Goal: Communication & Community: Answer question/provide support

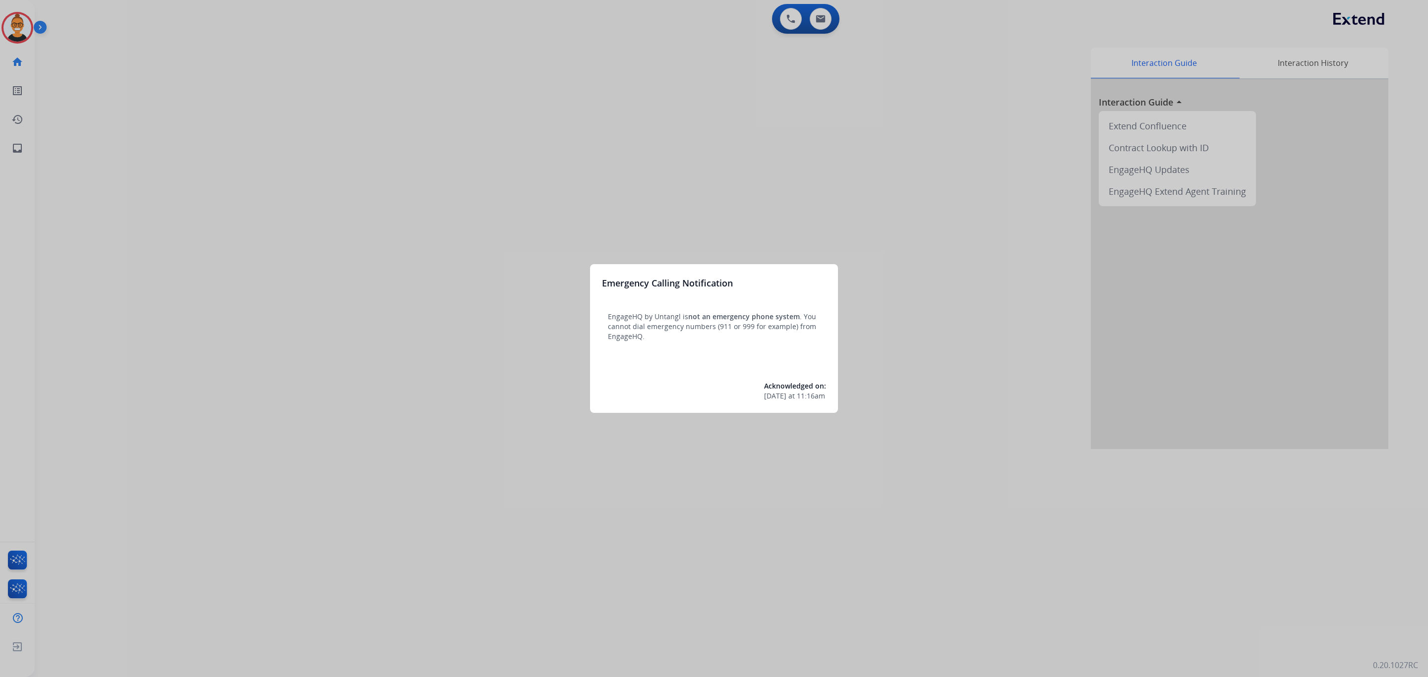
click at [827, 22] on div at bounding box center [714, 338] width 1428 height 677
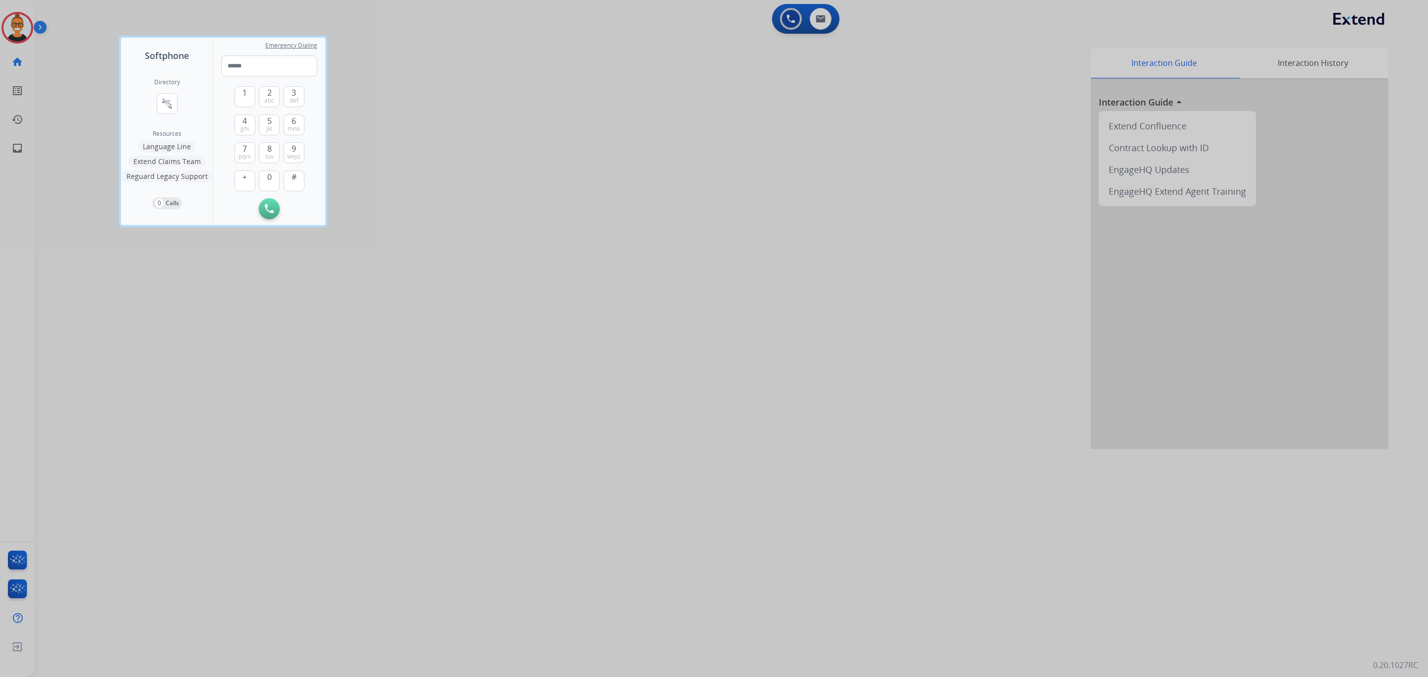
click at [827, 22] on div at bounding box center [714, 338] width 1428 height 677
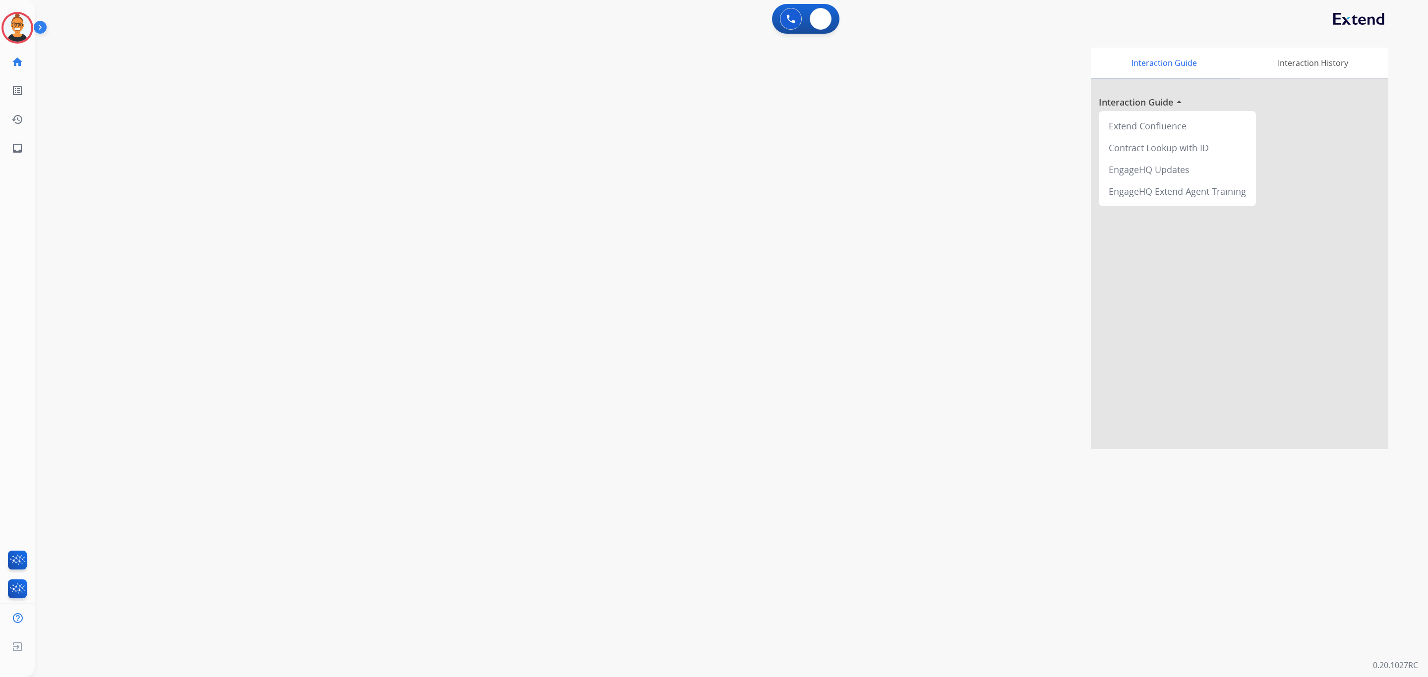
click at [827, 22] on button at bounding box center [820, 19] width 22 height 22
select select "**********"
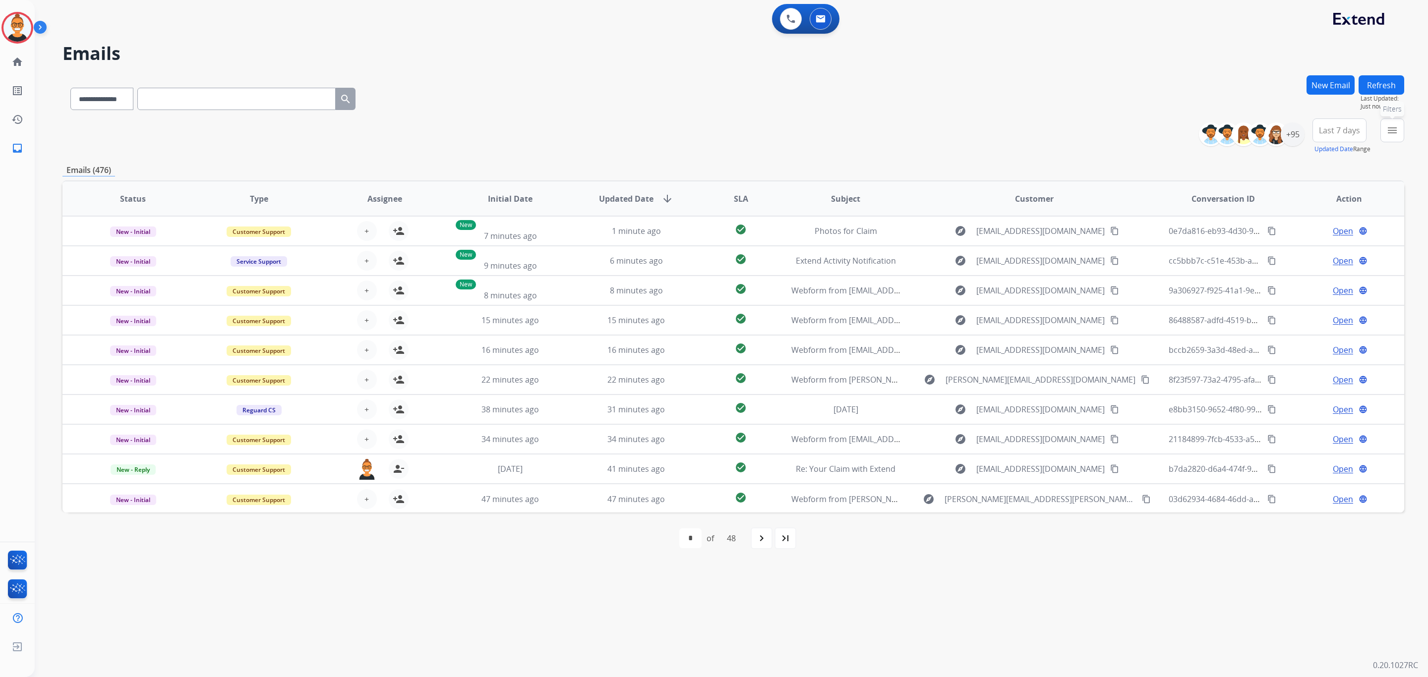
click at [1386, 127] on mat-icon "menu" at bounding box center [1392, 130] width 12 height 12
click at [1307, 239] on label "Warranty Ops" at bounding box center [1320, 238] width 58 height 9
click at [1304, 314] on label "Open - All" at bounding box center [1313, 311] width 45 height 9
click at [1325, 336] on button "Apply" at bounding box center [1324, 339] width 34 height 18
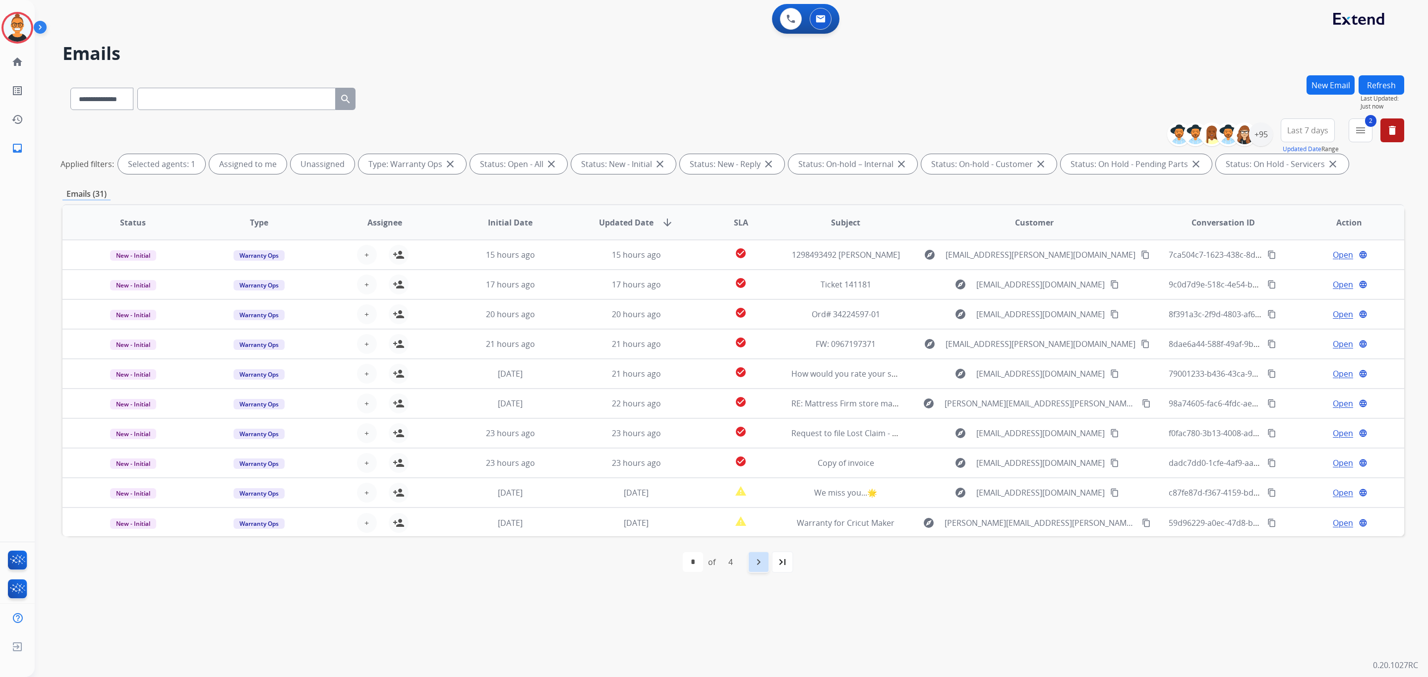
click at [752, 565] on mat-icon "navigate_next" at bounding box center [758, 562] width 12 height 12
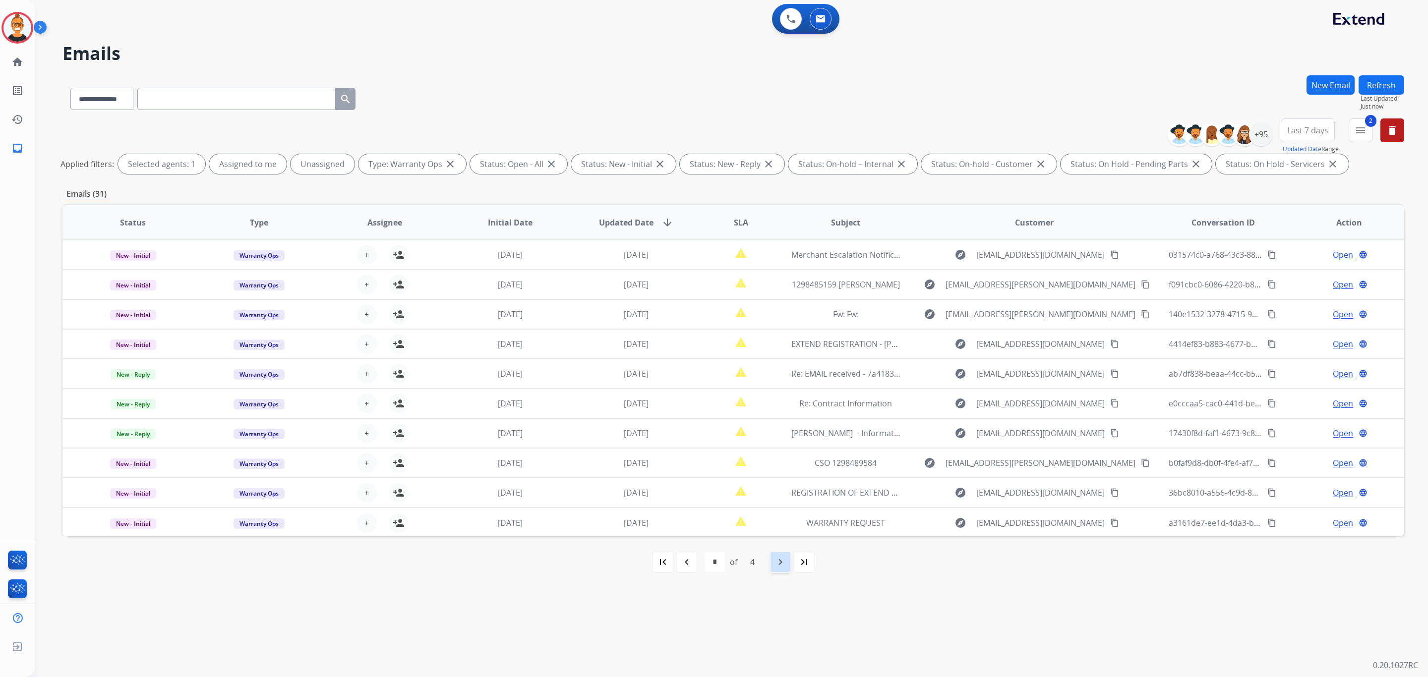
click at [781, 561] on mat-icon "navigate_next" at bounding box center [780, 562] width 12 height 12
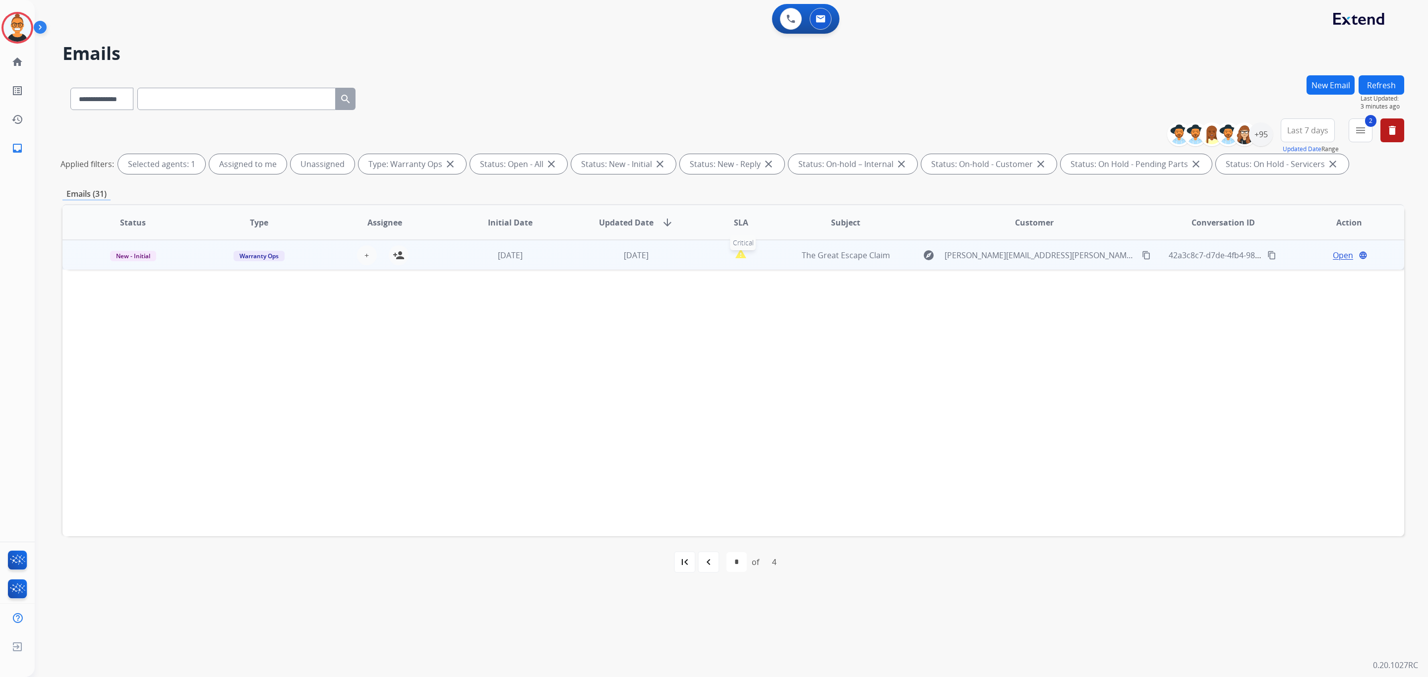
click at [713, 254] on div "report_problem" at bounding box center [740, 255] width 67 height 15
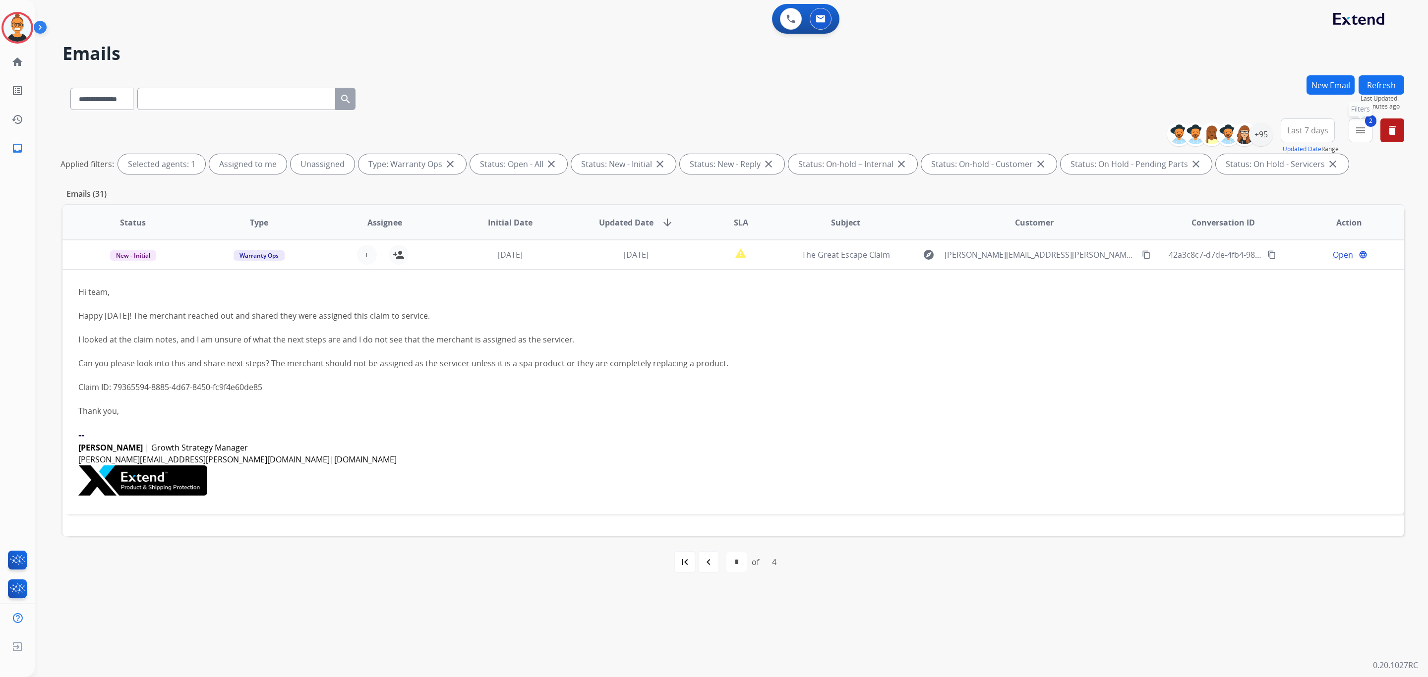
click at [1348, 129] on button "2 menu Filters" at bounding box center [1360, 130] width 24 height 24
click at [1259, 306] on div "Open - All" at bounding box center [1311, 312] width 104 height 12
click at [1285, 339] on button "Apply" at bounding box center [1292, 339] width 34 height 18
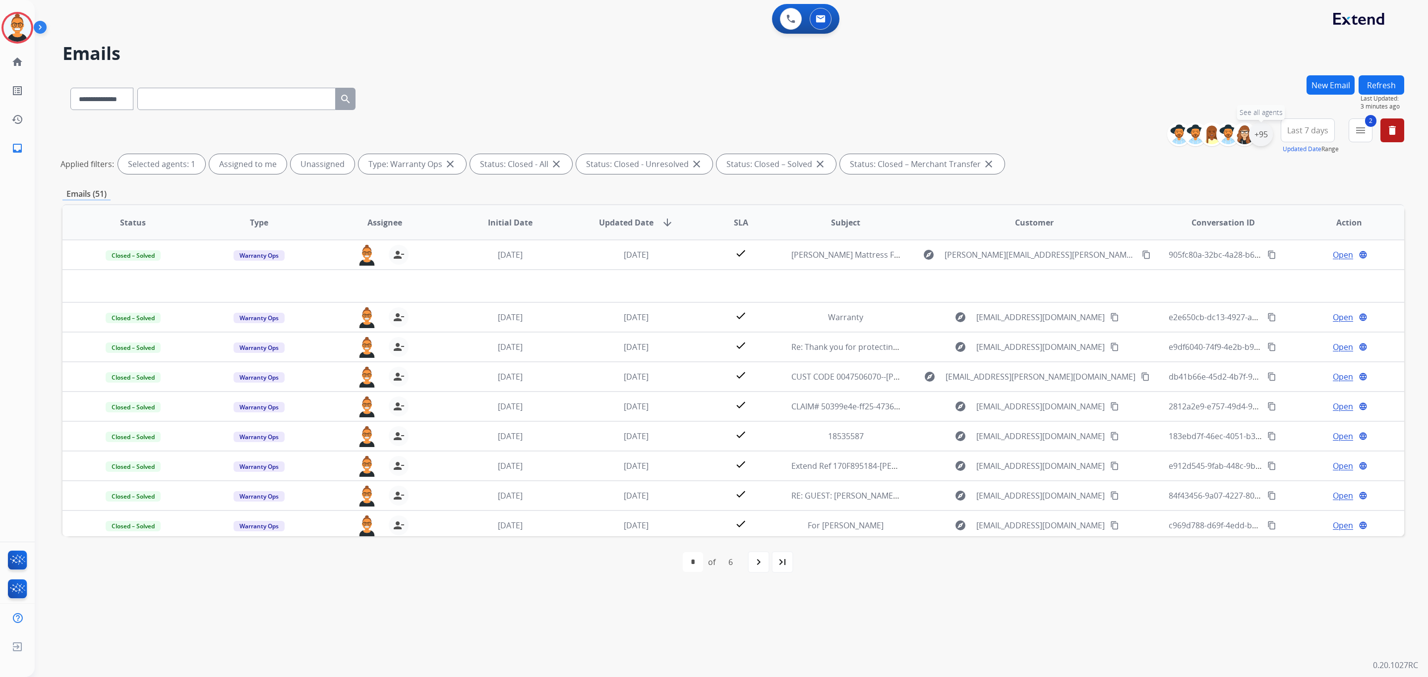
click at [1253, 139] on div "+95" at bounding box center [1261, 134] width 24 height 24
click at [1171, 228] on span "Unassigned" at bounding box center [1165, 232] width 33 height 8
click at [1206, 341] on button "Apply" at bounding box center [1212, 335] width 34 height 18
click at [650, 51] on h2 "Emails" at bounding box center [732, 54] width 1341 height 20
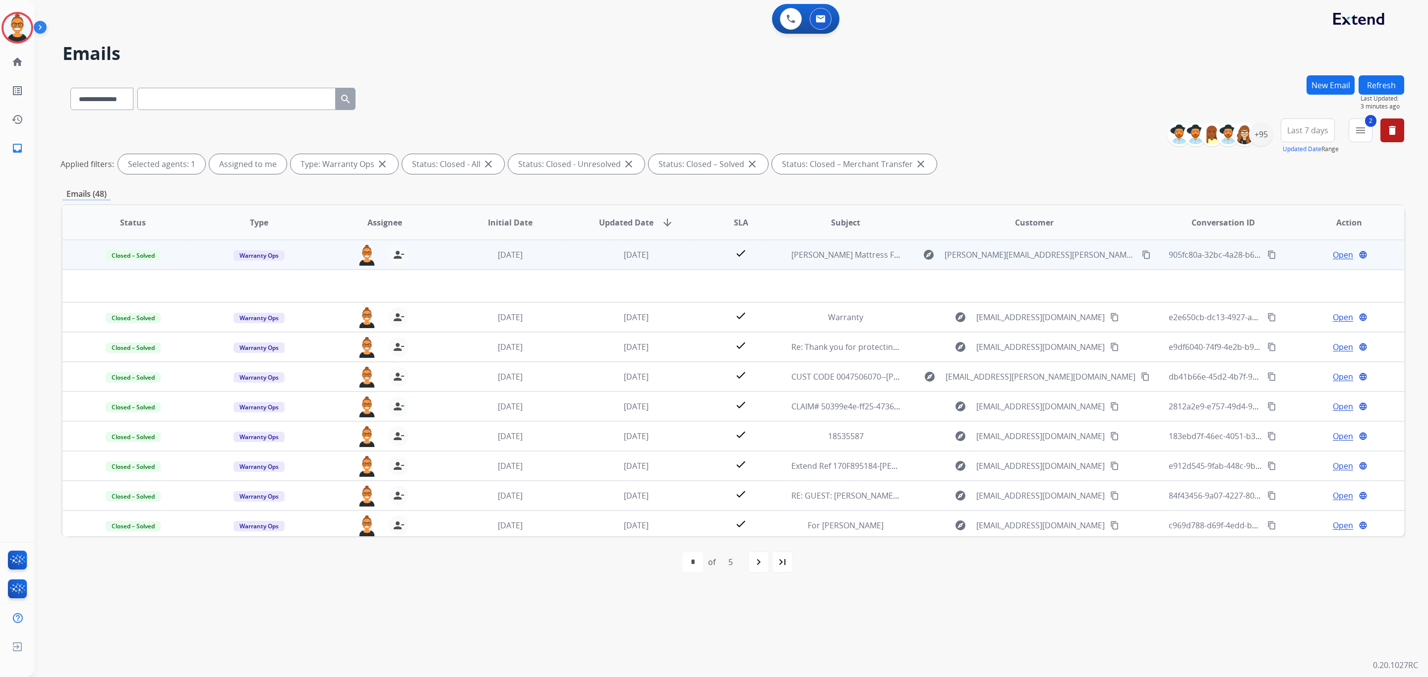
click at [566, 255] on td "[DATE]" at bounding box center [629, 255] width 126 height 30
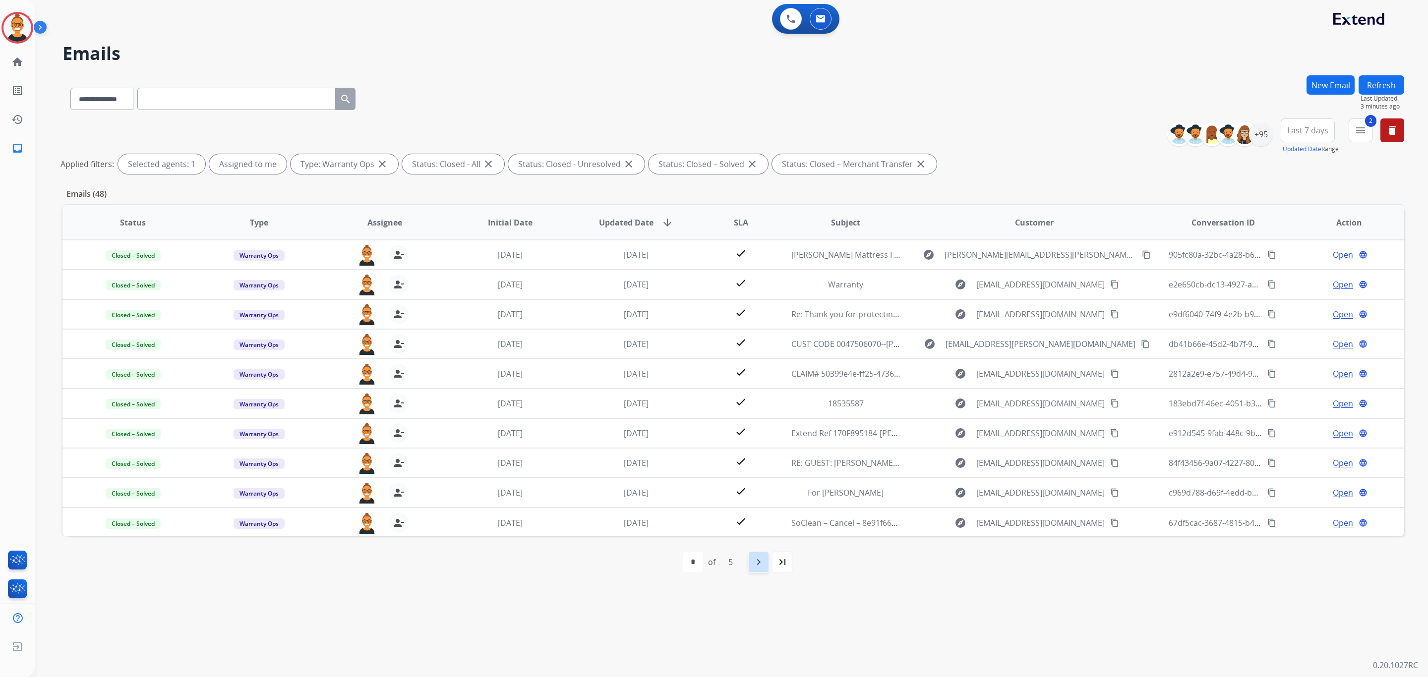
click at [761, 570] on div "navigate_next" at bounding box center [759, 562] width 22 height 22
click at [1035, 98] on div "**********" at bounding box center [732, 96] width 1341 height 43
click at [1362, 133] on mat-icon "menu" at bounding box center [1360, 130] width 12 height 12
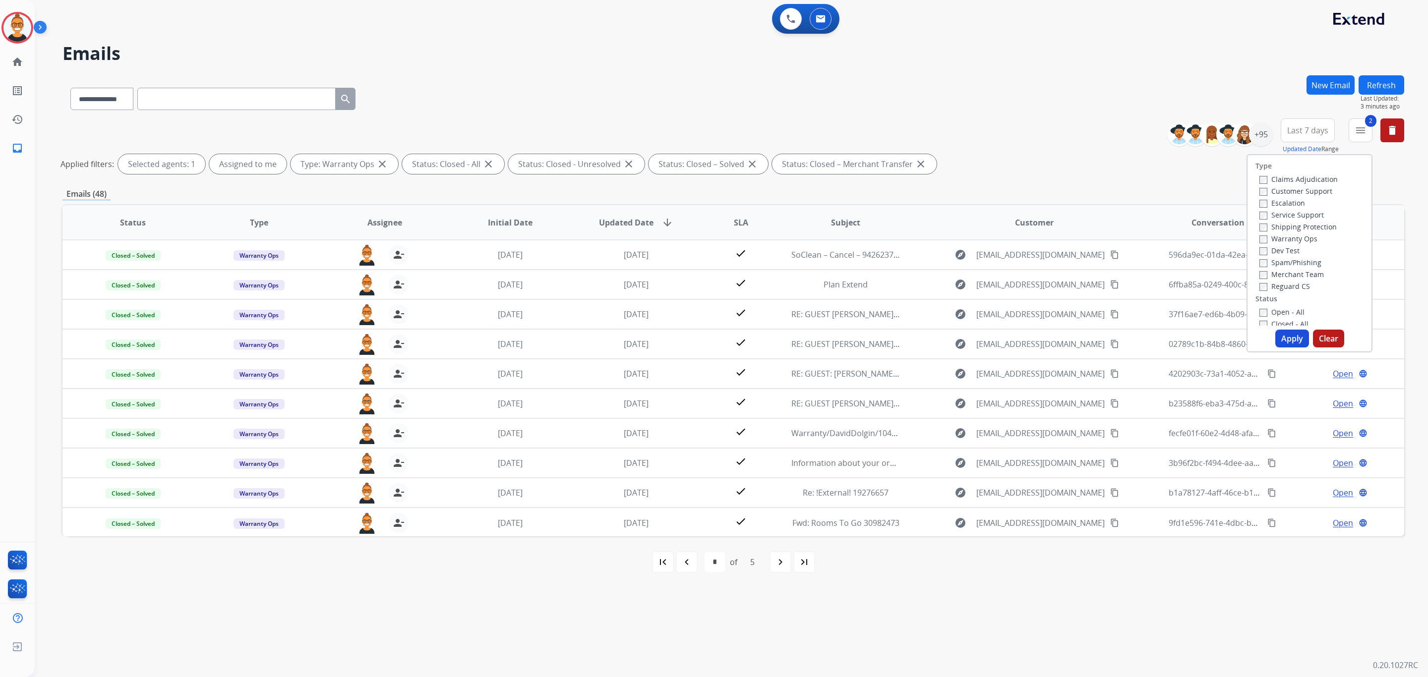
click at [1271, 321] on label "Closed - All" at bounding box center [1283, 323] width 49 height 9
click at [1282, 338] on button "Apply" at bounding box center [1292, 339] width 34 height 18
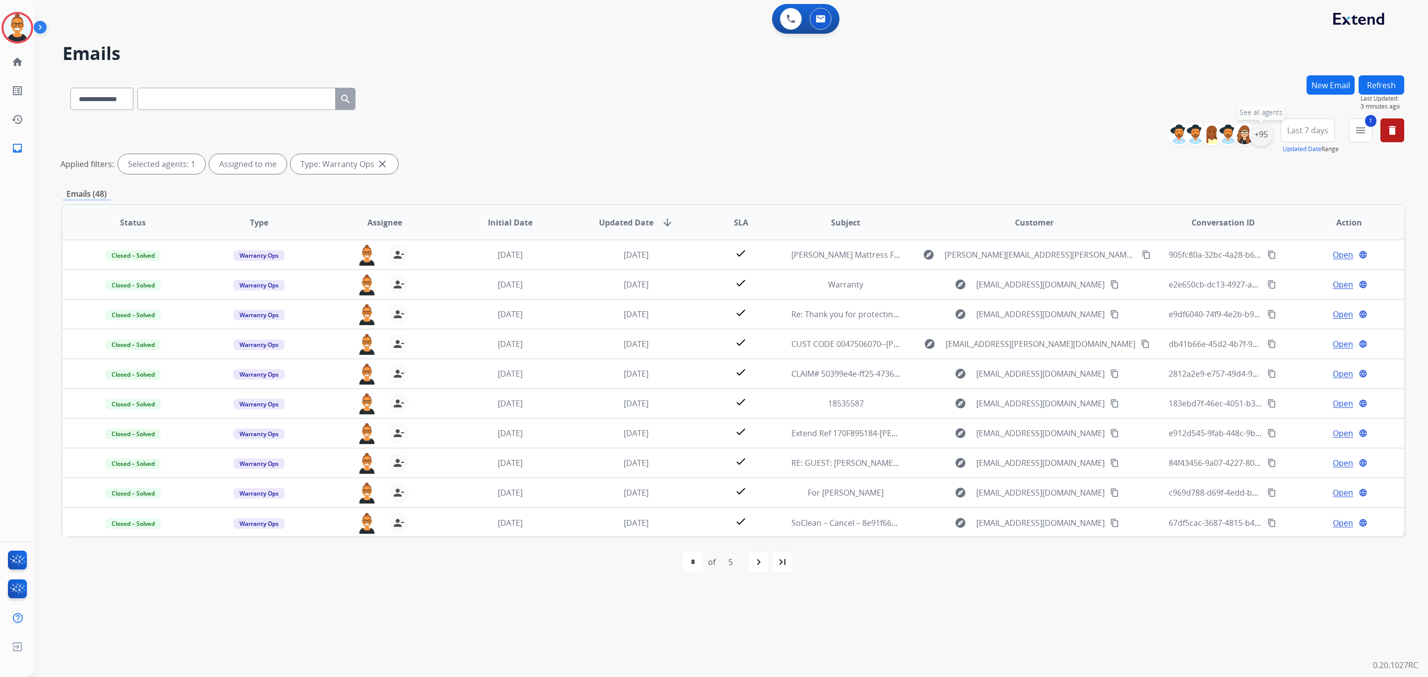
click at [1265, 126] on div "+95" at bounding box center [1261, 134] width 24 height 24
click at [1161, 223] on div "**********" at bounding box center [1198, 207] width 147 height 63
click at [1161, 228] on span "Unassigned" at bounding box center [1165, 232] width 33 height 8
click at [1197, 338] on button "Apply" at bounding box center [1212, 335] width 34 height 18
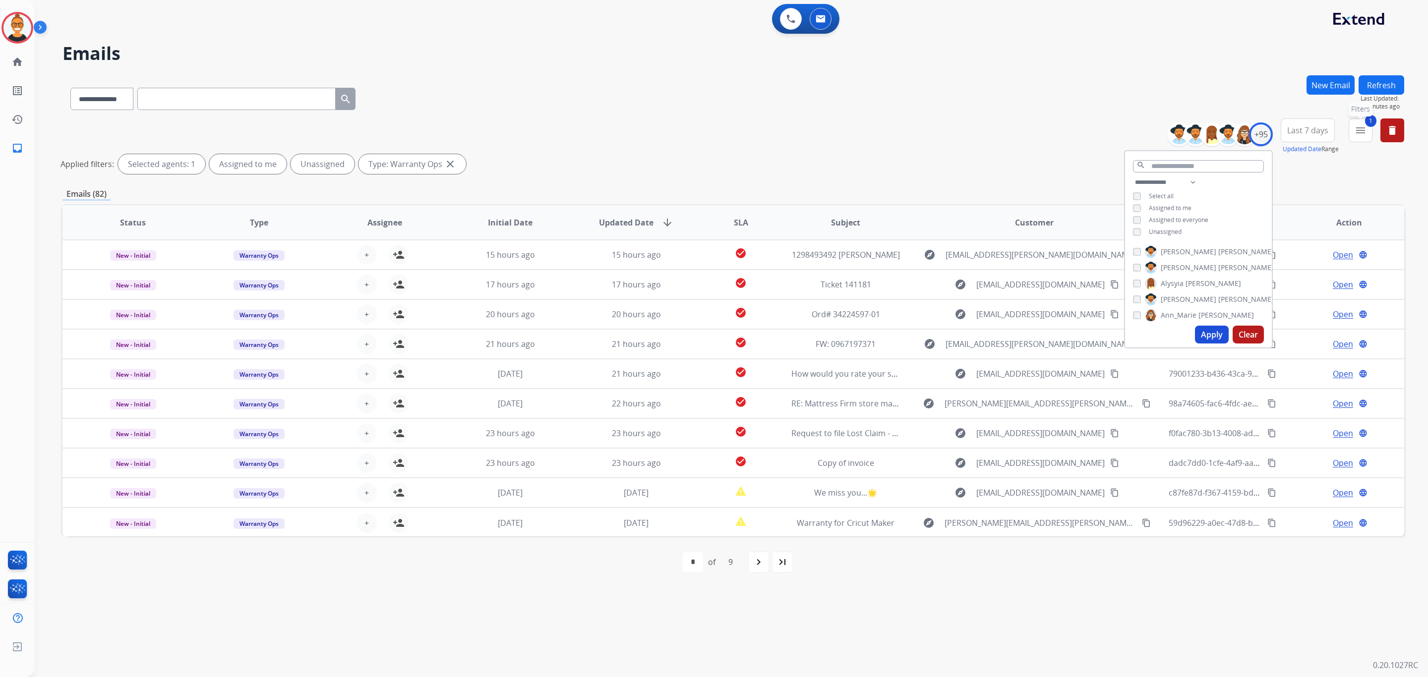
click at [1361, 126] on mat-icon "menu" at bounding box center [1360, 130] width 12 height 12
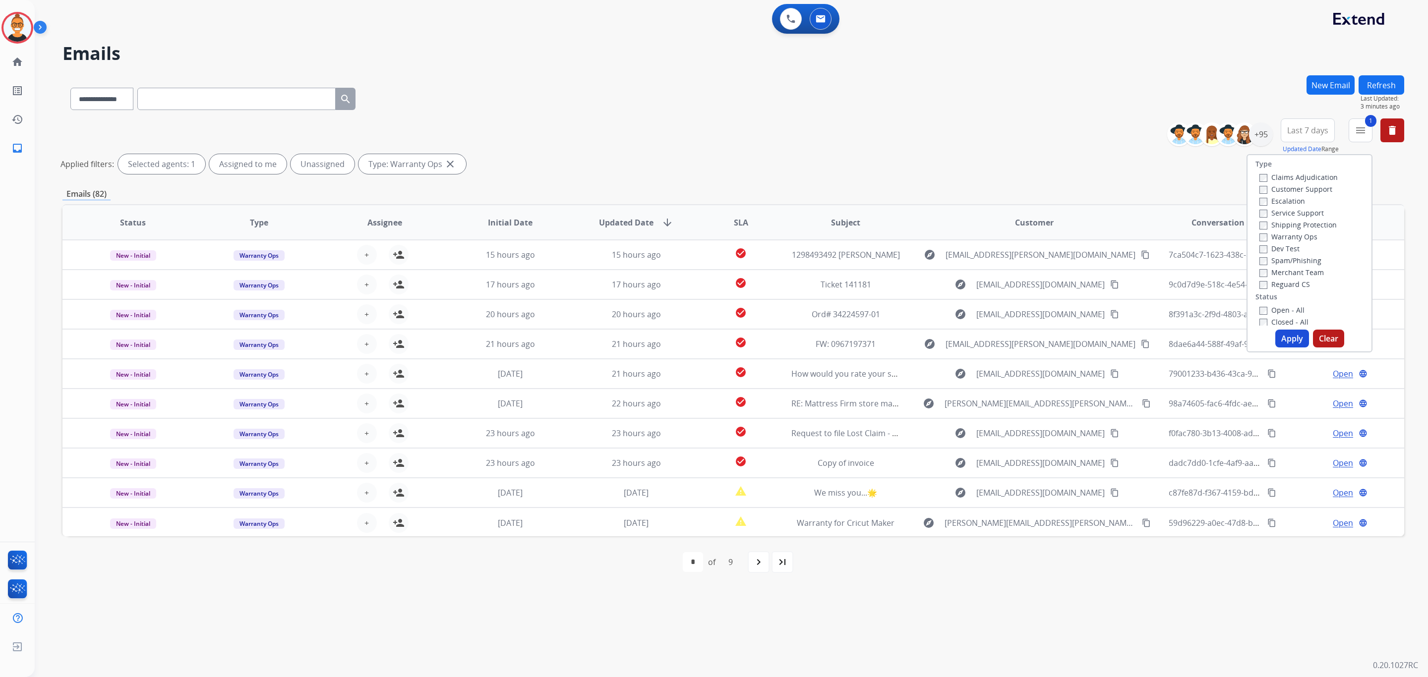
click at [1272, 309] on label "Open - All" at bounding box center [1281, 309] width 45 height 9
click at [1297, 332] on button "Apply" at bounding box center [1292, 339] width 34 height 18
click at [589, 112] on div "**********" at bounding box center [732, 96] width 1341 height 43
click at [753, 563] on mat-icon "navigate_next" at bounding box center [758, 562] width 12 height 12
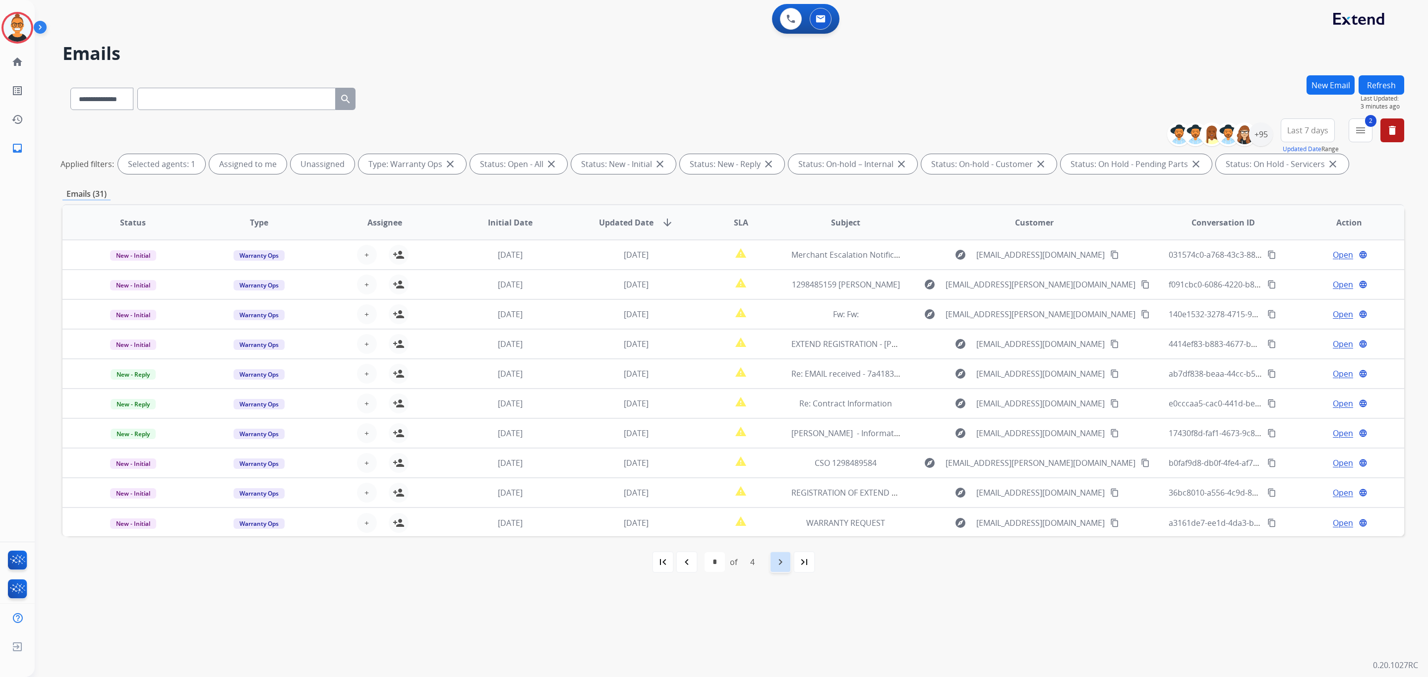
click at [753, 563] on div "4" at bounding box center [752, 562] width 20 height 20
click at [769, 560] on div "navigate_next" at bounding box center [780, 562] width 22 height 22
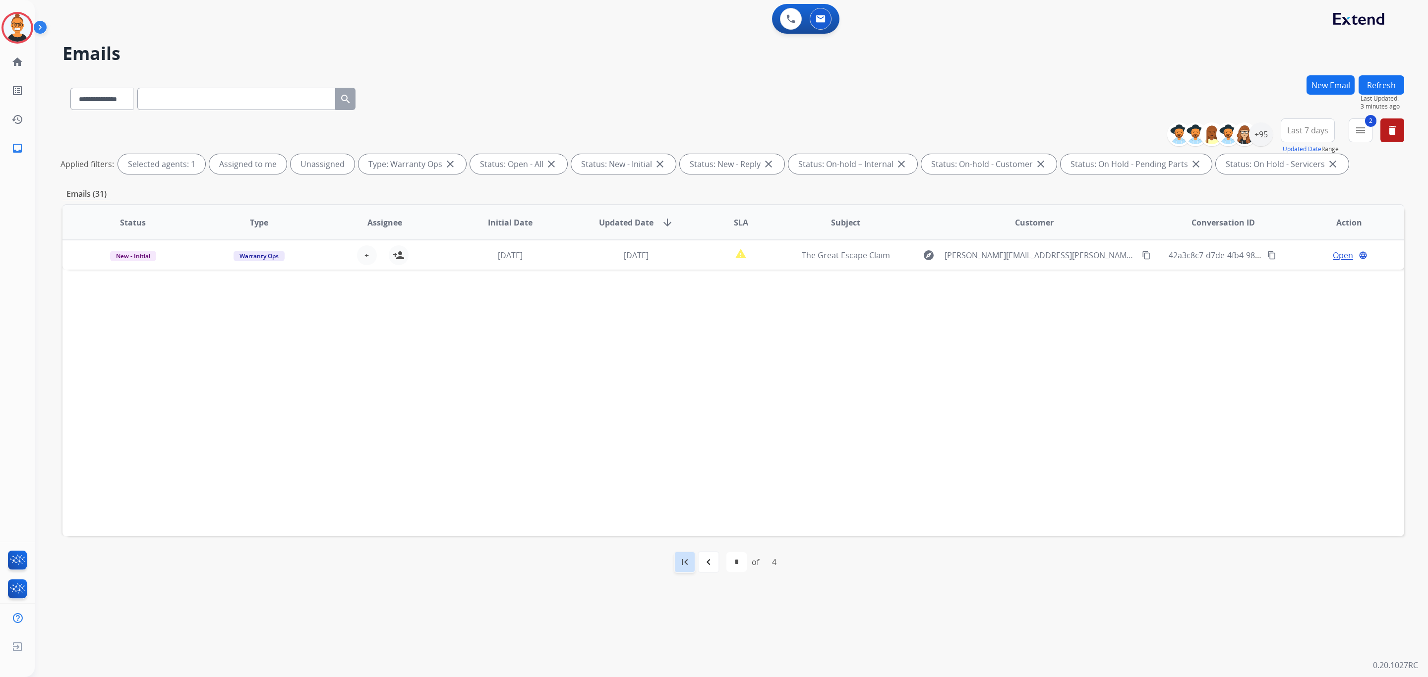
click at [685, 564] on mat-icon "first_page" at bounding box center [685, 562] width 12 height 12
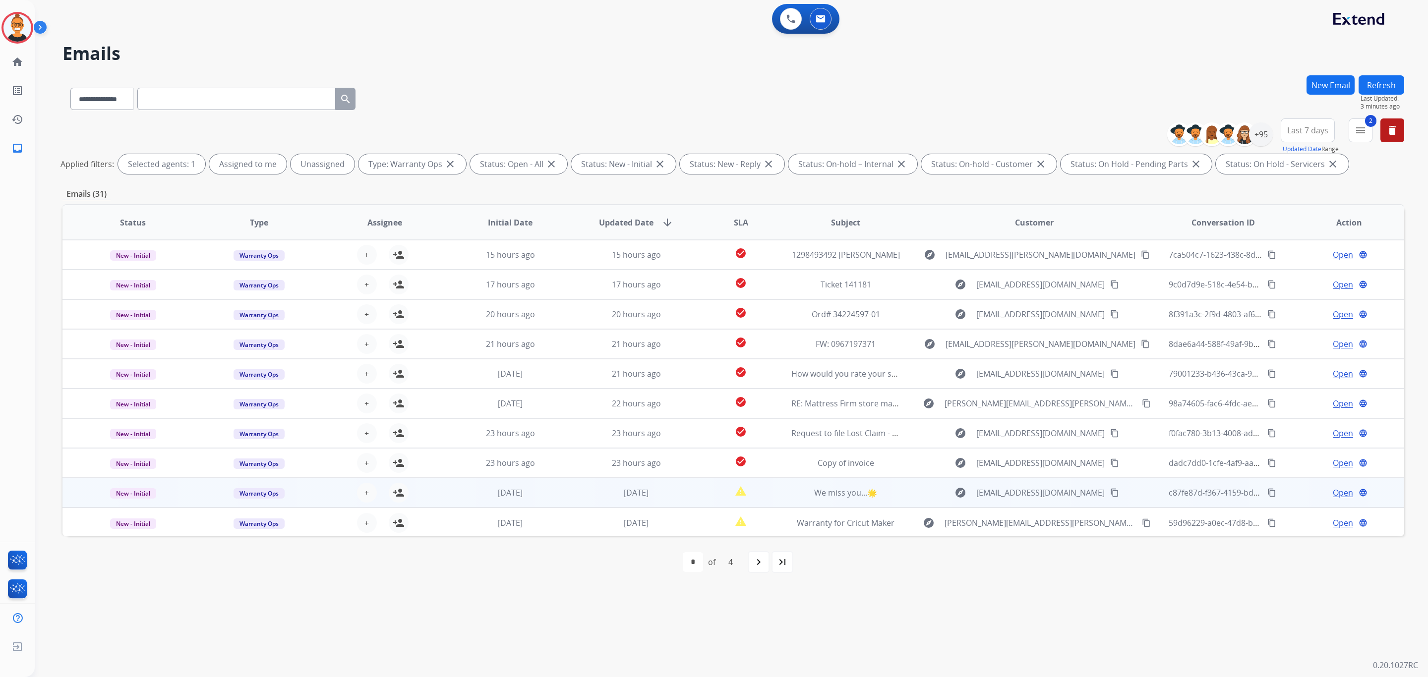
click at [698, 491] on td "report_problem" at bounding box center [733, 493] width 84 height 30
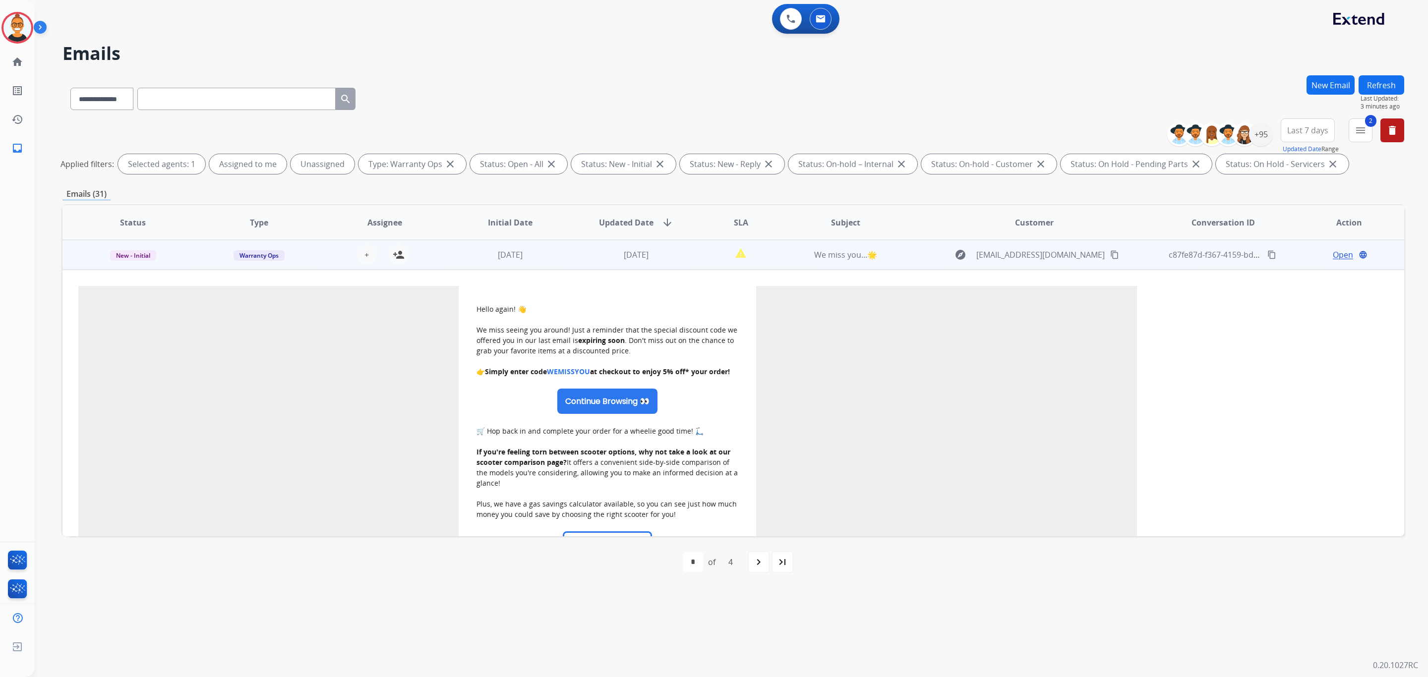
scroll to position [164, 0]
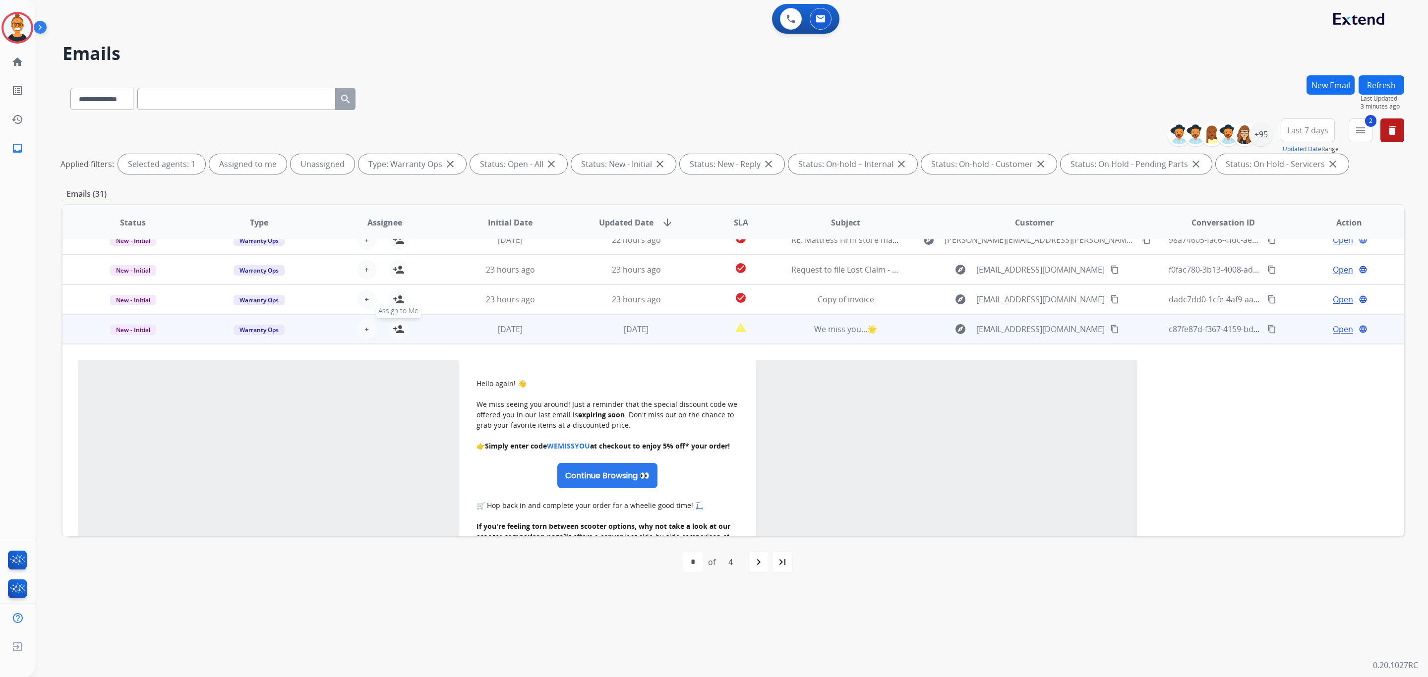
click at [393, 327] on mat-icon "person_add" at bounding box center [399, 329] width 12 height 12
click at [137, 328] on span "New - Initial" at bounding box center [133, 330] width 46 height 10
click at [200, 269] on p "Closed – Solved" at bounding box center [199, 273] width 57 height 14
click at [647, 329] on span "[DATE]" at bounding box center [636, 329] width 25 height 11
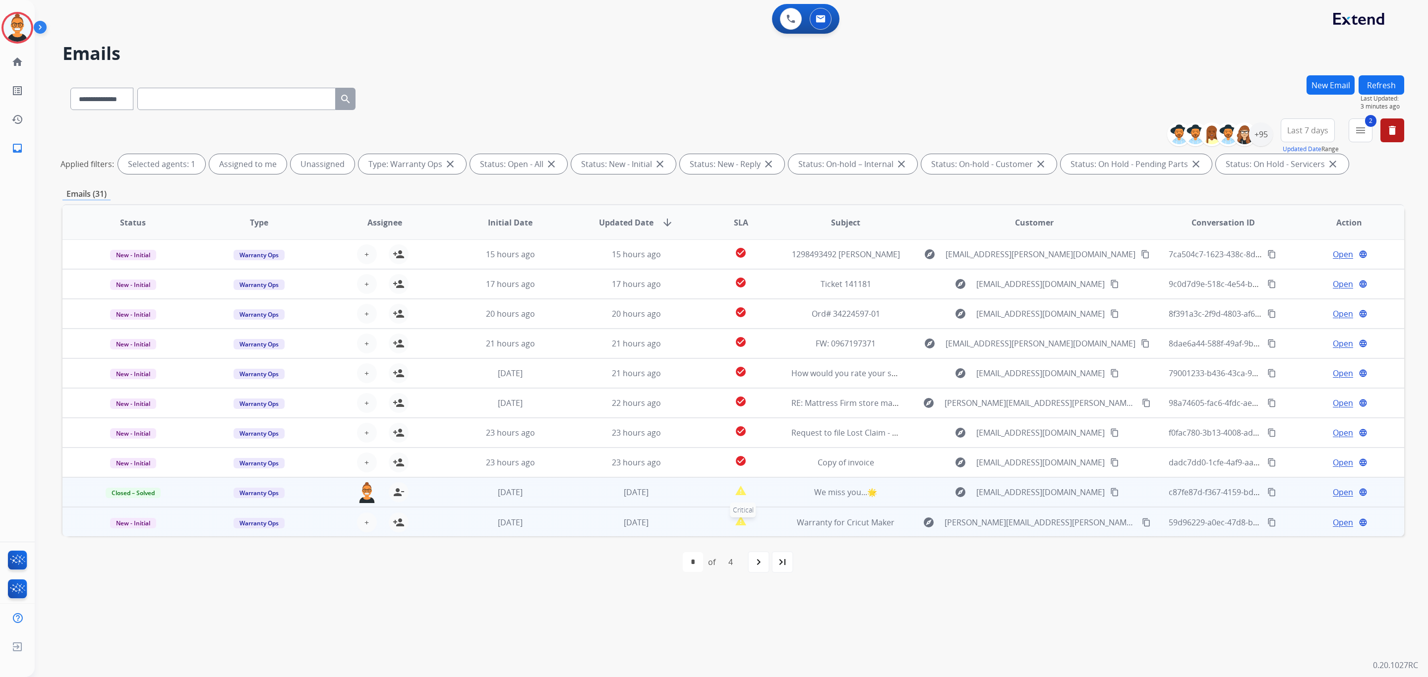
click at [708, 520] on div "report_problem" at bounding box center [740, 522] width 67 height 15
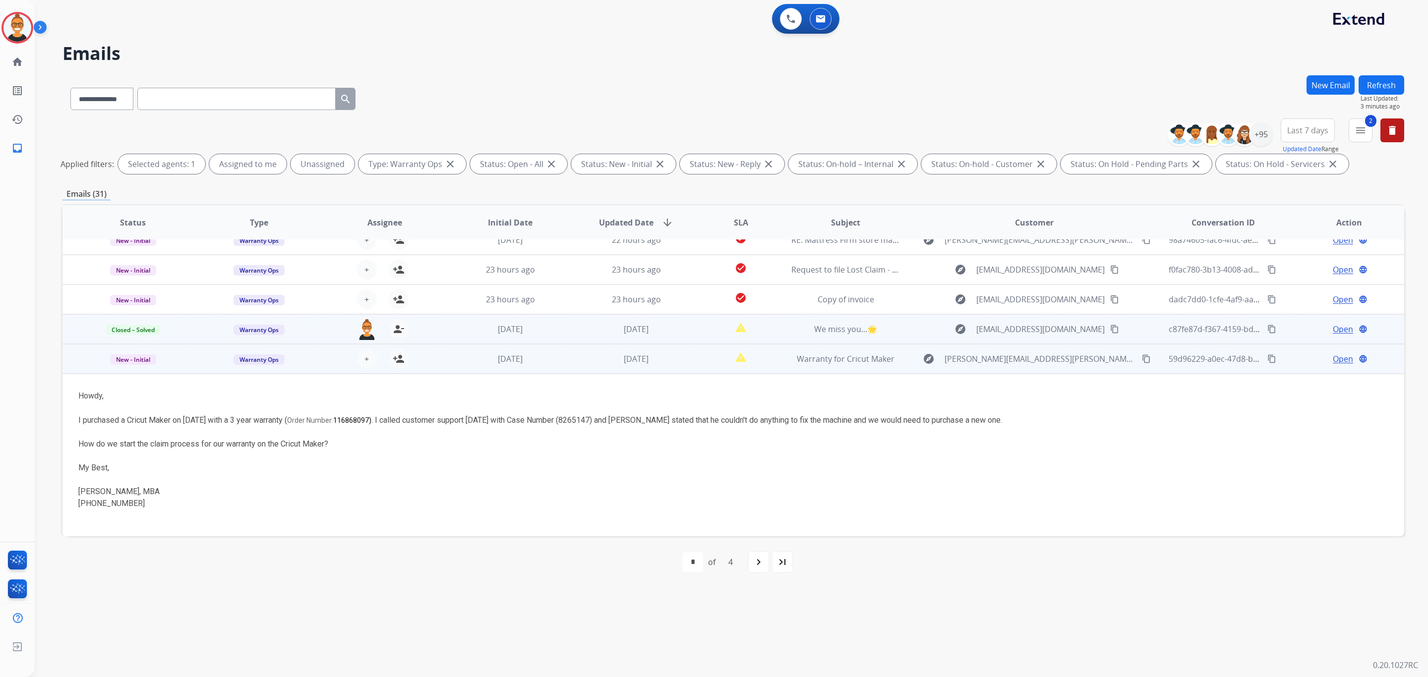
scroll to position [200, 0]
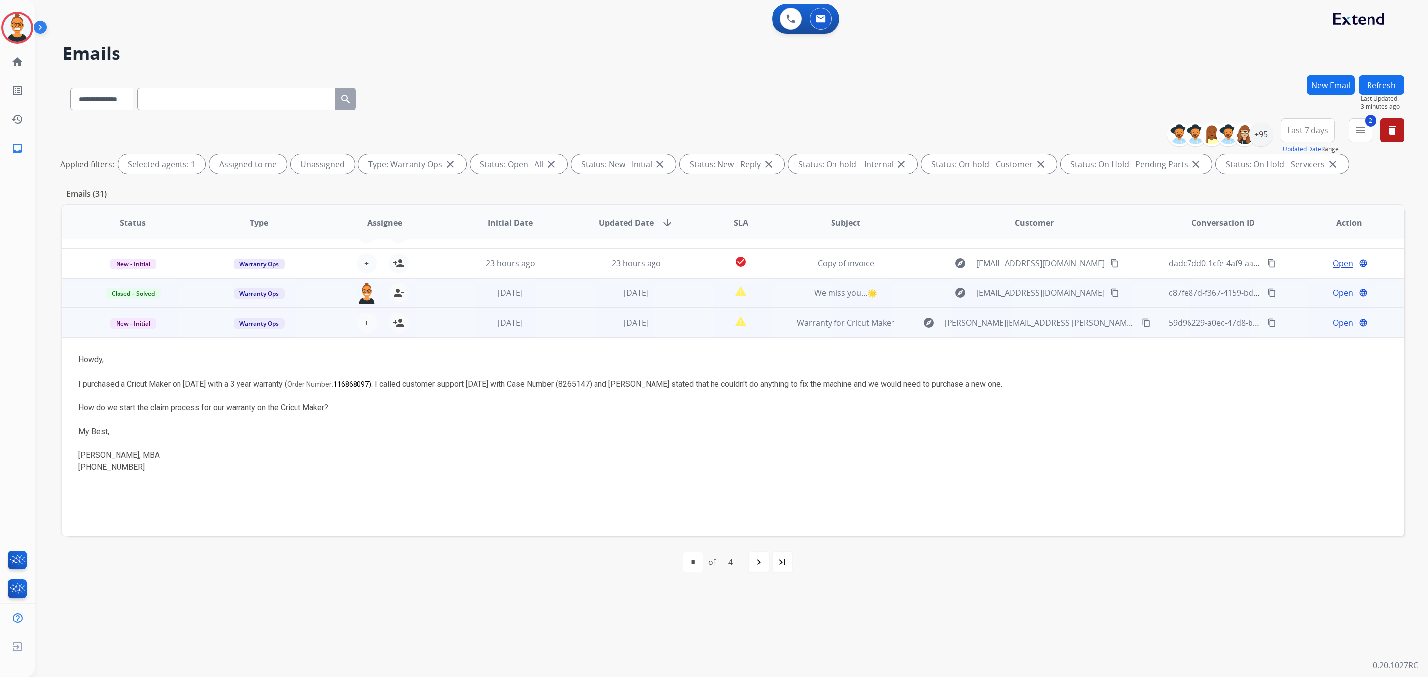
click at [1332, 320] on span "Open" at bounding box center [1342, 323] width 20 height 12
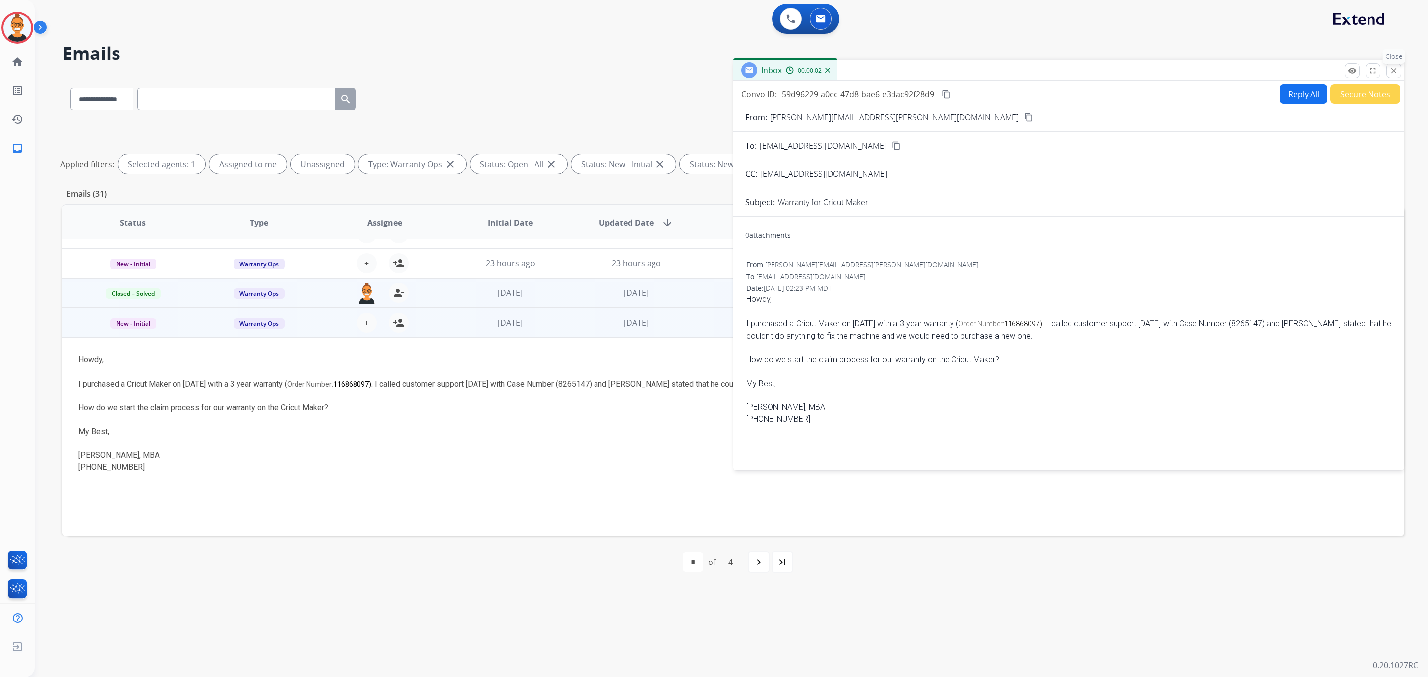
click at [1396, 70] on mat-icon "close" at bounding box center [1393, 70] width 9 height 9
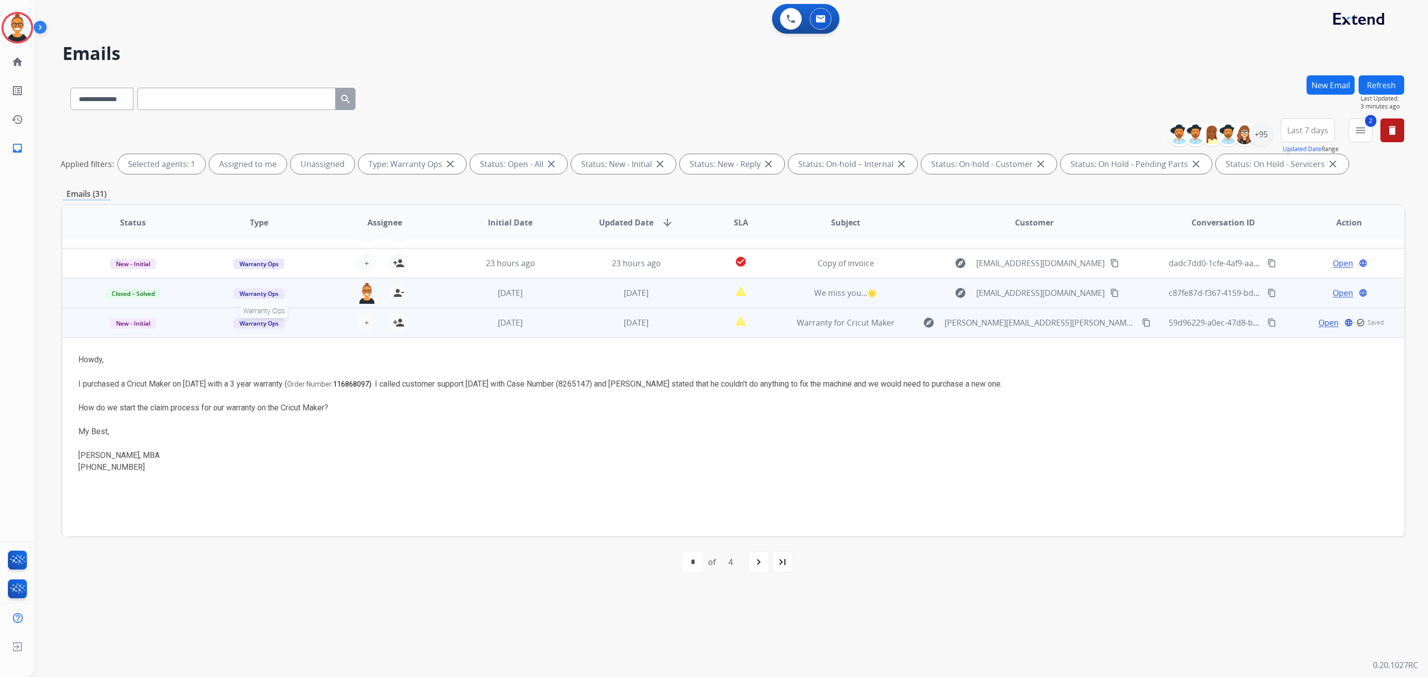
click at [267, 321] on span "Warranty Ops" at bounding box center [258, 323] width 51 height 10
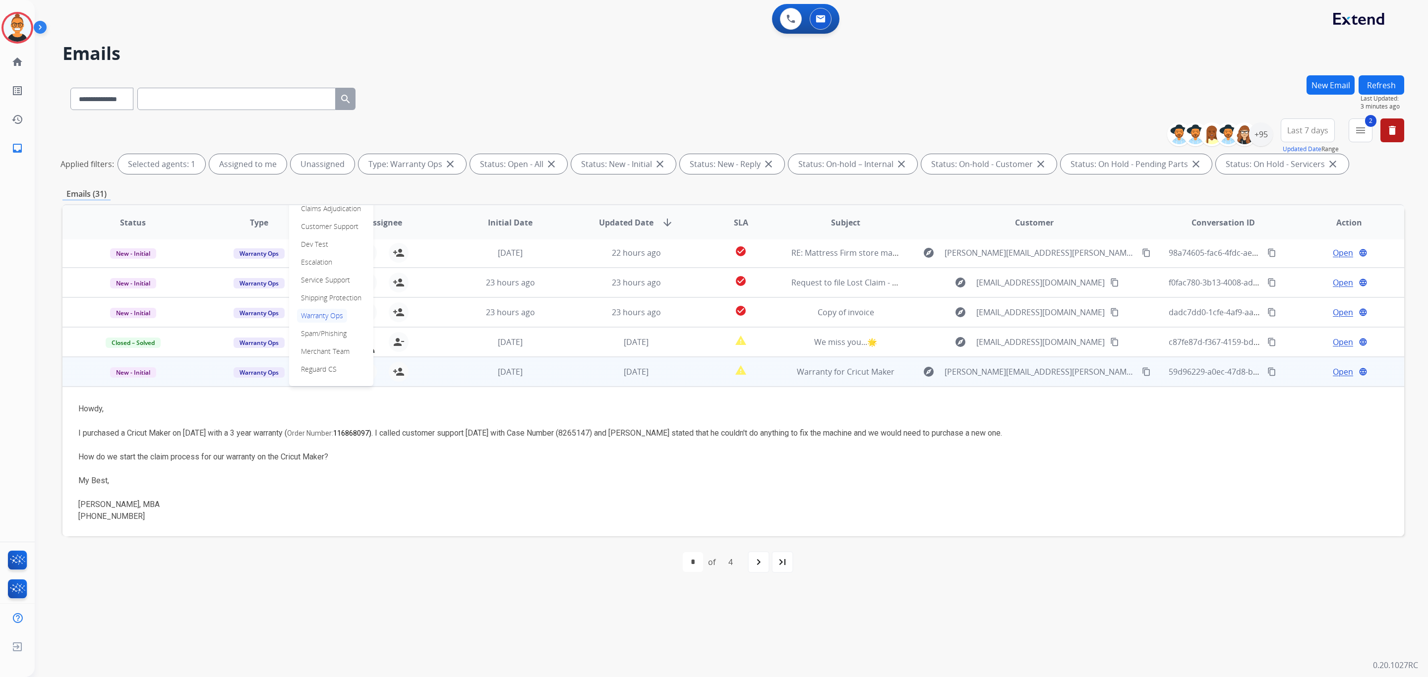
scroll to position [125, 0]
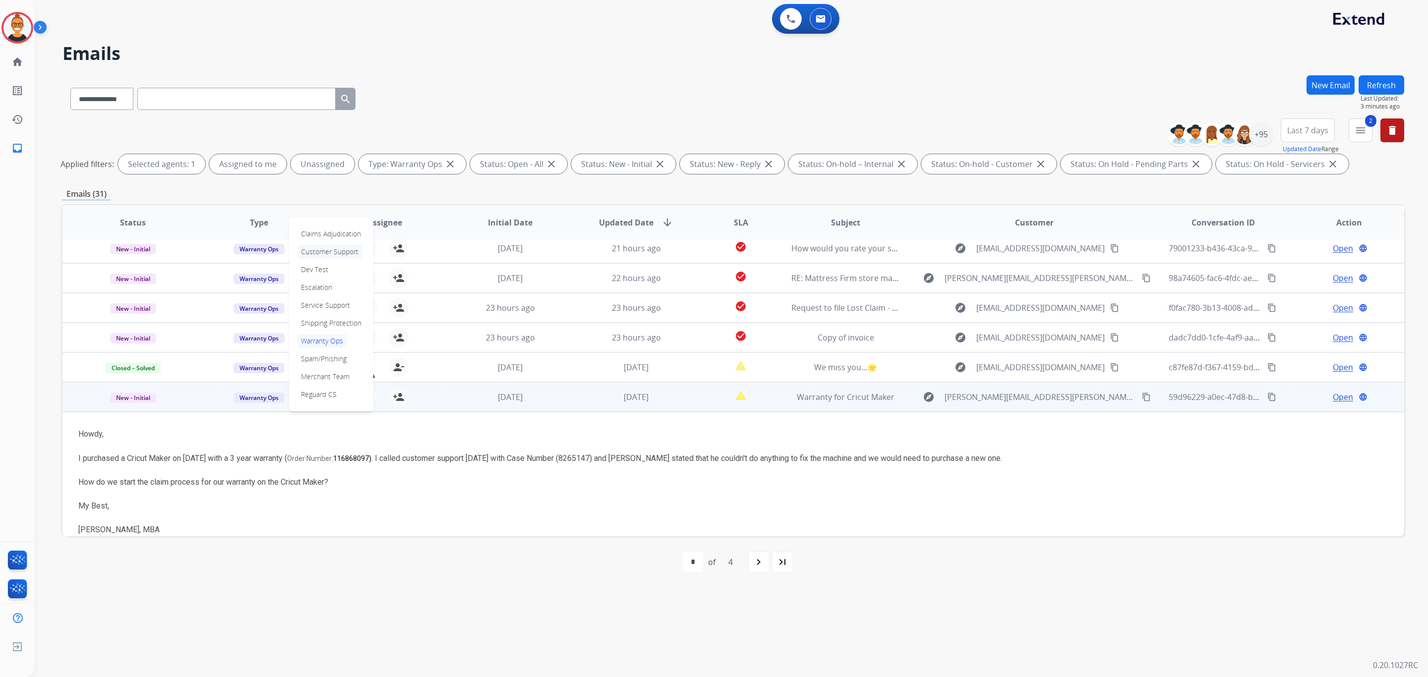
click at [329, 254] on p "Customer Support" at bounding box center [329, 252] width 65 height 14
click at [658, 396] on div "[DATE]" at bounding box center [636, 397] width 110 height 12
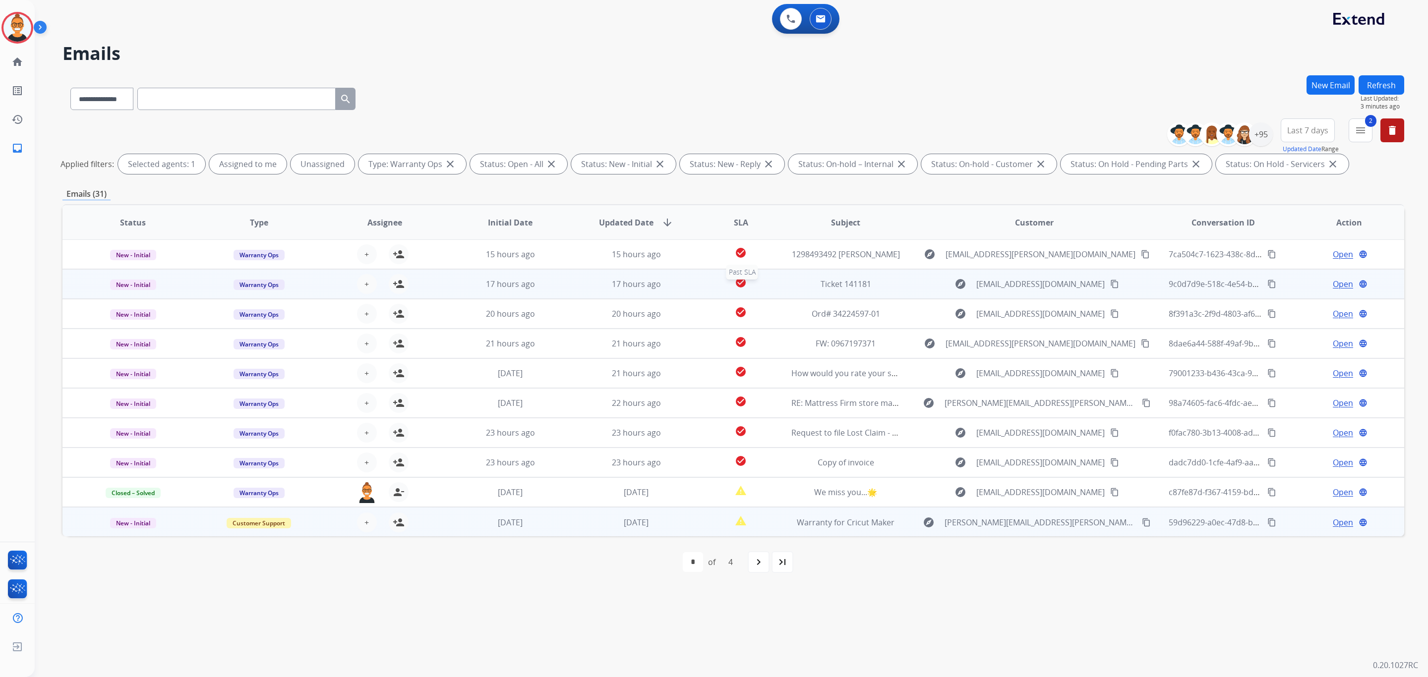
click at [764, 284] on div "check_circle" at bounding box center [740, 284] width 67 height 15
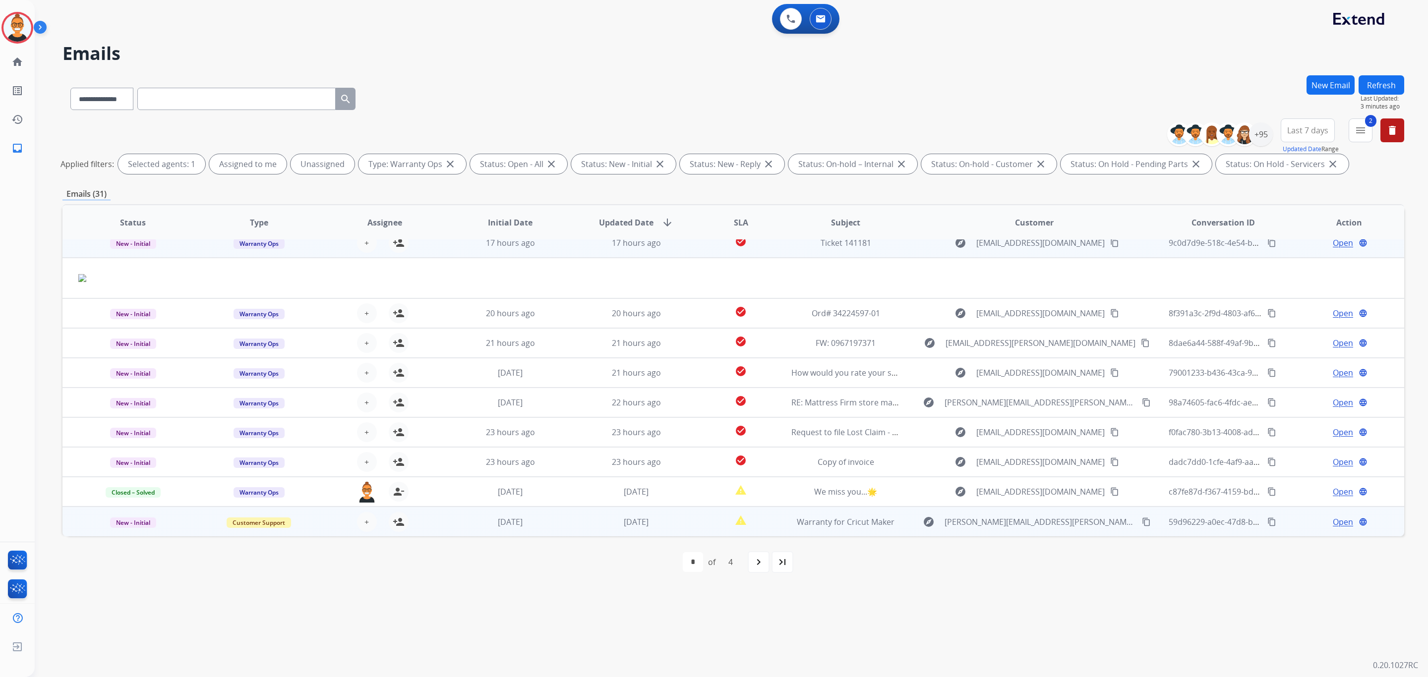
scroll to position [30, 0]
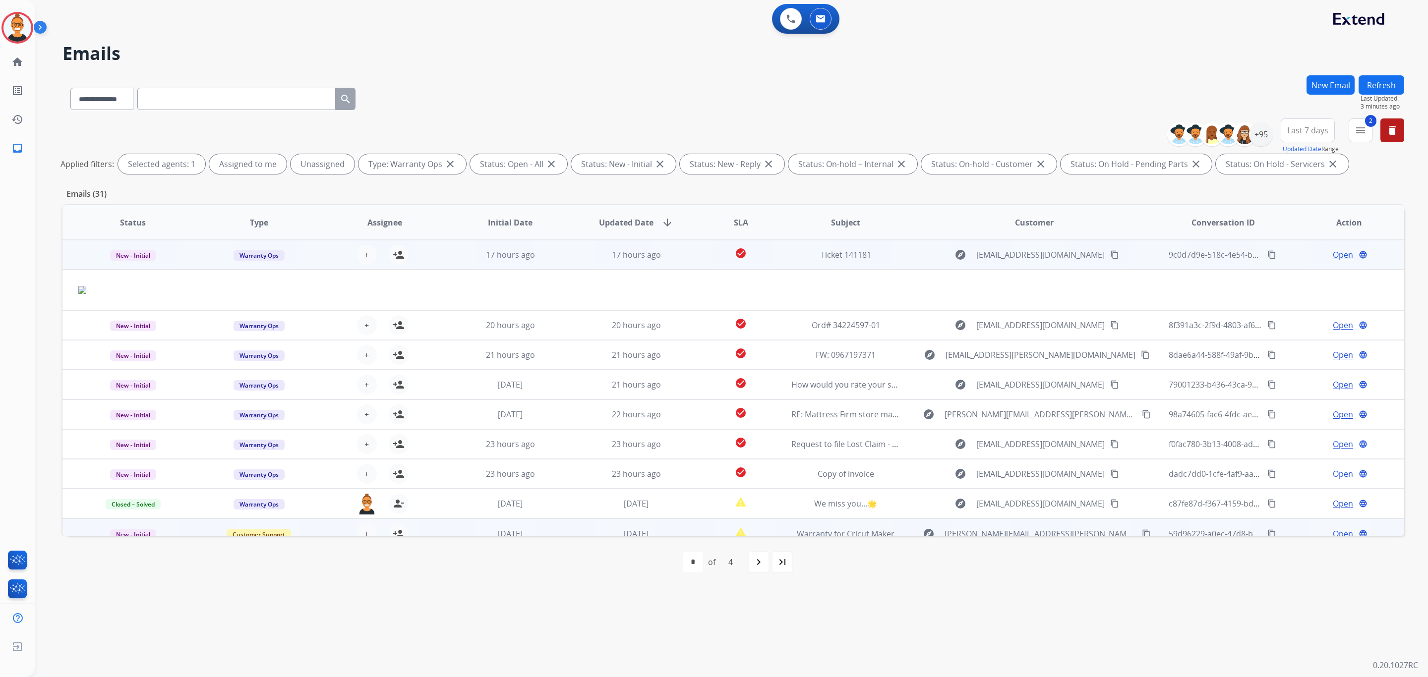
click at [1336, 253] on span "Open" at bounding box center [1342, 255] width 20 height 12
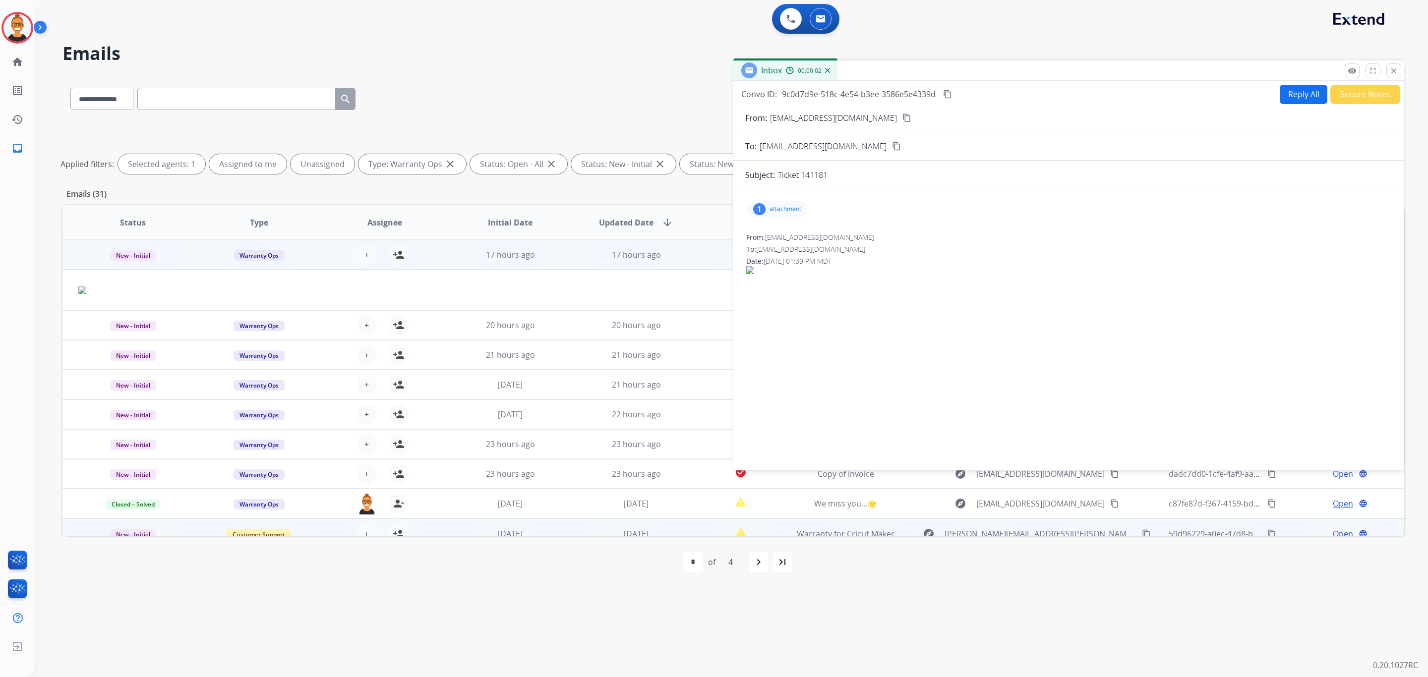
click at [774, 215] on div "1 attachment" at bounding box center [777, 209] width 60 height 16
click at [778, 235] on div at bounding box center [782, 236] width 50 height 35
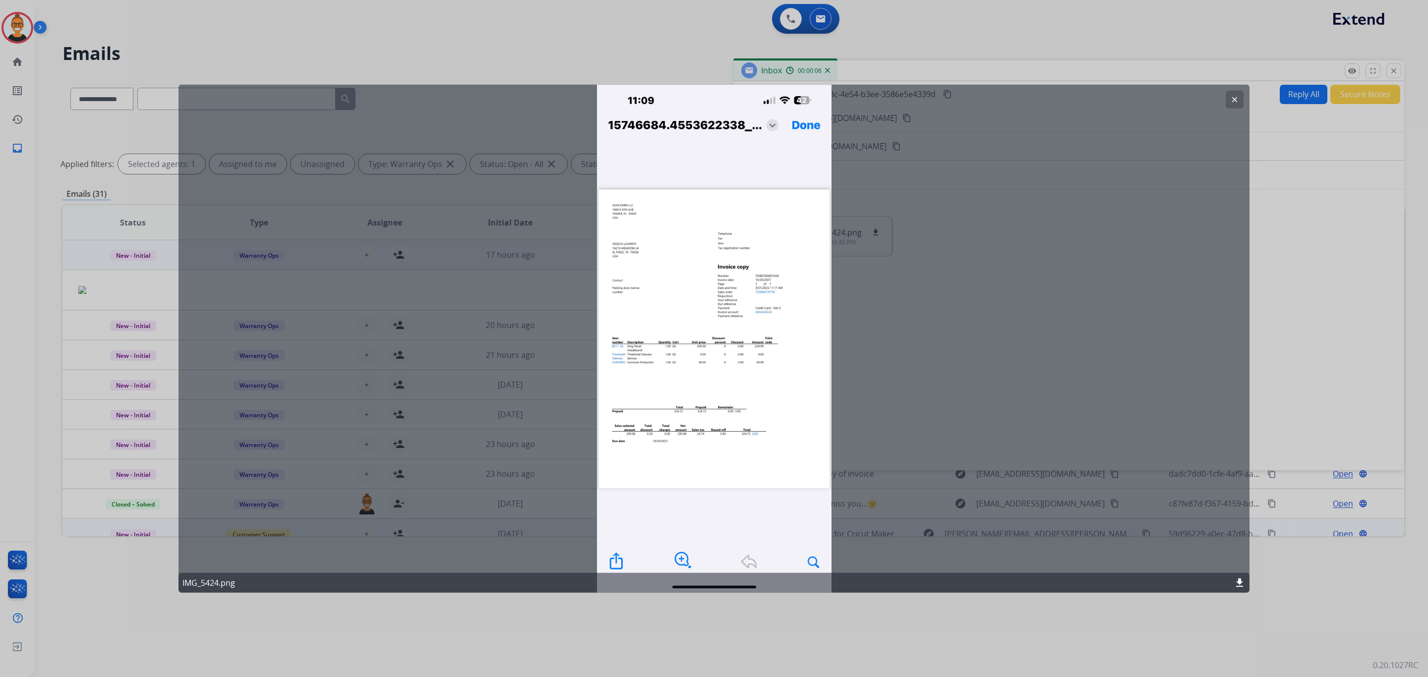
click at [1232, 92] on button "clear" at bounding box center [1234, 100] width 18 height 18
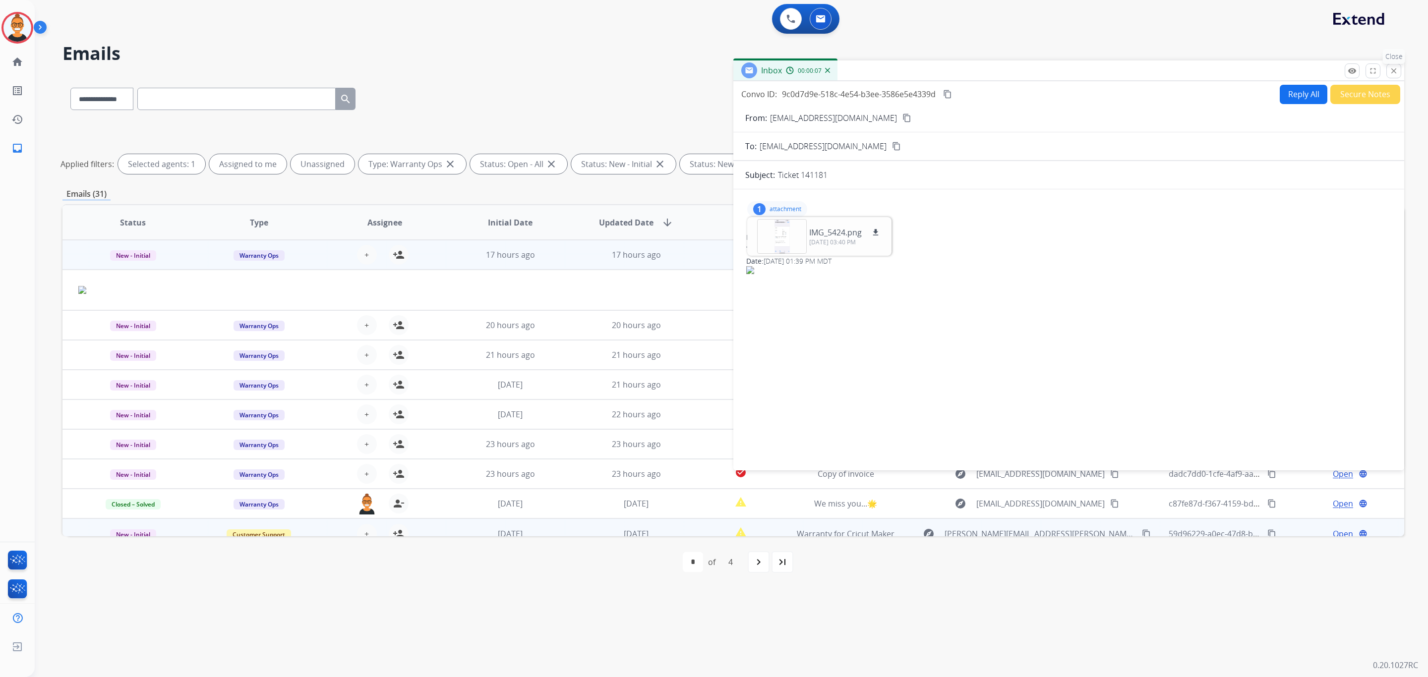
click at [1397, 70] on button "close Close" at bounding box center [1393, 70] width 15 height 15
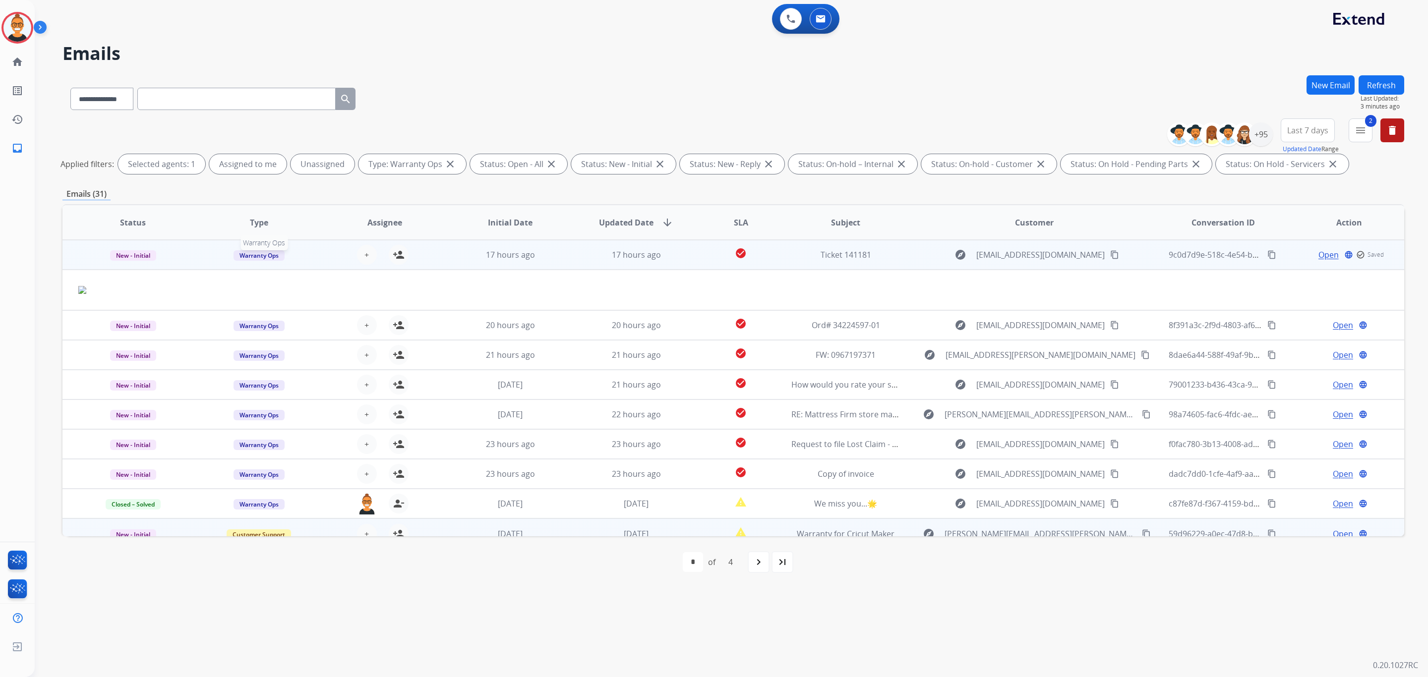
click at [250, 253] on span "Warranty Ops" at bounding box center [258, 255] width 51 height 10
click at [302, 277] on p "Customer Support" at bounding box center [329, 277] width 65 height 14
click at [619, 260] on div "17 hours ago" at bounding box center [636, 255] width 110 height 12
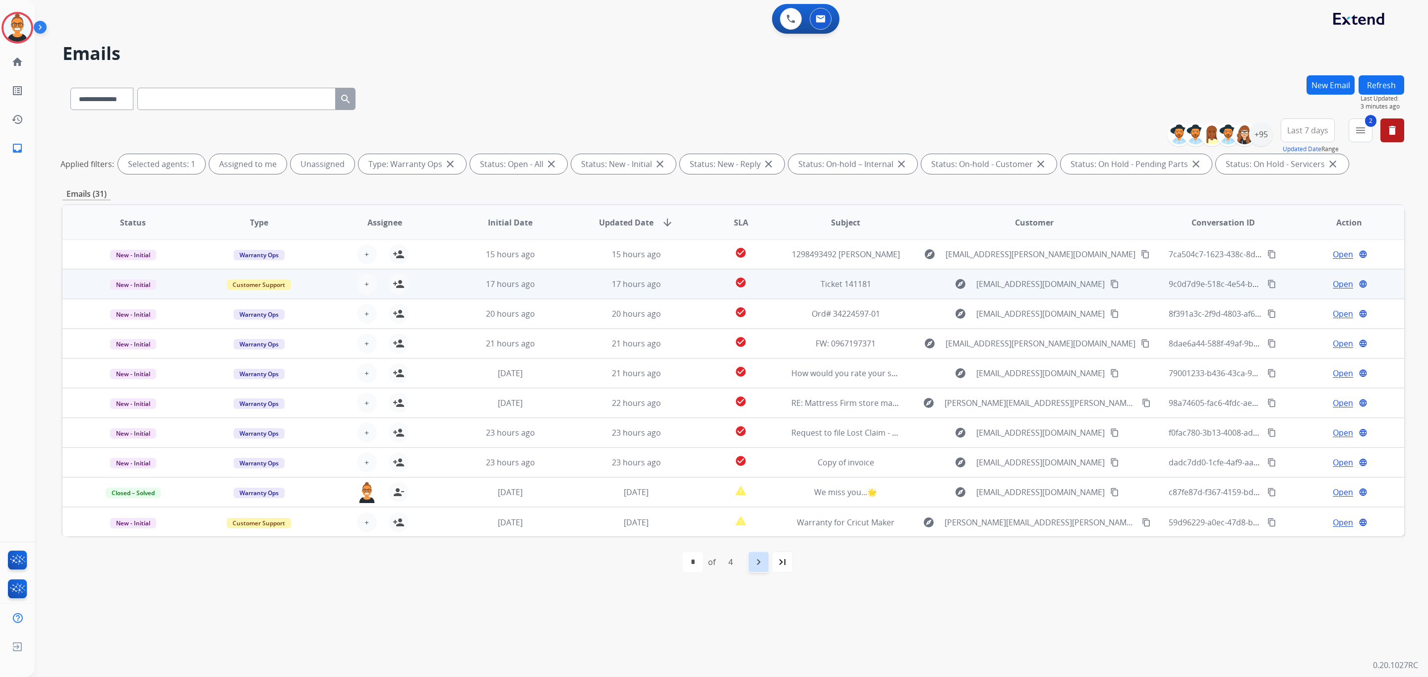
click at [760, 565] on mat-icon "navigate_next" at bounding box center [758, 562] width 12 height 12
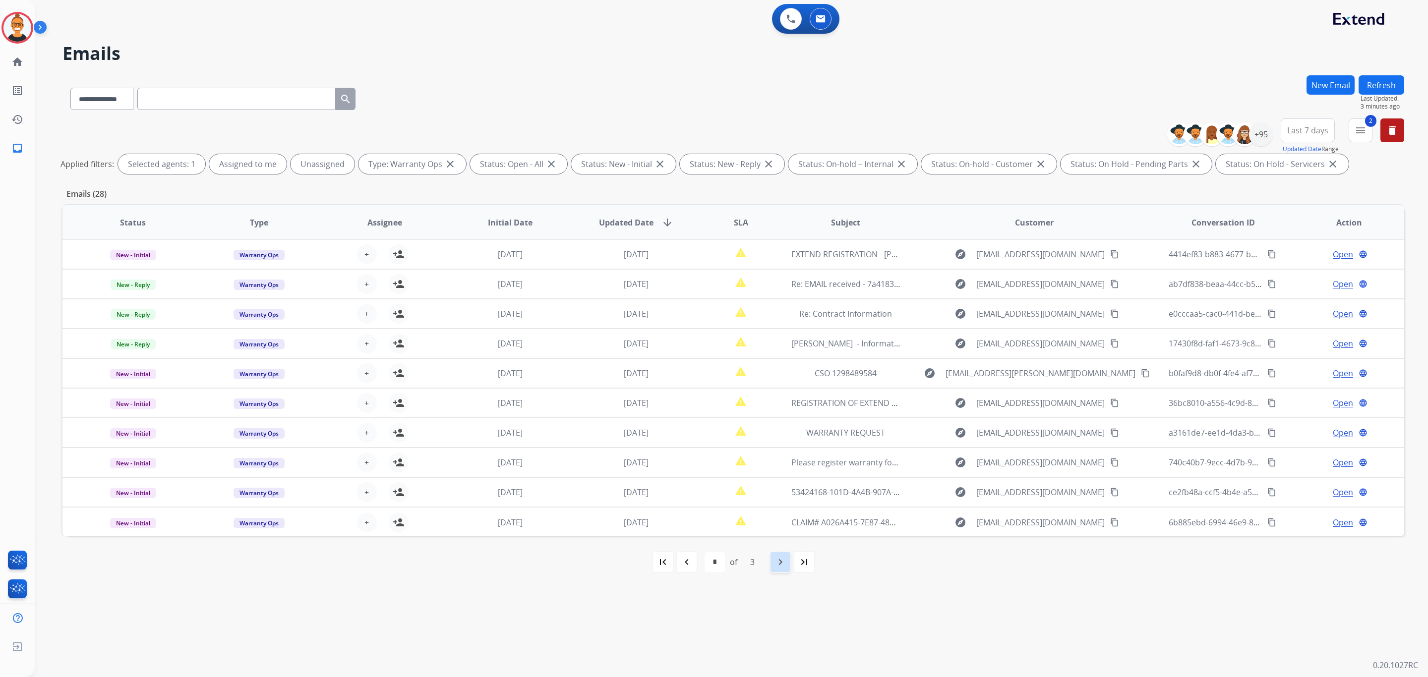
click at [781, 555] on div "navigate_next" at bounding box center [780, 562] width 22 height 22
select select "*"
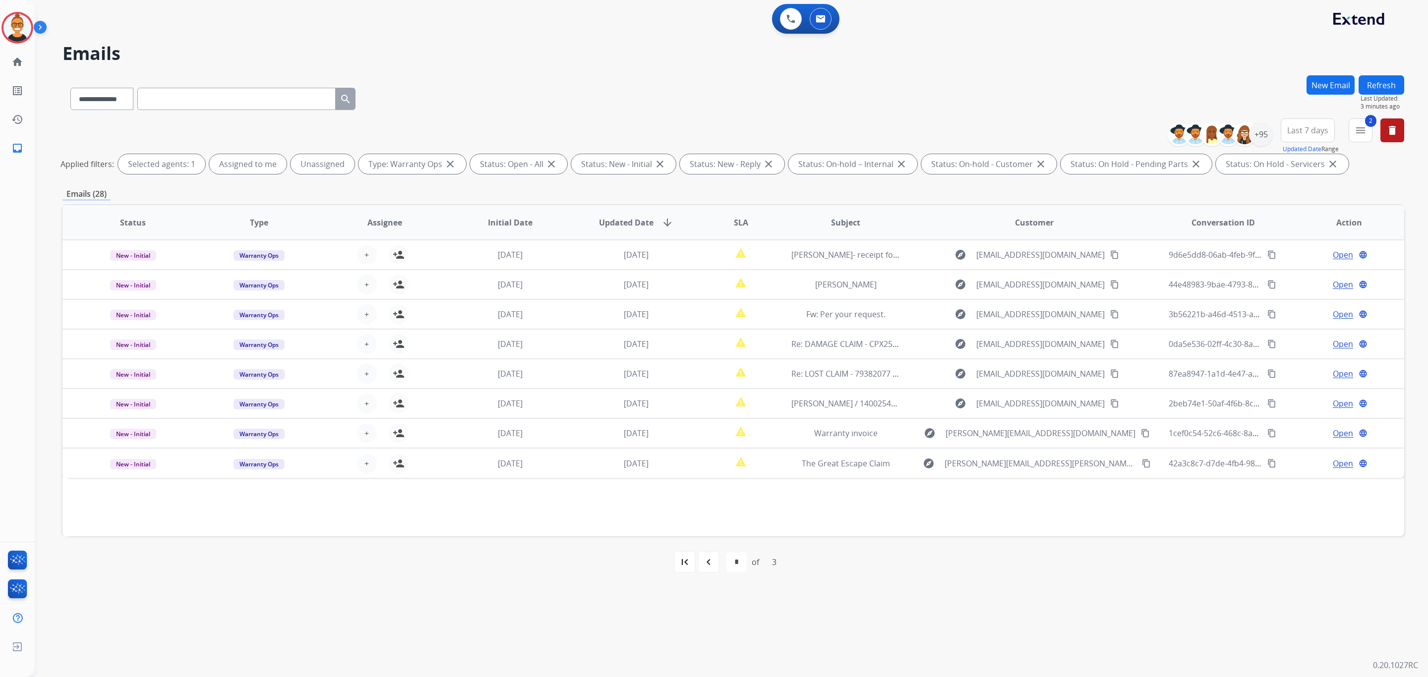
scroll to position [0, 0]
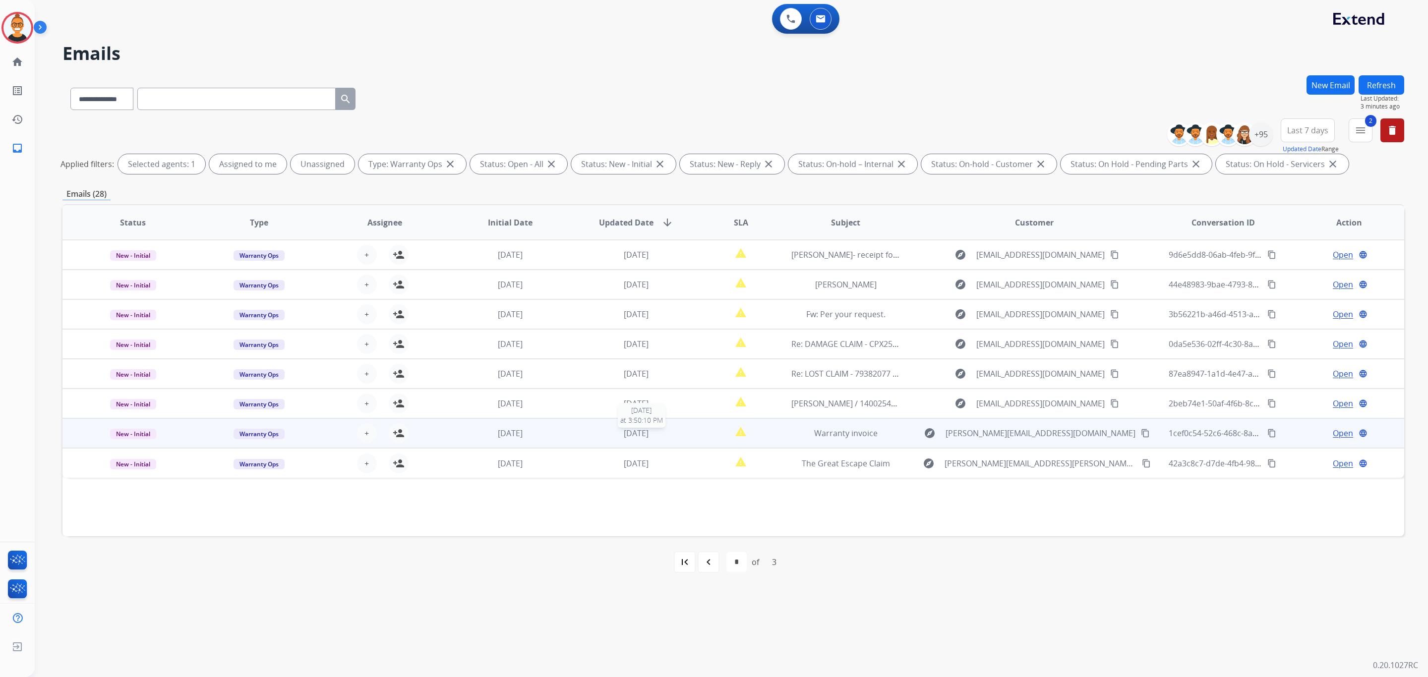
click at [674, 436] on div "[DATE]" at bounding box center [636, 433] width 110 height 12
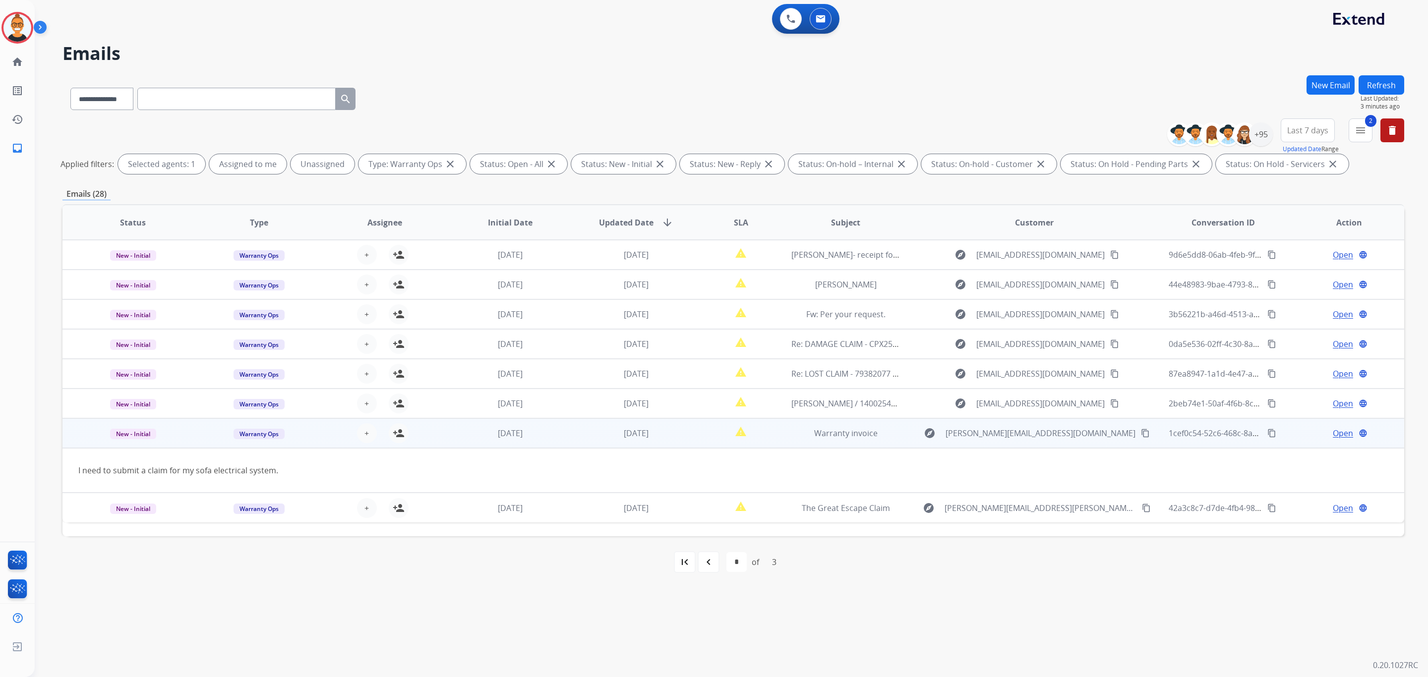
click at [1332, 432] on span "Open" at bounding box center [1342, 433] width 20 height 12
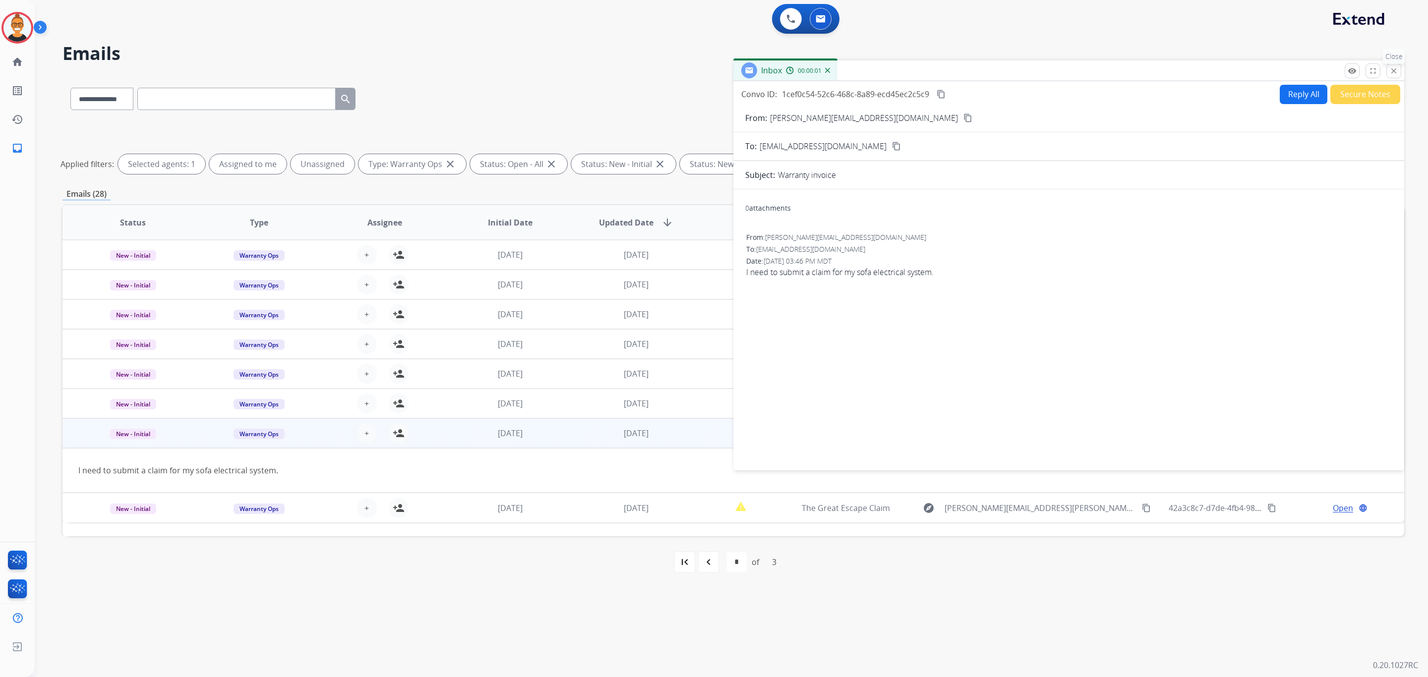
click at [1391, 64] on p "Close" at bounding box center [1394, 56] width 22 height 15
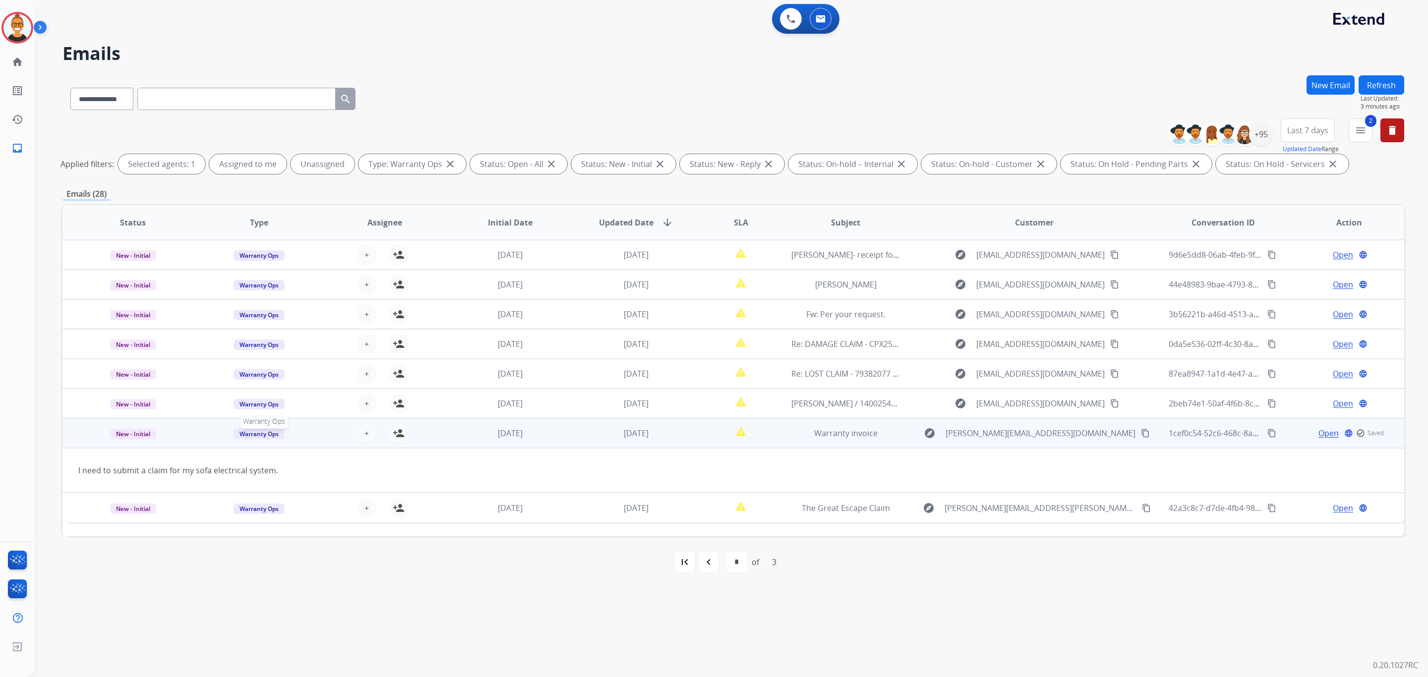
click at [262, 435] on span "Warranty Ops" at bounding box center [258, 434] width 51 height 10
click at [314, 286] on p "Customer Support" at bounding box center [329, 288] width 65 height 14
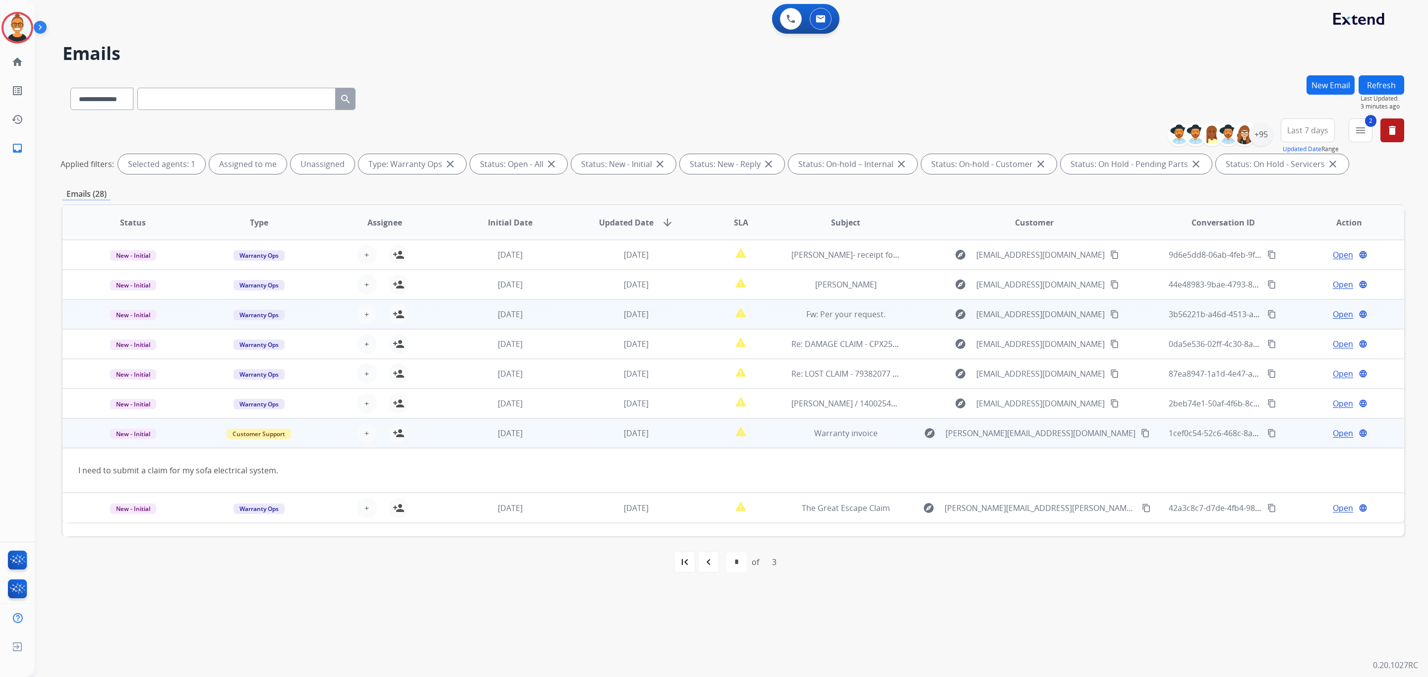
click at [694, 311] on td "report_problem" at bounding box center [733, 314] width 84 height 30
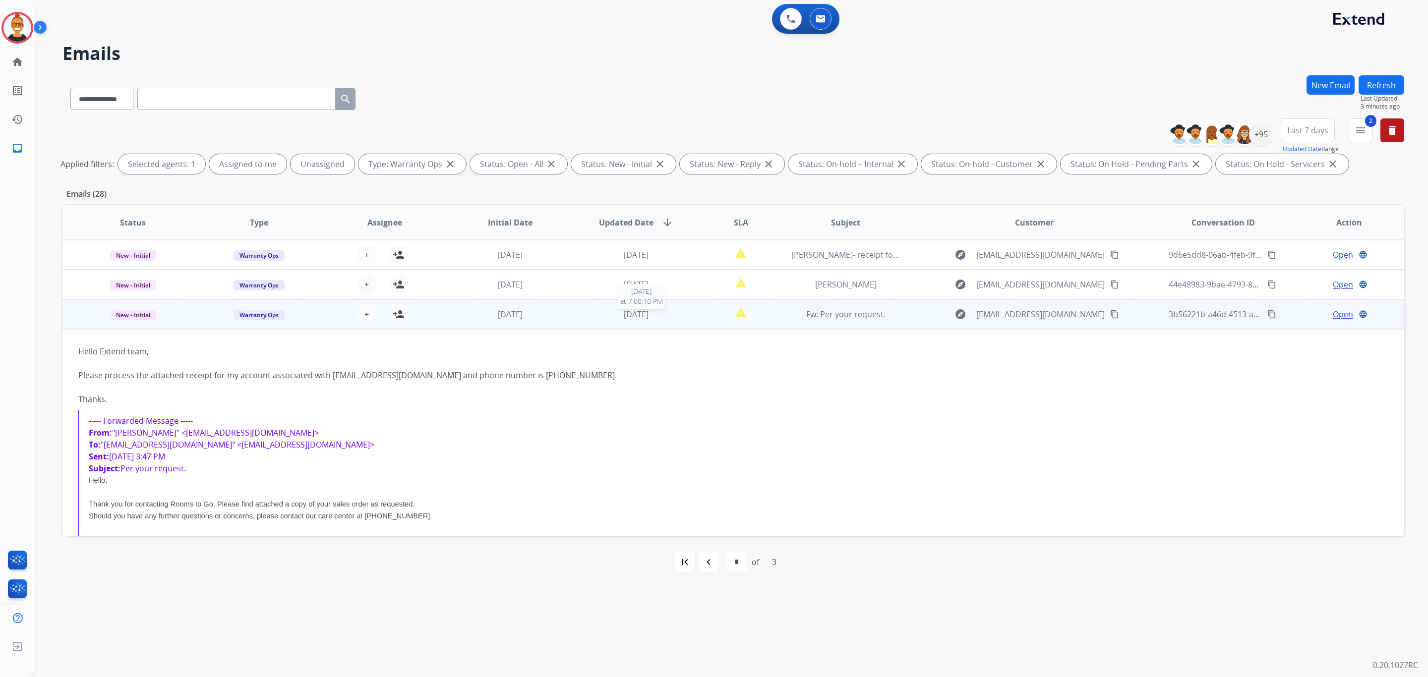
click at [671, 312] on div "[DATE]" at bounding box center [636, 314] width 110 height 12
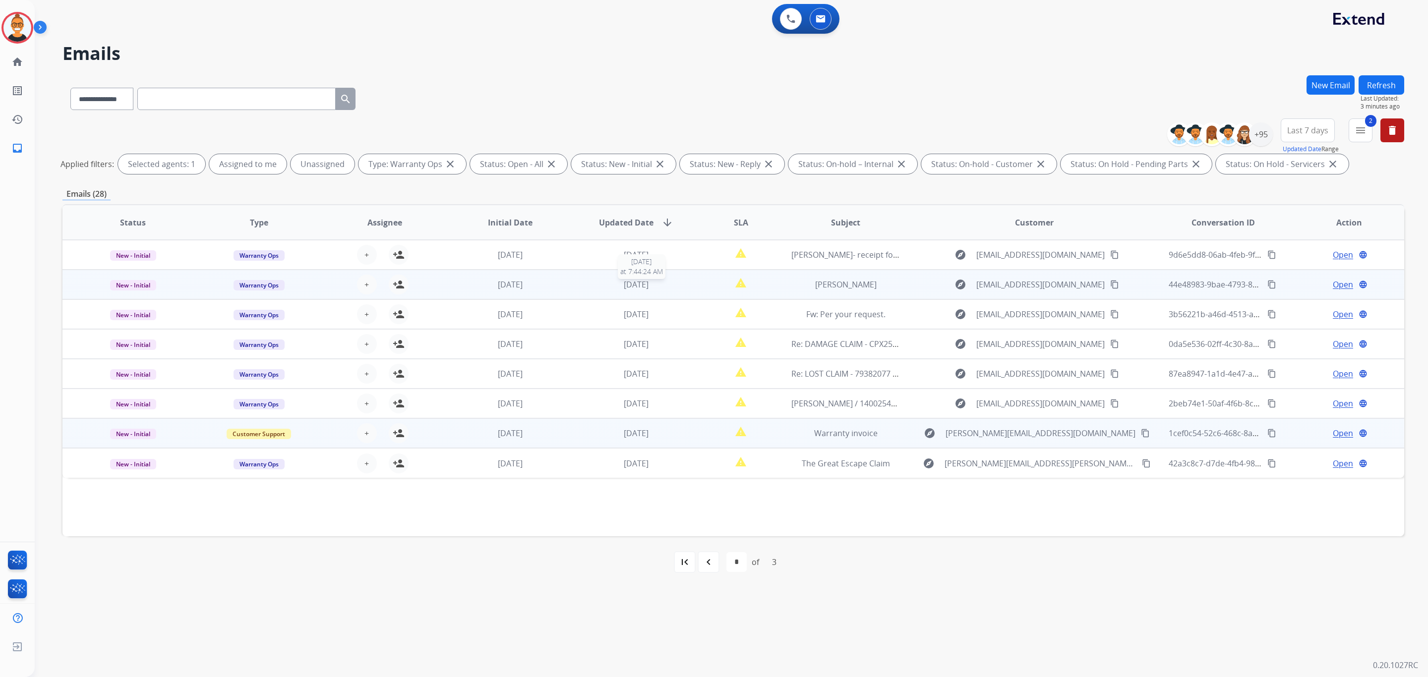
click at [673, 283] on div "[DATE]" at bounding box center [636, 285] width 110 height 12
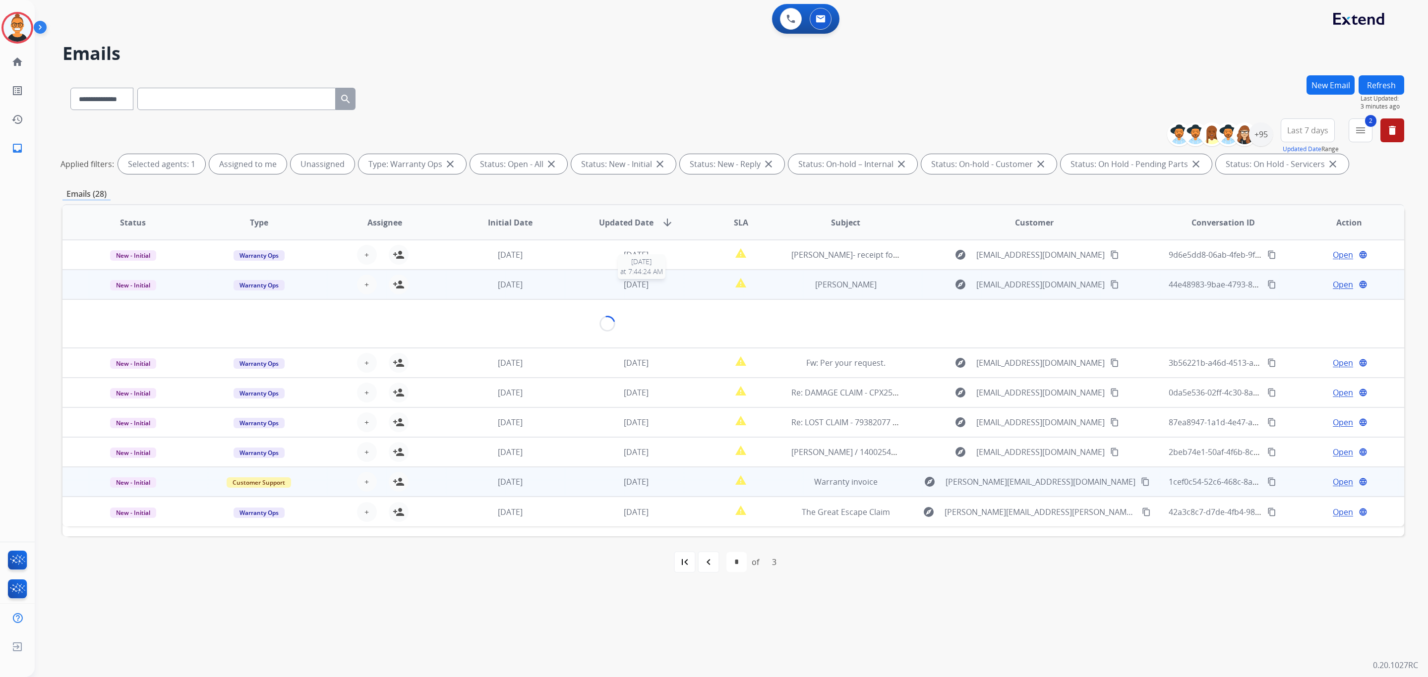
scroll to position [9, 0]
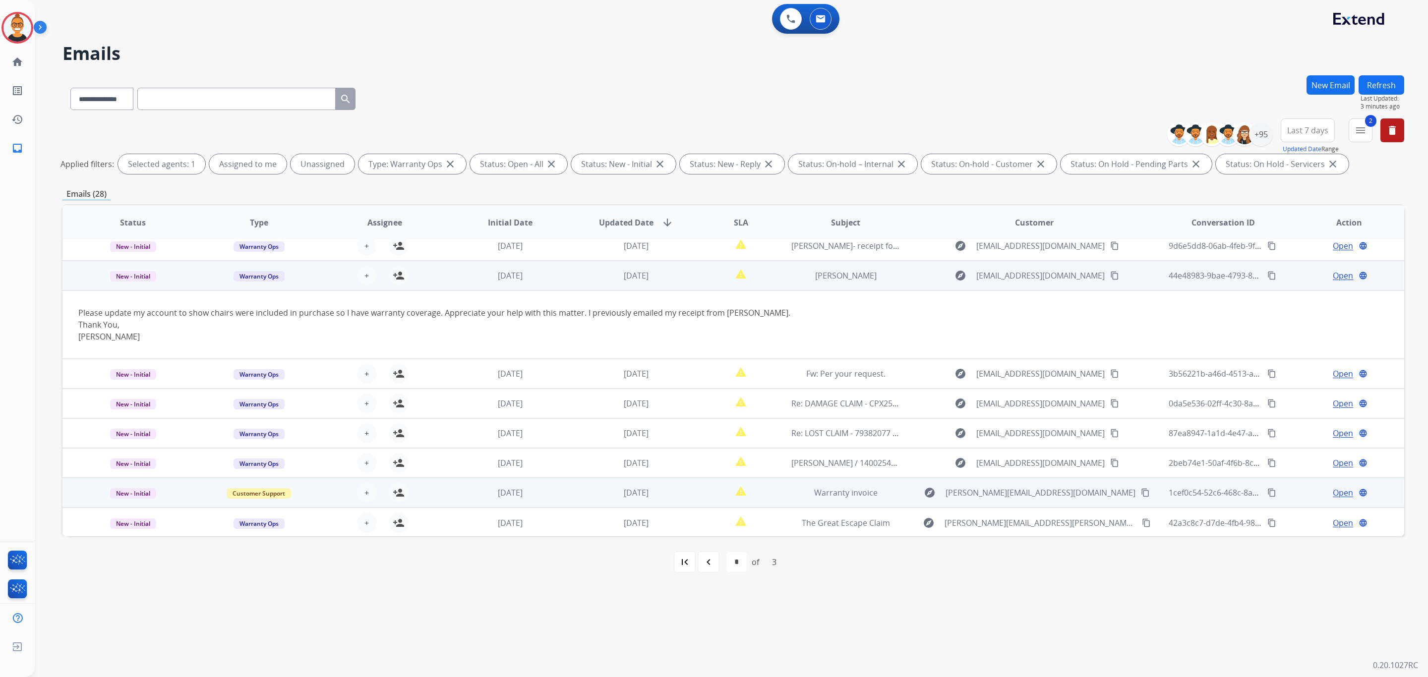
click at [1332, 274] on span "Open" at bounding box center [1342, 276] width 20 height 12
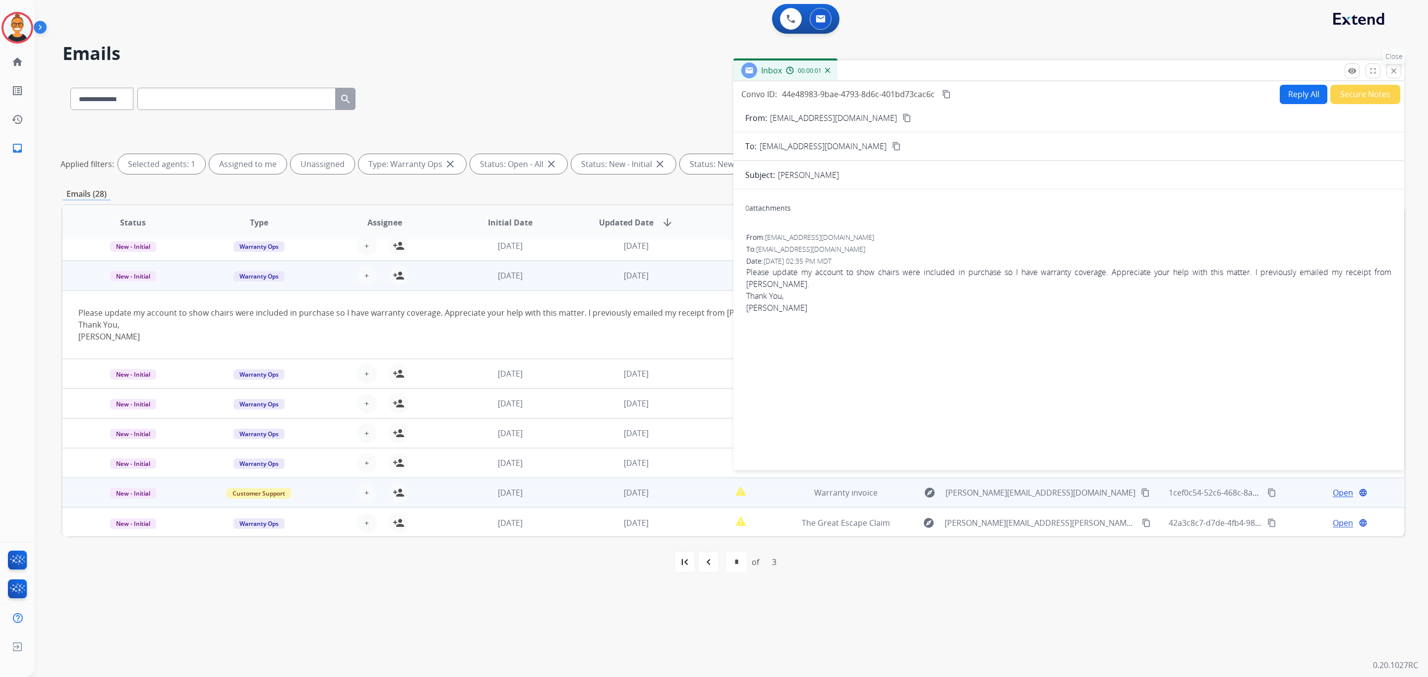
click at [1386, 73] on button "close Close" at bounding box center [1393, 70] width 15 height 15
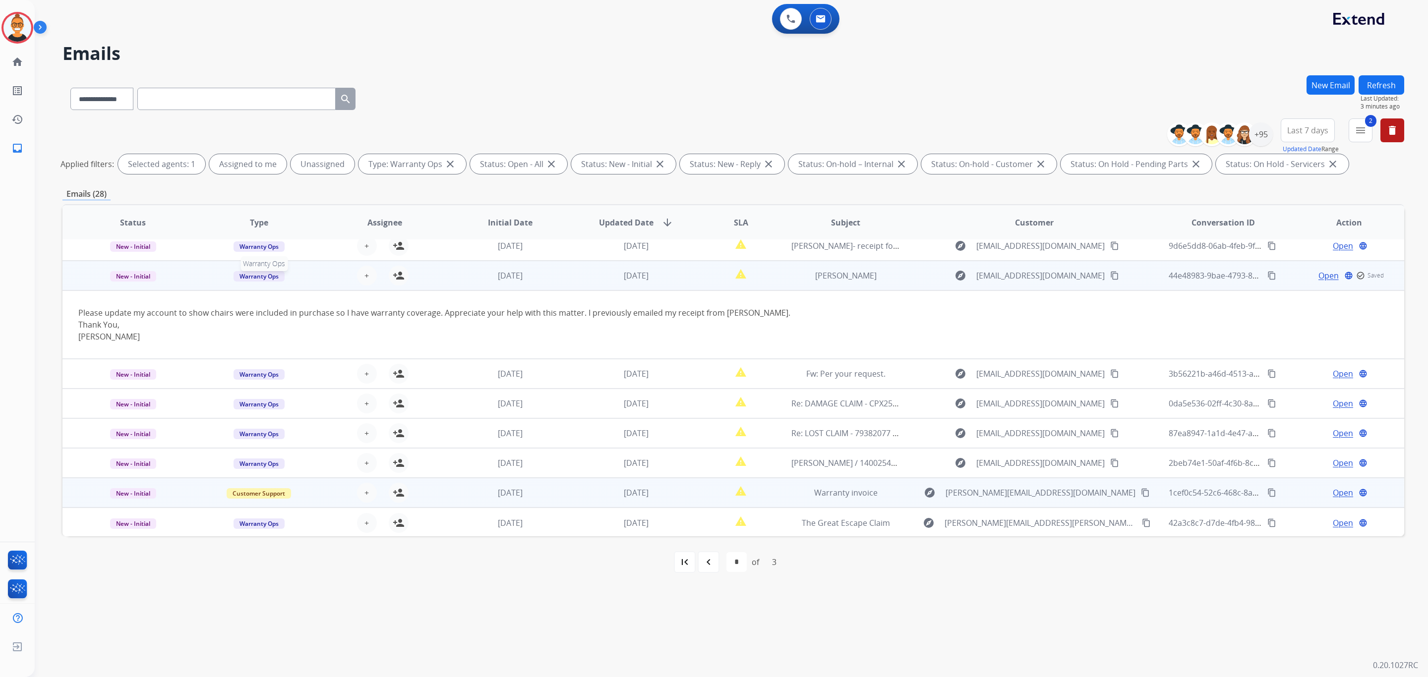
click at [250, 276] on span "Warranty Ops" at bounding box center [258, 276] width 51 height 10
click at [300, 296] on p "Customer Support" at bounding box center [329, 297] width 65 height 14
click at [581, 246] on div "[DATE]" at bounding box center [636, 246] width 110 height 12
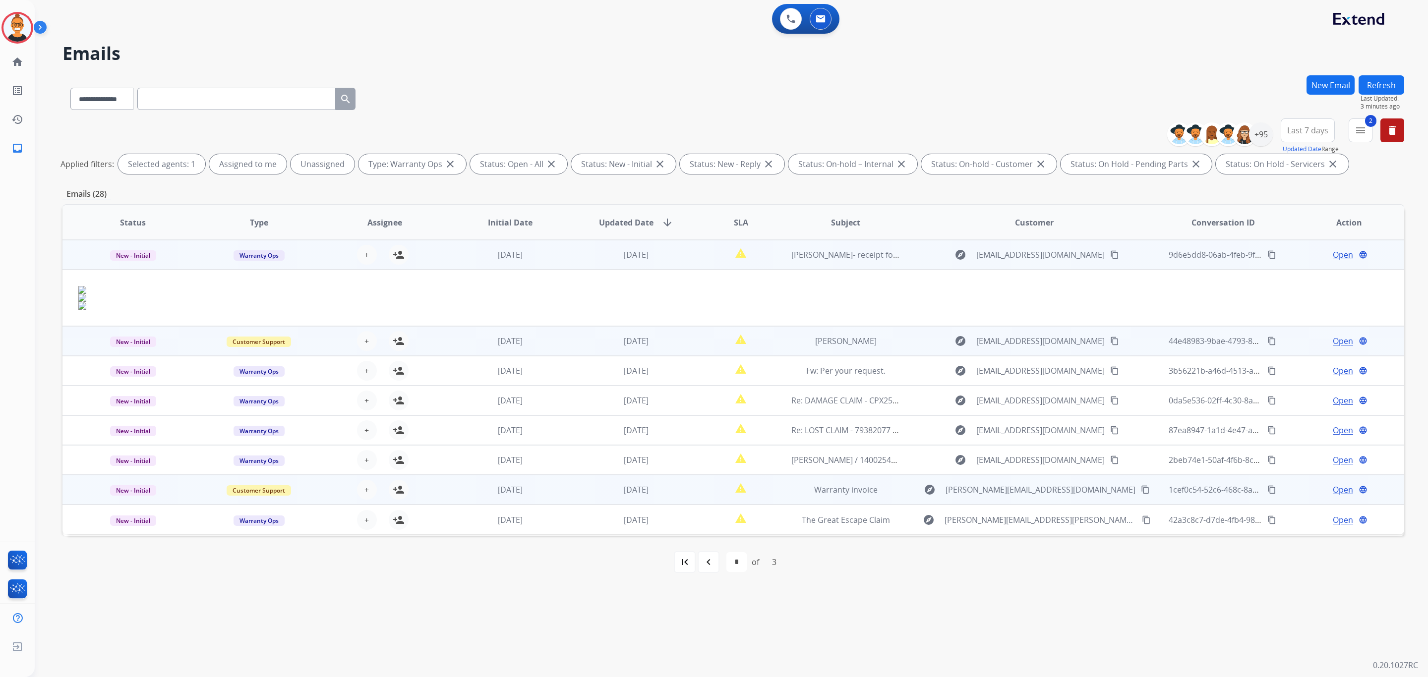
click at [1332, 259] on span "Open" at bounding box center [1342, 255] width 20 height 12
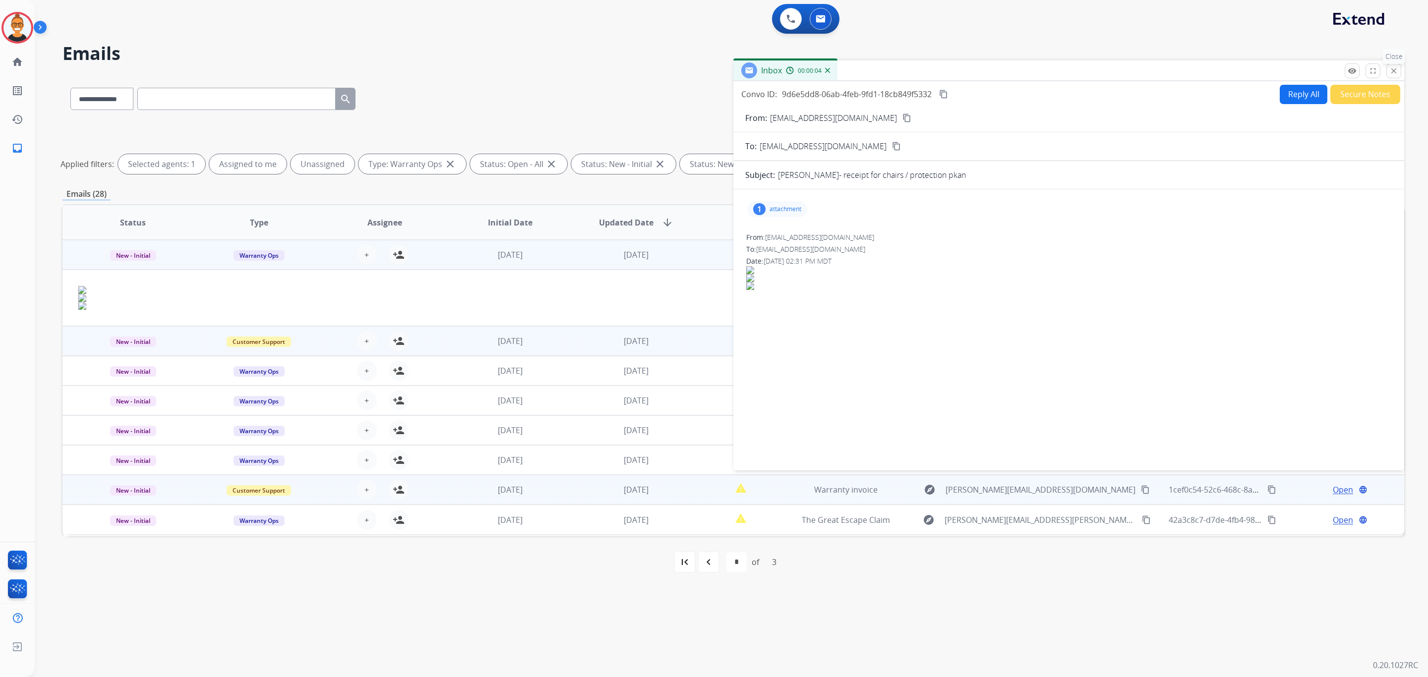
click at [1396, 67] on mat-icon "close" at bounding box center [1393, 70] width 9 height 9
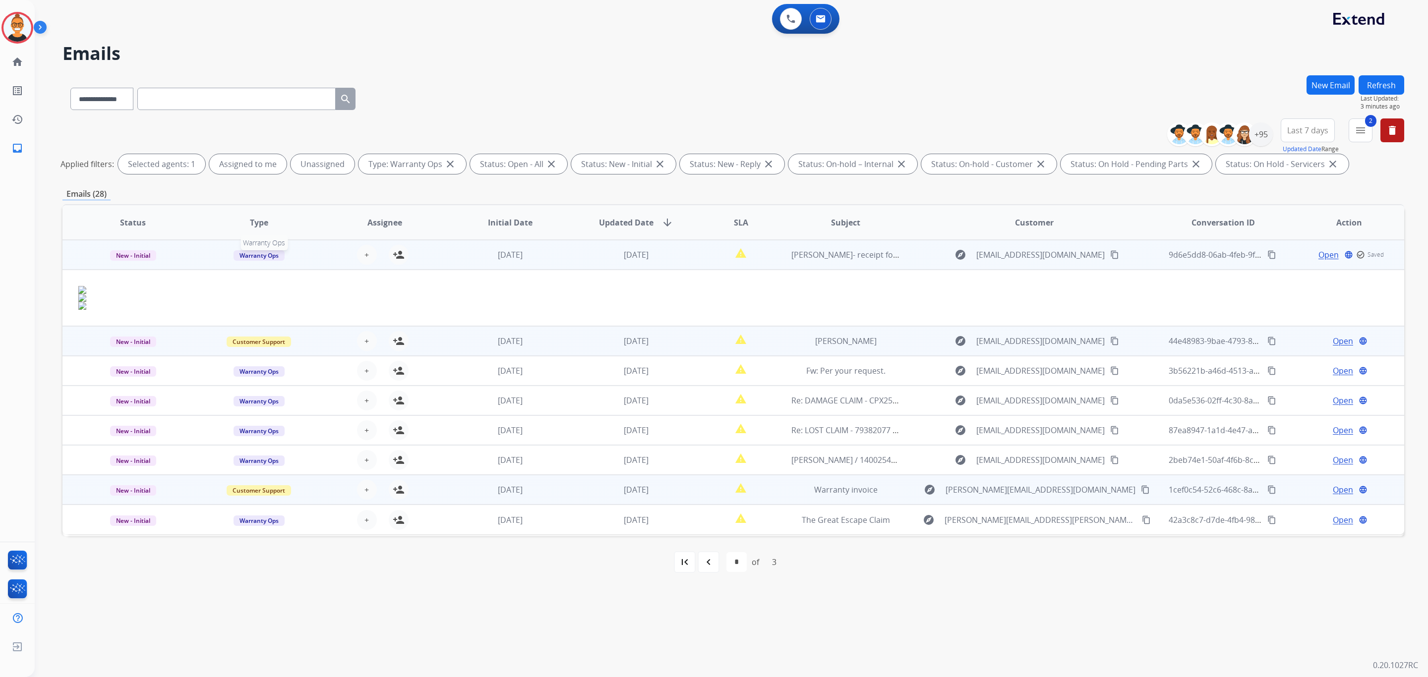
click at [256, 259] on span "Warranty Ops" at bounding box center [258, 255] width 51 height 10
click at [309, 280] on p "Customer Support" at bounding box center [329, 277] width 65 height 14
click at [566, 256] on td "[DATE]" at bounding box center [629, 255] width 126 height 30
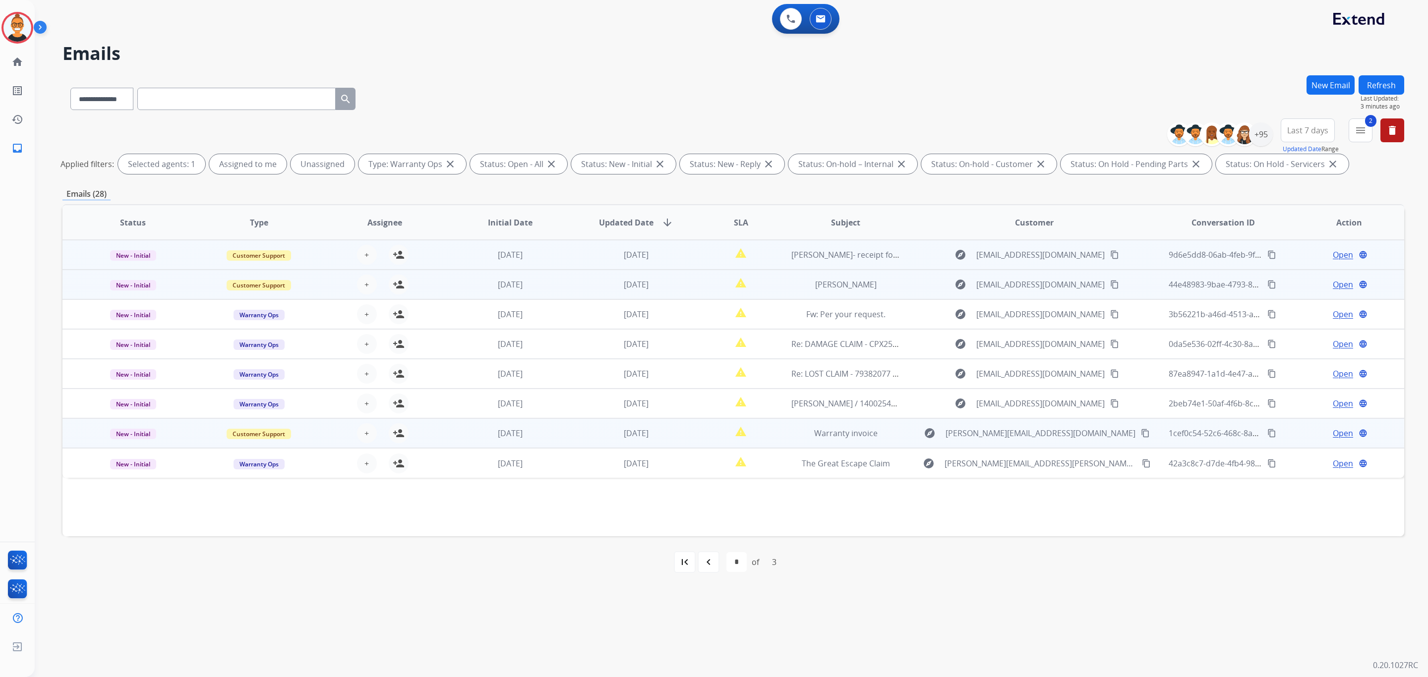
click at [1383, 87] on button "Refresh" at bounding box center [1381, 84] width 46 height 19
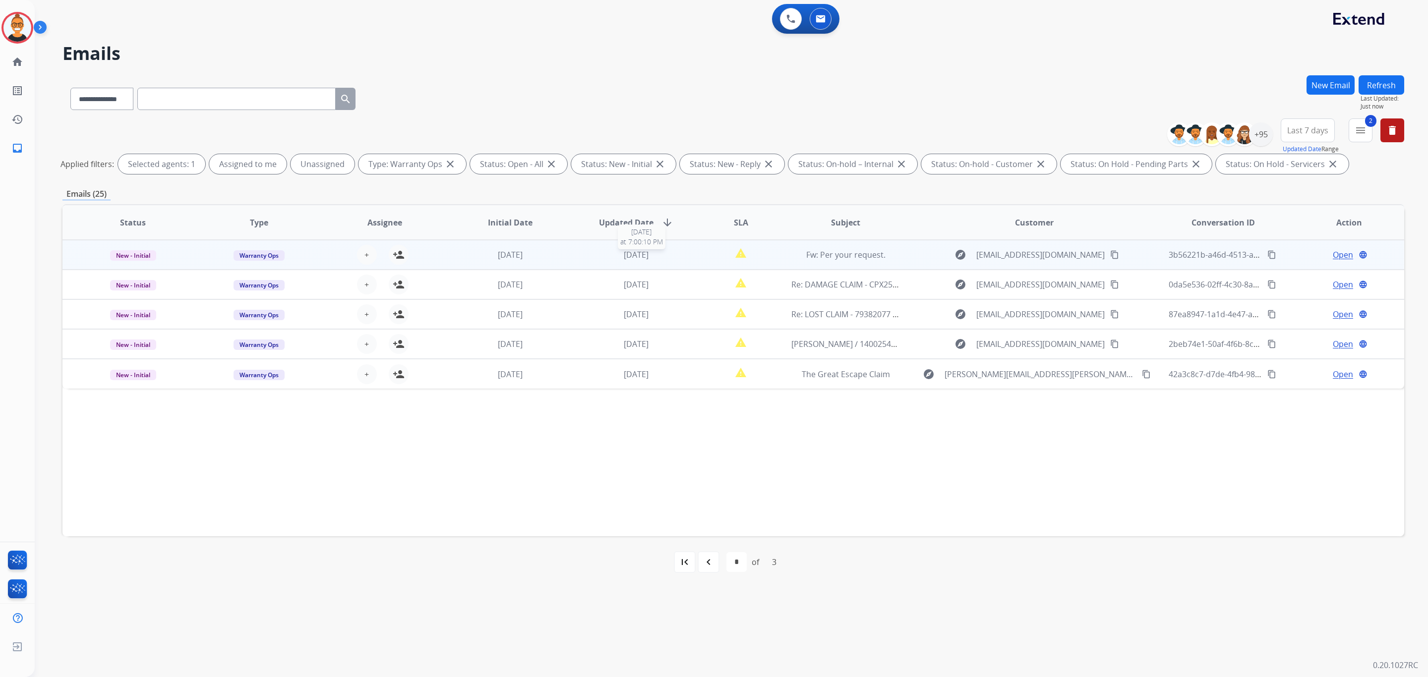
click at [656, 253] on div "[DATE]" at bounding box center [636, 255] width 110 height 12
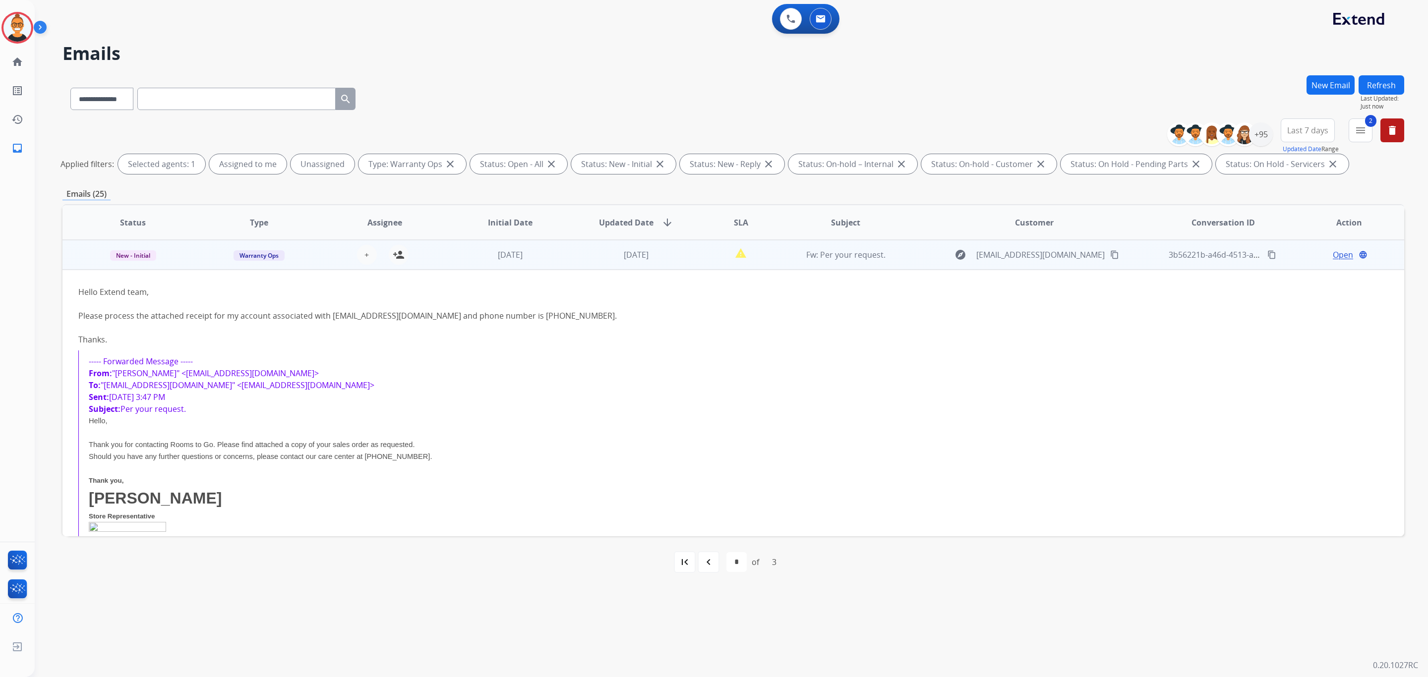
click at [566, 249] on td "[DATE]" at bounding box center [629, 255] width 126 height 30
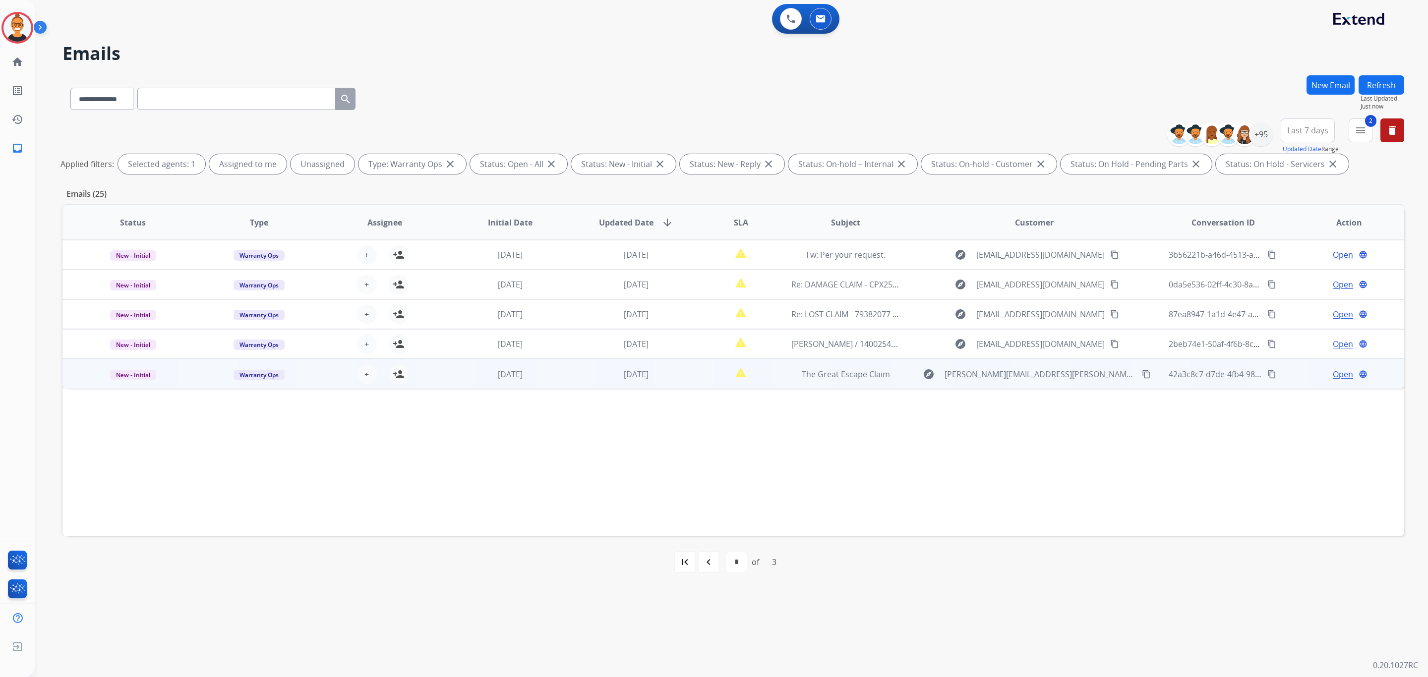
click at [699, 376] on td "report_problem" at bounding box center [733, 374] width 84 height 30
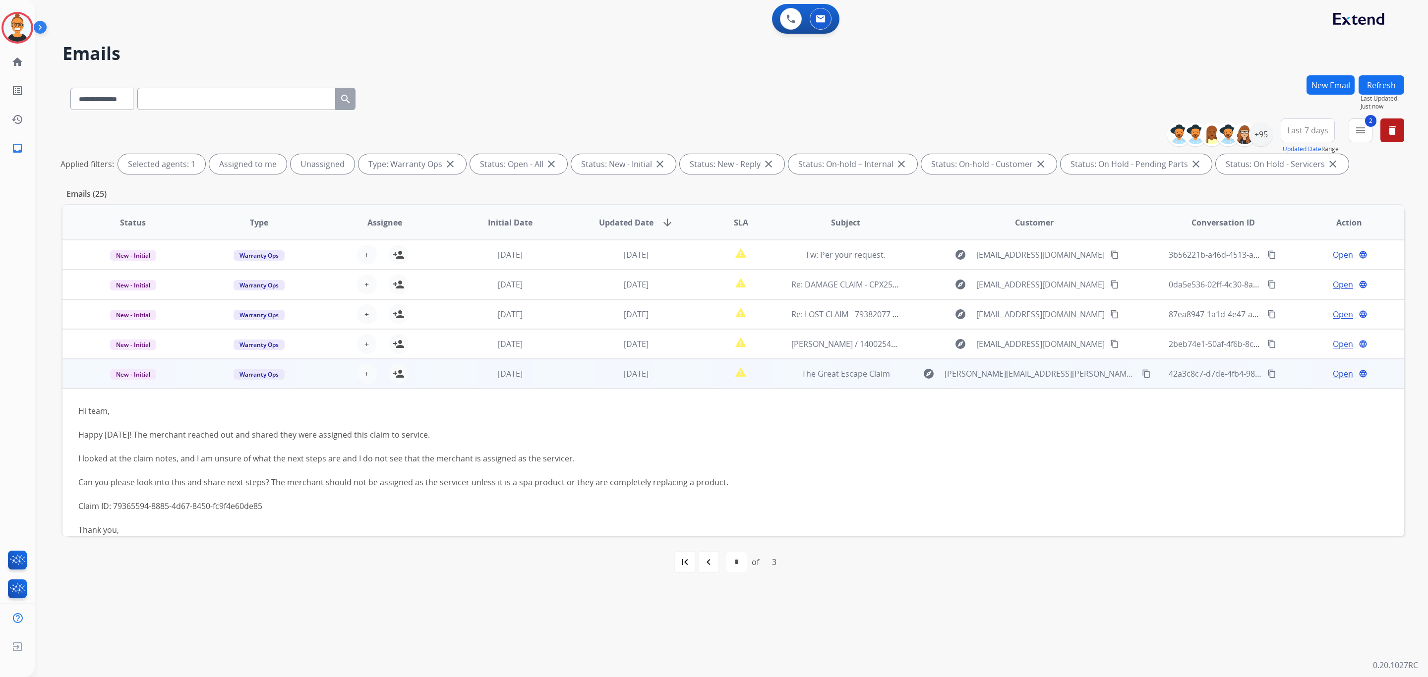
scroll to position [97, 0]
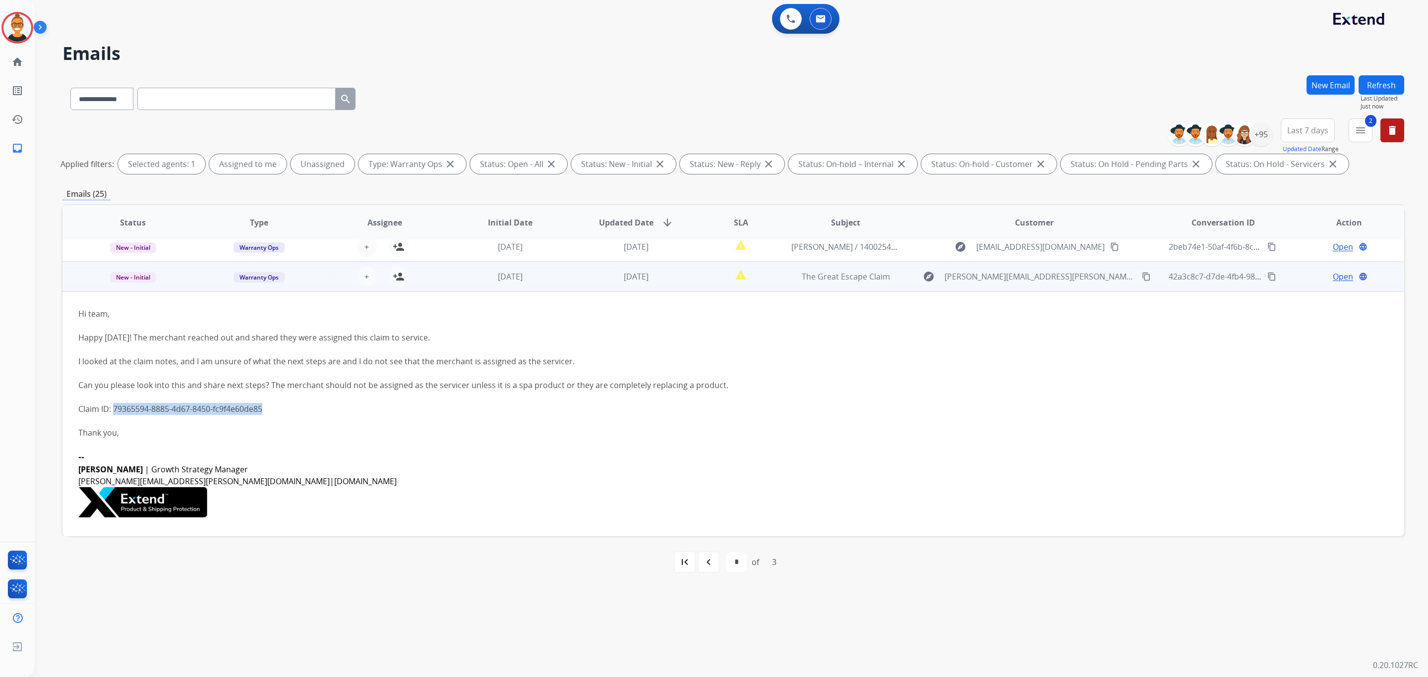
drag, startPoint x: 311, startPoint y: 409, endPoint x: 115, endPoint y: 409, distance: 196.3
click at [115, 409] on div "Claim ID: 79365594-8885-4d67-8450-fc9f4e60de85" at bounding box center [607, 409] width 1058 height 12
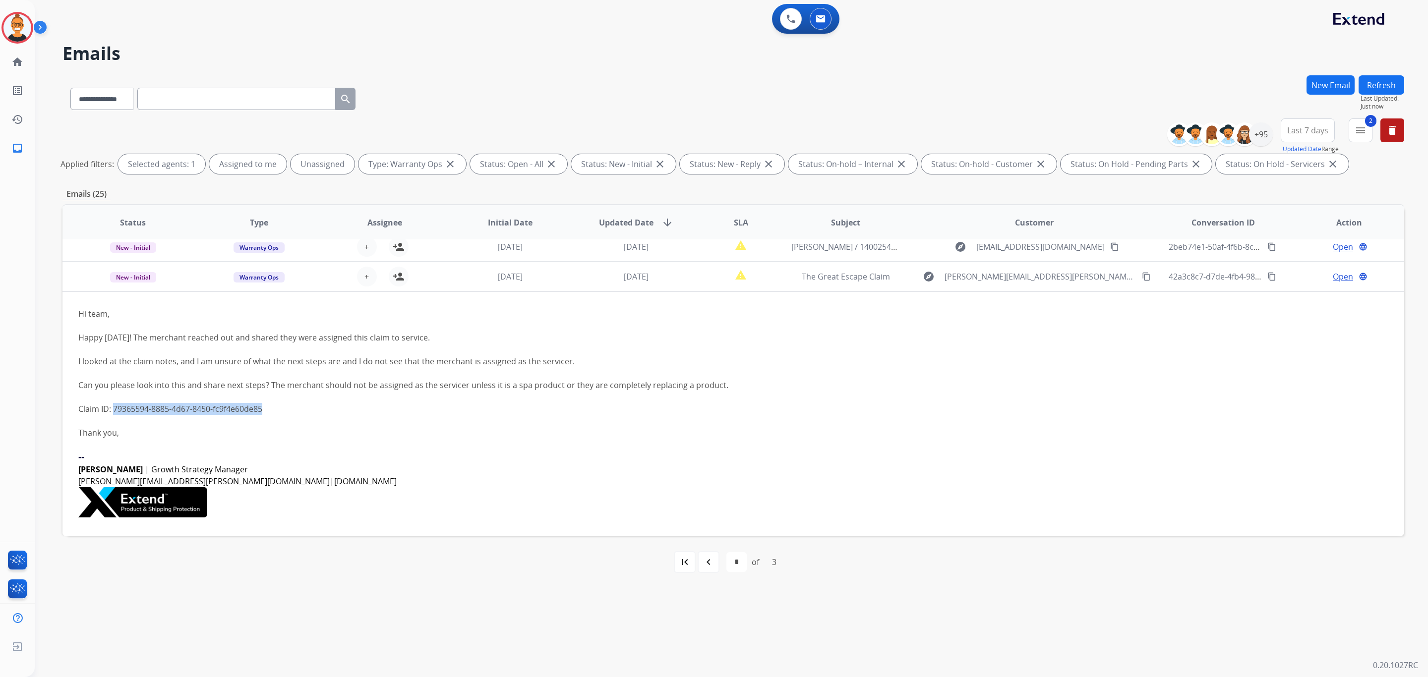
copy link "79365594-8885-4d67-8450-fc9f4e60de85"
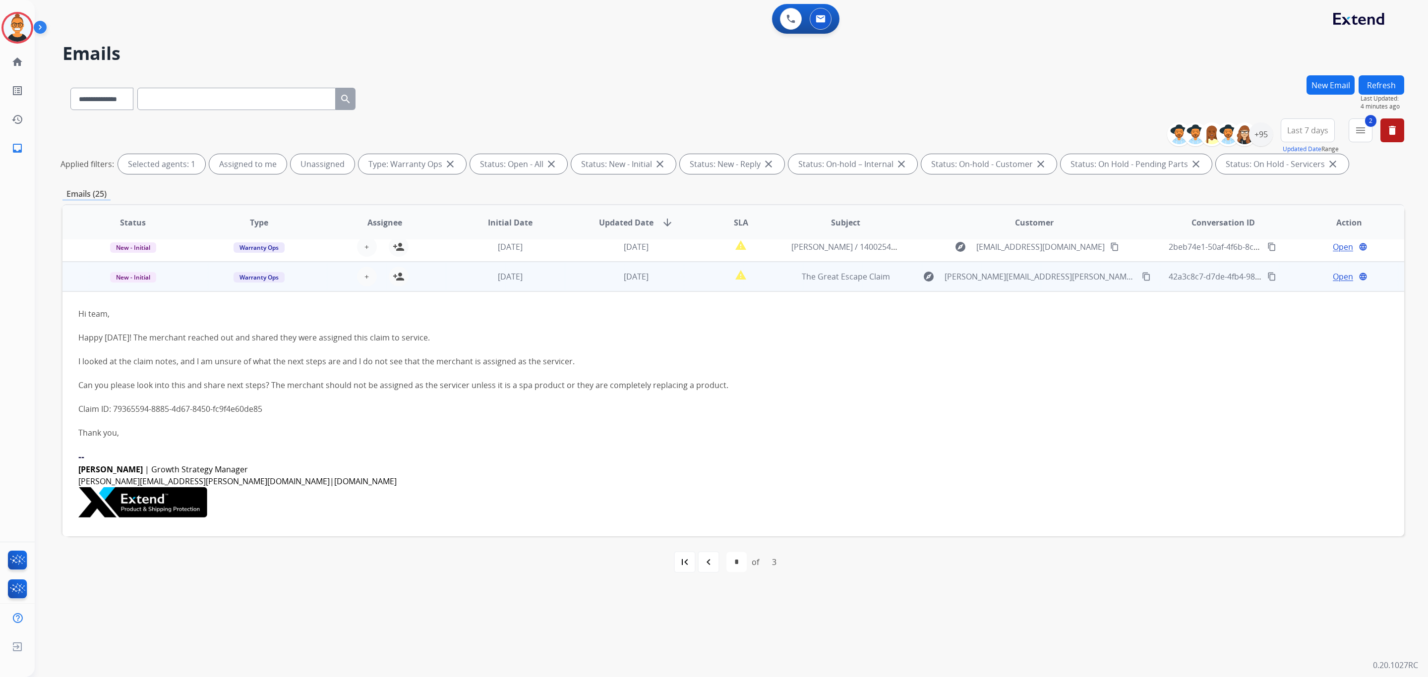
click at [1336, 281] on span "Open" at bounding box center [1342, 277] width 20 height 12
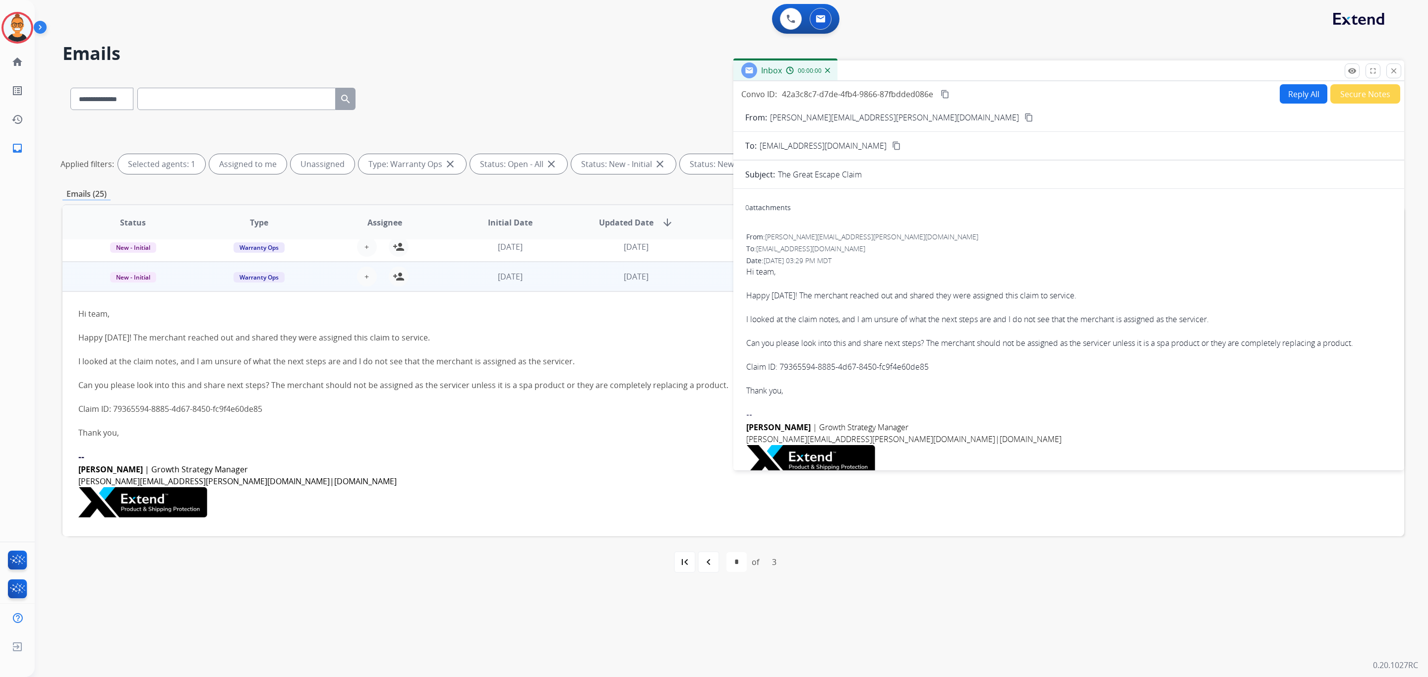
click at [1293, 98] on button "Reply All" at bounding box center [1303, 93] width 48 height 19
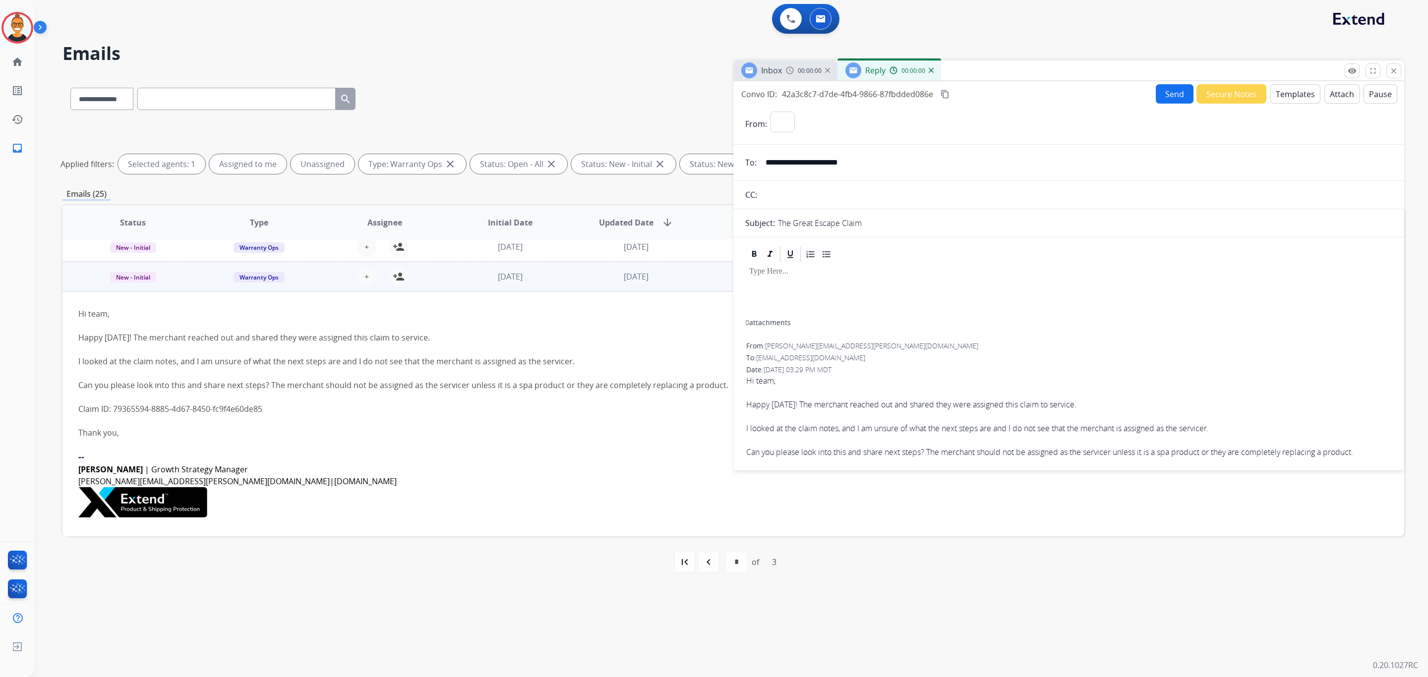
click at [1293, 98] on button "Templates" at bounding box center [1295, 93] width 50 height 19
select select "**********"
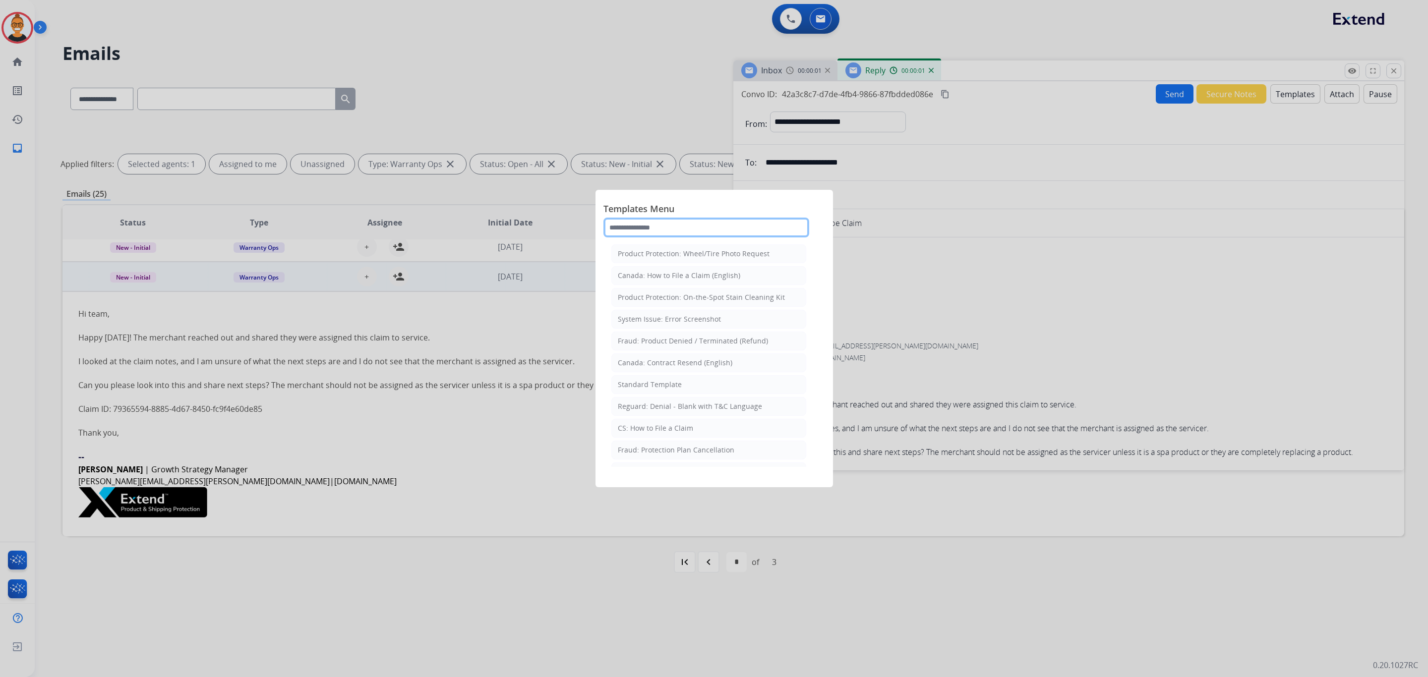
click at [653, 225] on input "text" at bounding box center [706, 228] width 206 height 20
type input "***"
click at [650, 277] on div "Standard Template" at bounding box center [650, 276] width 64 height 10
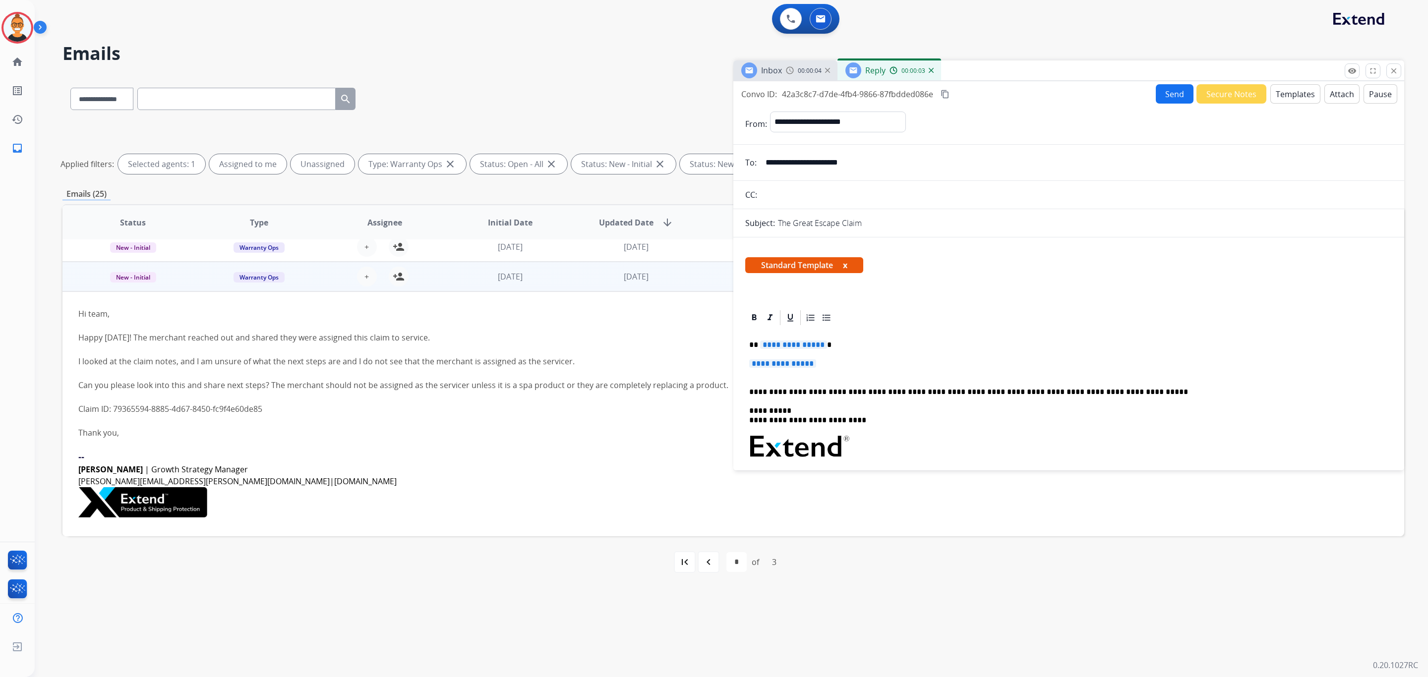
scroll to position [74, 0]
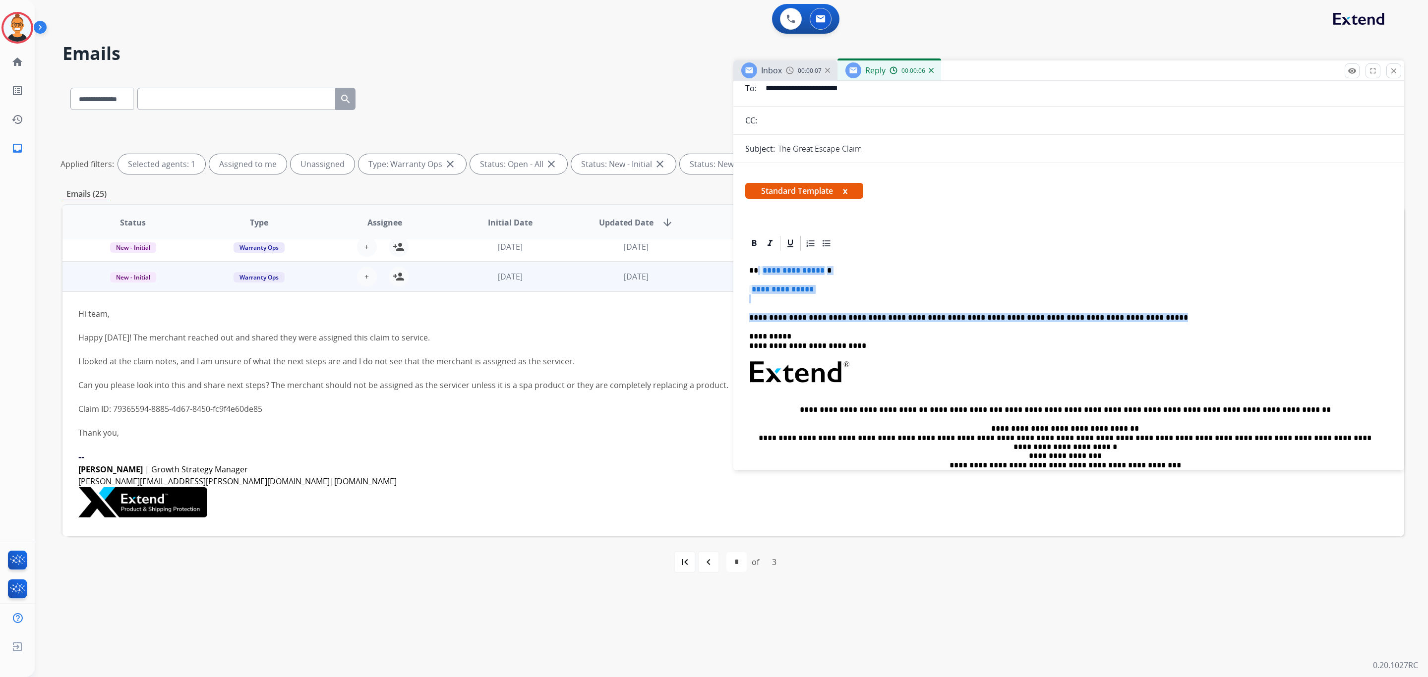
drag, startPoint x: 1123, startPoint y: 319, endPoint x: 757, endPoint y: 267, distance: 369.5
click at [757, 267] on div "**********" at bounding box center [1068, 392] width 647 height 280
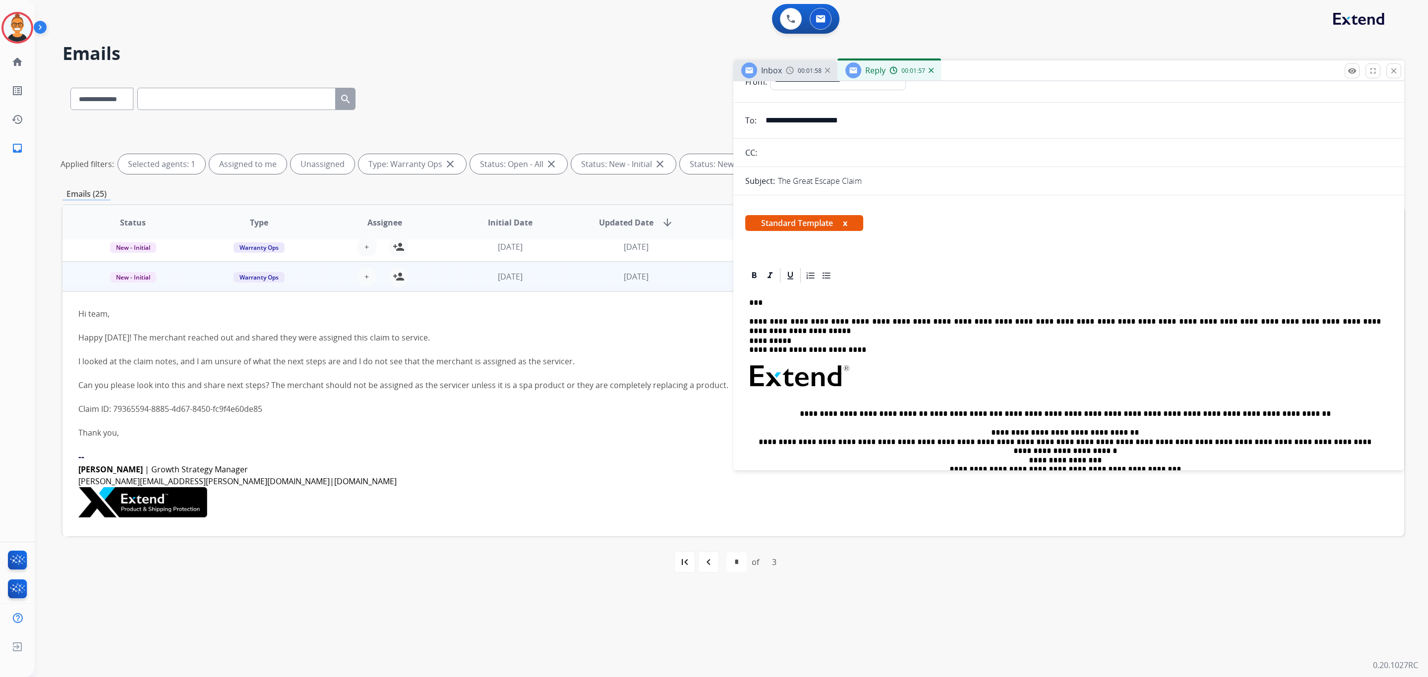
scroll to position [0, 0]
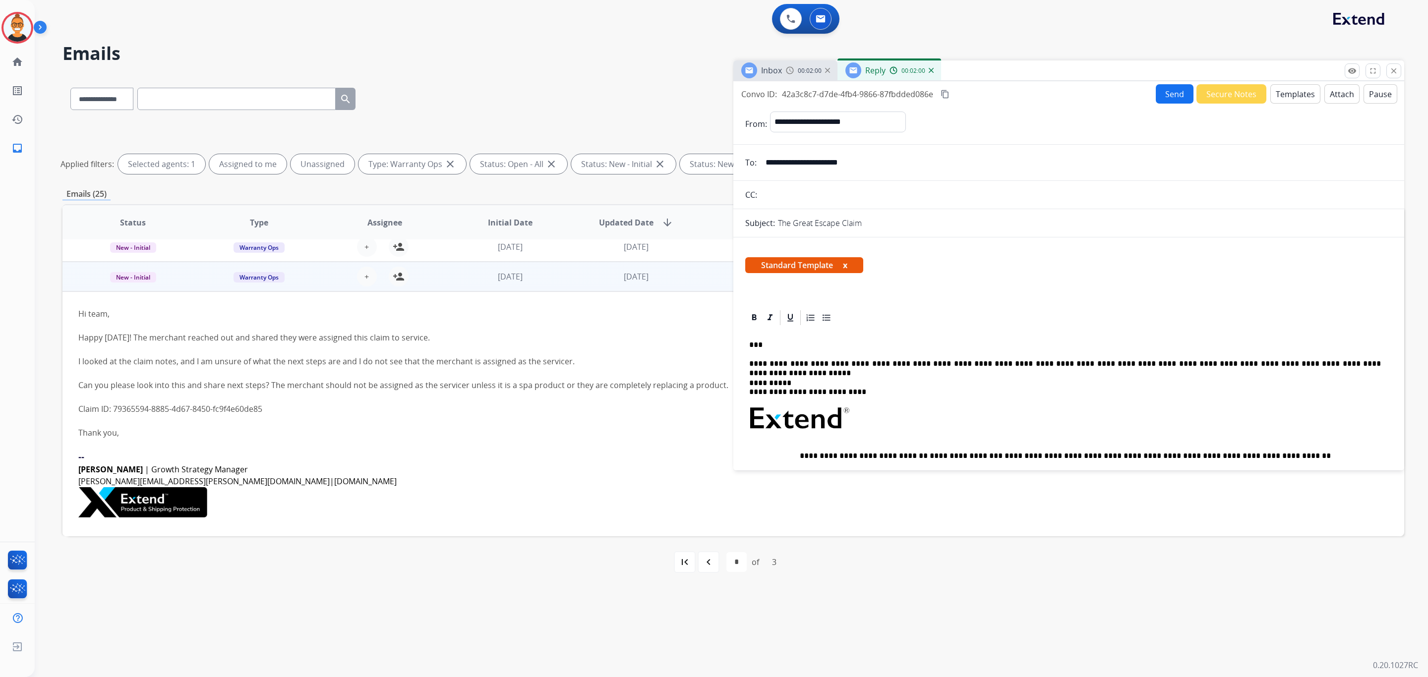
click at [1156, 88] on button "Send" at bounding box center [1175, 93] width 38 height 19
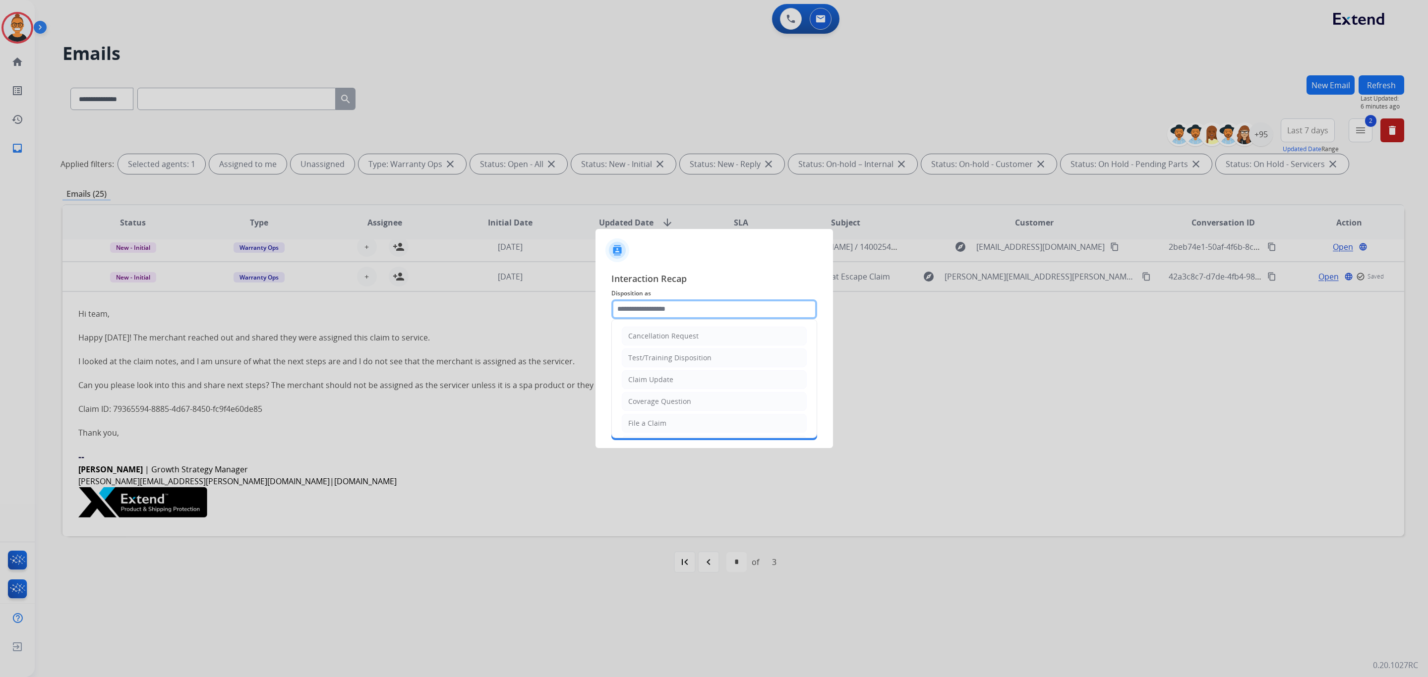
click at [640, 306] on input "text" at bounding box center [714, 309] width 206 height 20
click at [660, 384] on div "Claim Update" at bounding box center [650, 380] width 45 height 10
type input "**********"
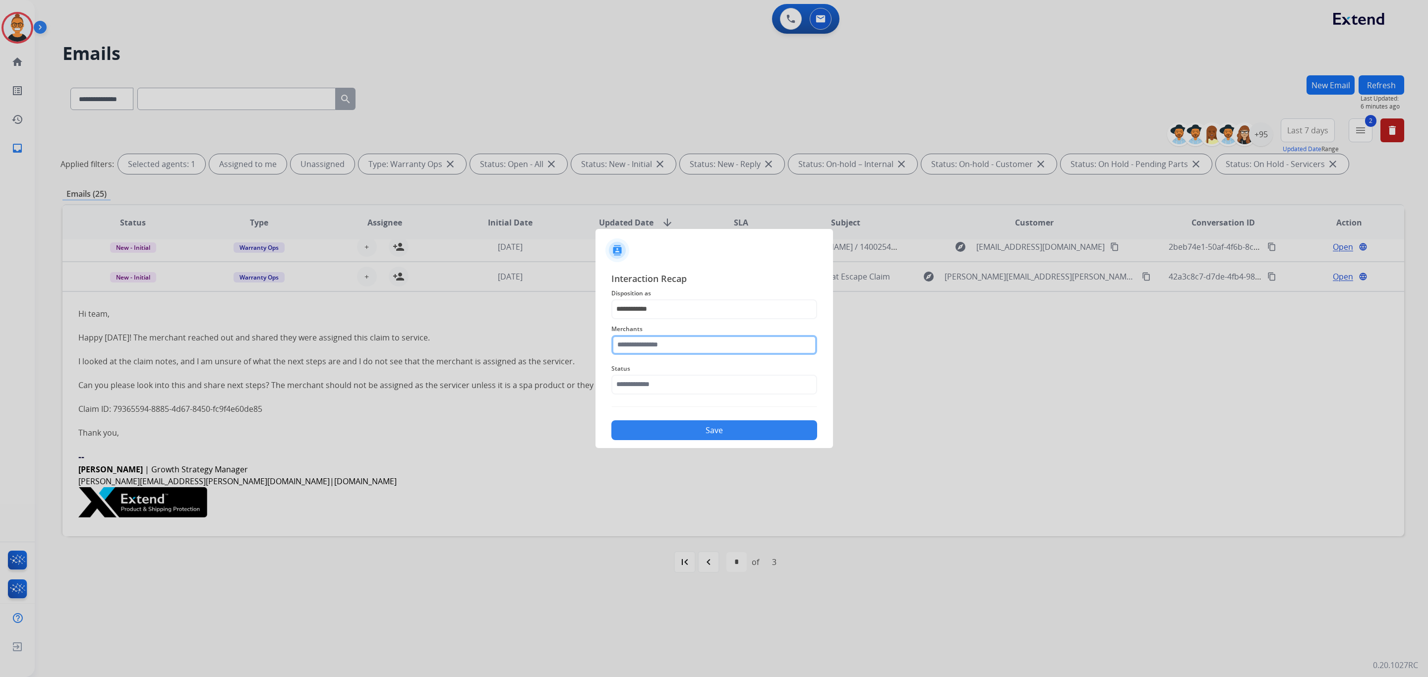
click at [650, 351] on input "text" at bounding box center [714, 345] width 206 height 20
click at [668, 418] on div "The great escape" at bounding box center [657, 417] width 57 height 10
type input "**********"
click at [667, 402] on div "**********" at bounding box center [714, 356] width 206 height 169
click at [670, 389] on input "text" at bounding box center [714, 385] width 206 height 20
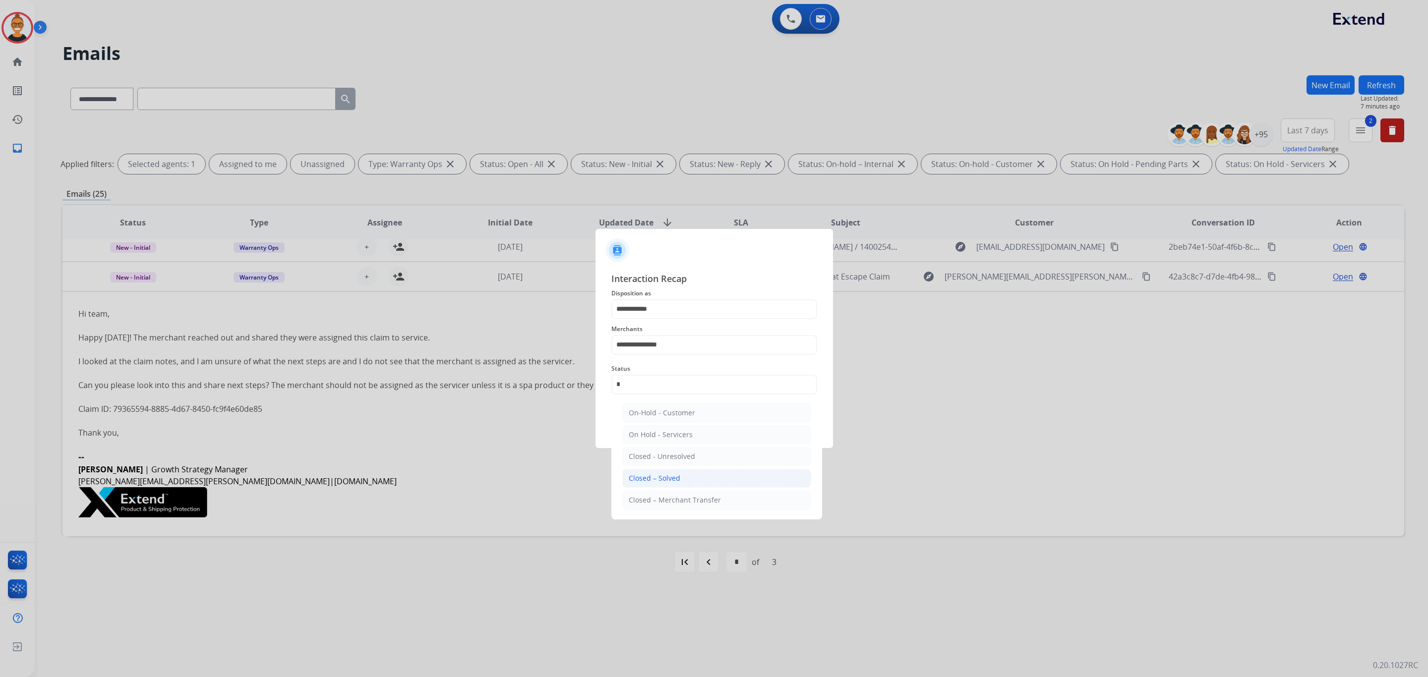
click at [678, 482] on div "Closed – Solved" at bounding box center [655, 478] width 52 height 10
type input "**********"
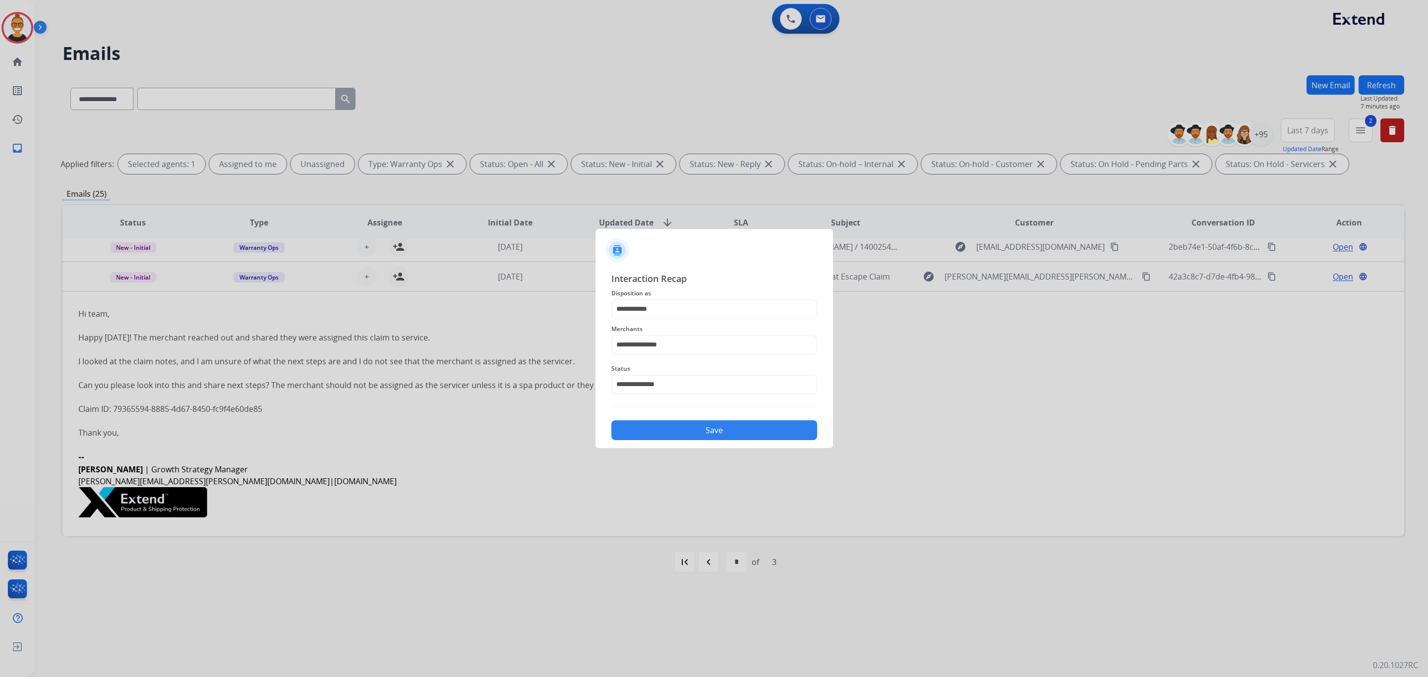
click at [678, 446] on div "**********" at bounding box center [713, 356] width 237 height 185
click at [677, 442] on div "**********" at bounding box center [713, 356] width 237 height 185
click at [674, 439] on button "Save" at bounding box center [714, 430] width 206 height 20
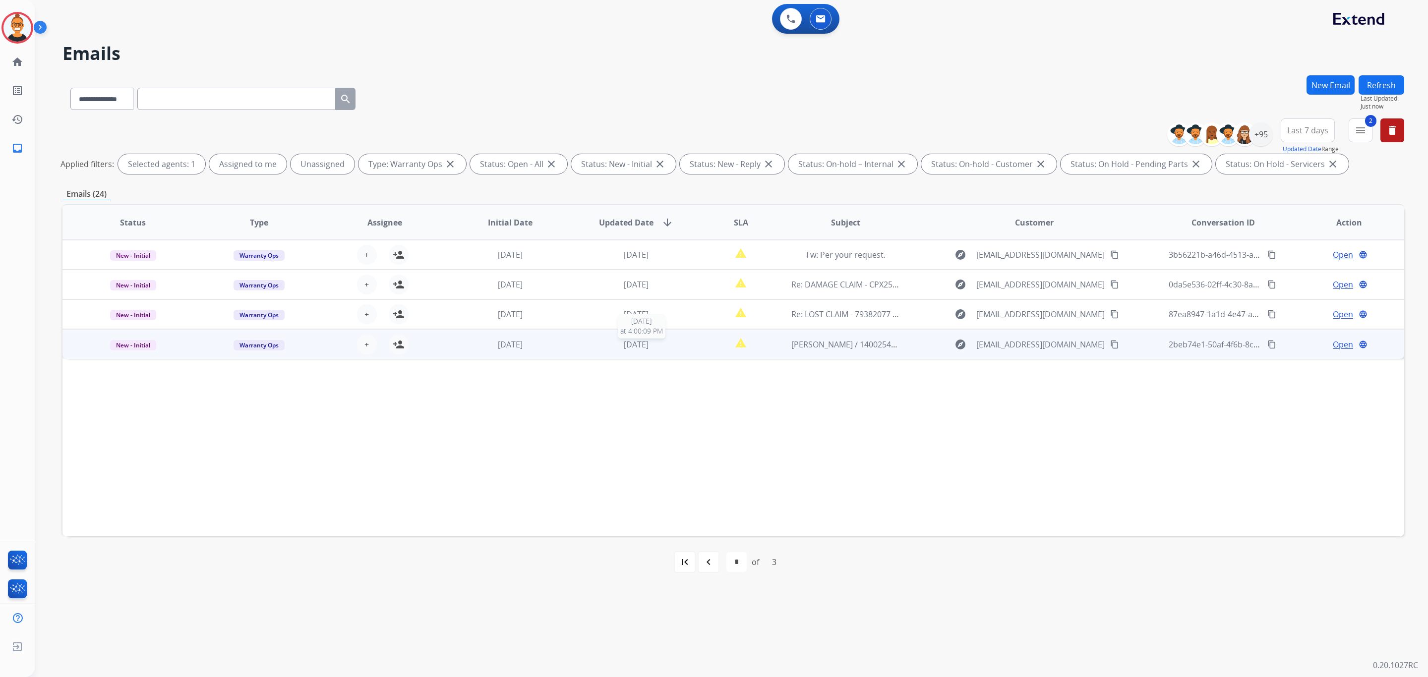
click at [624, 348] on span "[DATE]" at bounding box center [636, 344] width 25 height 11
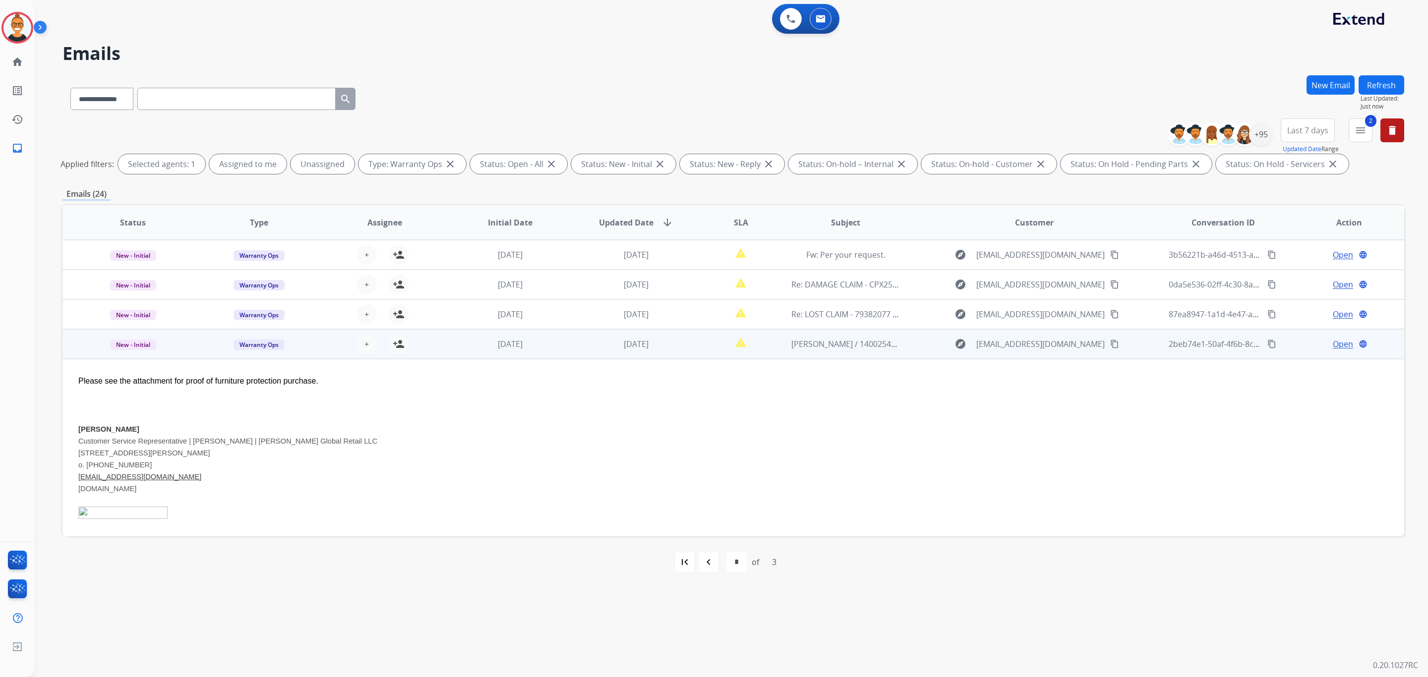
click at [597, 329] on td "[DATE]" at bounding box center [629, 344] width 126 height 30
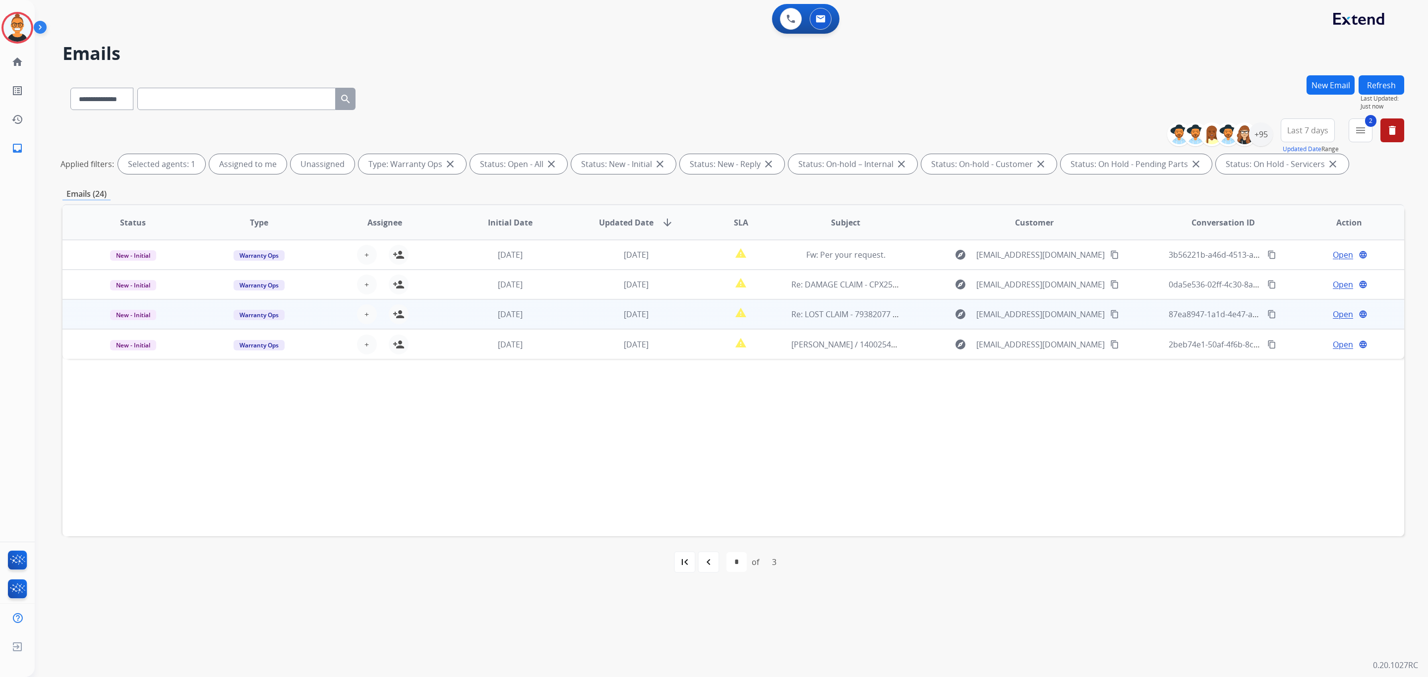
click at [580, 320] on td "[DATE]" at bounding box center [629, 314] width 126 height 30
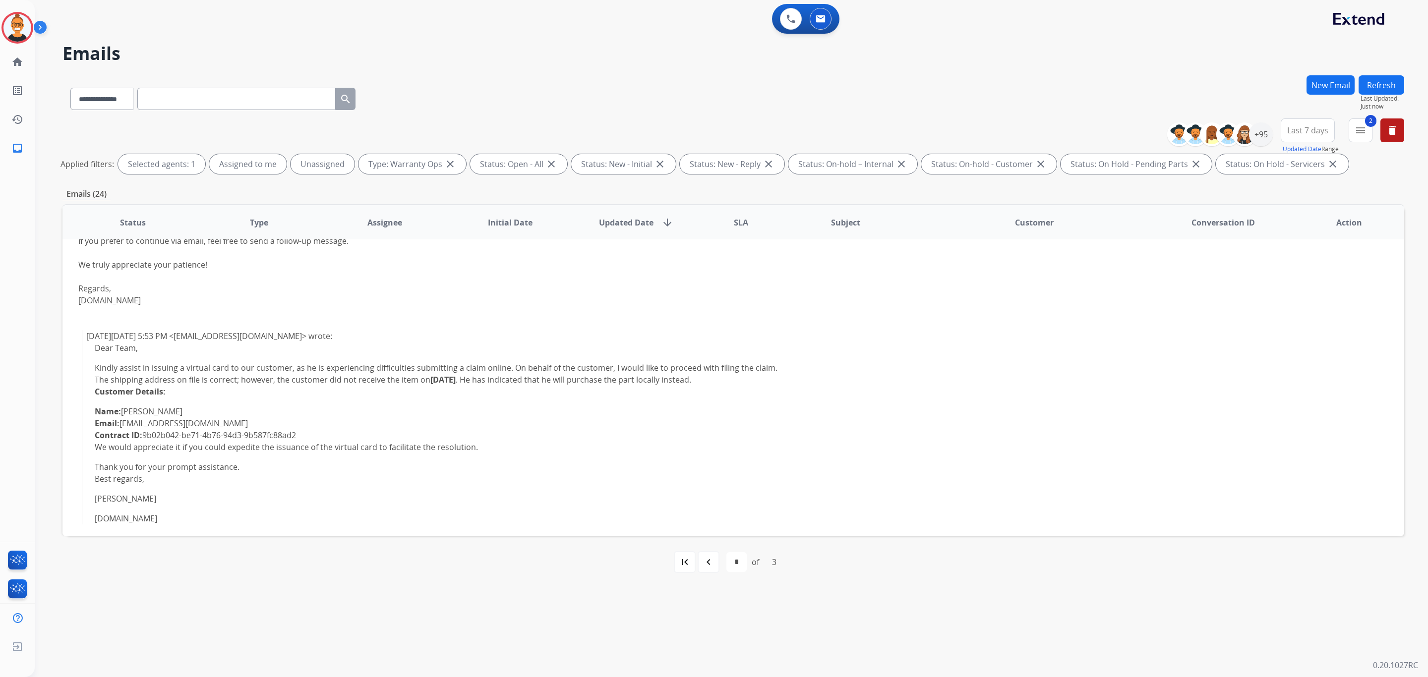
scroll to position [208, 0]
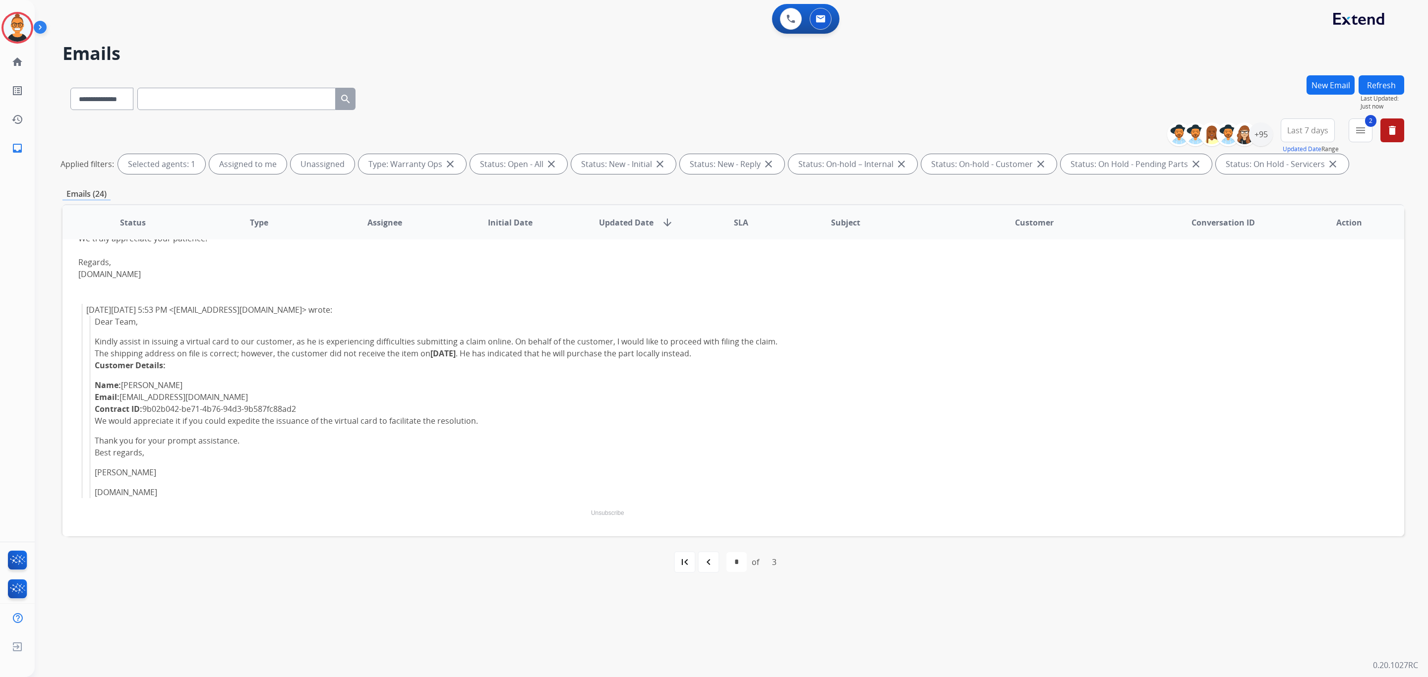
drag, startPoint x: 303, startPoint y: 409, endPoint x: 145, endPoint y: 409, distance: 158.6
click at [145, 409] on li "Contract ID: 9b02b042-be71-4b76-94d3-9b587fc88ad2" at bounding box center [616, 409] width 1042 height 12
copy li "9b02b042-be71-4b76-94d3-9b587fc88ad2"
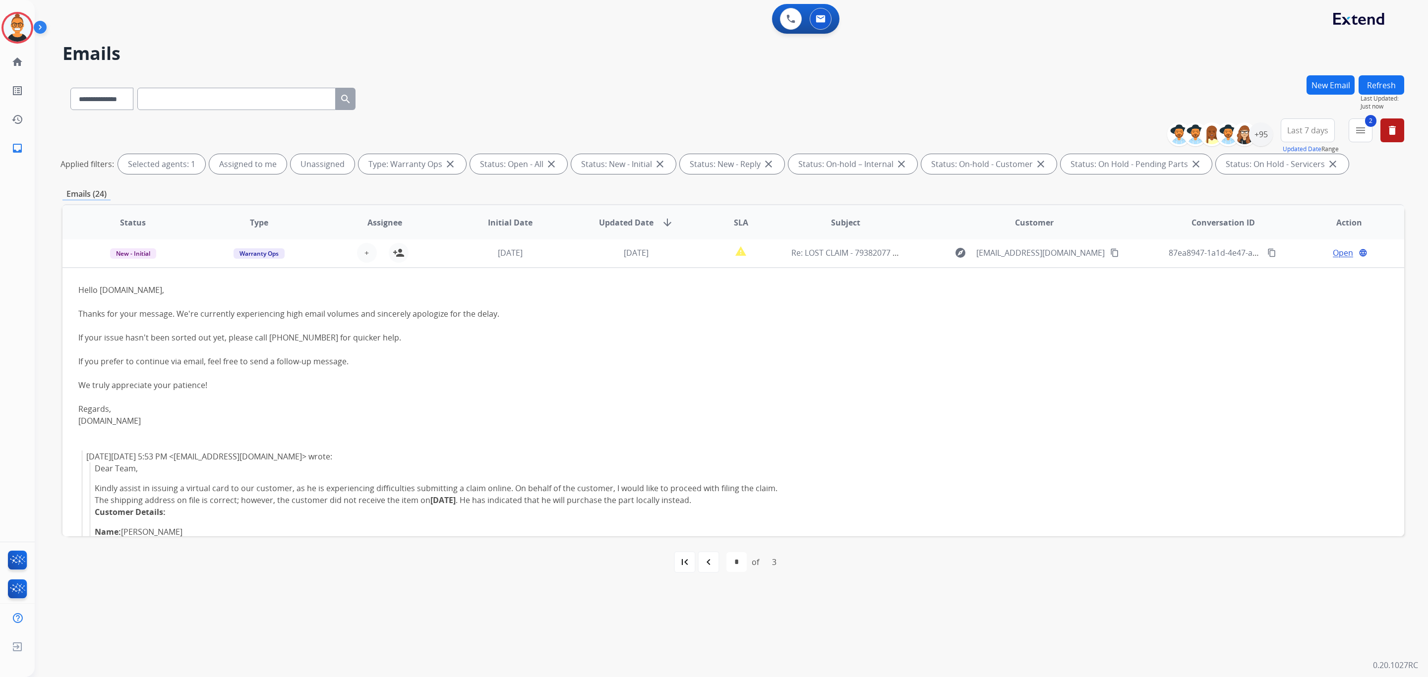
scroll to position [0, 0]
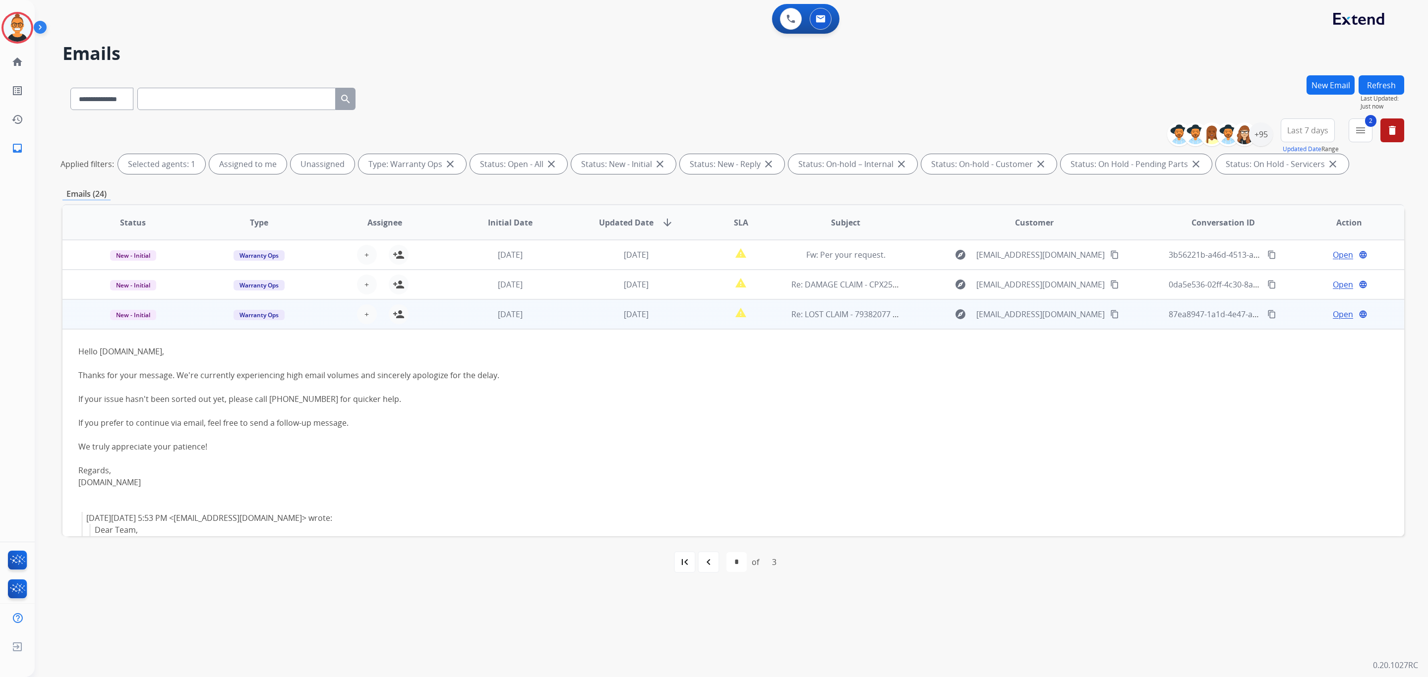
click at [1333, 316] on span "Open" at bounding box center [1342, 314] width 20 height 12
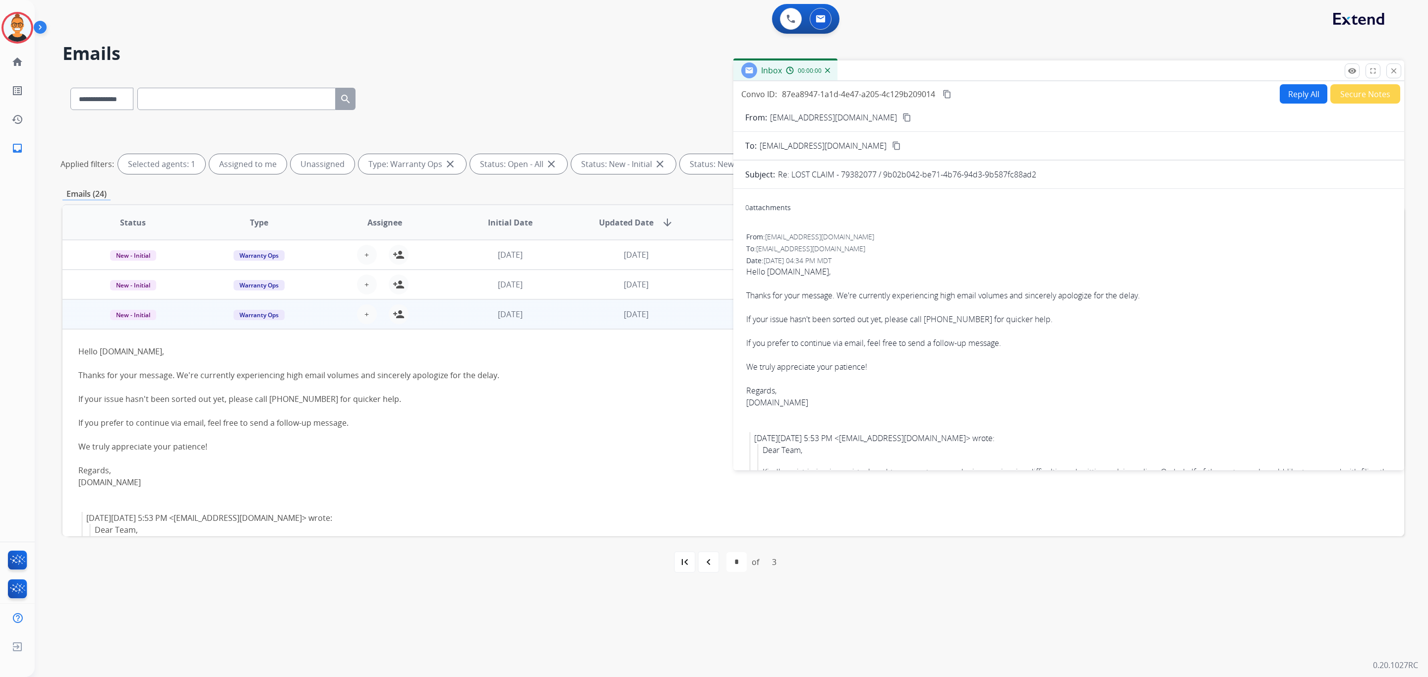
click at [1304, 101] on button "Reply All" at bounding box center [1303, 93] width 48 height 19
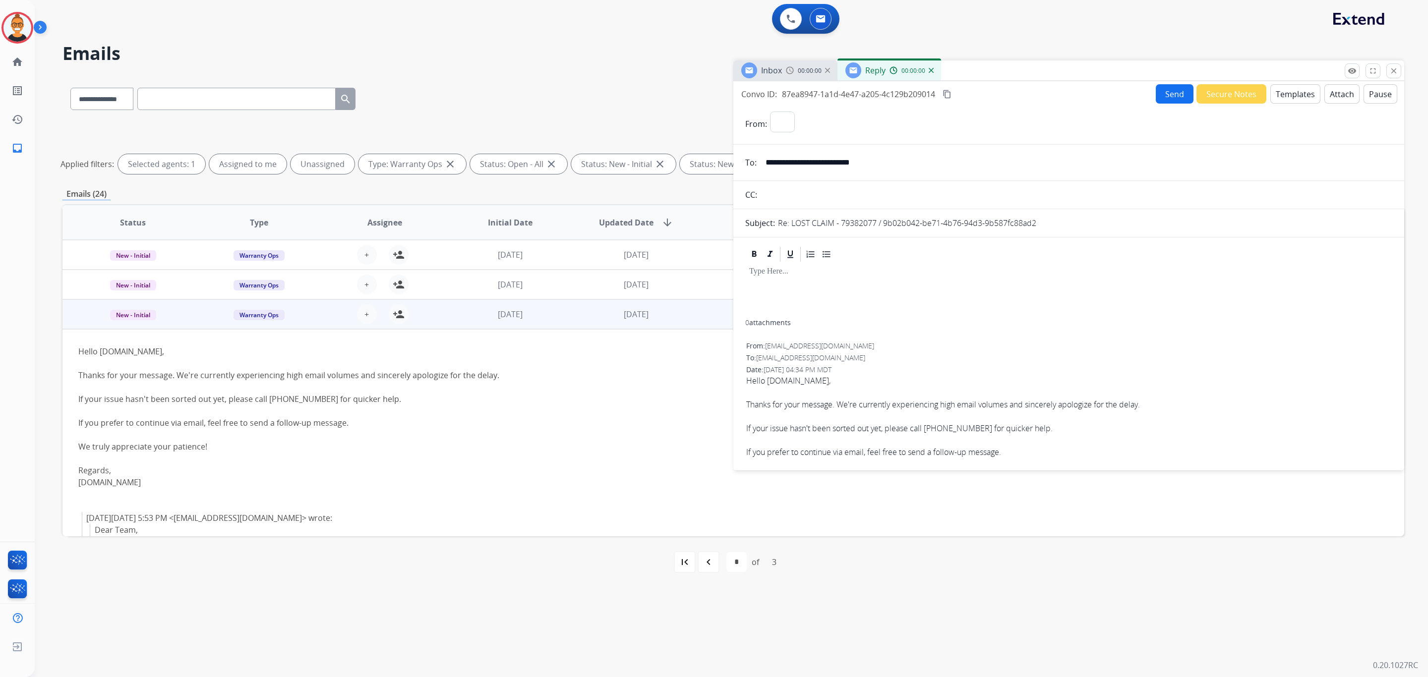
select select "**********"
click at [1304, 101] on button "Templates" at bounding box center [1295, 93] width 50 height 19
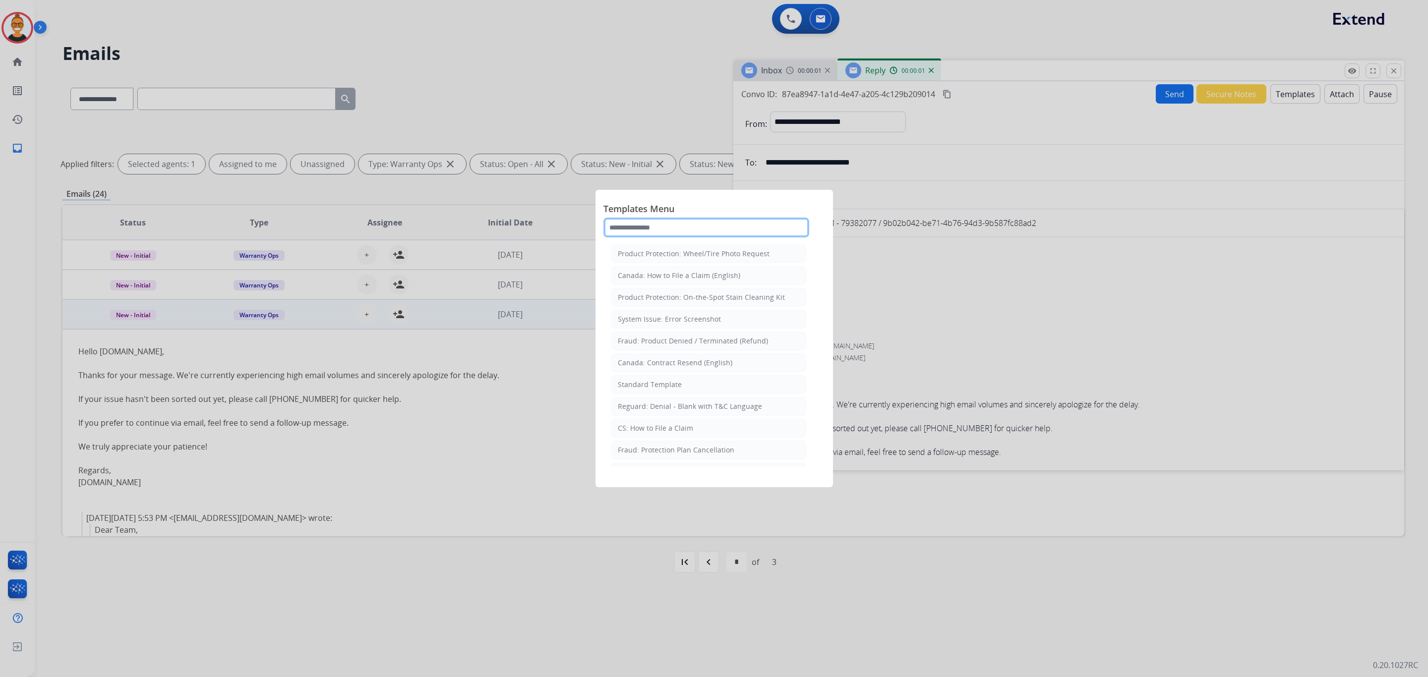
click at [654, 229] on input "text" at bounding box center [706, 228] width 206 height 20
click at [654, 229] on input "*" at bounding box center [706, 228] width 206 height 20
type input "***"
click at [654, 280] on div "Standard Template" at bounding box center [650, 276] width 64 height 10
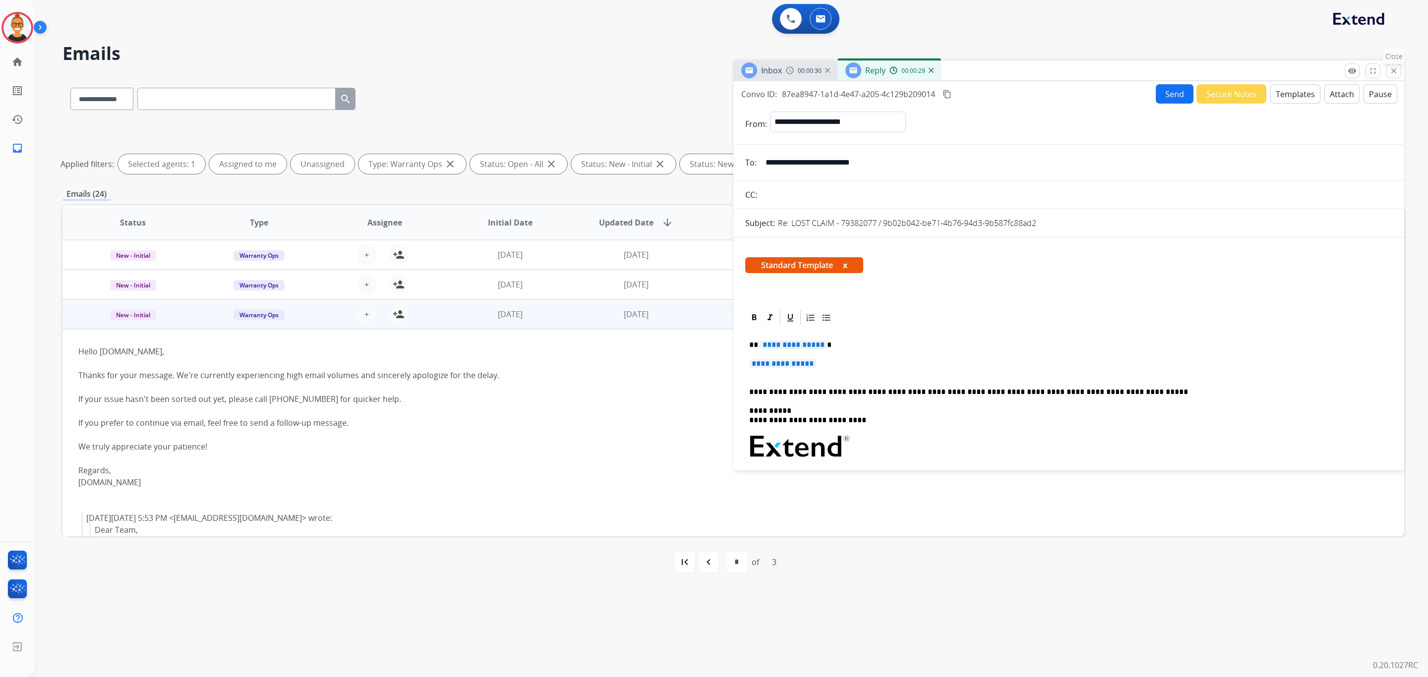
click at [1395, 67] on mat-icon "close" at bounding box center [1393, 70] width 9 height 9
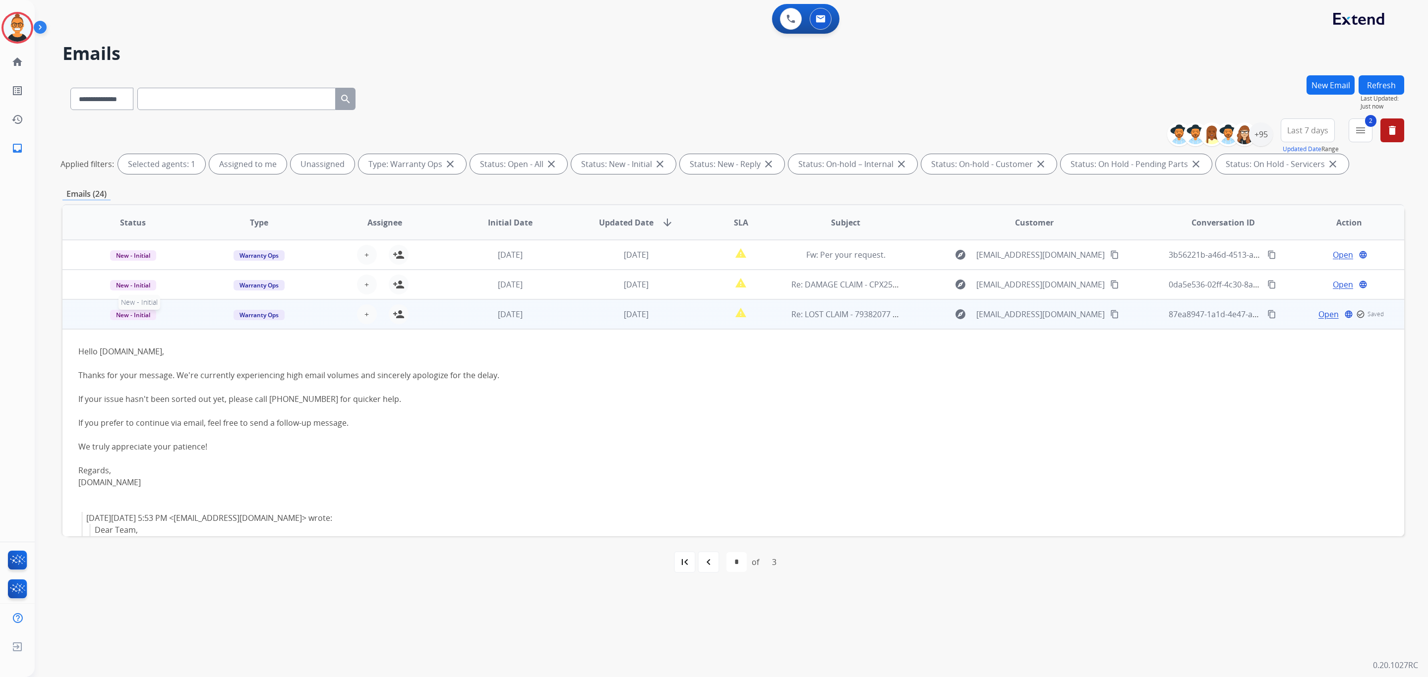
click at [143, 315] on span "New - Initial" at bounding box center [133, 315] width 46 height 10
click at [207, 406] on p "Closed – Solved" at bounding box center [199, 408] width 57 height 14
click at [399, 312] on mat-icon "person_add" at bounding box center [399, 314] width 12 height 12
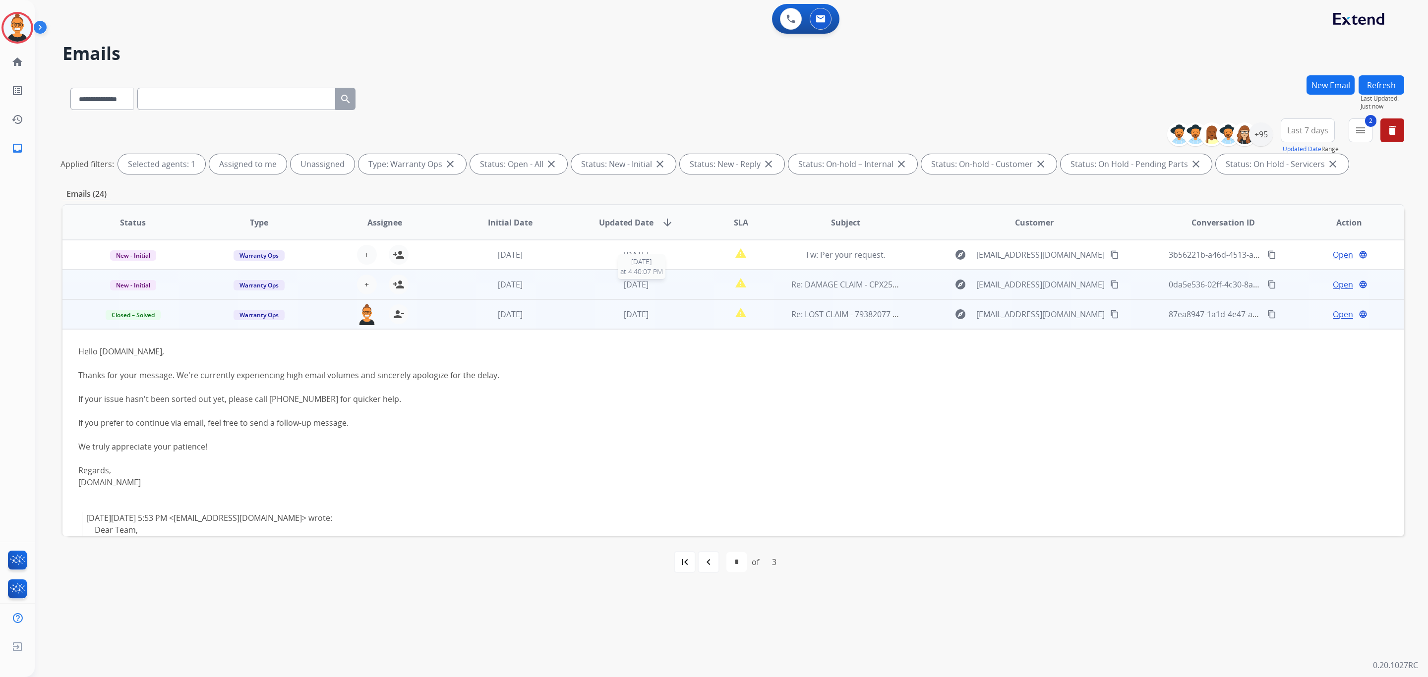
click at [671, 283] on div "[DATE]" at bounding box center [636, 285] width 110 height 12
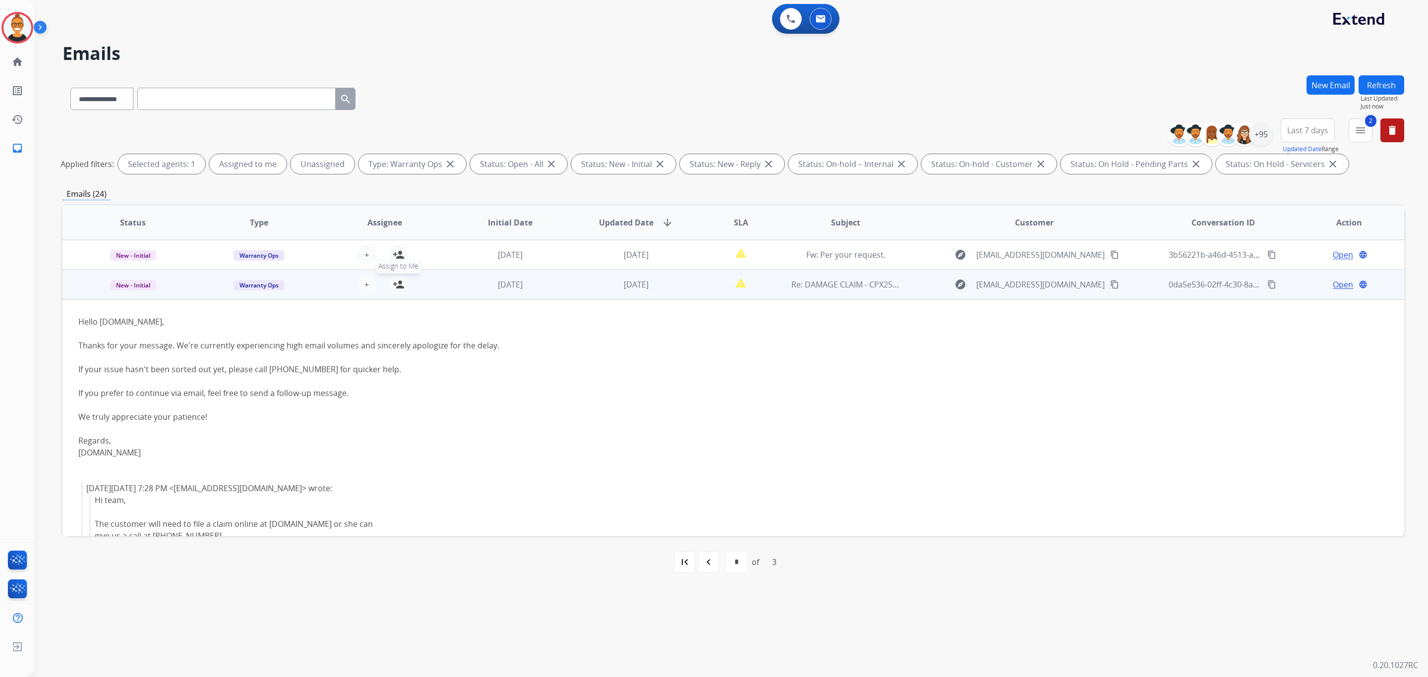
click at [402, 283] on mat-icon "person_add" at bounding box center [399, 285] width 12 height 12
click at [146, 288] on span "New - Initial" at bounding box center [133, 285] width 46 height 10
click at [201, 375] on p "Closed – Solved" at bounding box center [199, 378] width 57 height 14
click at [1389, 81] on button "Refresh" at bounding box center [1381, 84] width 46 height 19
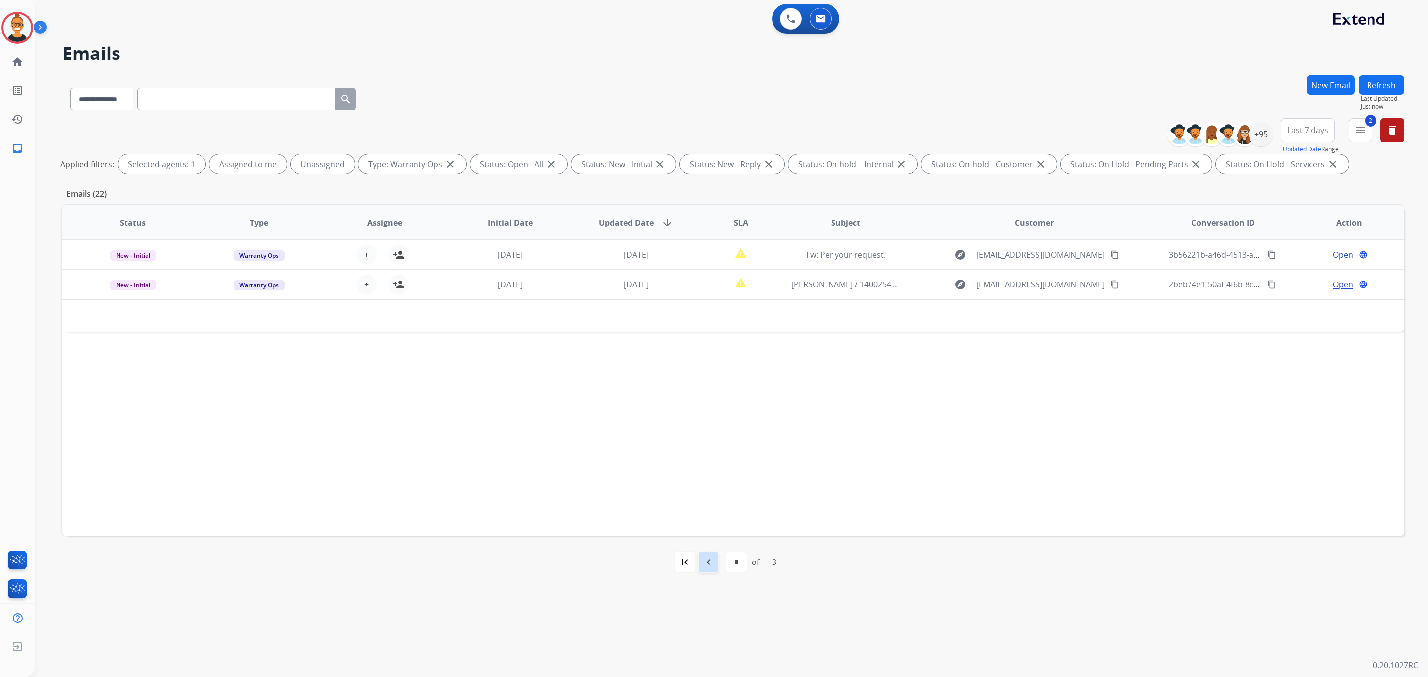
click at [708, 561] on mat-icon "navigate_before" at bounding box center [708, 562] width 12 height 12
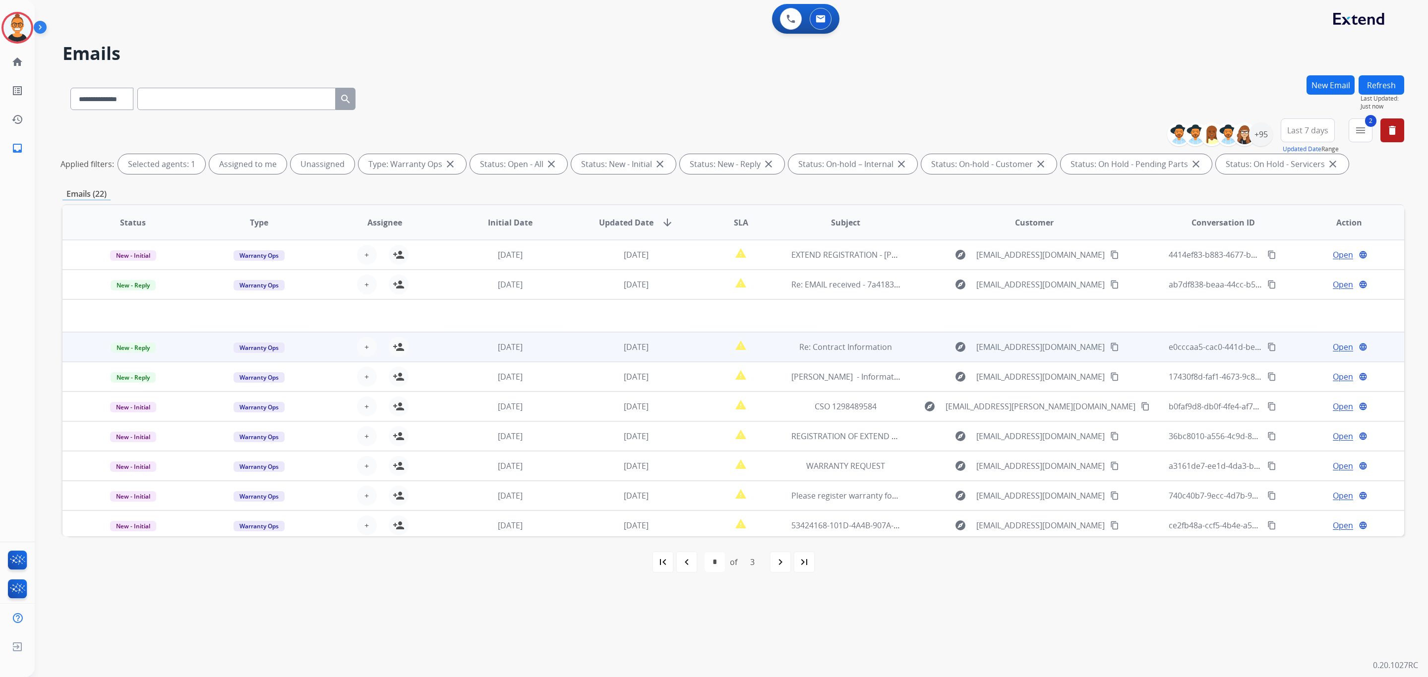
click at [566, 346] on td "[DATE]" at bounding box center [629, 347] width 126 height 30
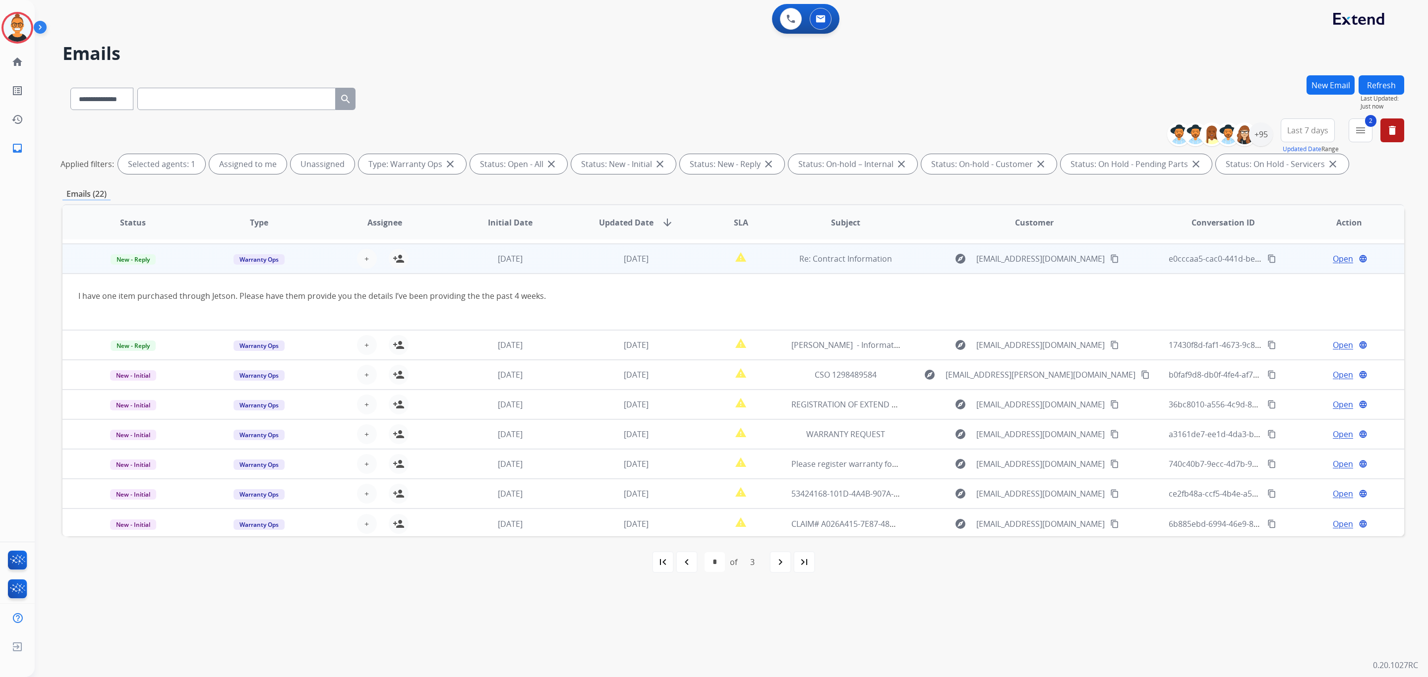
scroll to position [57, 0]
click at [1332, 259] on span "Open" at bounding box center [1342, 258] width 20 height 12
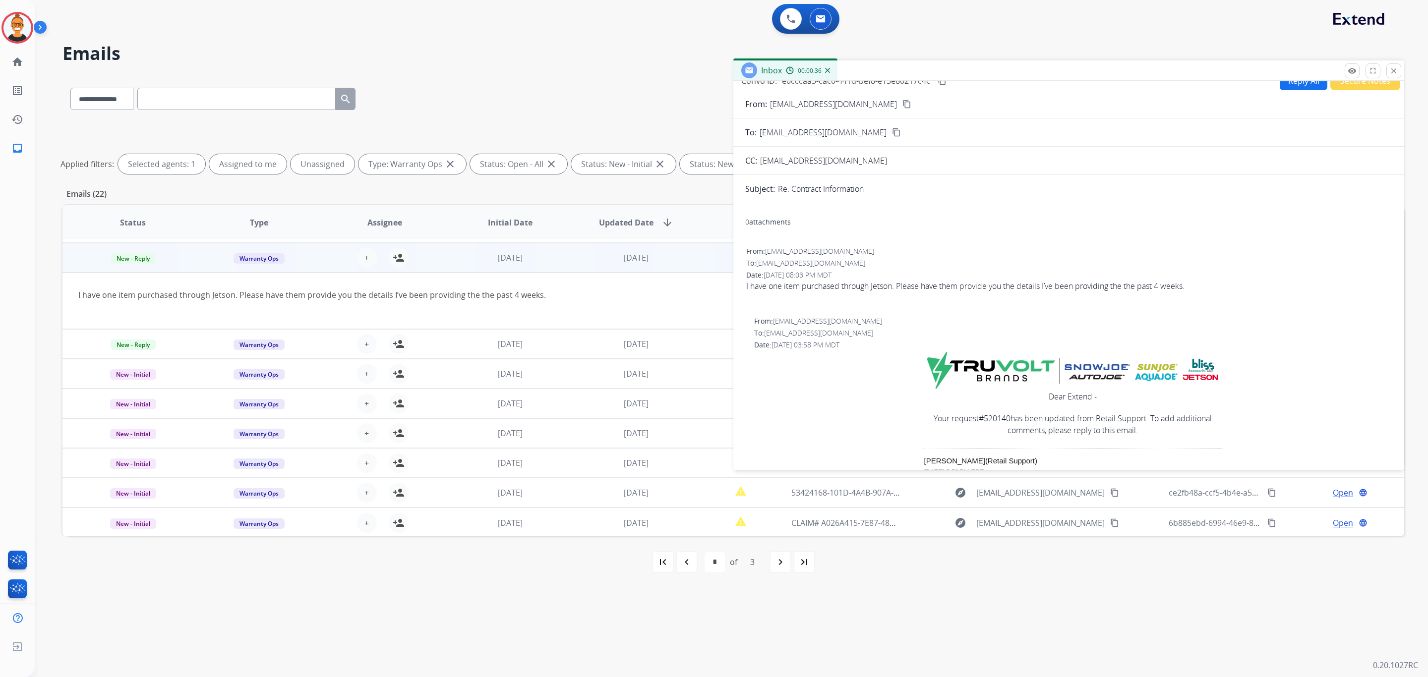
scroll to position [0, 0]
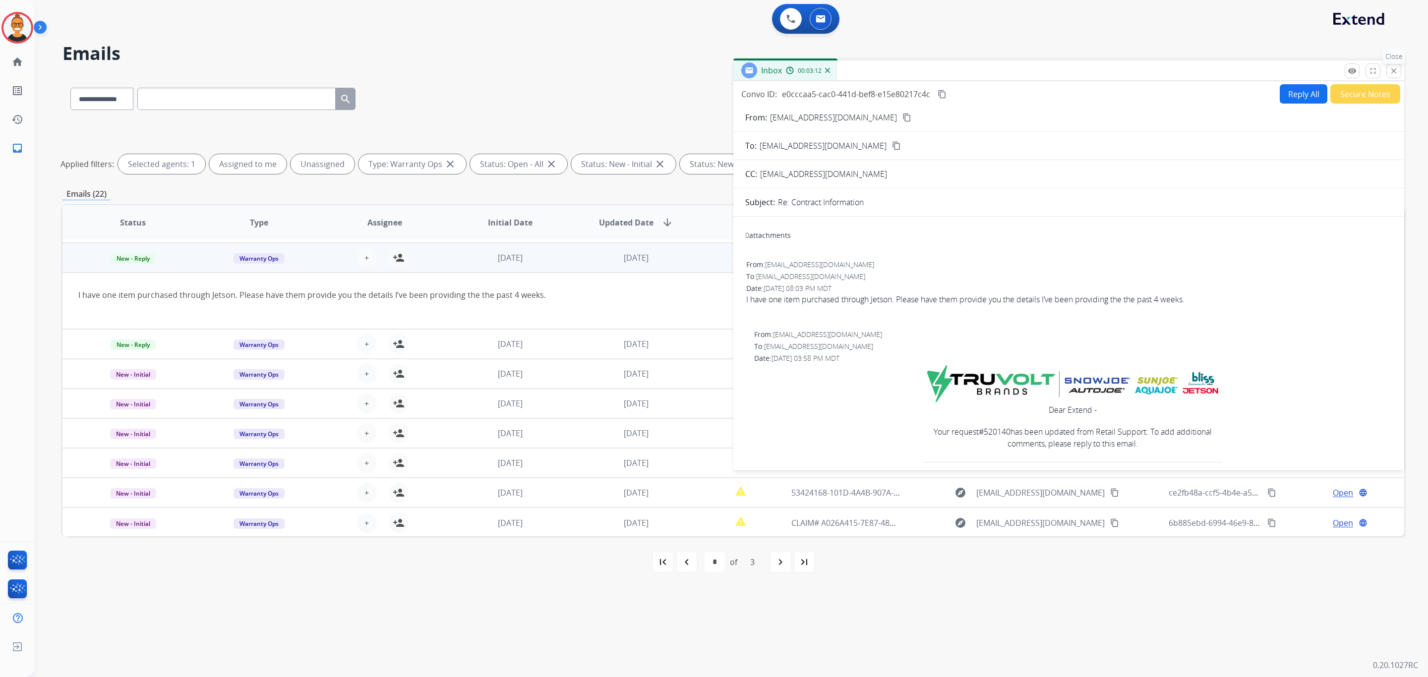
click at [1389, 78] on button "close Close" at bounding box center [1393, 70] width 15 height 15
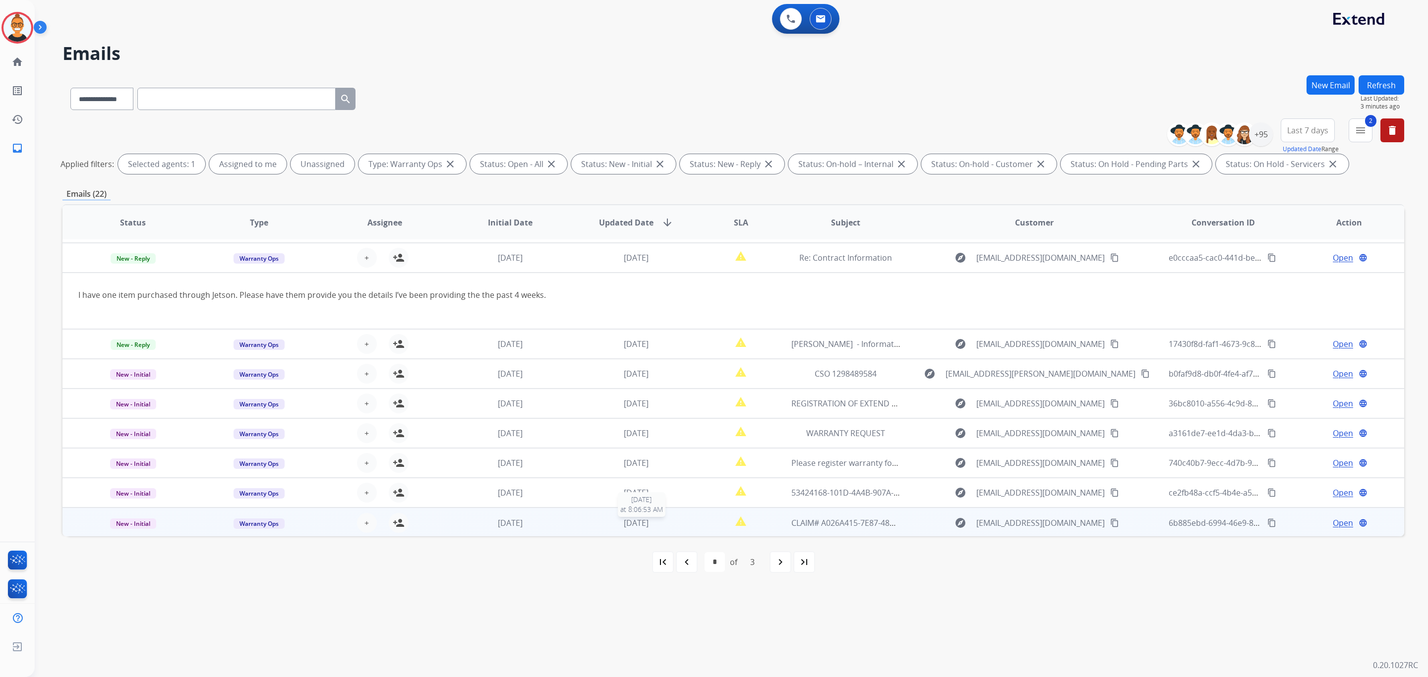
click at [587, 525] on div "[DATE]" at bounding box center [636, 523] width 110 height 12
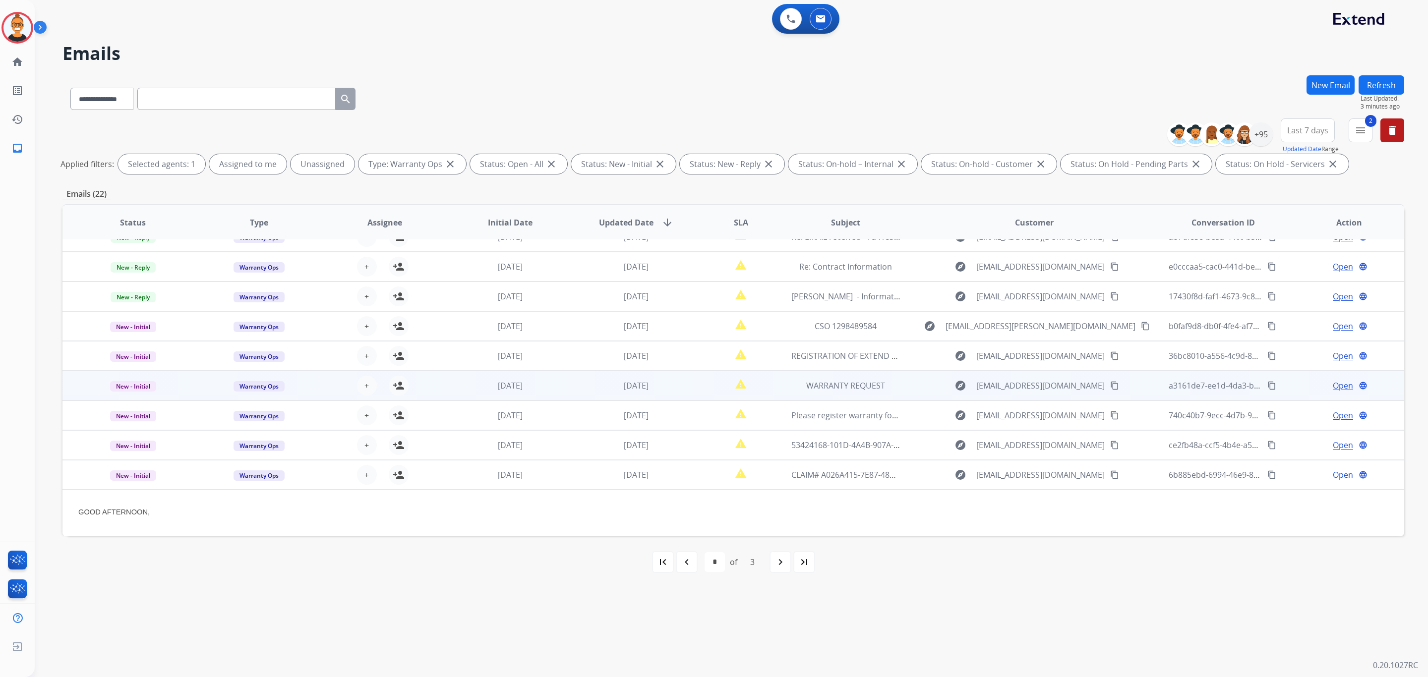
scroll to position [45, 0]
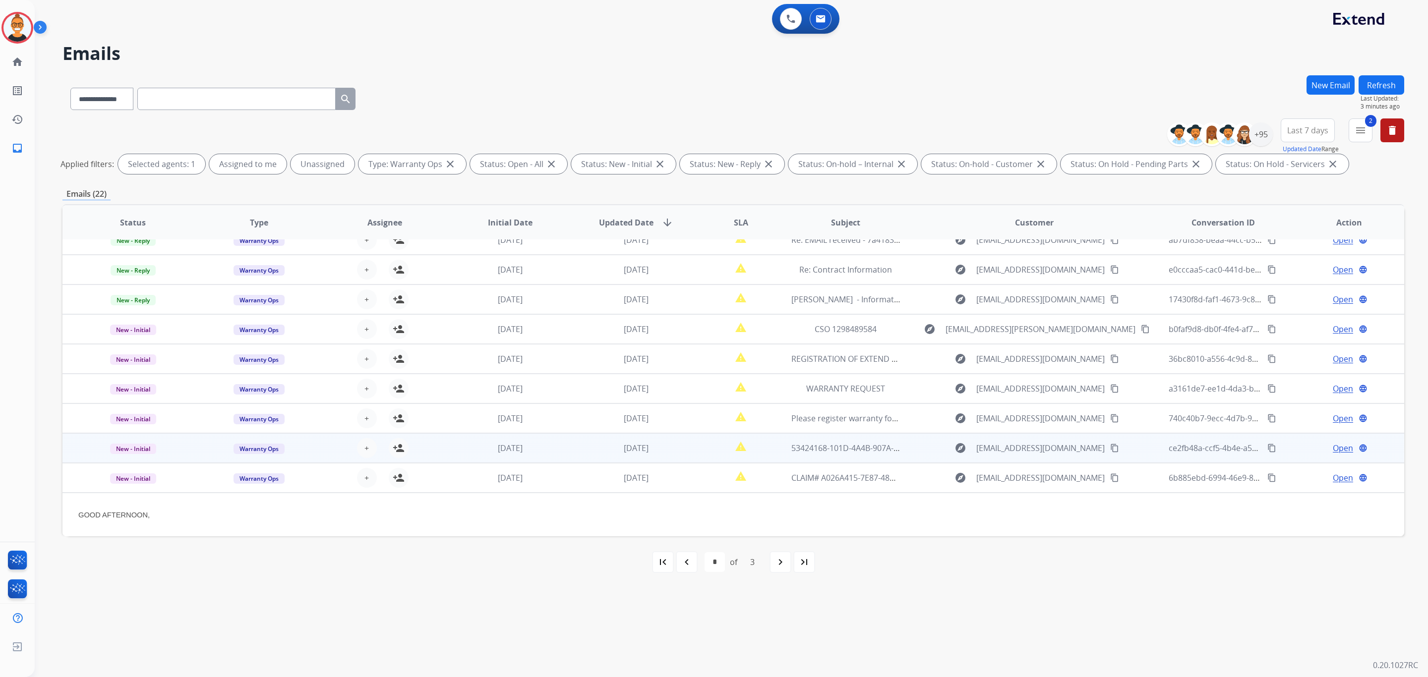
click at [567, 448] on td "[DATE]" at bounding box center [629, 448] width 126 height 30
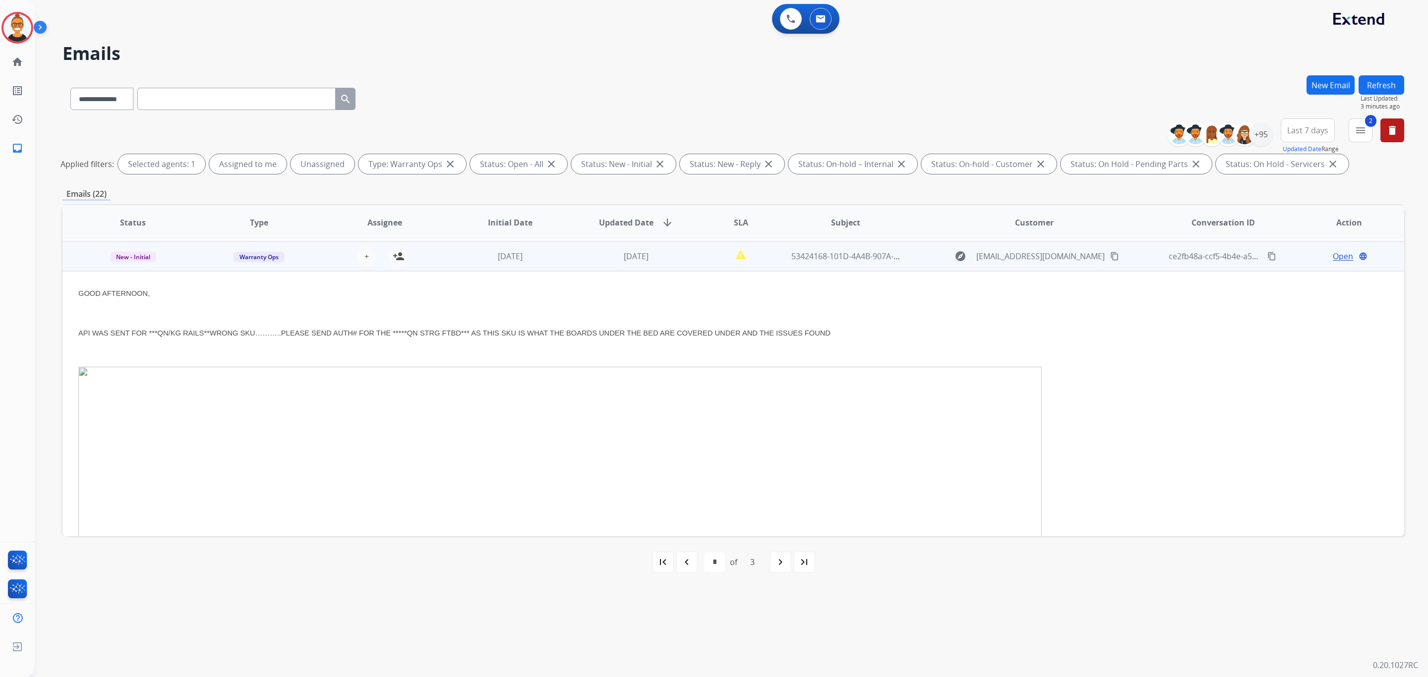
scroll to position [238, 0]
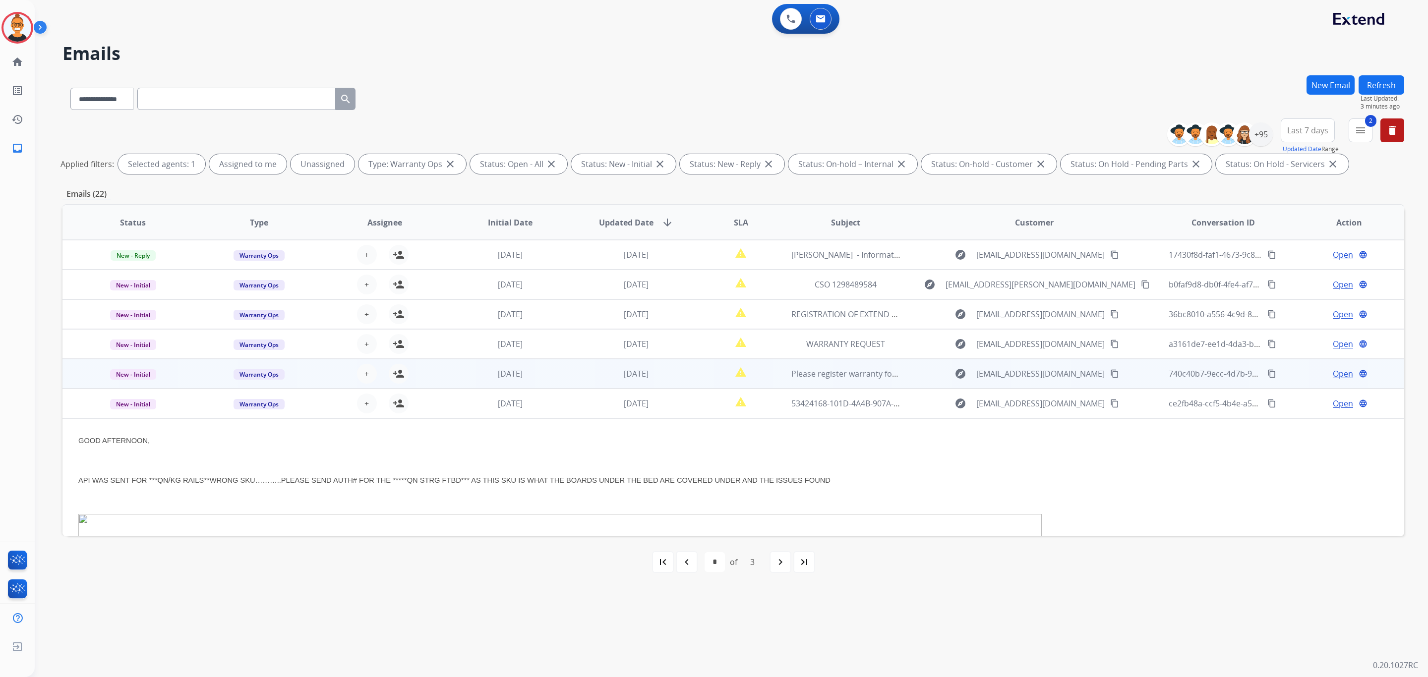
click at [582, 363] on td "[DATE]" at bounding box center [629, 374] width 126 height 30
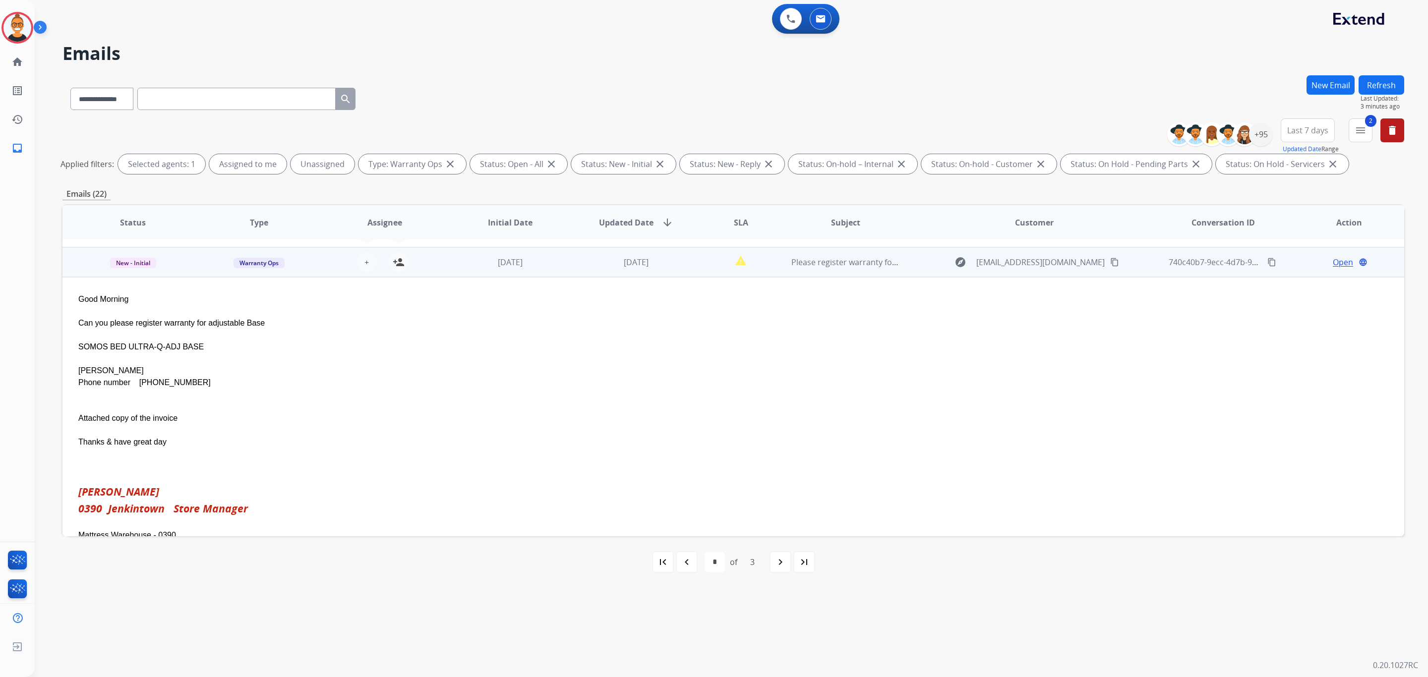
scroll to position [134, 0]
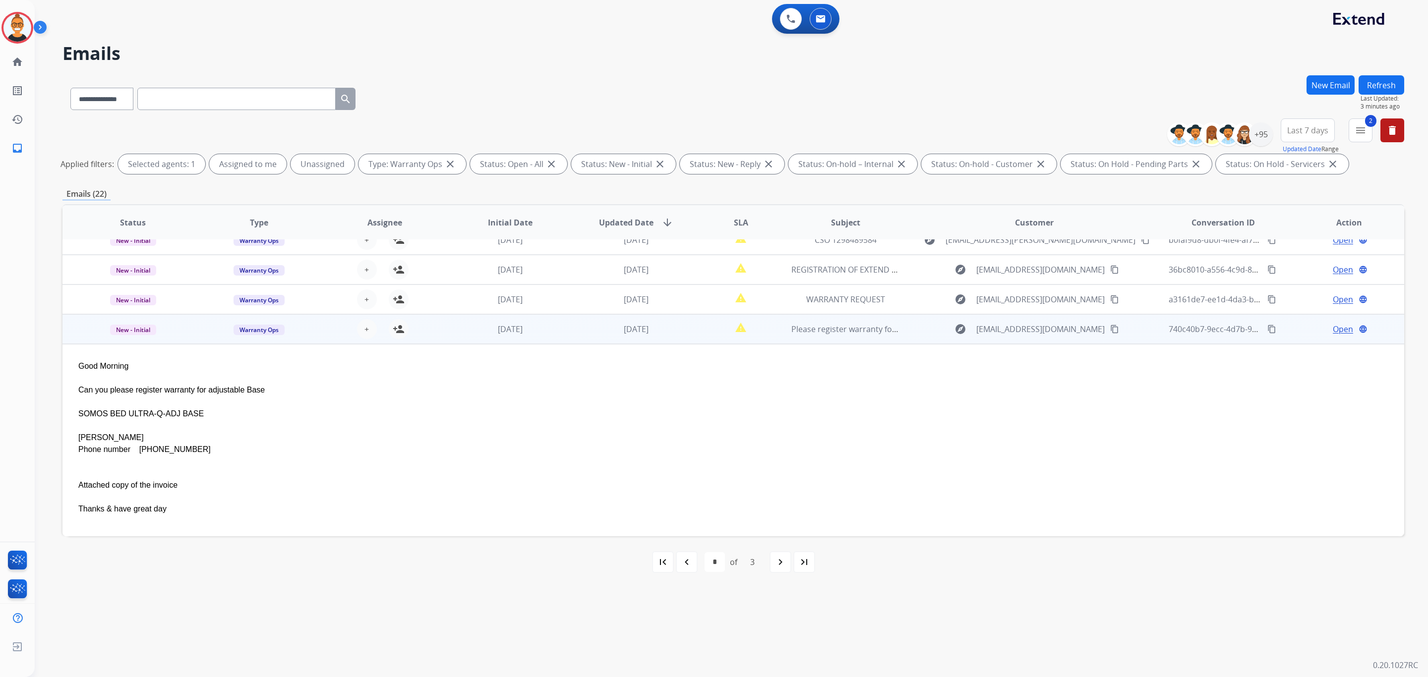
click at [1337, 326] on span "Open" at bounding box center [1342, 329] width 20 height 12
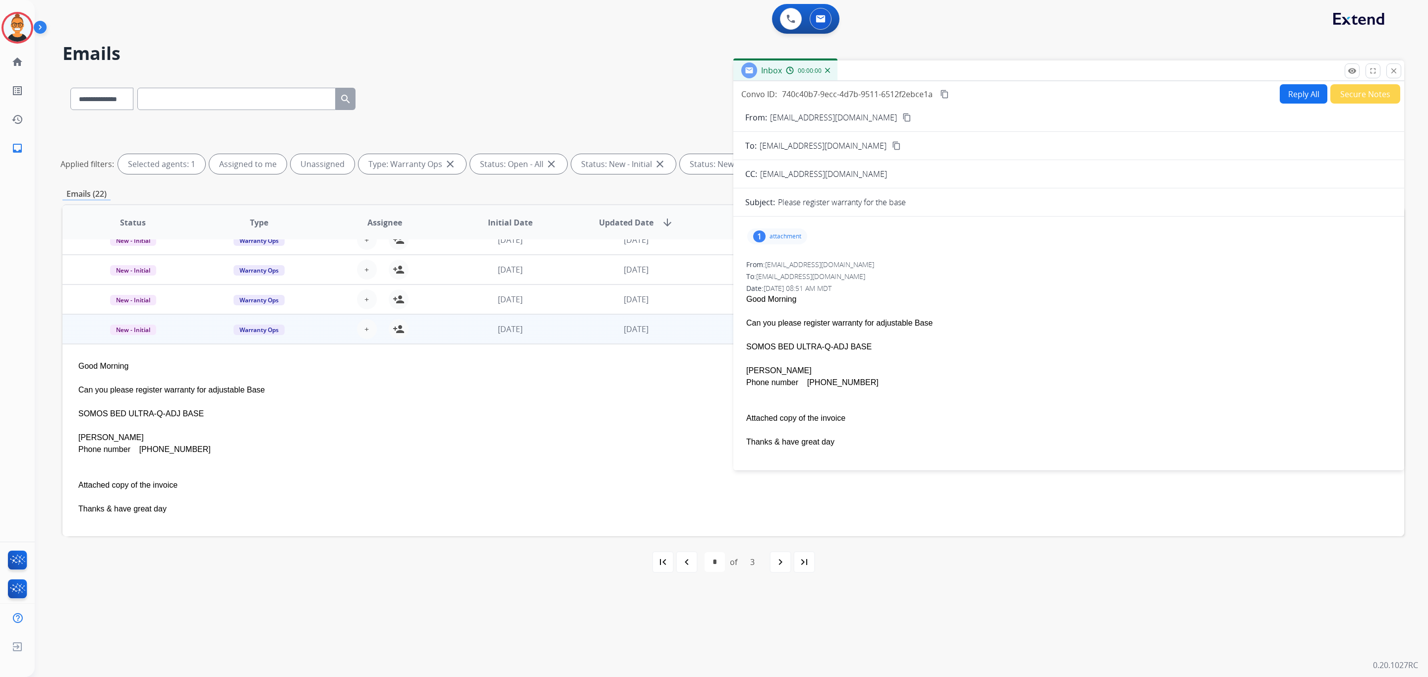
click at [785, 238] on p "attachment" at bounding box center [785, 236] width 32 height 8
click at [943, 262] on mat-icon "download" at bounding box center [944, 259] width 9 height 9
click at [1393, 63] on p "Close" at bounding box center [1394, 56] width 22 height 15
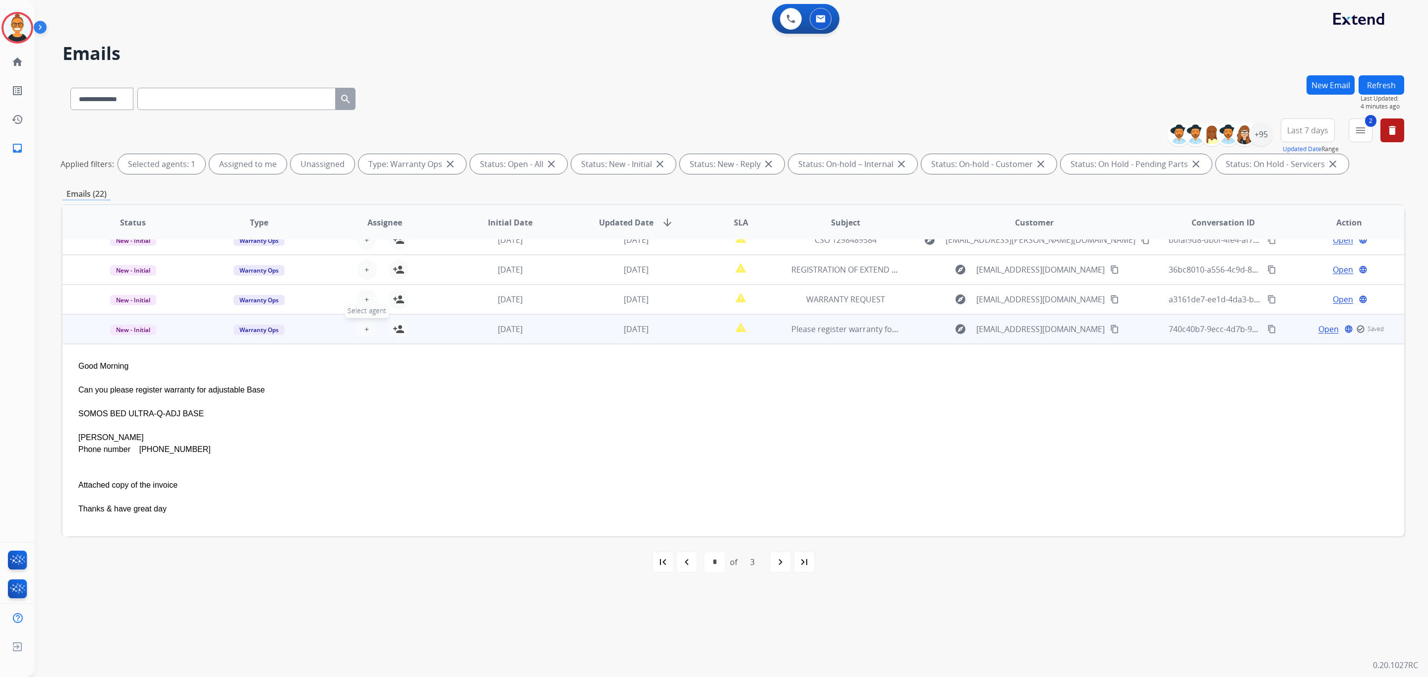
click at [364, 323] on span "+" at bounding box center [366, 329] width 4 height 12
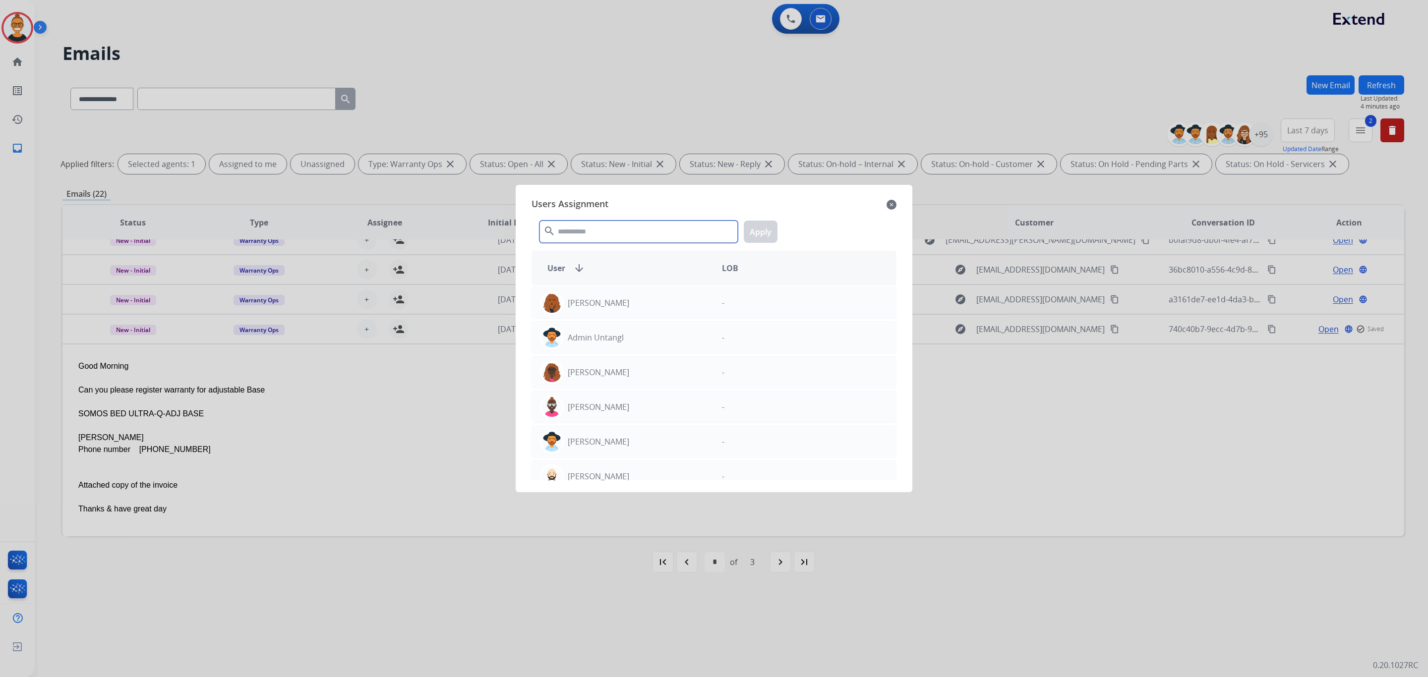
click at [599, 241] on input "text" at bounding box center [638, 232] width 198 height 22
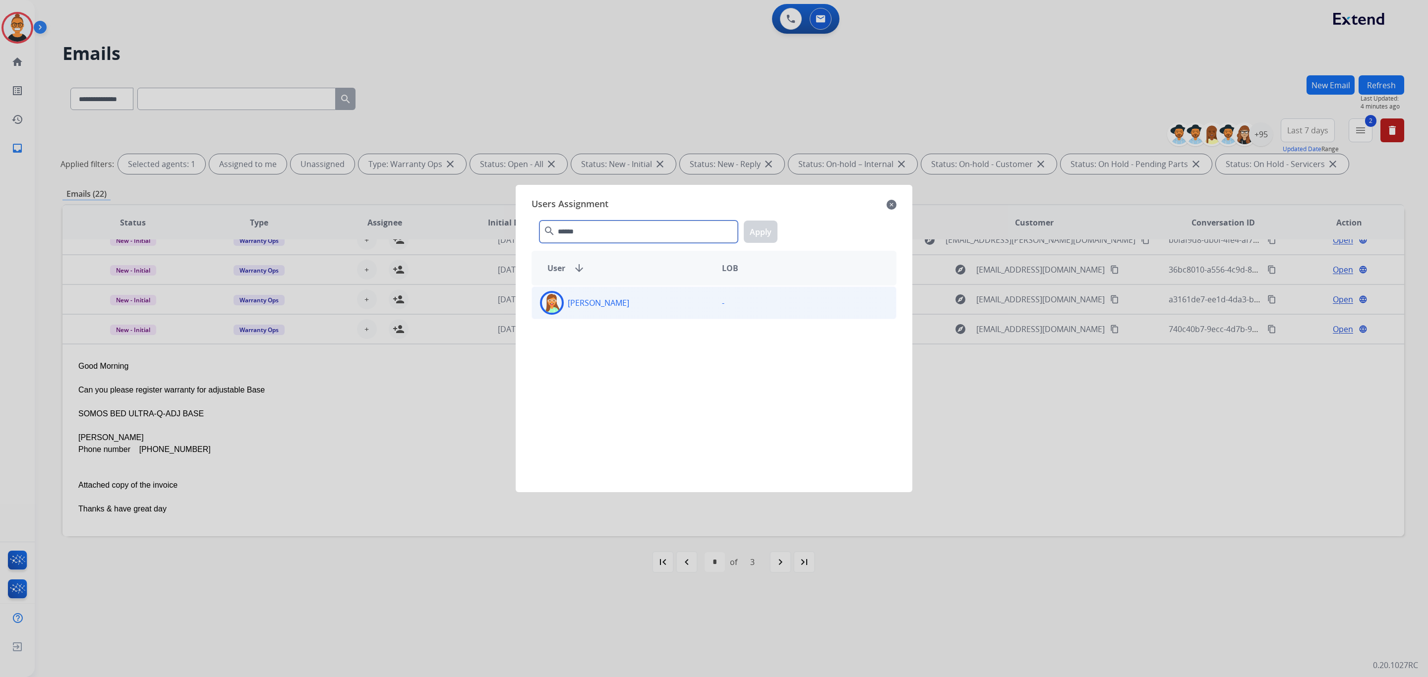
type input "******"
click at [648, 304] on div "[PERSON_NAME]" at bounding box center [623, 303] width 182 height 24
click at [769, 228] on button "Apply" at bounding box center [761, 232] width 34 height 22
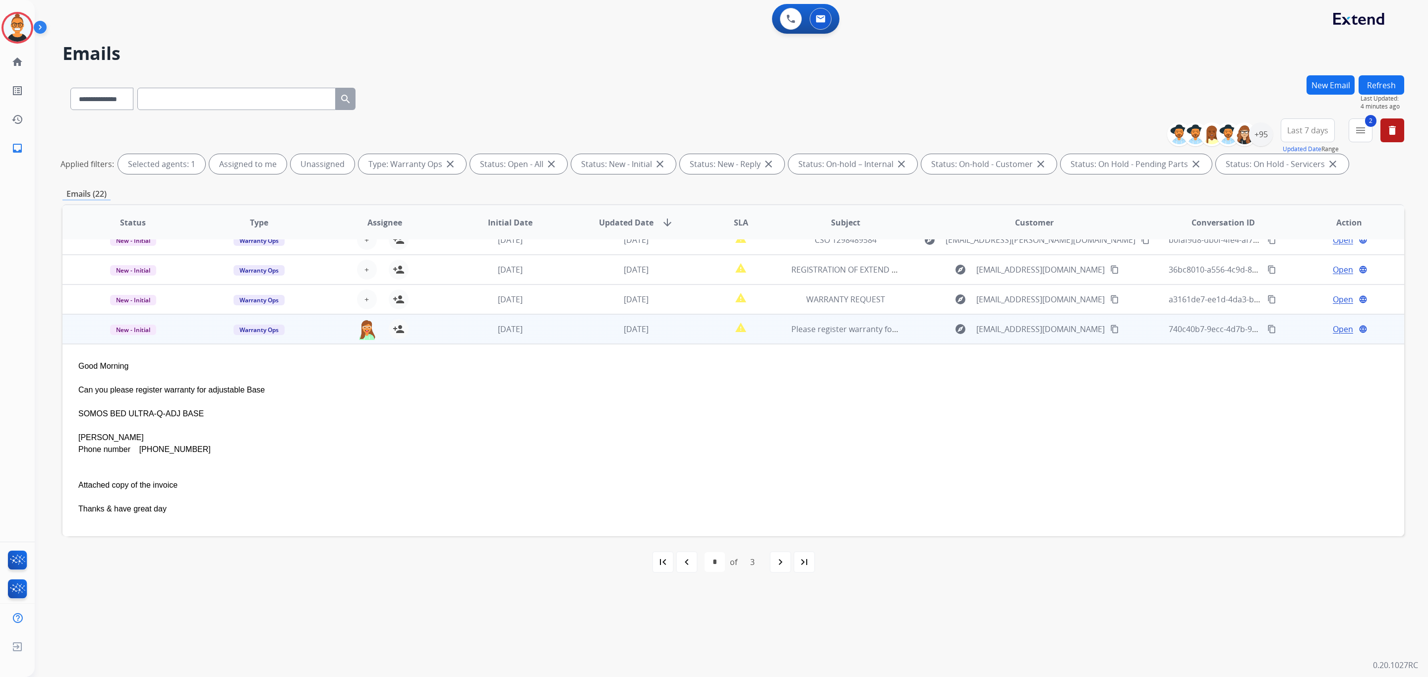
scroll to position [59, 0]
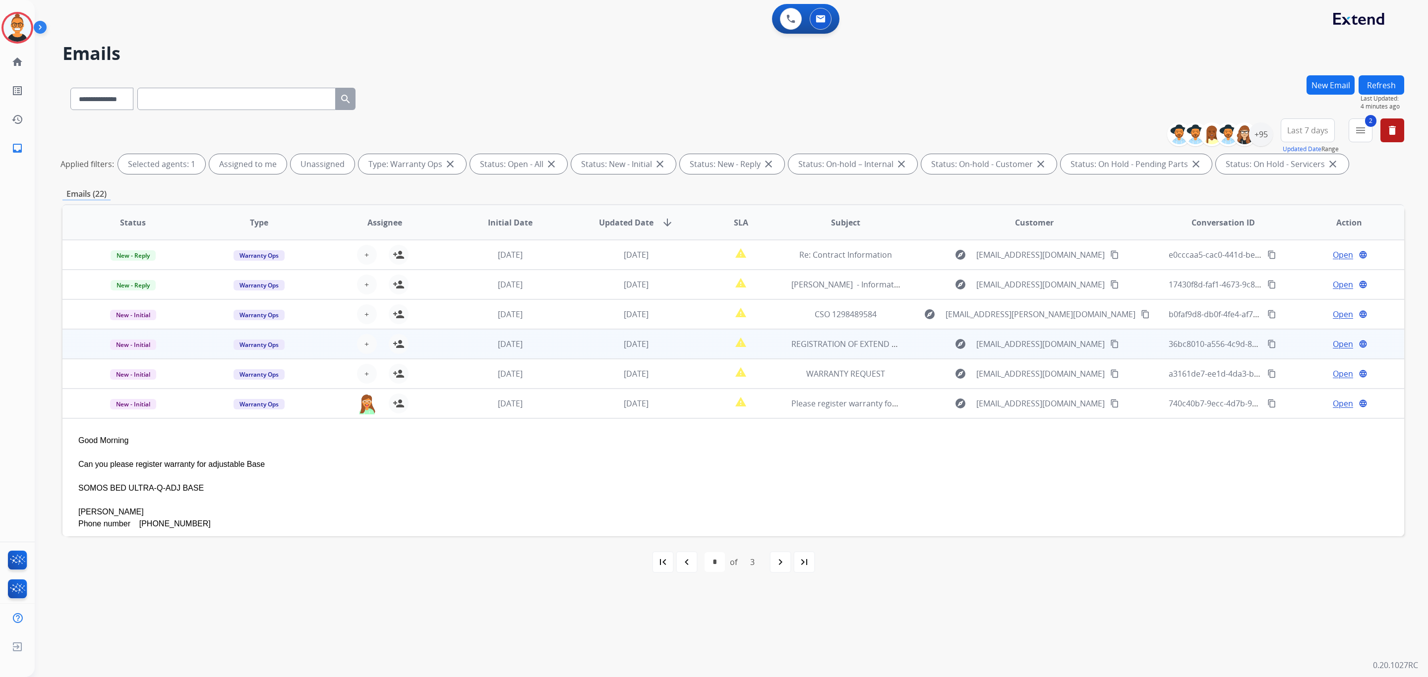
click at [692, 341] on td "report_problem" at bounding box center [733, 344] width 84 height 30
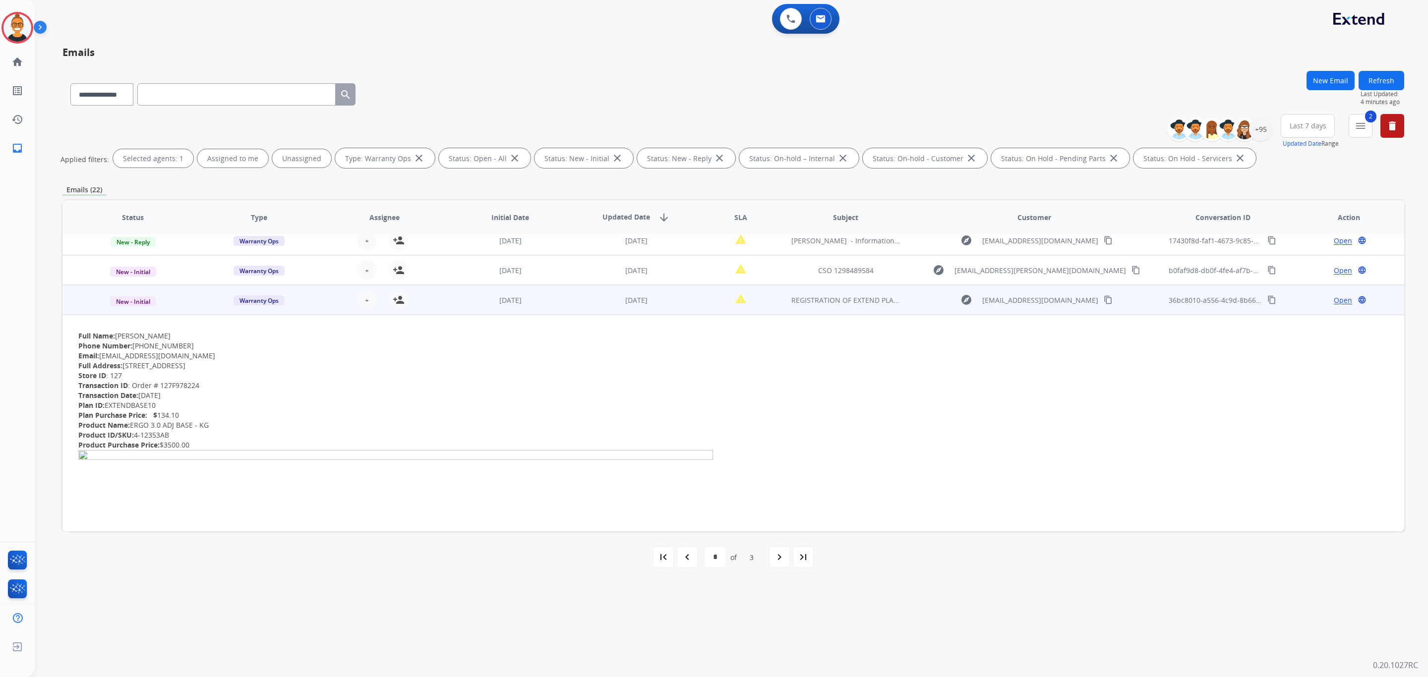
scroll to position [74, 0]
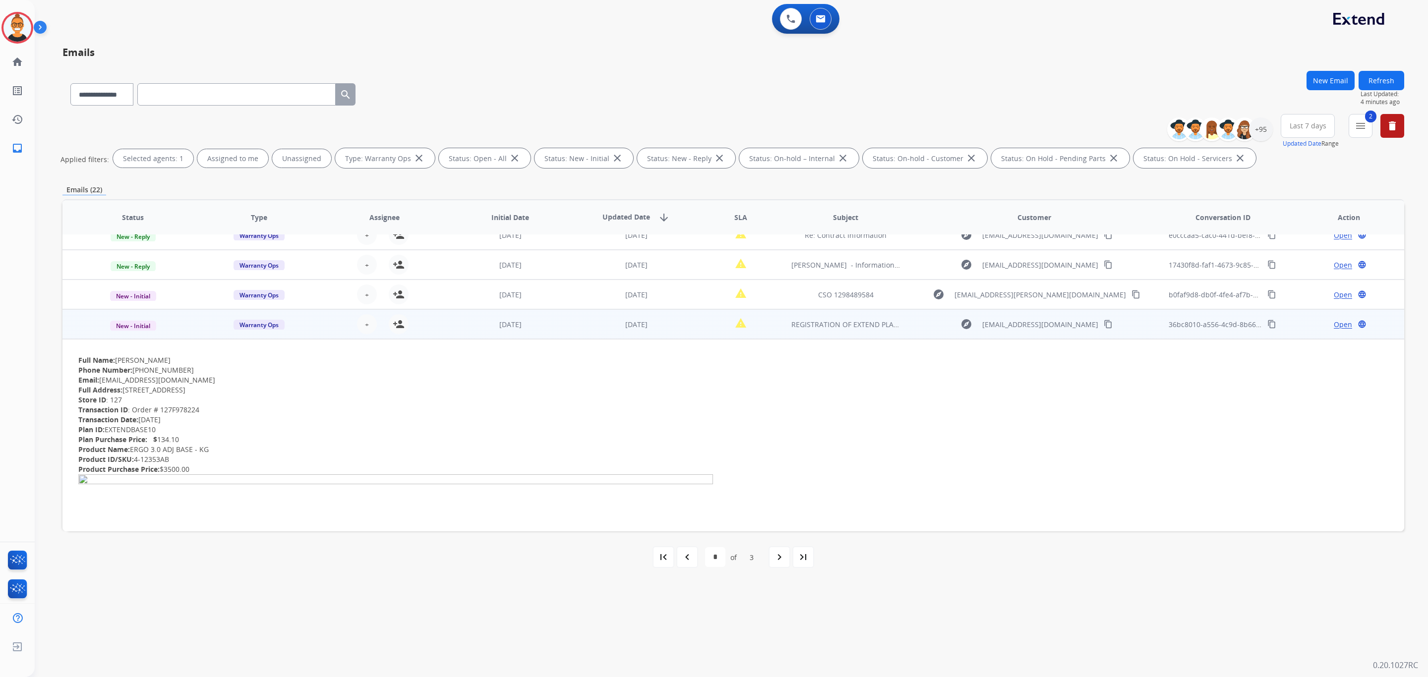
click at [1337, 324] on span "Open" at bounding box center [1342, 324] width 18 height 10
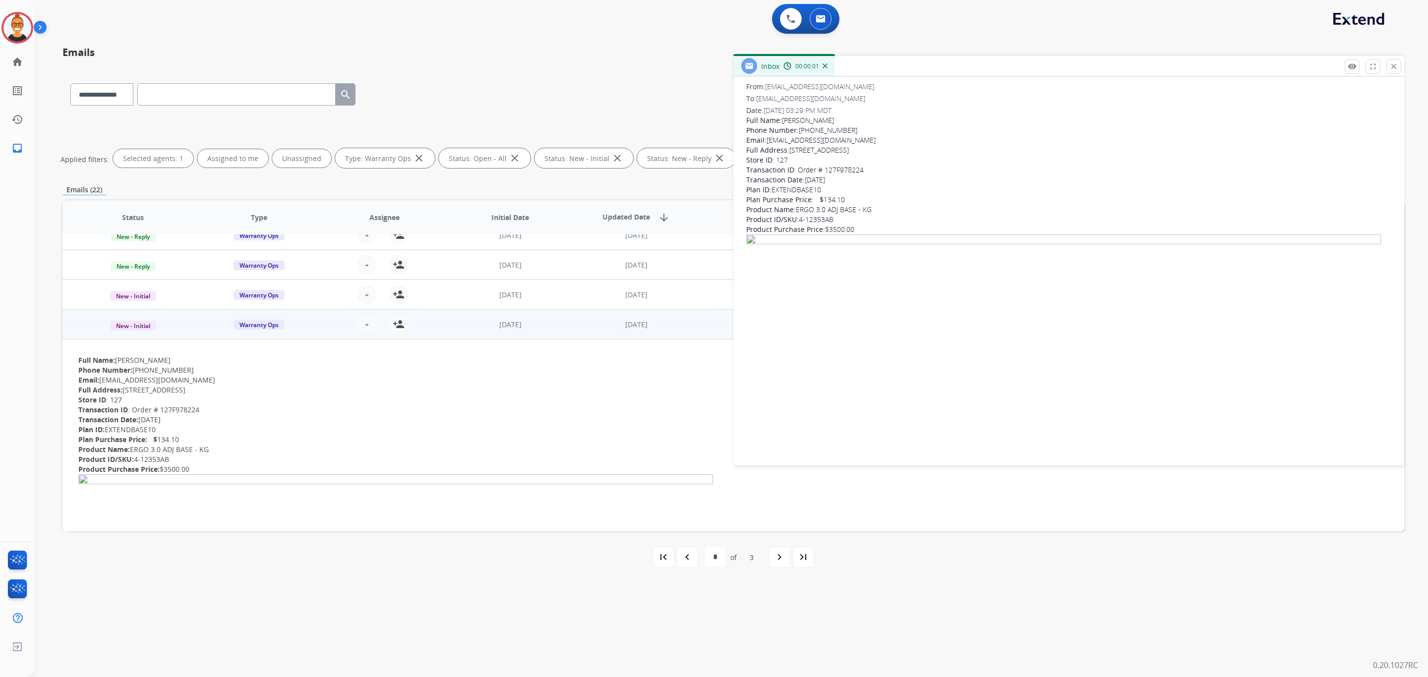
scroll to position [0, 0]
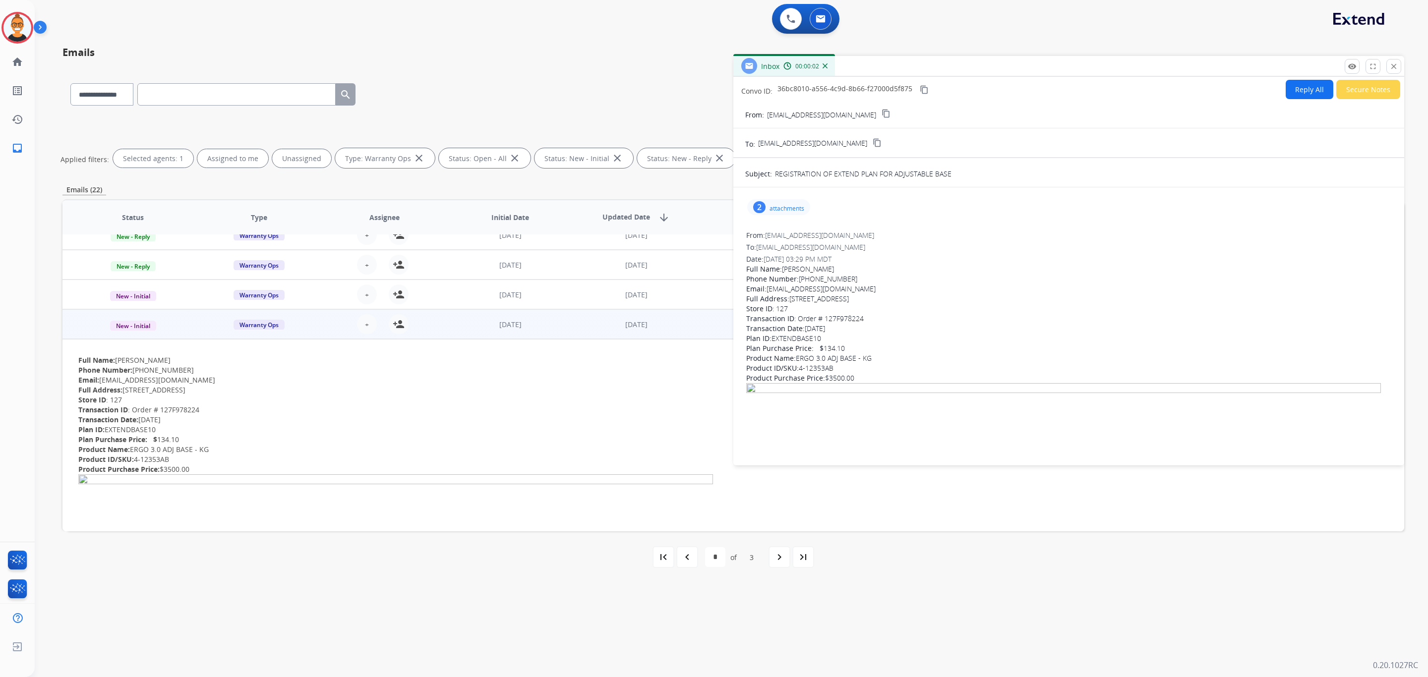
click at [775, 203] on div "2 attachments" at bounding box center [778, 207] width 63 height 16
click at [769, 253] on div "s3-573ecdeb-fc21-41f8-93c6-56c370073d0d-image.png download [DATE] 05:29 PM s3-f…" at bounding box center [893, 252] width 293 height 75
click at [781, 210] on p "attachments" at bounding box center [786, 209] width 35 height 8
click at [786, 231] on div at bounding box center [782, 234] width 50 height 35
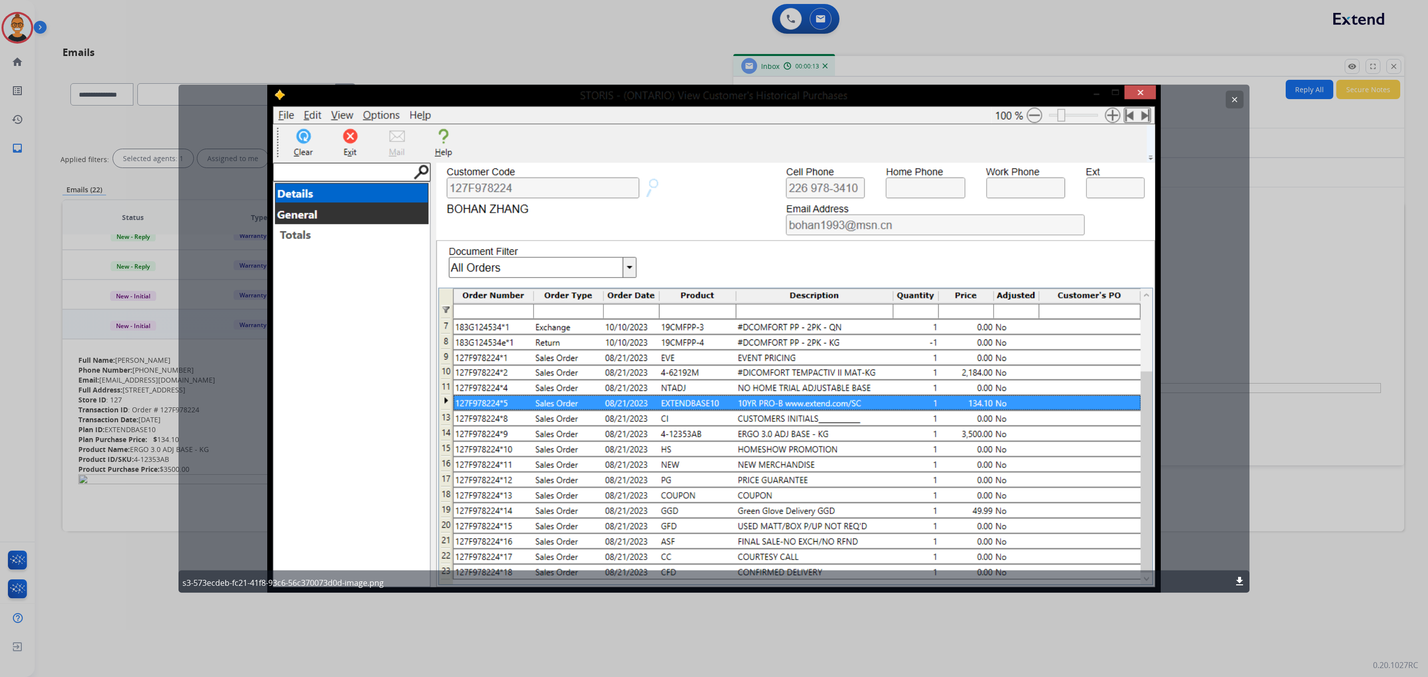
click at [1239, 103] on button "clear" at bounding box center [1234, 100] width 18 height 18
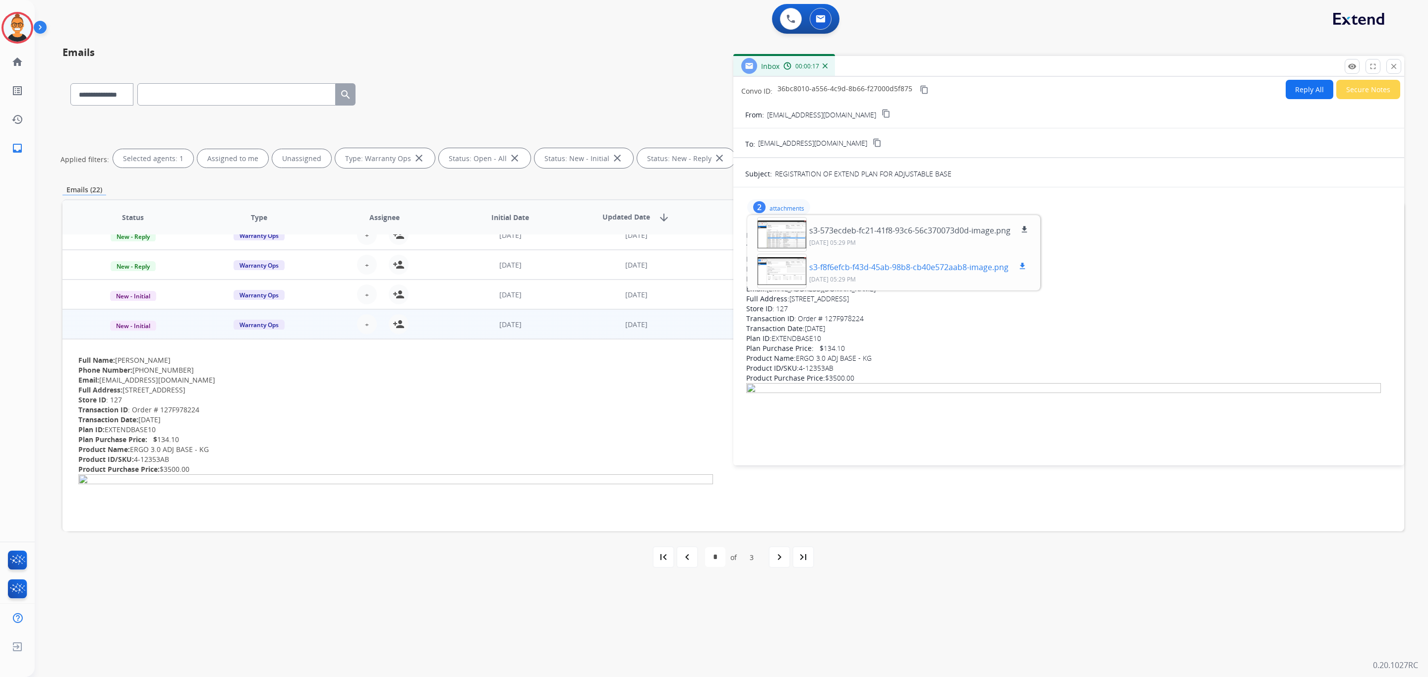
click at [782, 271] on div at bounding box center [782, 271] width 50 height 35
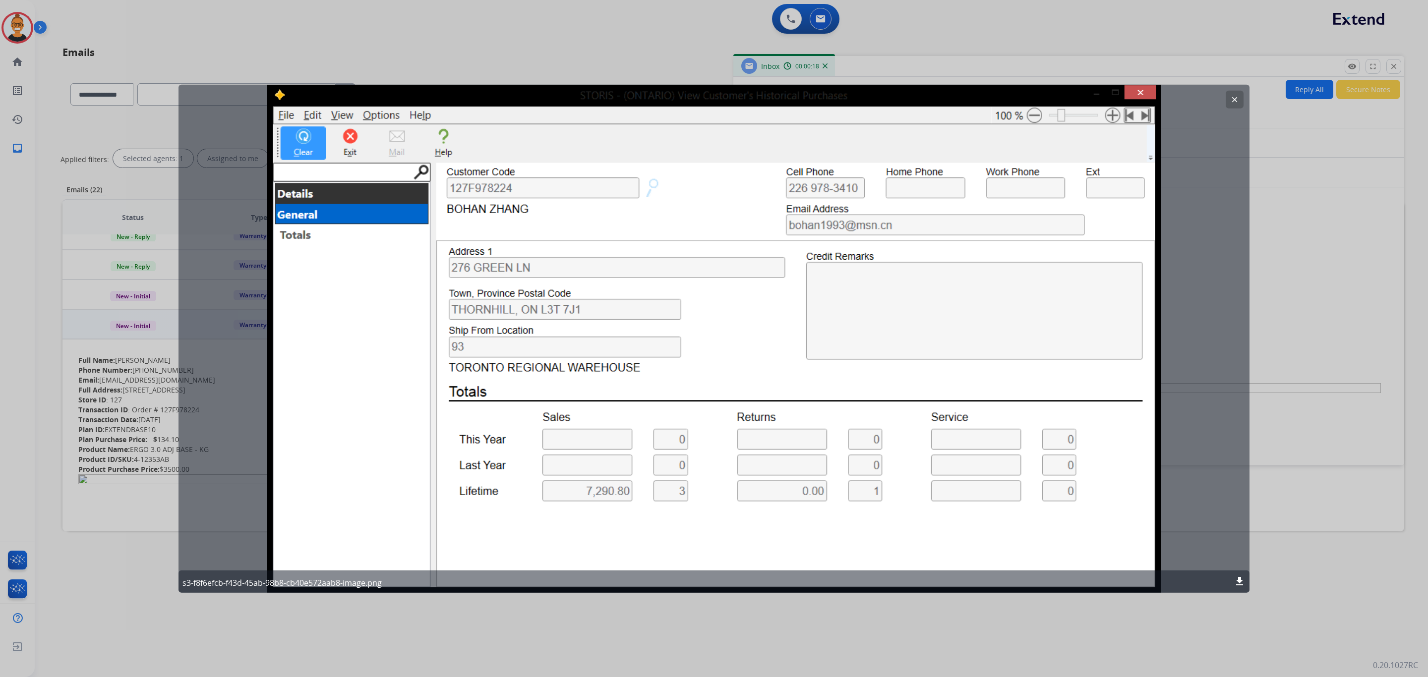
click at [1233, 100] on mat-icon "clear" at bounding box center [1234, 99] width 9 height 9
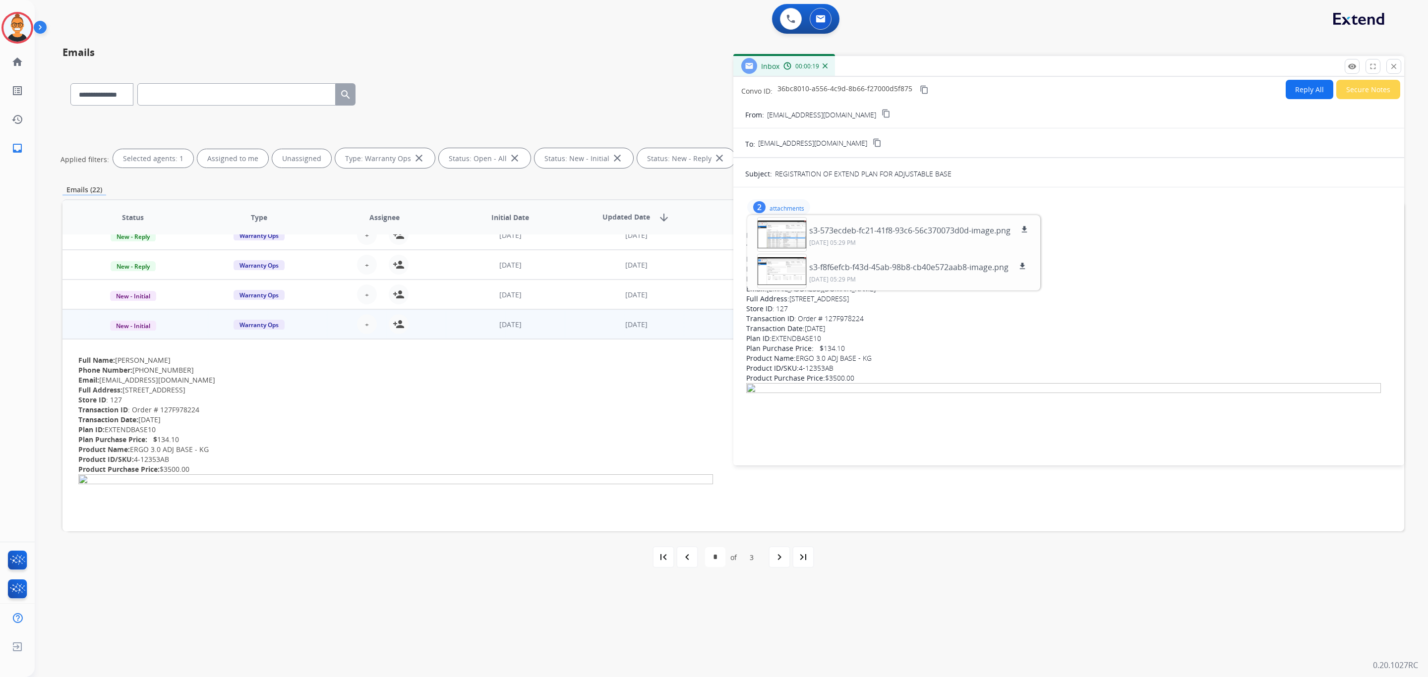
click at [796, 205] on p "attachments" at bounding box center [786, 209] width 35 height 8
click at [1397, 64] on button "close Close" at bounding box center [1393, 66] width 15 height 15
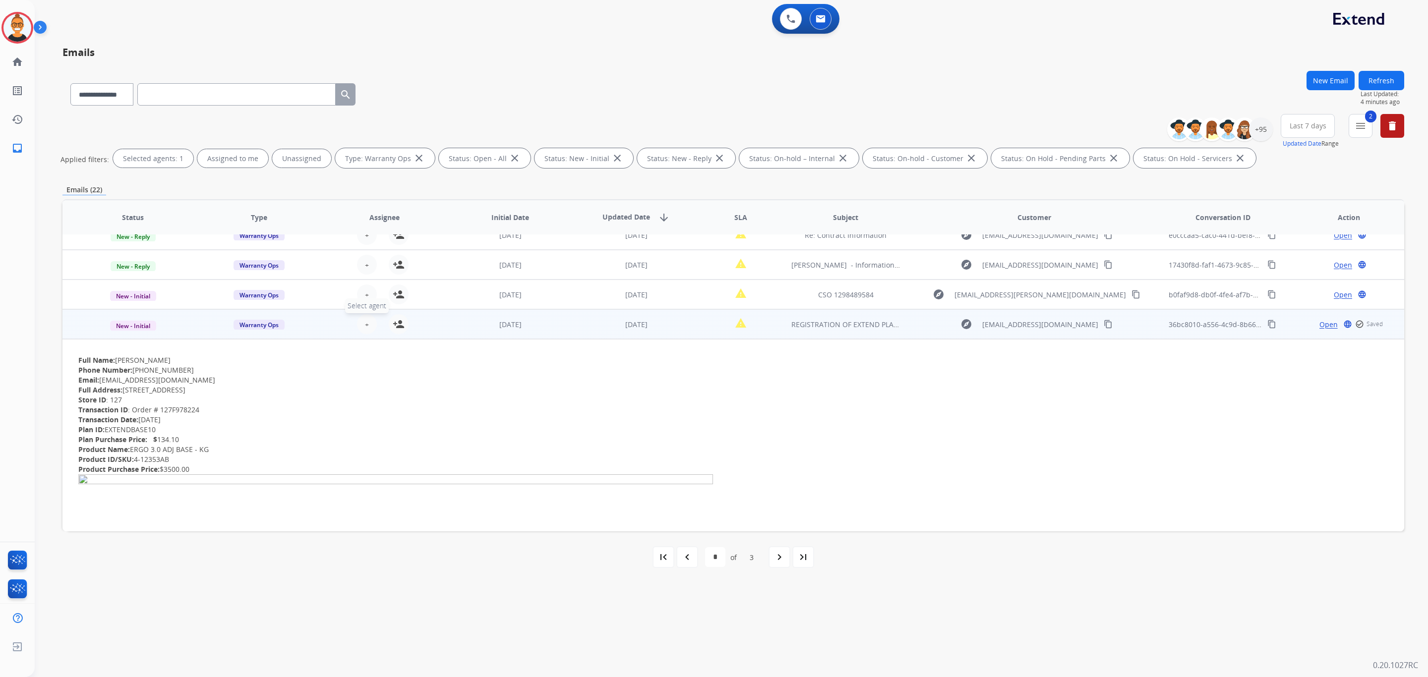
click at [365, 323] on span "+" at bounding box center [367, 324] width 4 height 10
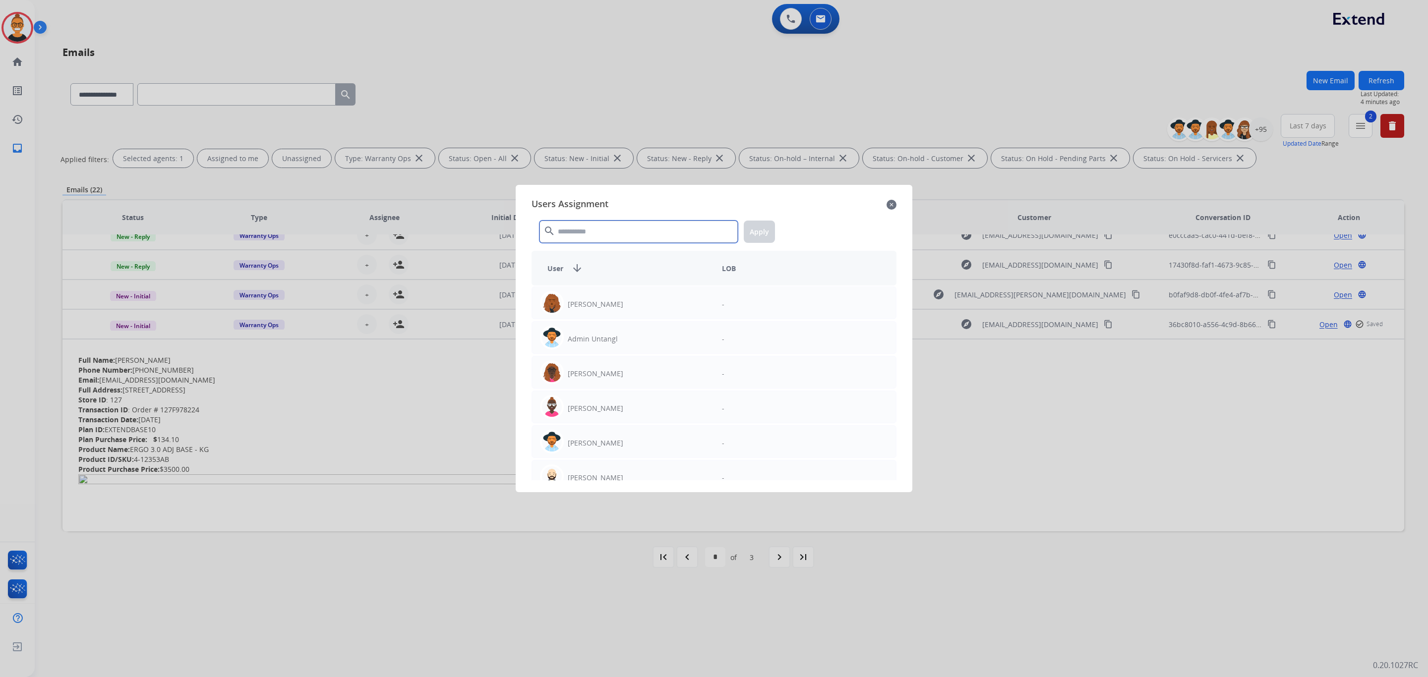
click at [622, 229] on input "text" at bounding box center [638, 232] width 198 height 22
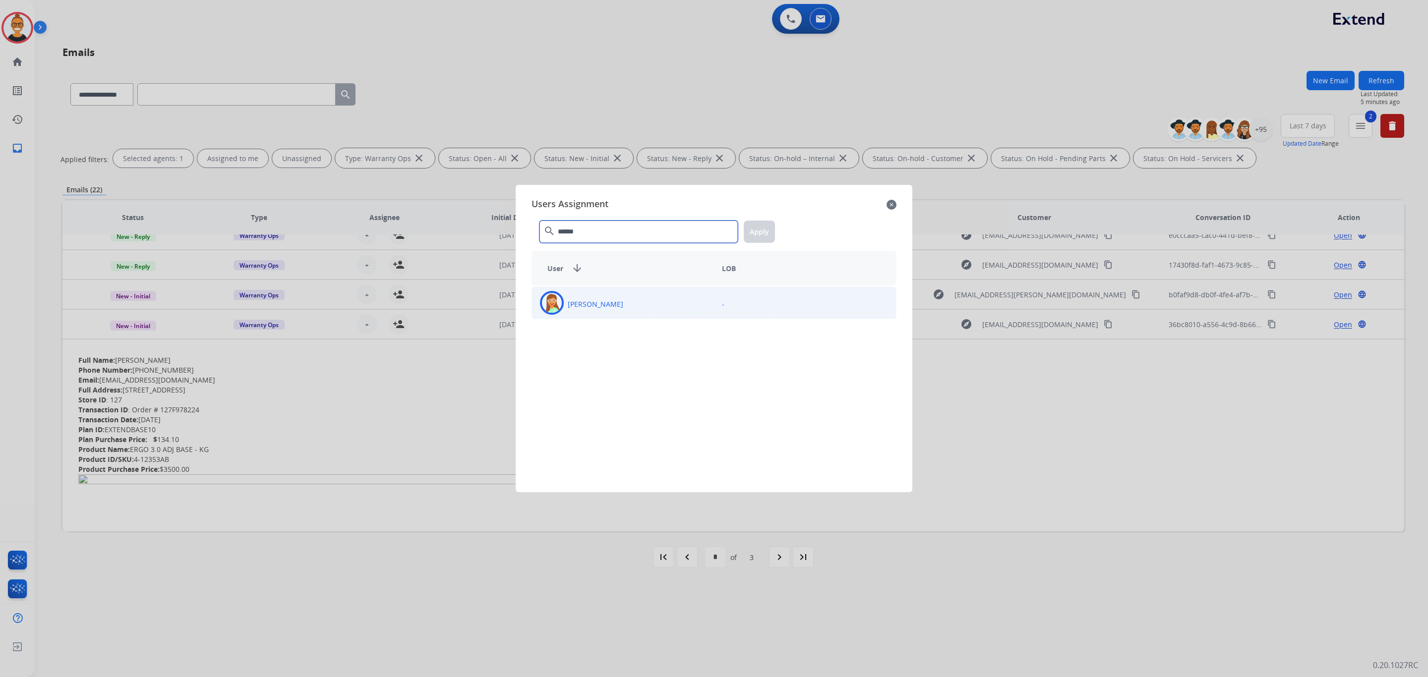
type input "******"
click at [664, 317] on div "[PERSON_NAME] -" at bounding box center [713, 303] width 365 height 33
click at [769, 232] on button "Apply" at bounding box center [759, 232] width 31 height 22
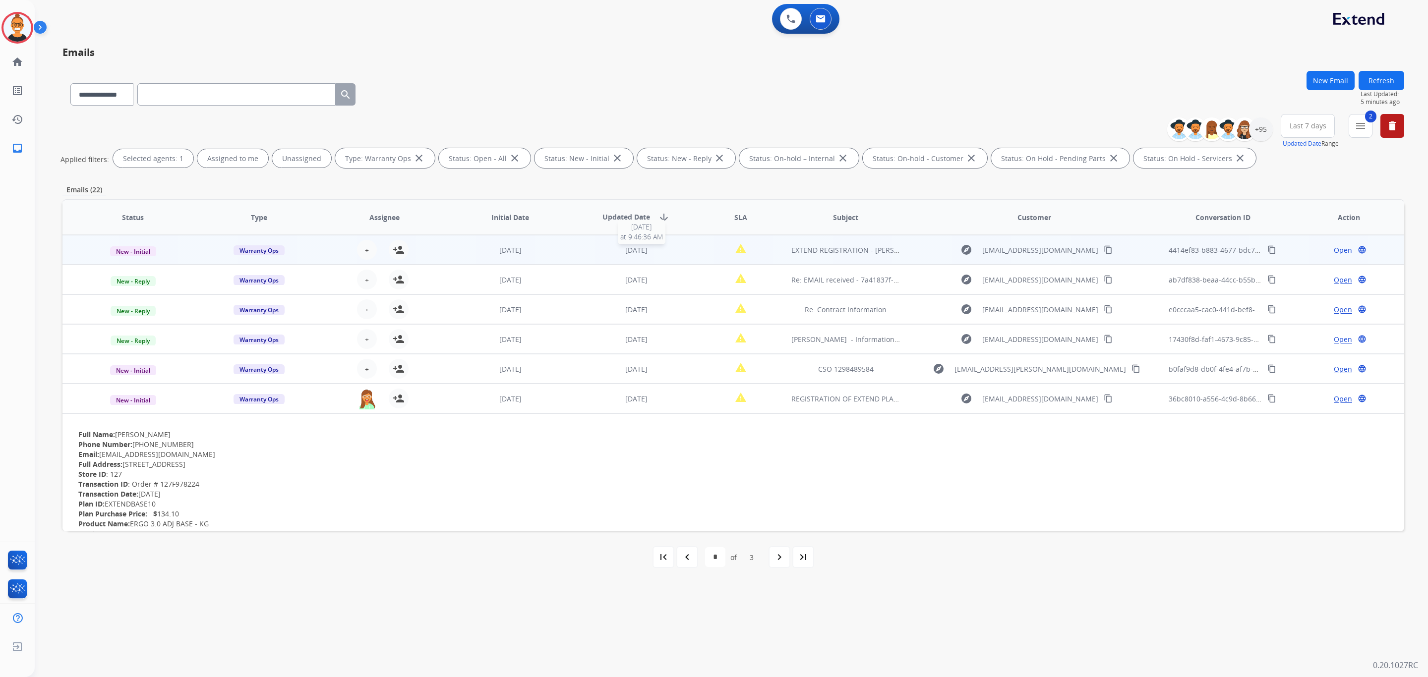
click at [585, 245] on div "[DATE]" at bounding box center [636, 250] width 110 height 10
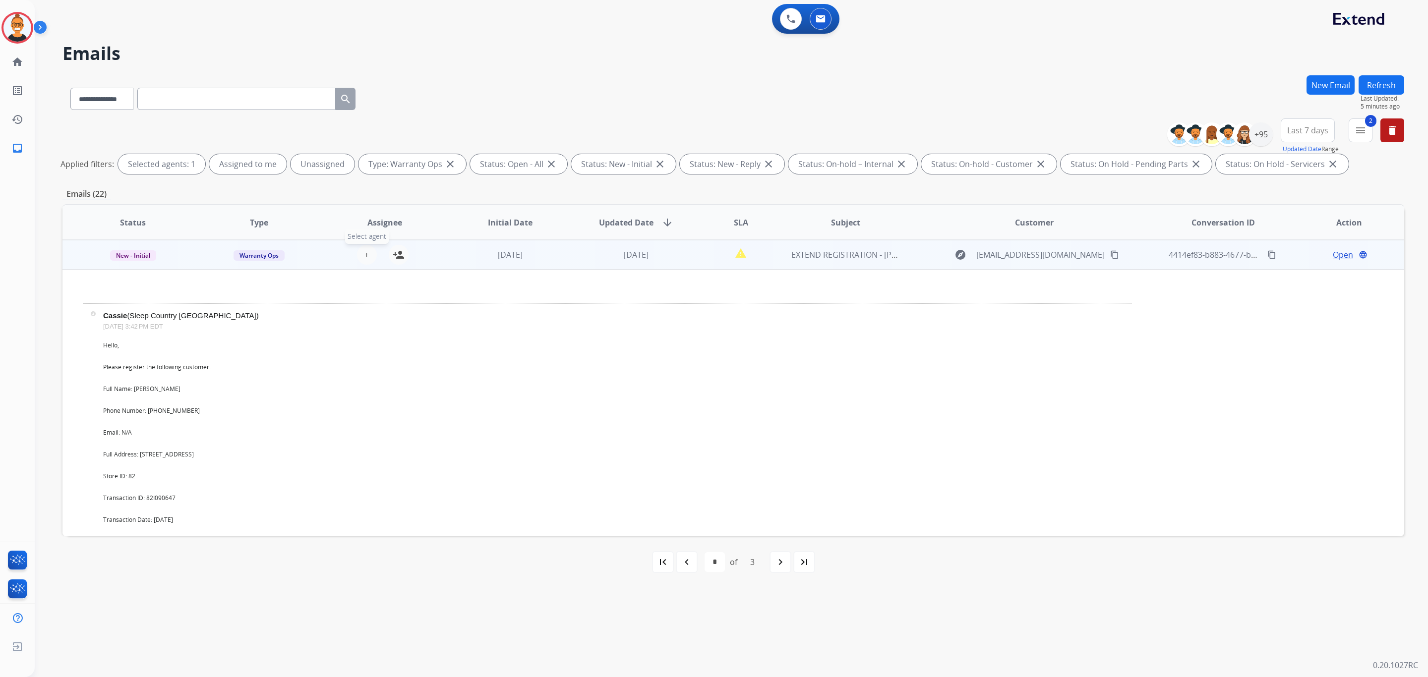
click at [364, 253] on span "+" at bounding box center [366, 255] width 4 height 12
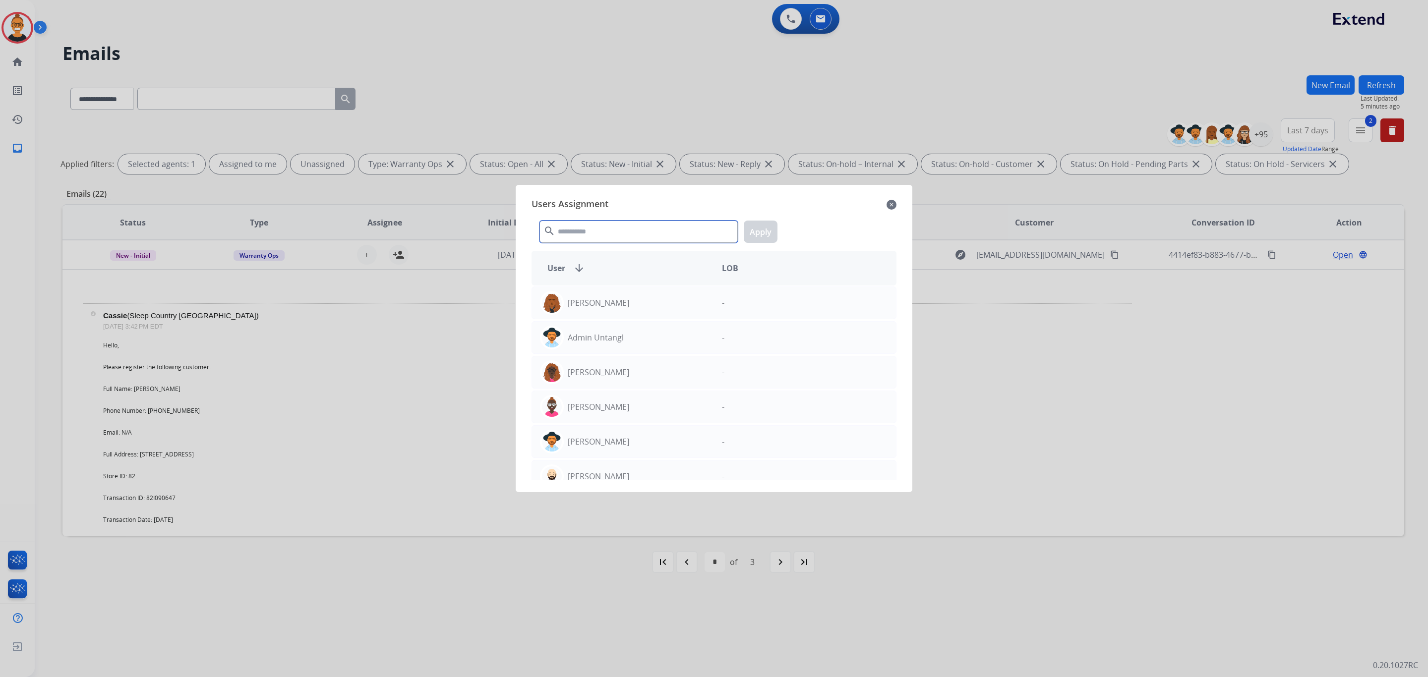
click at [586, 232] on input "text" at bounding box center [638, 232] width 198 height 22
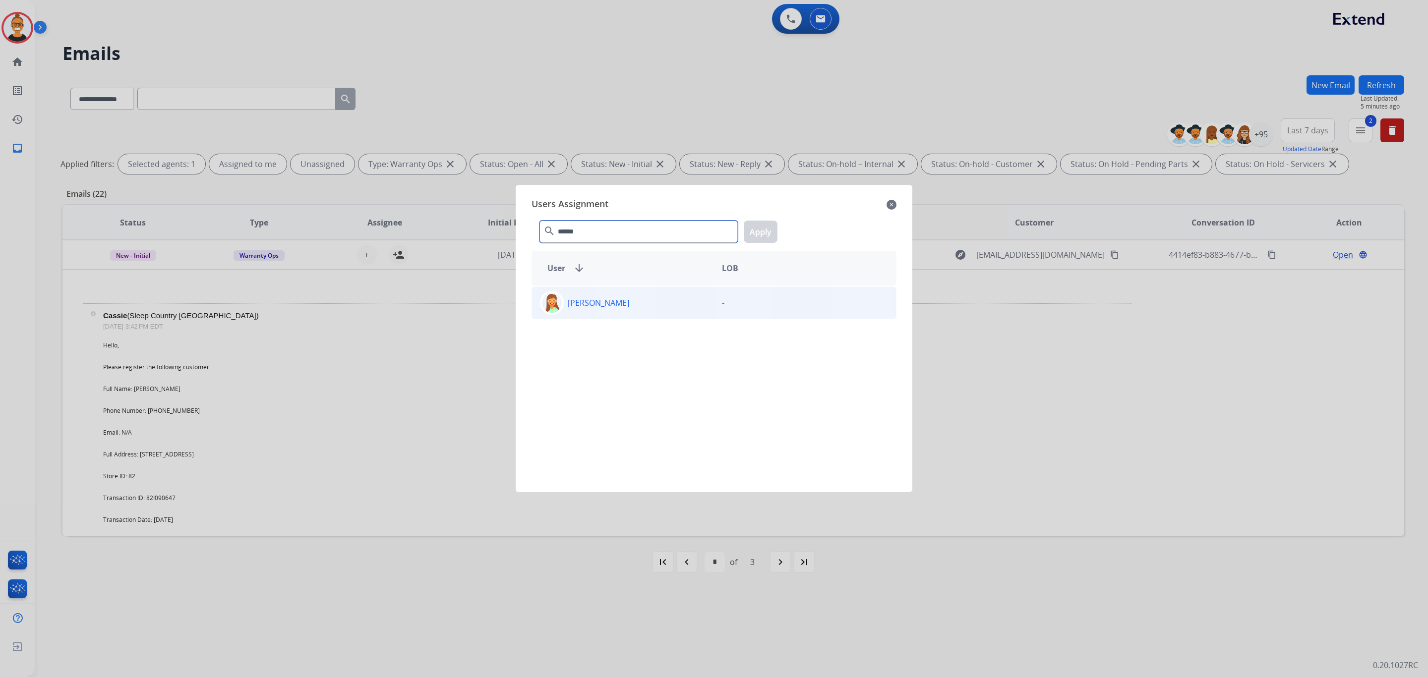
type input "******"
click at [686, 313] on div "[PERSON_NAME]" at bounding box center [623, 303] width 182 height 24
drag, startPoint x: 747, startPoint y: 226, endPoint x: 753, endPoint y: 228, distance: 6.1
click at [753, 228] on button "Apply" at bounding box center [761, 232] width 34 height 22
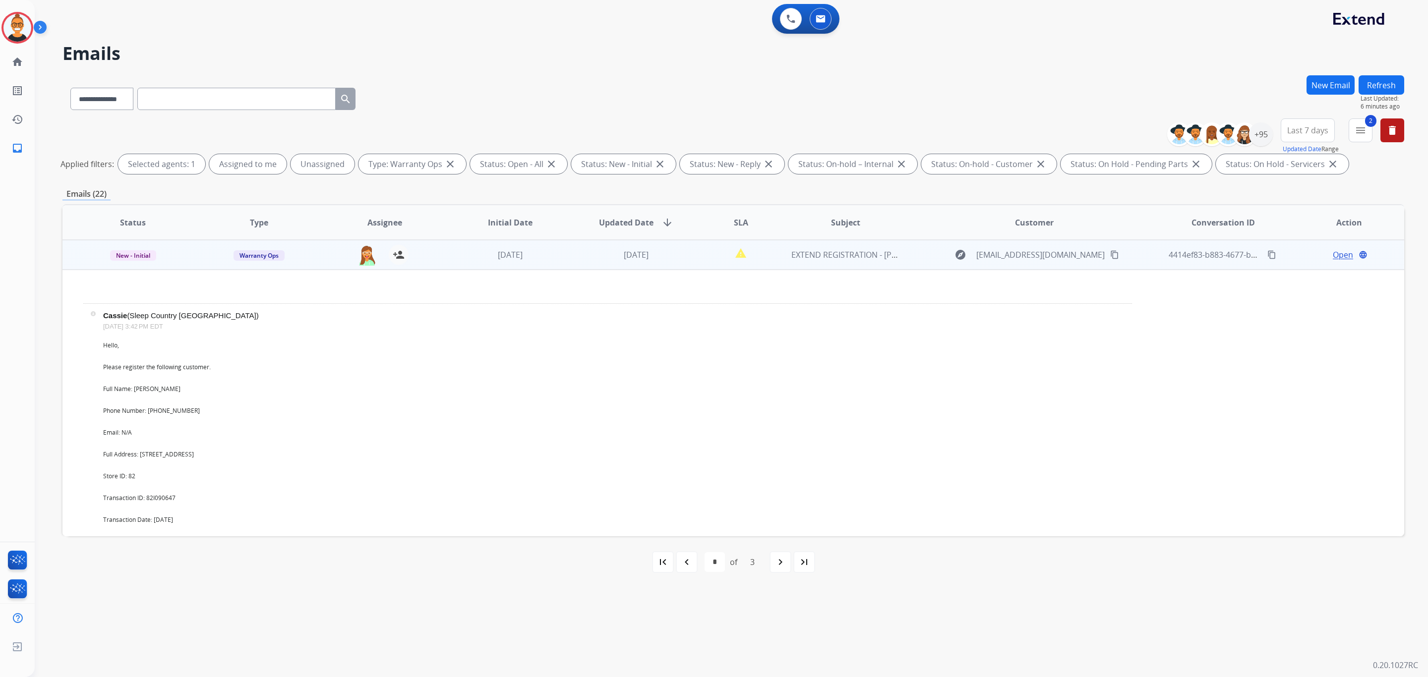
click at [572, 259] on td "[DATE]" at bounding box center [629, 255] width 126 height 30
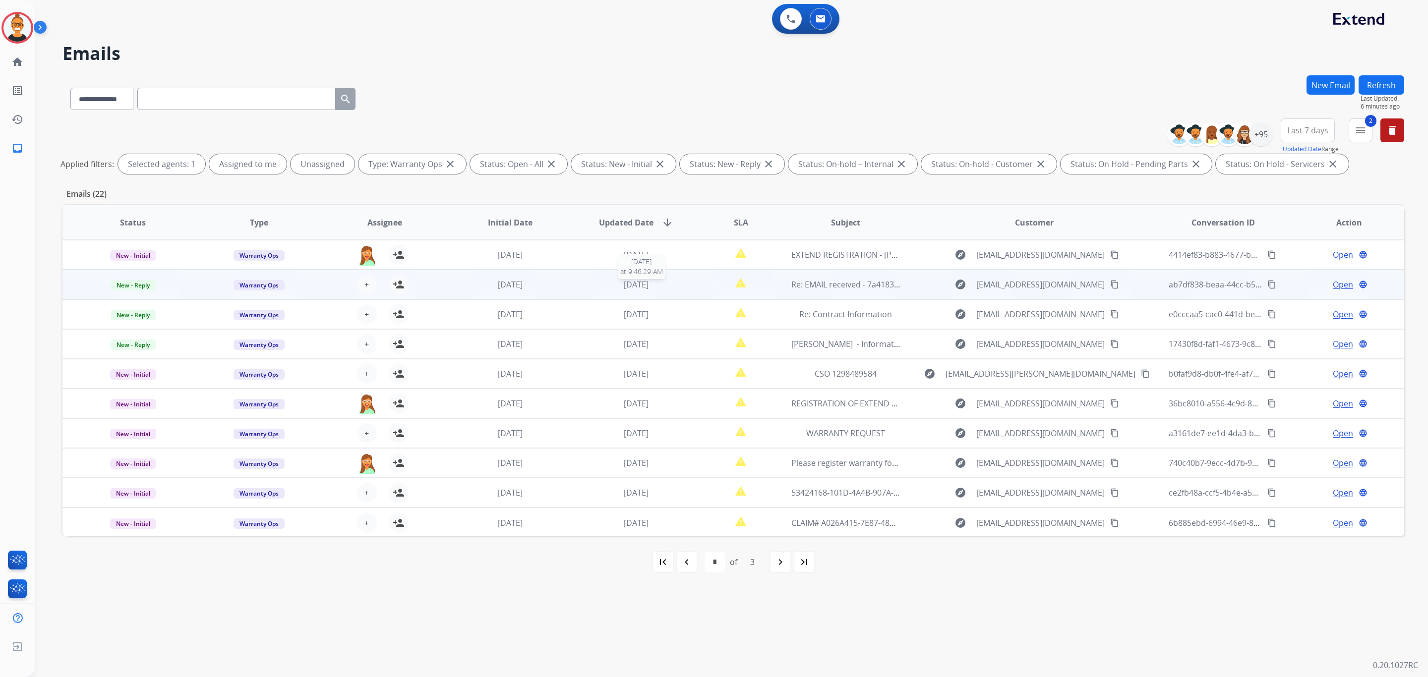
click at [682, 280] on div "[DATE]" at bounding box center [636, 285] width 110 height 12
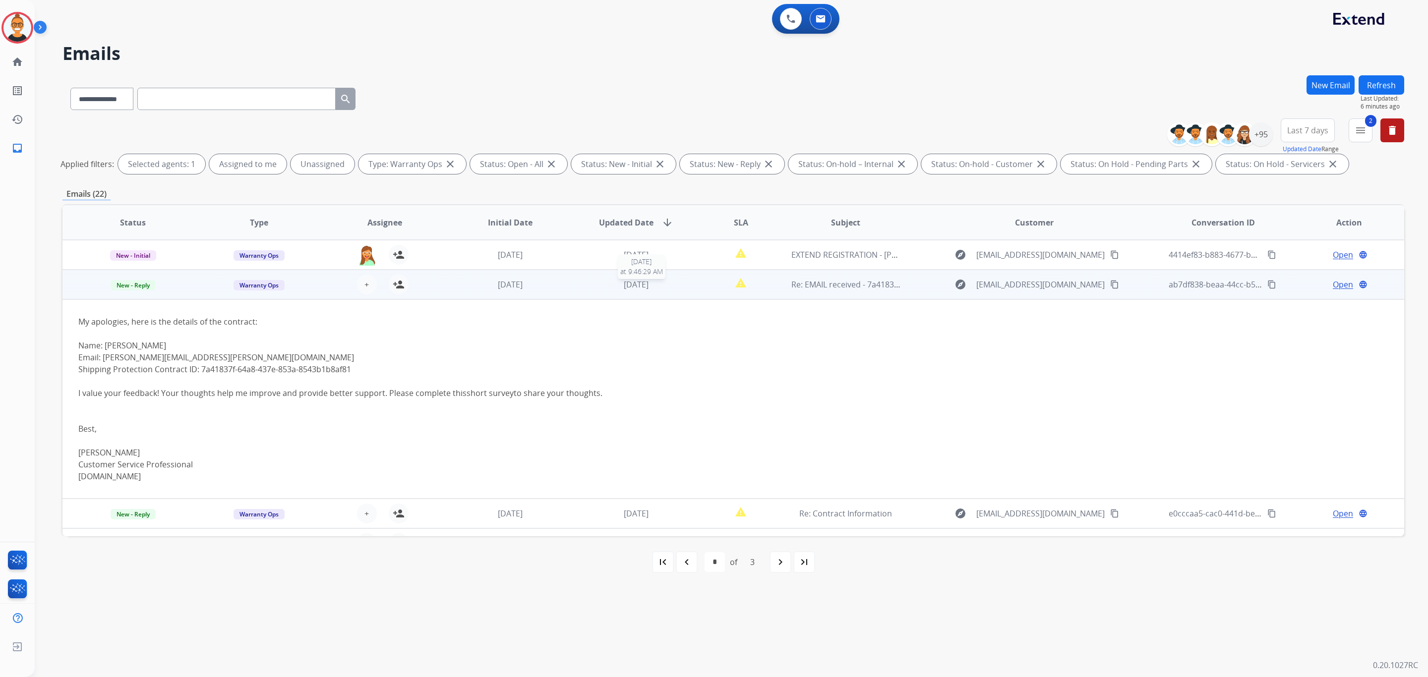
scroll to position [30, 0]
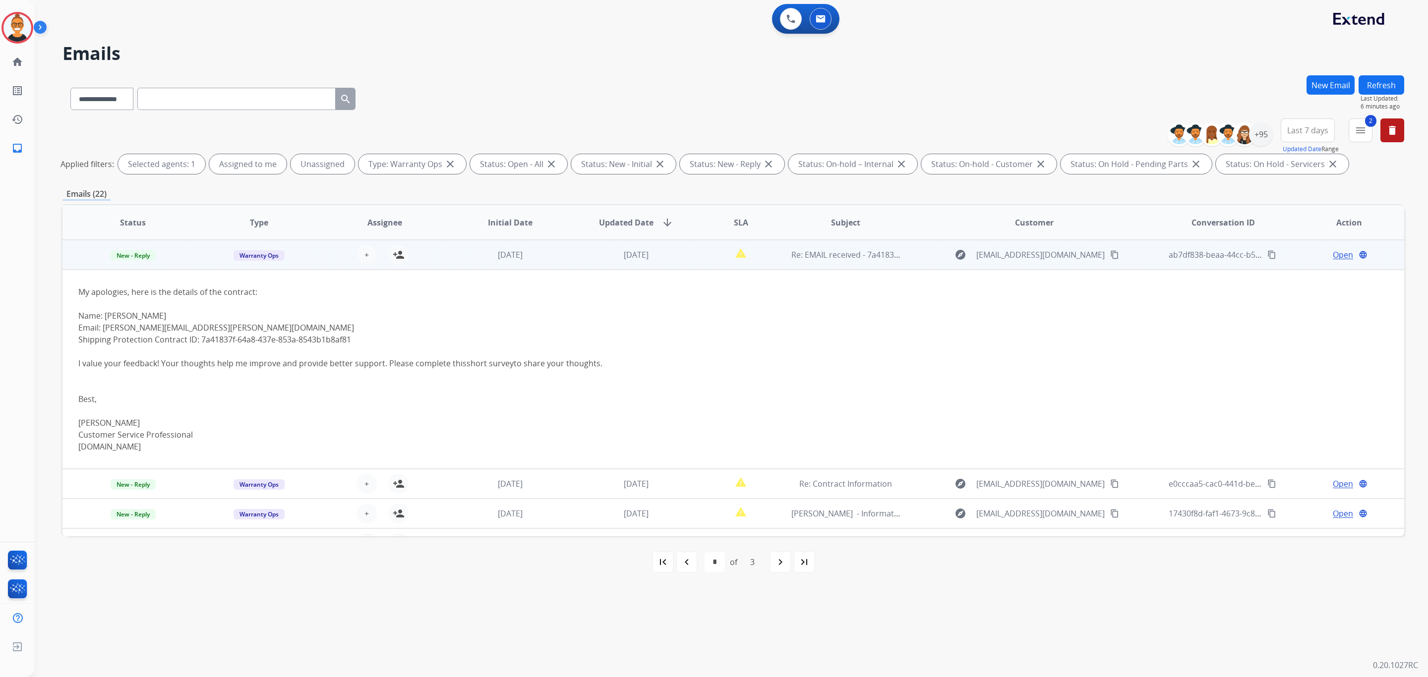
click at [1332, 253] on span "Open" at bounding box center [1342, 255] width 20 height 12
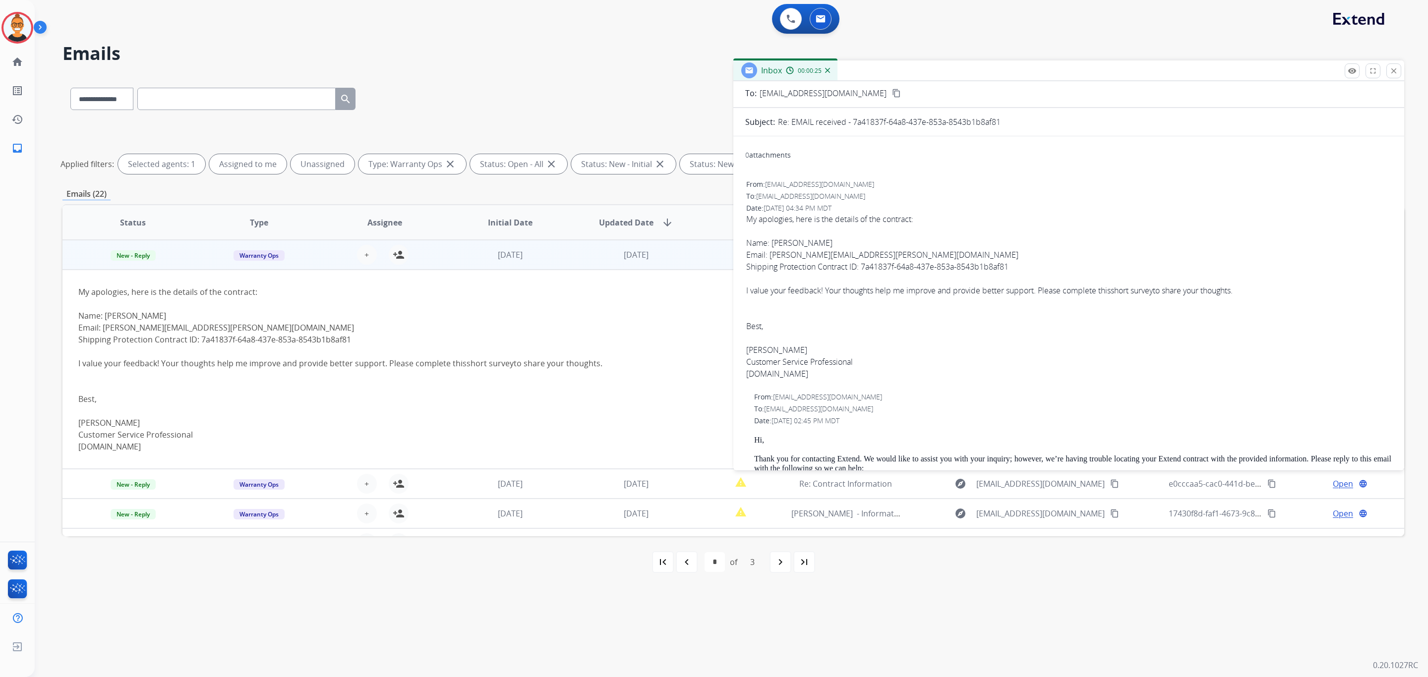
scroll to position [0, 0]
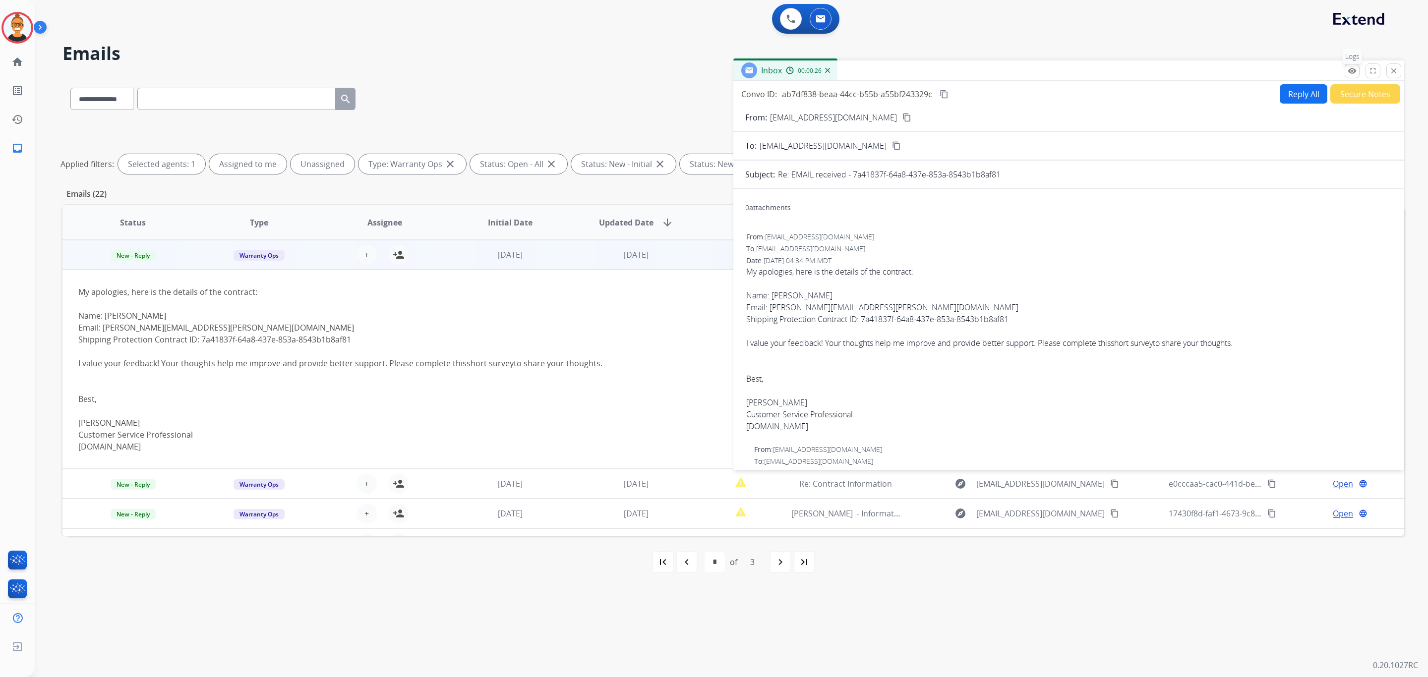
click at [1344, 74] on button "remove_red_eye Logs" at bounding box center [1351, 70] width 15 height 15
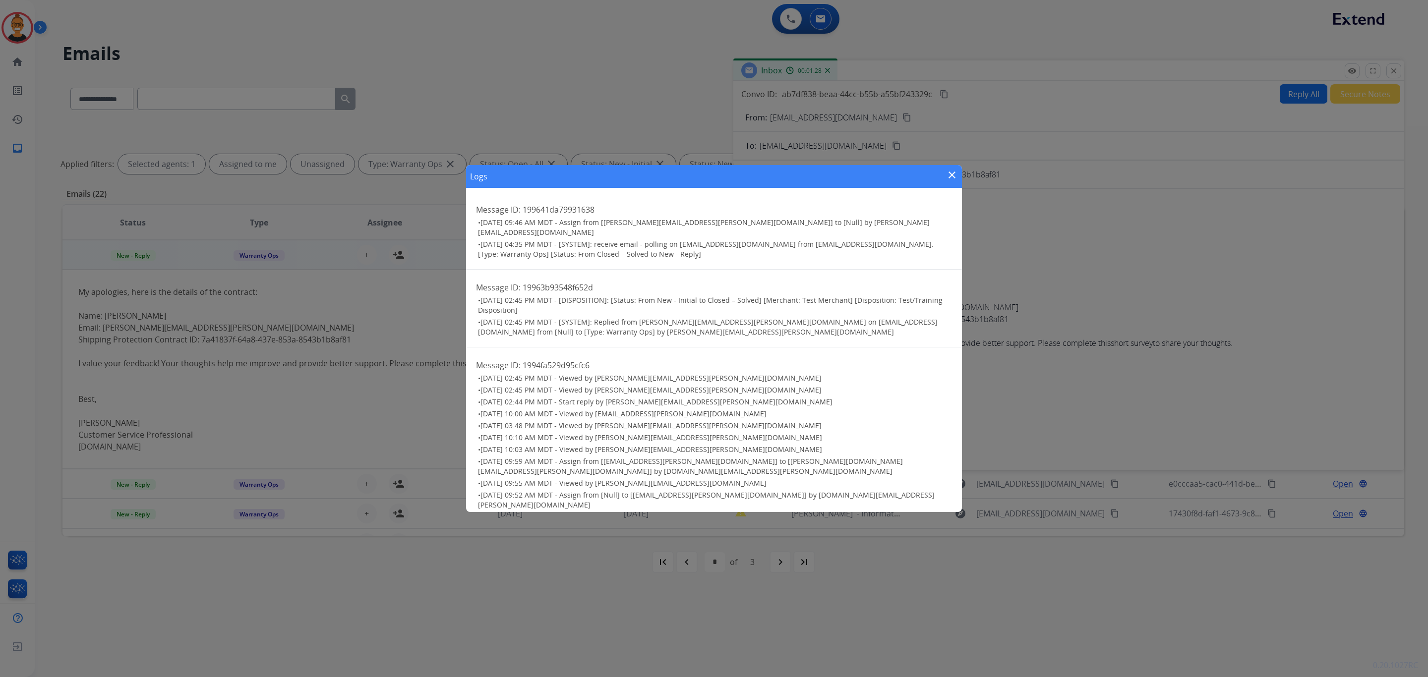
click at [949, 175] on mat-icon "close" at bounding box center [952, 175] width 12 height 12
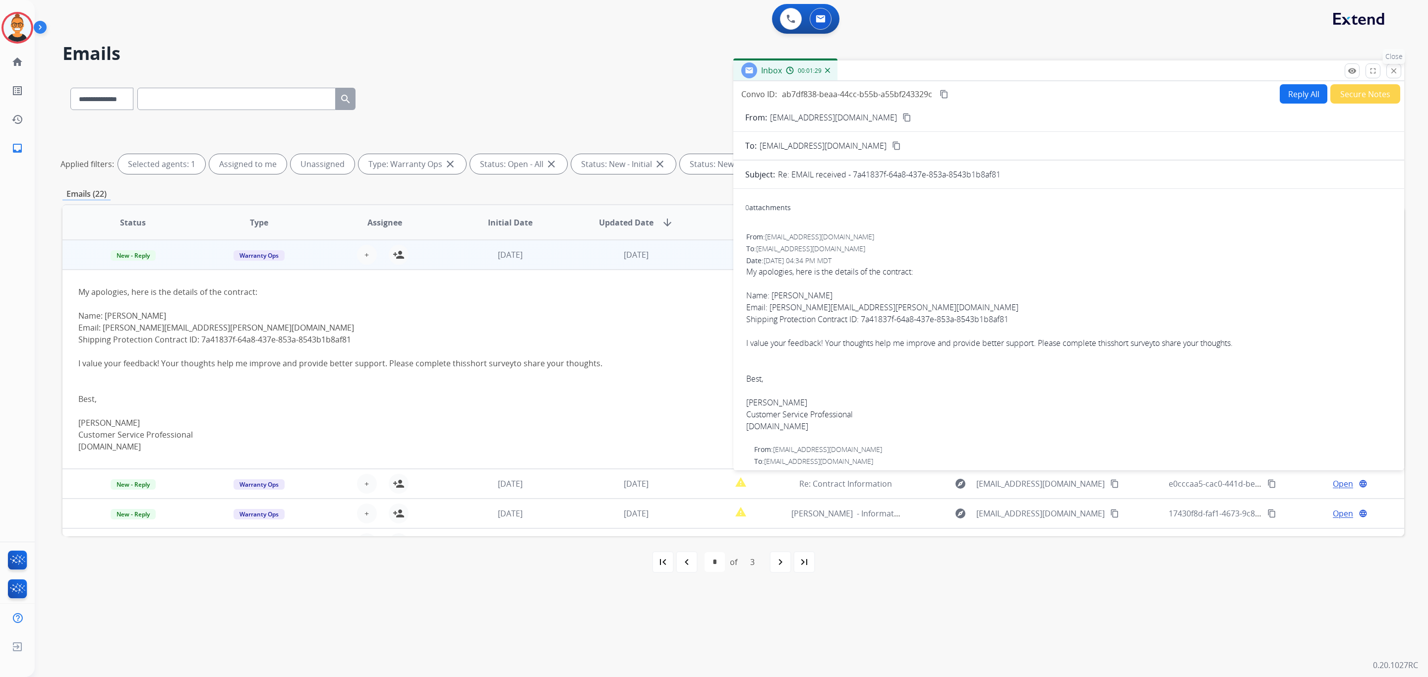
click at [1396, 72] on mat-icon "close" at bounding box center [1393, 70] width 9 height 9
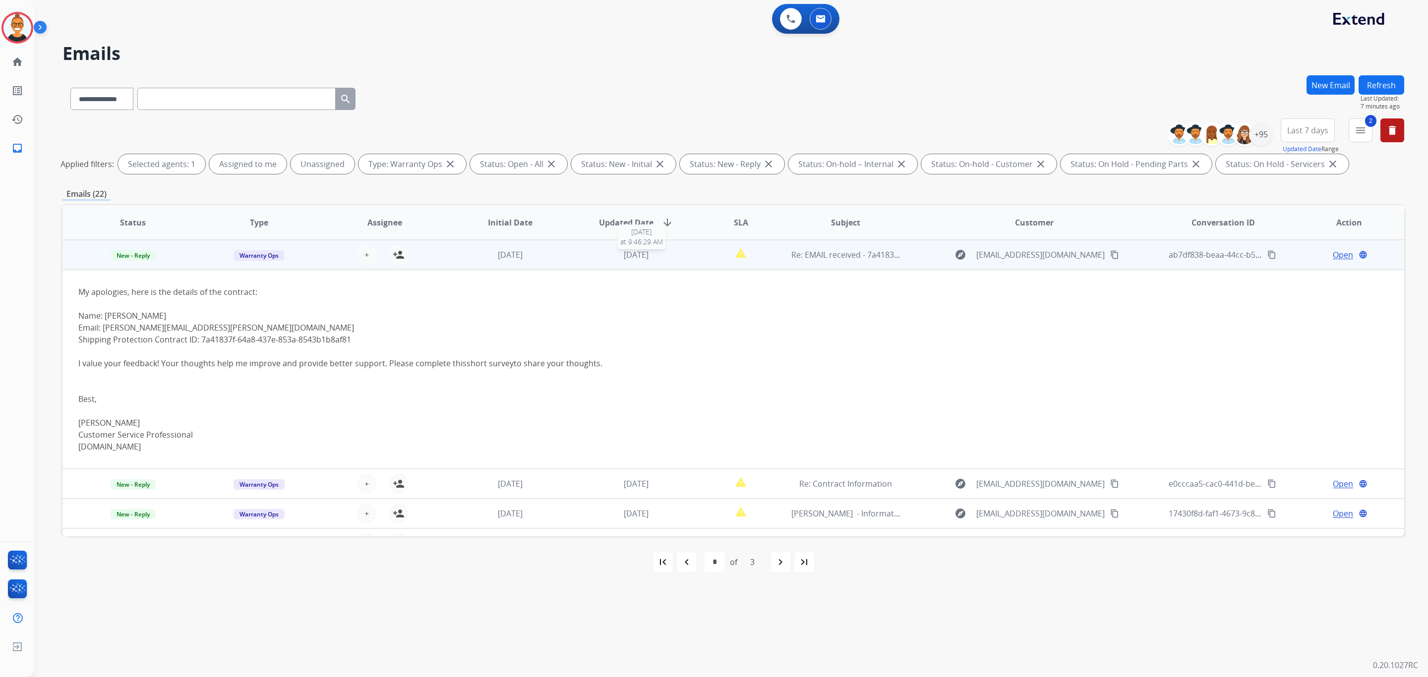
click at [581, 254] on div "[DATE]" at bounding box center [636, 255] width 110 height 12
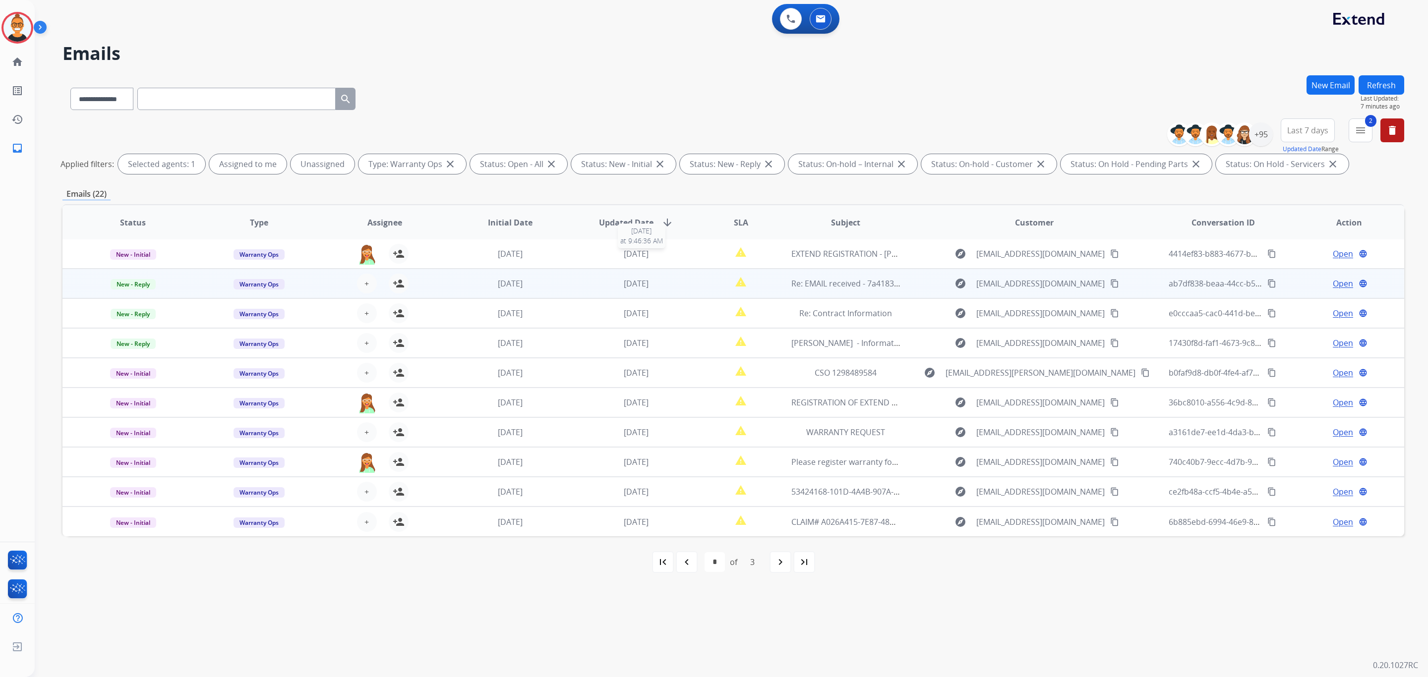
scroll to position [0, 0]
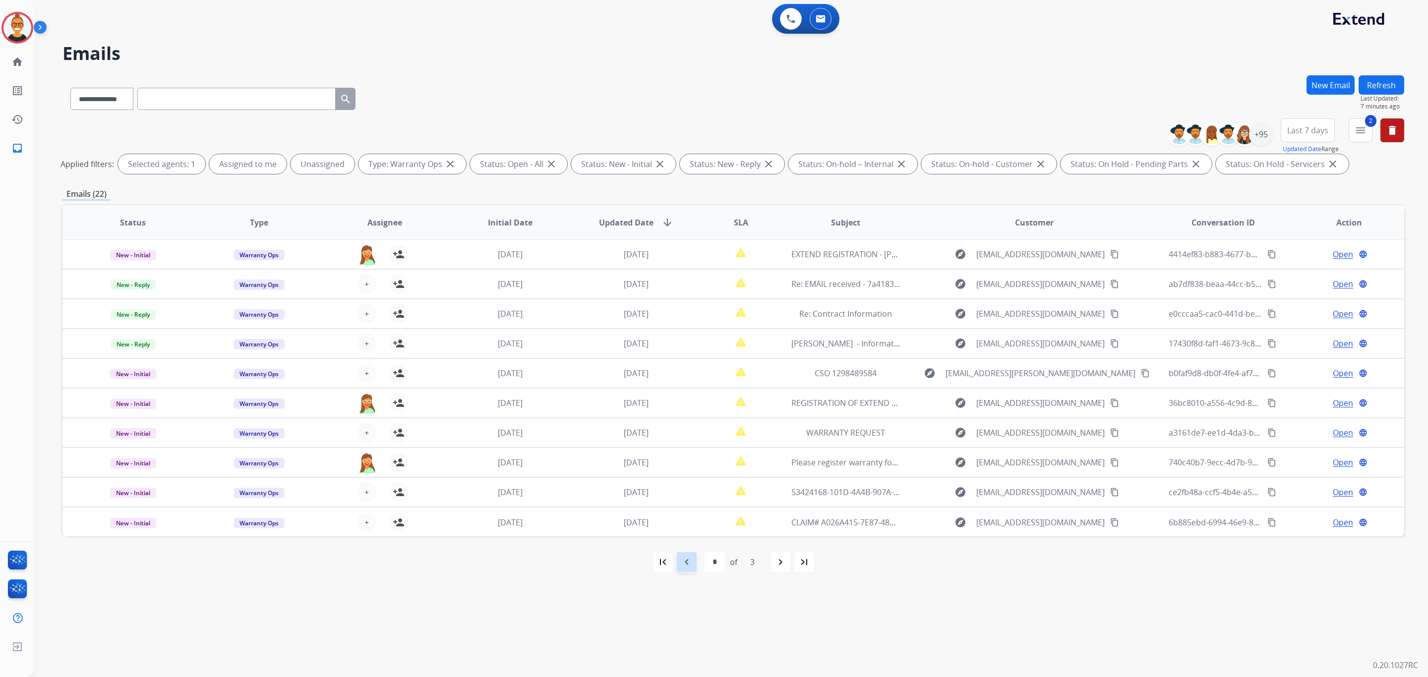
click at [687, 561] on mat-icon "navigate_before" at bounding box center [687, 562] width 12 height 12
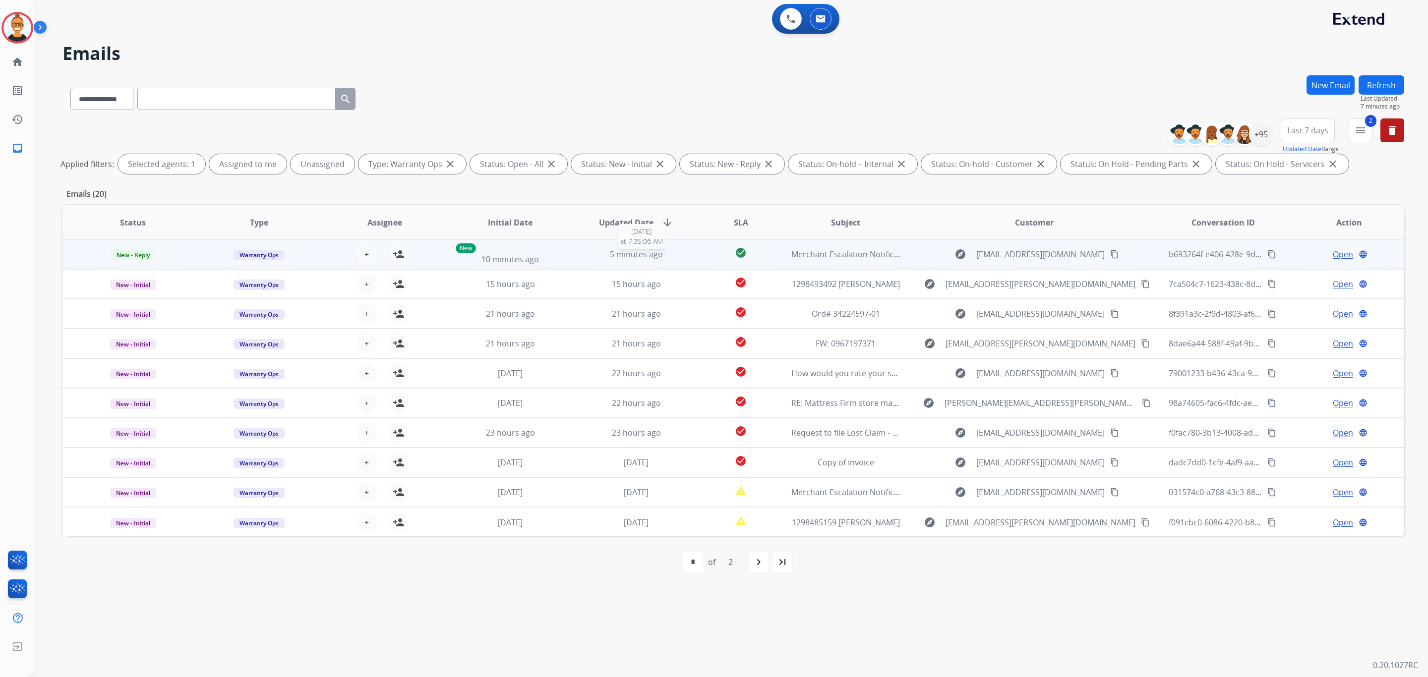
click at [672, 248] on div "5 minutes ago" at bounding box center [636, 254] width 110 height 12
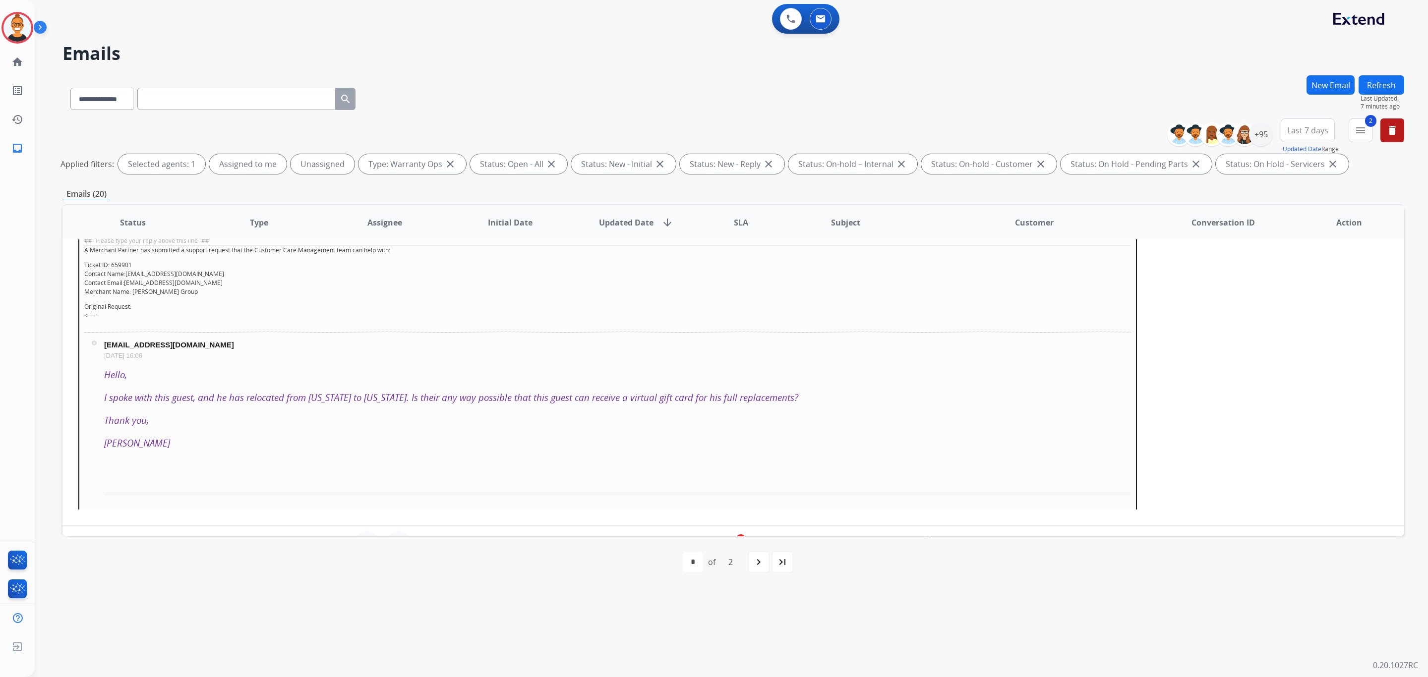
scroll to position [0, 0]
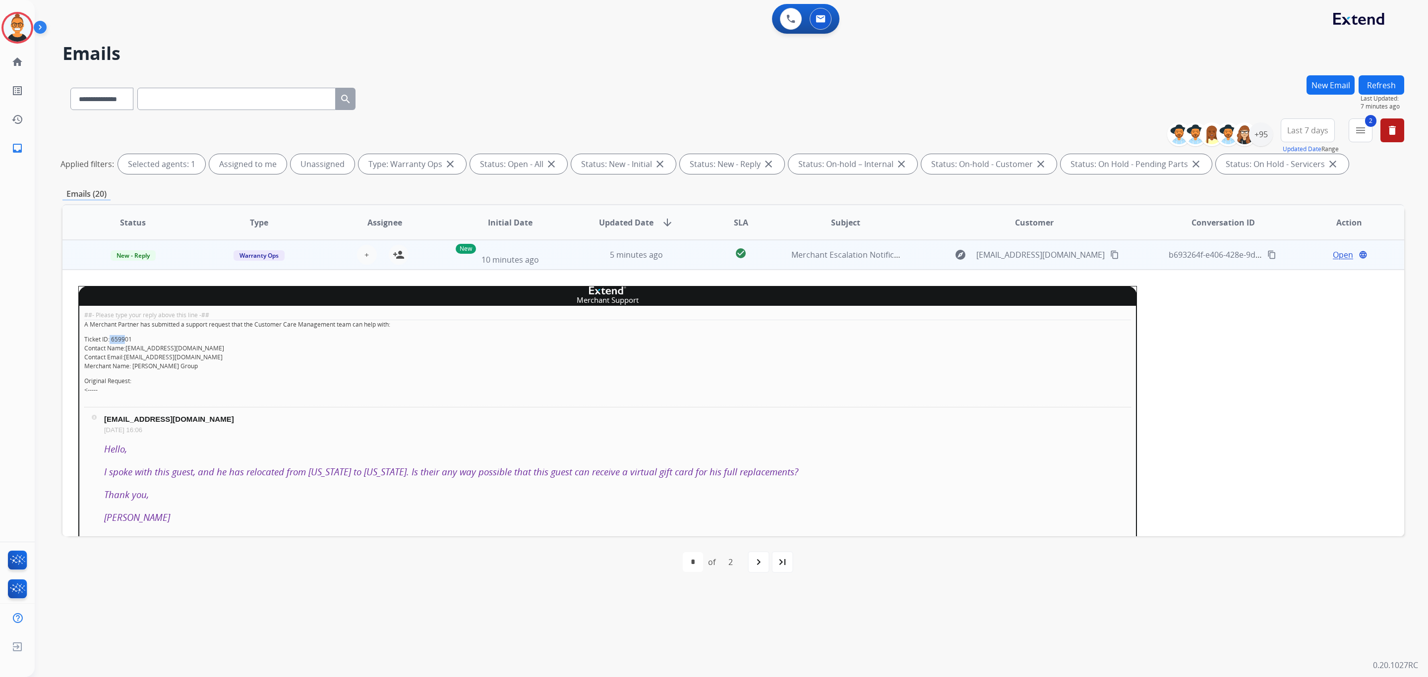
drag, startPoint x: 109, startPoint y: 338, endPoint x: 125, endPoint y: 339, distance: 16.9
click at [125, 339] on p "Ticket ID: 659901 Contact Name: [EMAIL_ADDRESS][DOMAIN_NAME] Contact Email: [EM…" at bounding box center [607, 353] width 1046 height 36
drag, startPoint x: 132, startPoint y: 339, endPoint x: 111, endPoint y: 336, distance: 22.0
click at [111, 336] on p "Ticket ID: 659901 Contact Name: [EMAIL_ADDRESS][DOMAIN_NAME] Contact Email: [EM…" at bounding box center [607, 353] width 1046 height 36
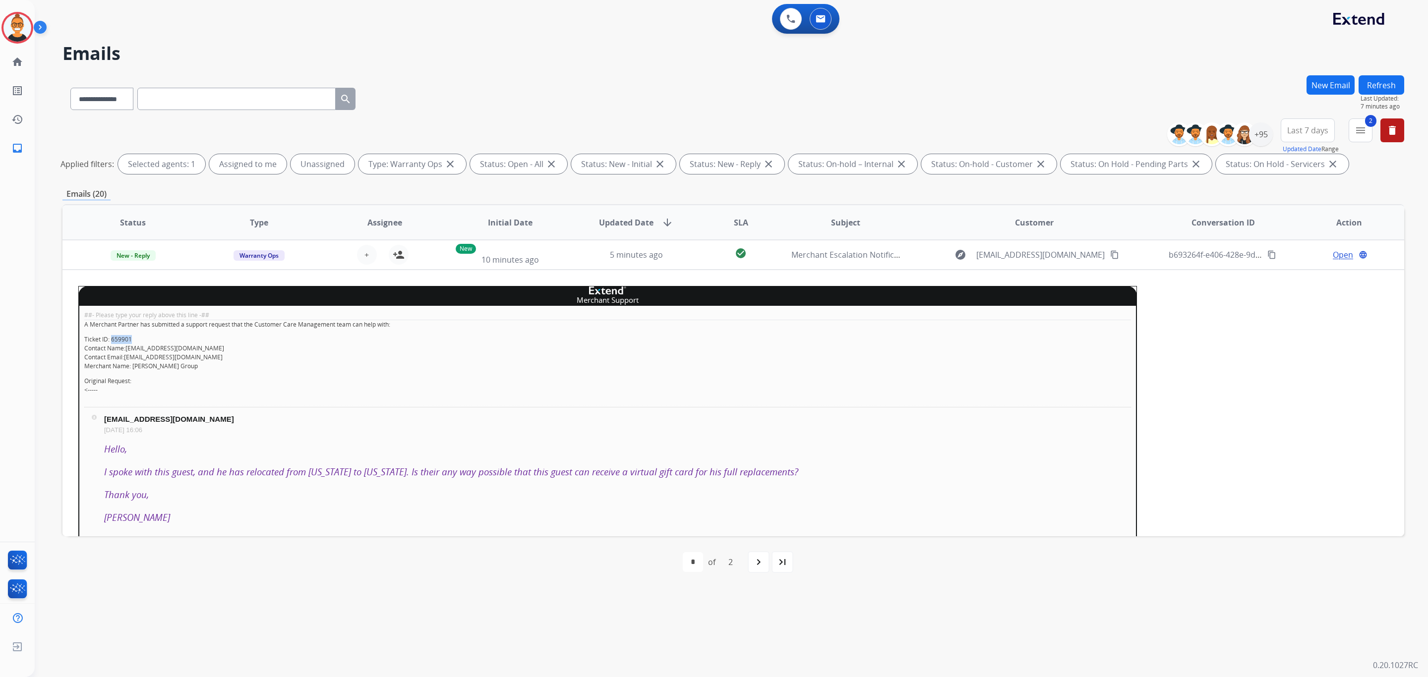
copy p "659901"
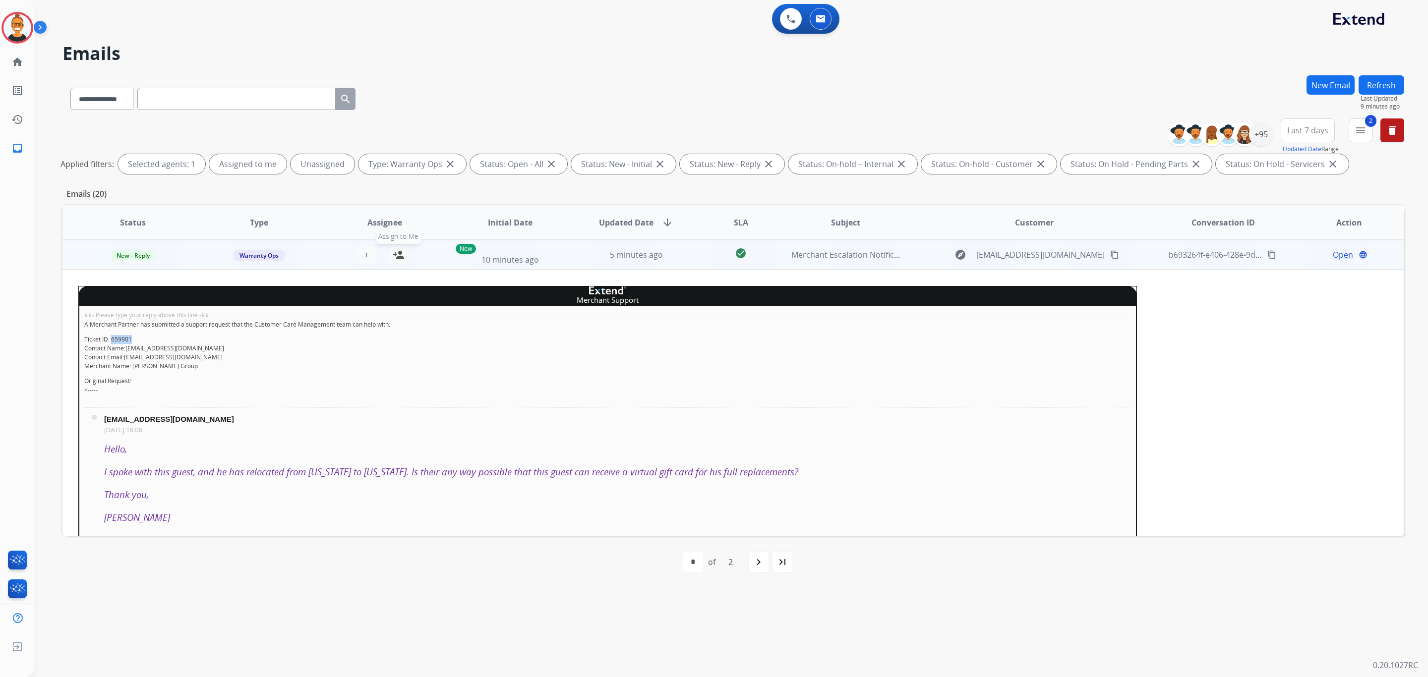
click at [398, 252] on mat-icon "person_add" at bounding box center [399, 255] width 12 height 12
click at [135, 256] on span "New - Reply" at bounding box center [133, 255] width 45 height 10
click at [204, 348] on p "Closed – Solved" at bounding box center [199, 348] width 57 height 14
click at [549, 258] on div "New 10 minutes ago" at bounding box center [511, 255] width 110 height 22
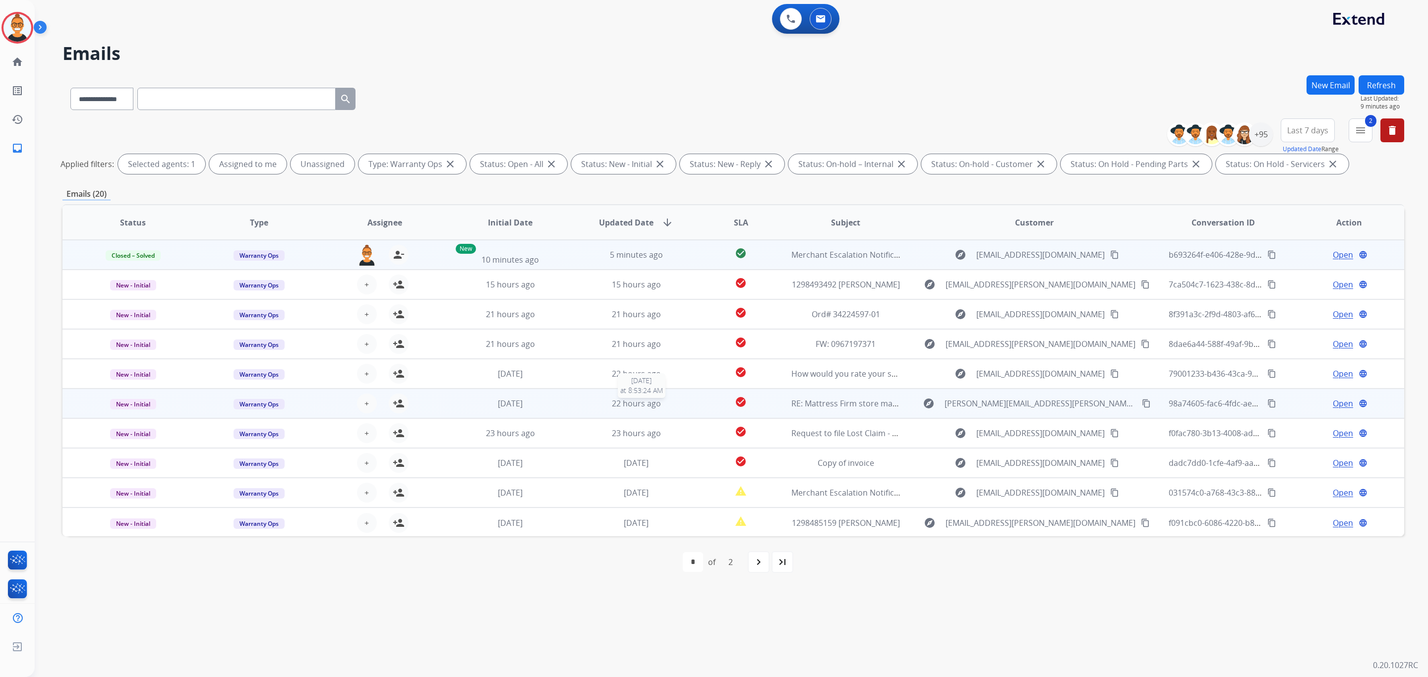
click at [684, 398] on div "22 hours ago" at bounding box center [636, 404] width 110 height 12
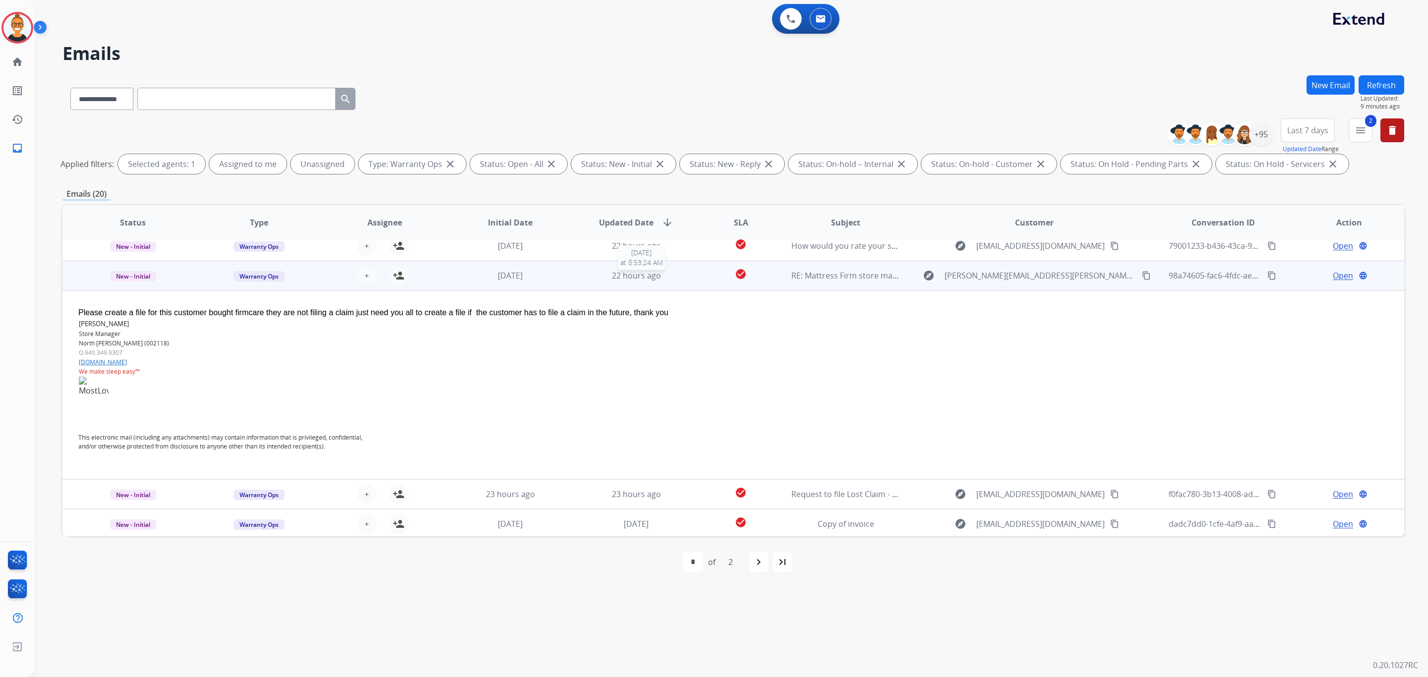
scroll to position [149, 0]
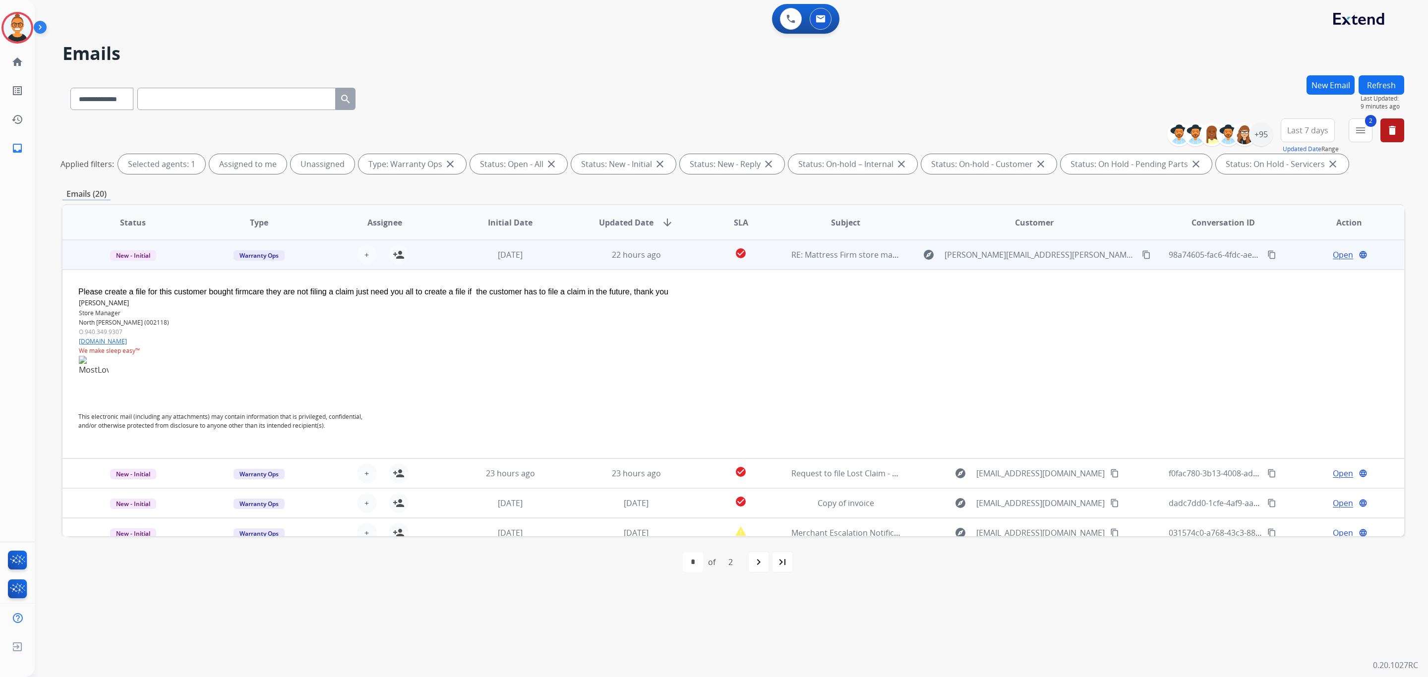
click at [1333, 253] on span "Open" at bounding box center [1342, 255] width 20 height 12
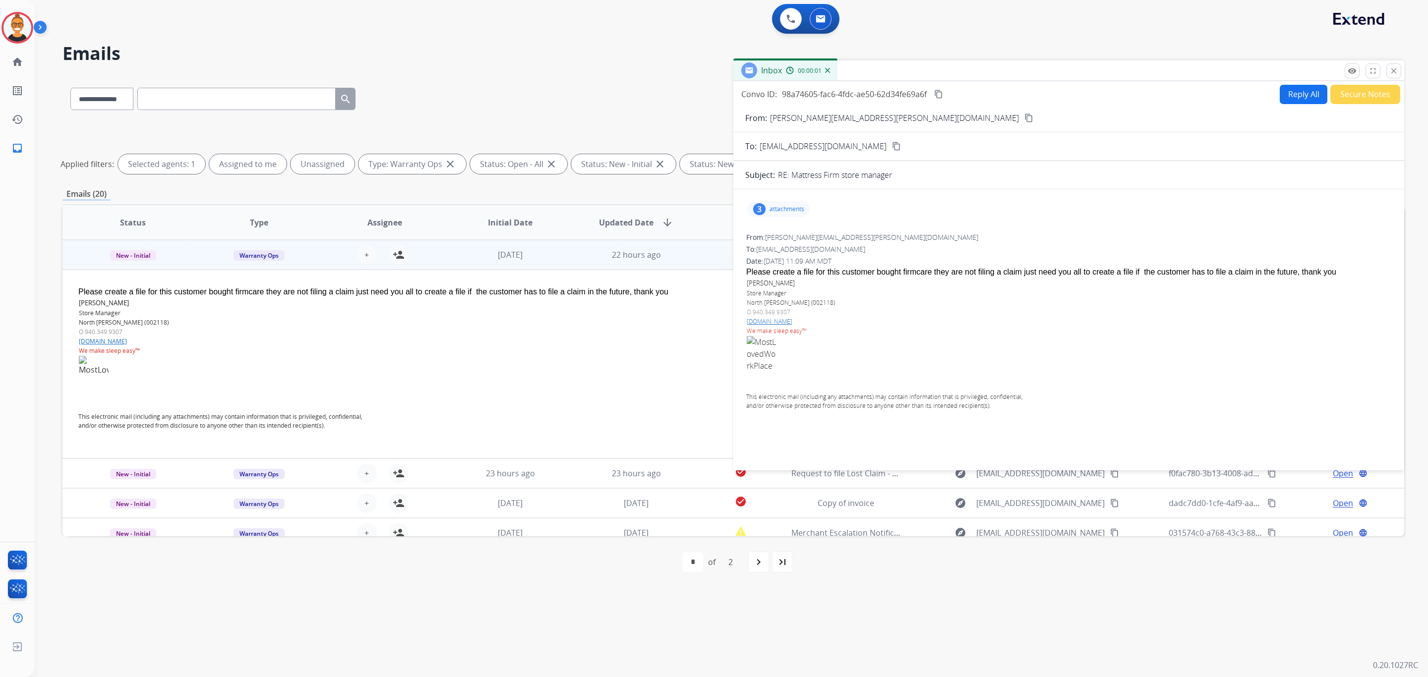
click at [788, 207] on p "attachments" at bounding box center [786, 209] width 35 height 8
click at [908, 271] on mat-icon "download" at bounding box center [909, 269] width 9 height 9
click at [898, 308] on mat-icon "download" at bounding box center [897, 305] width 9 height 9
click at [1397, 71] on button "close Close" at bounding box center [1393, 70] width 15 height 15
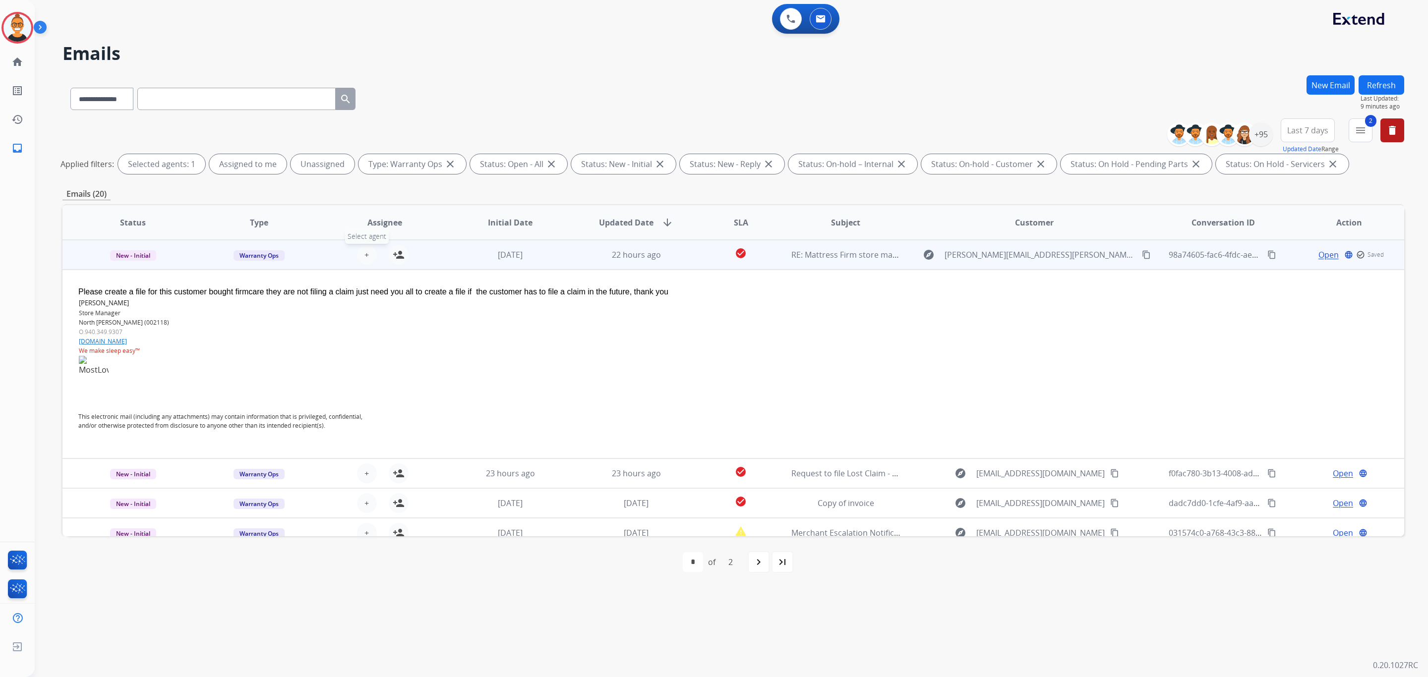
click at [364, 256] on span "+" at bounding box center [366, 255] width 4 height 12
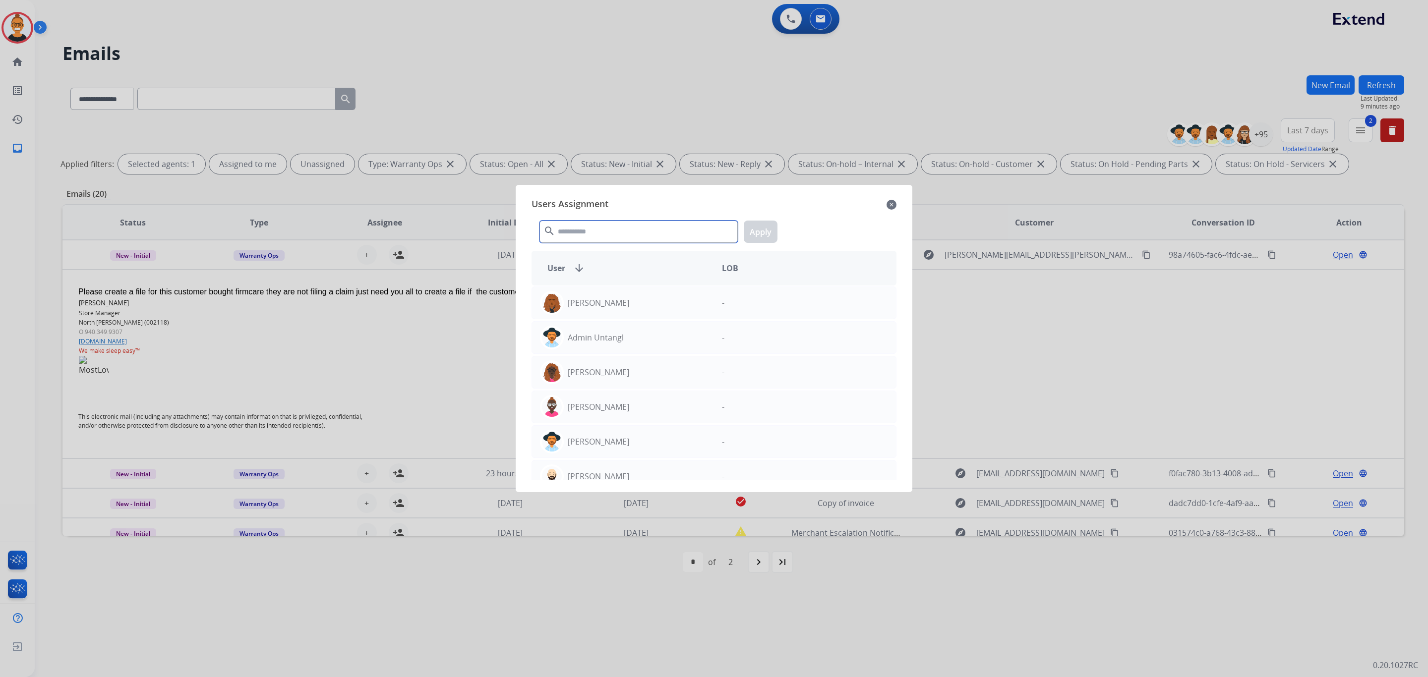
click at [583, 232] on input "text" at bounding box center [638, 232] width 198 height 22
type input "******"
click at [667, 304] on div "[PERSON_NAME]" at bounding box center [623, 303] width 182 height 24
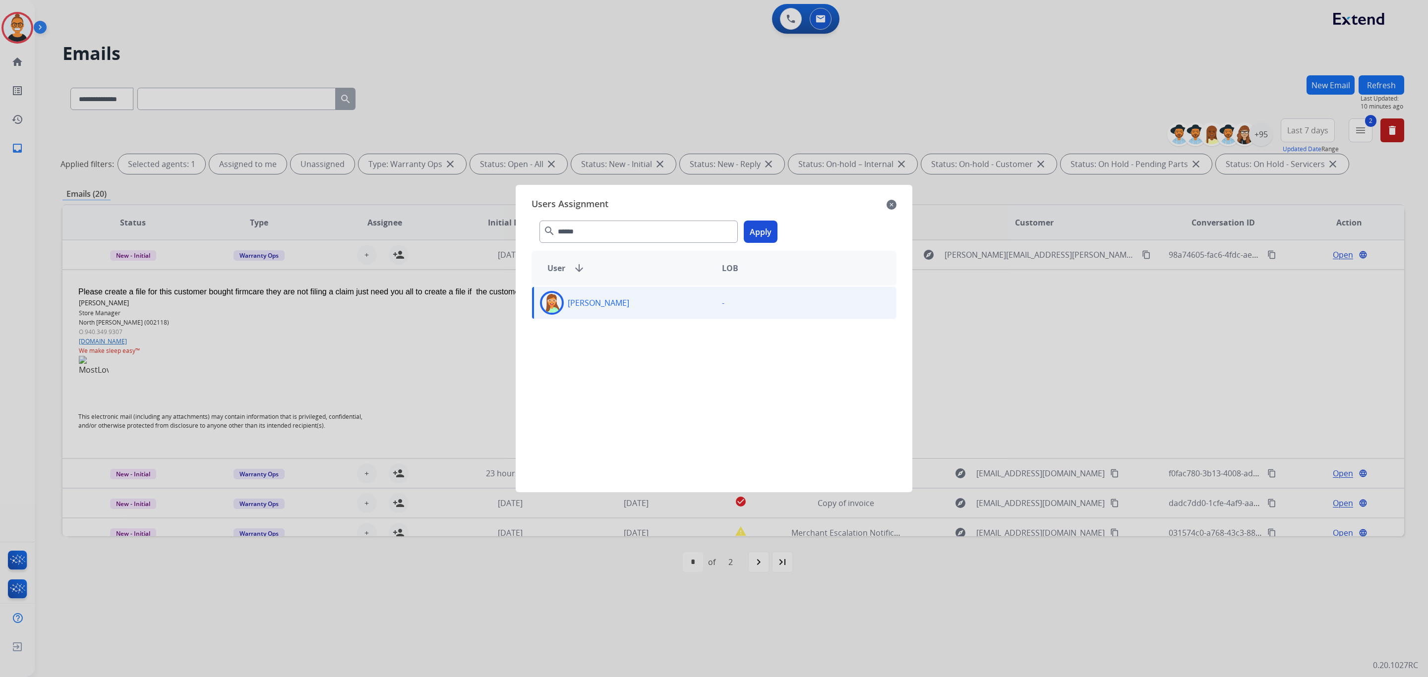
click at [763, 228] on button "Apply" at bounding box center [761, 232] width 34 height 22
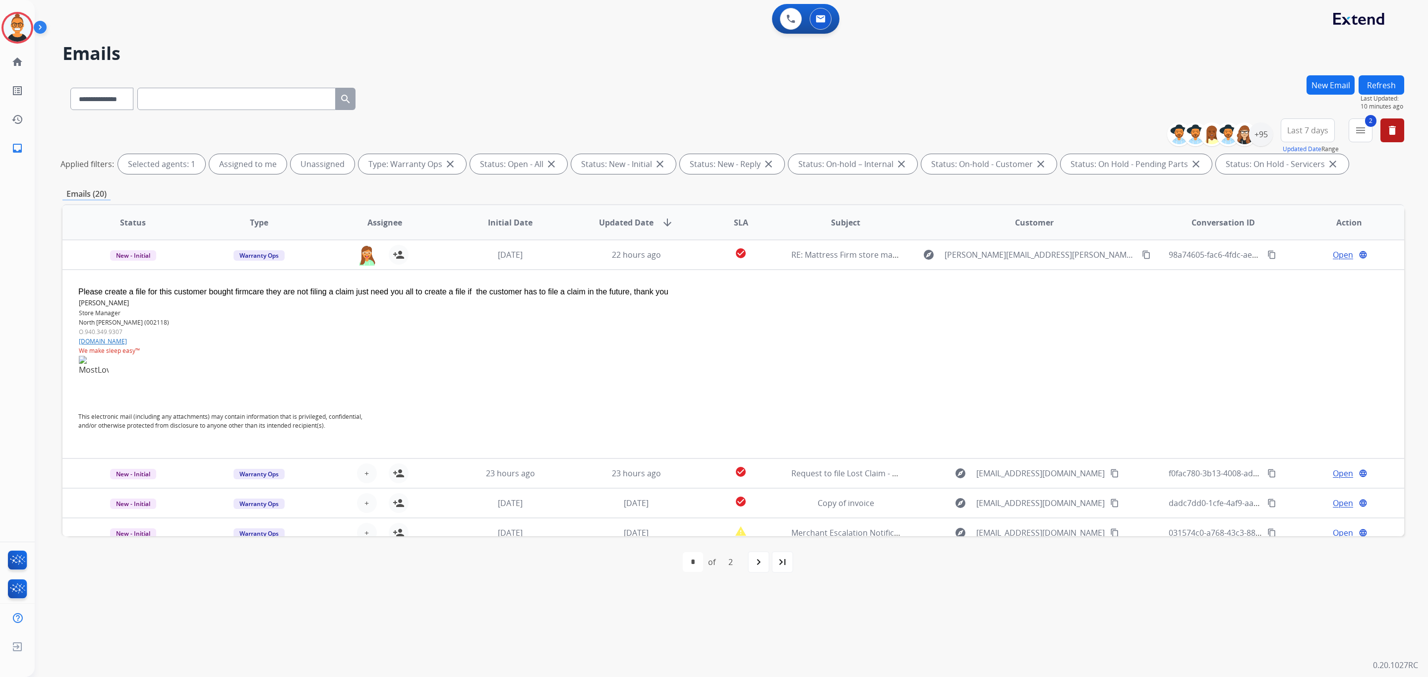
click at [576, 256] on td "22 hours ago" at bounding box center [629, 255] width 126 height 30
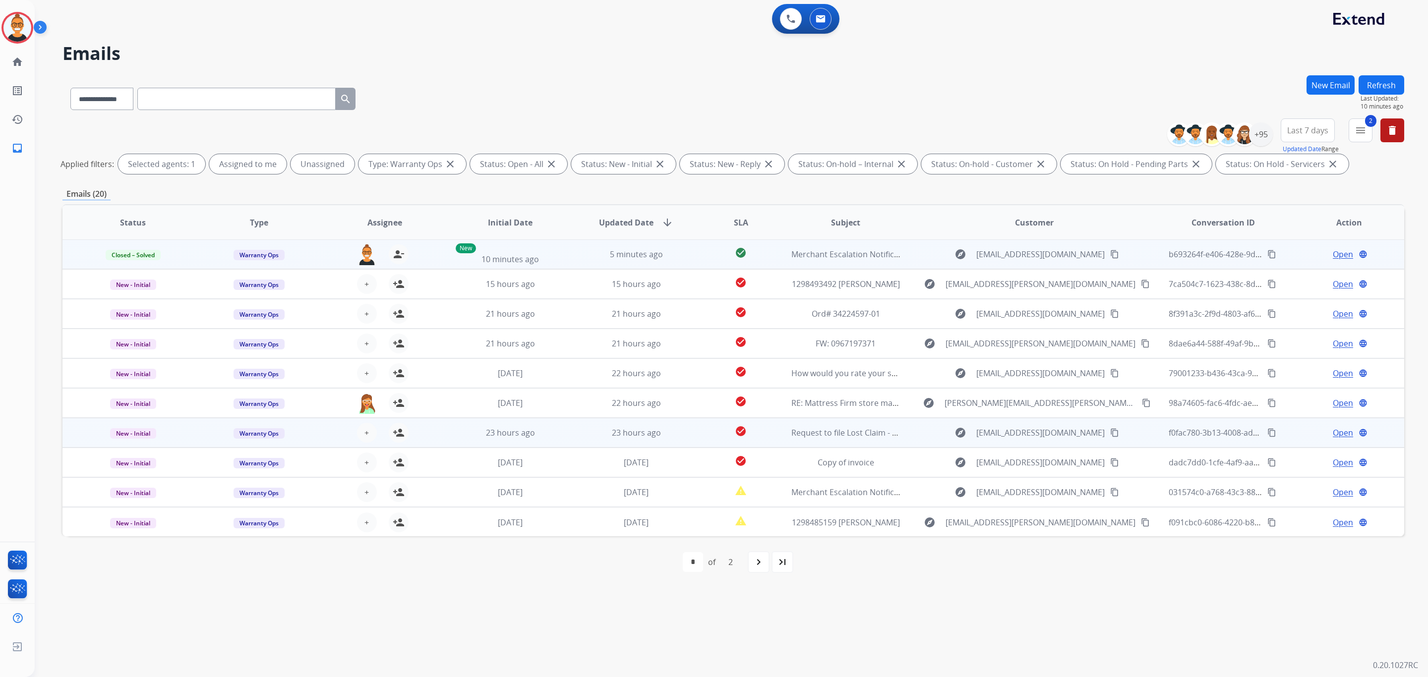
click at [571, 427] on td "23 hours ago" at bounding box center [629, 433] width 126 height 30
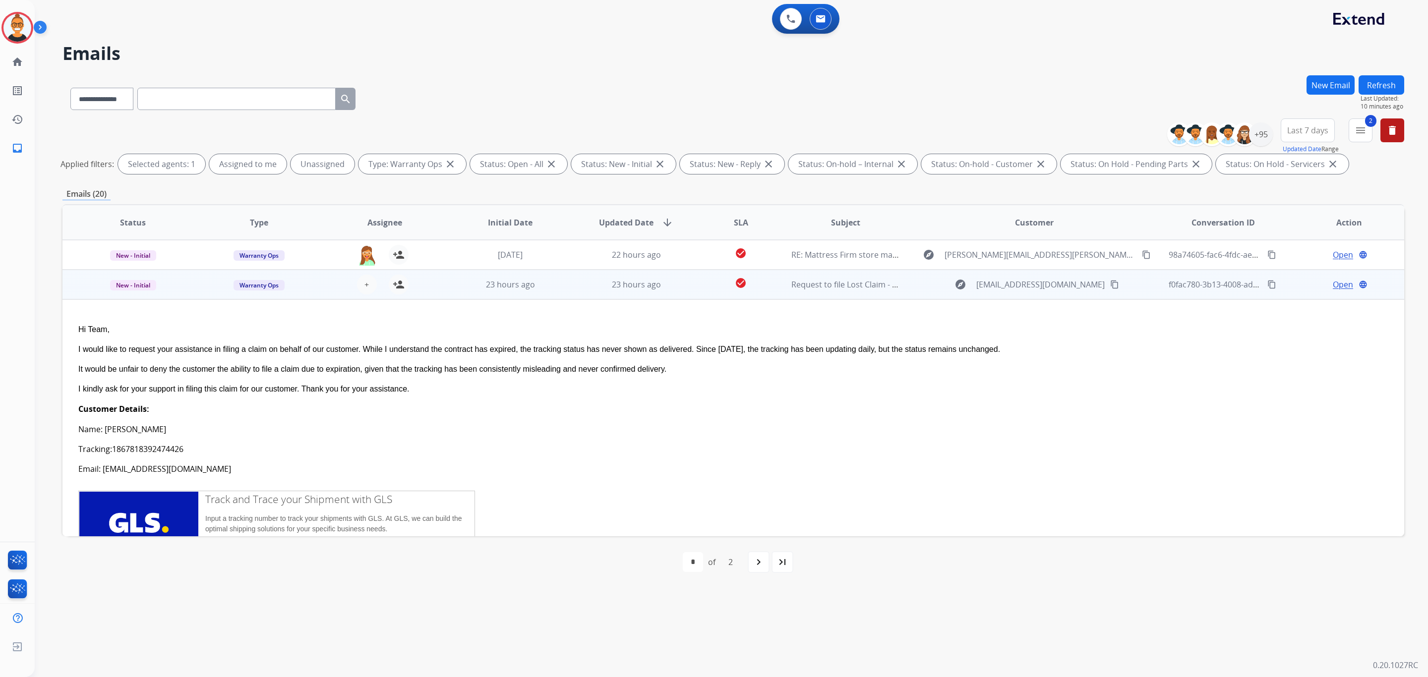
scroll to position [178, 0]
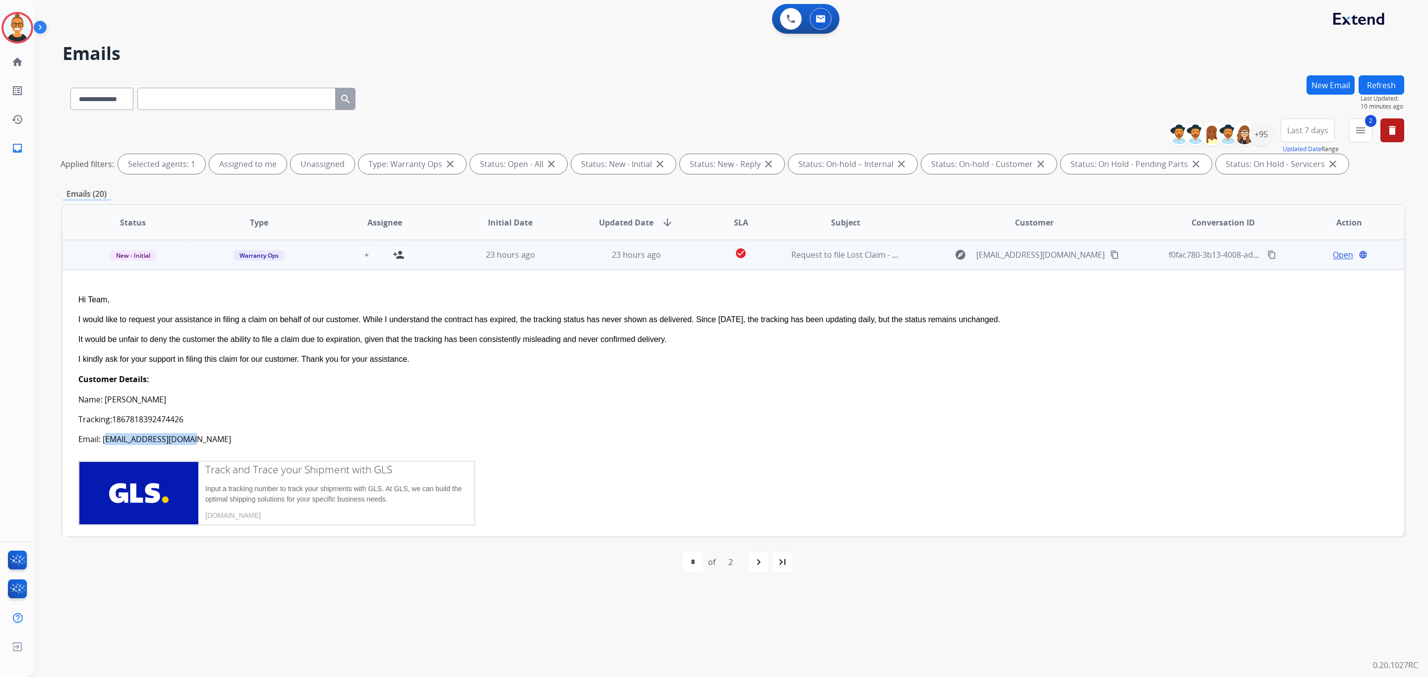
drag, startPoint x: 192, startPoint y: 442, endPoint x: 103, endPoint y: 442, distance: 88.7
click at [103, 442] on div "Email: [EMAIL_ADDRESS][DOMAIN_NAME]" at bounding box center [607, 439] width 1058 height 12
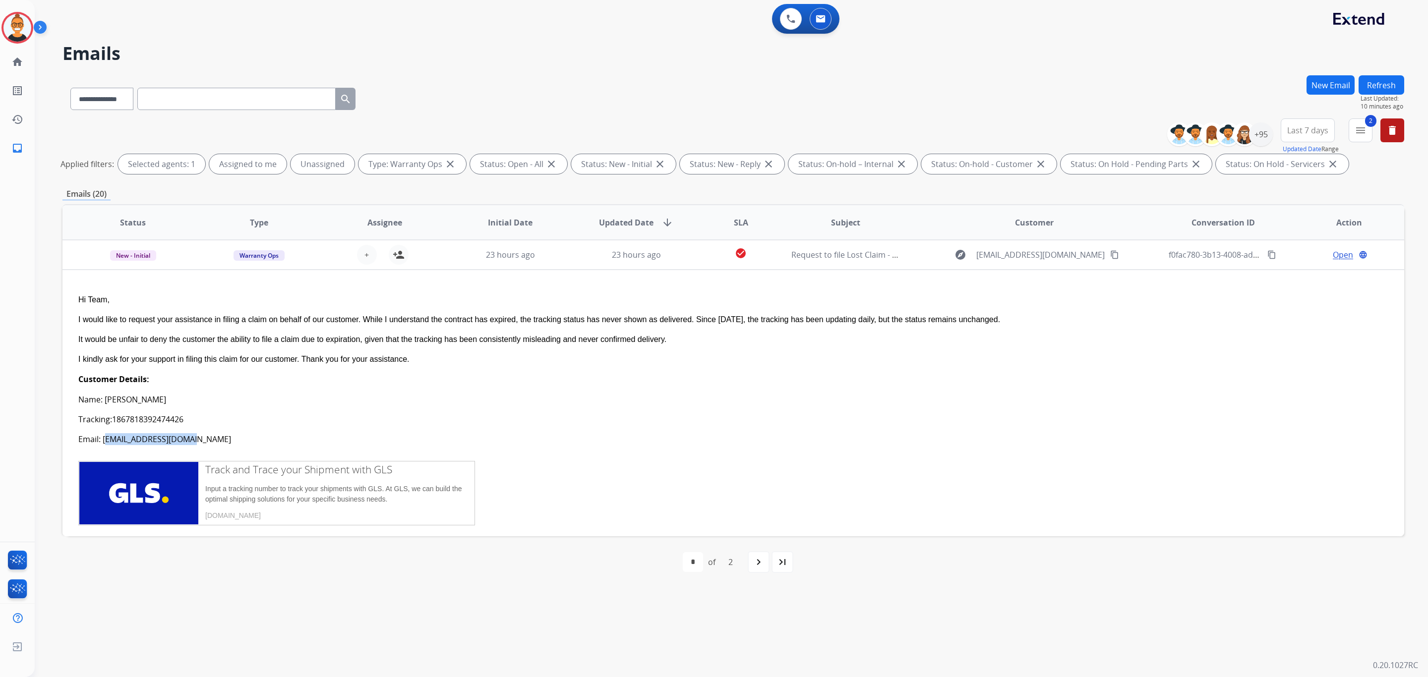
copy div "[EMAIL_ADDRESS][DOMAIN_NAME]"
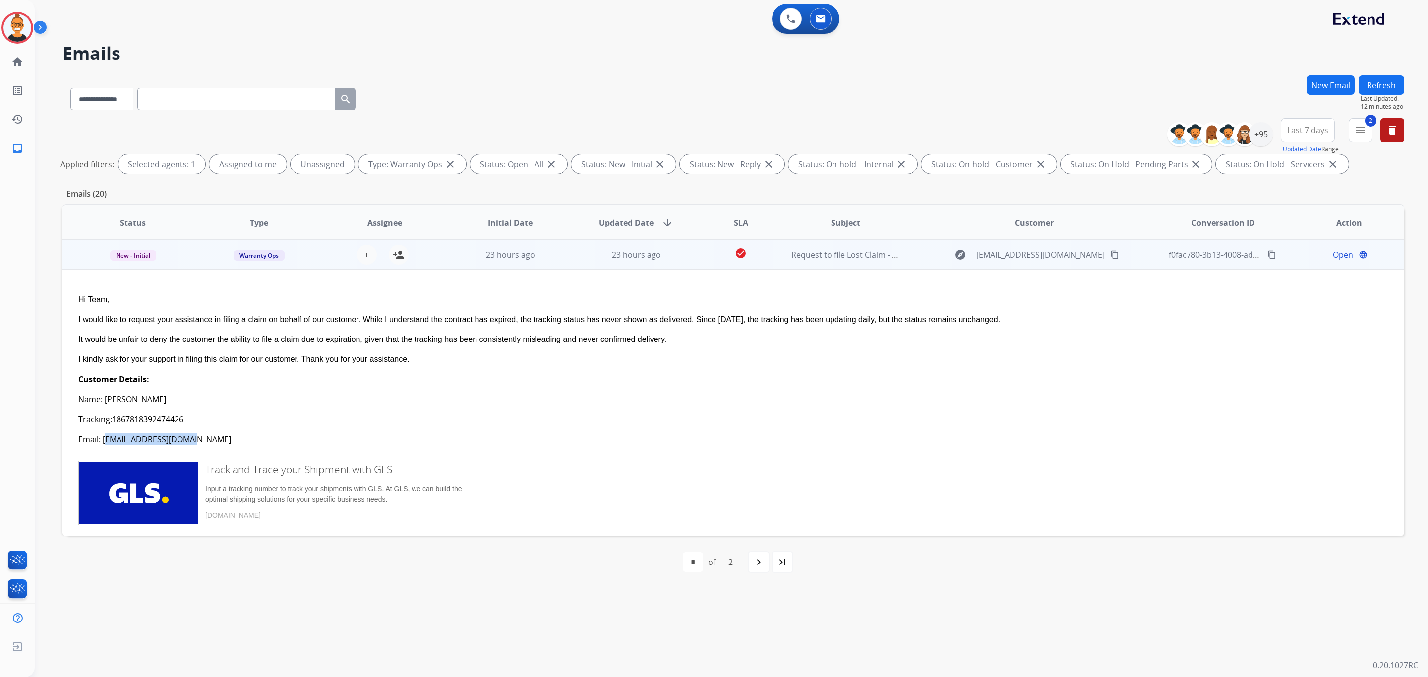
click at [149, 415] on link "1867818392474426" at bounding box center [147, 419] width 71 height 11
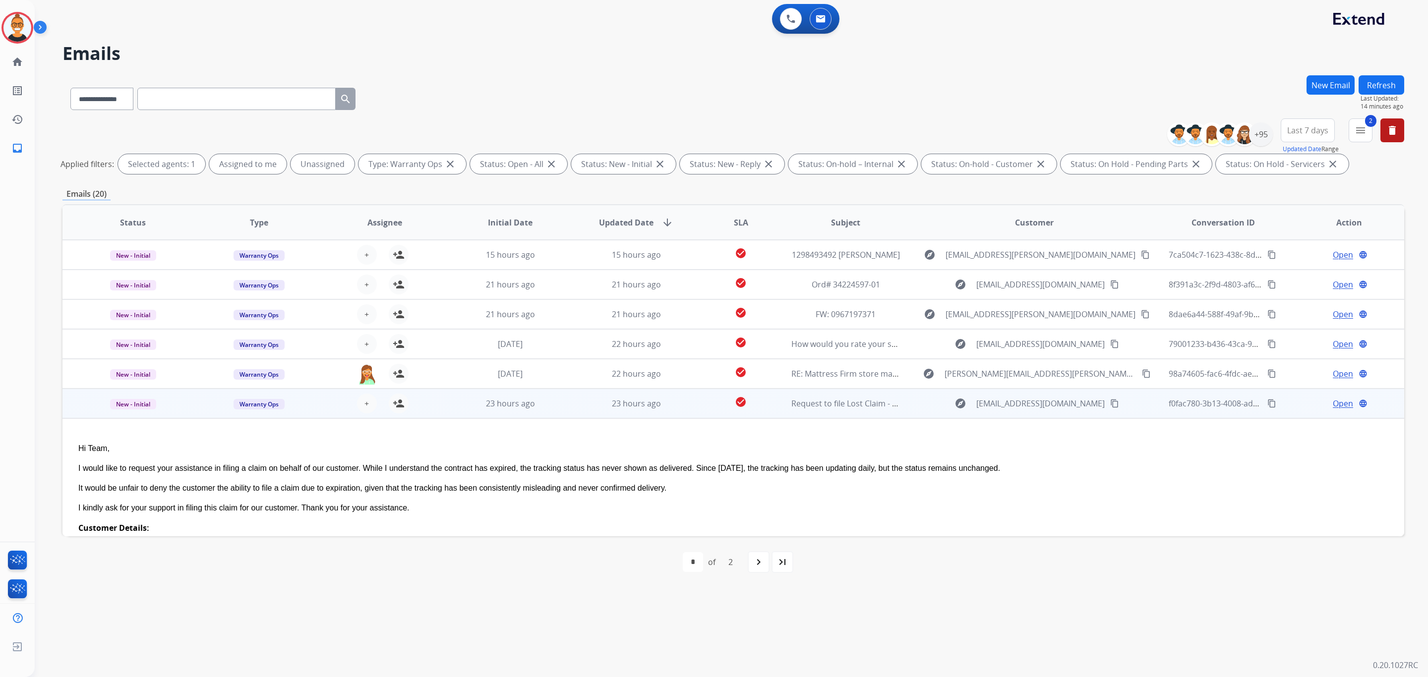
click at [568, 396] on td "23 hours ago" at bounding box center [629, 404] width 126 height 30
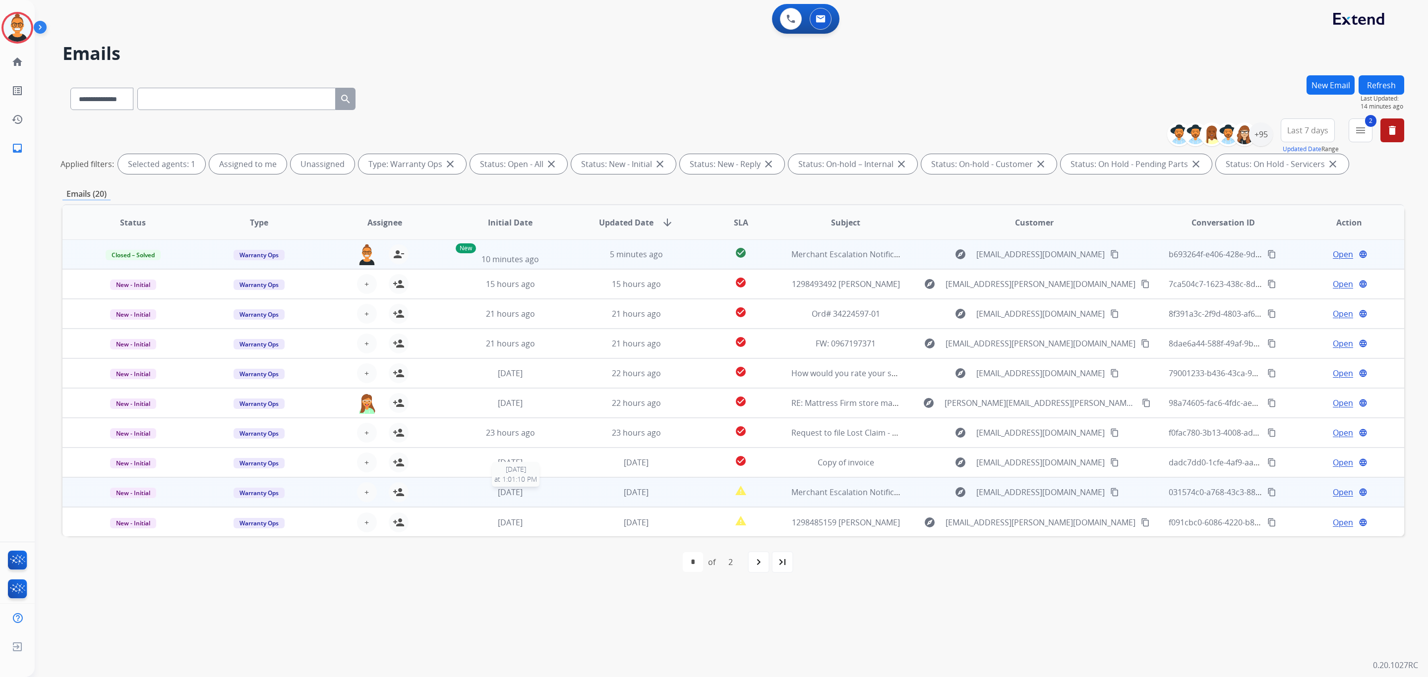
click at [552, 491] on div "[DATE]" at bounding box center [511, 492] width 110 height 12
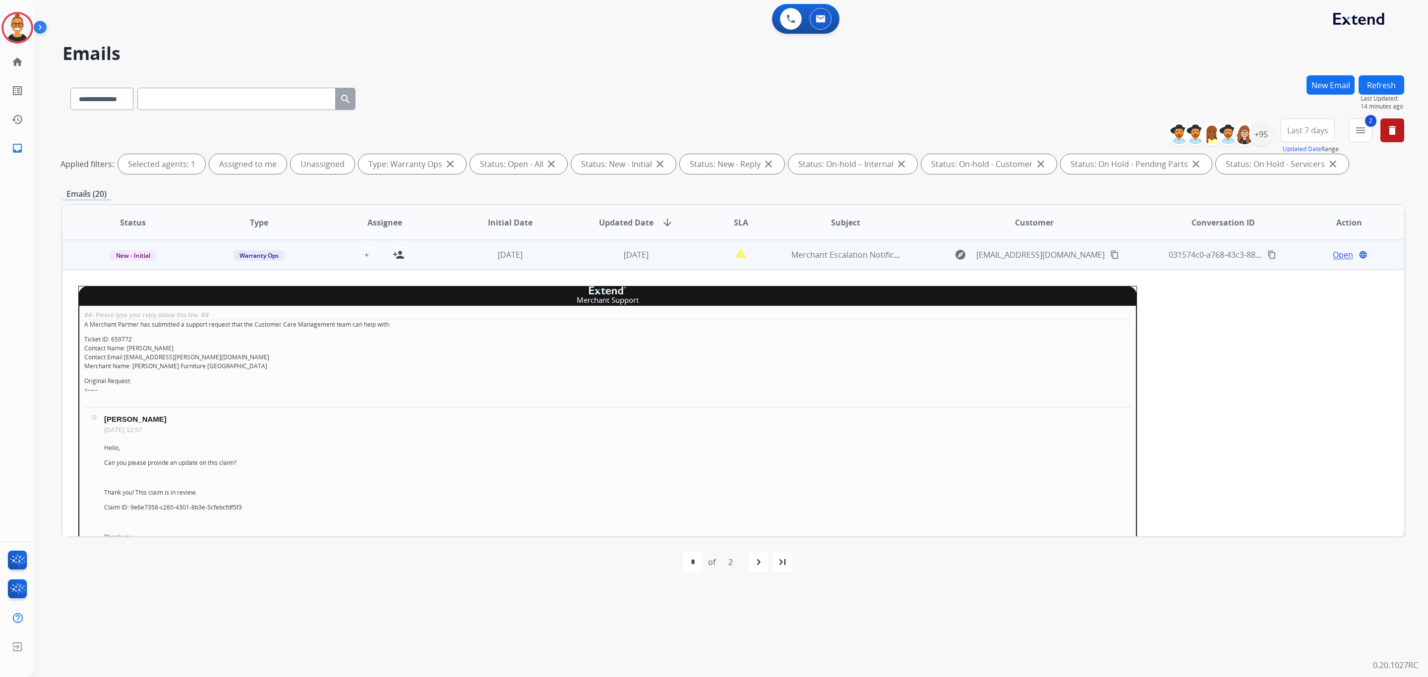
scroll to position [312, 0]
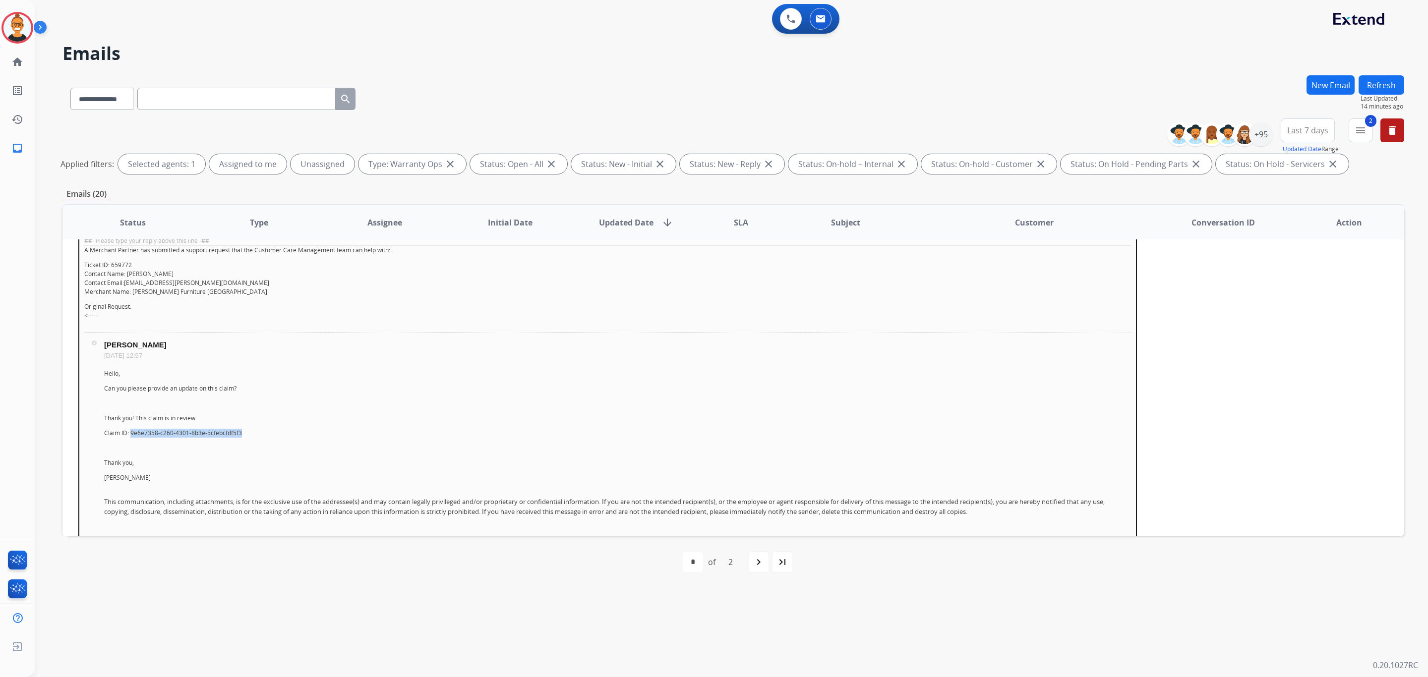
drag, startPoint x: 245, startPoint y: 430, endPoint x: 131, endPoint y: 435, distance: 114.1
click at [131, 435] on p "Claim ID: 9e6e7358-c260-4301-8b3e-5cfebcfdf5f3" at bounding box center [617, 433] width 1027 height 9
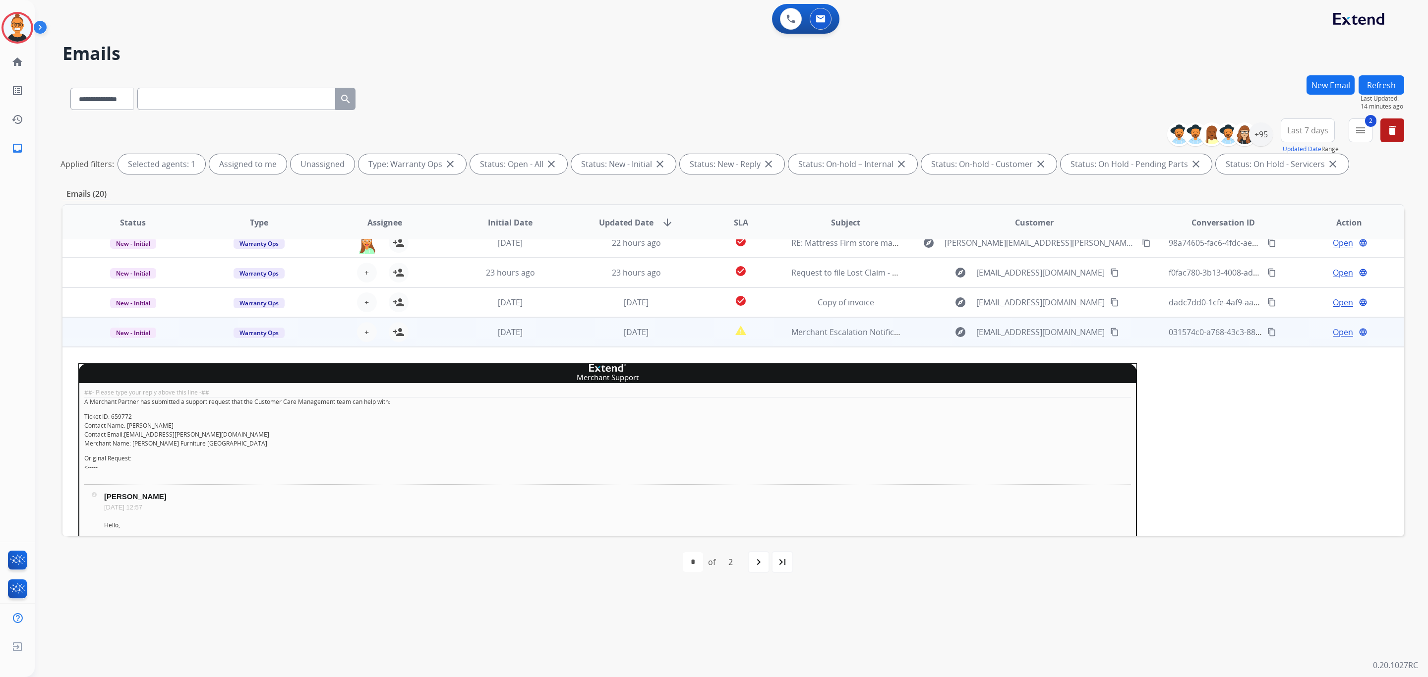
scroll to position [89, 0]
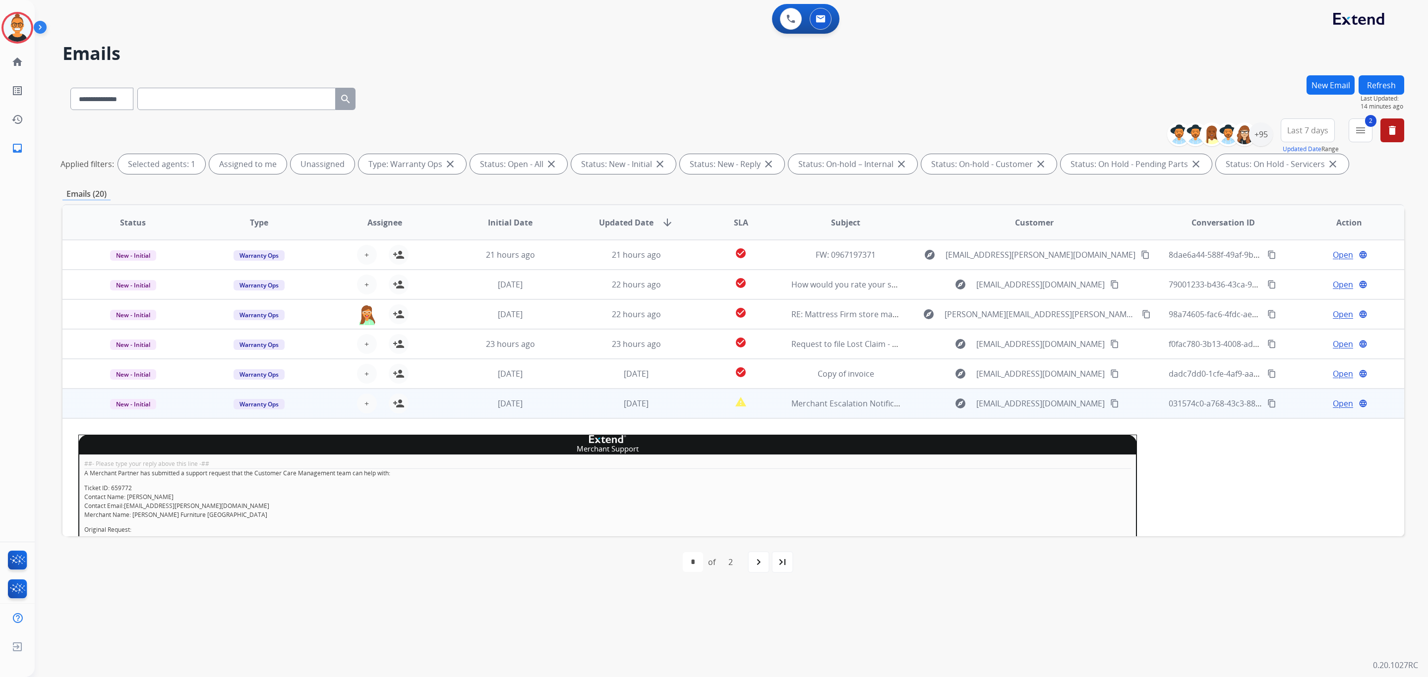
copy p "9e6e7358-c260-4301-8b3e-5cfebcfdf5f3"
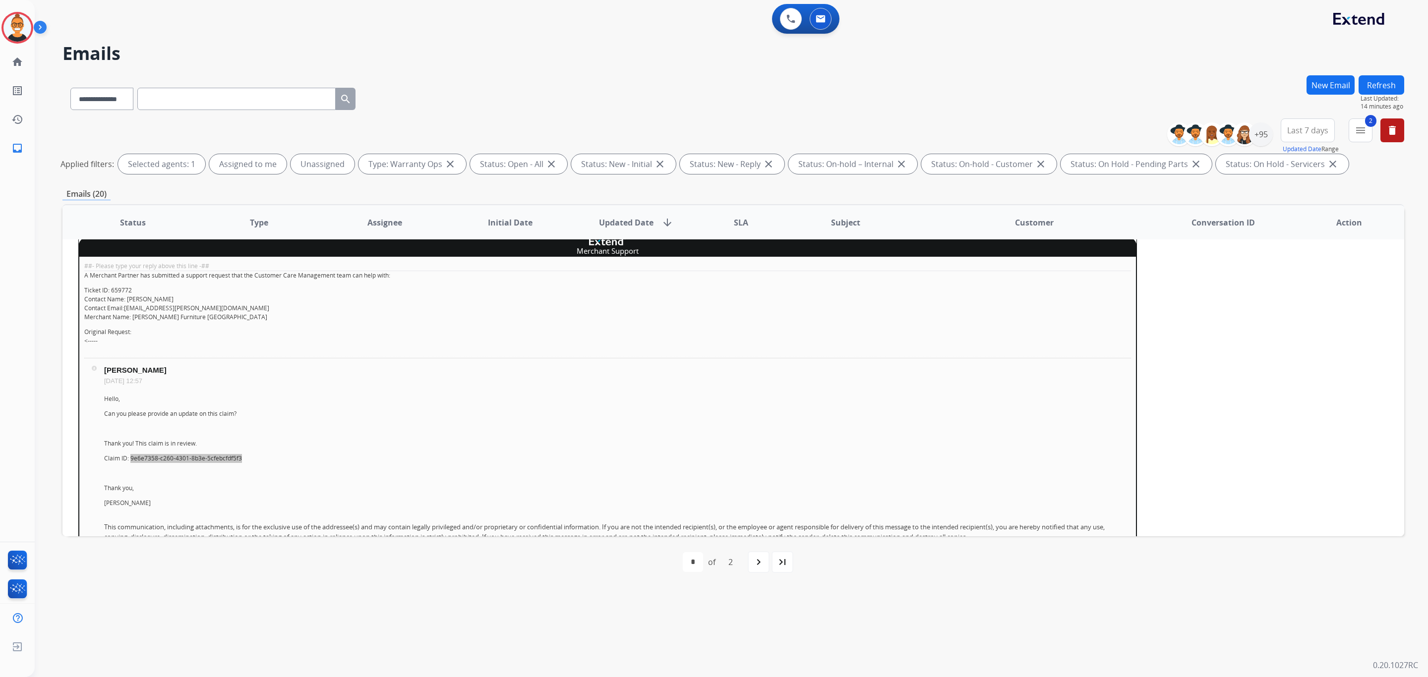
scroll to position [164, 0]
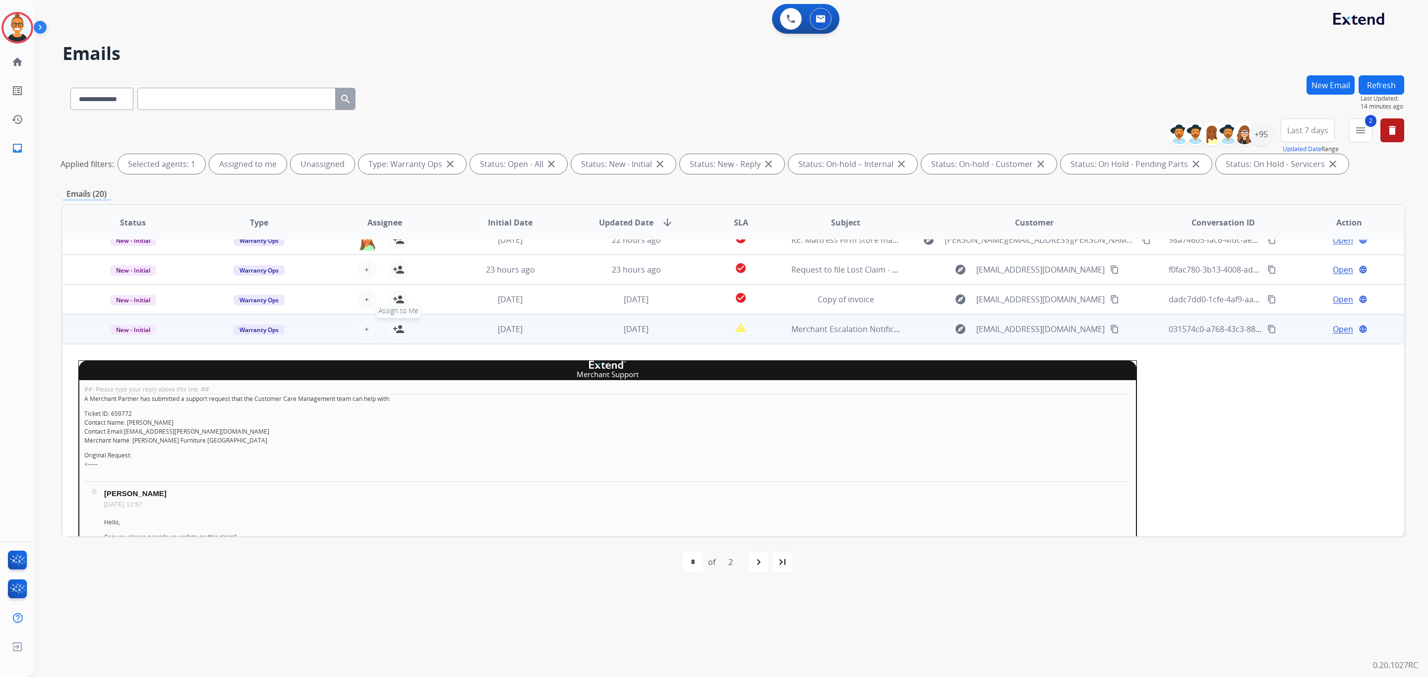
click at [393, 326] on mat-icon "person_add" at bounding box center [399, 329] width 12 height 12
click at [135, 326] on span "New - Initial" at bounding box center [133, 330] width 46 height 10
click at [218, 277] on p "Closed – Solved" at bounding box center [199, 273] width 57 height 14
click at [595, 338] on td "[DATE]" at bounding box center [629, 329] width 126 height 30
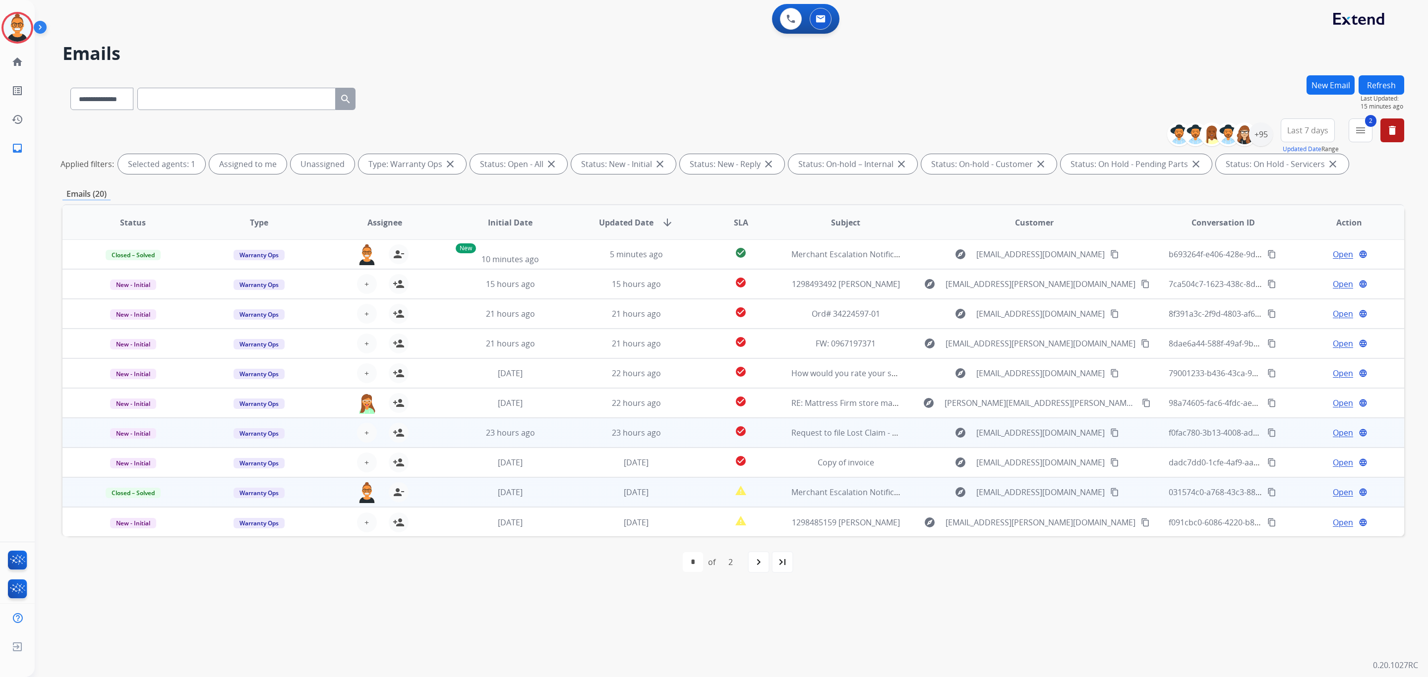
click at [430, 436] on div "+ Select agent person_add Assign to Me" at bounding box center [376, 433] width 125 height 28
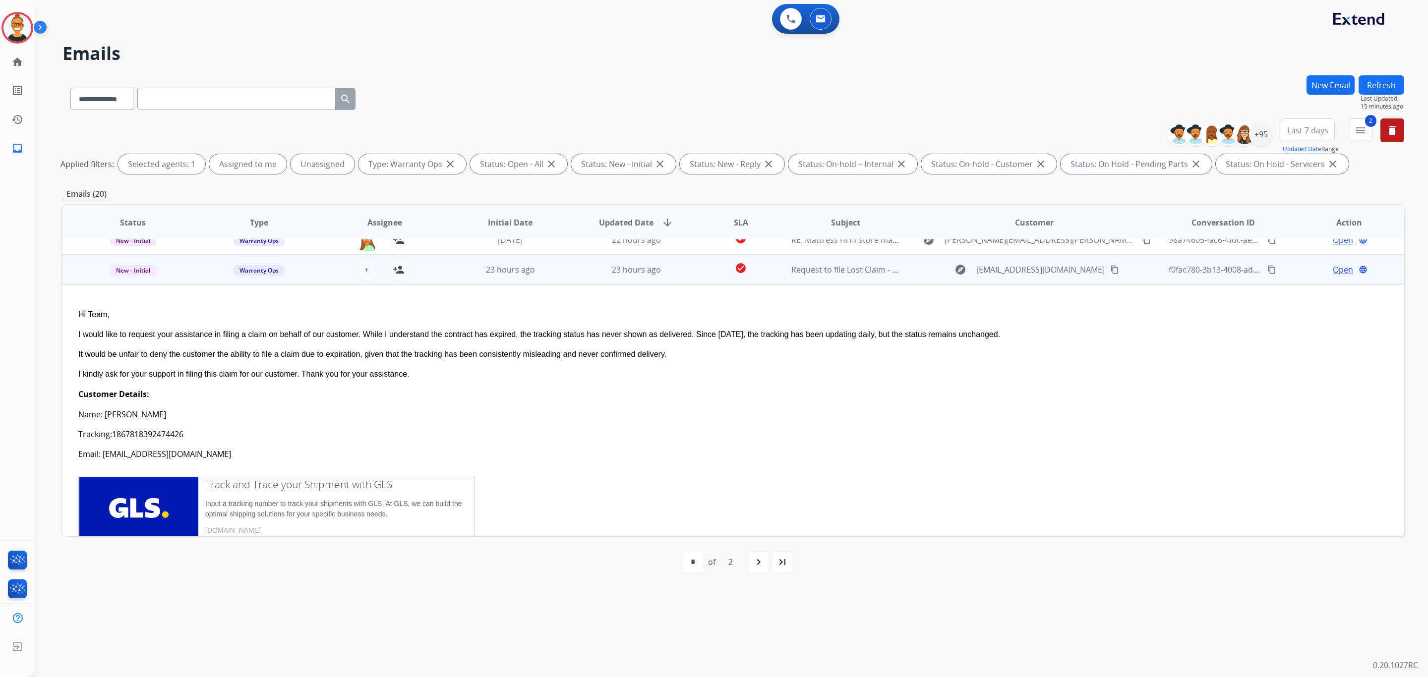
scroll to position [178, 0]
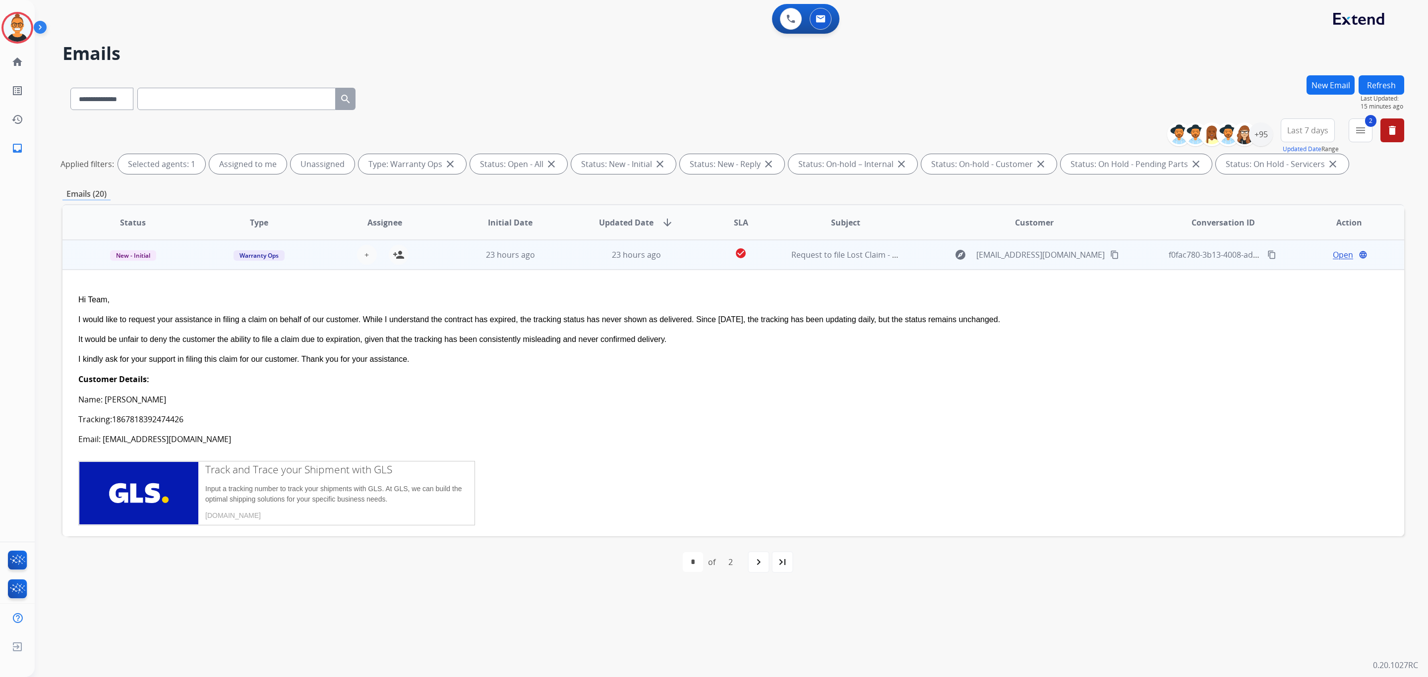
click at [444, 260] on td "23 hours ago" at bounding box center [503, 255] width 126 height 30
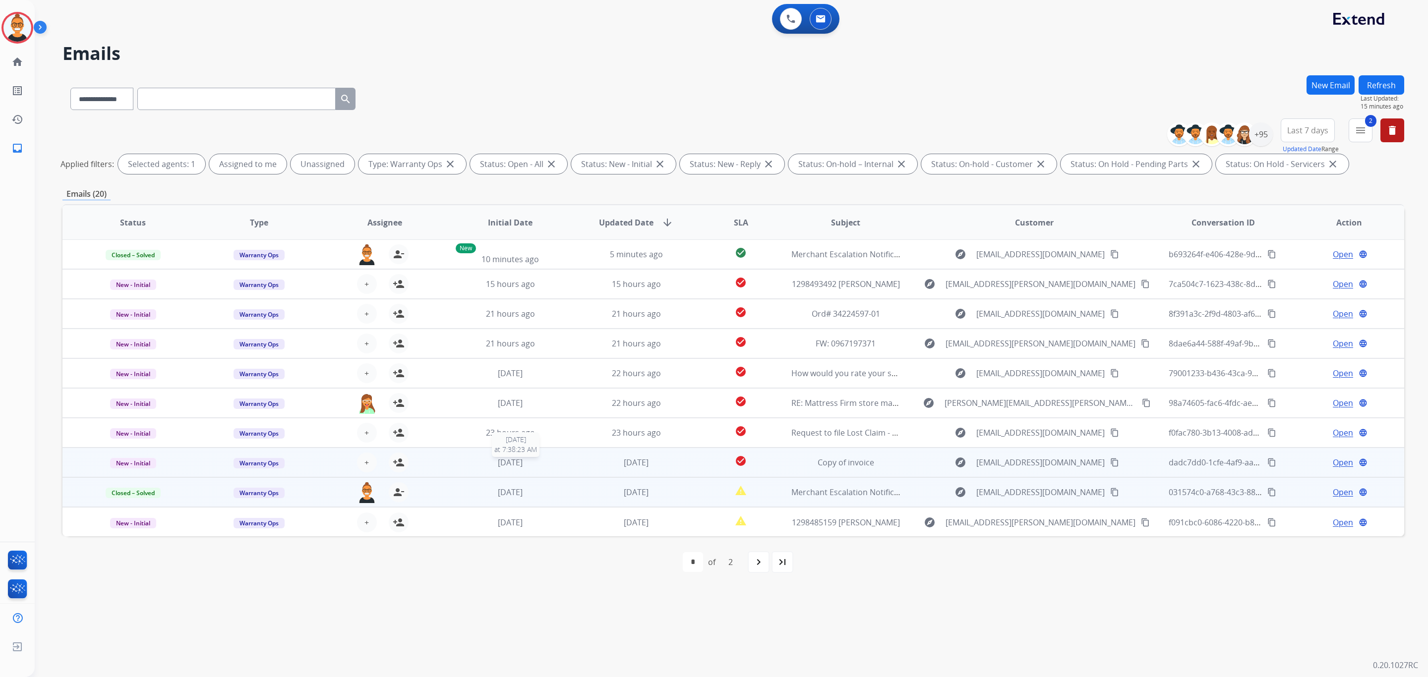
click at [469, 464] on div "[DATE]" at bounding box center [511, 463] width 110 height 12
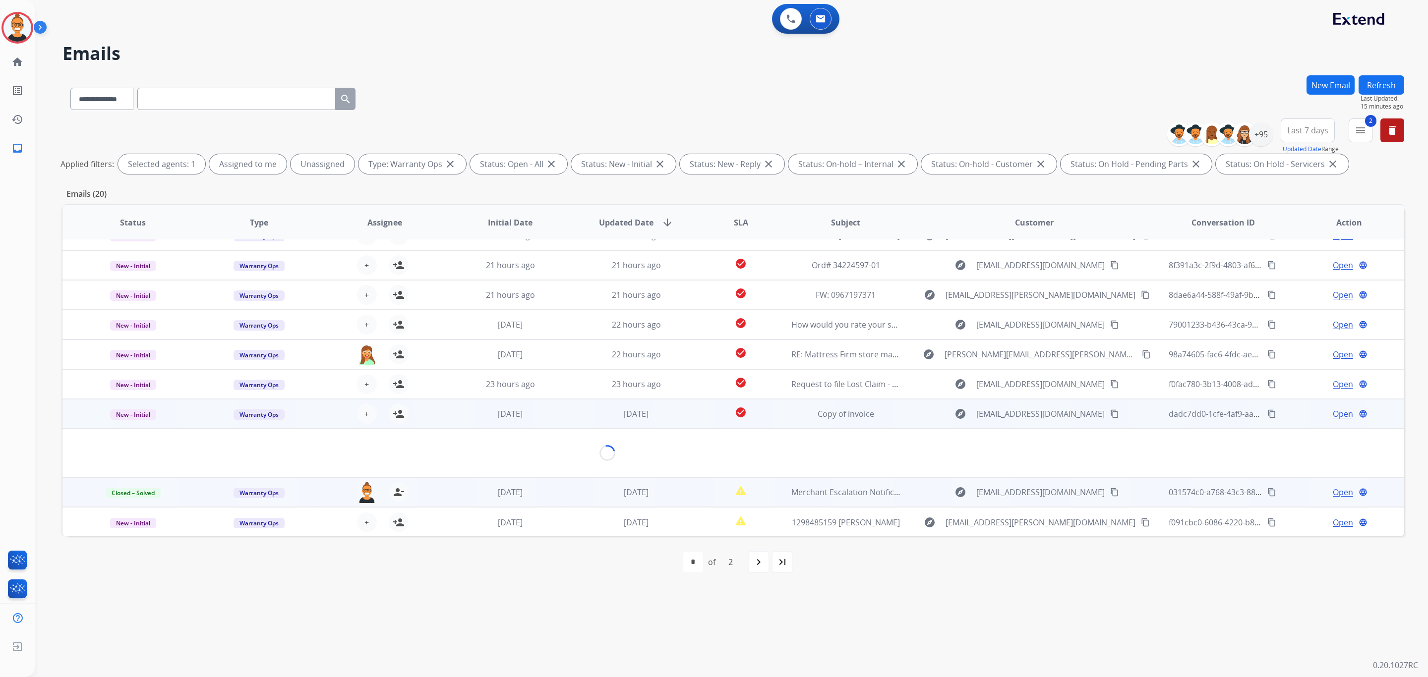
scroll to position [45, 0]
click at [1333, 418] on span "Open" at bounding box center [1342, 418] width 20 height 12
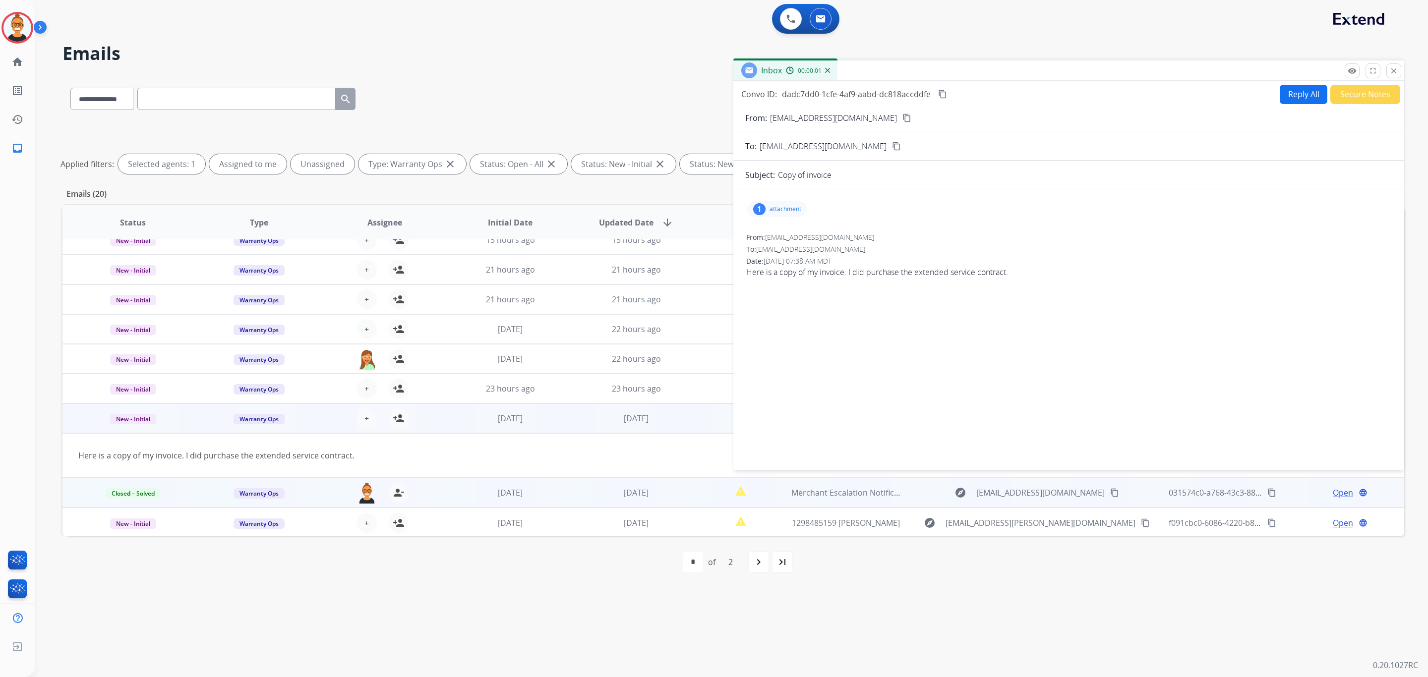
click at [792, 215] on div "1 attachment" at bounding box center [777, 209] width 60 height 16
click at [790, 238] on div at bounding box center [782, 236] width 50 height 35
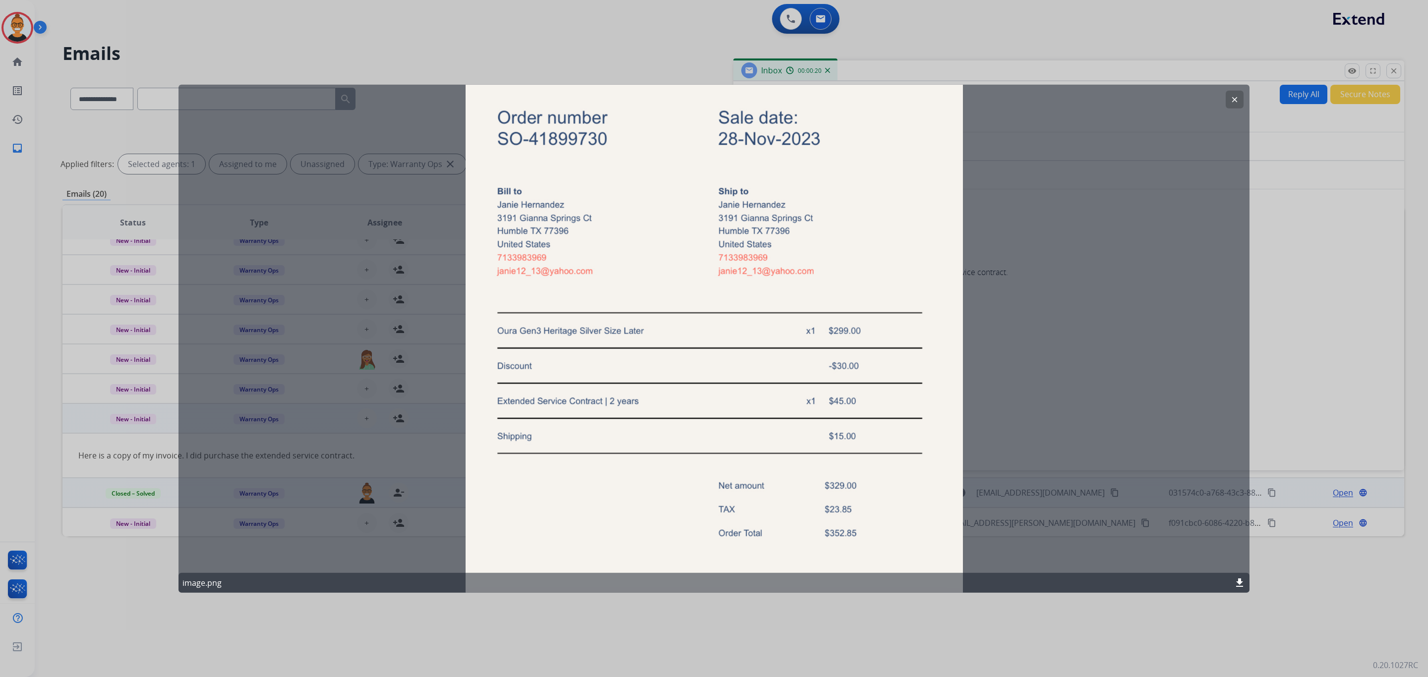
drag, startPoint x: 604, startPoint y: 275, endPoint x: 556, endPoint y: 275, distance: 48.1
click at [556, 275] on div "clear image.png download" at bounding box center [713, 339] width 1071 height 508
click at [1236, 95] on mat-icon "clear" at bounding box center [1234, 99] width 9 height 9
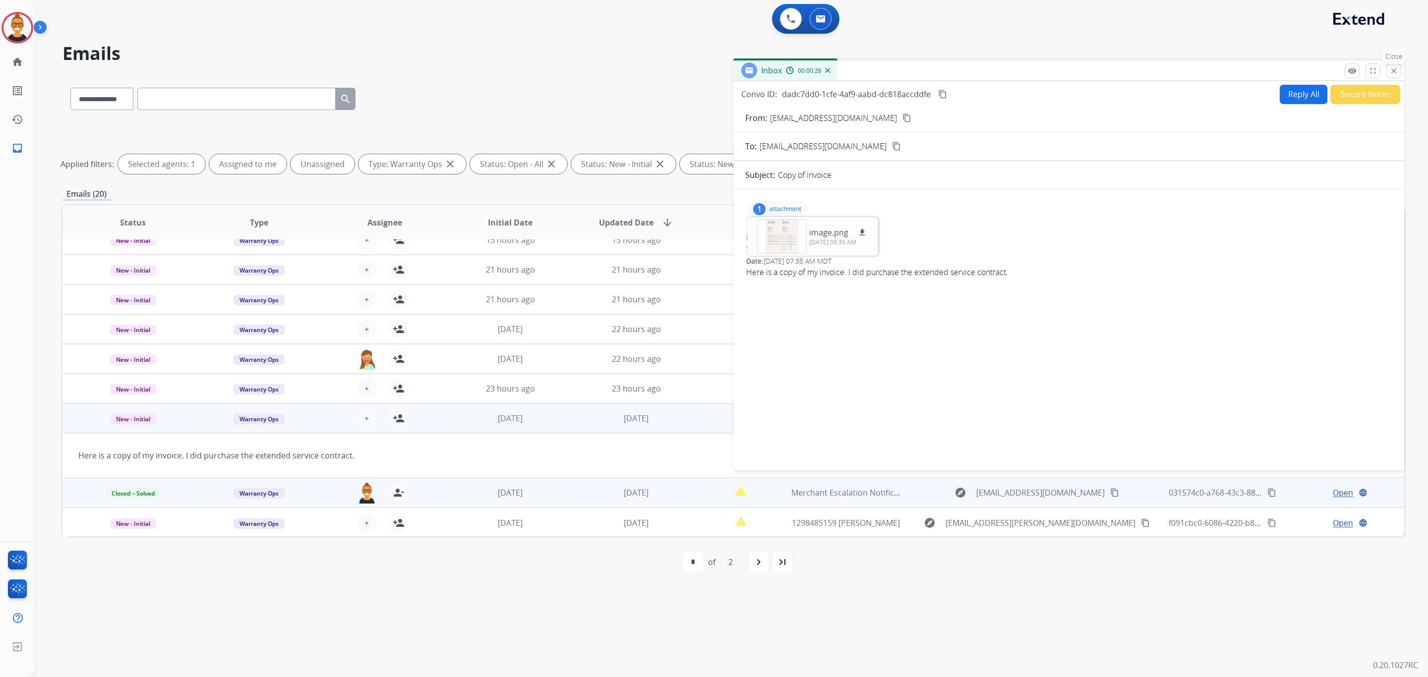
click at [1388, 67] on button "close Close" at bounding box center [1393, 70] width 15 height 15
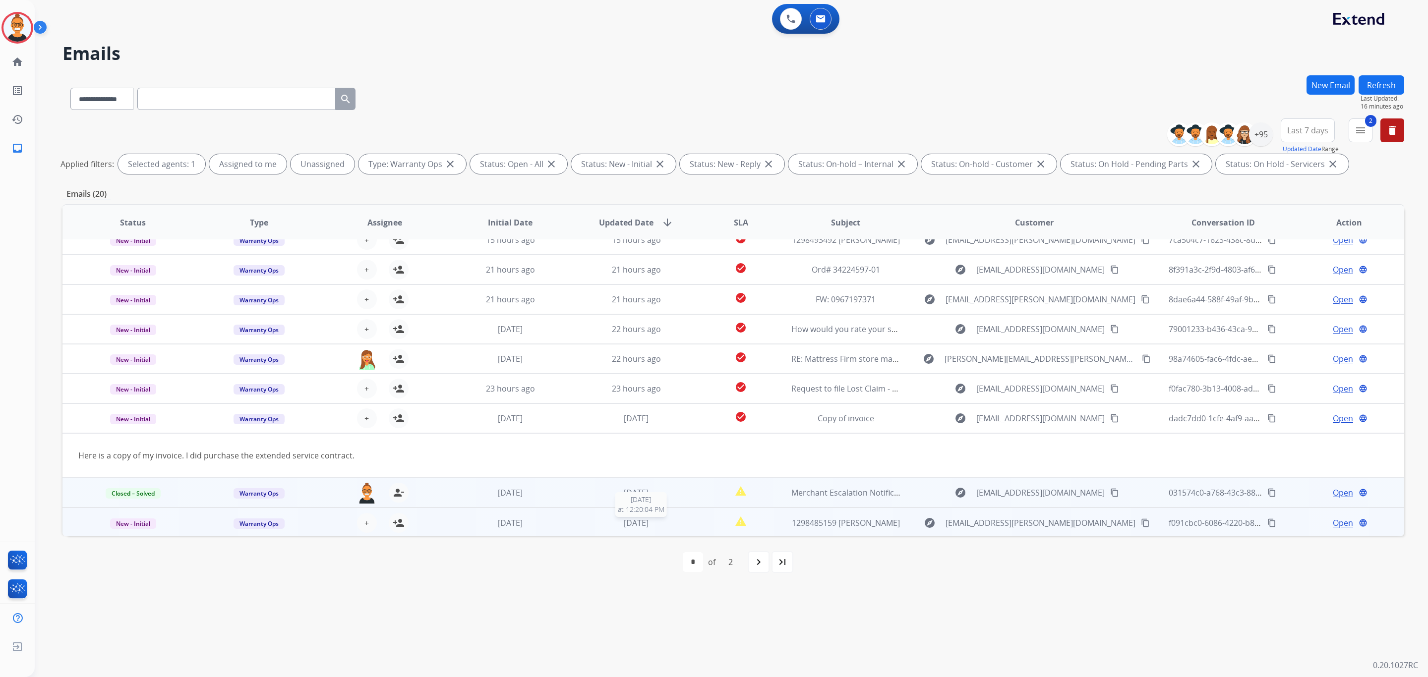
click at [667, 520] on div "[DATE]" at bounding box center [636, 523] width 110 height 12
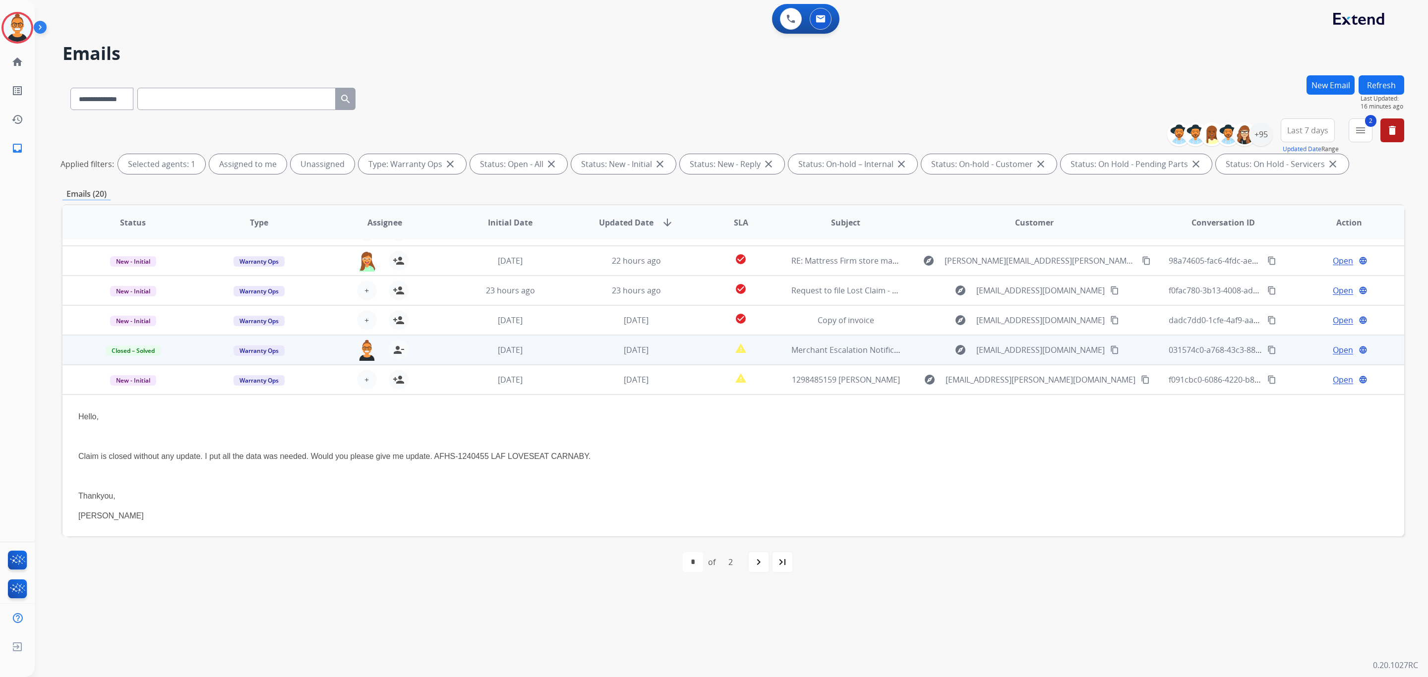
scroll to position [152, 0]
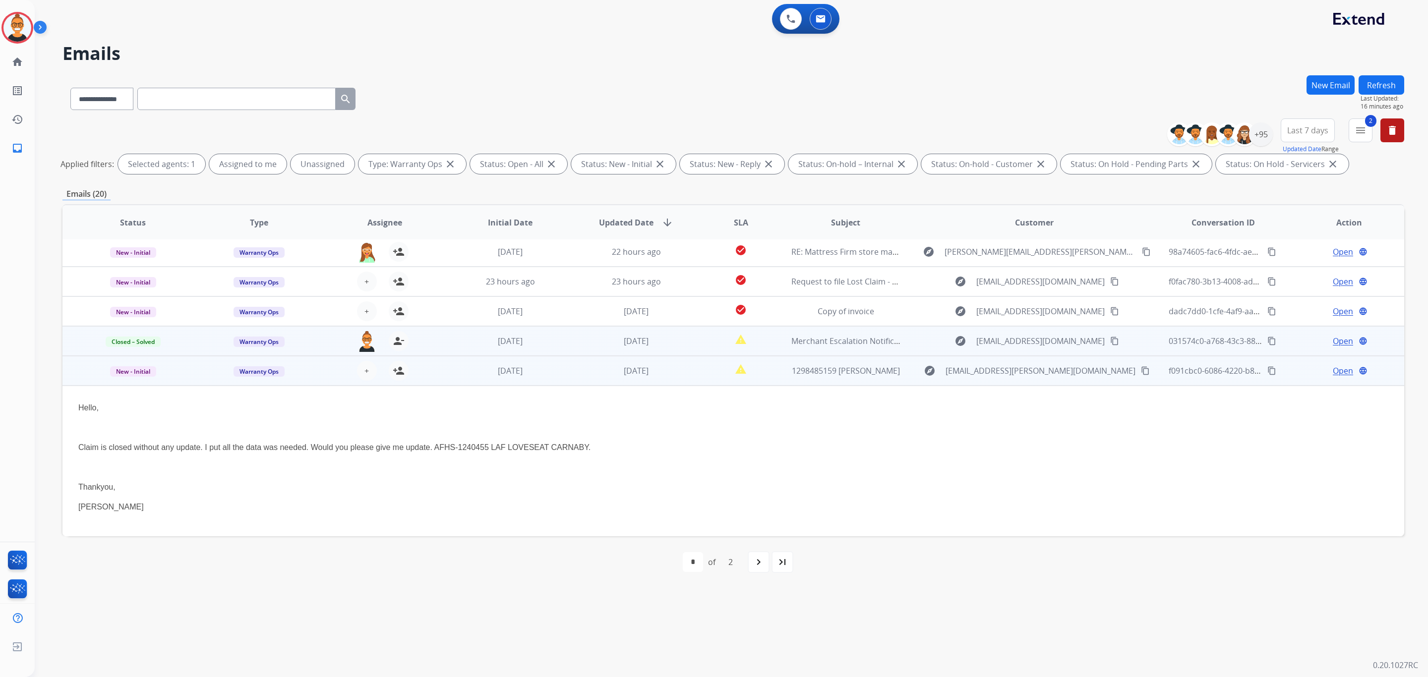
click at [1334, 375] on span "Open" at bounding box center [1342, 371] width 20 height 12
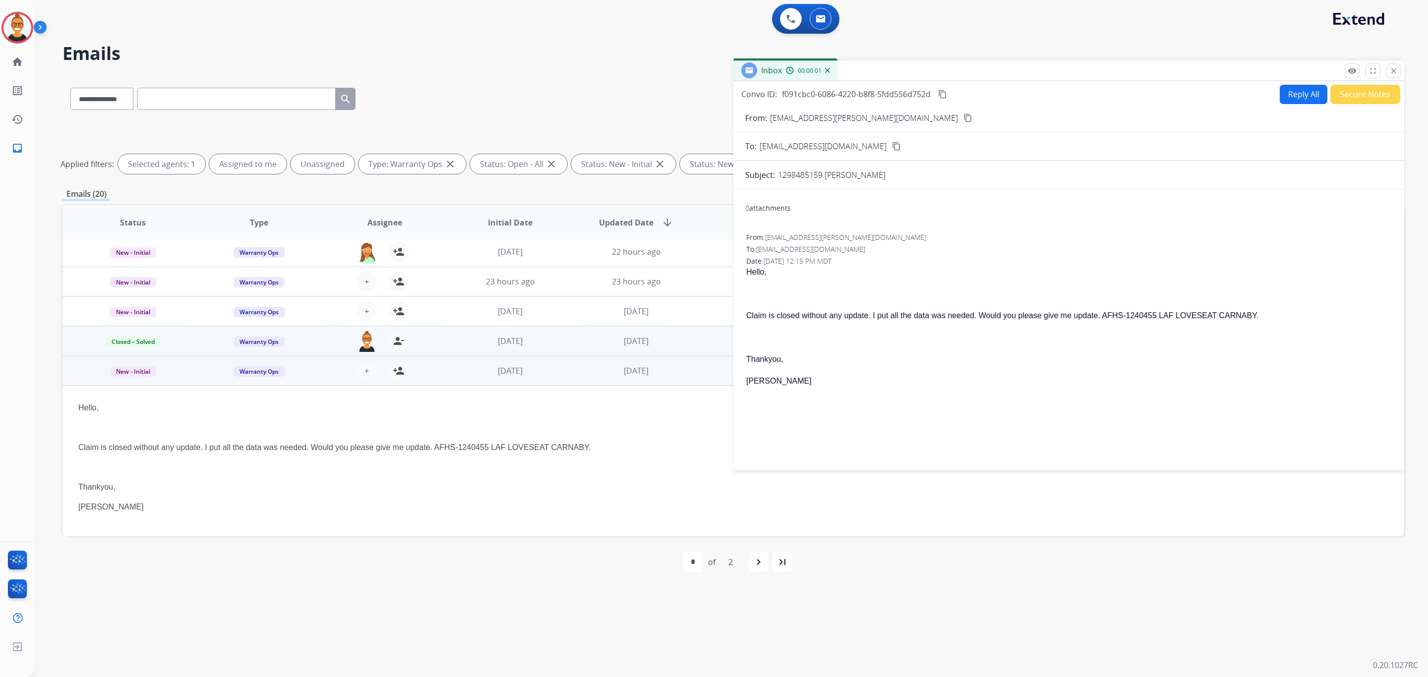
click at [802, 178] on p "1298485159 [PERSON_NAME]" at bounding box center [832, 175] width 108 height 12
click at [810, 186] on form "From: [EMAIL_ADDRESS][PERSON_NAME][DOMAIN_NAME] content_copy To: [EMAIL_ADDRESS…" at bounding box center [1068, 285] width 671 height 362
drag, startPoint x: 821, startPoint y: 175, endPoint x: 776, endPoint y: 175, distance: 45.1
click at [776, 175] on div "Subject: 1298485159 [PERSON_NAME]" at bounding box center [1068, 175] width 671 height 12
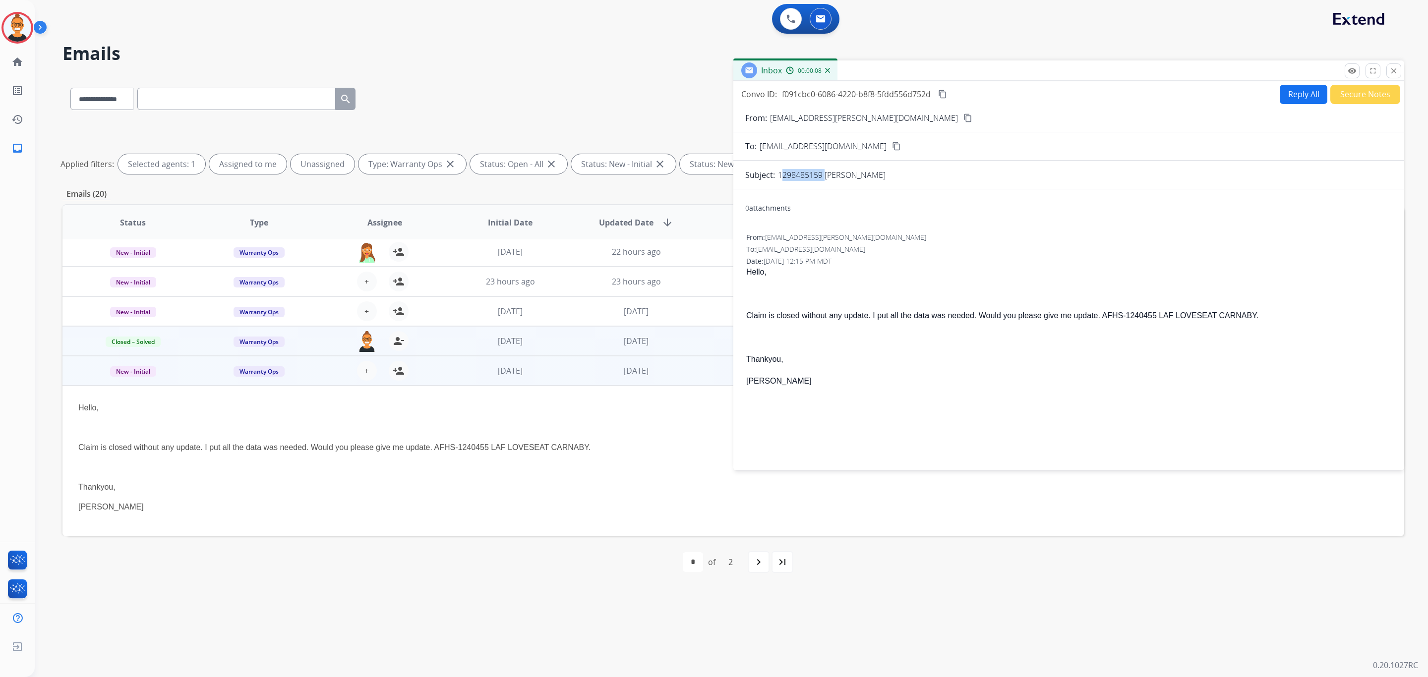
copy p "1298485159"
click at [1287, 94] on button "Reply All" at bounding box center [1303, 94] width 48 height 19
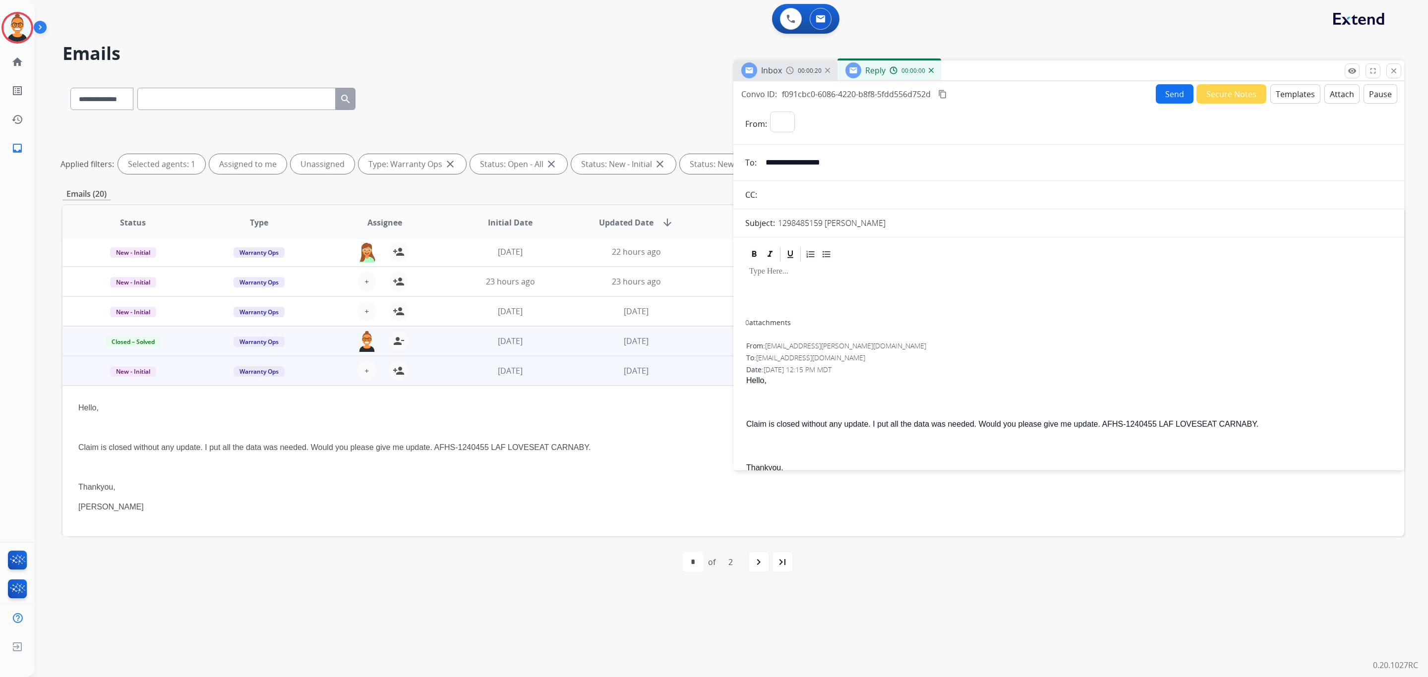
select select "**********"
click at [1287, 94] on button "Templates" at bounding box center [1295, 93] width 50 height 19
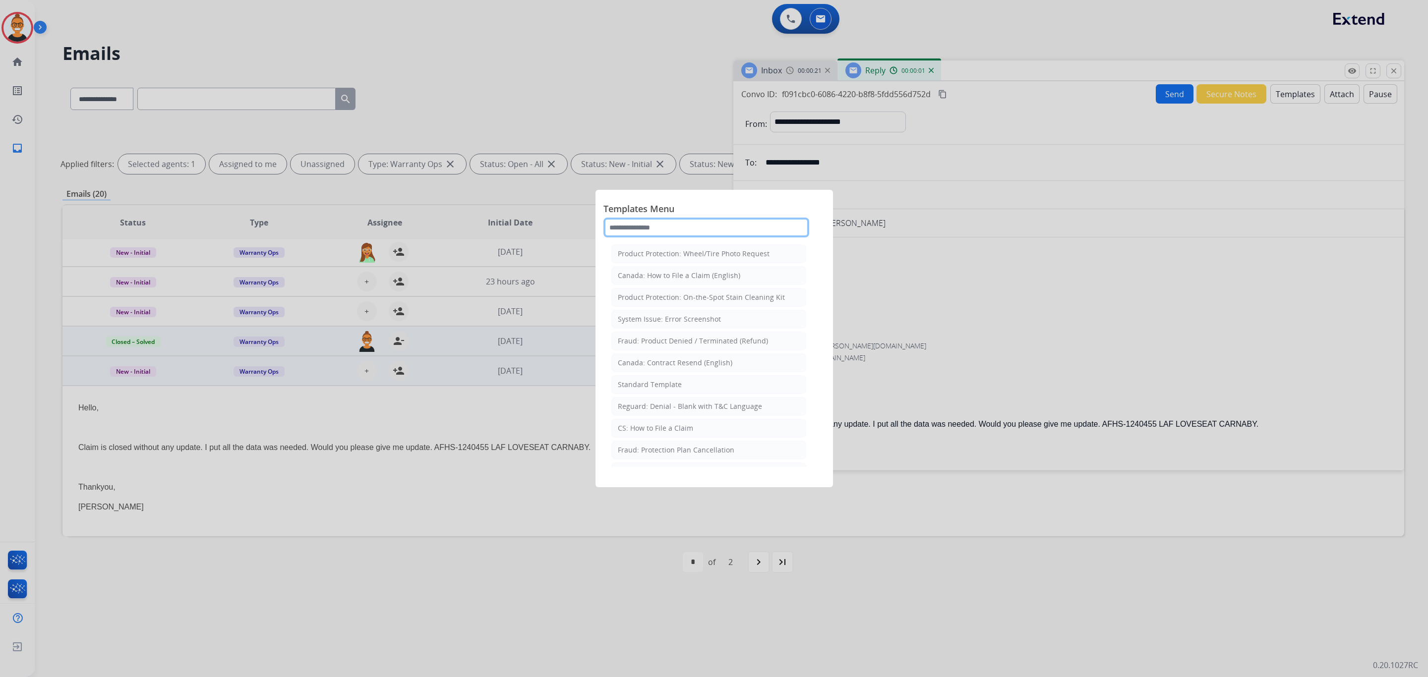
click at [644, 226] on input "text" at bounding box center [706, 228] width 206 height 20
type input "***"
click at [649, 280] on div "Standard Template" at bounding box center [650, 276] width 64 height 10
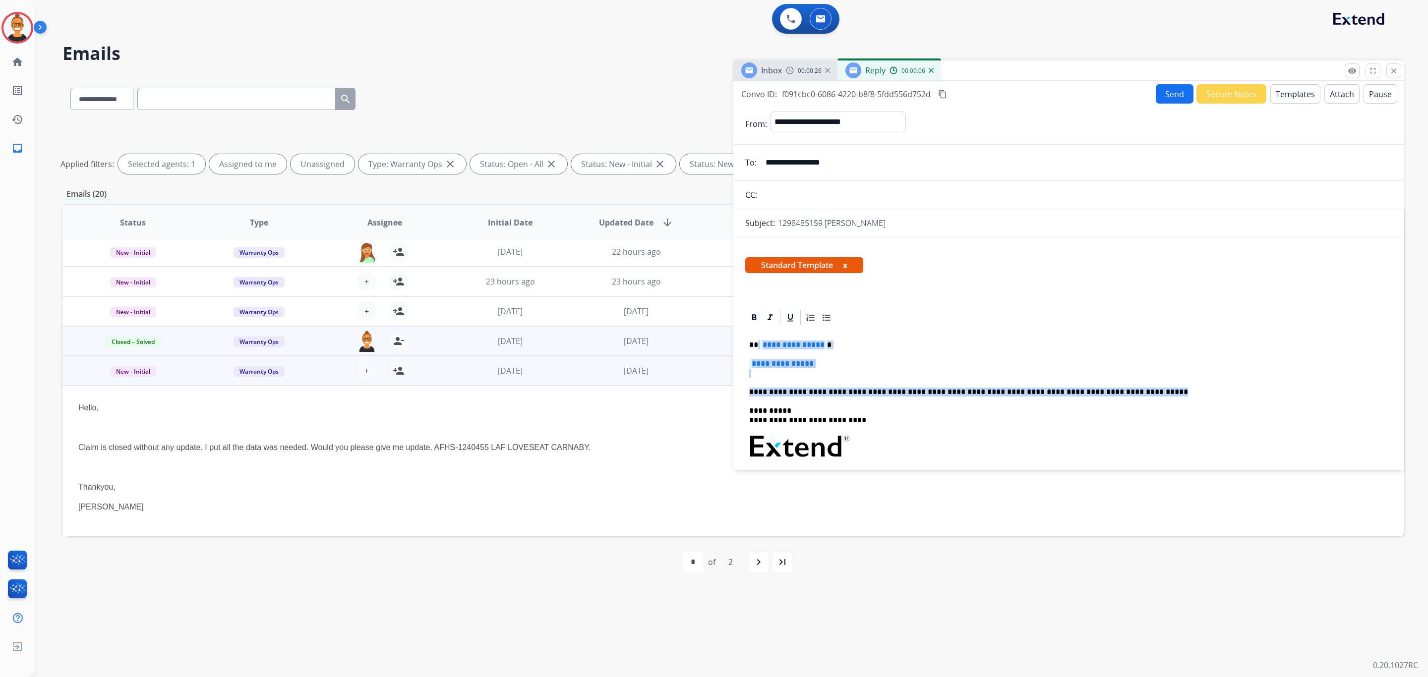
drag, startPoint x: 1120, startPoint y: 394, endPoint x: 757, endPoint y: 341, distance: 366.7
click at [757, 341] on div "**********" at bounding box center [1068, 466] width 647 height 279
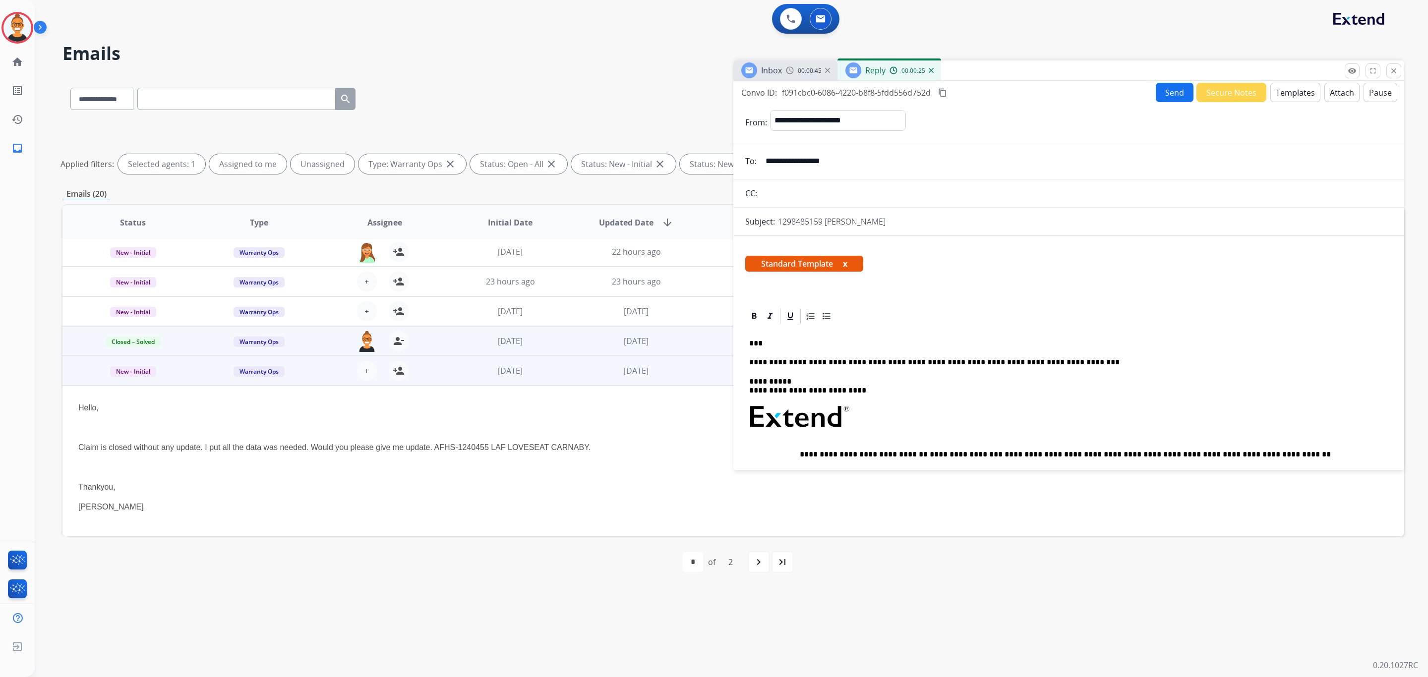
scroll to position [0, 0]
click at [778, 73] on span "Inbox" at bounding box center [771, 70] width 21 height 11
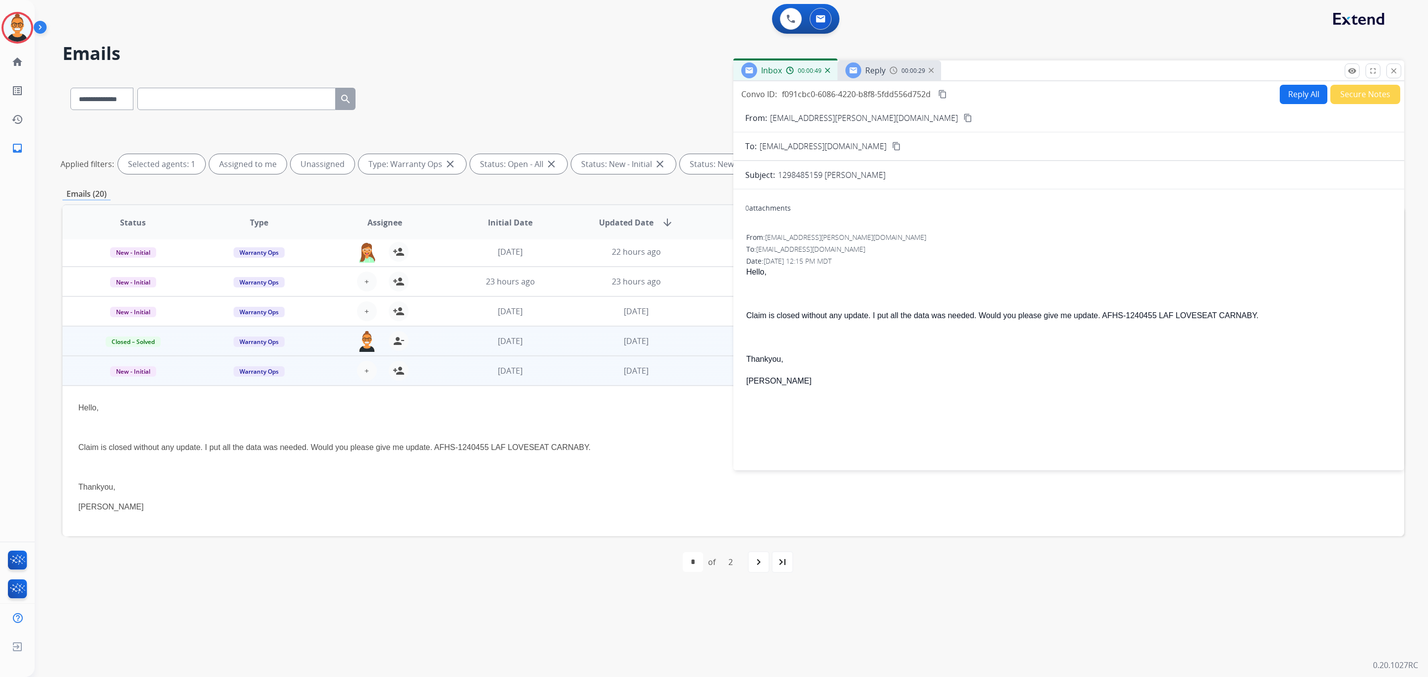
click at [889, 73] on img at bounding box center [893, 70] width 8 height 8
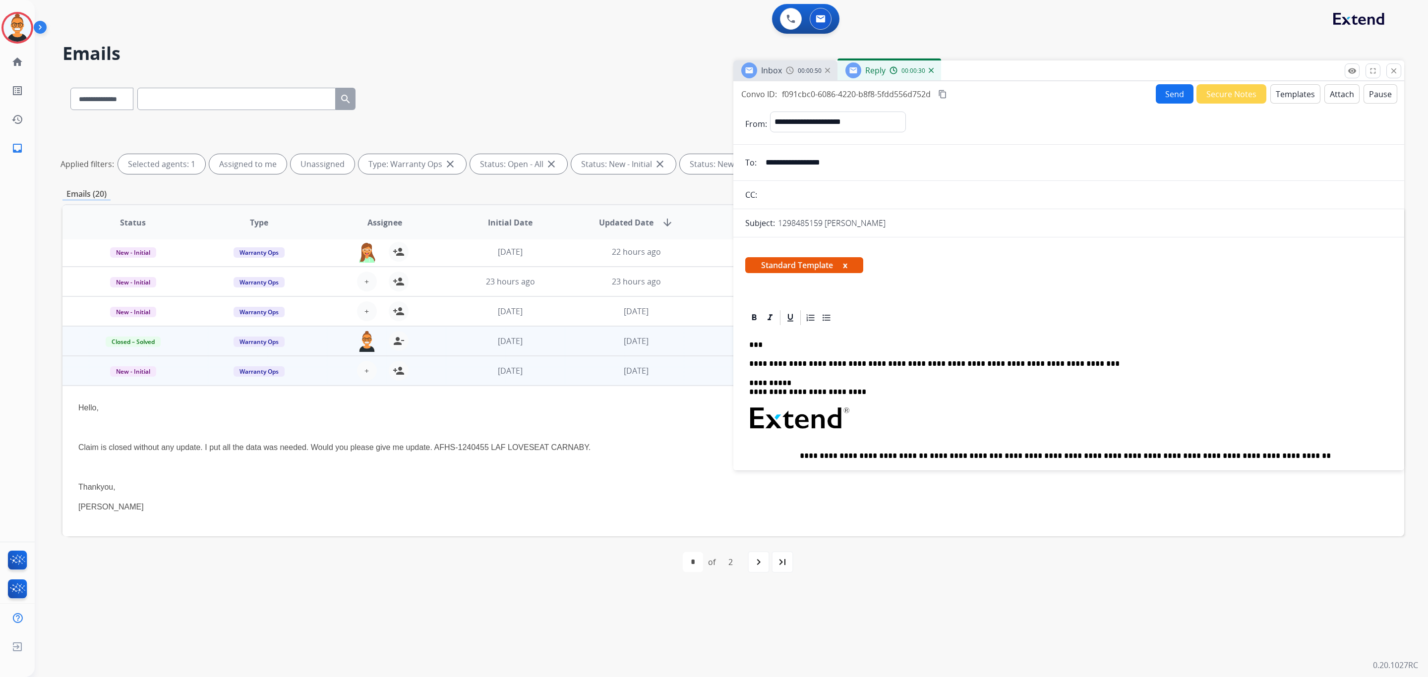
click at [1167, 93] on button "Send" at bounding box center [1175, 93] width 38 height 19
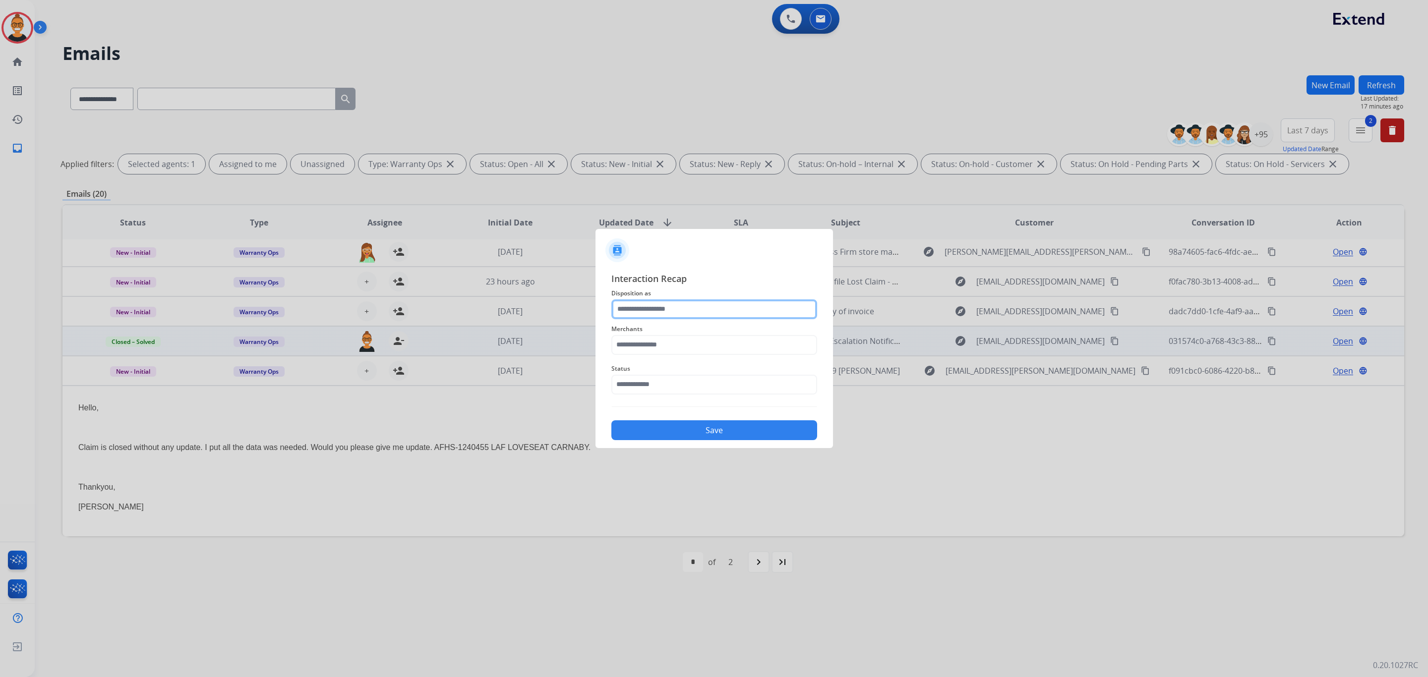
click at [647, 305] on input "text" at bounding box center [714, 309] width 206 height 20
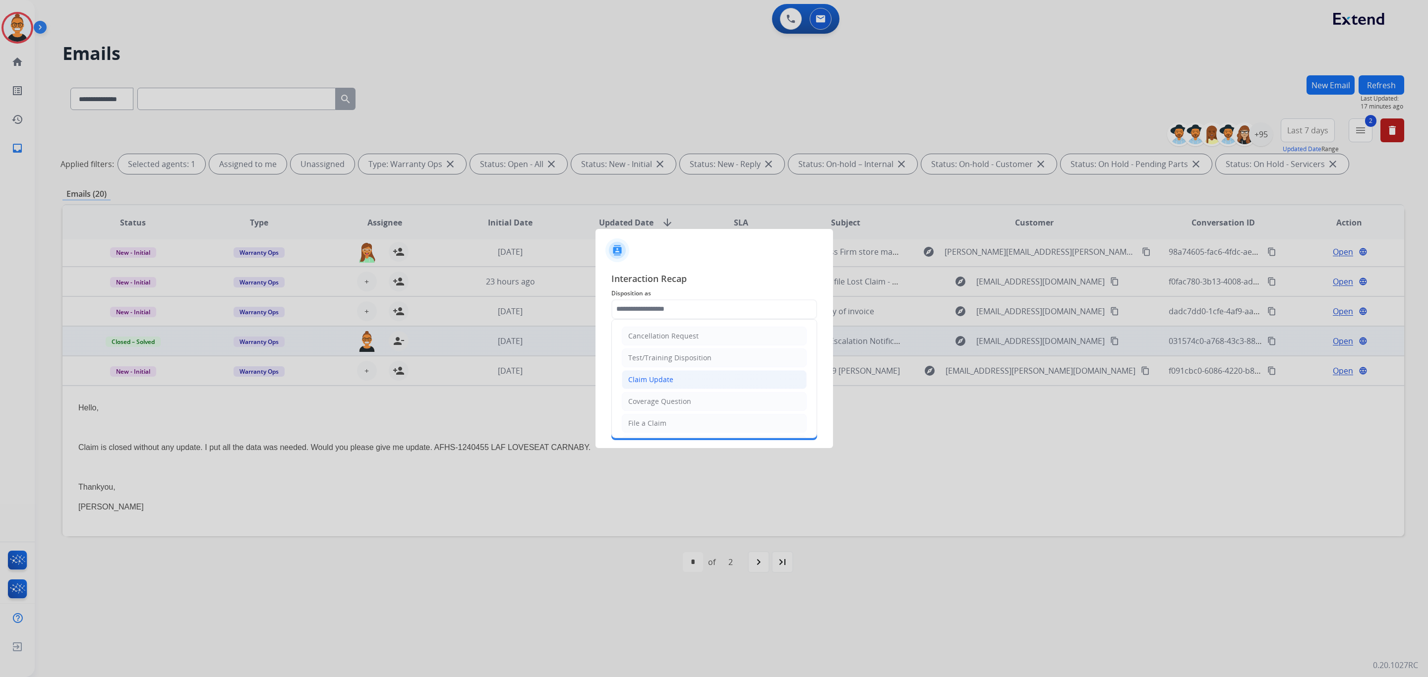
click at [672, 375] on li "Claim Update" at bounding box center [714, 379] width 185 height 19
type input "**********"
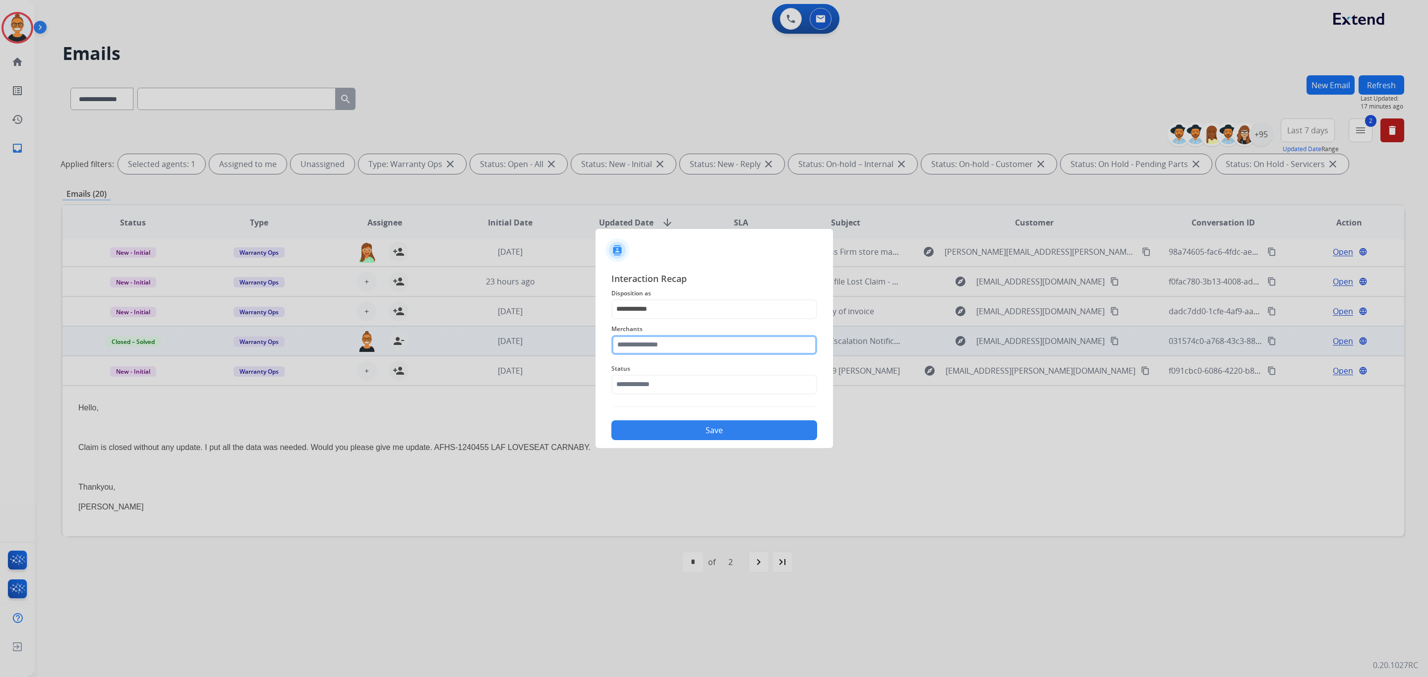
click at [665, 339] on input "text" at bounding box center [714, 345] width 206 height 20
click at [692, 393] on li "Ashley furniture" at bounding box center [716, 395] width 189 height 19
type input "**********"
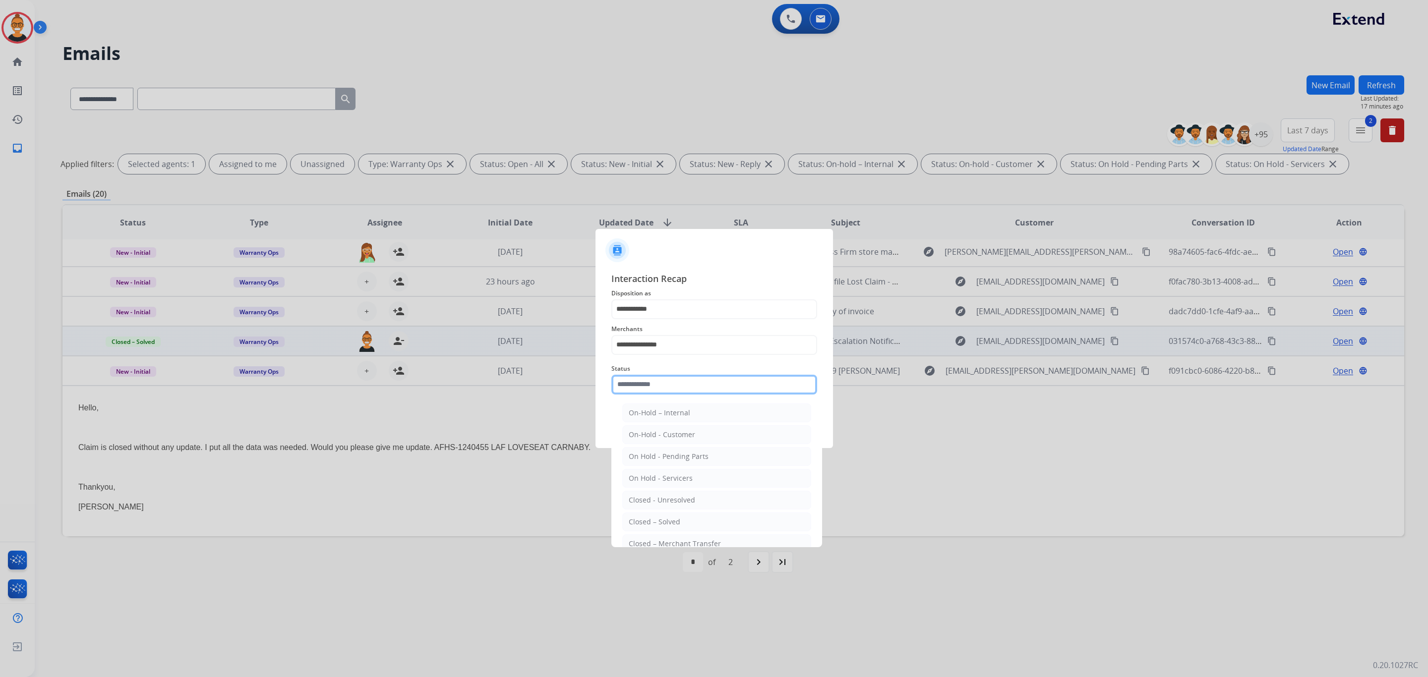
click at [689, 382] on input "text" at bounding box center [714, 385] width 206 height 20
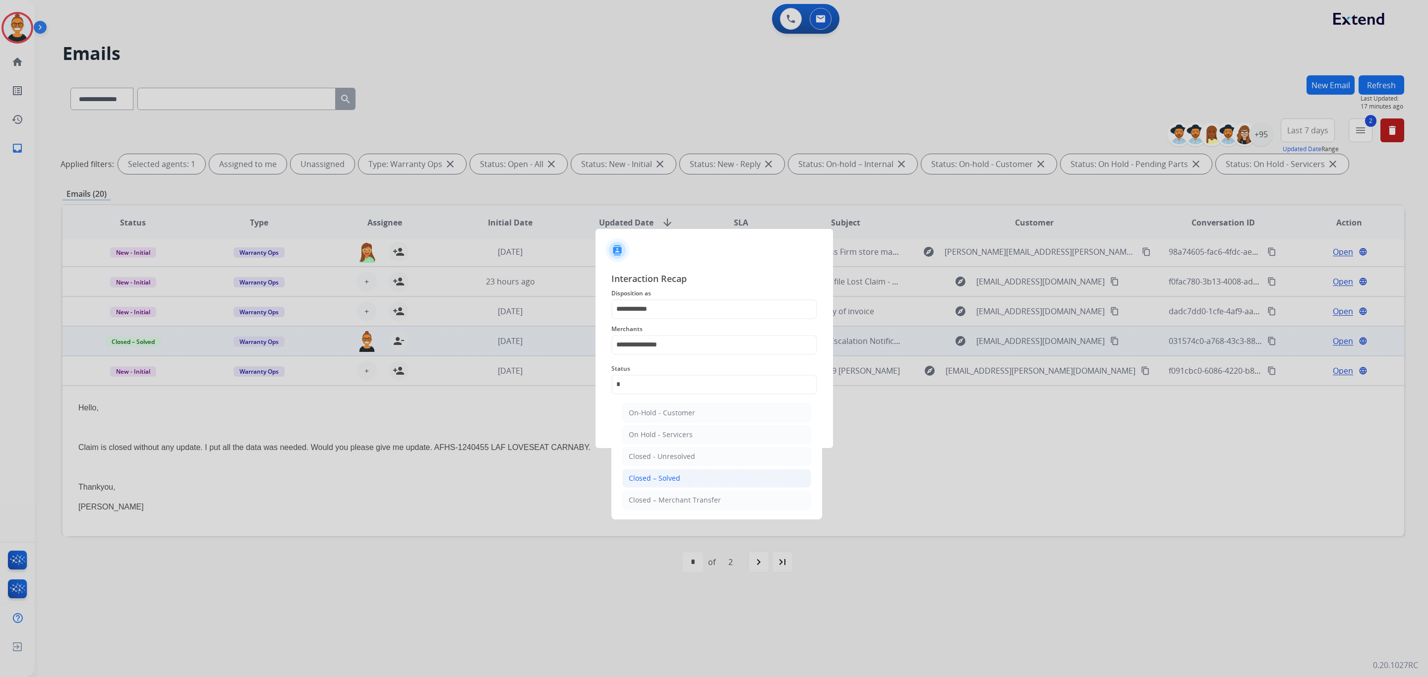
click at [682, 476] on li "Closed – Solved" at bounding box center [716, 478] width 189 height 19
type input "**********"
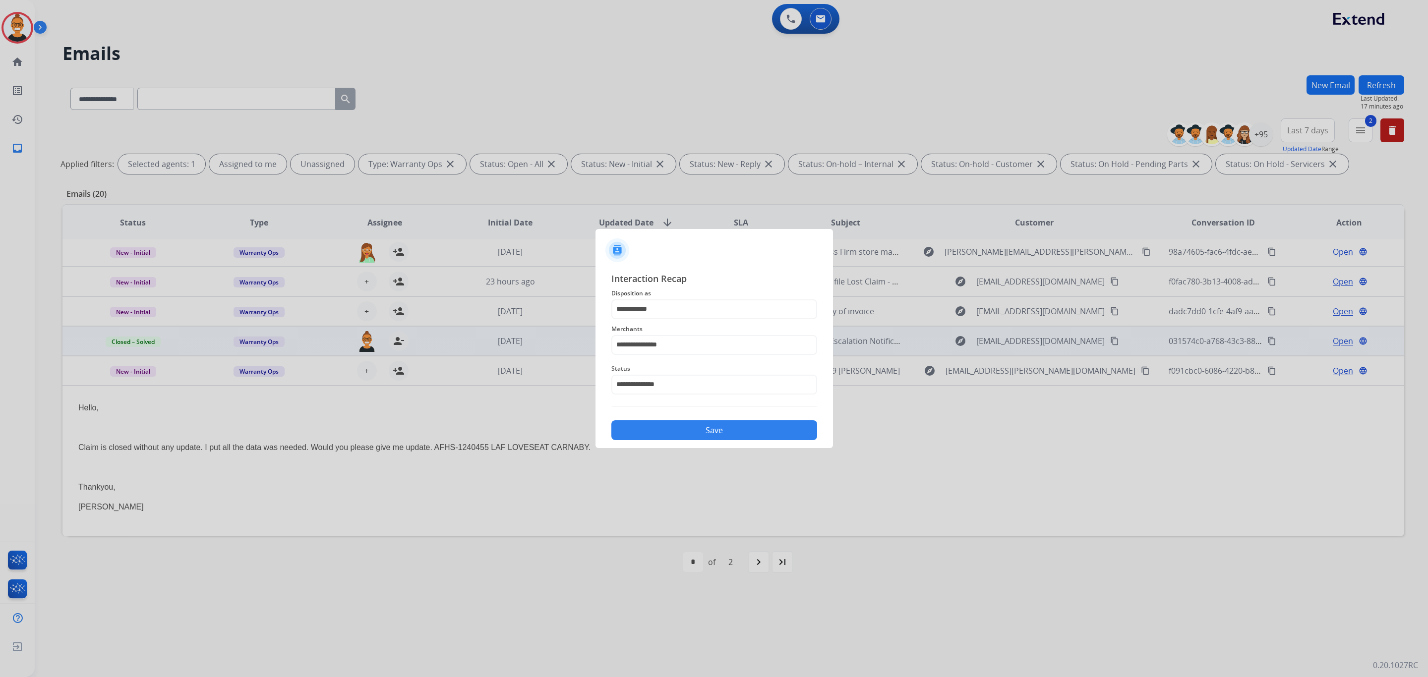
click at [690, 430] on button "Save" at bounding box center [714, 430] width 206 height 20
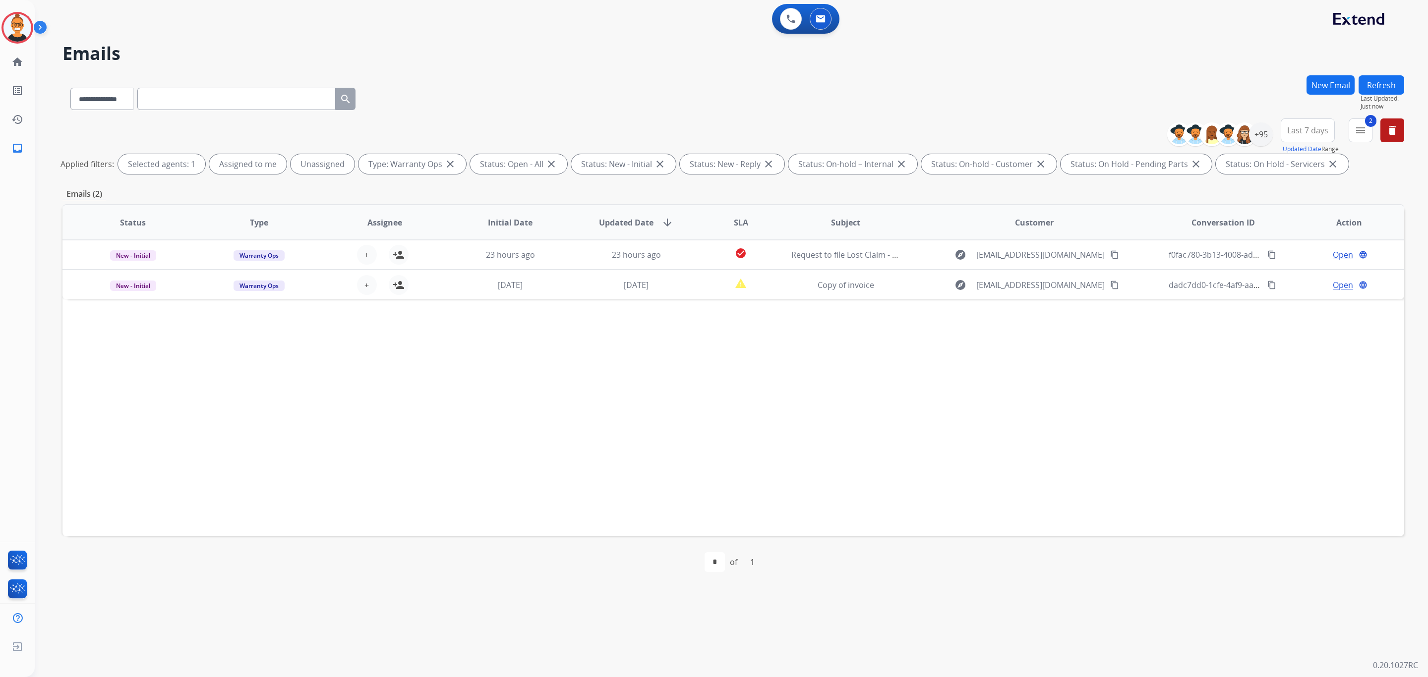
click at [1377, 79] on button "Refresh" at bounding box center [1381, 84] width 46 height 19
click at [1261, 143] on div "+95" at bounding box center [1261, 134] width 24 height 24
click at [1141, 219] on div "Assigned to everyone" at bounding box center [1170, 220] width 75 height 8
click at [1195, 331] on button "Apply" at bounding box center [1212, 335] width 34 height 18
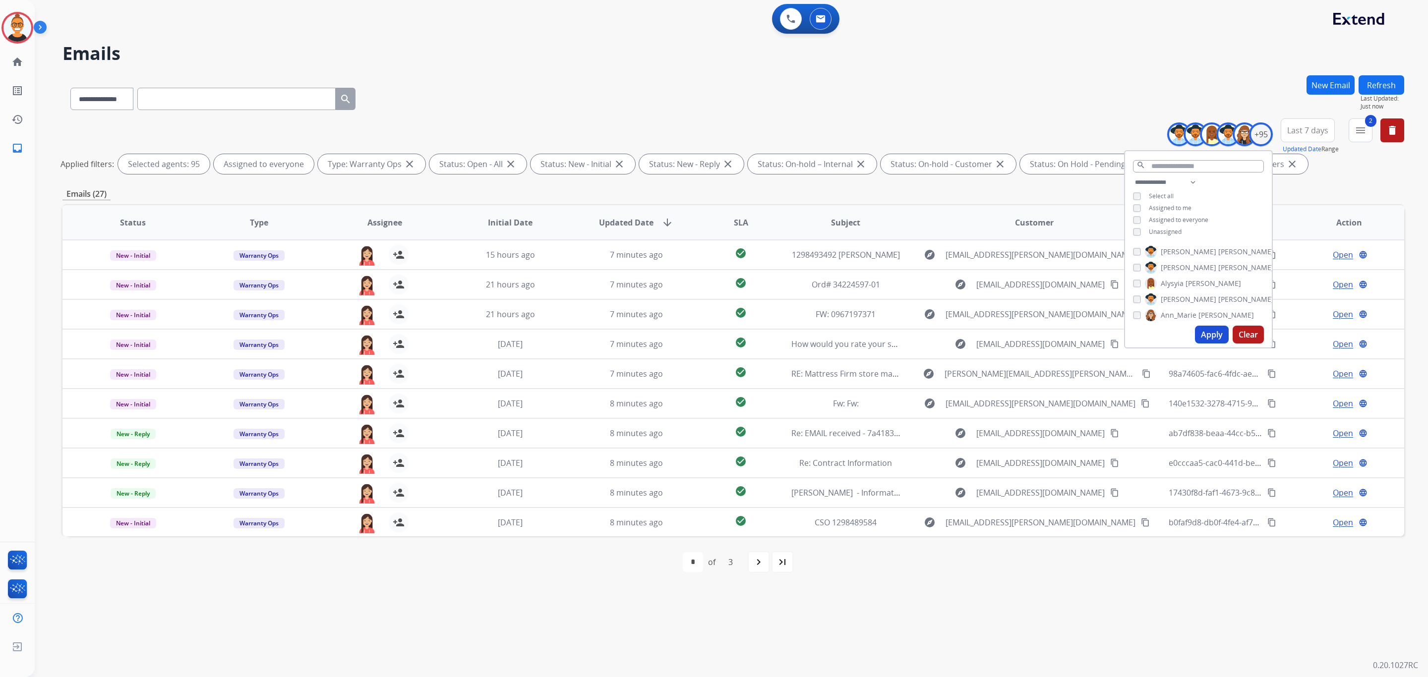
click at [522, 137] on div "**********" at bounding box center [732, 147] width 1341 height 59
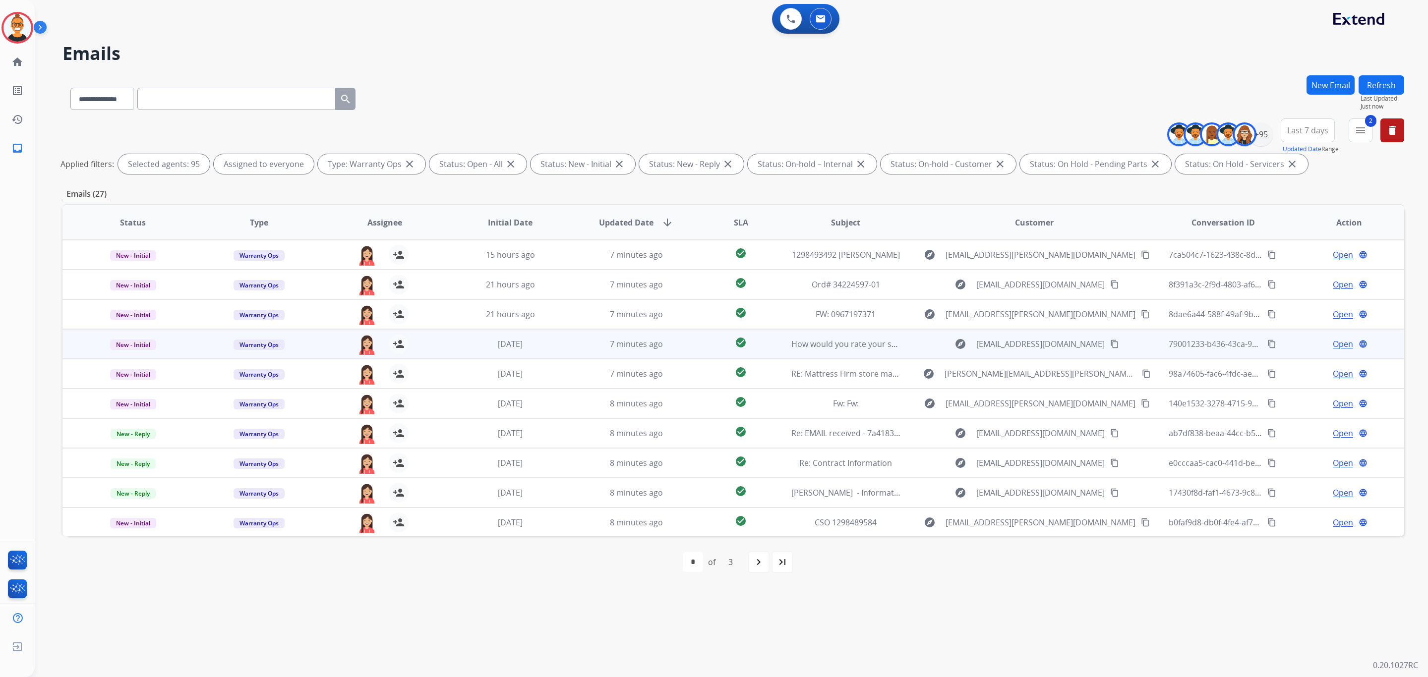
click at [570, 344] on td "7 minutes ago" at bounding box center [629, 344] width 126 height 30
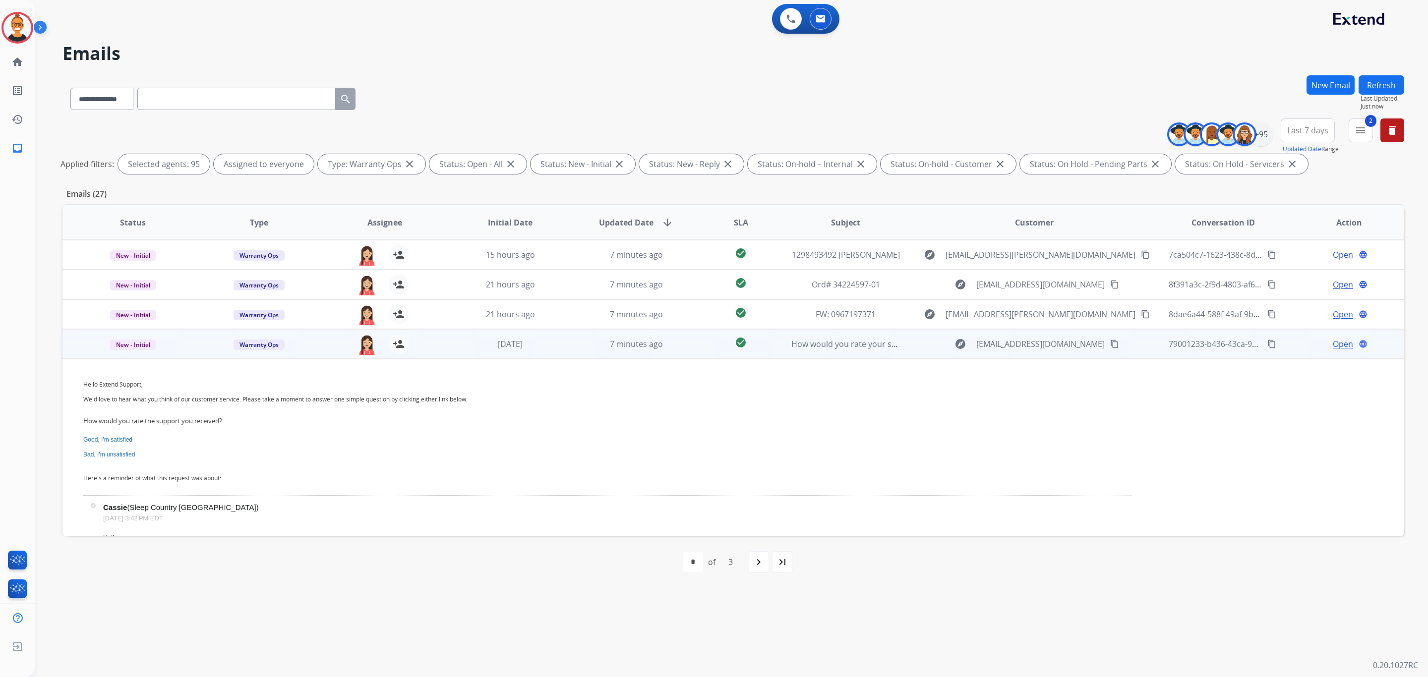
scroll to position [89, 0]
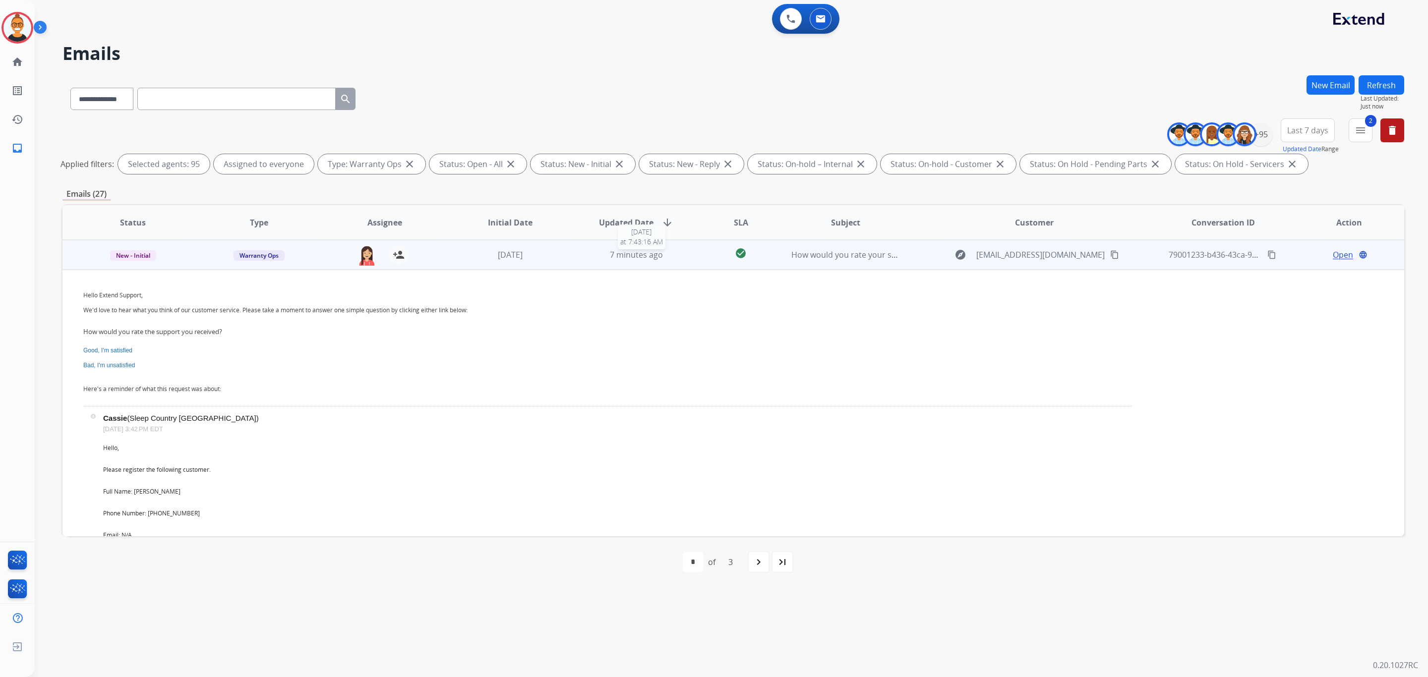
click at [581, 256] on div "7 minutes ago" at bounding box center [636, 255] width 110 height 12
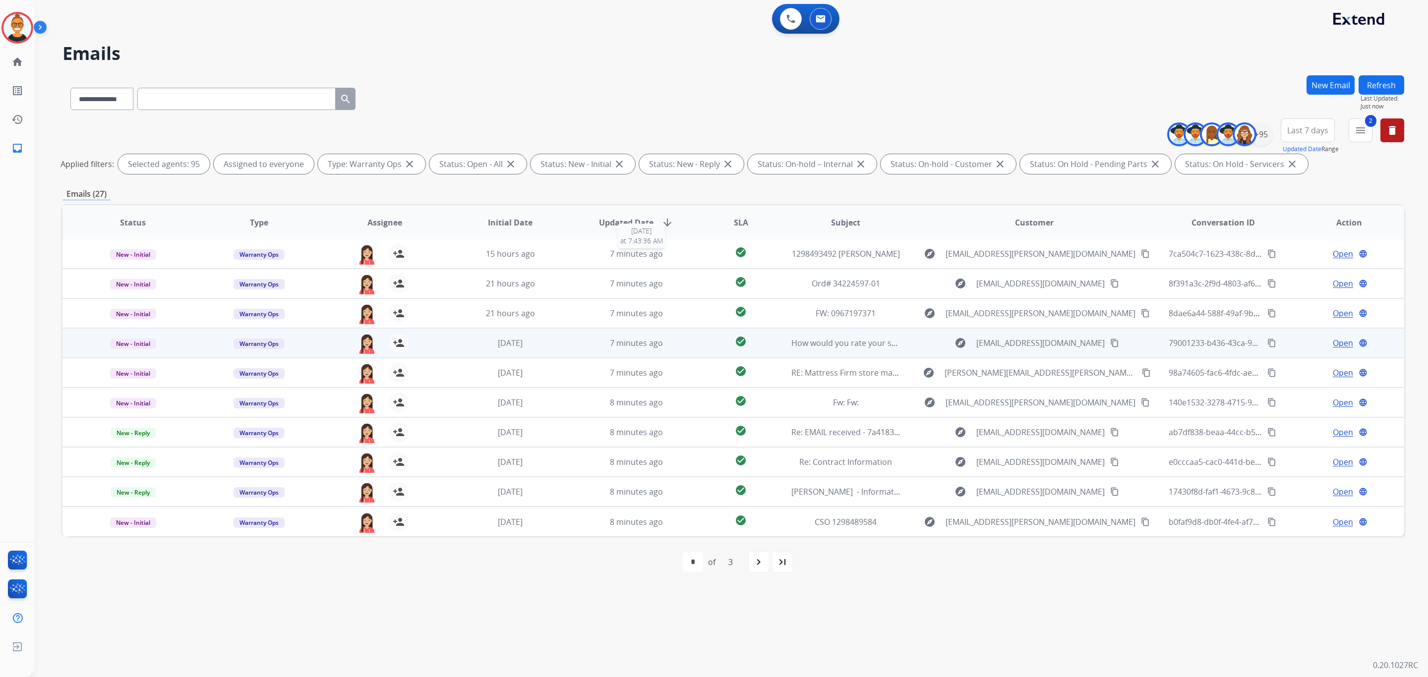
scroll to position [0, 0]
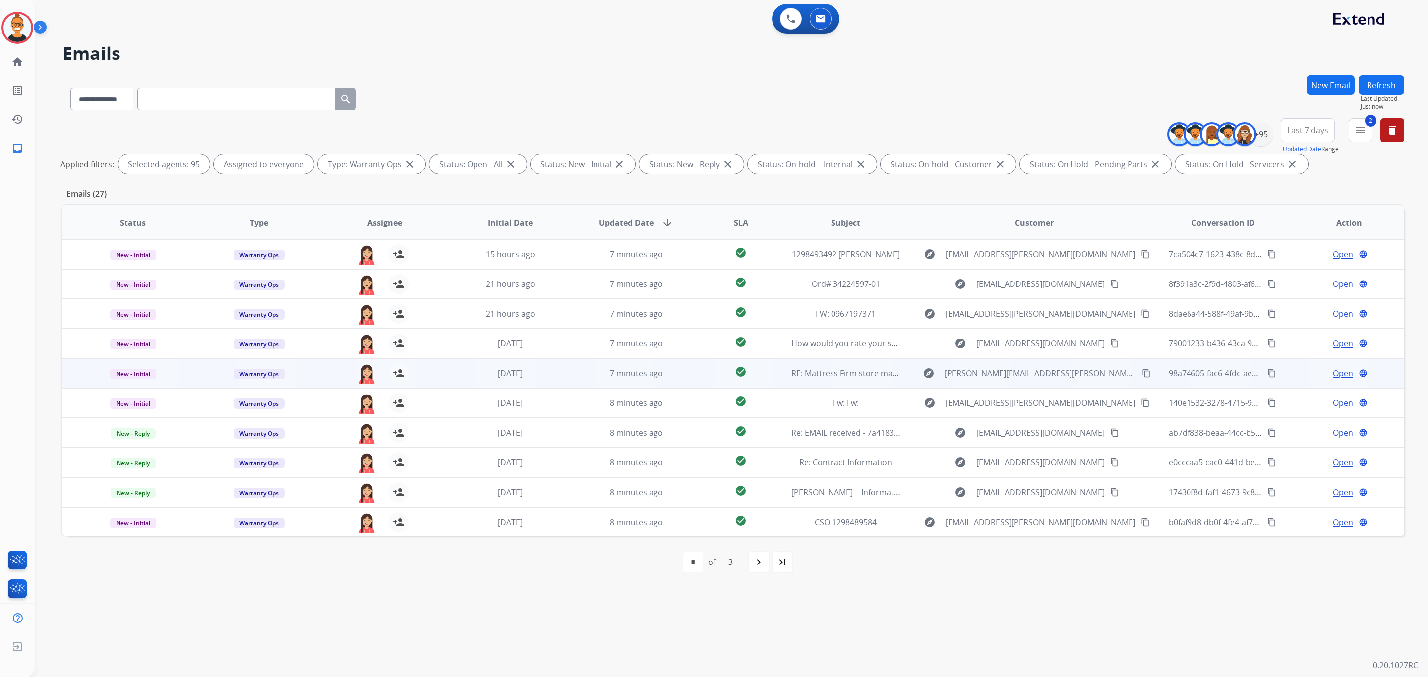
click at [691, 369] on td "check_circle" at bounding box center [733, 373] width 84 height 30
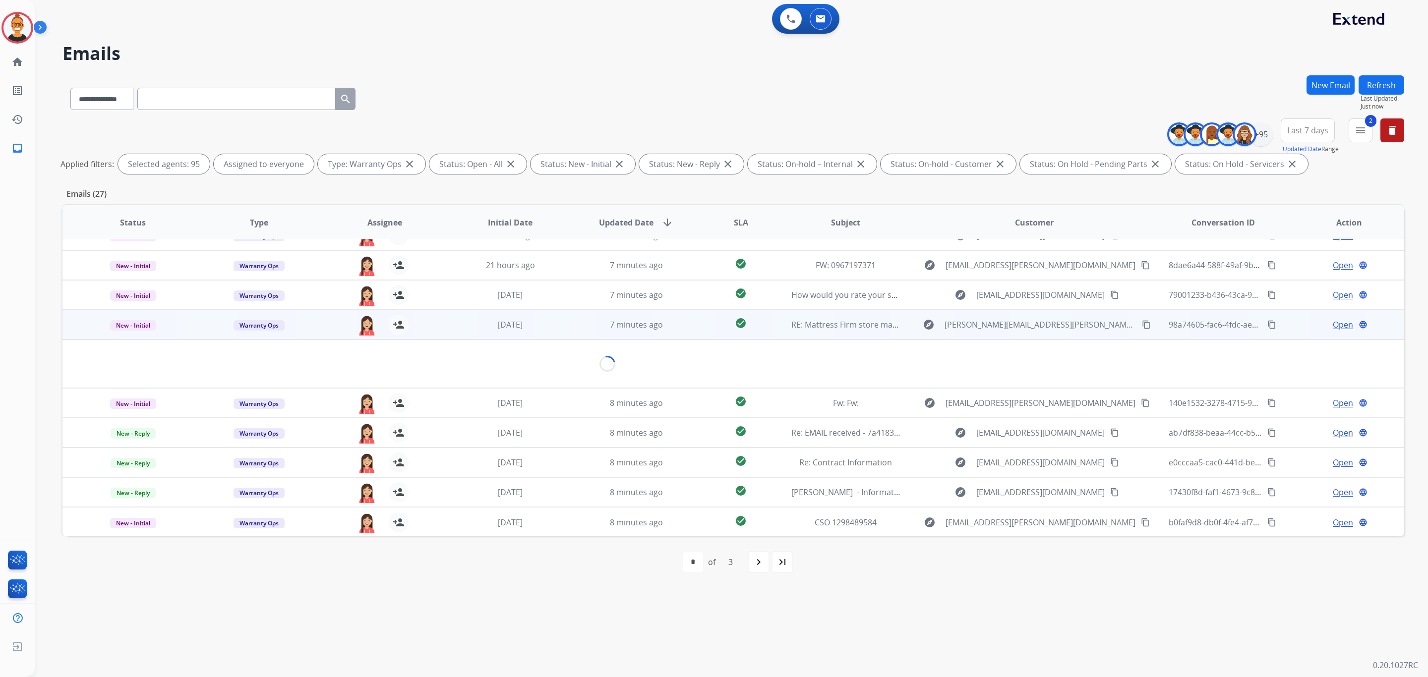
scroll to position [119, 0]
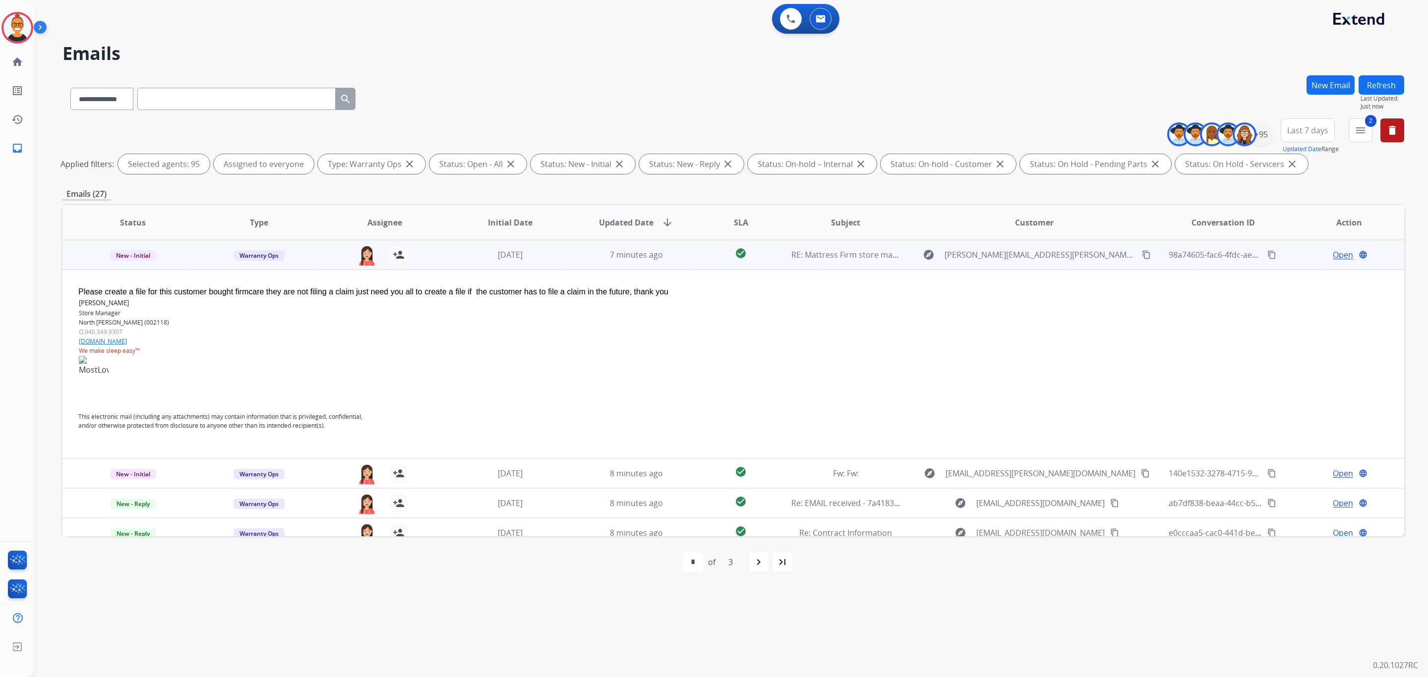
click at [1332, 259] on span "Open" at bounding box center [1342, 255] width 20 height 12
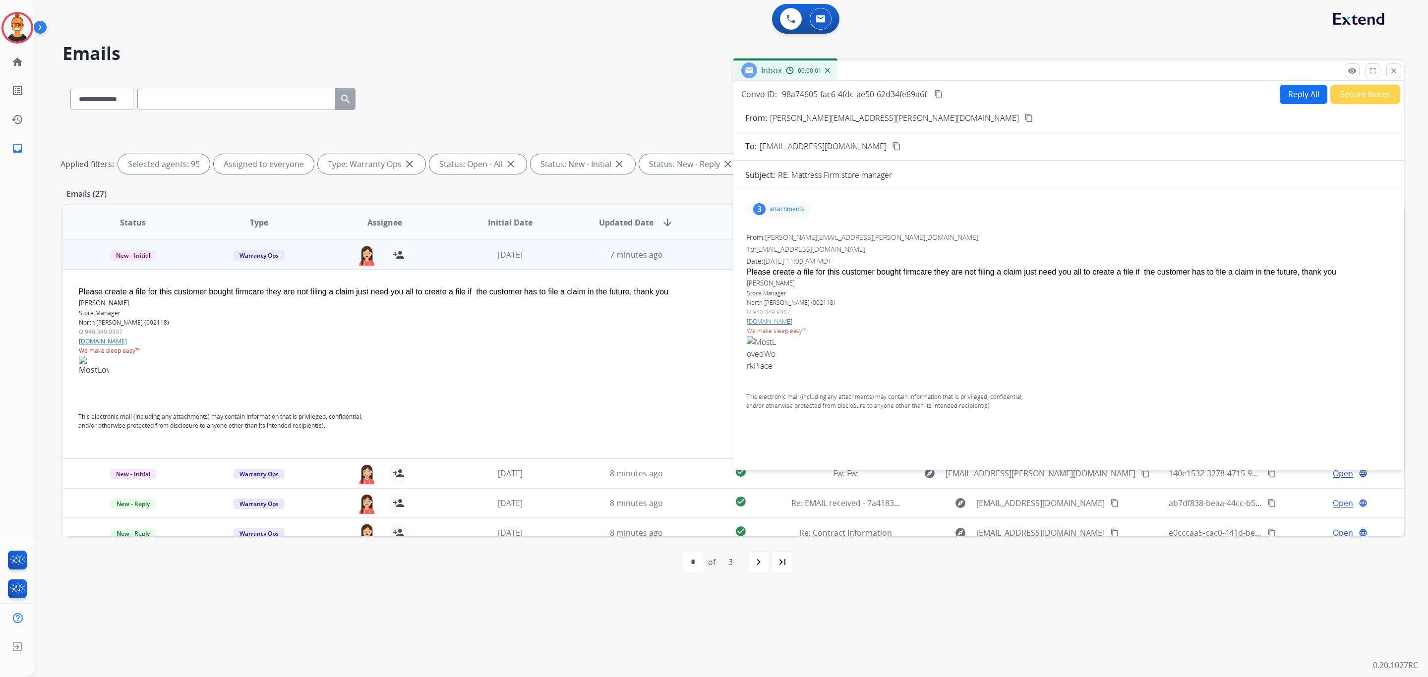
click at [775, 207] on p "attachments" at bounding box center [786, 209] width 35 height 8
click at [1397, 62] on p "Close" at bounding box center [1394, 56] width 22 height 15
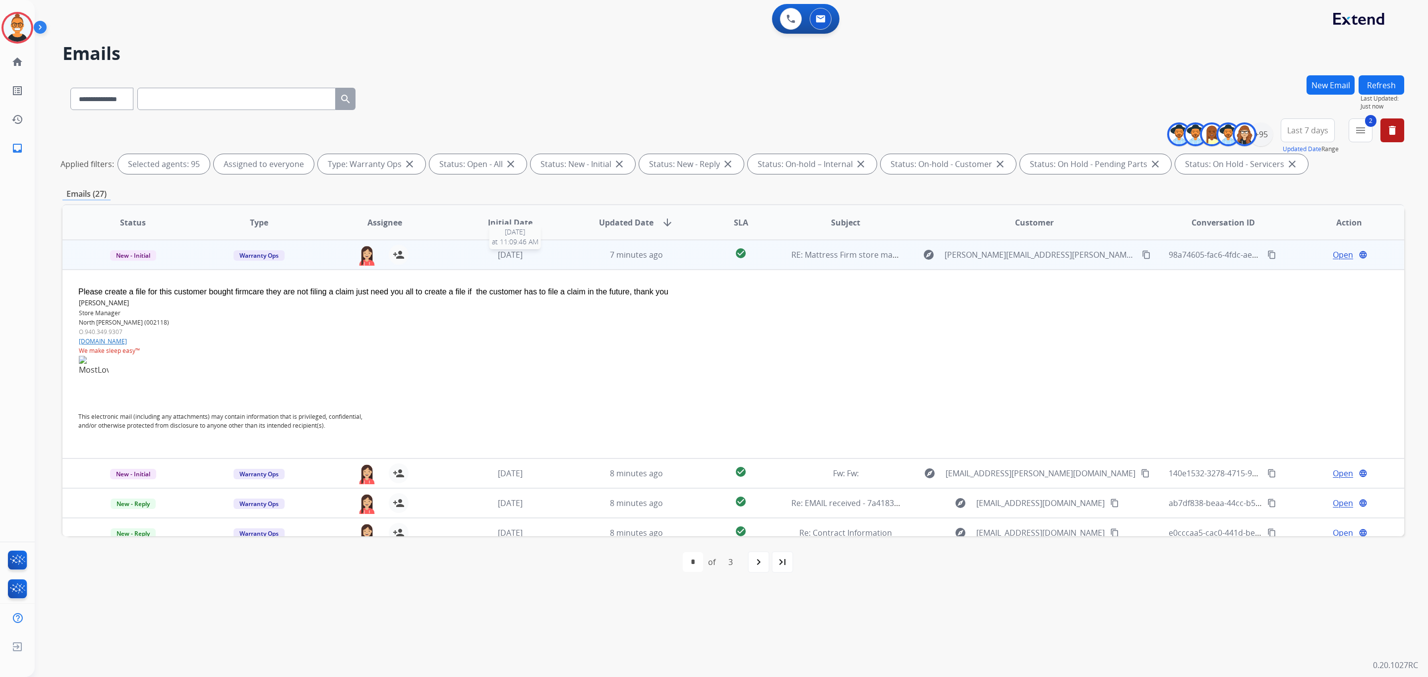
click at [569, 250] on td "7 minutes ago" at bounding box center [629, 255] width 126 height 30
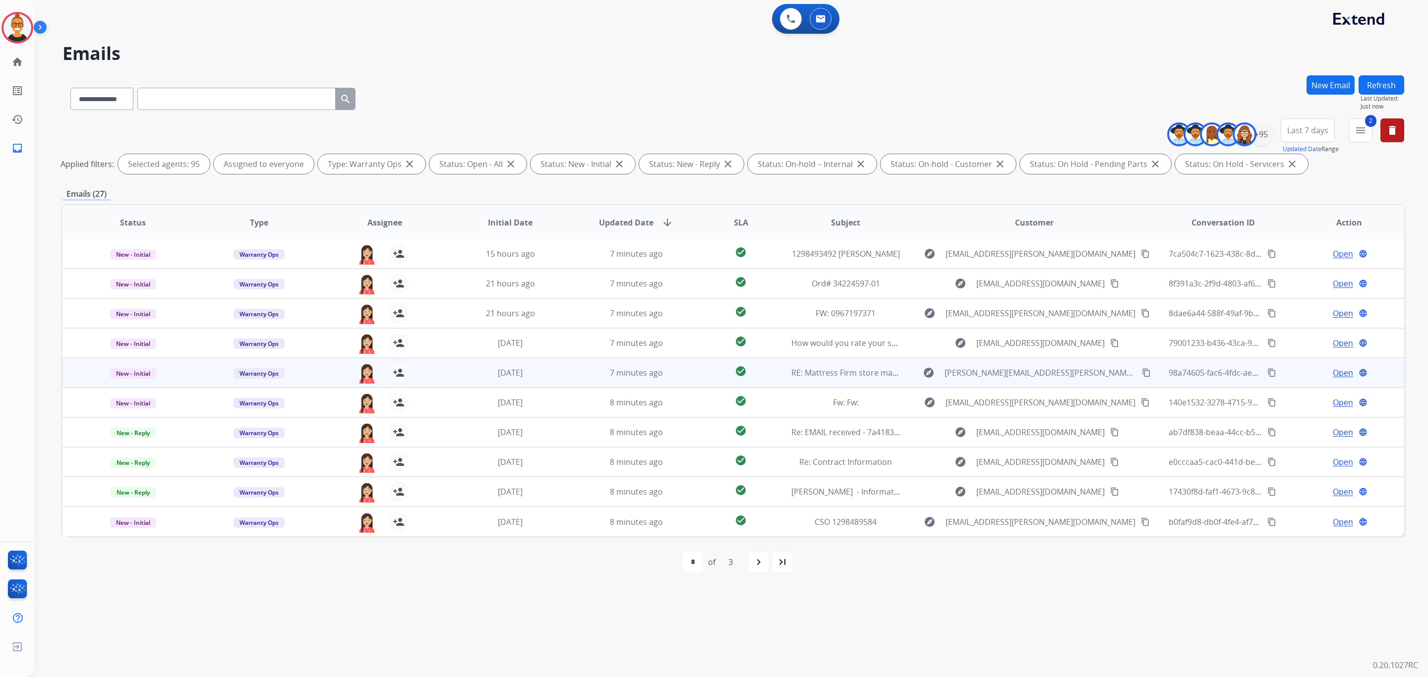
scroll to position [0, 0]
click at [911, 376] on td "explore [PERSON_NAME][EMAIL_ADDRESS][PERSON_NAME][DOMAIN_NAME] content_copy" at bounding box center [1026, 373] width 251 height 30
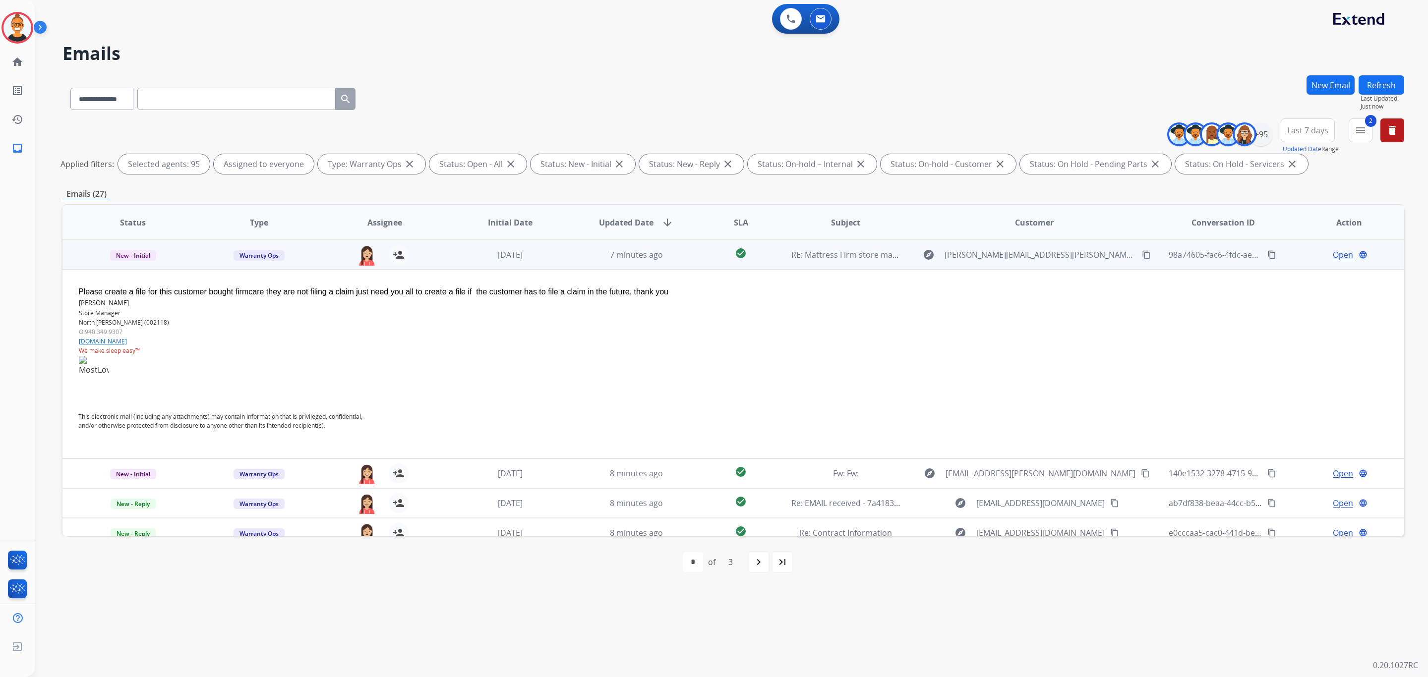
click at [1336, 253] on span "Open" at bounding box center [1342, 255] width 20 height 12
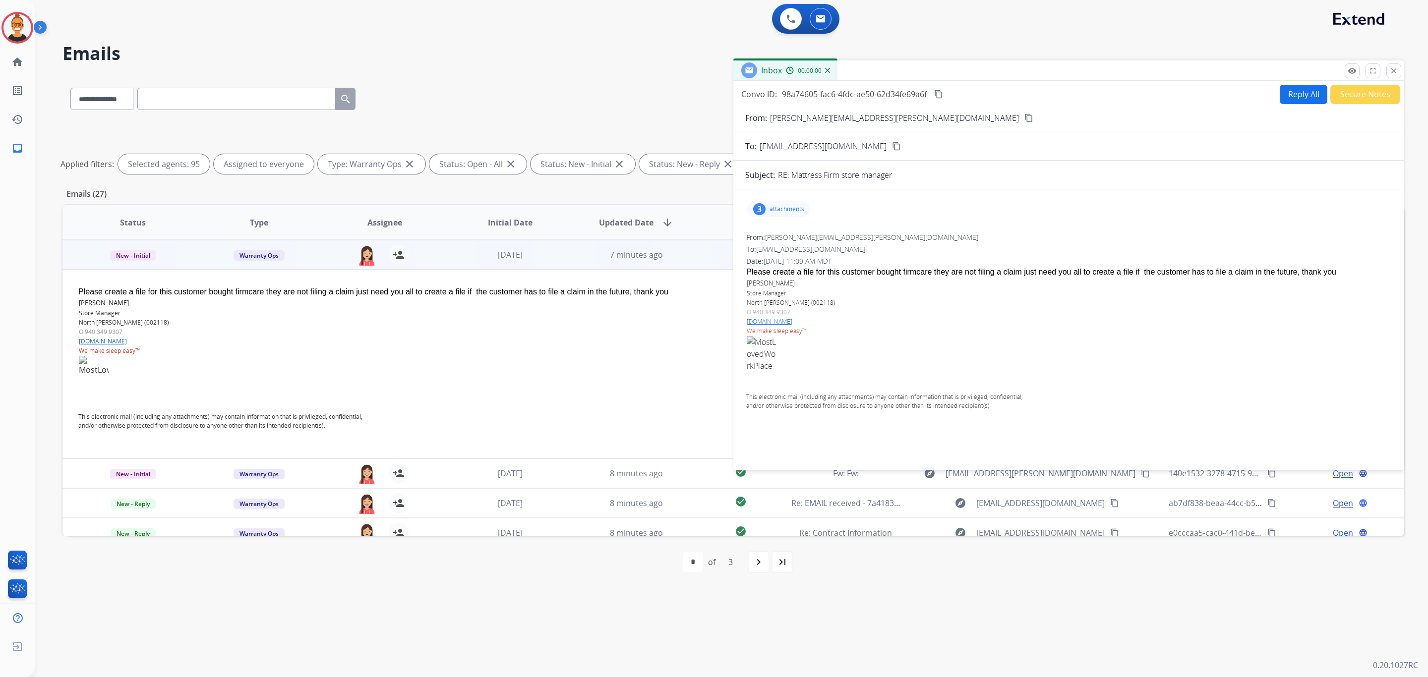
click at [793, 216] on div "3 attachments" at bounding box center [778, 209] width 63 height 16
click at [793, 277] on div "picture_as_pdf" at bounding box center [782, 273] width 50 height 35
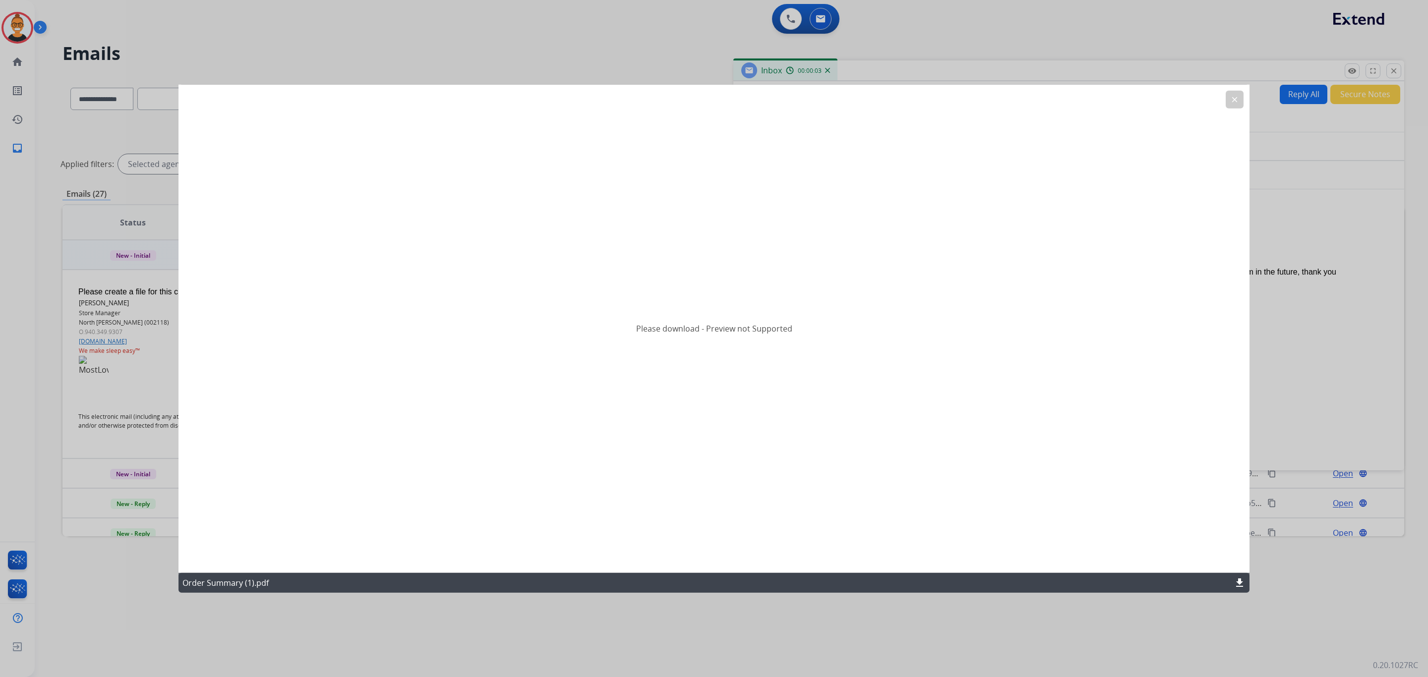
click at [1234, 92] on button "clear" at bounding box center [1234, 100] width 18 height 18
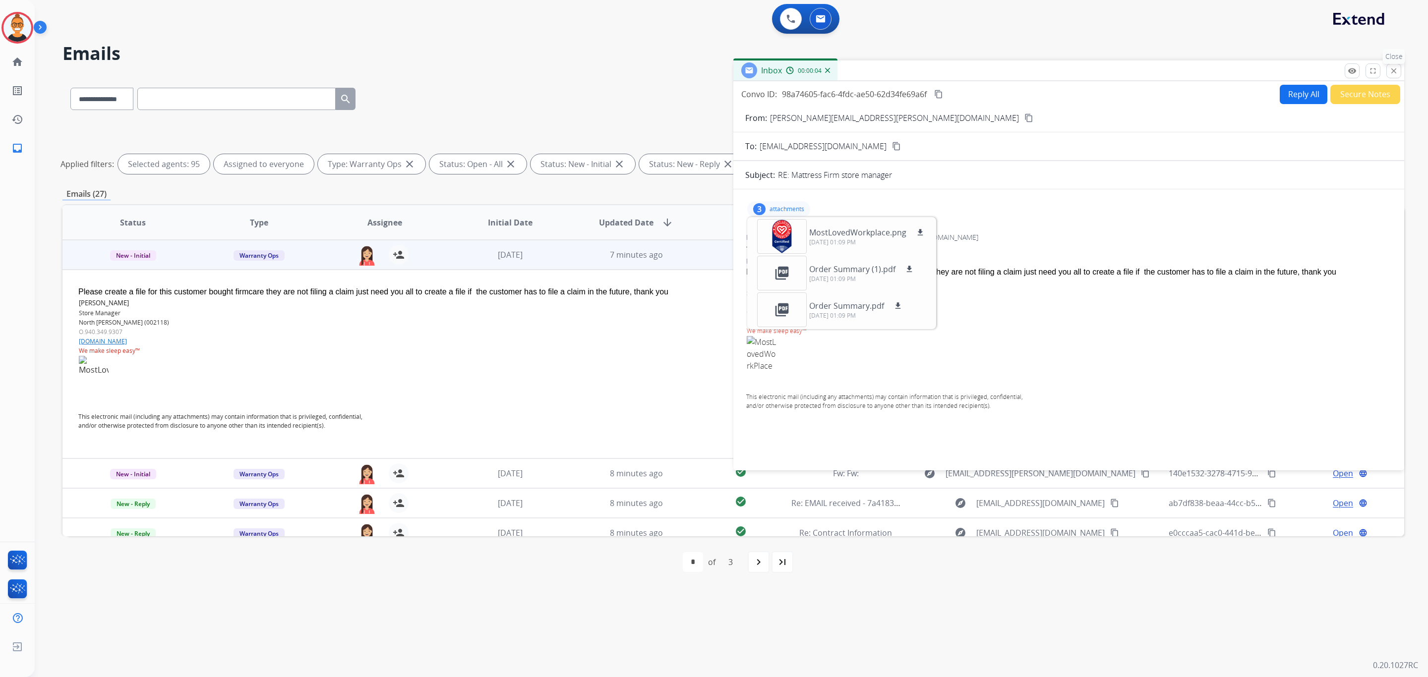
click at [1395, 66] on button "close Close" at bounding box center [1393, 70] width 15 height 15
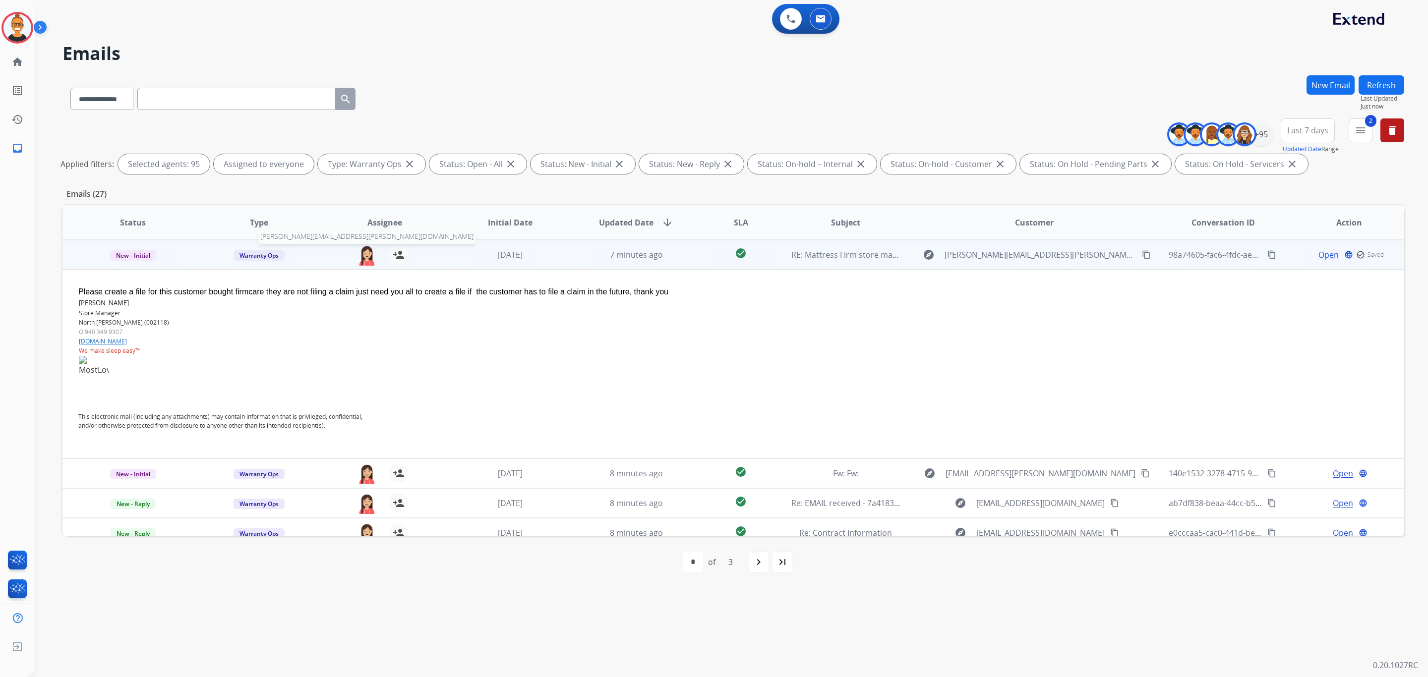
click at [362, 259] on img at bounding box center [367, 255] width 20 height 21
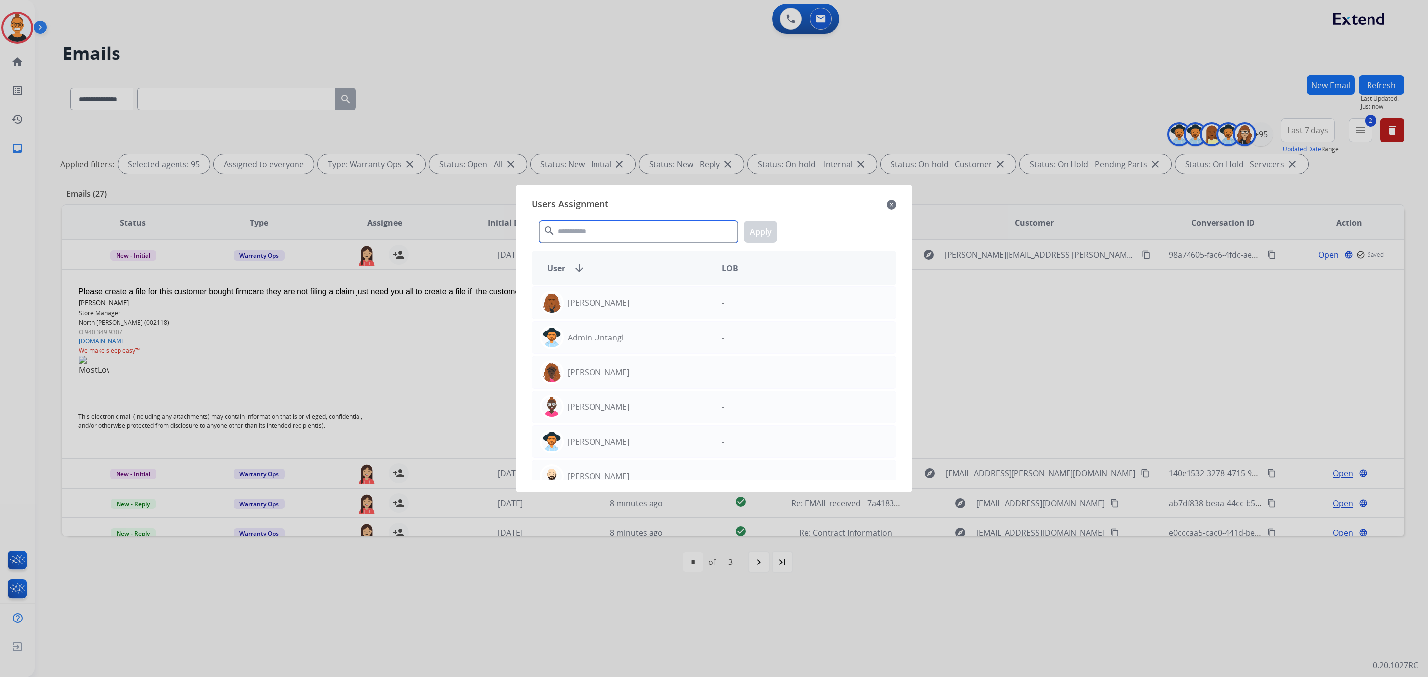
click at [584, 225] on input "text" at bounding box center [638, 232] width 198 height 22
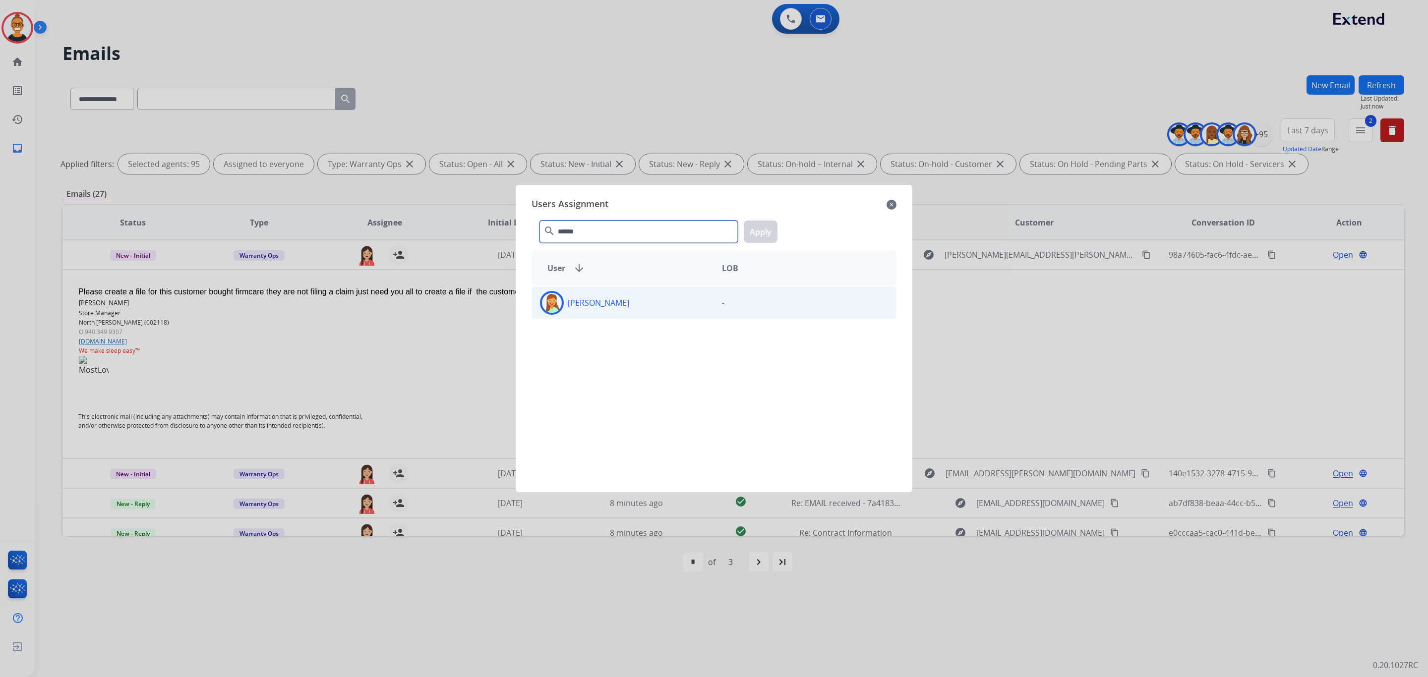
type input "******"
click at [634, 309] on div "[PERSON_NAME]" at bounding box center [623, 303] width 182 height 24
click at [755, 228] on button "Apply" at bounding box center [761, 232] width 34 height 22
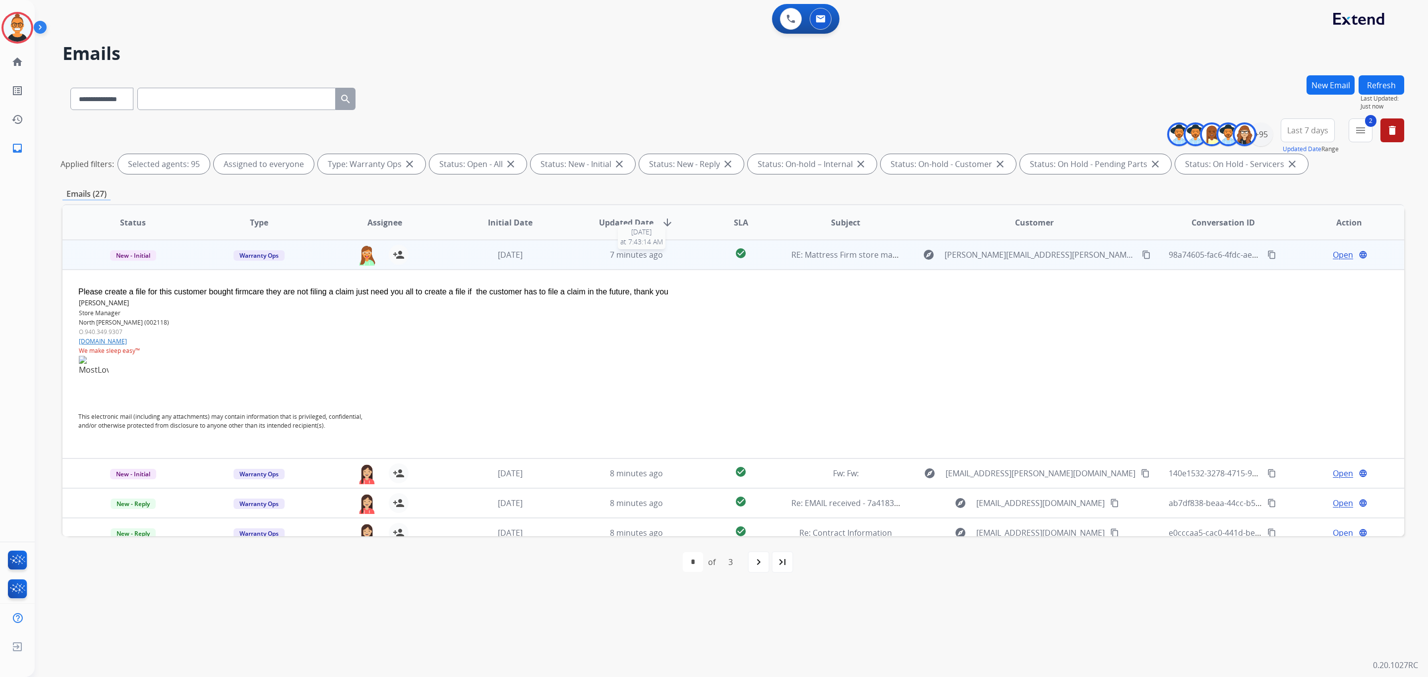
click at [581, 260] on div "7 minutes ago" at bounding box center [636, 255] width 110 height 12
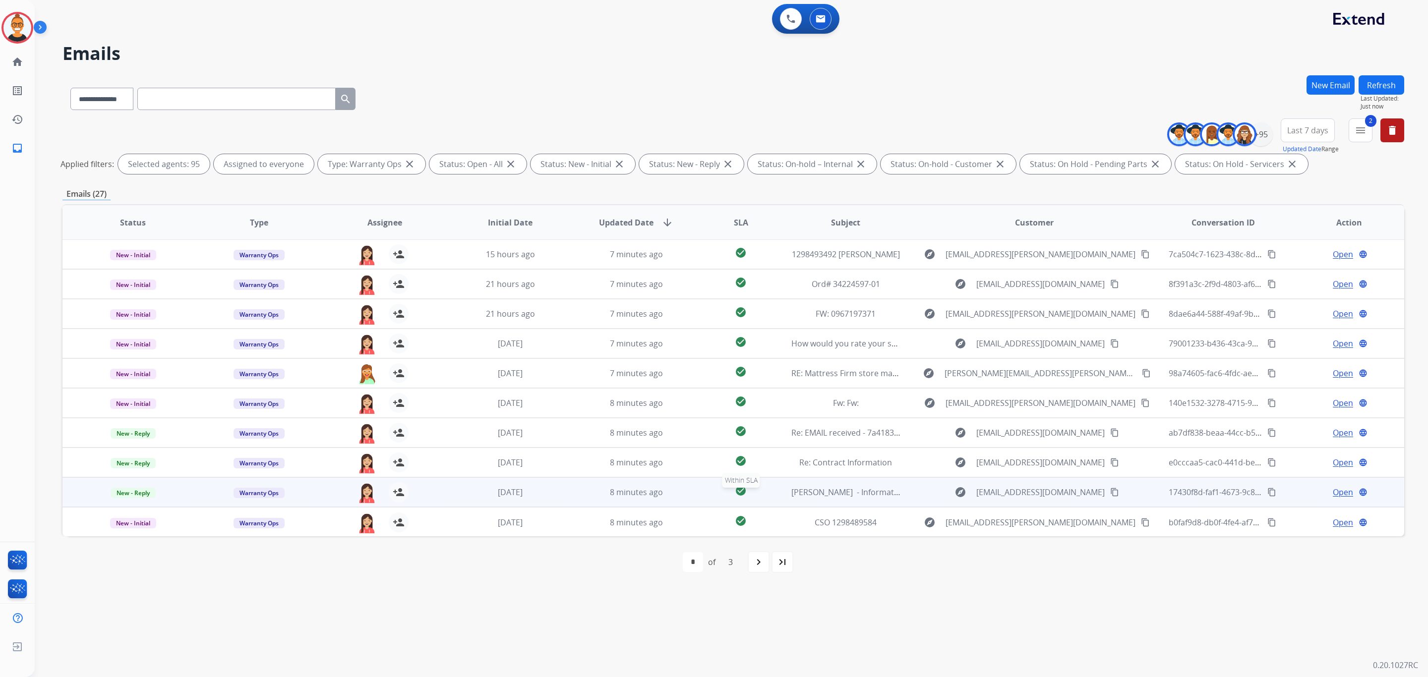
click at [767, 495] on div "check_circle" at bounding box center [740, 492] width 67 height 15
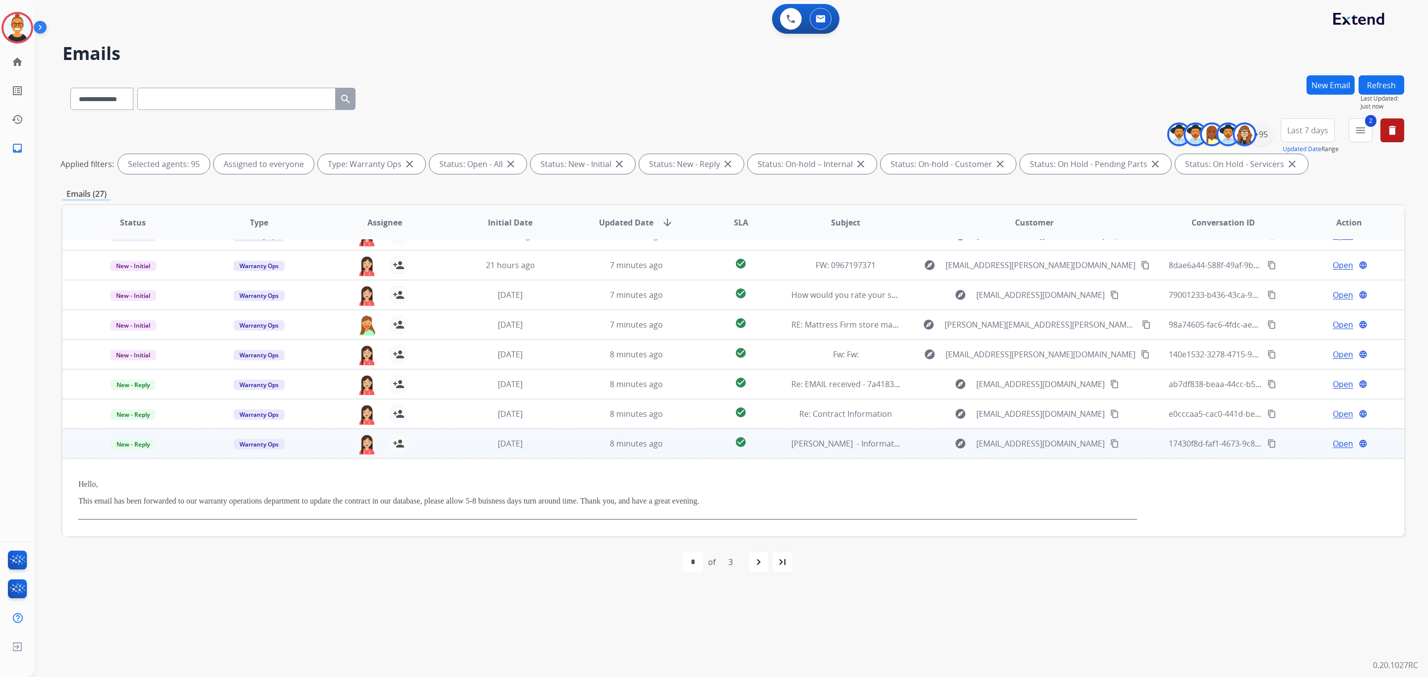
scroll to position [82, 0]
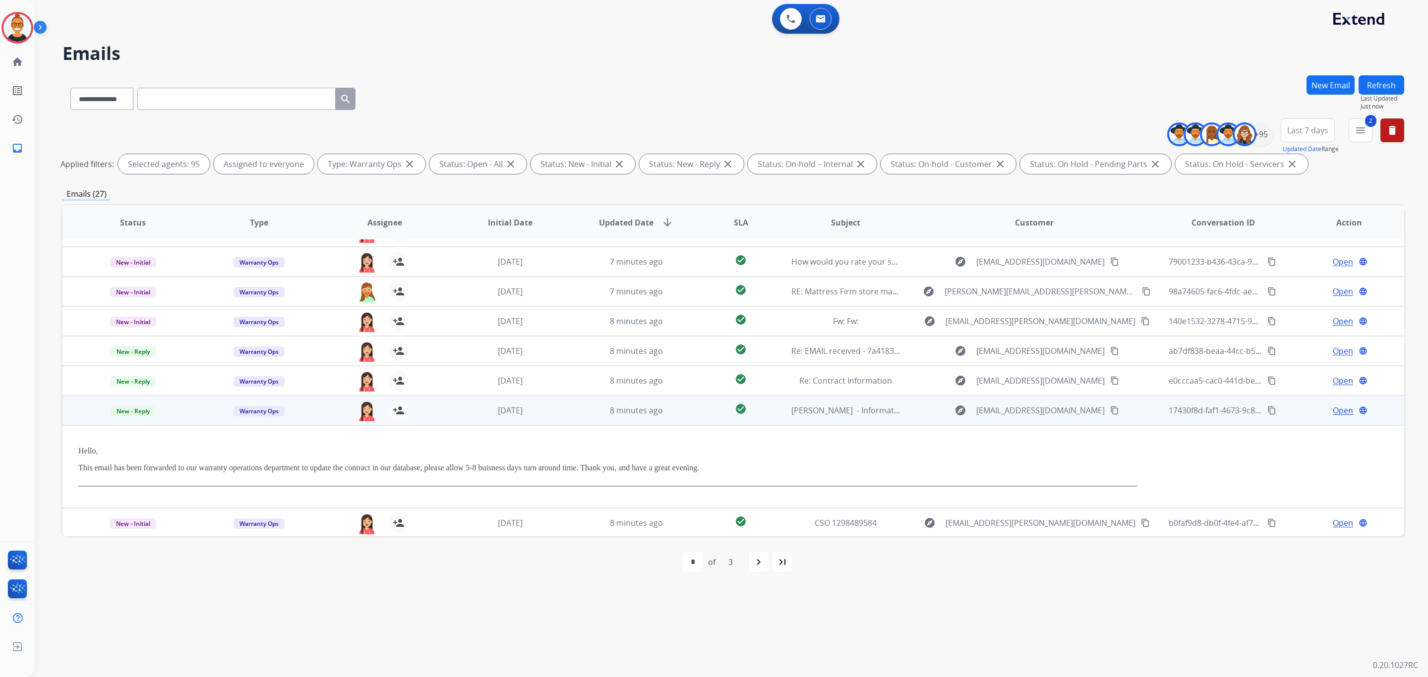
click at [685, 416] on td "8 minutes ago" at bounding box center [629, 411] width 126 height 30
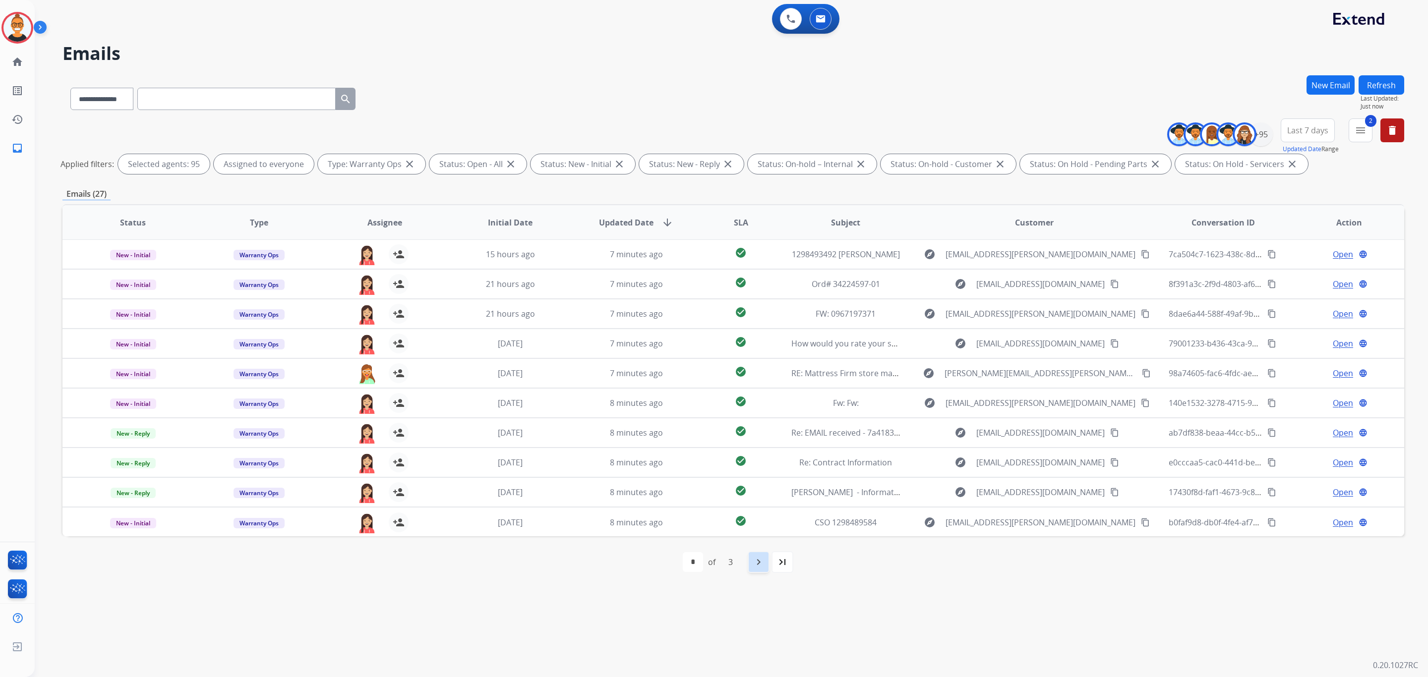
click at [753, 560] on mat-icon "navigate_next" at bounding box center [758, 562] width 12 height 12
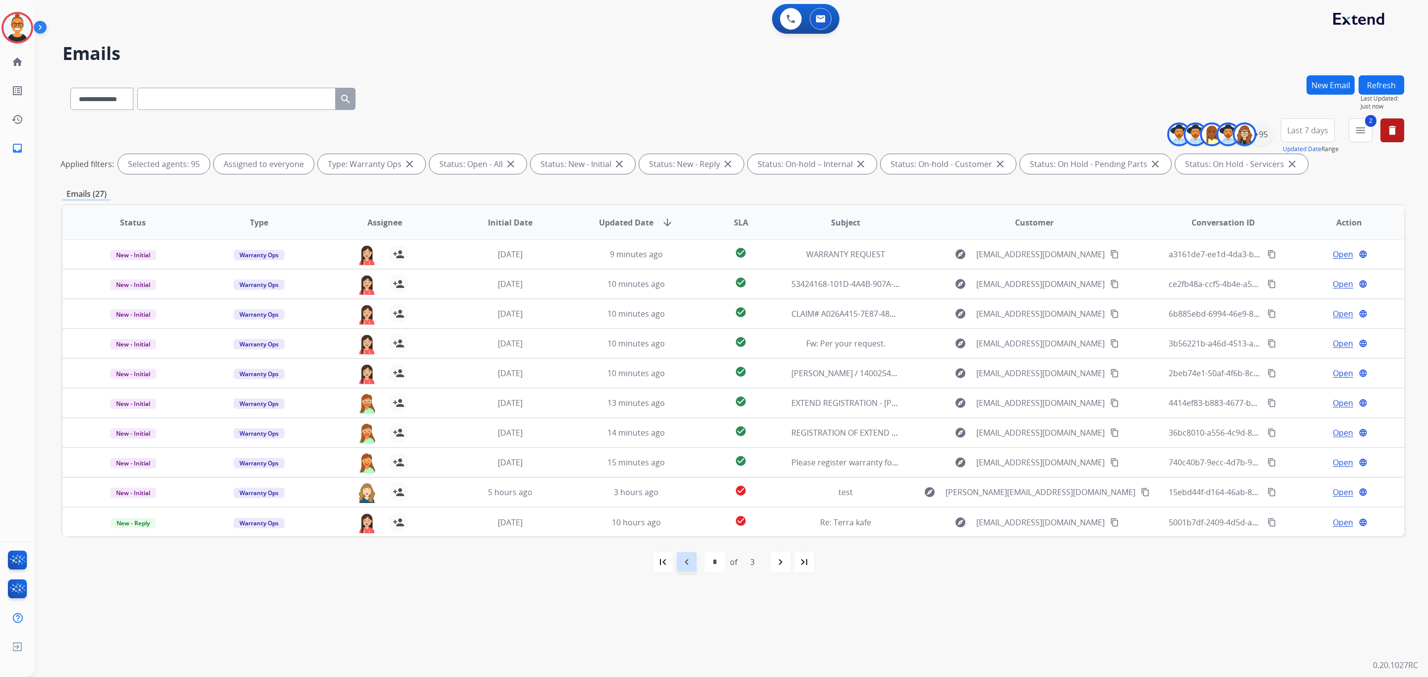
click at [692, 561] on mat-icon "navigate_before" at bounding box center [687, 562] width 12 height 12
select select "*"
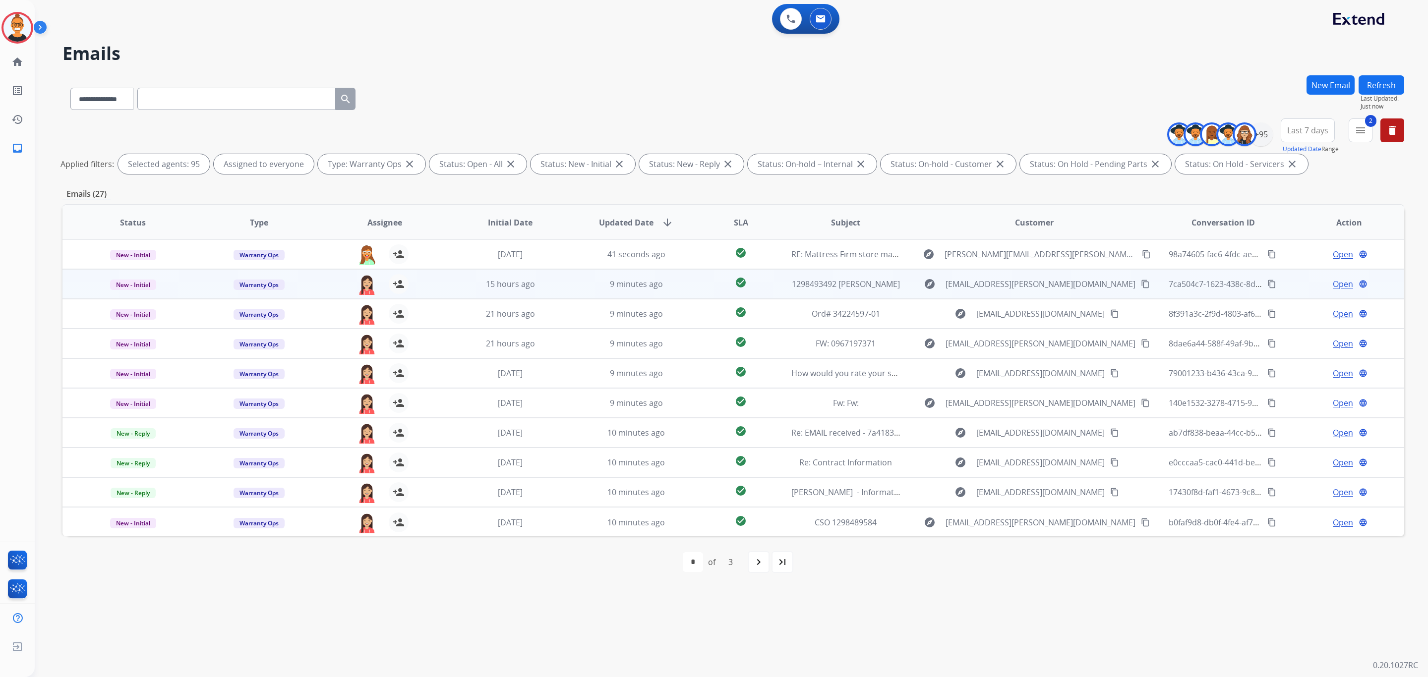
click at [937, 286] on div "explore [EMAIL_ADDRESS][PERSON_NAME][DOMAIN_NAME] content_copy" at bounding box center [1034, 284] width 235 height 16
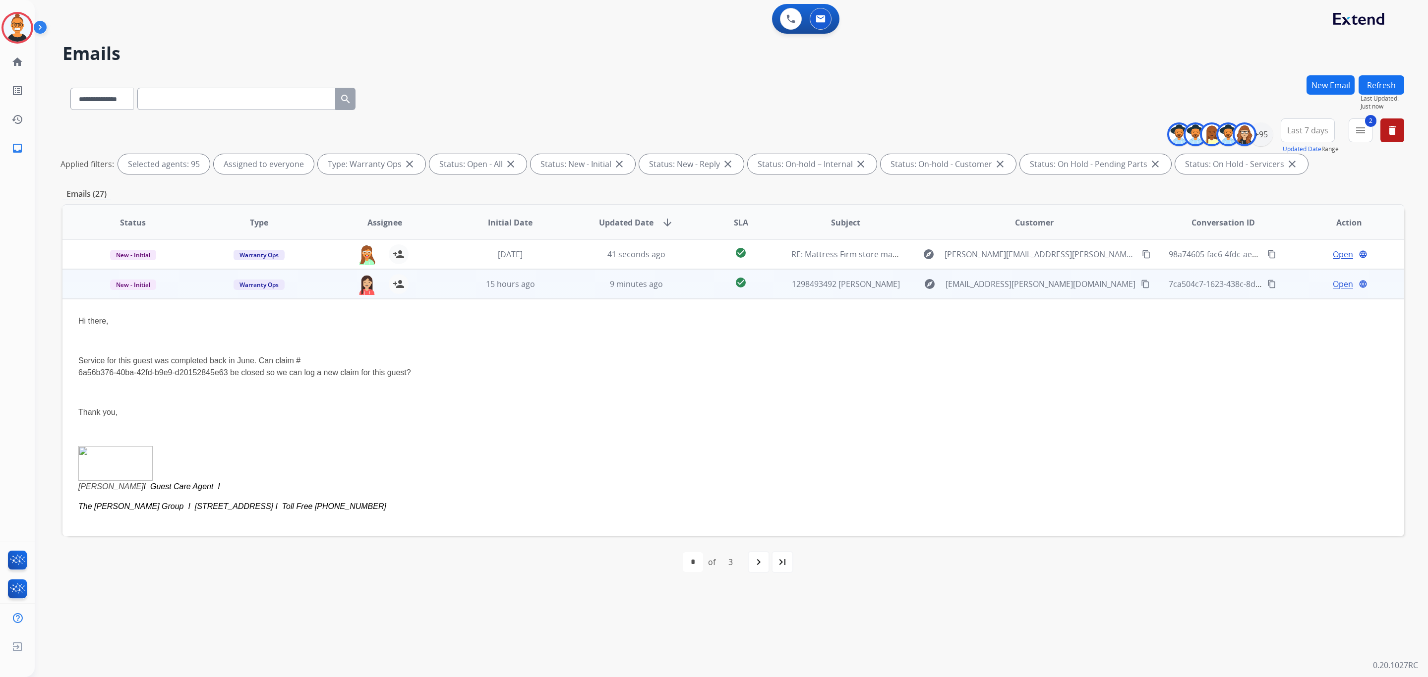
scroll to position [30, 0]
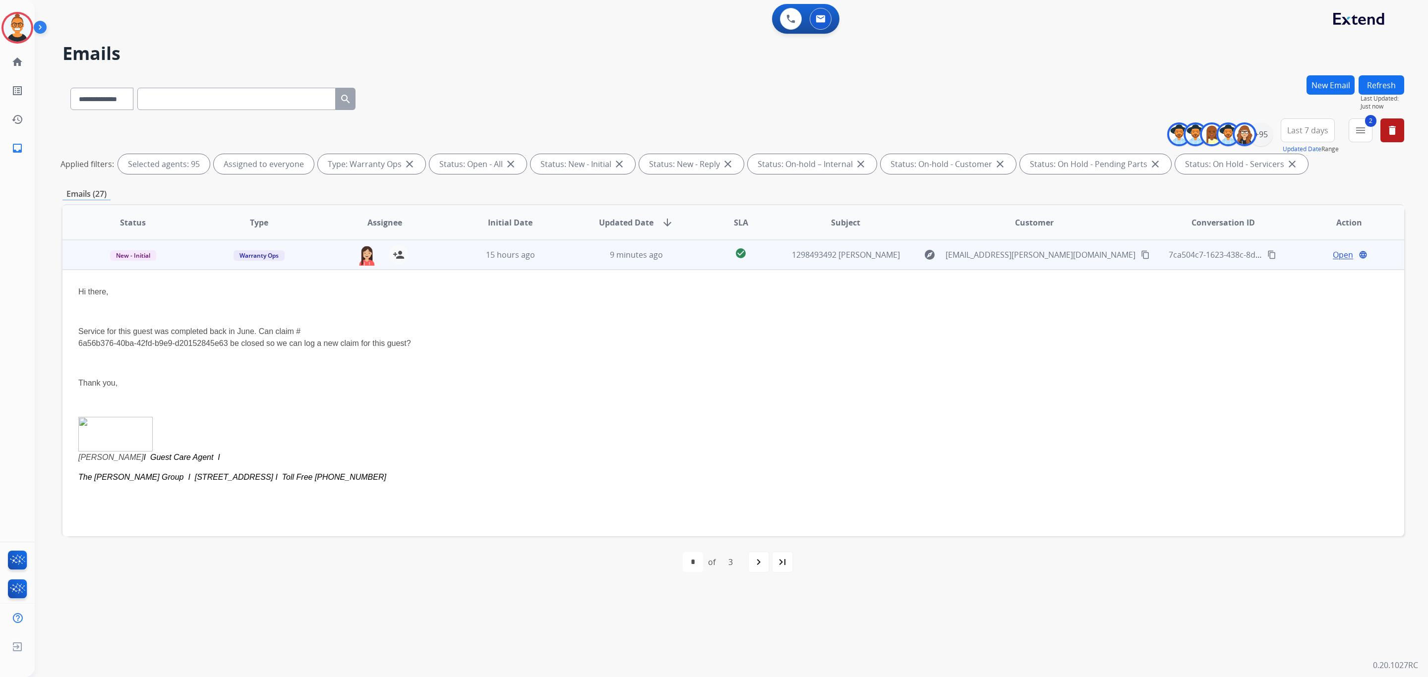
click at [1332, 251] on span "Open" at bounding box center [1342, 255] width 20 height 12
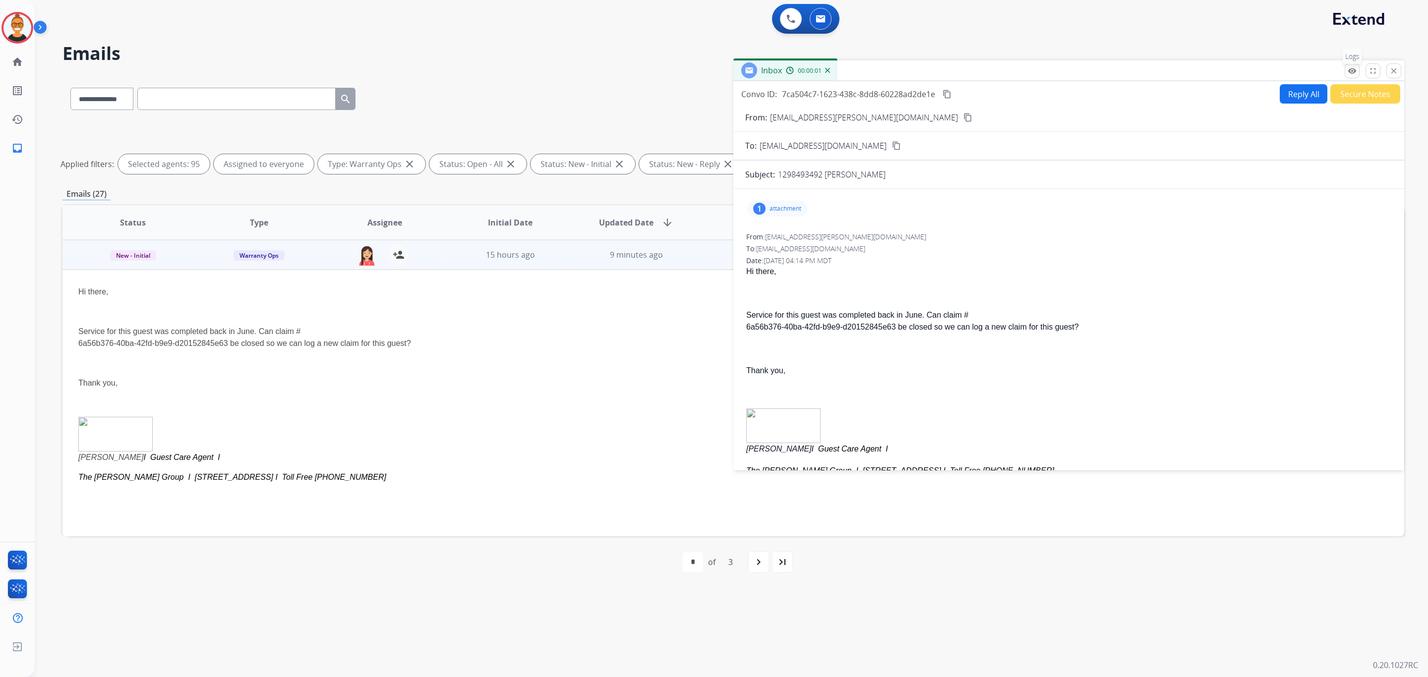
click at [1352, 71] on mat-icon "remove_red_eye" at bounding box center [1351, 70] width 9 height 9
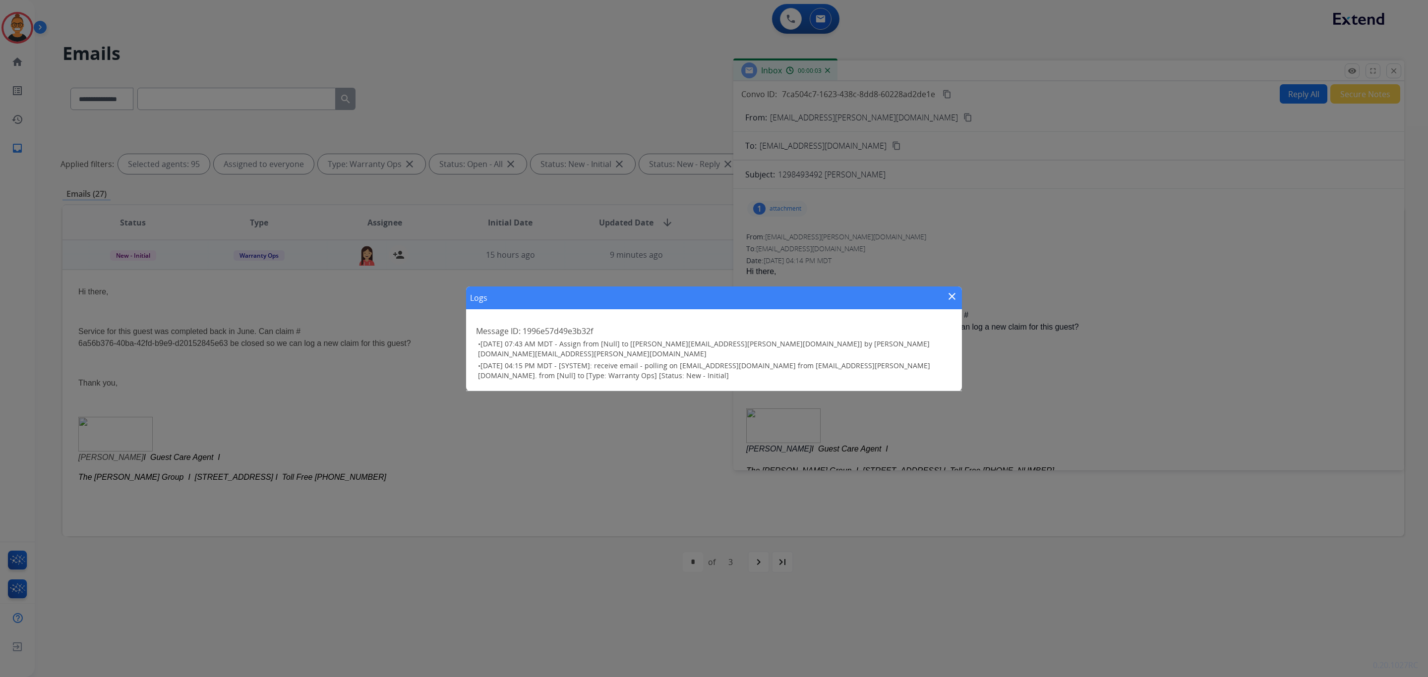
click at [945, 298] on div "Logs close" at bounding box center [714, 298] width 496 height 23
click at [949, 298] on mat-icon "close" at bounding box center [952, 296] width 12 height 12
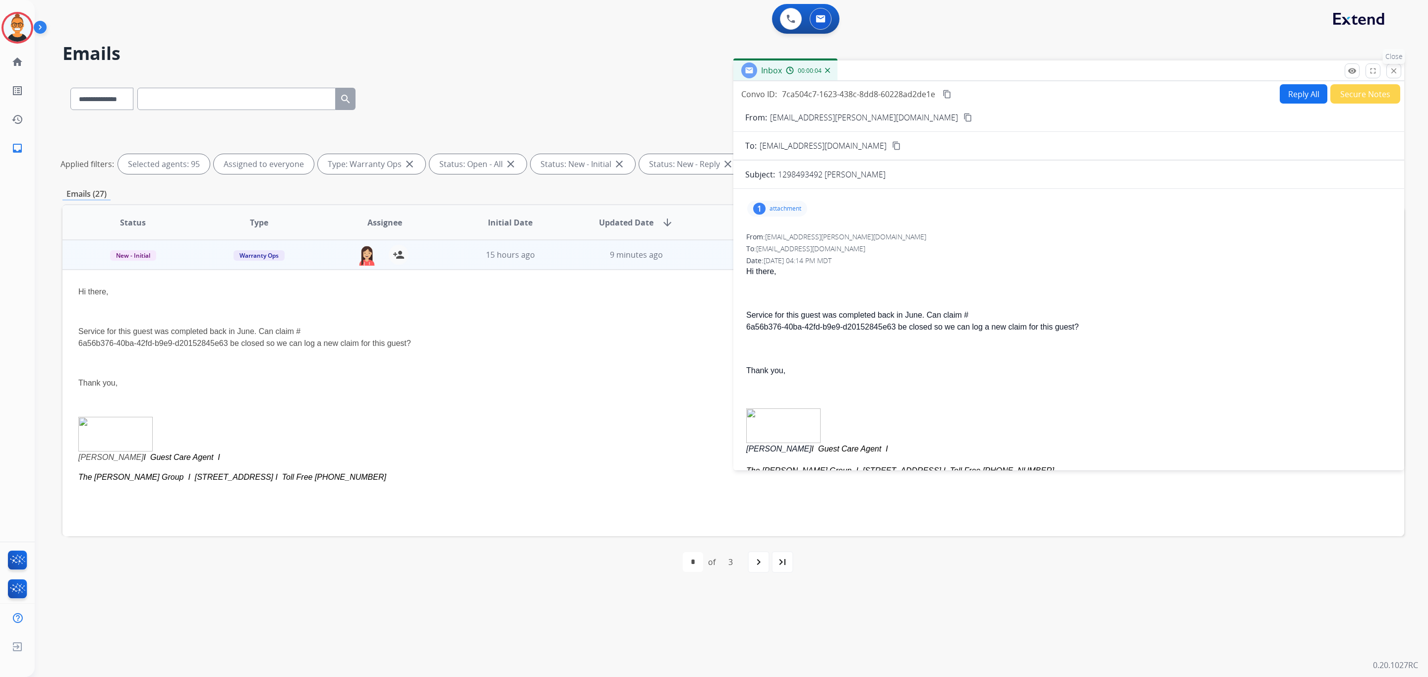
click at [1386, 65] on button "close Close" at bounding box center [1393, 70] width 15 height 15
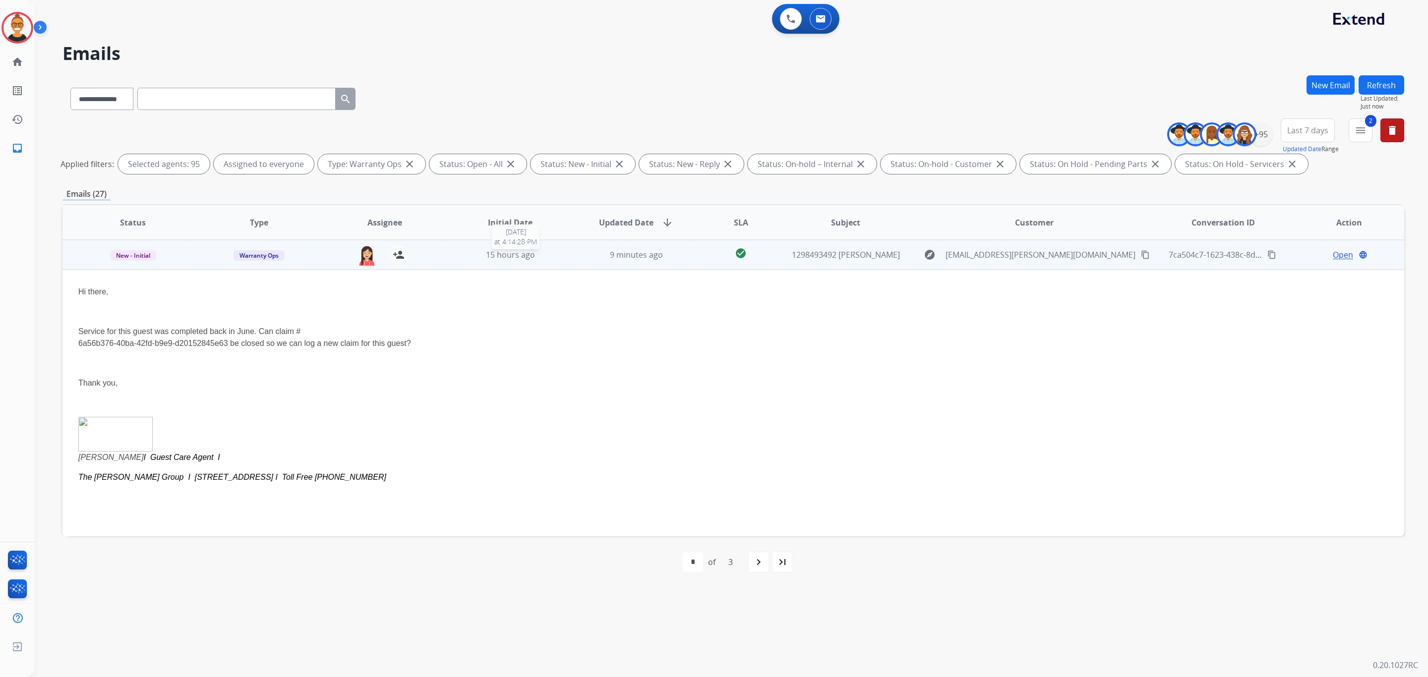
click at [554, 255] on div "15 hours ago" at bounding box center [511, 255] width 110 height 12
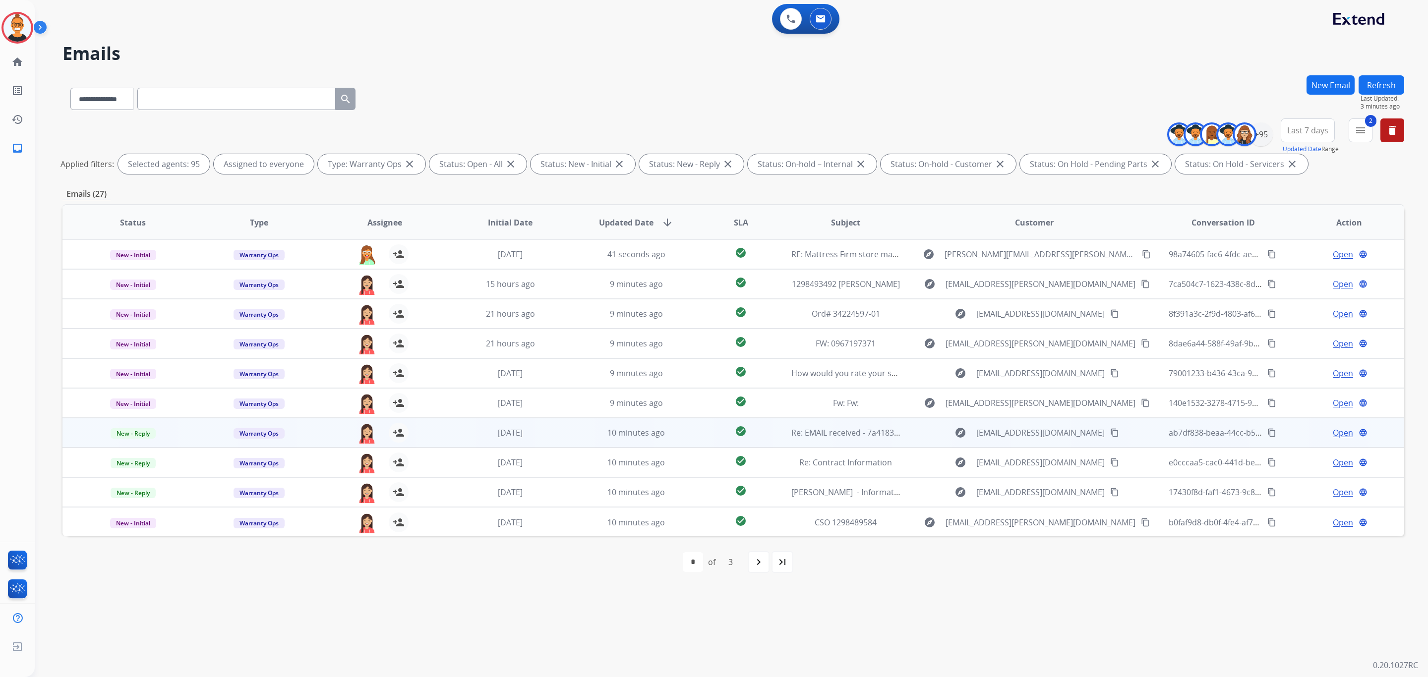
click at [692, 427] on td "check_circle" at bounding box center [733, 433] width 84 height 30
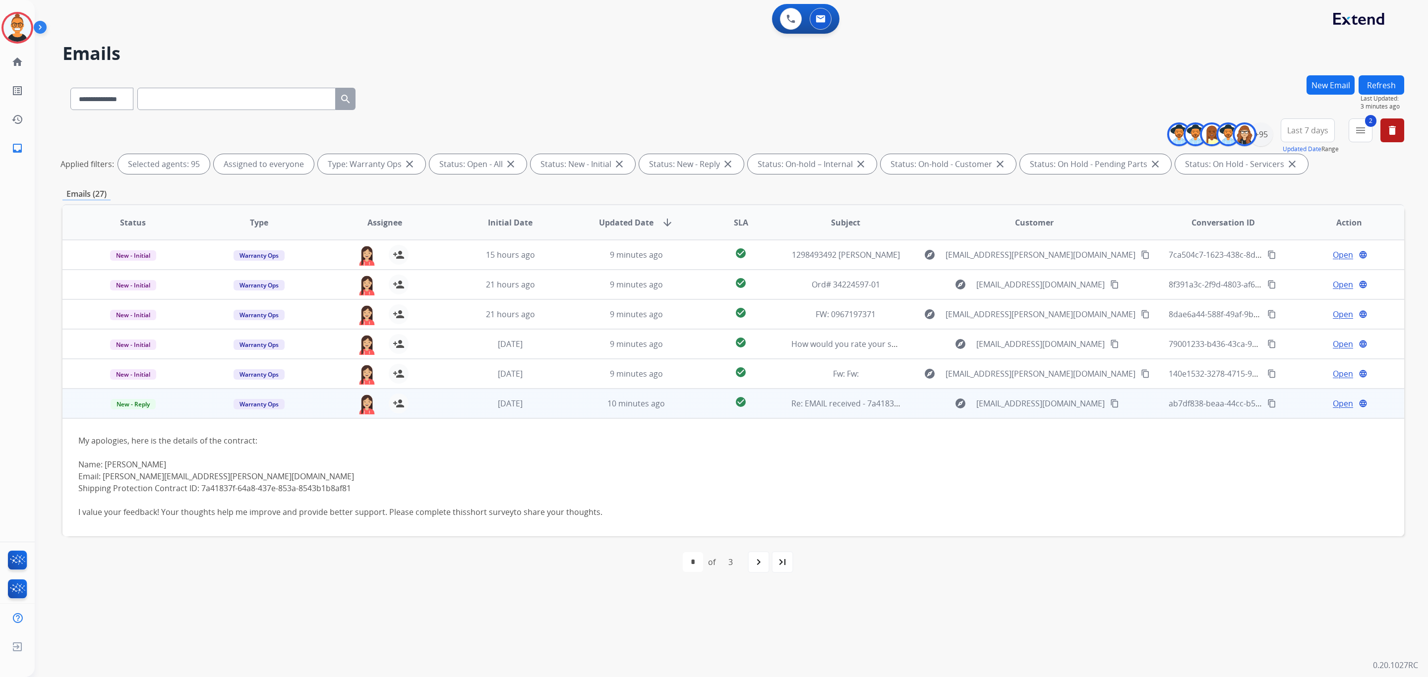
scroll to position [178, 0]
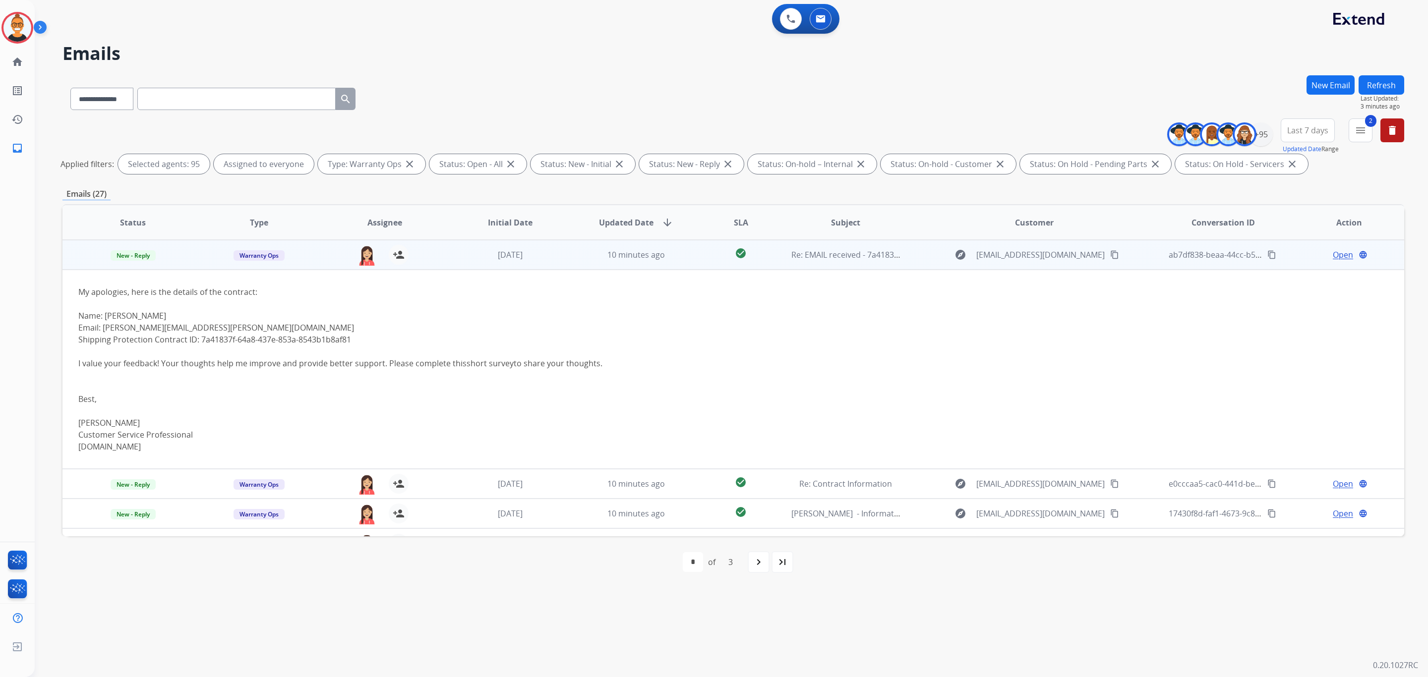
click at [1338, 252] on span "Open" at bounding box center [1342, 255] width 20 height 12
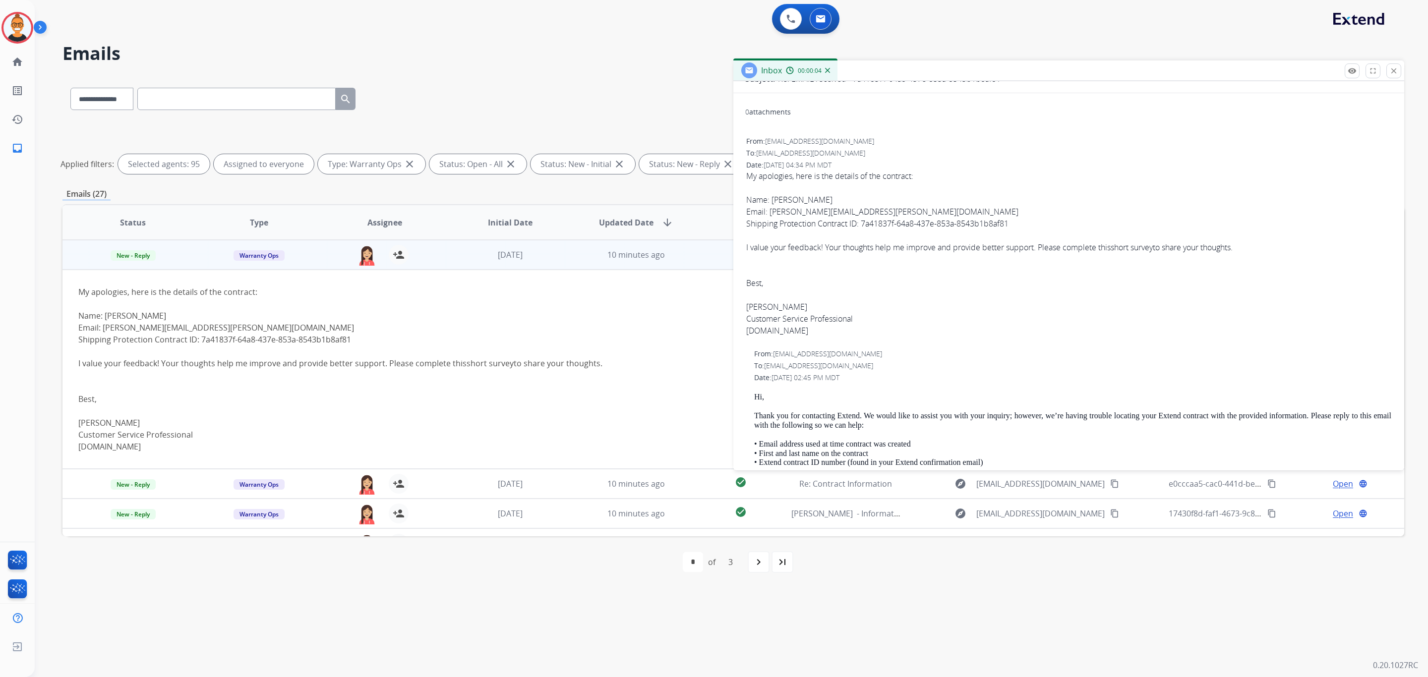
scroll to position [0, 0]
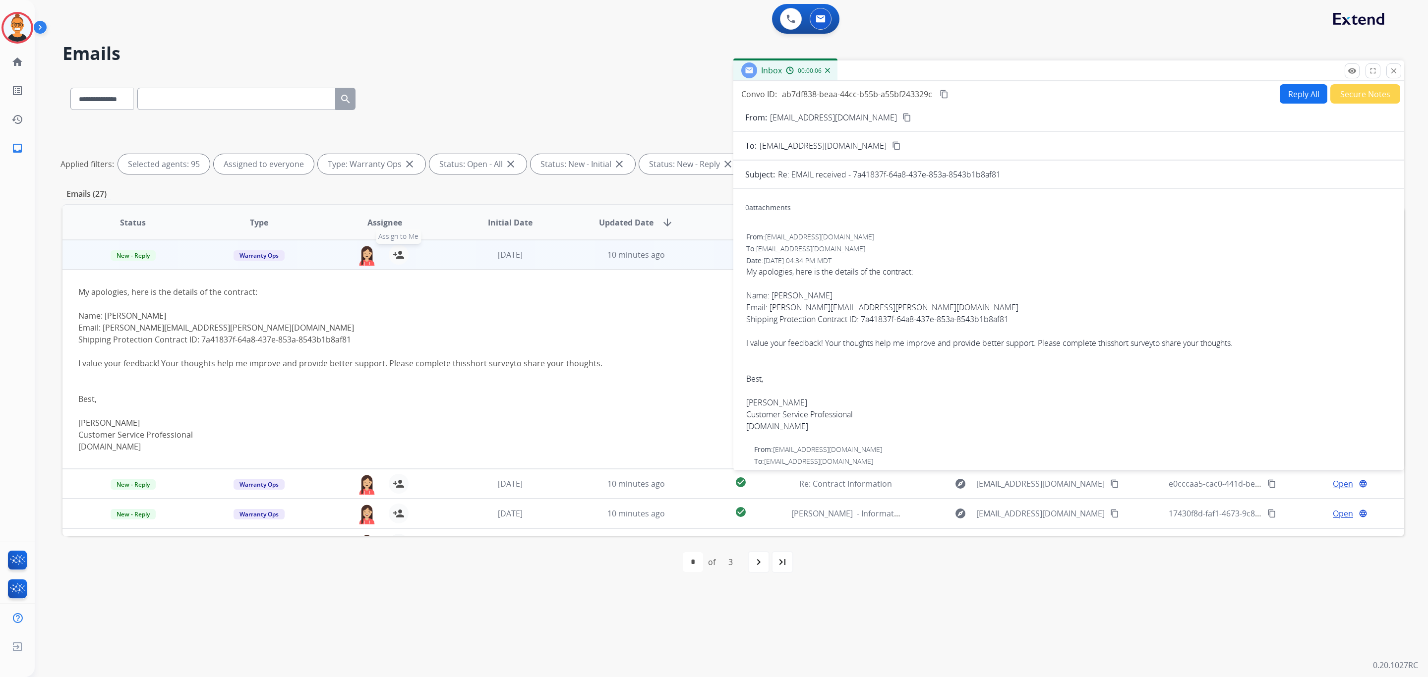
click at [393, 250] on mat-icon "person_add" at bounding box center [399, 255] width 12 height 12
click at [1389, 75] on button "close Close" at bounding box center [1393, 70] width 15 height 15
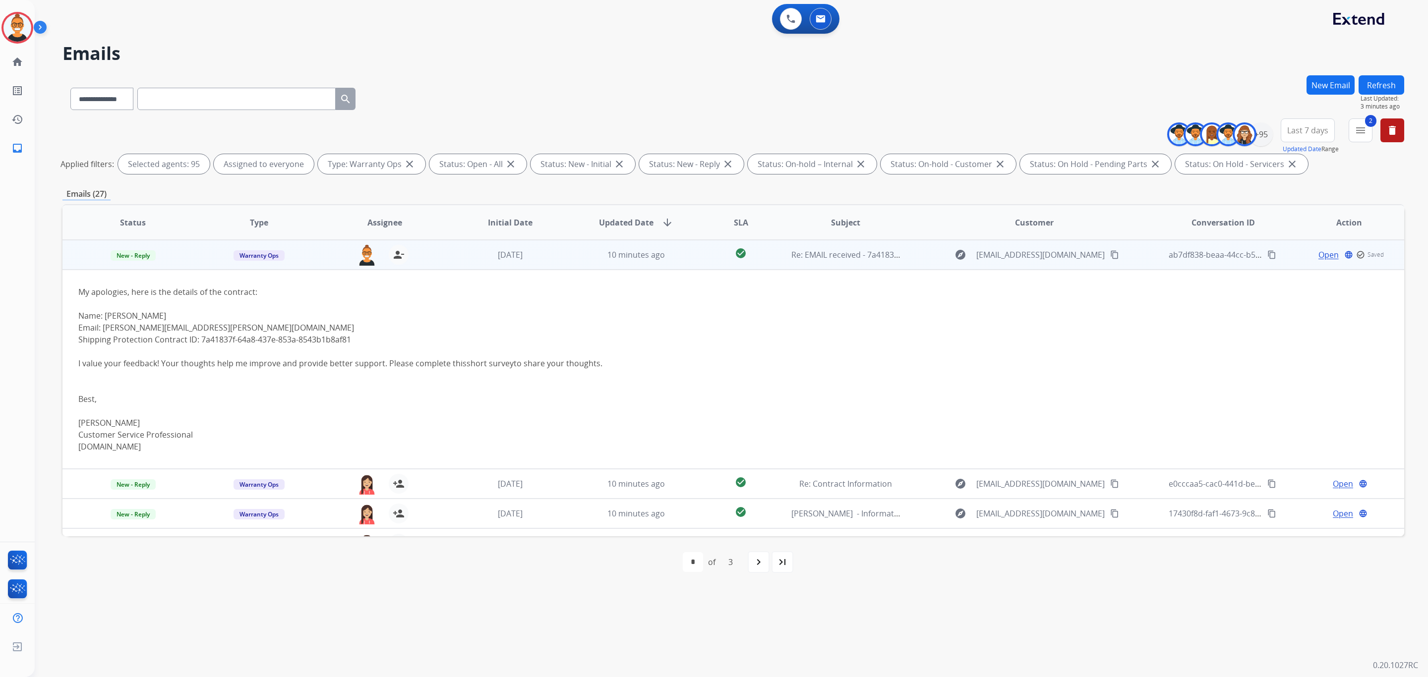
click at [577, 256] on td "10 minutes ago" at bounding box center [629, 255] width 126 height 30
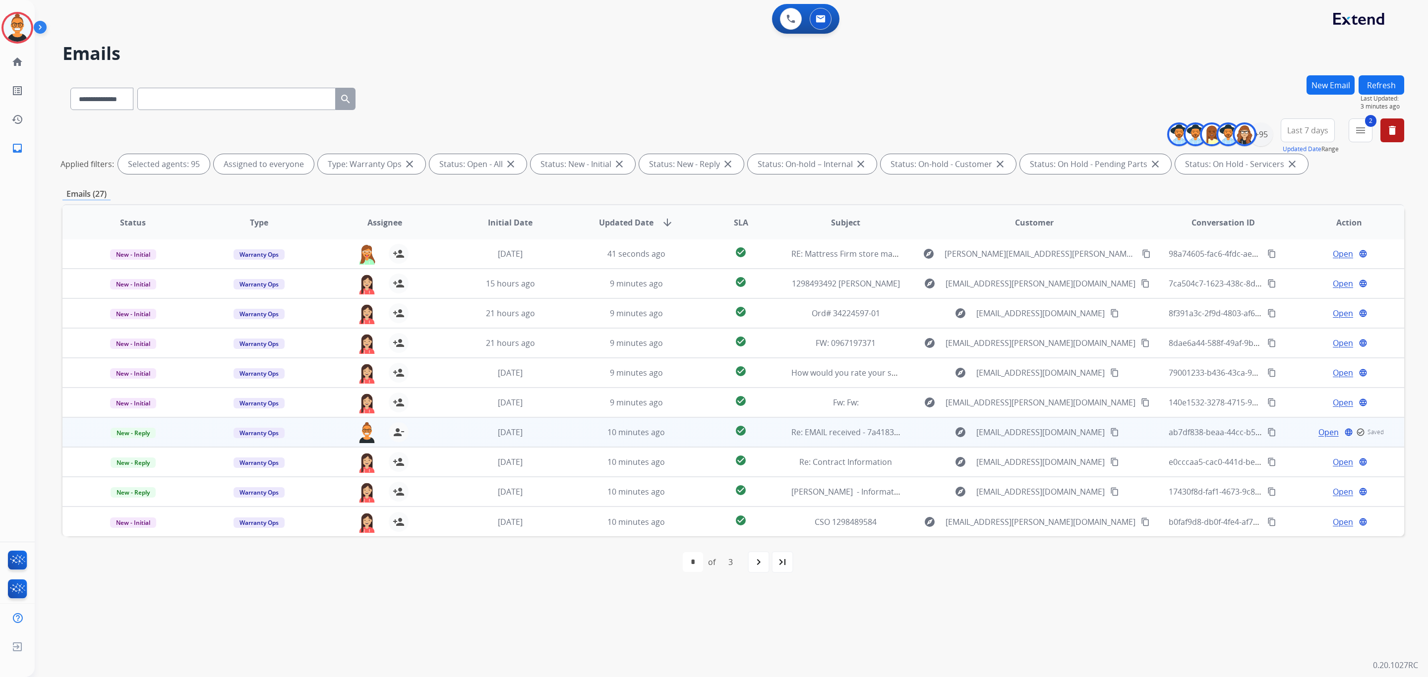
scroll to position [0, 0]
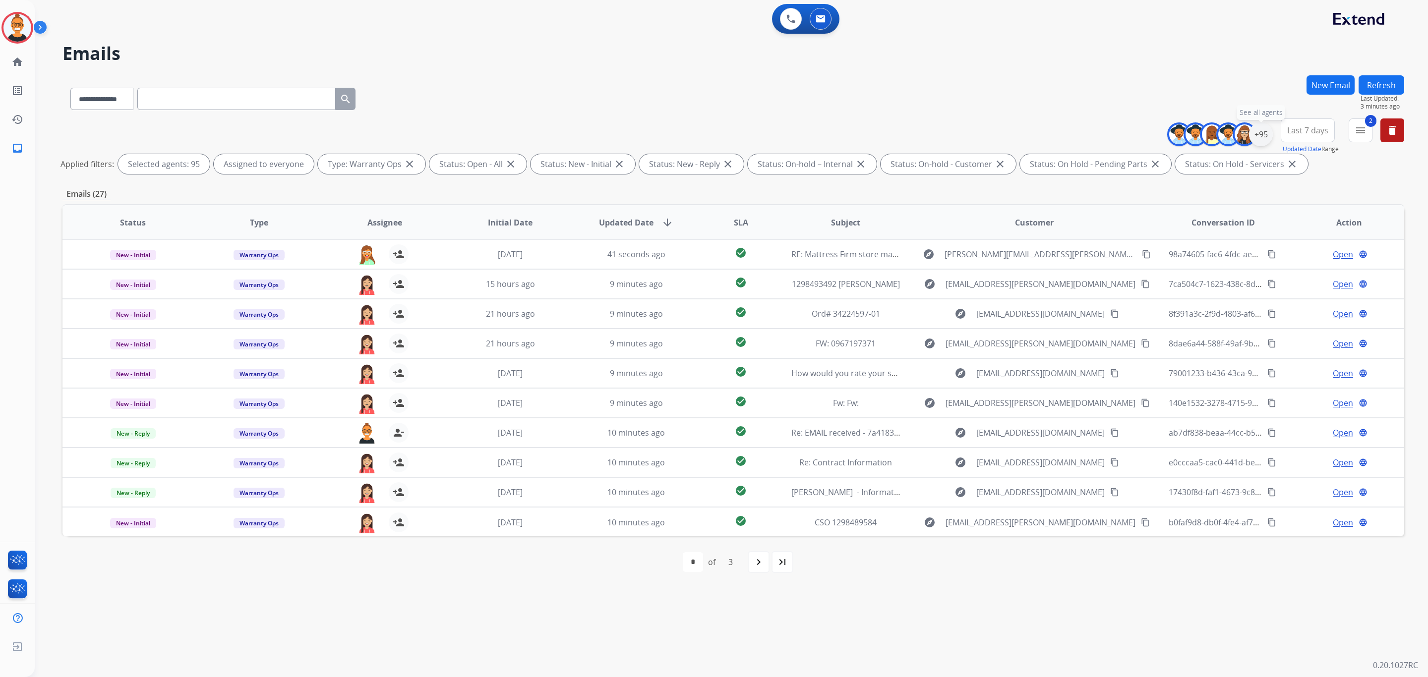
click at [1263, 137] on div "+95" at bounding box center [1261, 134] width 24 height 24
click at [1138, 228] on div "Unassigned" at bounding box center [1157, 232] width 49 height 8
click at [1190, 325] on div "Apply Clear" at bounding box center [1198, 335] width 147 height 26
click at [1197, 329] on button "Apply" at bounding box center [1212, 335] width 34 height 18
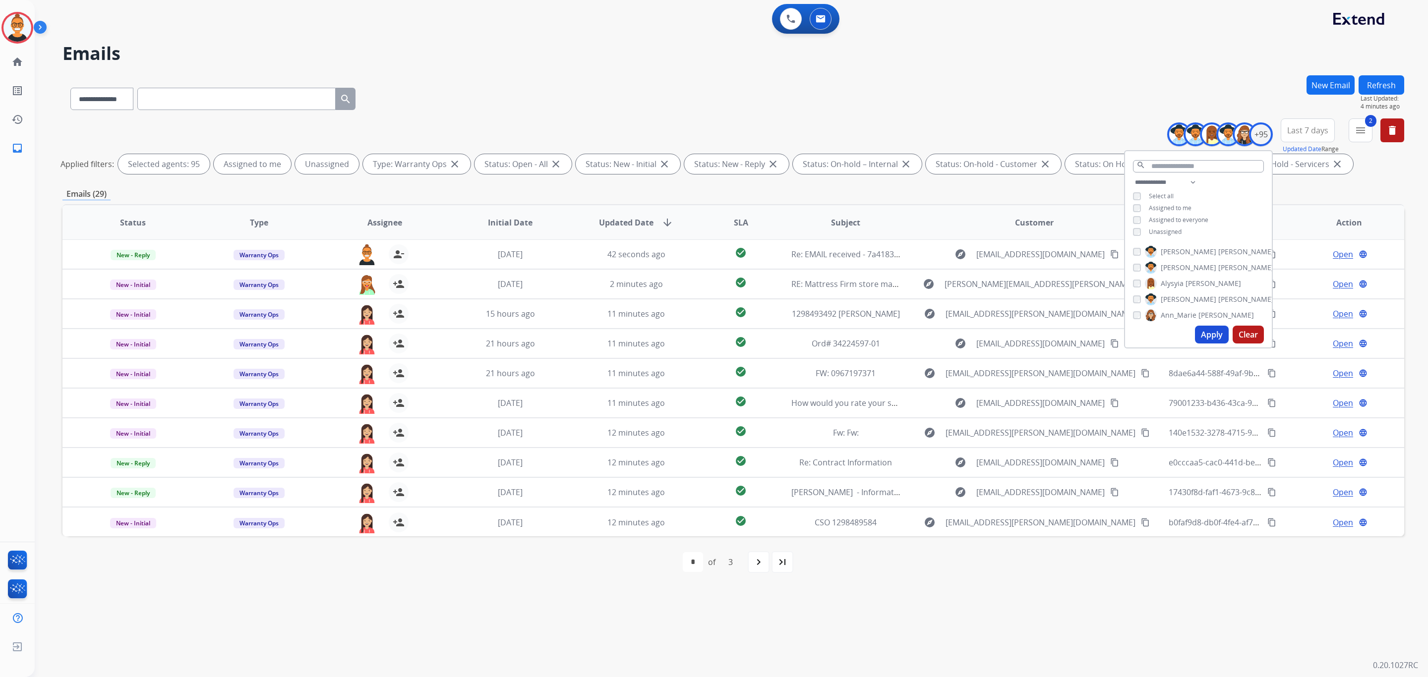
click at [591, 119] on div "**********" at bounding box center [732, 147] width 1341 height 59
click at [1261, 137] on div "+95" at bounding box center [1261, 134] width 24 height 24
click at [1210, 335] on button "Apply" at bounding box center [1212, 335] width 34 height 18
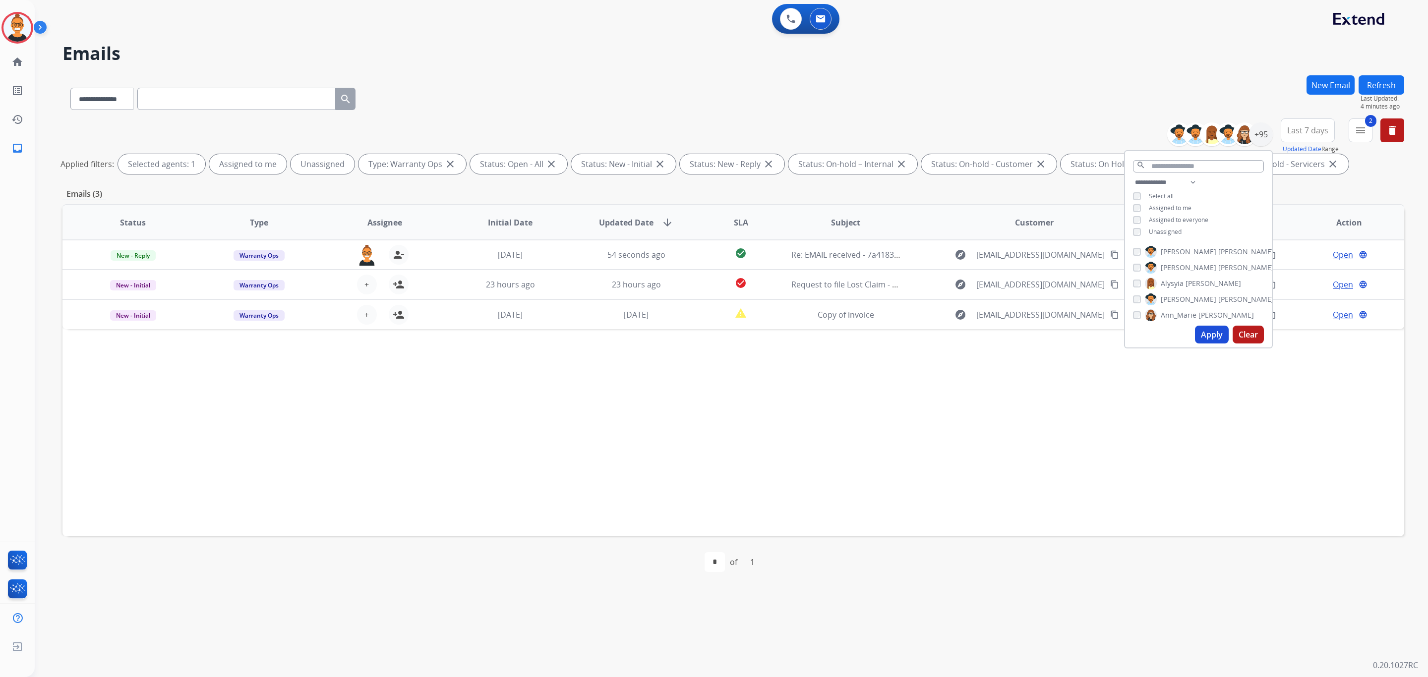
scroll to position [0, 0]
click at [595, 488] on div "Status Type Assignee Initial Date Updated Date arrow_downward SLA Subject Custo…" at bounding box center [732, 370] width 1341 height 332
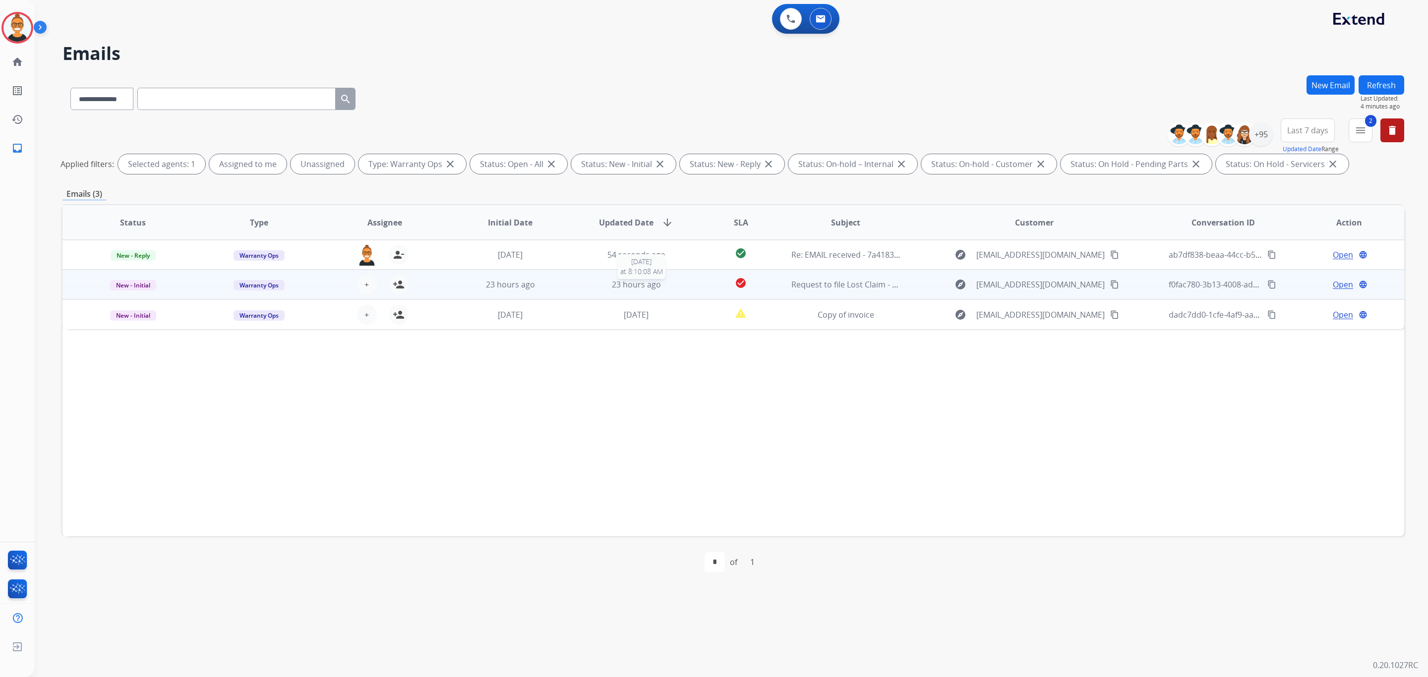
click at [674, 283] on div "23 hours ago" at bounding box center [636, 285] width 110 height 12
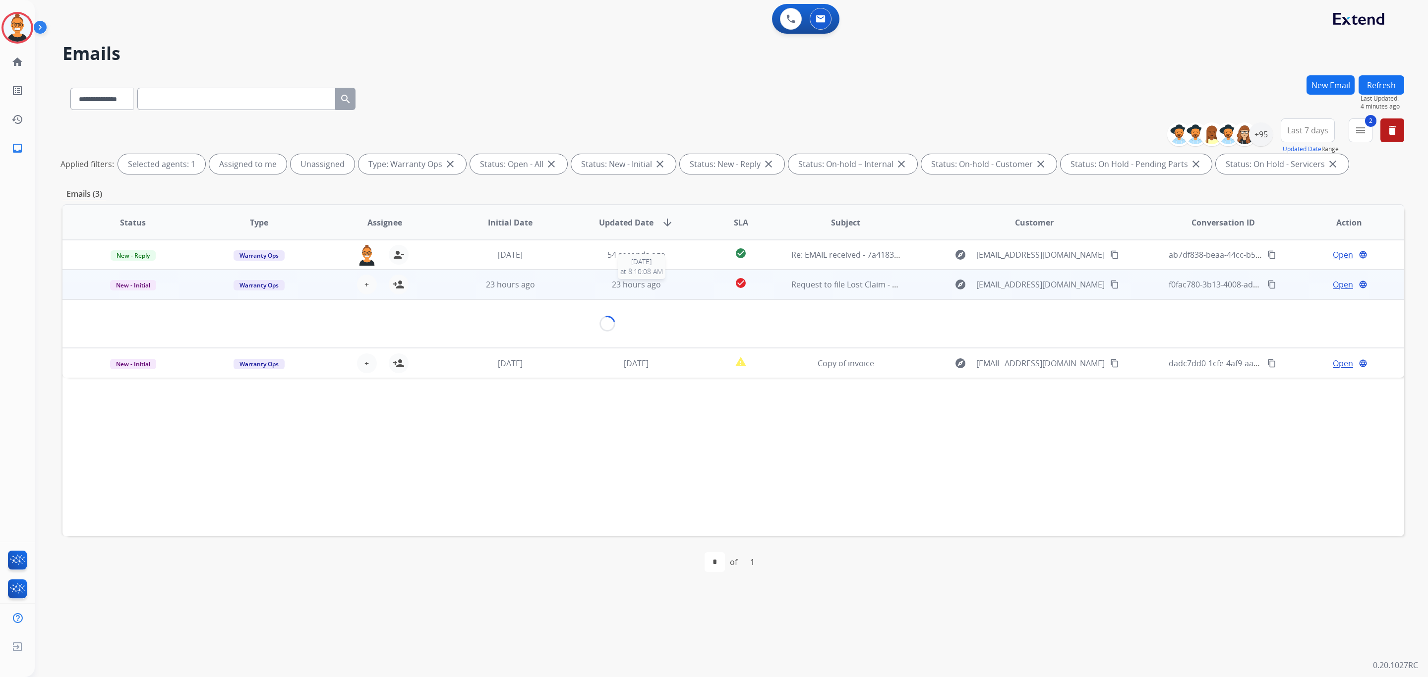
scroll to position [30, 0]
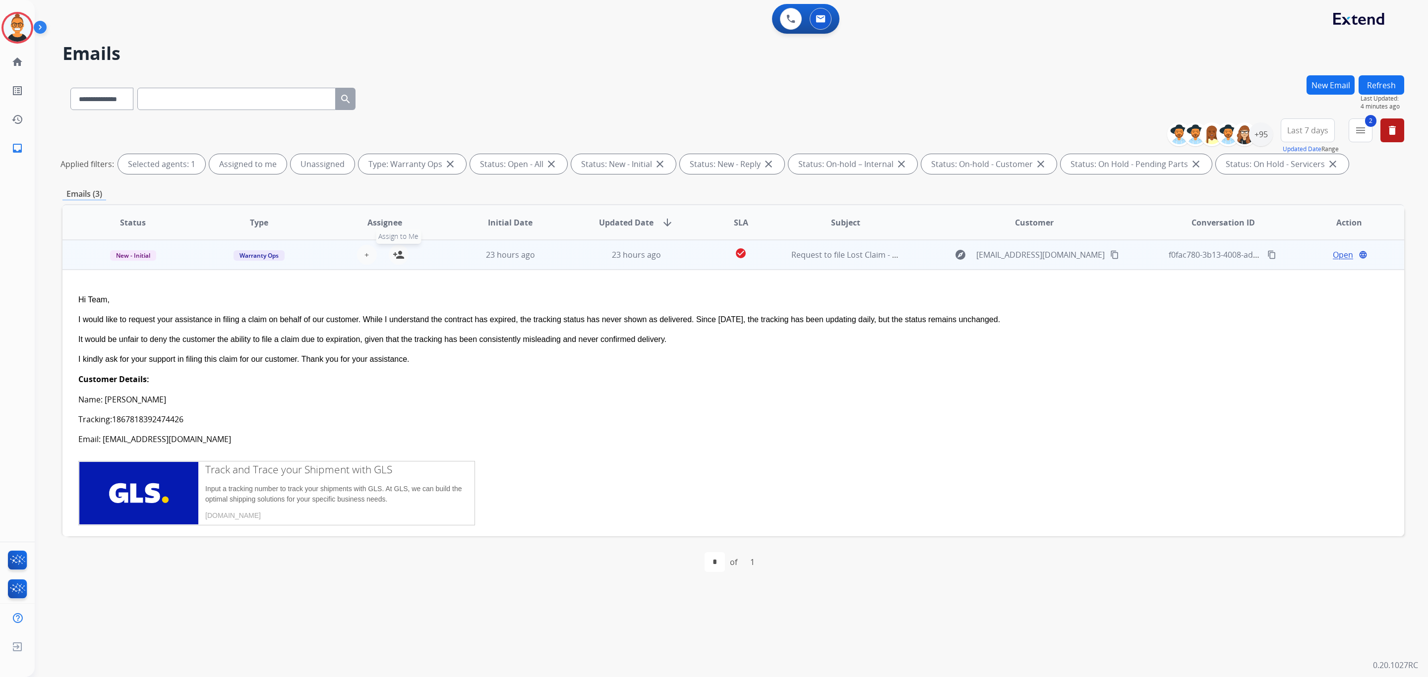
click at [399, 252] on mat-icon "person_add" at bounding box center [399, 255] width 12 height 12
click at [586, 256] on div "23 hours ago" at bounding box center [636, 255] width 110 height 12
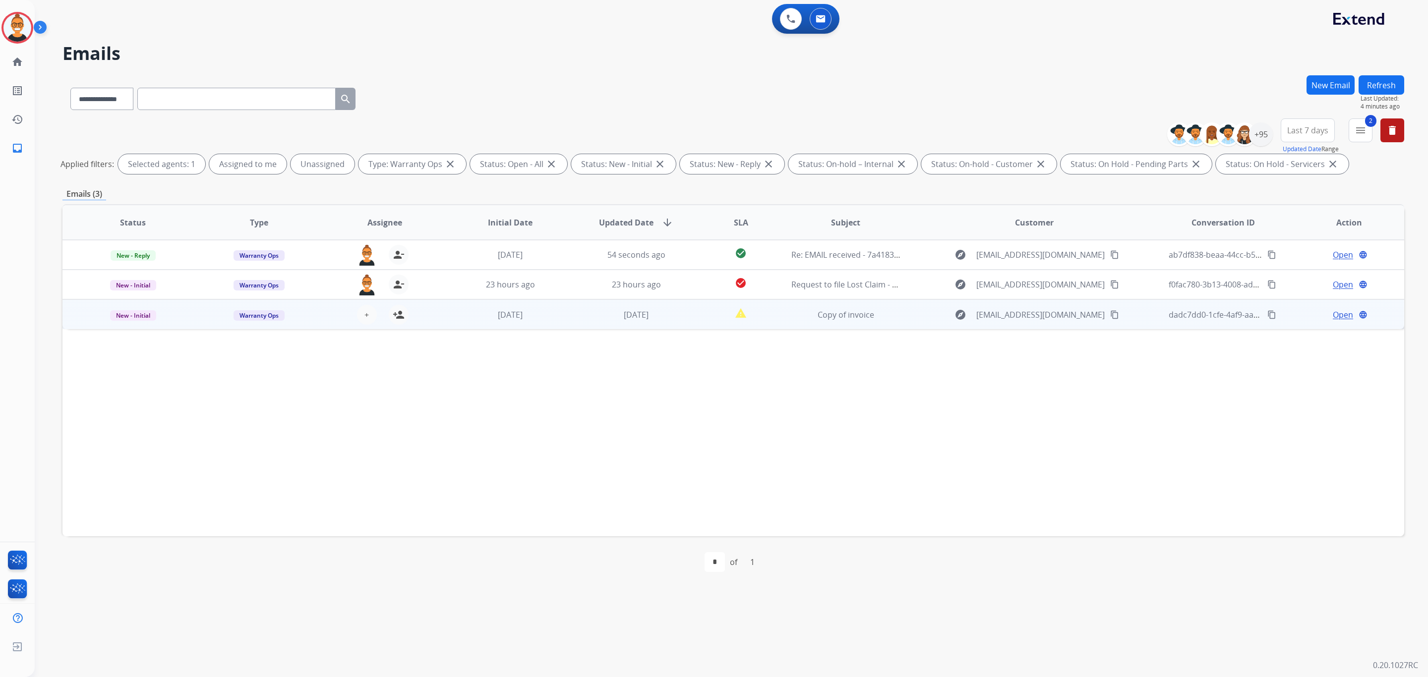
click at [566, 324] on td "[DATE]" at bounding box center [629, 314] width 126 height 30
click at [399, 309] on mat-icon "person_add" at bounding box center [399, 314] width 12 height 12
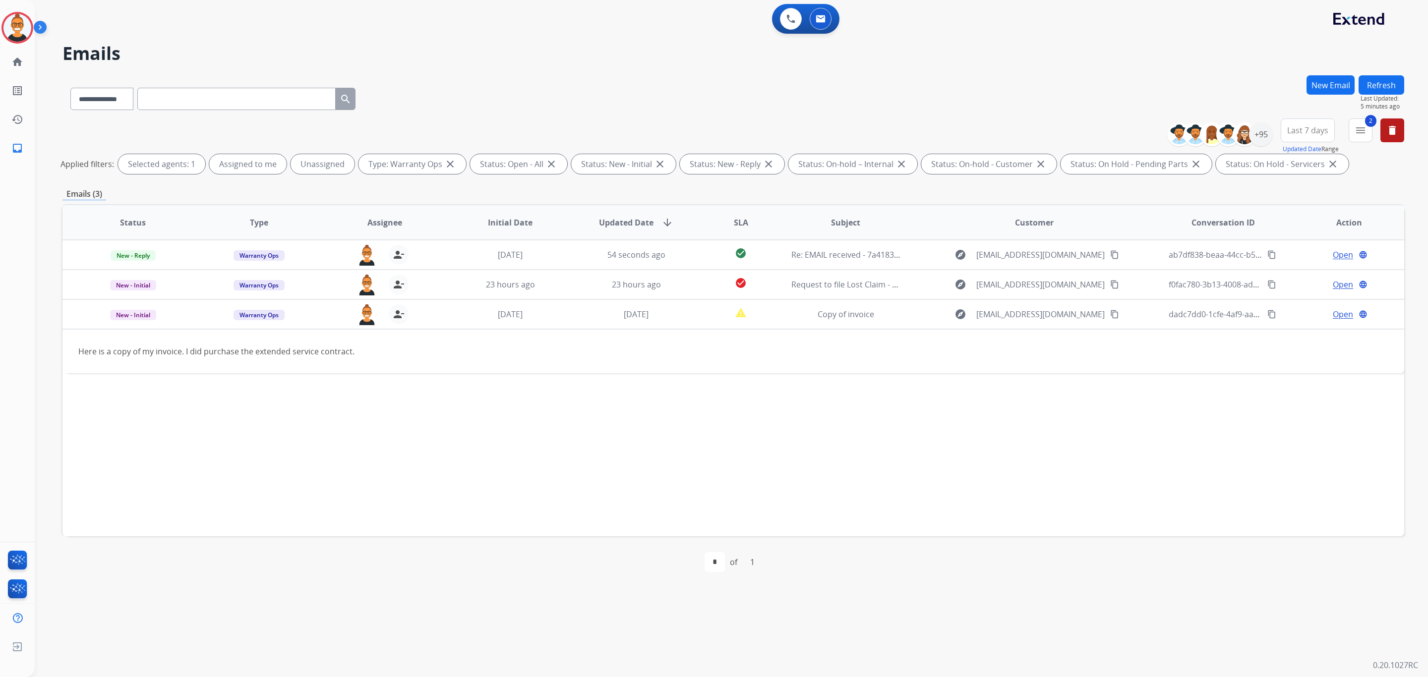
click at [531, 66] on div "**********" at bounding box center [719, 356] width 1369 height 641
click at [87, 100] on select "**********" at bounding box center [101, 99] width 62 height 22
select select "**********"
click at [70, 88] on select "**********" at bounding box center [101, 99] width 62 height 22
click at [223, 96] on input "text" at bounding box center [236, 99] width 198 height 22
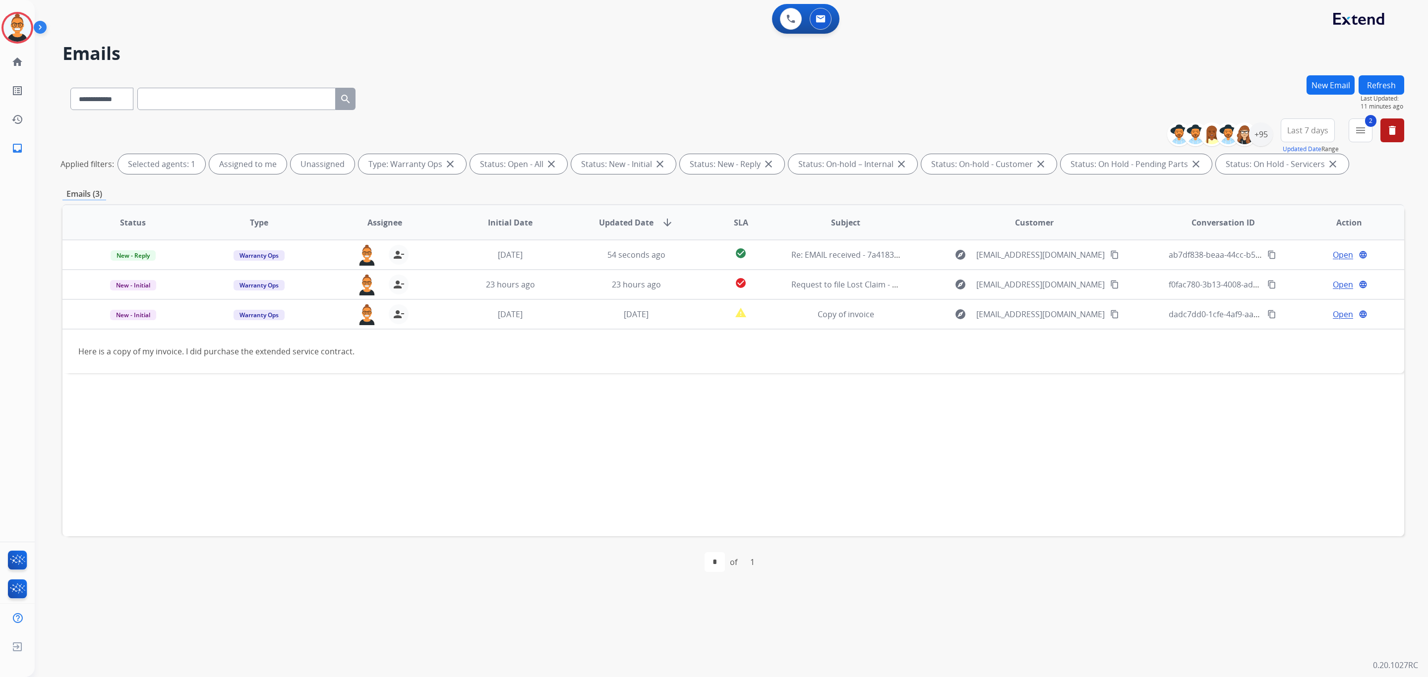
paste input "**********"
type input "**********"
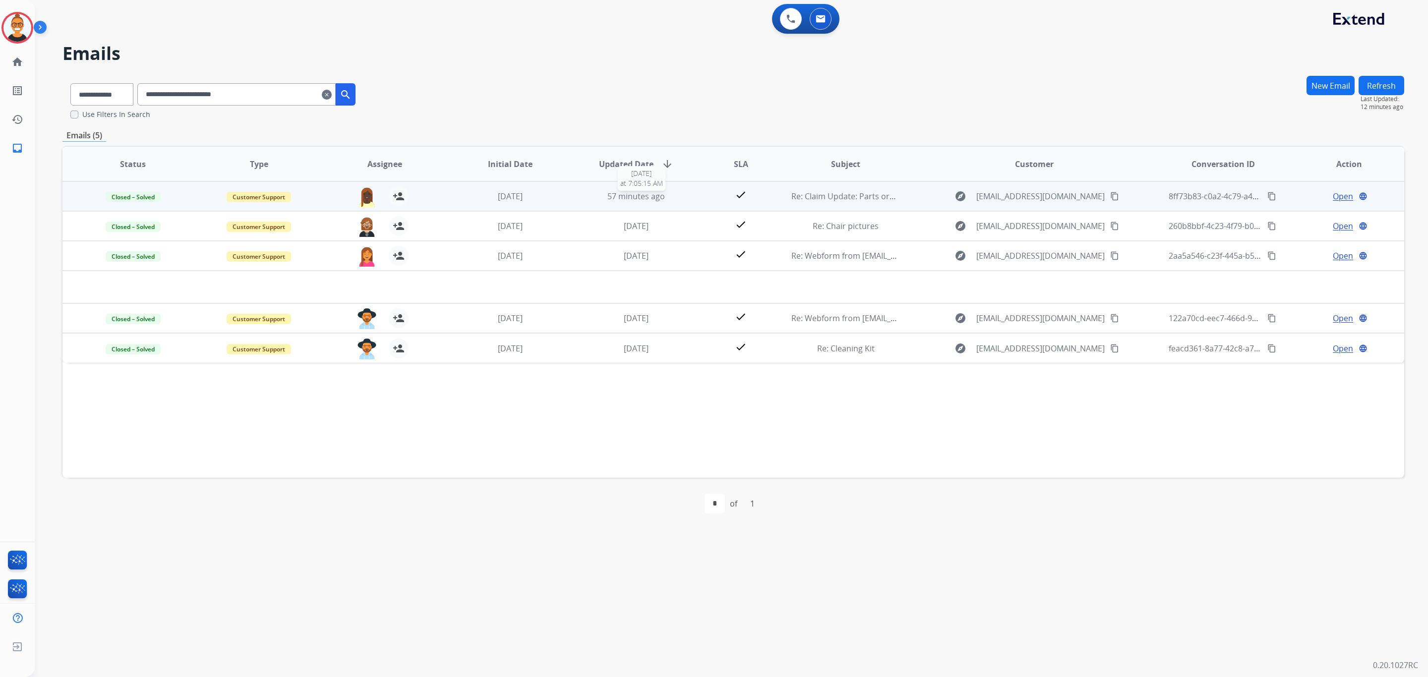
click at [581, 196] on div "57 minutes ago" at bounding box center [636, 196] width 110 height 12
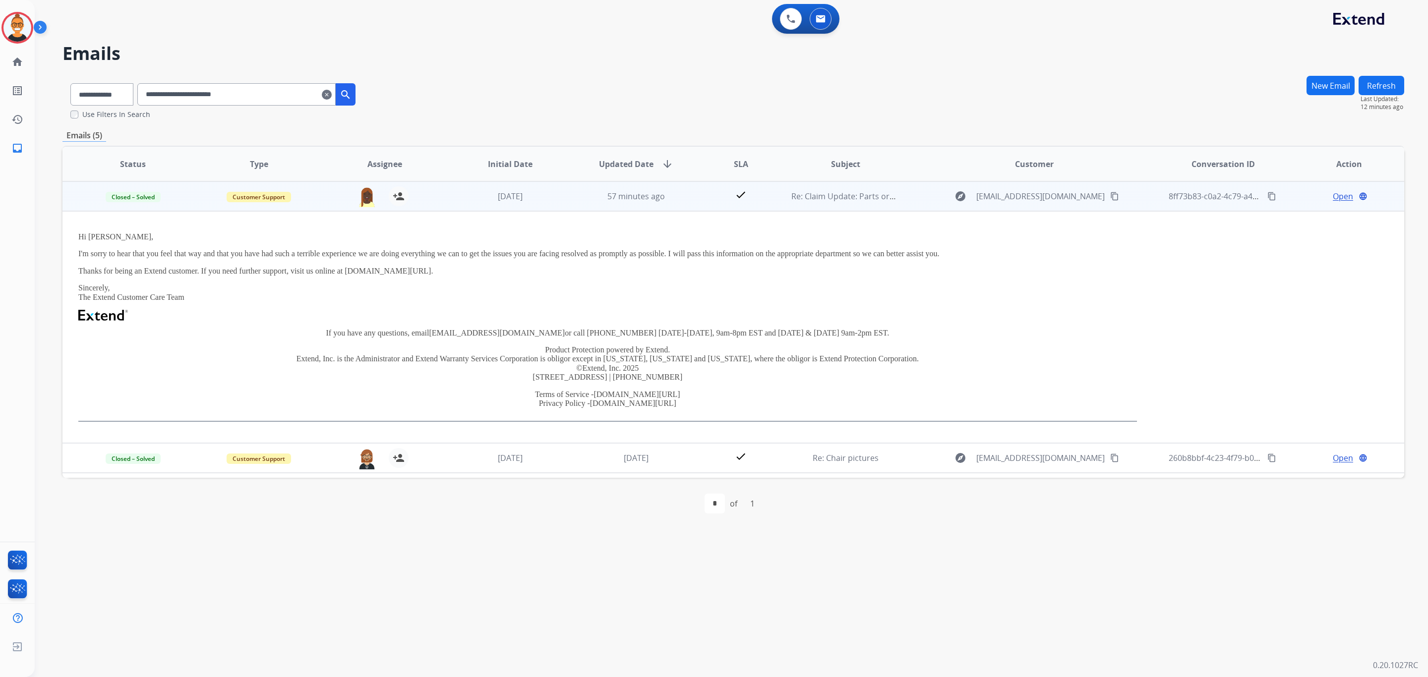
click at [1341, 194] on span "Open" at bounding box center [1342, 196] width 20 height 12
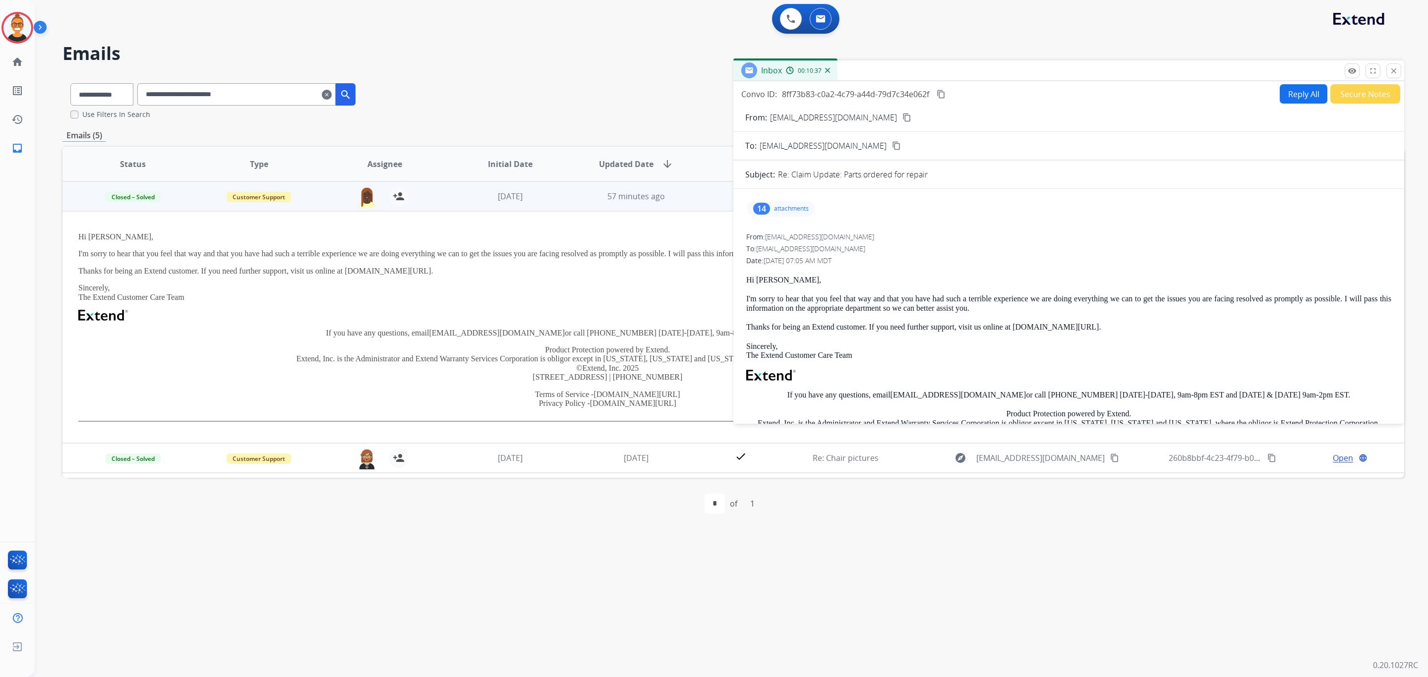
click at [794, 206] on p "attachments" at bounding box center [791, 209] width 35 height 8
click at [784, 245] on div at bounding box center [782, 236] width 50 height 35
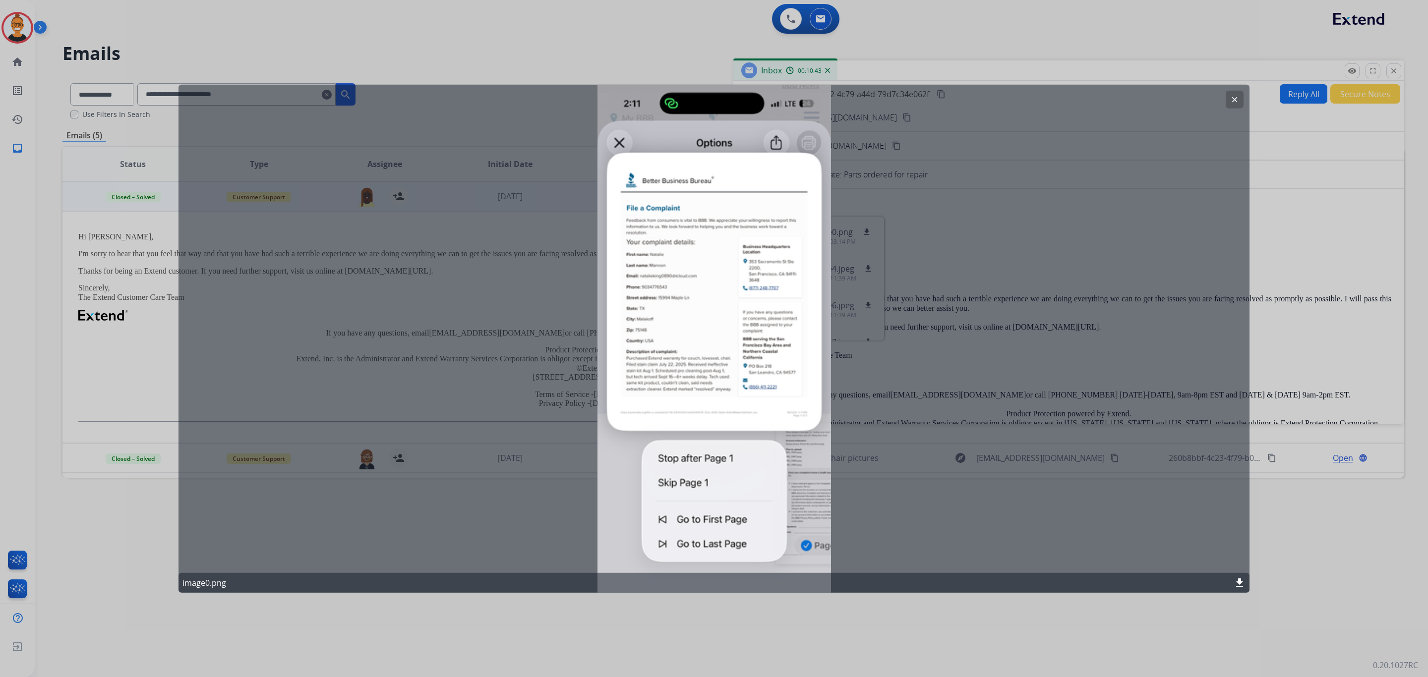
click at [1230, 96] on mat-icon "clear" at bounding box center [1234, 99] width 9 height 9
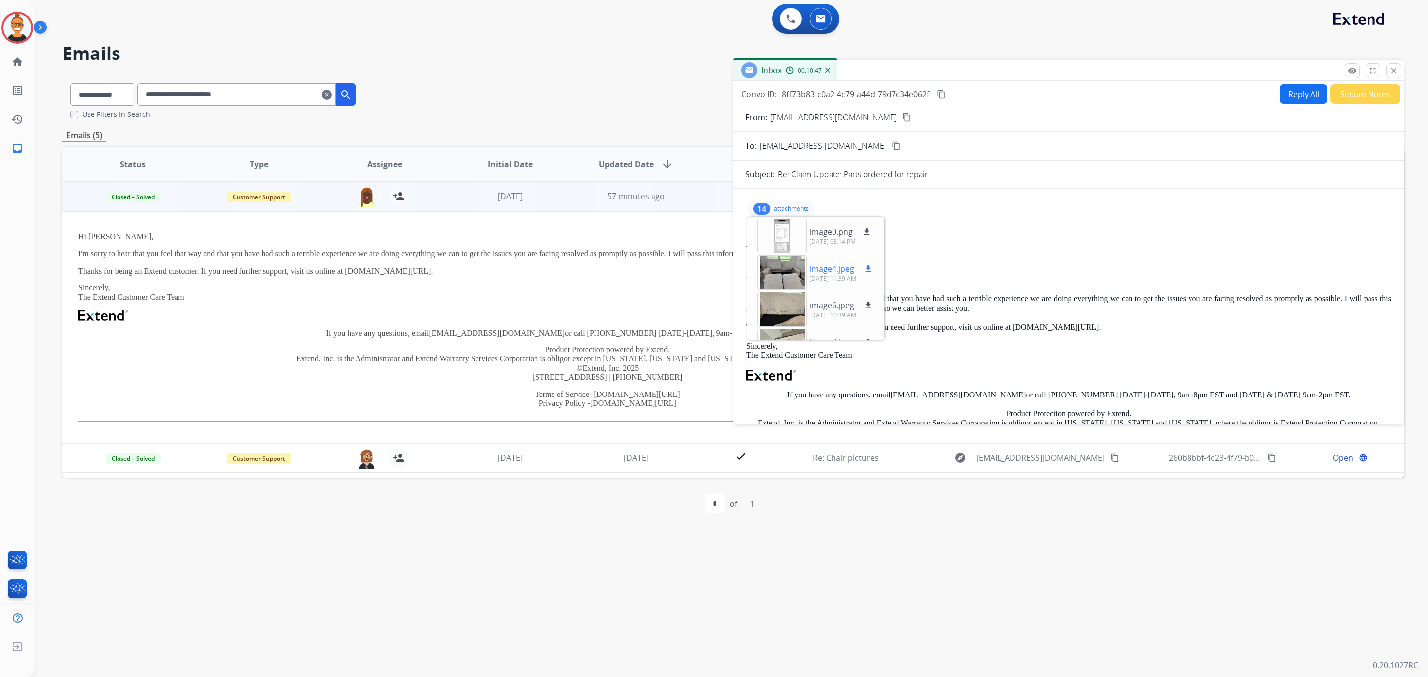
click at [768, 272] on div at bounding box center [782, 272] width 50 height 35
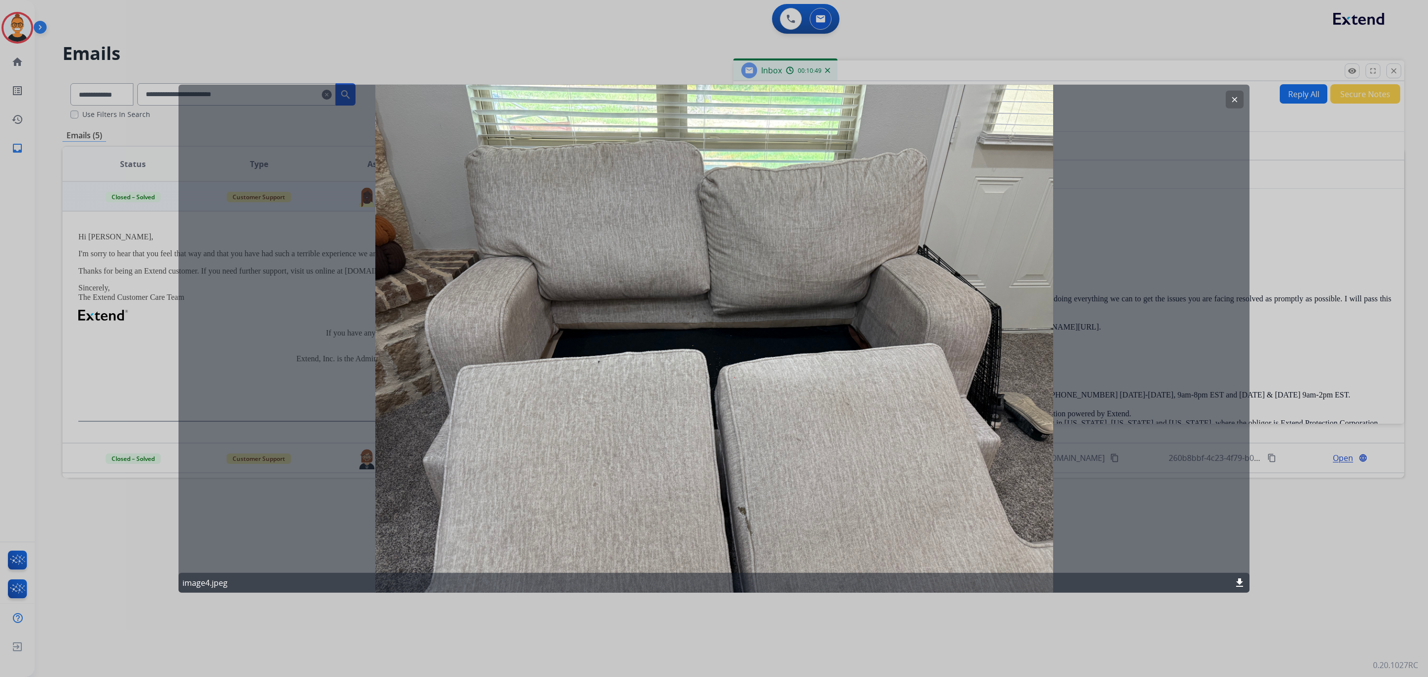
click at [1232, 91] on div "clear" at bounding box center [1234, 100] width 18 height 18
click at [1232, 91] on button "clear" at bounding box center [1234, 100] width 18 height 18
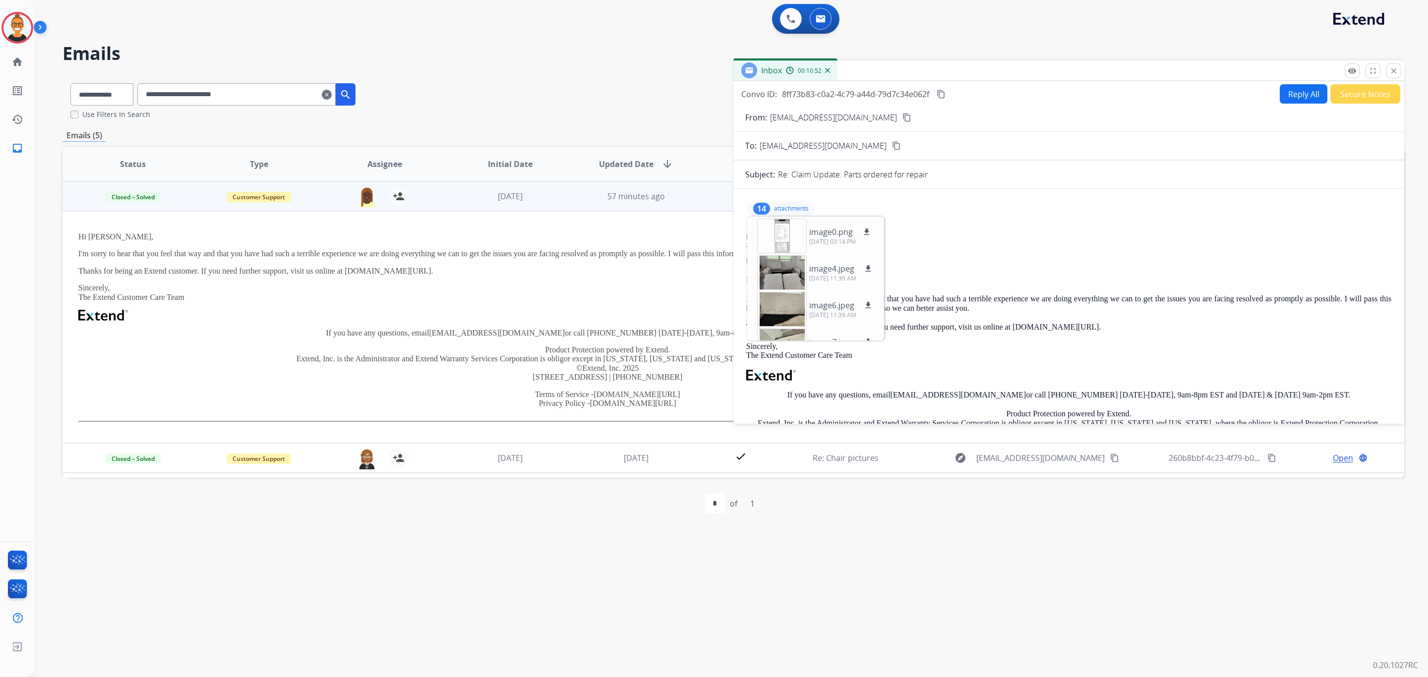
click at [783, 209] on p "attachments" at bounding box center [791, 209] width 35 height 8
click at [800, 204] on div "14 attachments" at bounding box center [780, 209] width 67 height 16
click at [787, 207] on p "attachments" at bounding box center [791, 209] width 35 height 8
click at [790, 201] on div "14 attachments" at bounding box center [780, 209] width 67 height 16
click at [790, 201] on div "14 attachments image0.png download [DATE] 03:14 PM image4.jpeg download [DATE] …" at bounding box center [780, 209] width 67 height 16
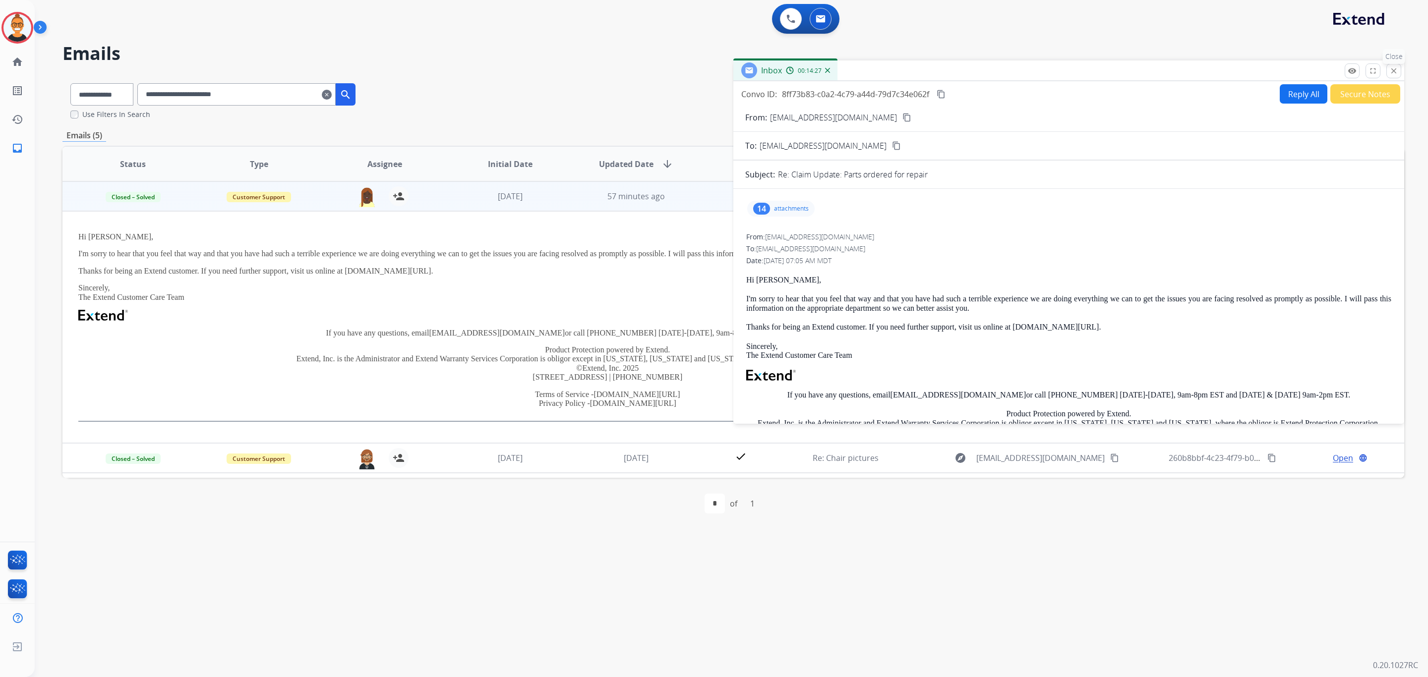
click at [1397, 73] on button "close Close" at bounding box center [1393, 70] width 15 height 15
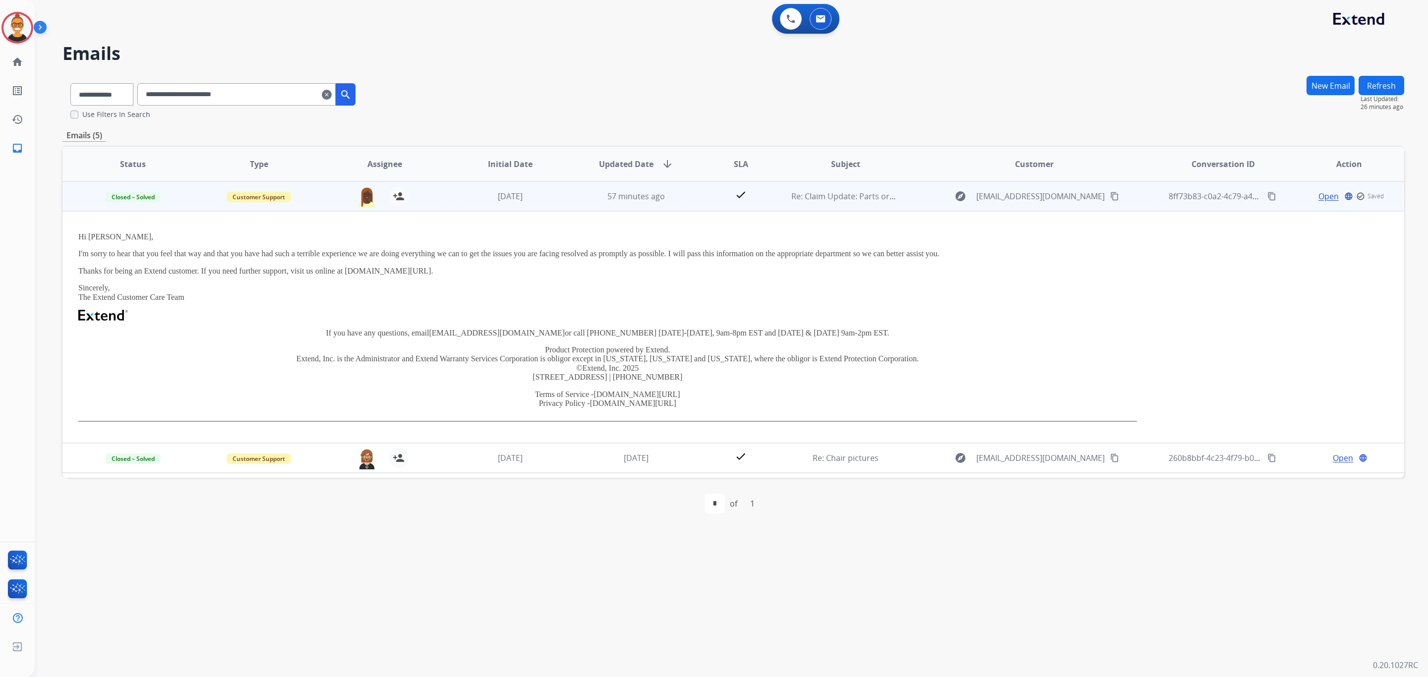
click at [543, 206] on td "[DATE]" at bounding box center [503, 196] width 126 height 30
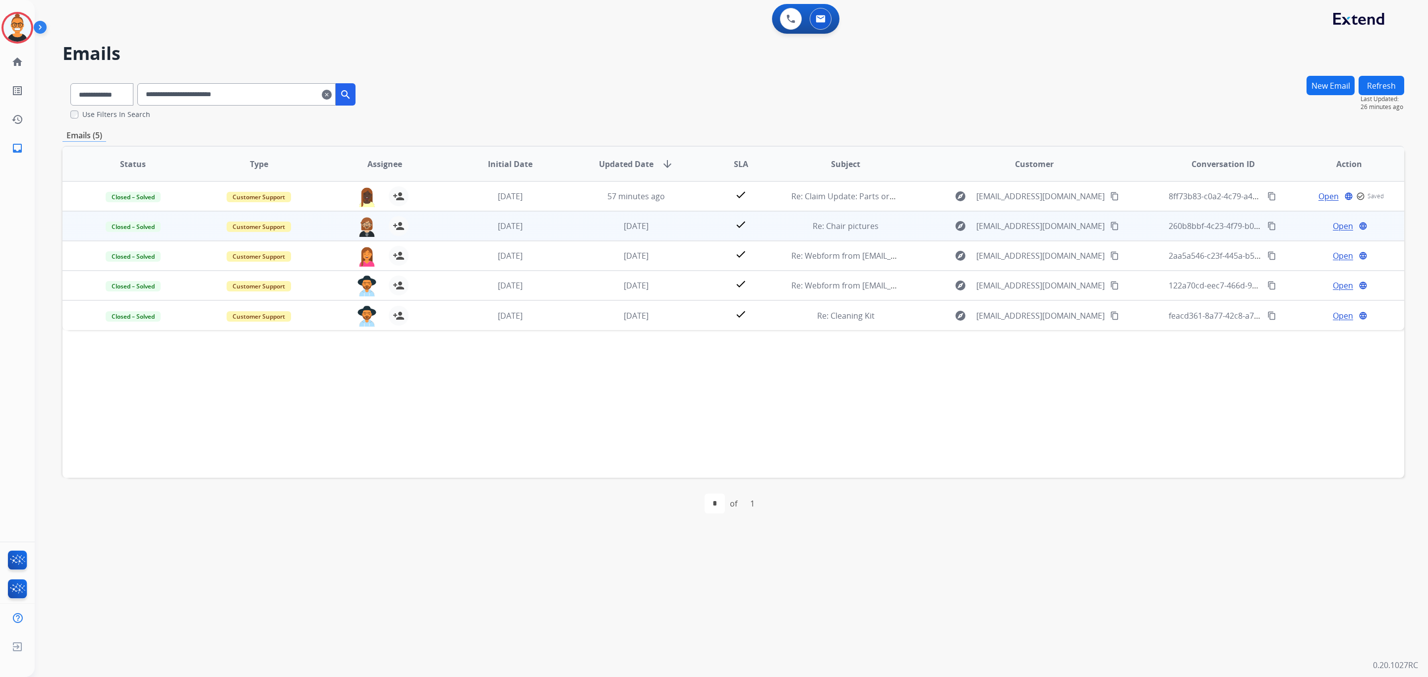
click at [545, 232] on td "[DATE]" at bounding box center [503, 226] width 126 height 30
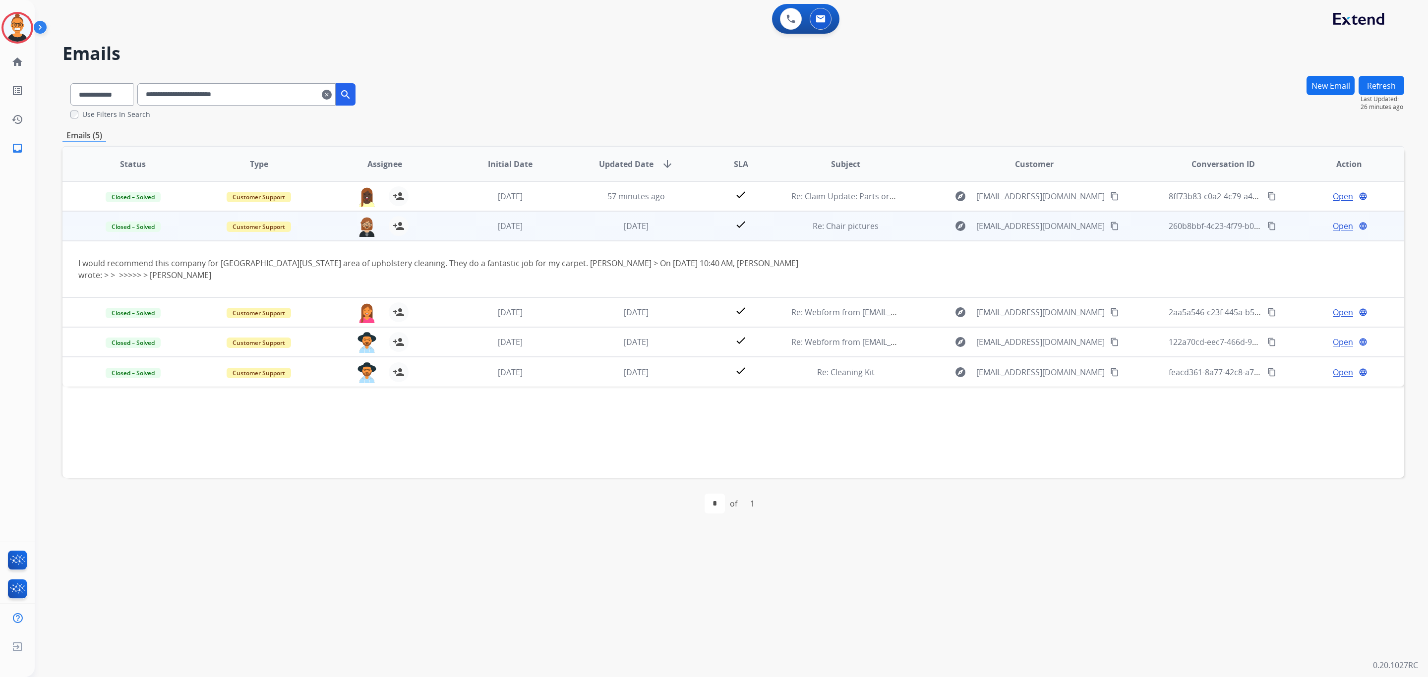
click at [1337, 225] on span "Open" at bounding box center [1342, 226] width 20 height 12
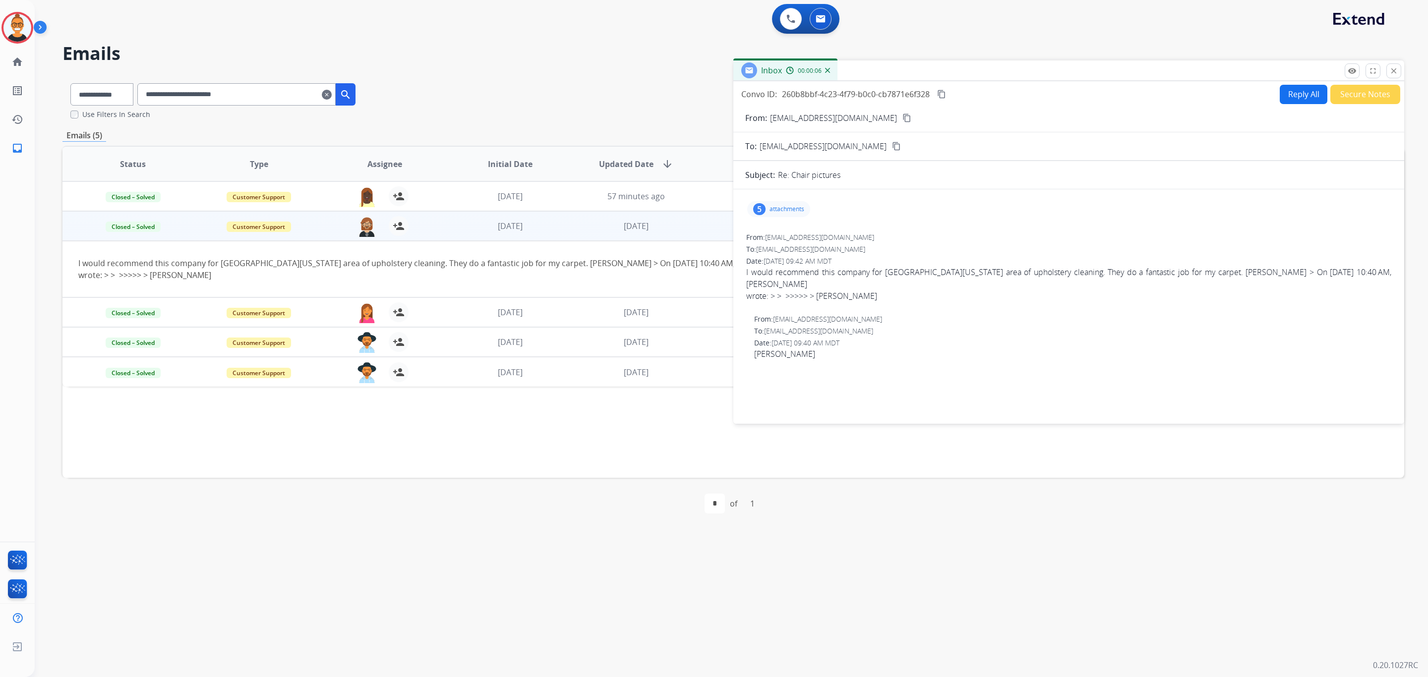
click at [790, 210] on p "attachments" at bounding box center [786, 209] width 35 height 8
click at [790, 240] on div at bounding box center [782, 236] width 50 height 35
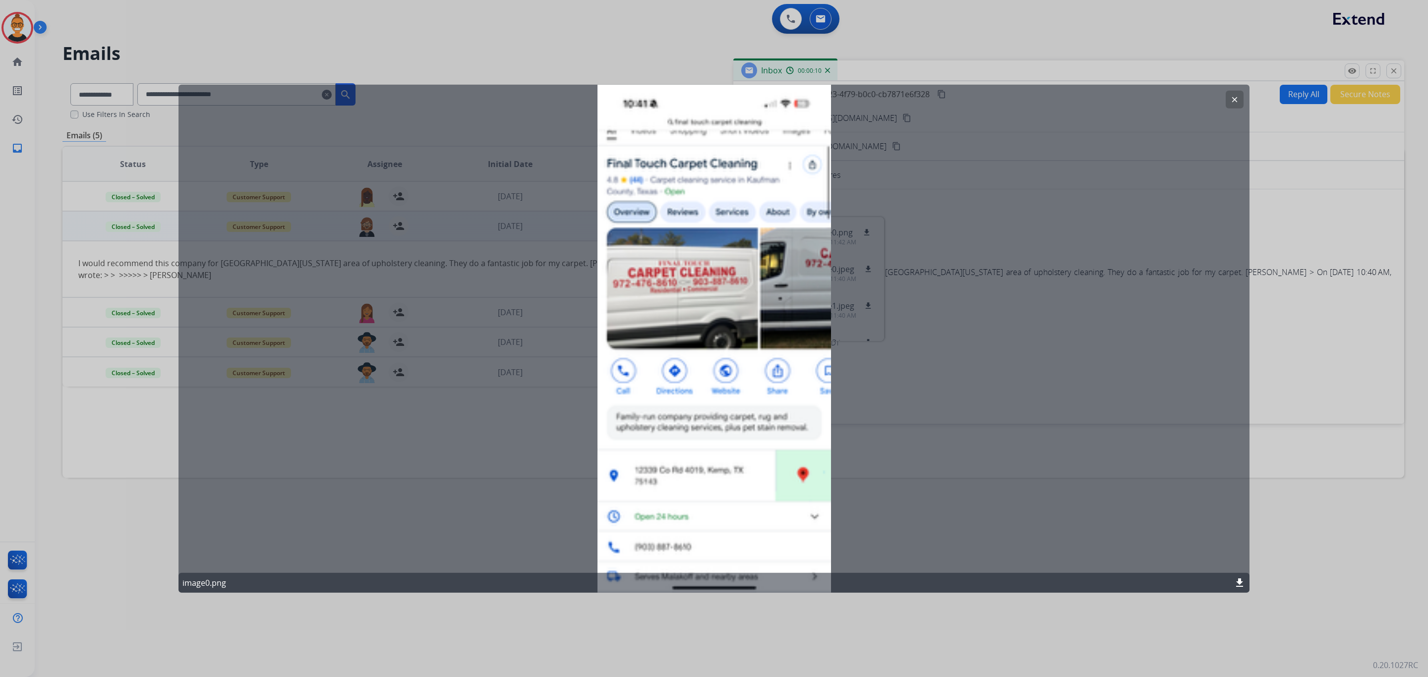
click at [1236, 96] on mat-icon "clear" at bounding box center [1234, 99] width 9 height 9
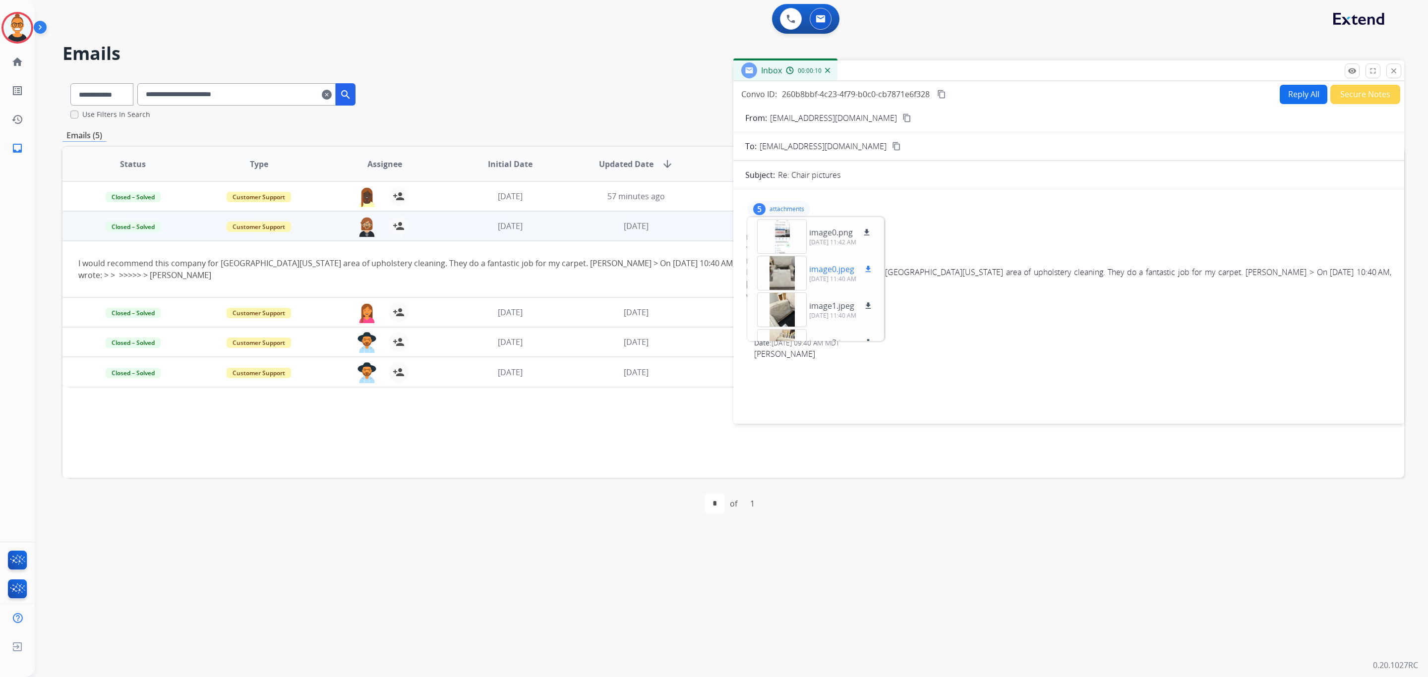
click at [776, 265] on div at bounding box center [782, 273] width 50 height 35
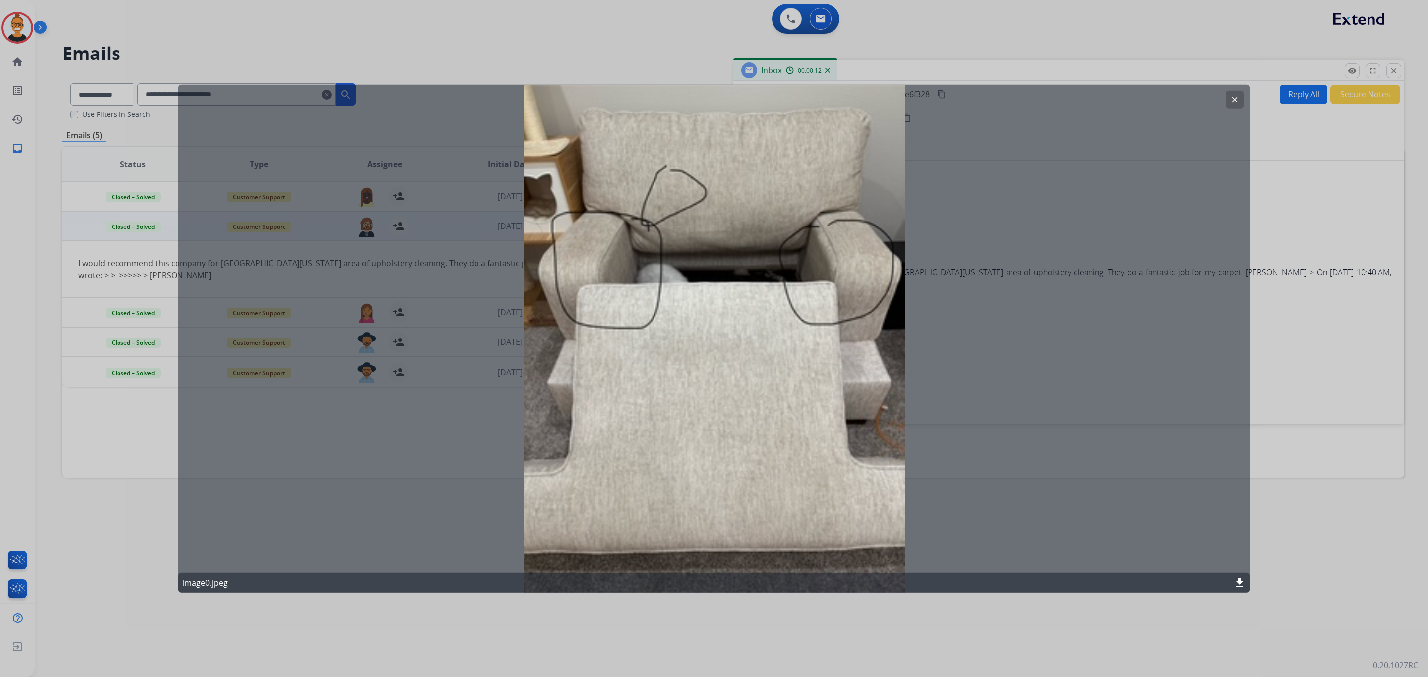
click at [1239, 103] on button "clear" at bounding box center [1234, 100] width 18 height 18
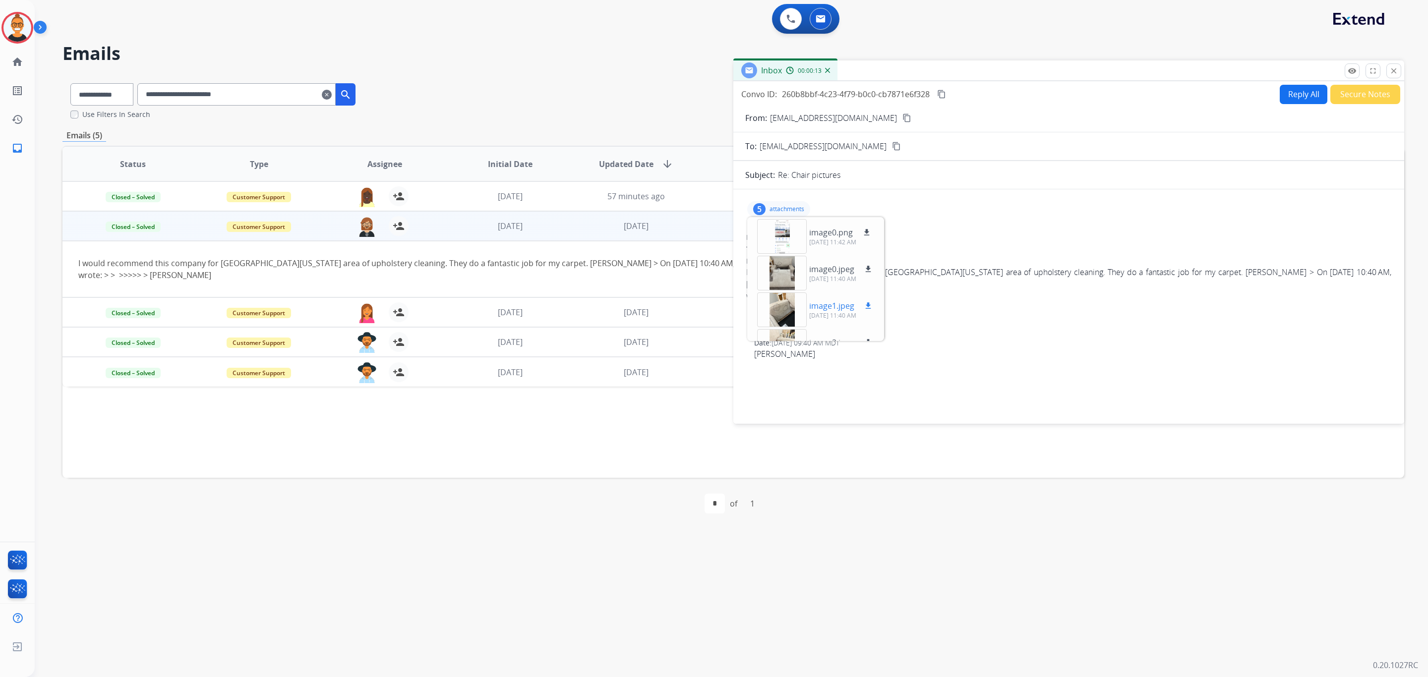
click at [784, 311] on div at bounding box center [782, 309] width 50 height 35
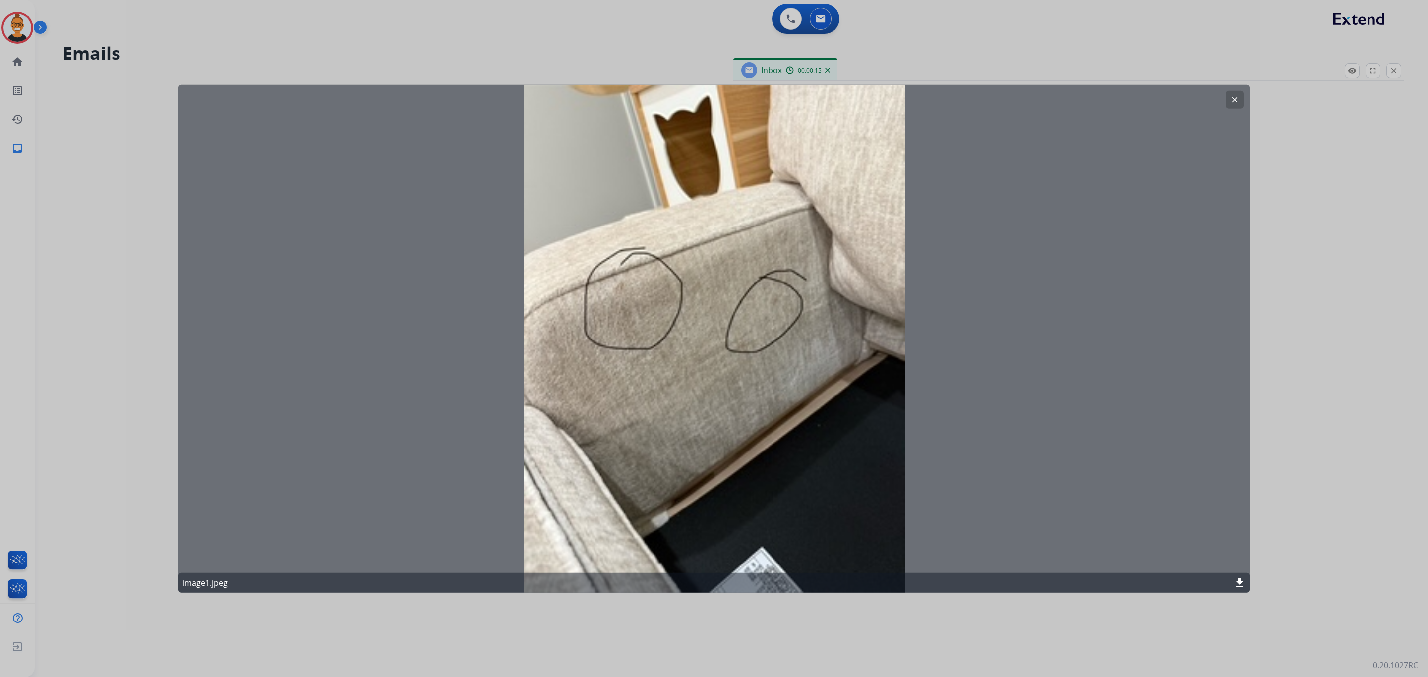
click at [1232, 94] on button "clear" at bounding box center [1234, 100] width 18 height 18
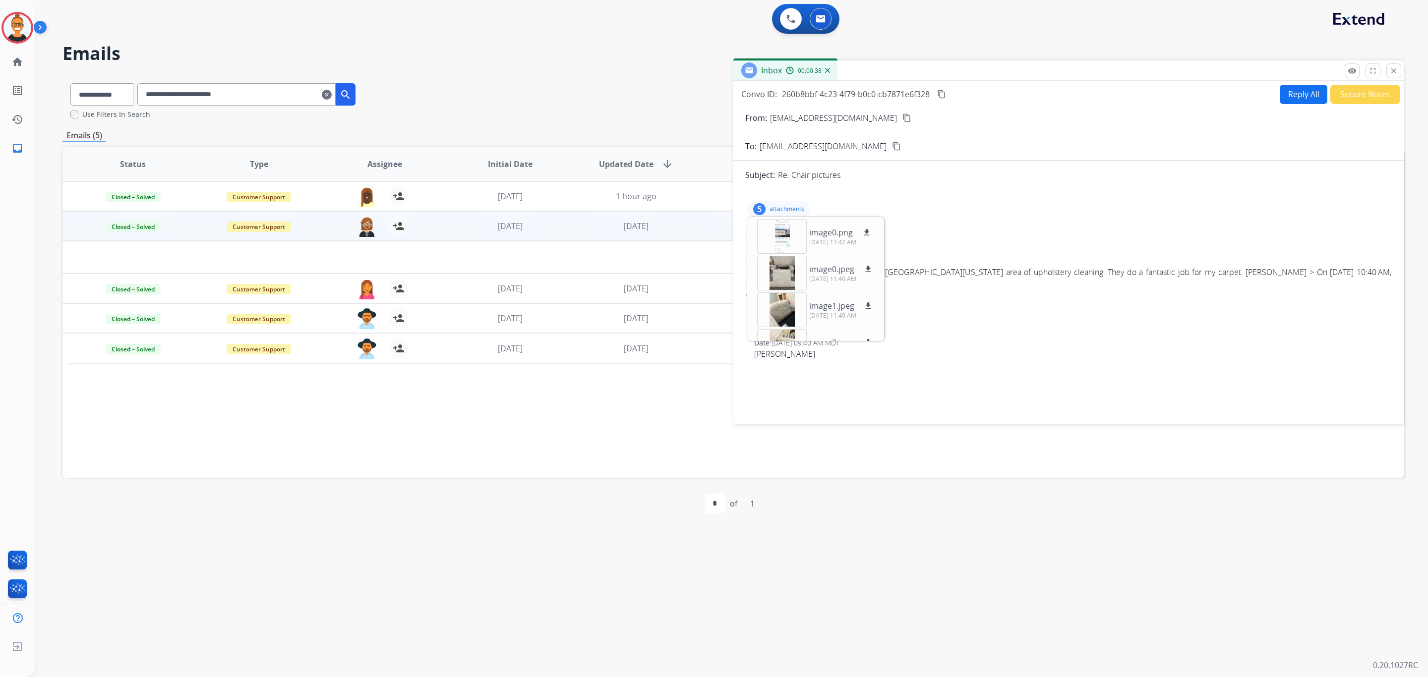
click at [792, 204] on div "5 attachments image0.png download [DATE] 11:42 AM image0.jpeg download [DATE] 1…" at bounding box center [778, 209] width 63 height 16
click at [1396, 69] on mat-icon "close" at bounding box center [1393, 70] width 9 height 9
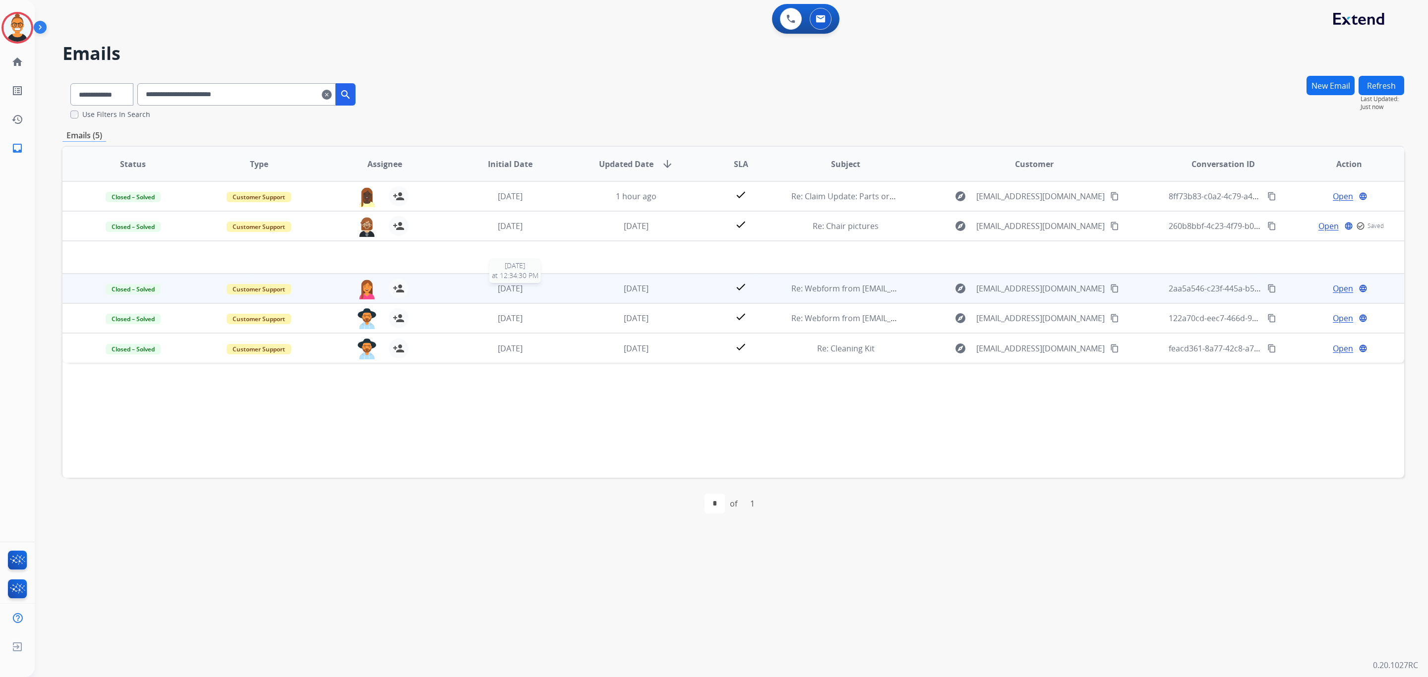
click at [550, 285] on div "[DATE]" at bounding box center [511, 289] width 110 height 12
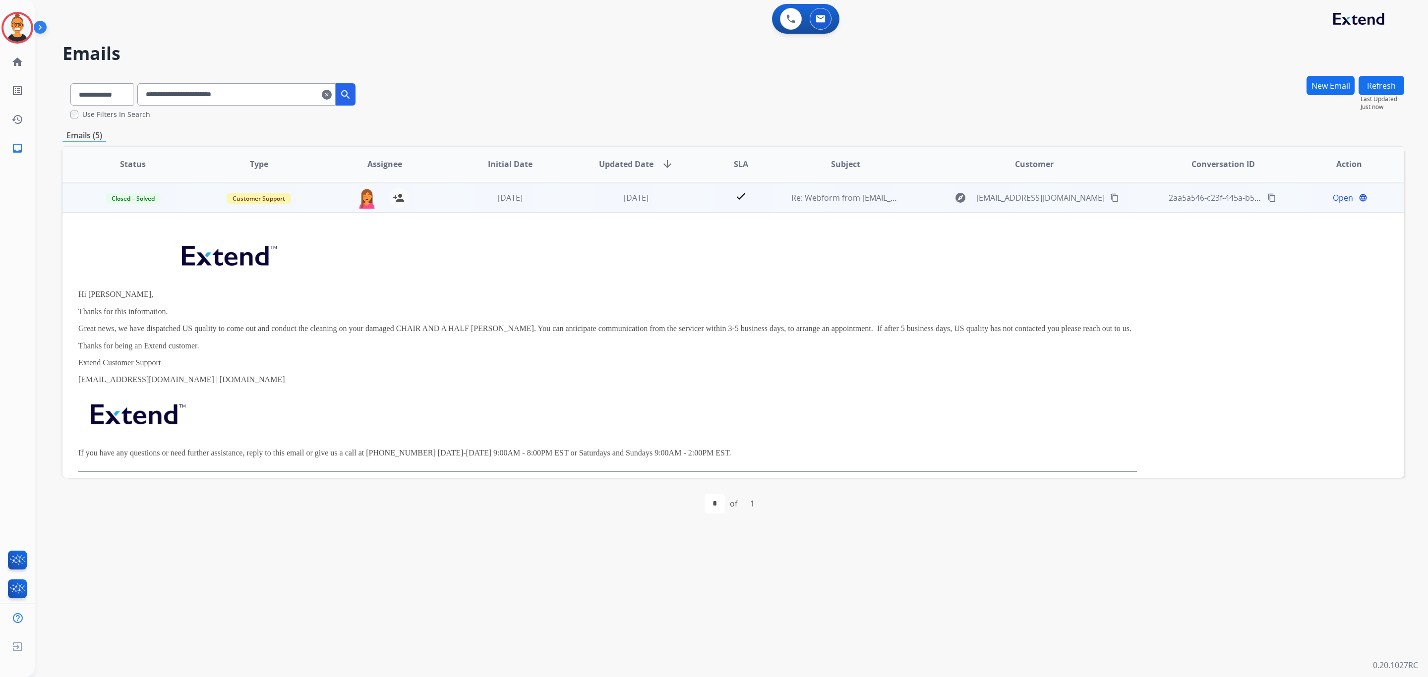
scroll to position [59, 0]
click at [665, 197] on div "[DATE]" at bounding box center [636, 196] width 110 height 12
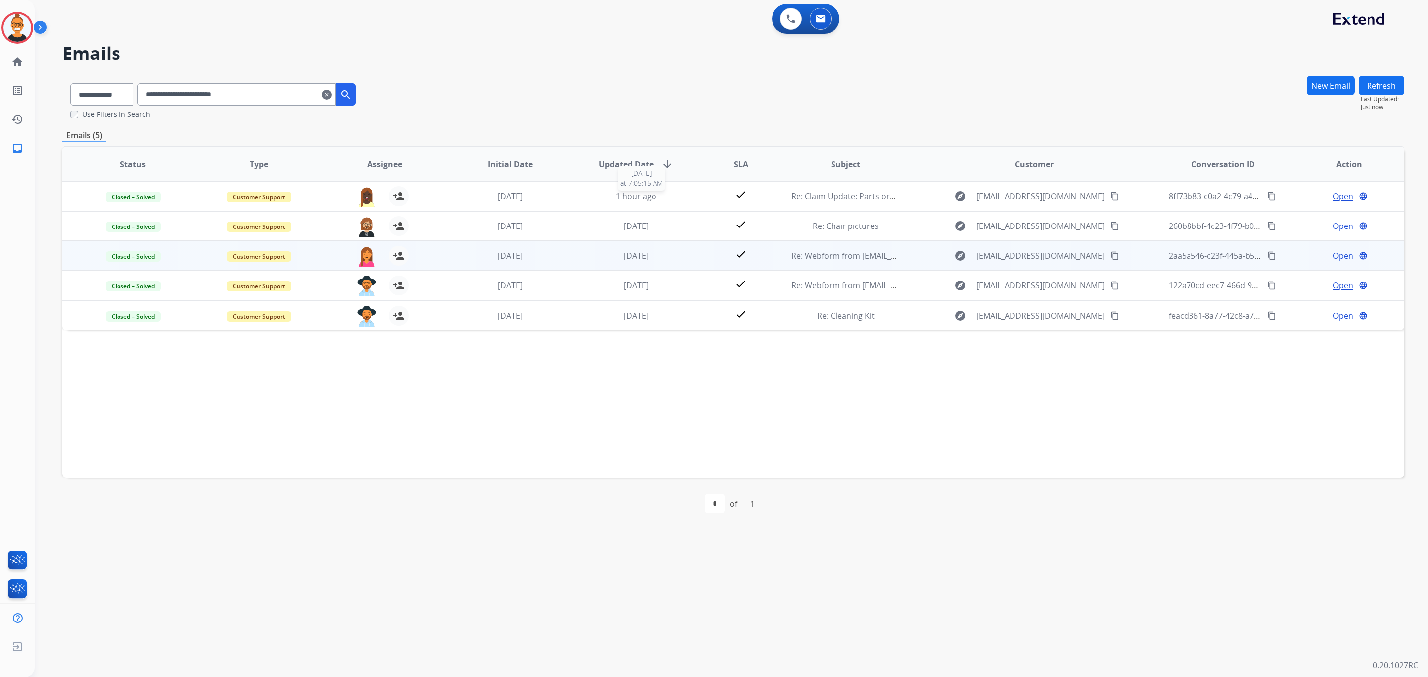
scroll to position [0, 0]
click at [669, 254] on div "[DATE]" at bounding box center [636, 256] width 110 height 12
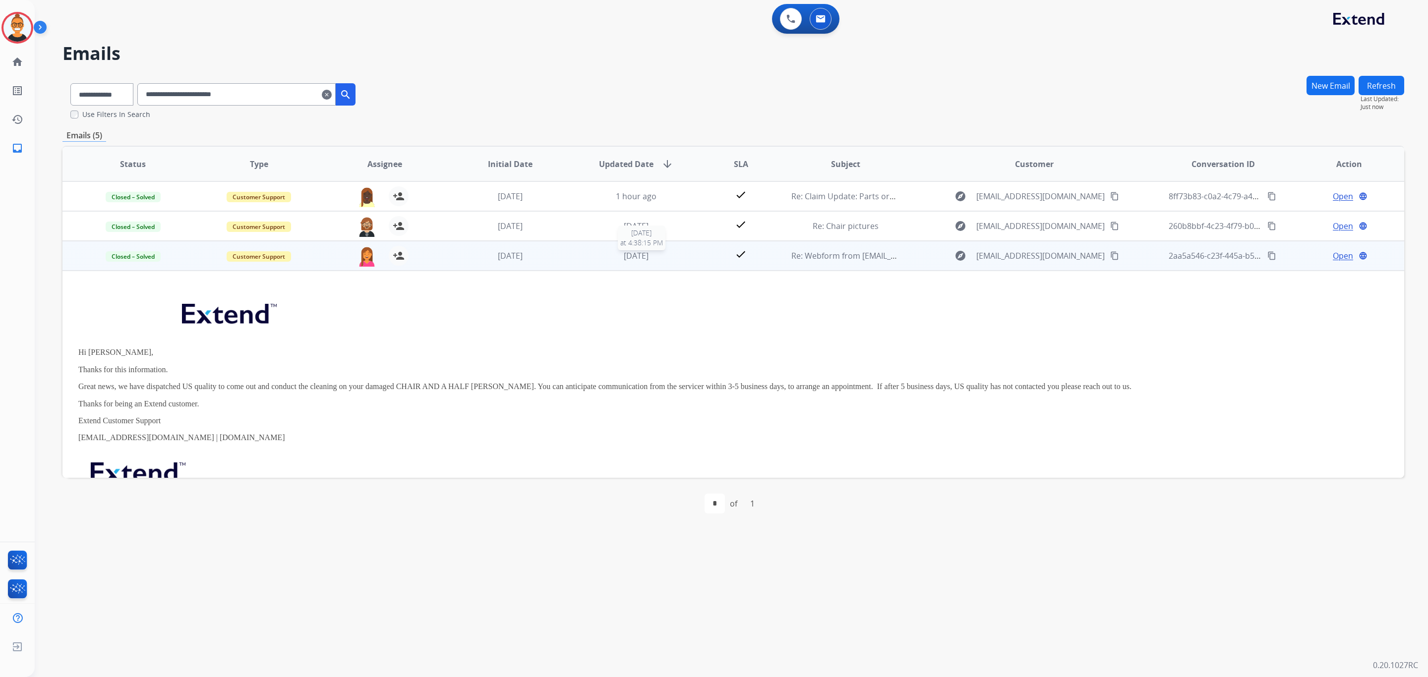
scroll to position [59, 0]
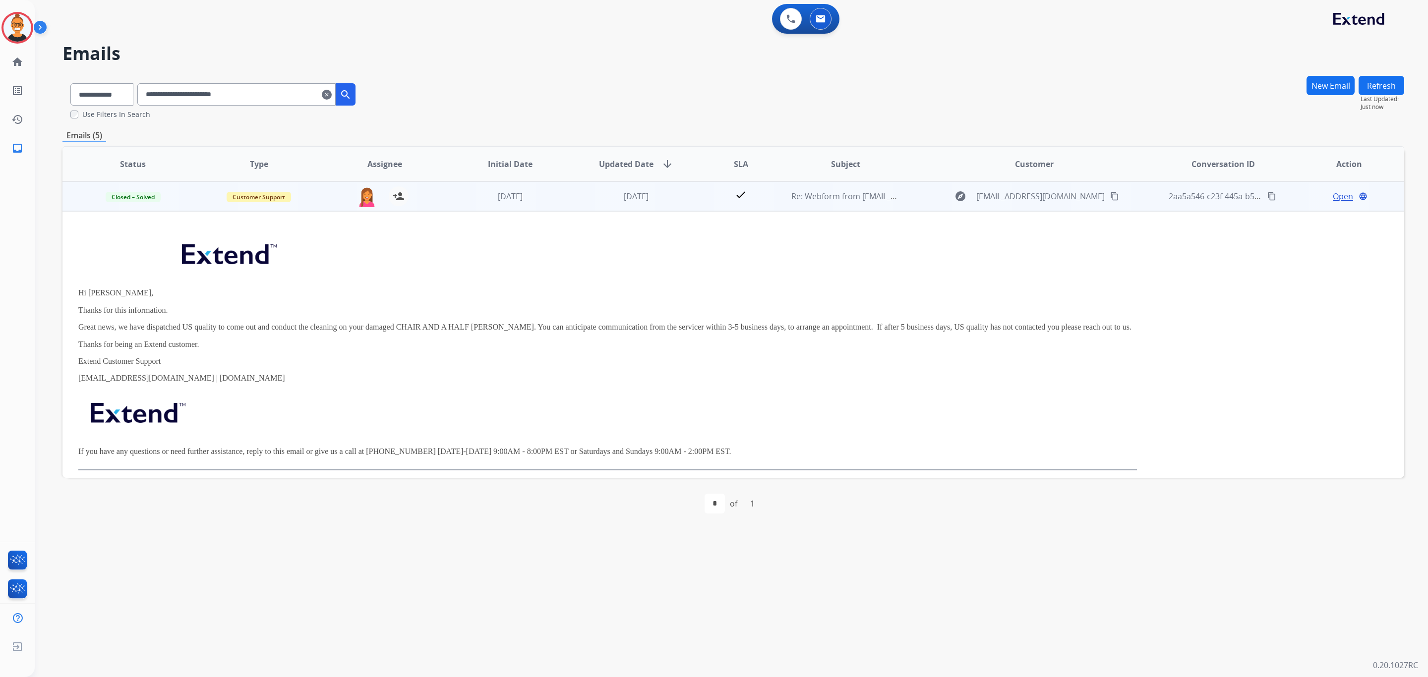
click at [572, 196] on td "[DATE]" at bounding box center [629, 196] width 126 height 30
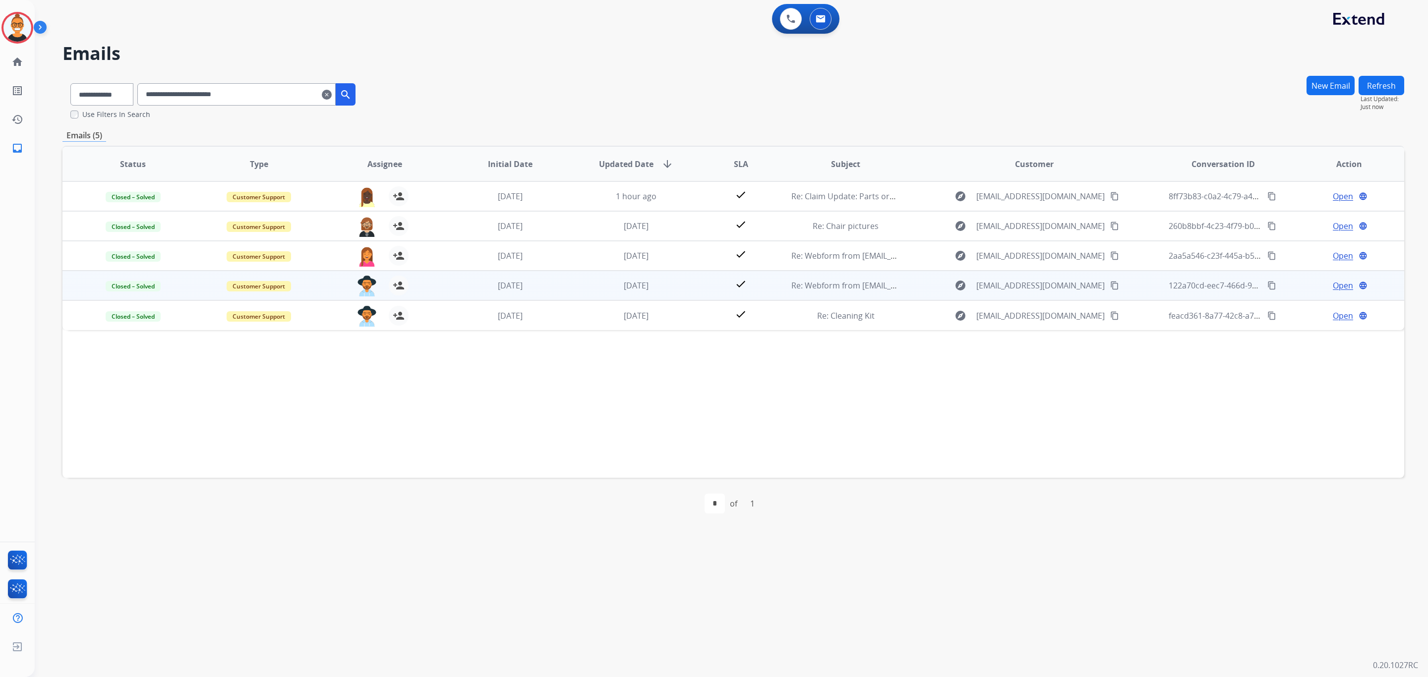
click at [566, 285] on td "[DATE]" at bounding box center [629, 286] width 126 height 30
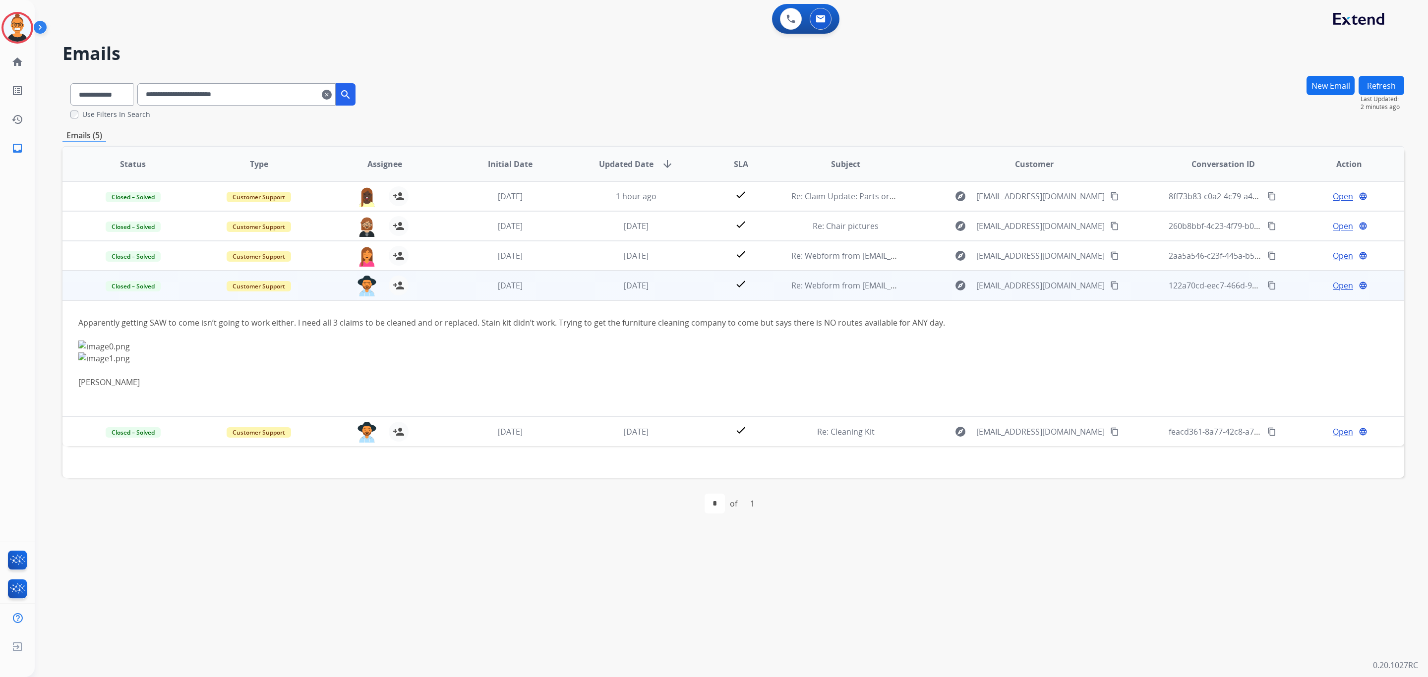
click at [1338, 287] on span "Open" at bounding box center [1342, 286] width 20 height 12
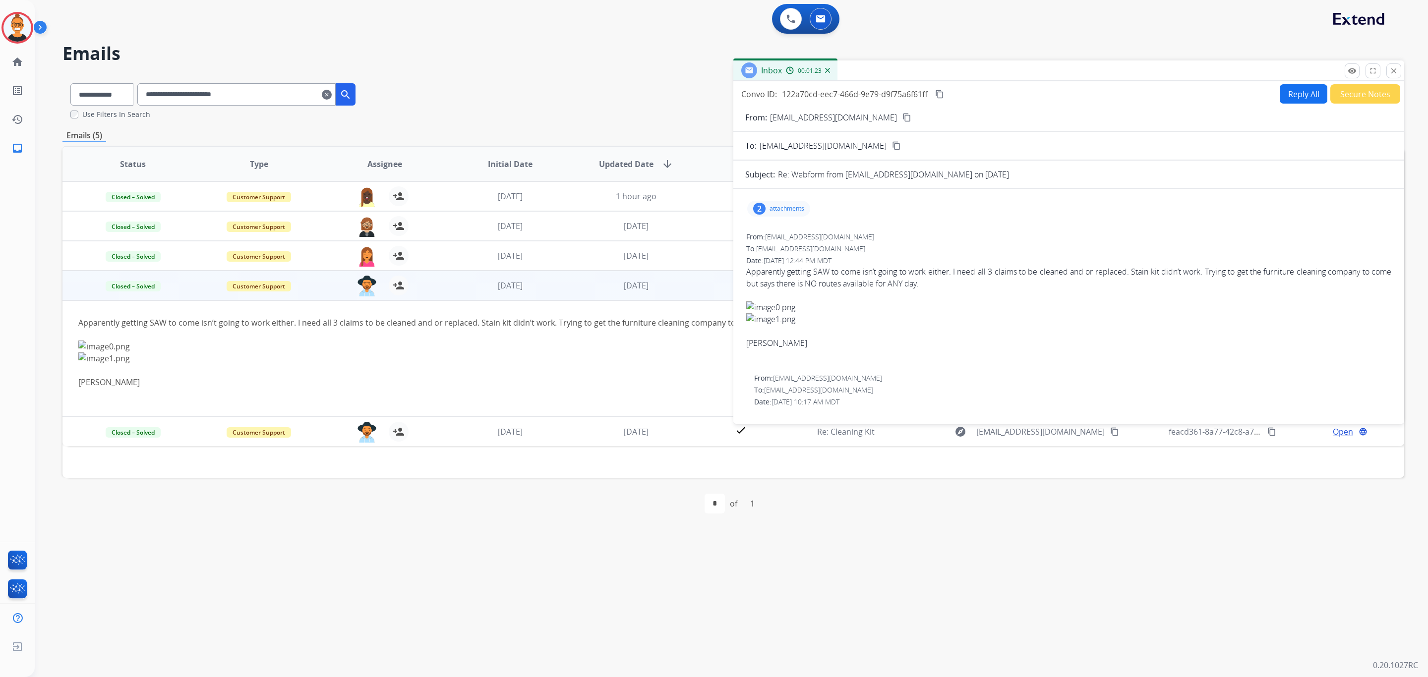
click at [784, 213] on p "attachments" at bounding box center [786, 209] width 35 height 8
click at [790, 231] on div at bounding box center [782, 236] width 50 height 35
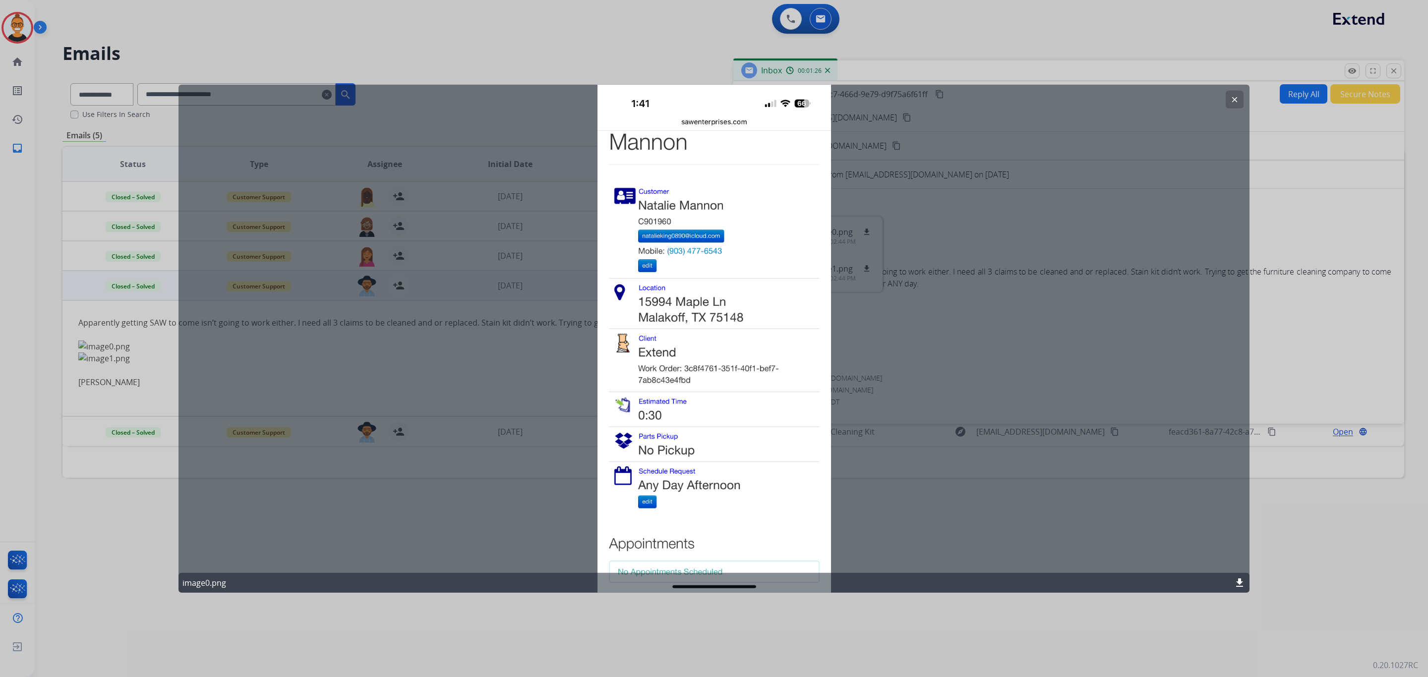
click at [1235, 94] on button "clear" at bounding box center [1234, 100] width 18 height 18
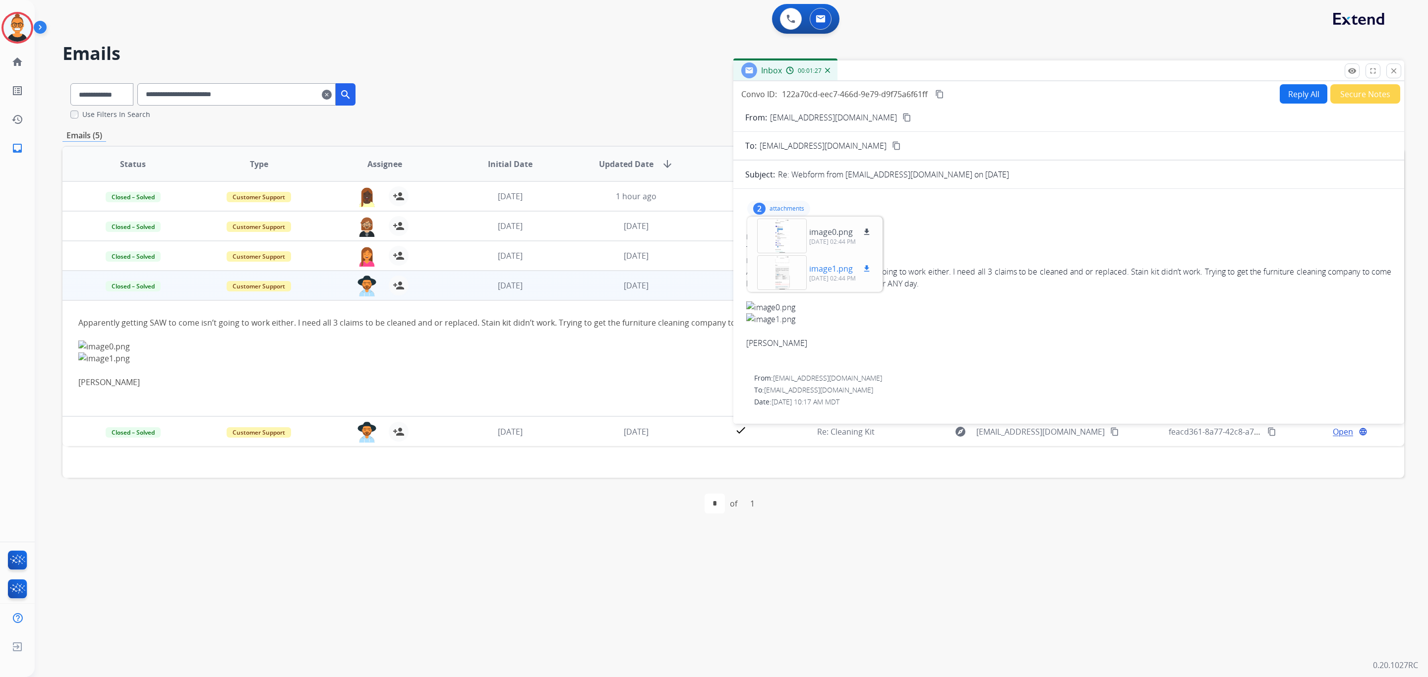
click at [772, 273] on div at bounding box center [782, 272] width 50 height 35
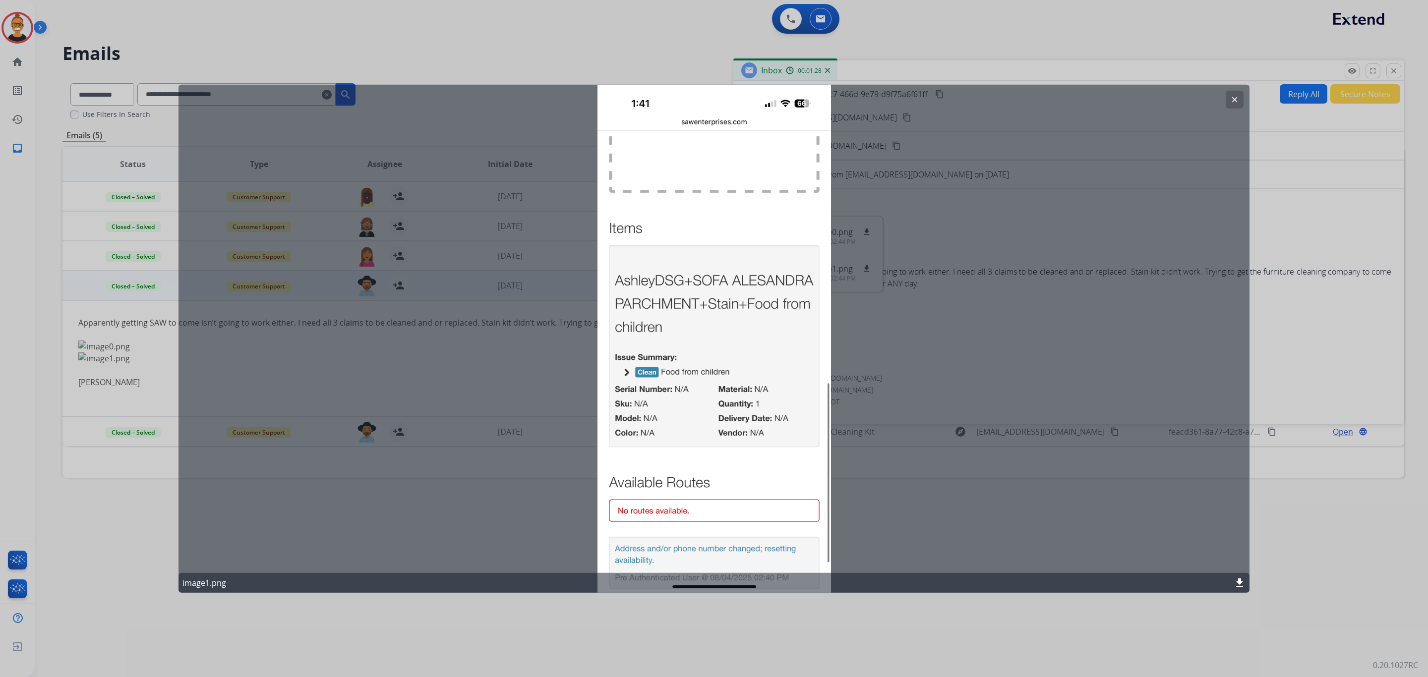
click at [1233, 99] on mat-icon "clear" at bounding box center [1234, 99] width 9 height 9
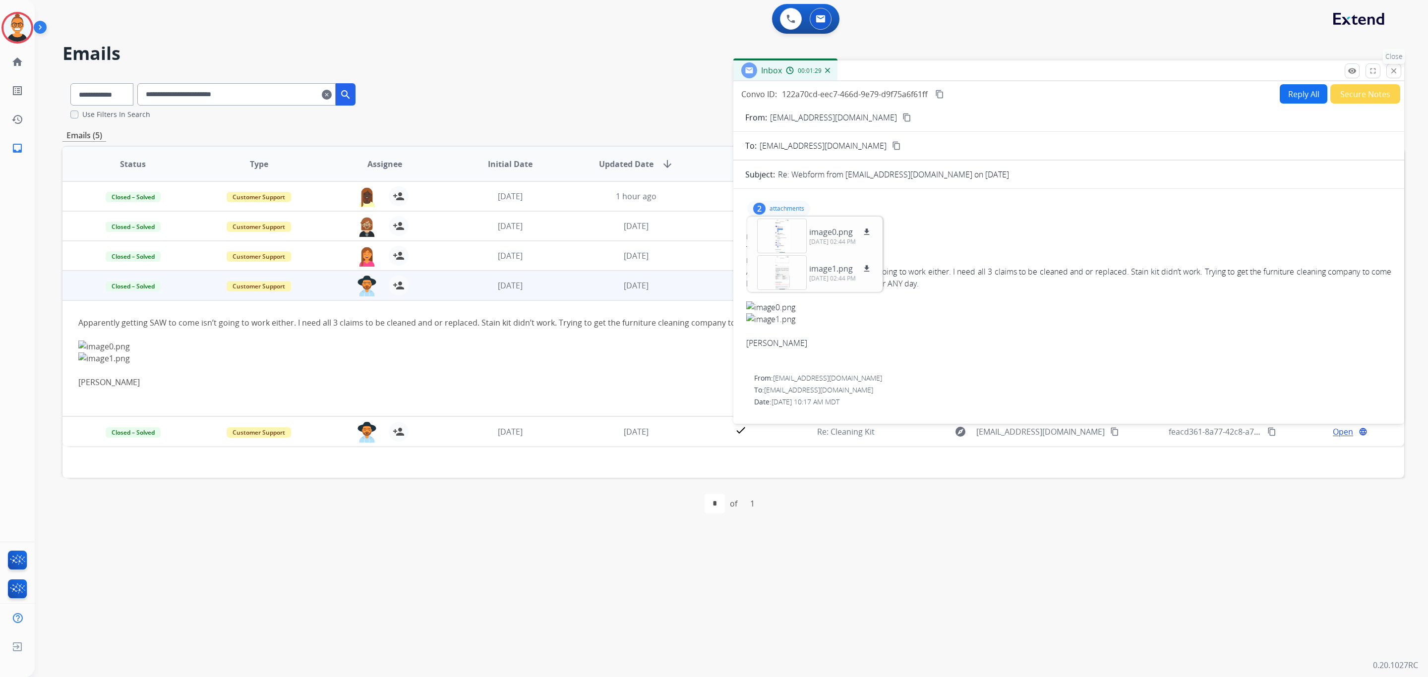
click at [1395, 70] on mat-icon "close" at bounding box center [1393, 70] width 9 height 9
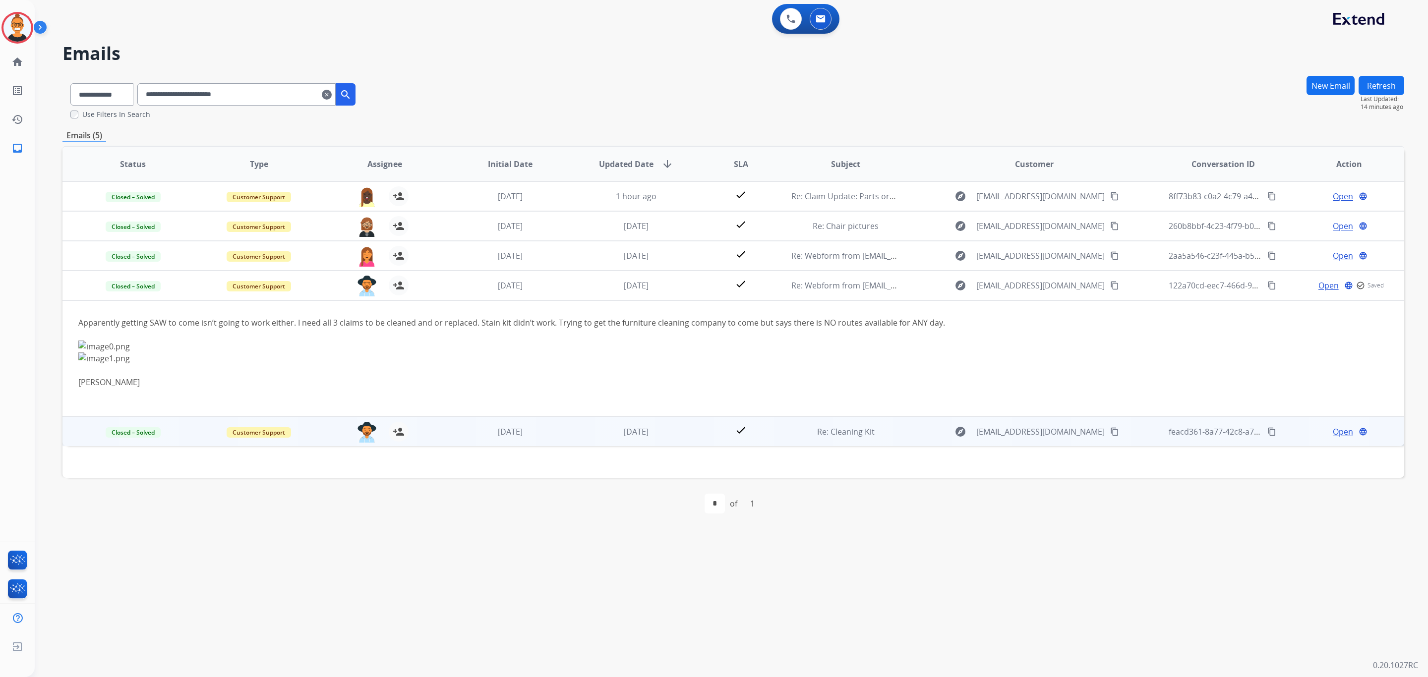
click at [557, 437] on td "[DATE]" at bounding box center [503, 431] width 126 height 30
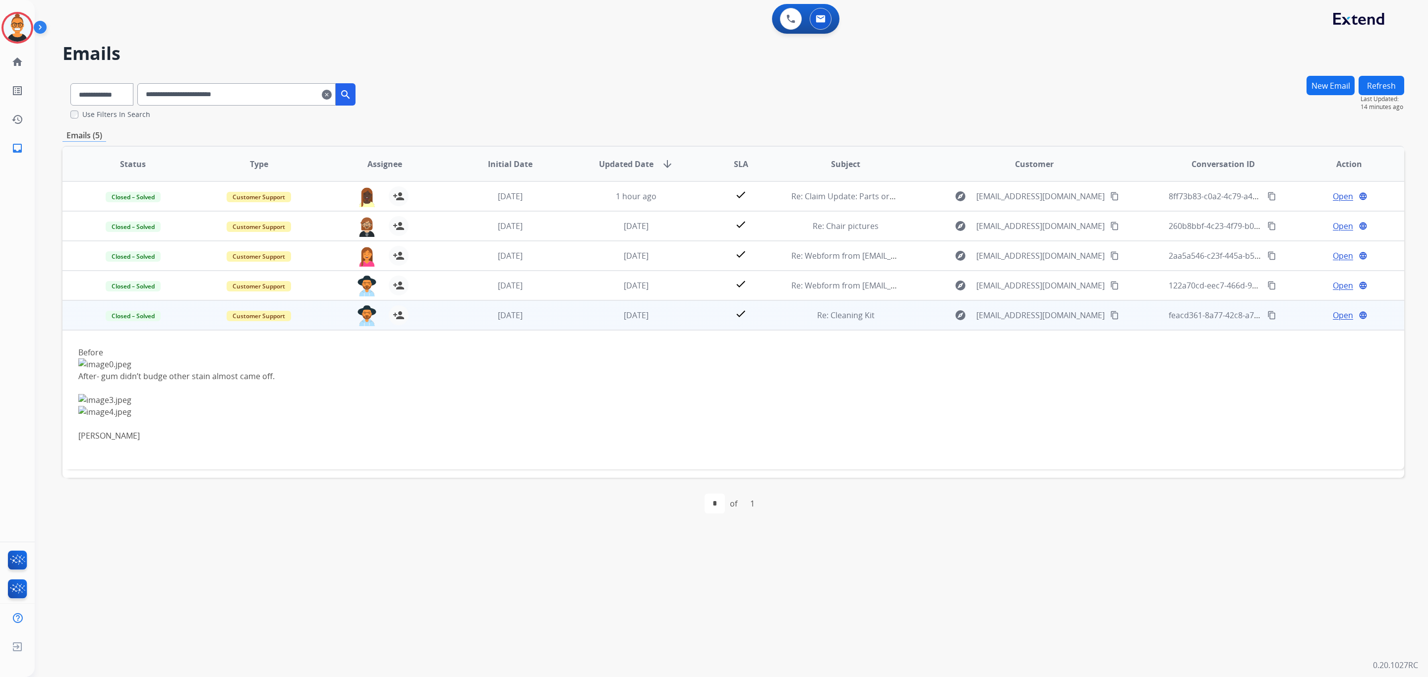
click at [1332, 314] on span "Open" at bounding box center [1342, 315] width 20 height 12
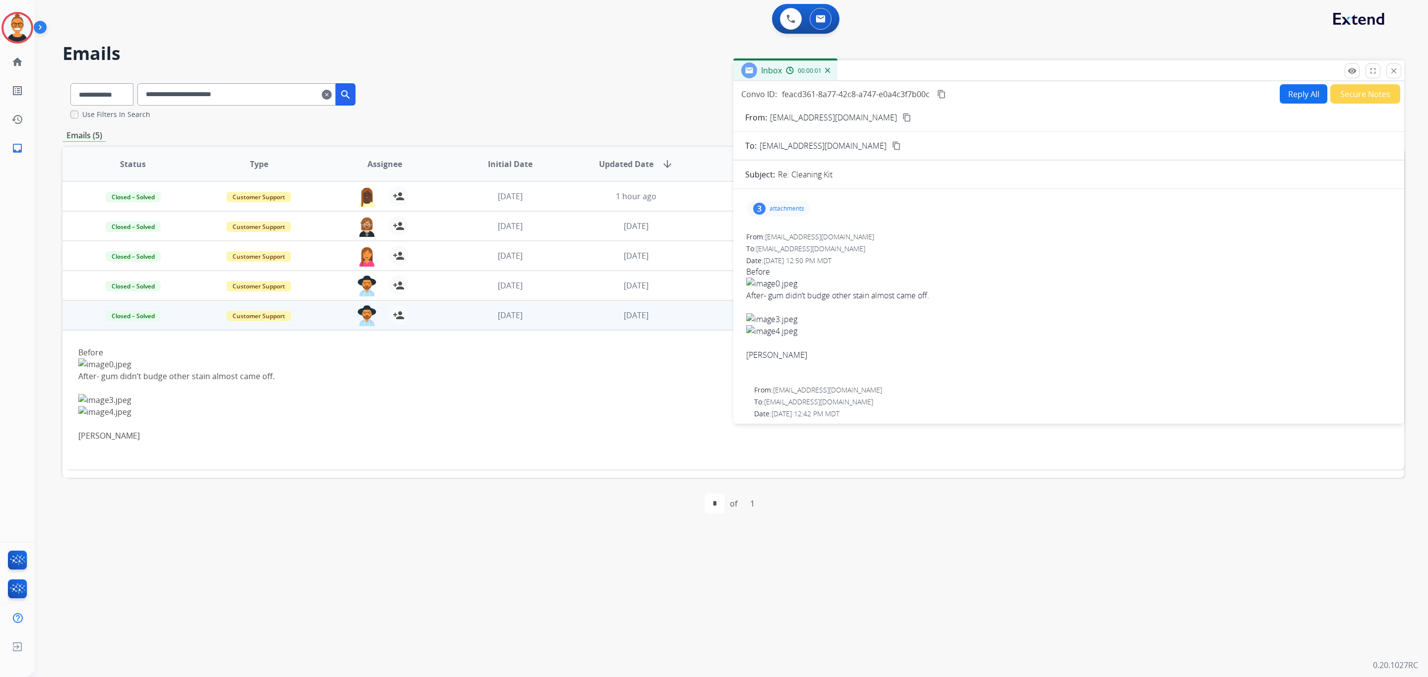
click at [782, 207] on p "attachments" at bounding box center [786, 209] width 35 height 8
click at [781, 235] on div at bounding box center [782, 236] width 50 height 35
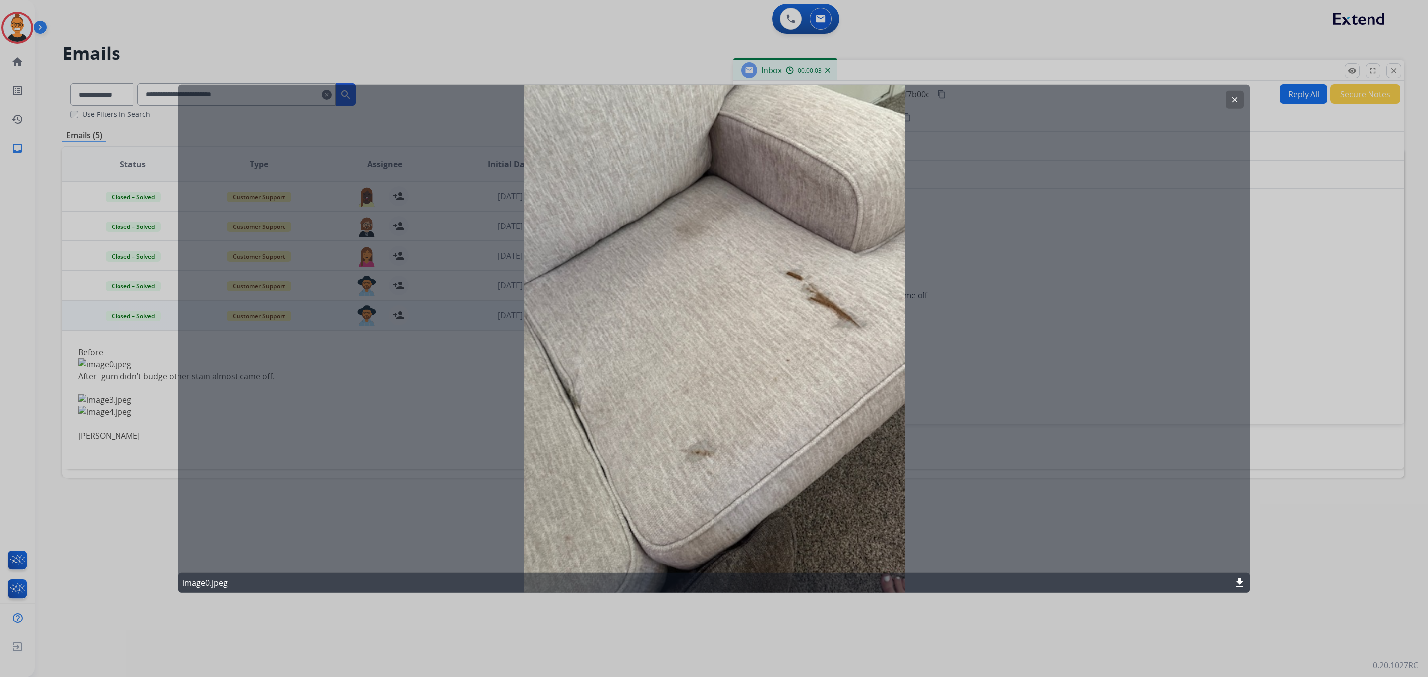
click at [1238, 98] on mat-icon "clear" at bounding box center [1234, 99] width 9 height 9
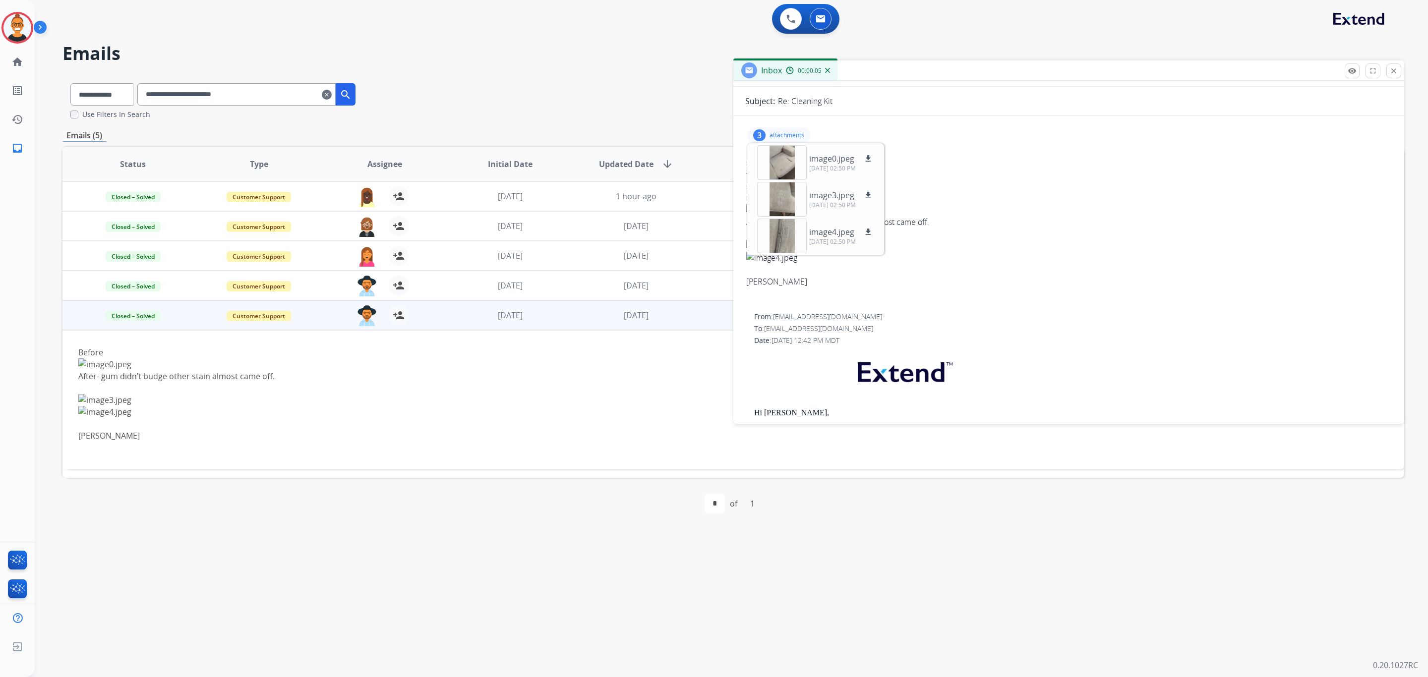
scroll to position [74, 0]
click at [1000, 171] on div "To: [EMAIL_ADDRESS][DOMAIN_NAME]" at bounding box center [1068, 175] width 645 height 10
click at [785, 129] on div "3 attachments image0.jpeg download [DATE] 02:50 PM image3.jpeg download [DATE] …" at bounding box center [778, 134] width 63 height 16
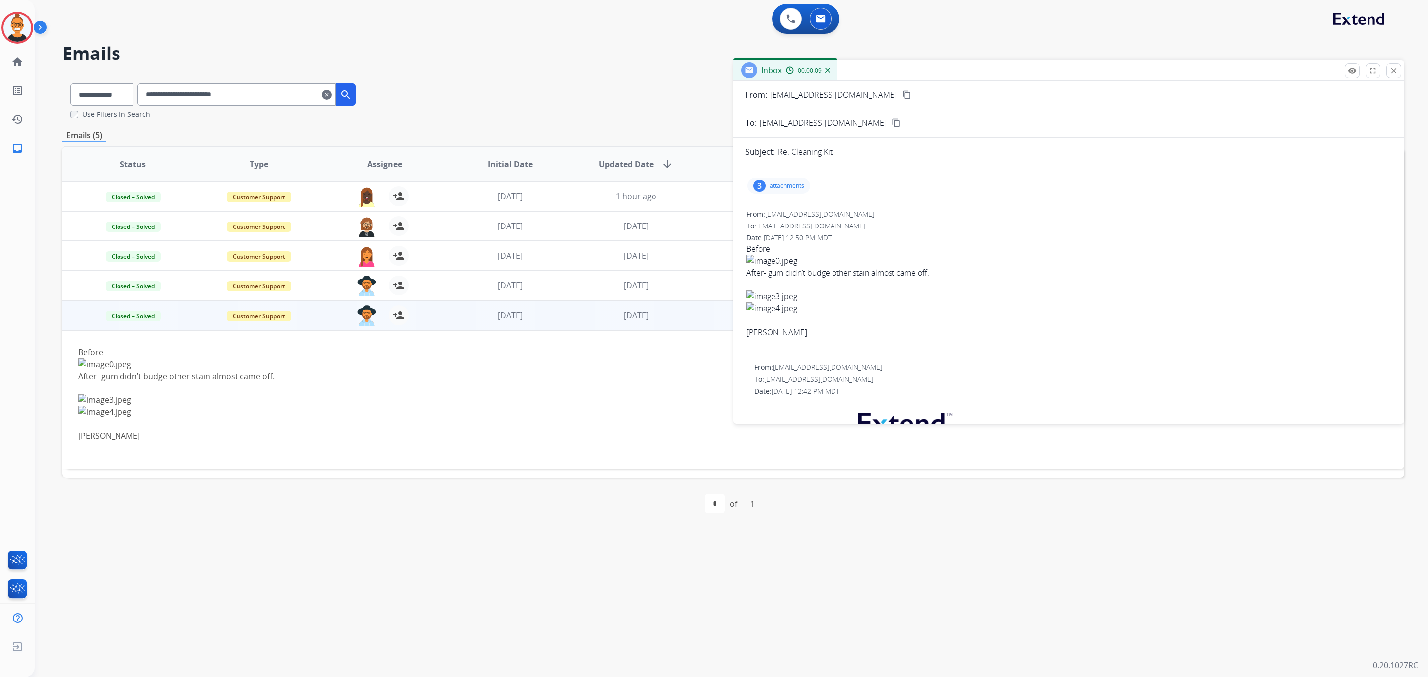
scroll to position [0, 0]
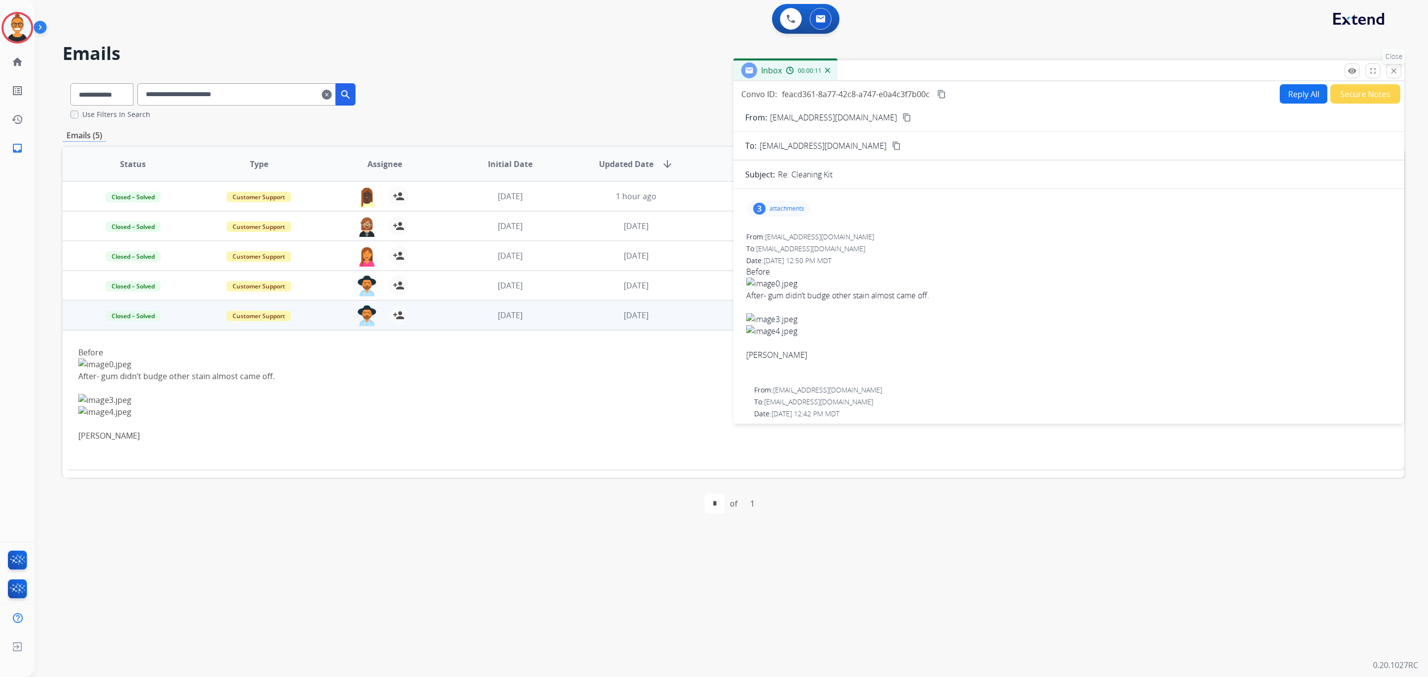
click at [1386, 68] on button "close Close" at bounding box center [1393, 70] width 15 height 15
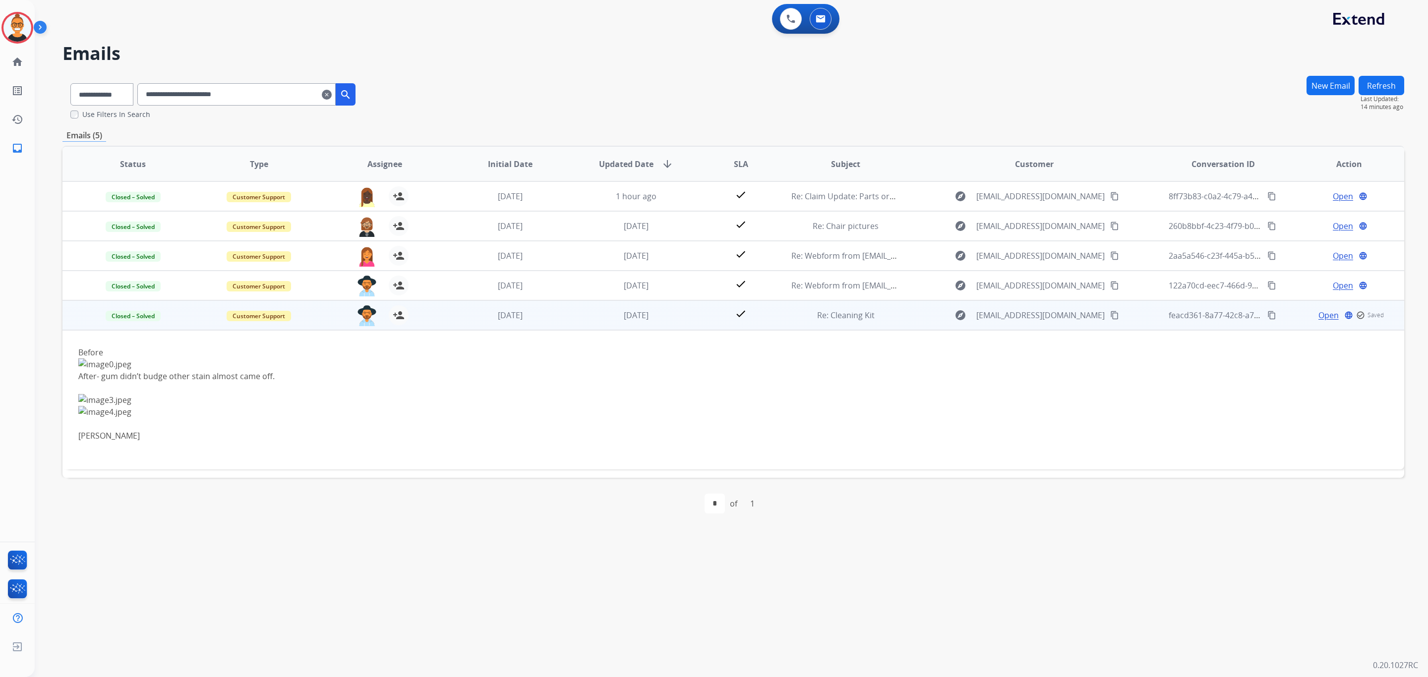
click at [552, 304] on td "[DATE]" at bounding box center [503, 315] width 126 height 30
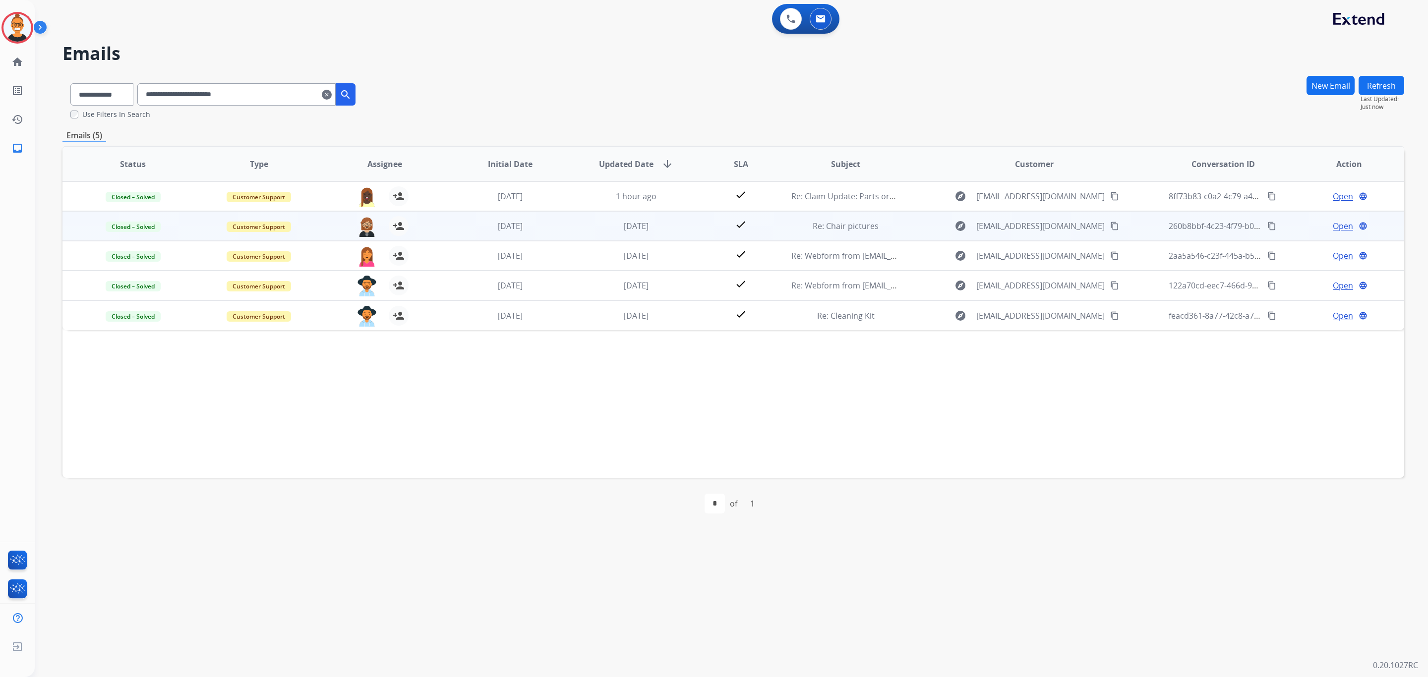
click at [889, 233] on td "Re: Chair pictures" at bounding box center [838, 226] width 126 height 30
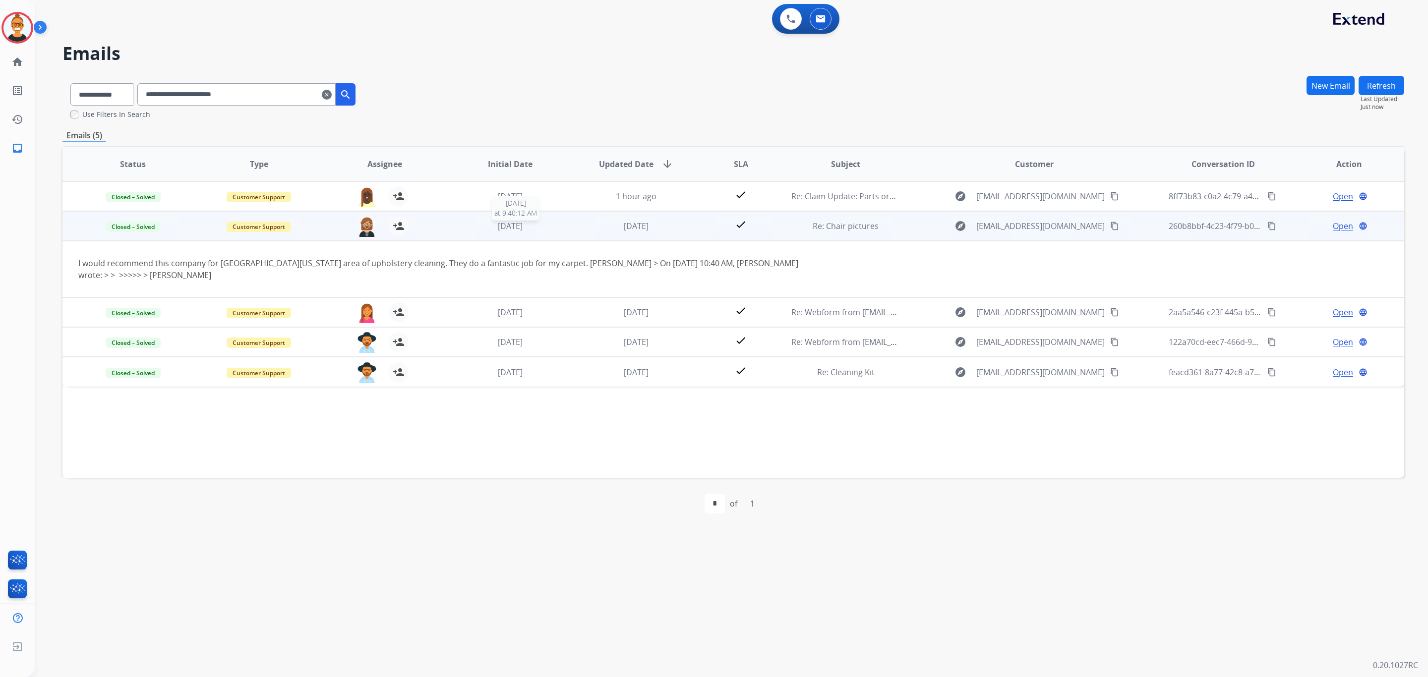
click at [456, 231] on div "[DATE]" at bounding box center [511, 226] width 110 height 12
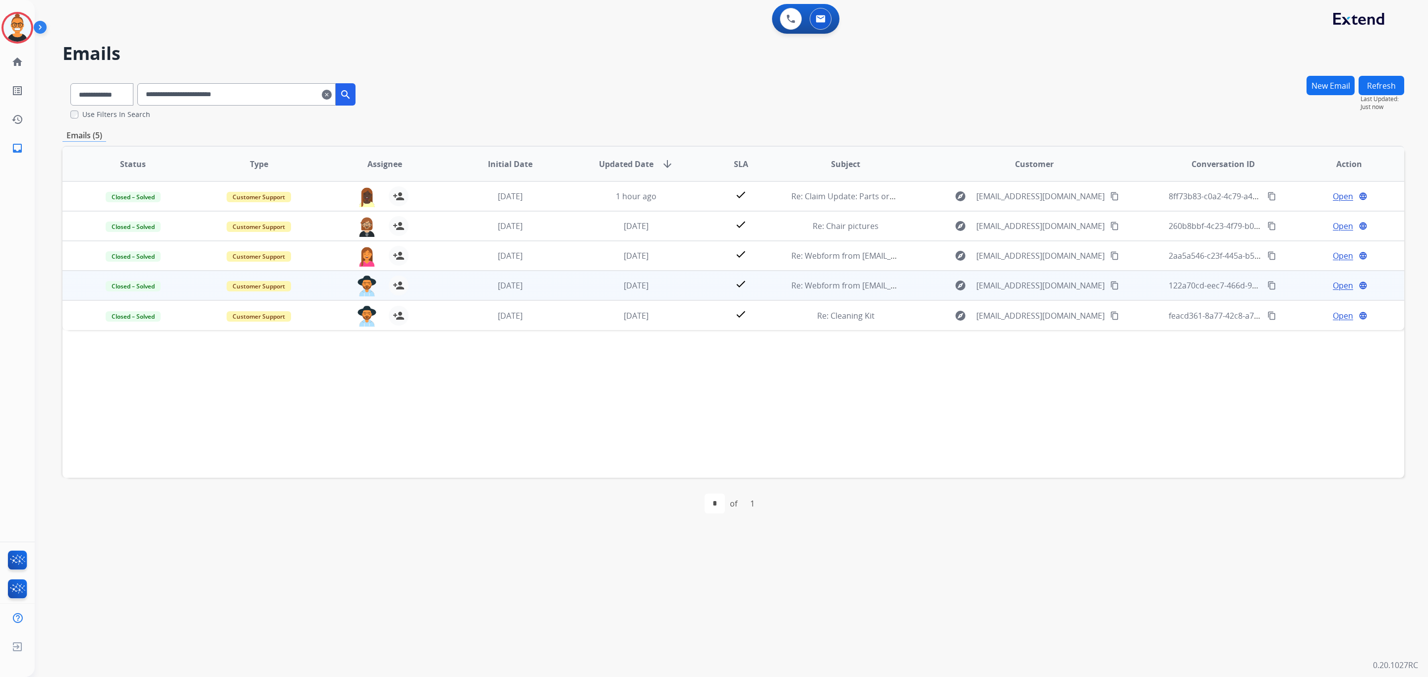
click at [451, 290] on td "[DATE]" at bounding box center [503, 286] width 126 height 30
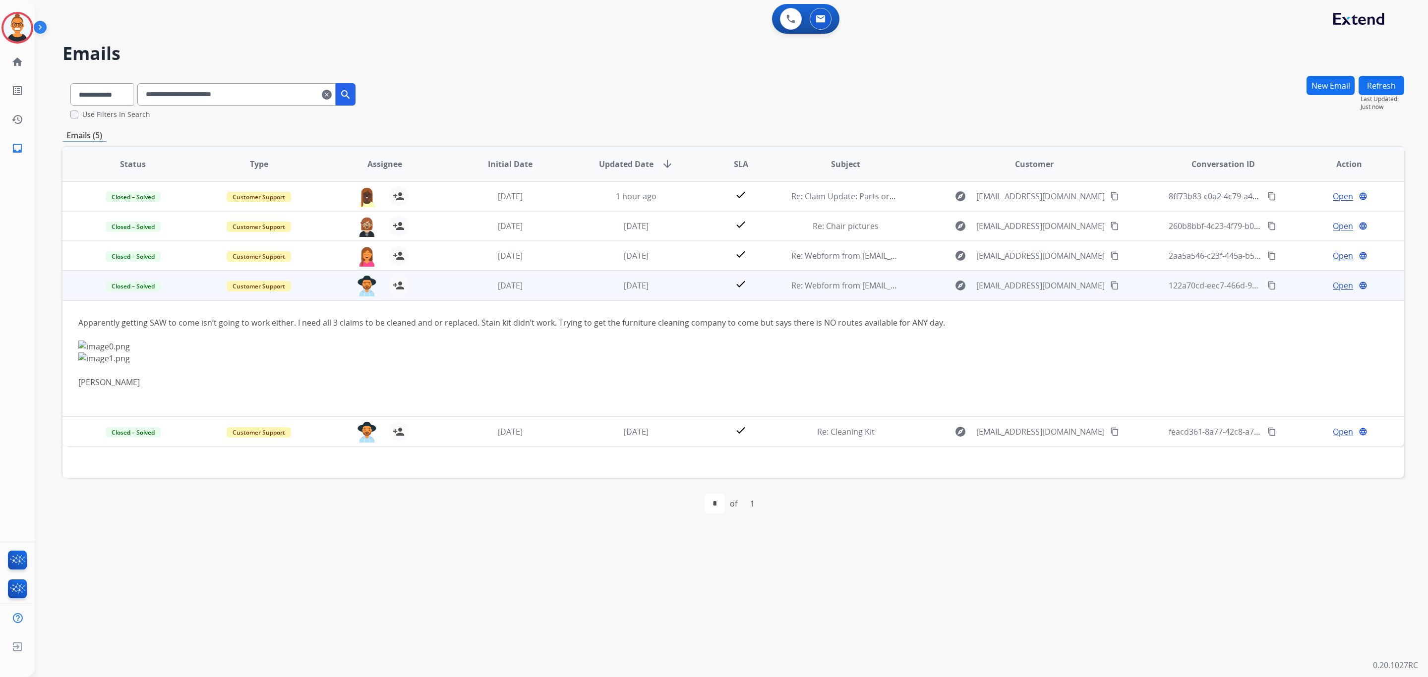
click at [451, 290] on td "[DATE]" at bounding box center [503, 286] width 126 height 30
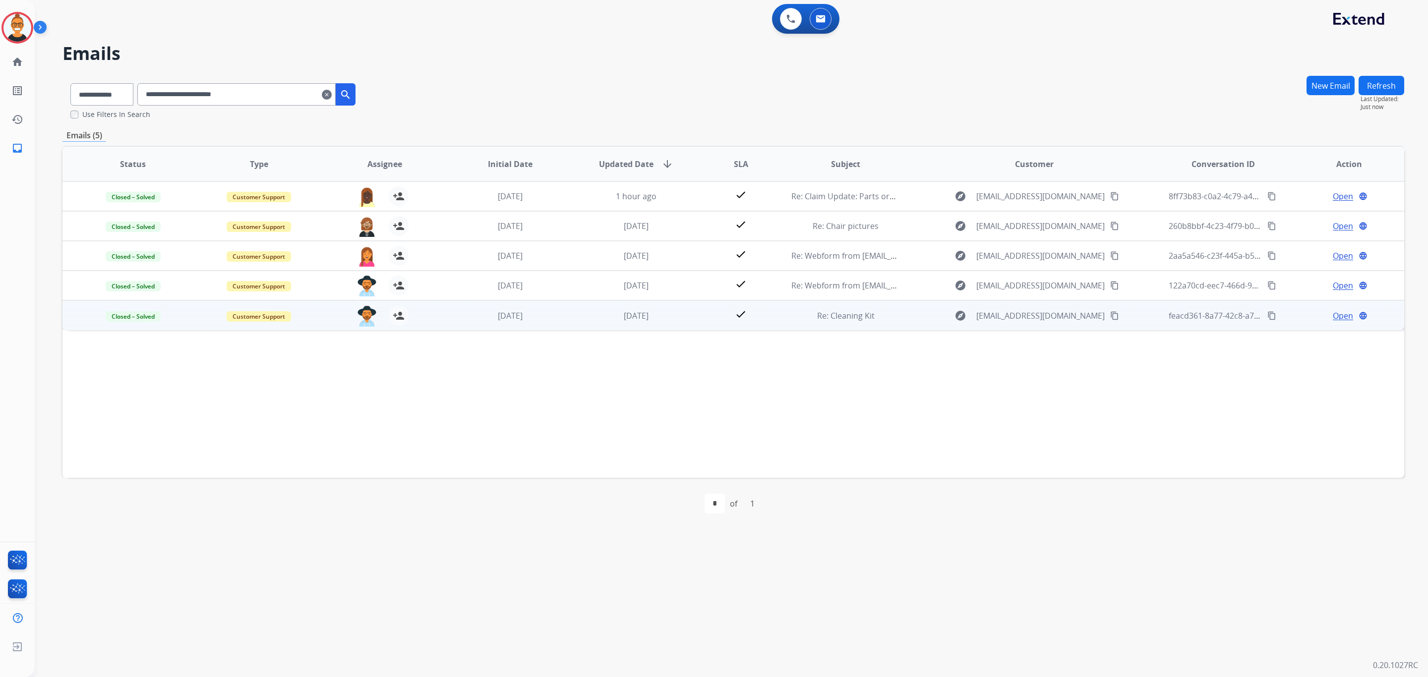
click at [451, 317] on td "[DATE]" at bounding box center [503, 315] width 126 height 30
click at [722, 319] on div "check" at bounding box center [740, 315] width 67 height 15
click at [1334, 317] on span "Open" at bounding box center [1342, 315] width 20 height 12
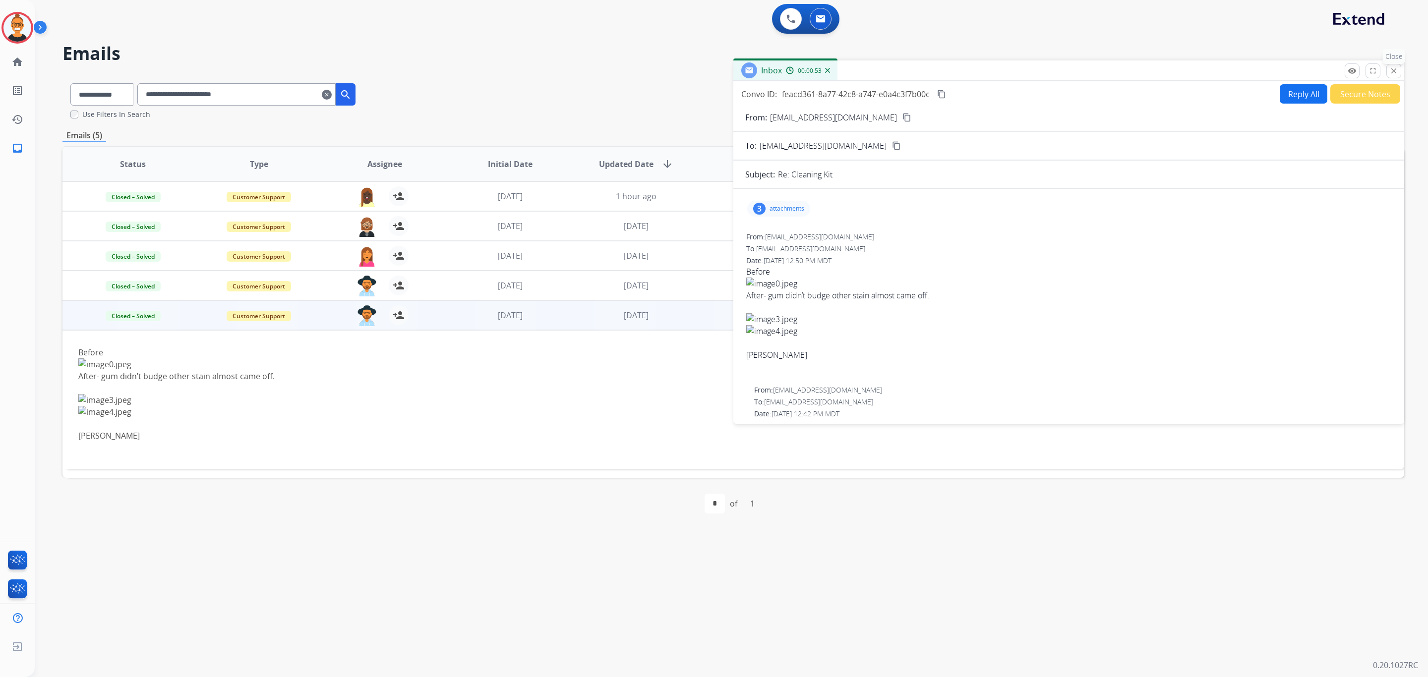
click at [1387, 67] on button "close Close" at bounding box center [1393, 70] width 15 height 15
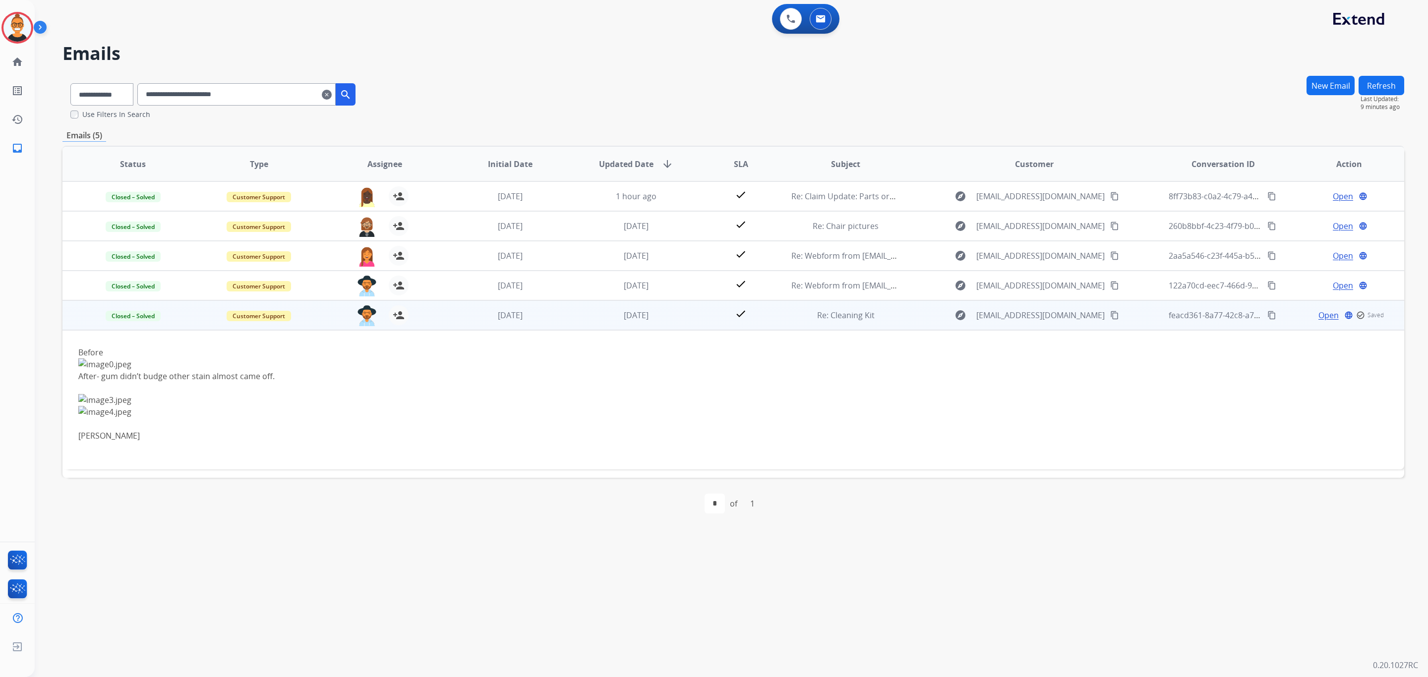
click at [570, 320] on td "[DATE]" at bounding box center [629, 315] width 126 height 30
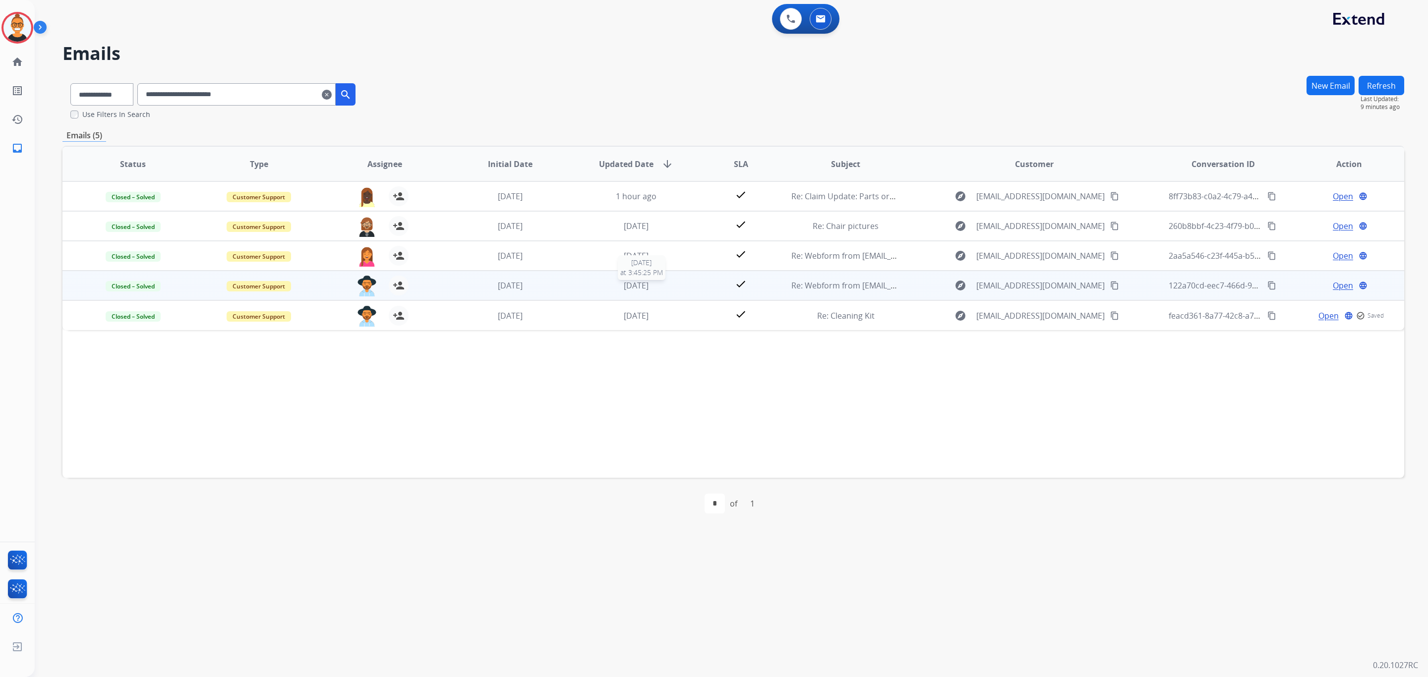
click at [581, 289] on div "[DATE]" at bounding box center [636, 286] width 110 height 12
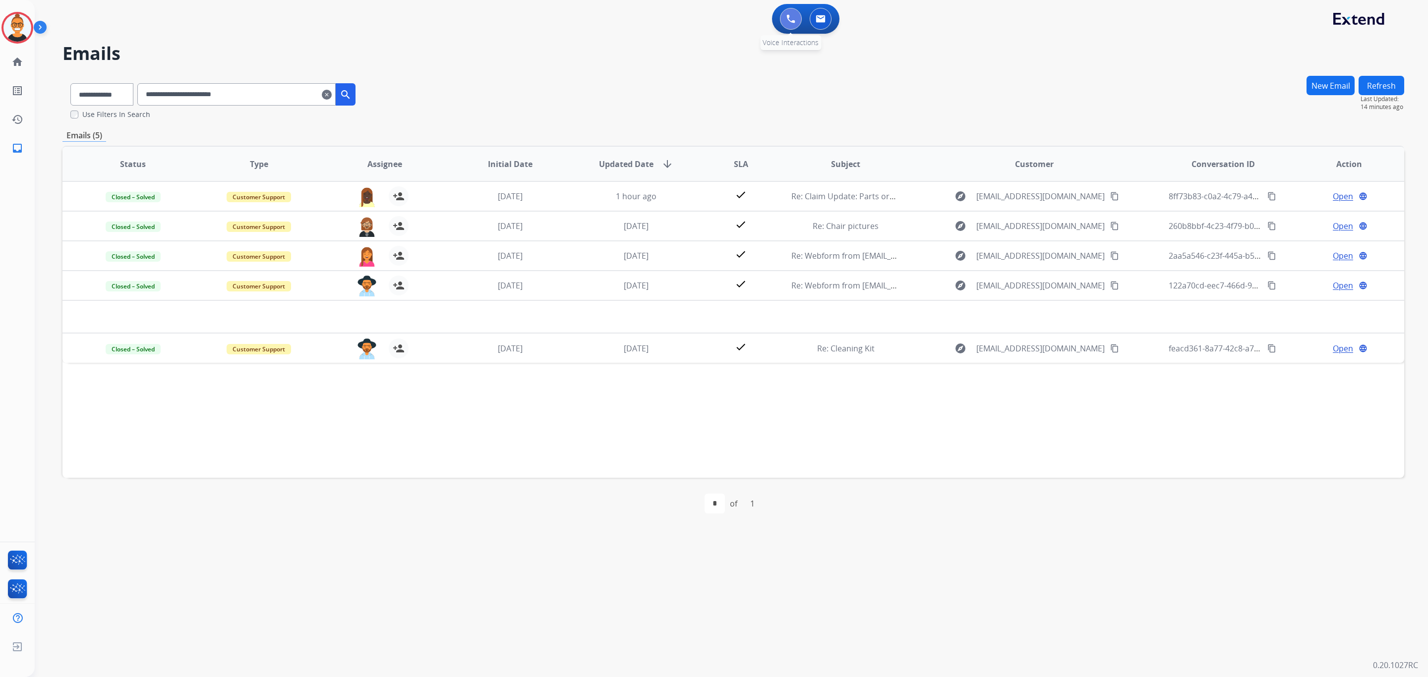
click at [789, 12] on button at bounding box center [791, 19] width 22 height 22
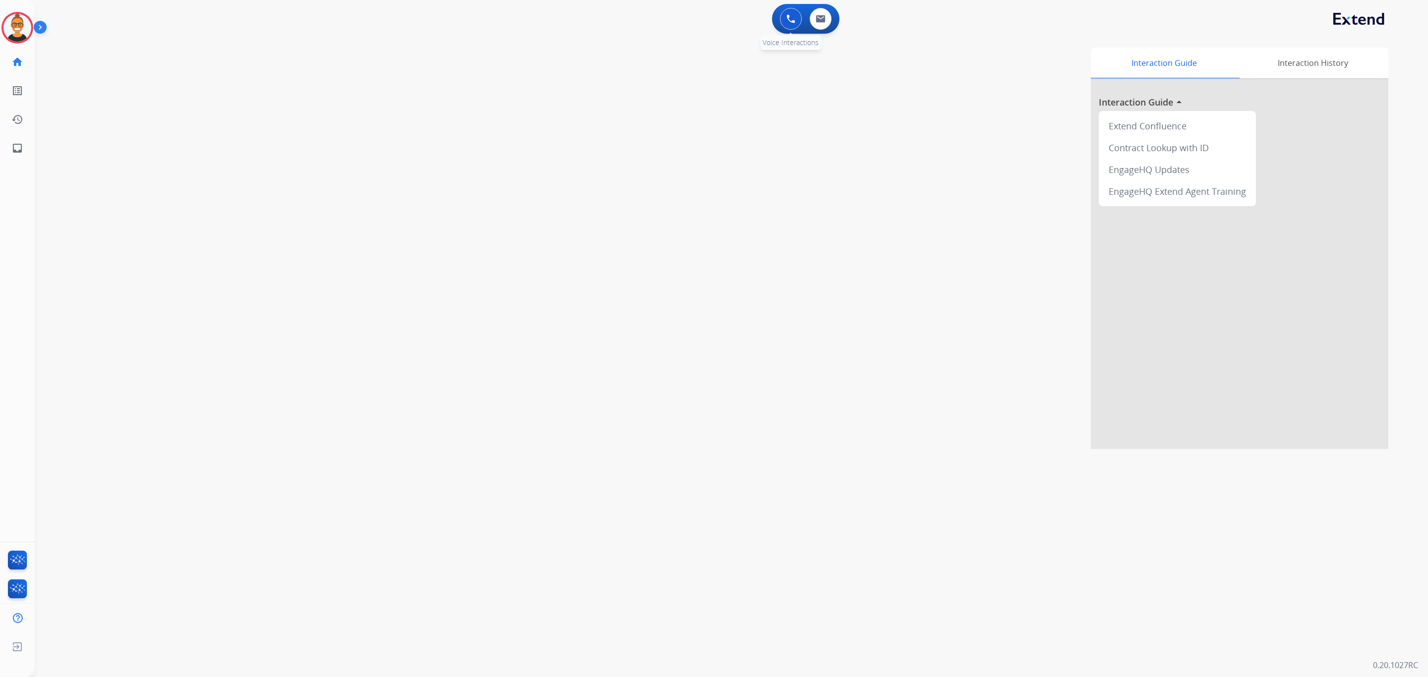
click at [790, 17] on img at bounding box center [790, 18] width 9 height 9
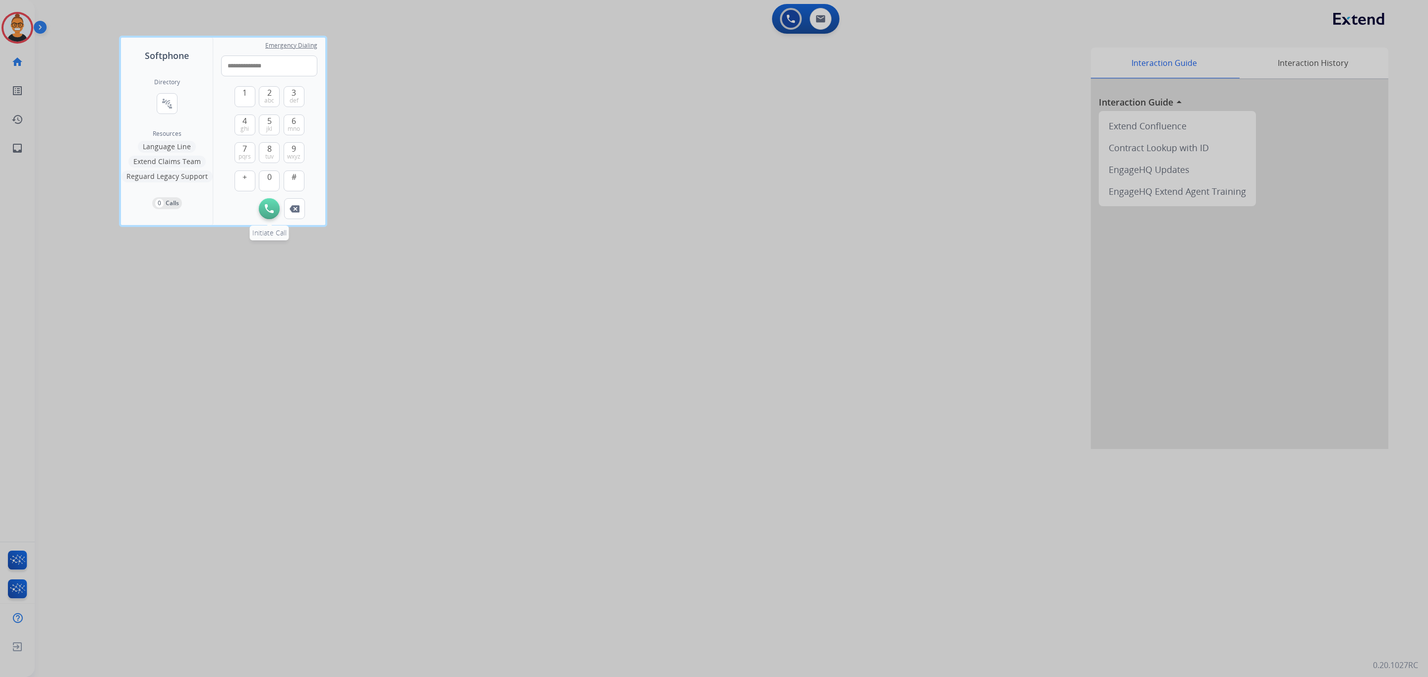
type input "**********"
click at [277, 209] on button "Initiate Call" at bounding box center [269, 208] width 21 height 21
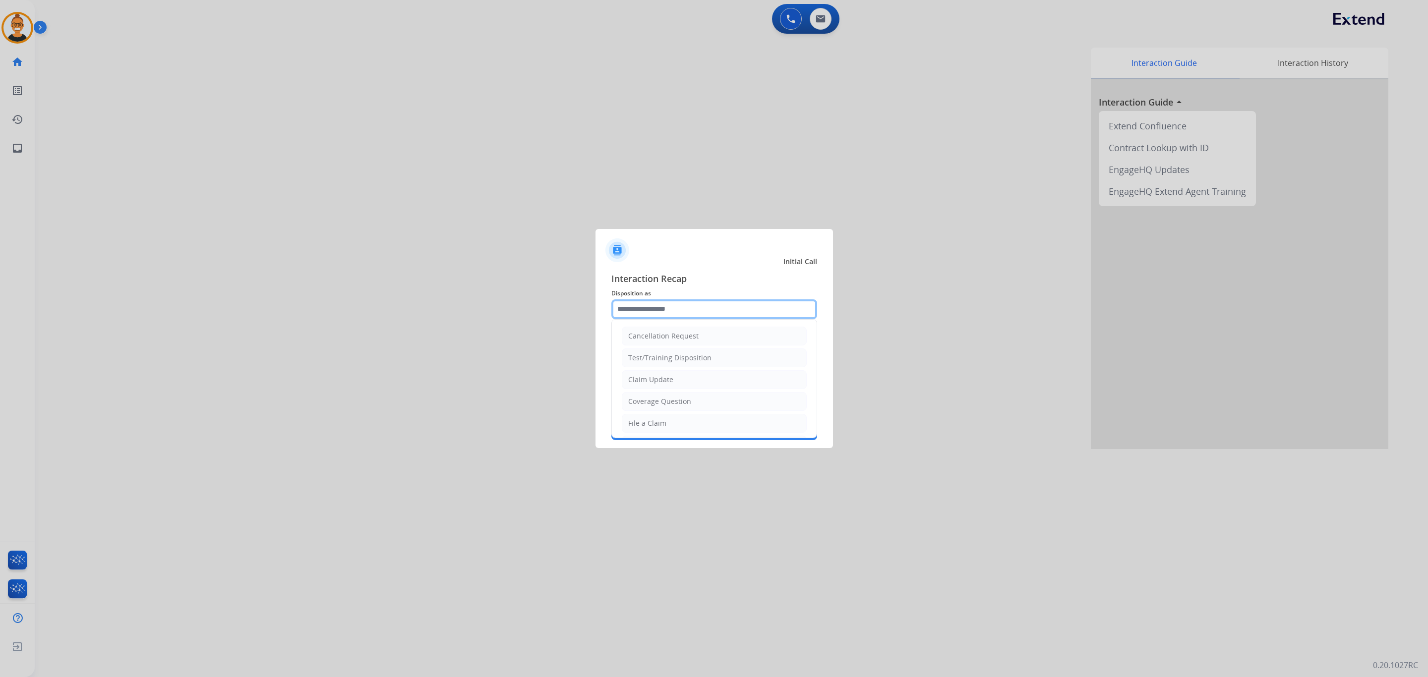
click at [739, 314] on input "text" at bounding box center [714, 309] width 206 height 20
click at [667, 381] on div "Claim Update" at bounding box center [650, 380] width 45 height 10
type input "**********"
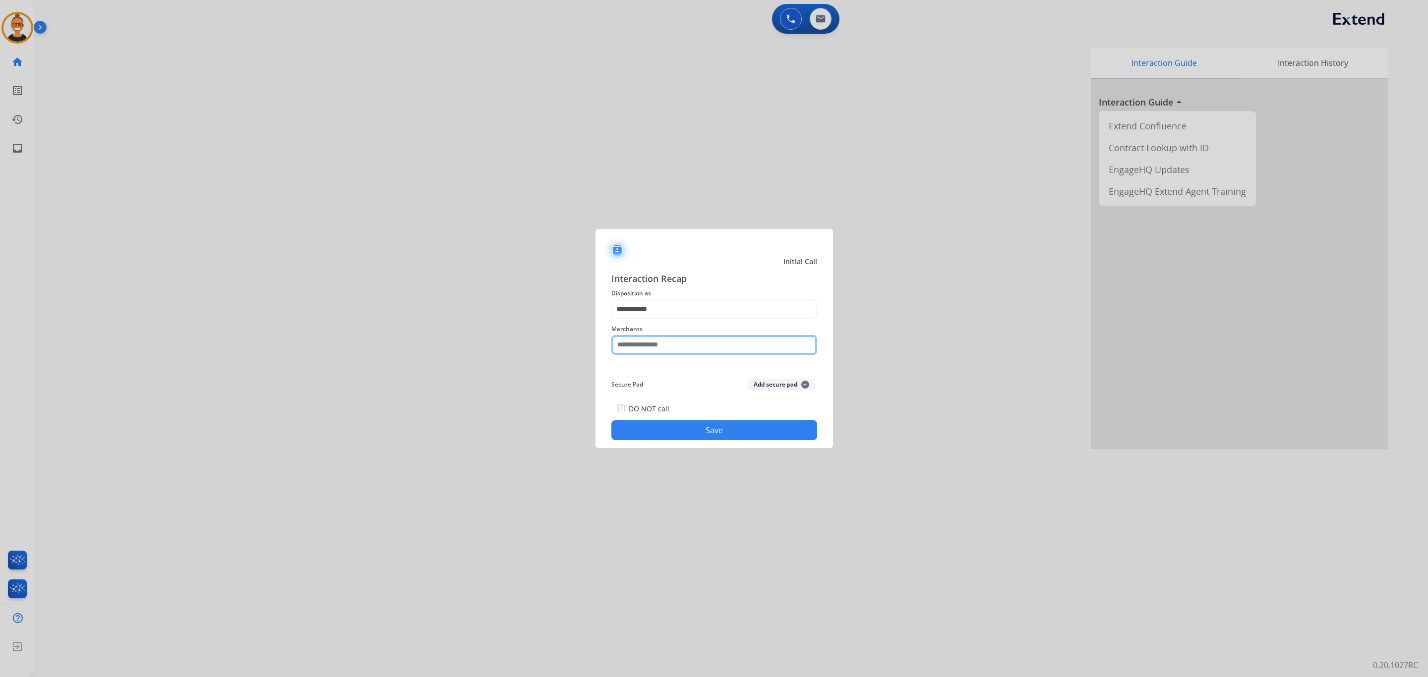
click at [659, 342] on input "text" at bounding box center [714, 345] width 206 height 20
click at [670, 399] on div "Ashley furniture" at bounding box center [656, 395] width 54 height 10
type input "**********"
click at [687, 439] on button "Save" at bounding box center [714, 430] width 206 height 20
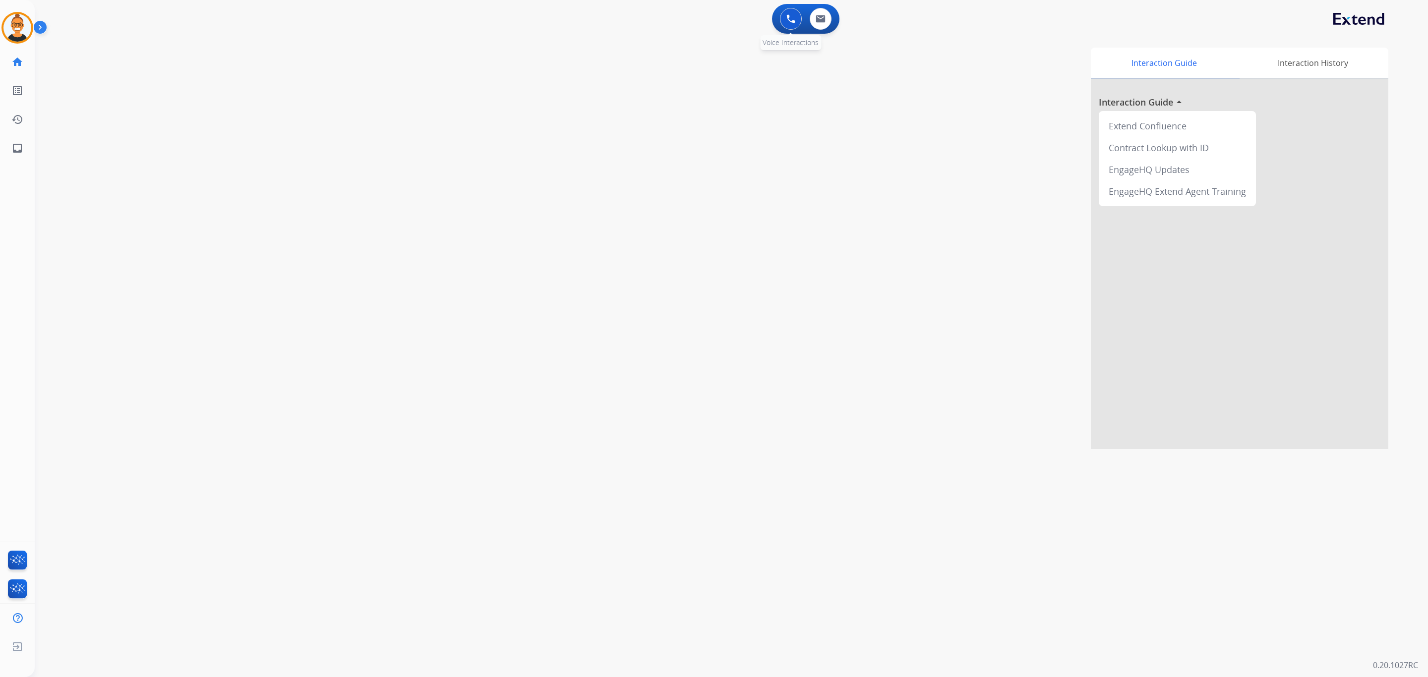
click at [794, 15] on img at bounding box center [790, 18] width 9 height 9
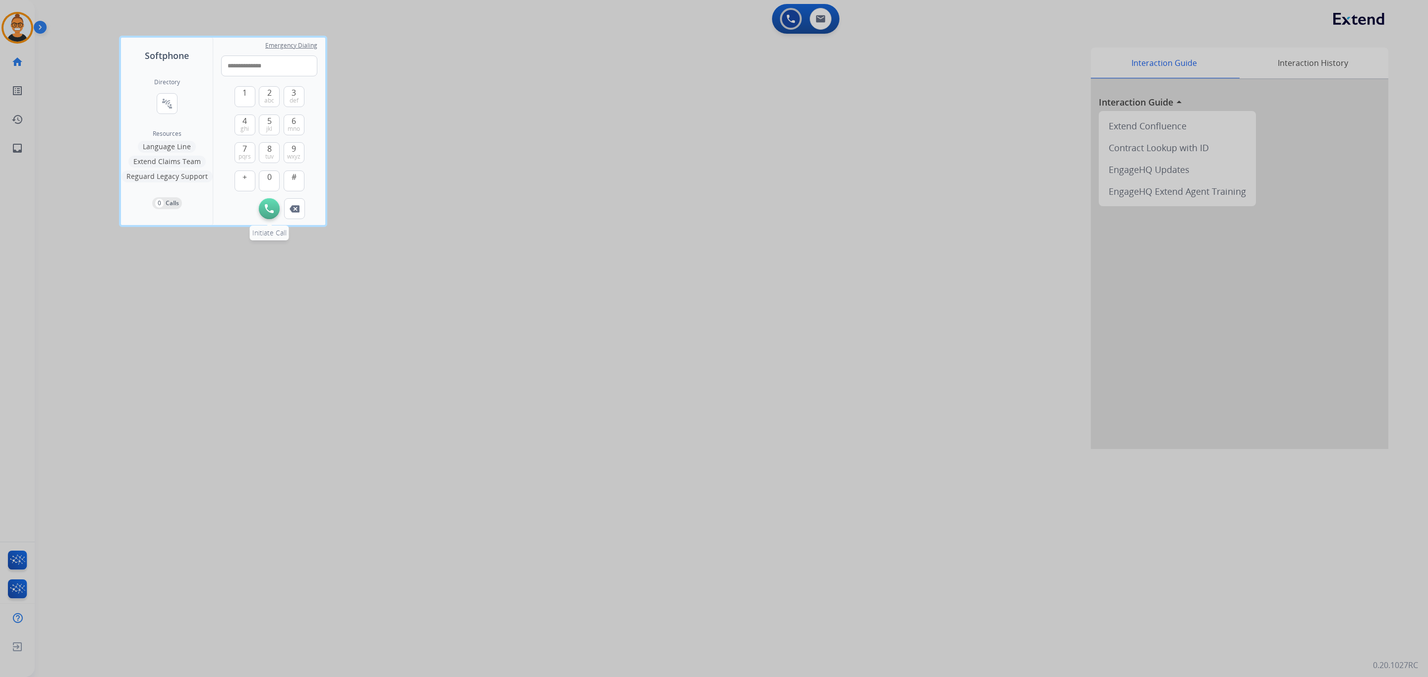
type input "**********"
click at [260, 202] on div "Initiate Call Remove Number" at bounding box center [269, 208] width 96 height 21
click at [271, 209] on img at bounding box center [269, 208] width 9 height 9
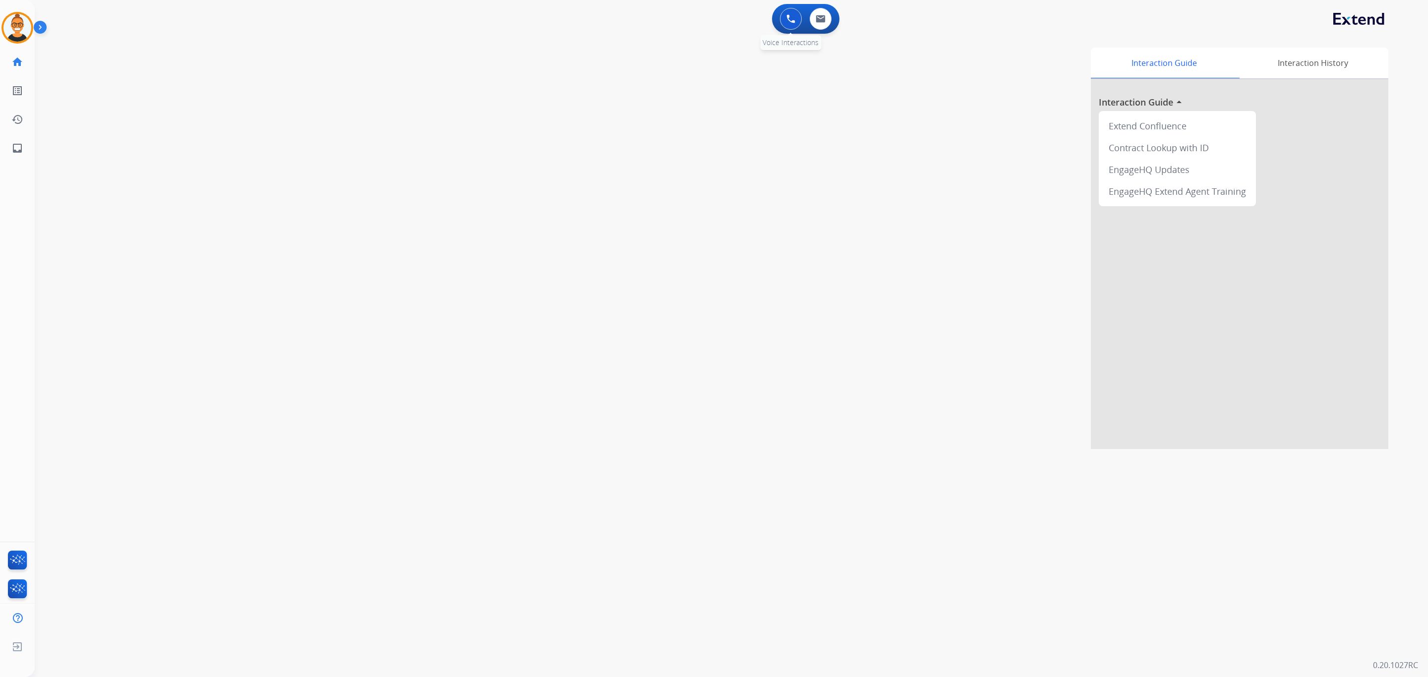
click at [790, 25] on button at bounding box center [791, 19] width 22 height 22
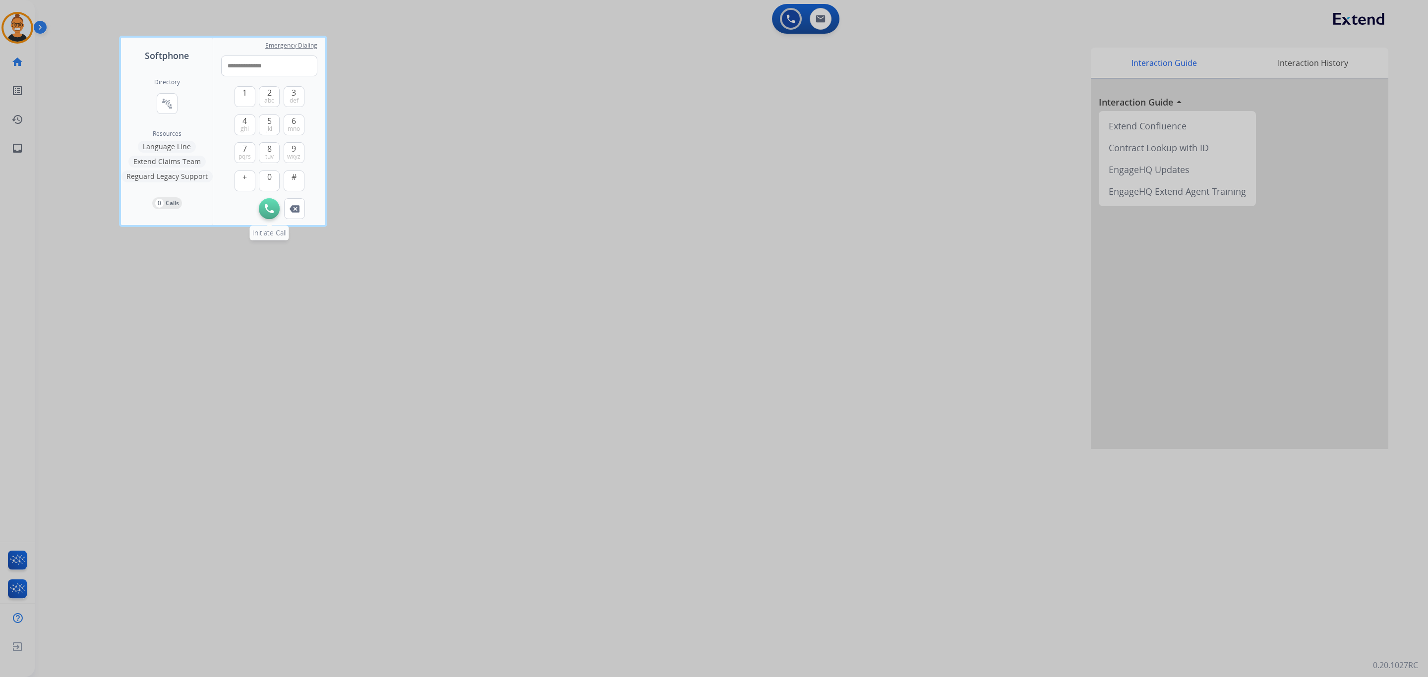
type input "**********"
click at [274, 211] on img at bounding box center [269, 208] width 9 height 9
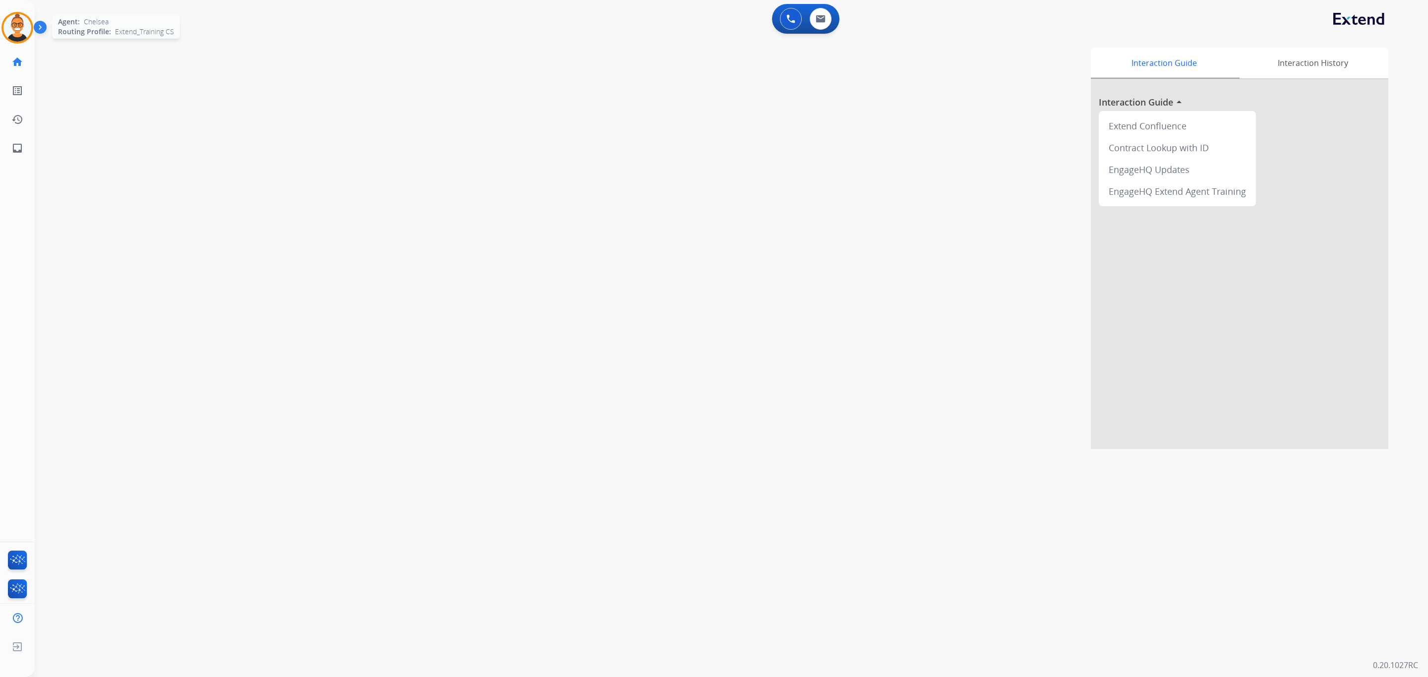
click at [26, 21] on img at bounding box center [17, 28] width 28 height 28
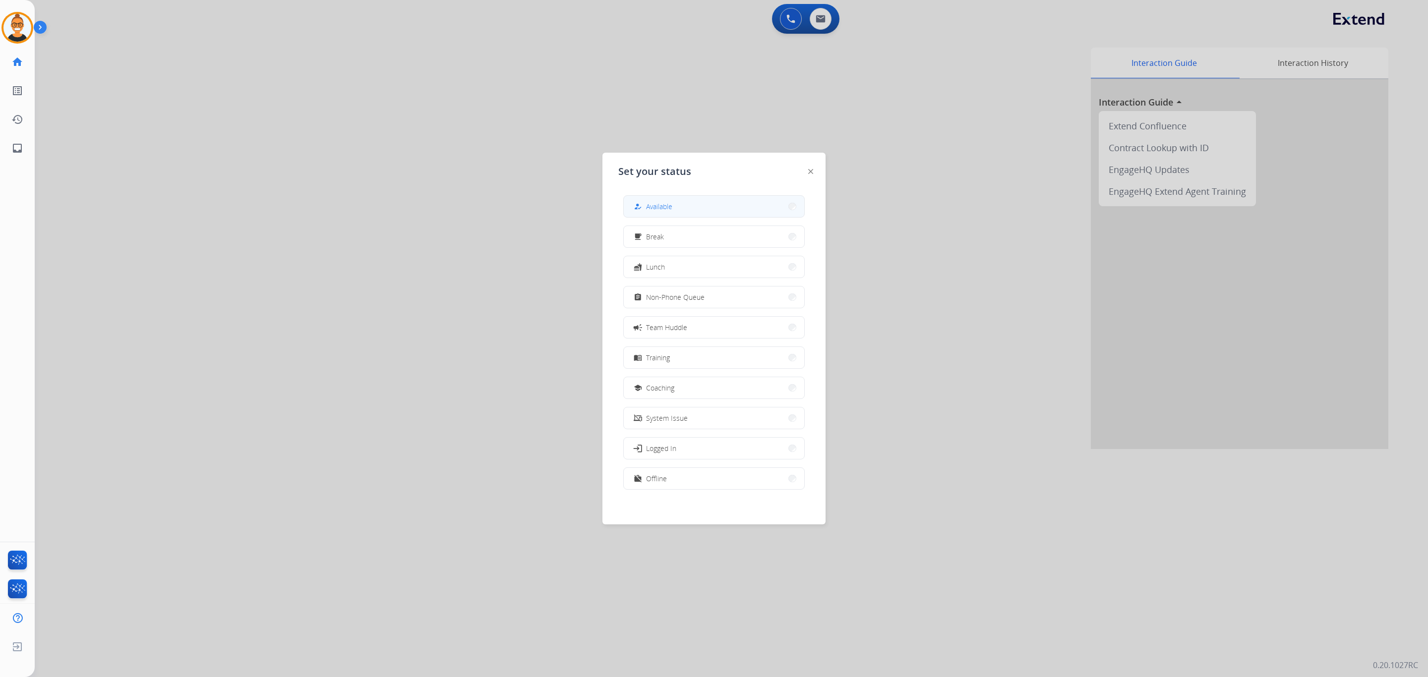
click at [722, 205] on button "how_to_reg Available" at bounding box center [714, 206] width 180 height 21
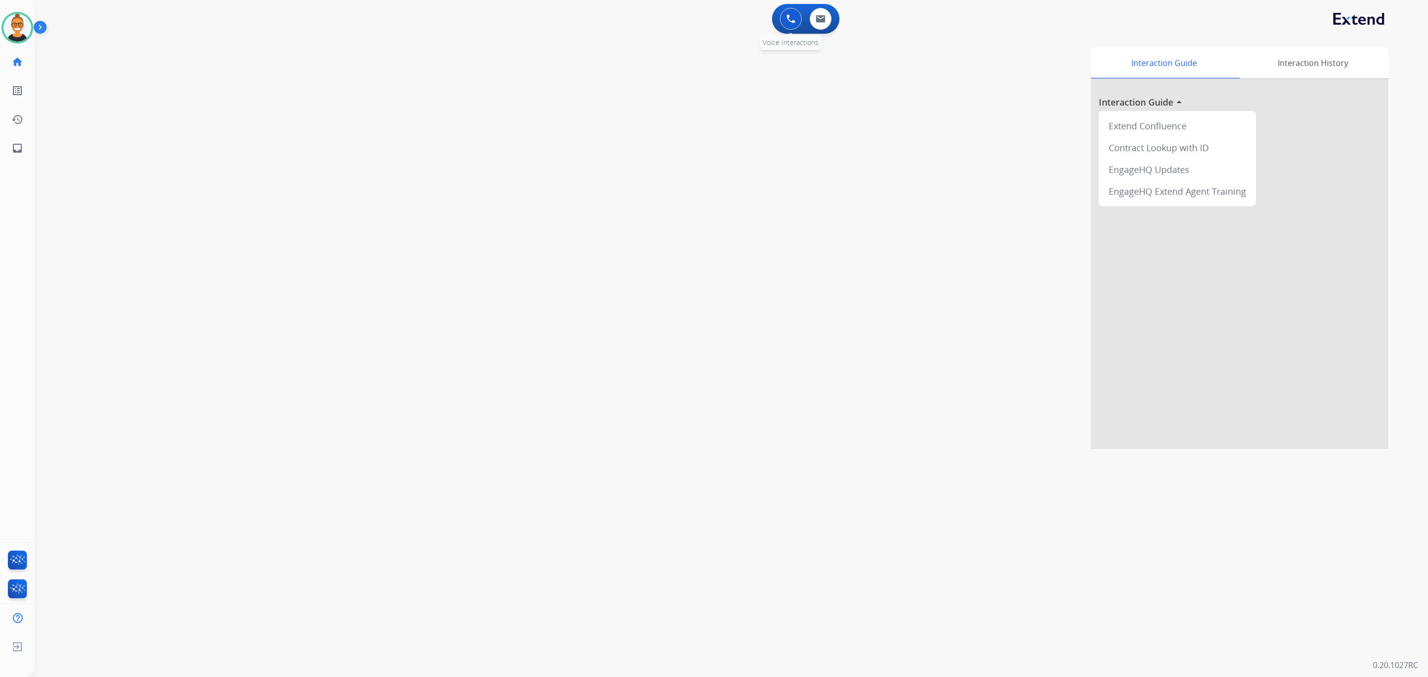
click at [794, 23] on img at bounding box center [790, 18] width 9 height 9
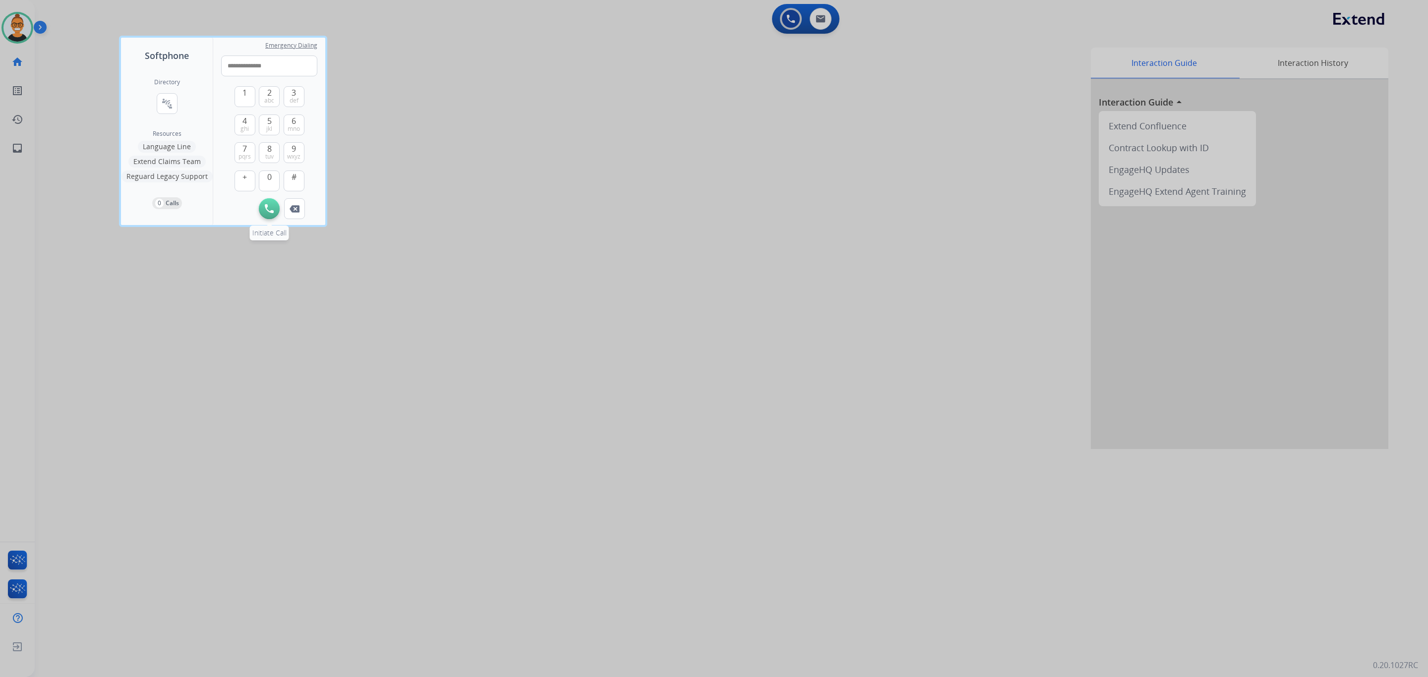
type input "**********"
click at [275, 204] on button "Initiate Call" at bounding box center [269, 208] width 21 height 21
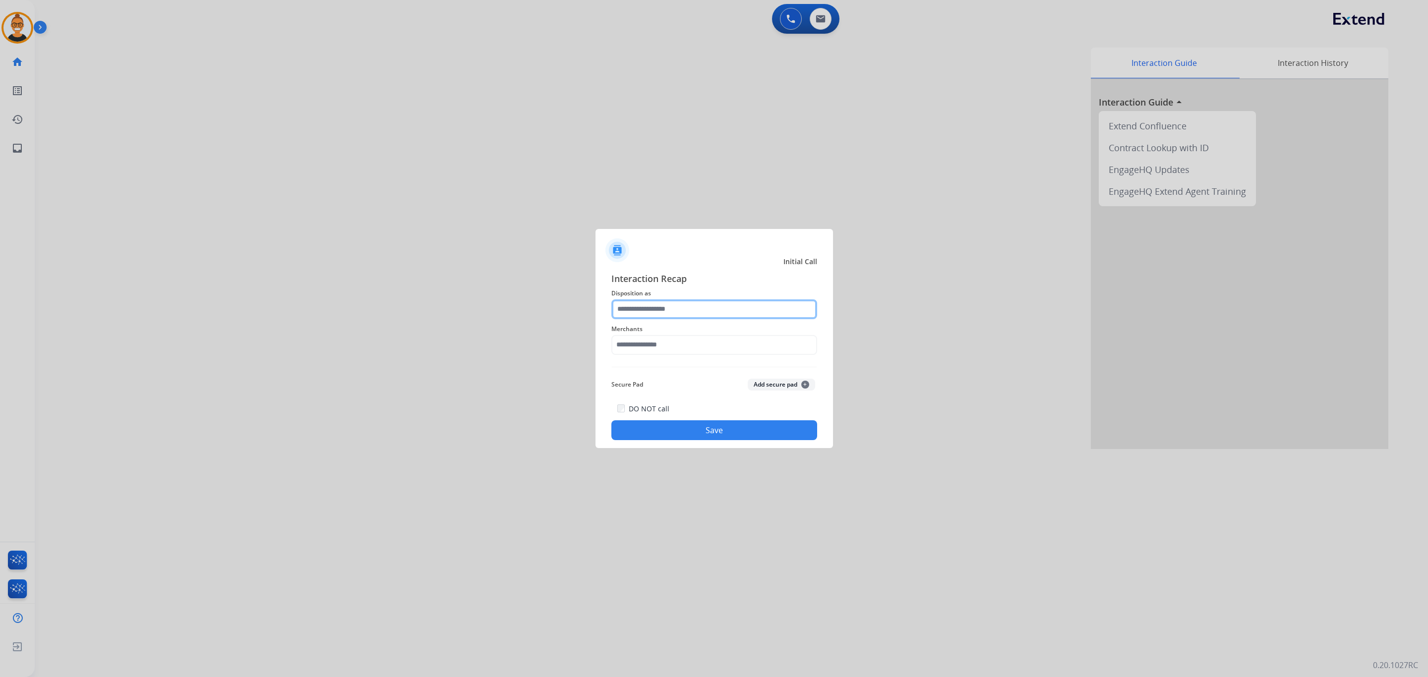
click at [671, 310] on input "text" at bounding box center [714, 309] width 206 height 20
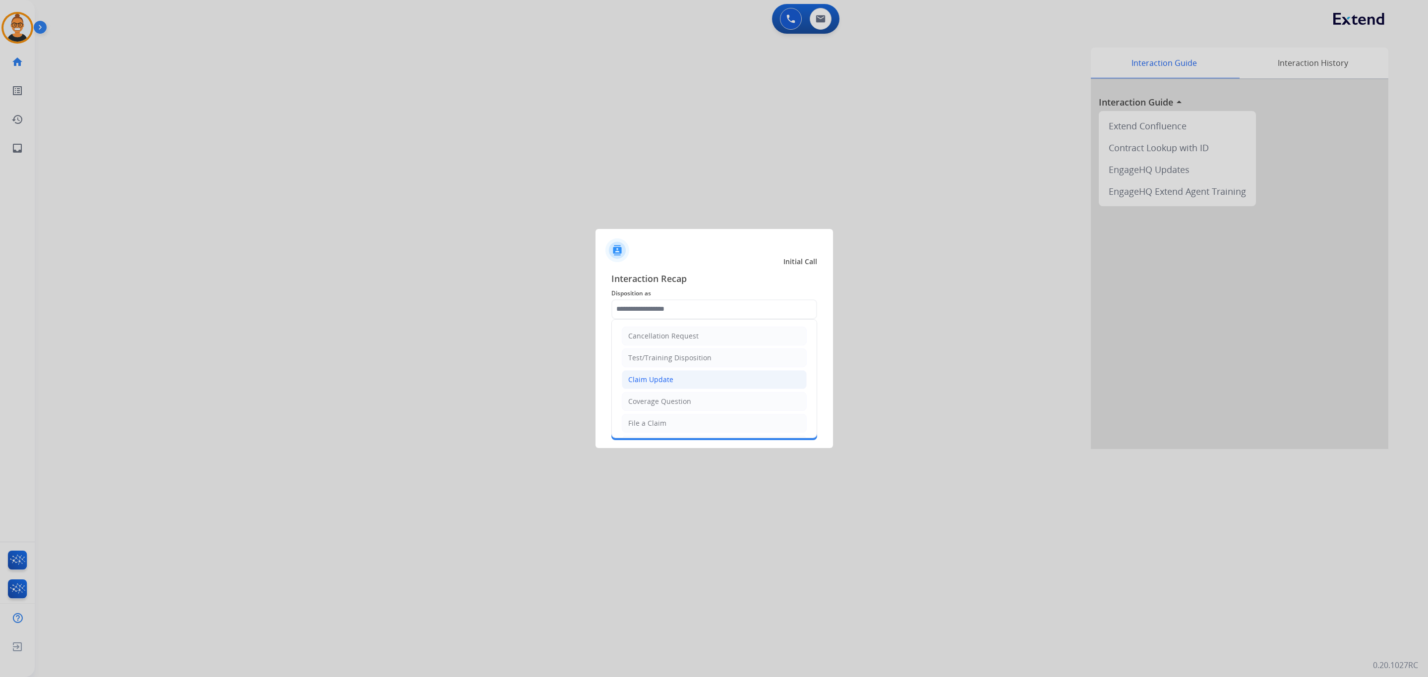
click at [680, 386] on li "Claim Update" at bounding box center [714, 379] width 185 height 19
type input "**********"
click at [656, 347] on input "text" at bounding box center [714, 345] width 206 height 20
click at [673, 396] on div "Ashley furniture" at bounding box center [656, 395] width 54 height 10
type input "**********"
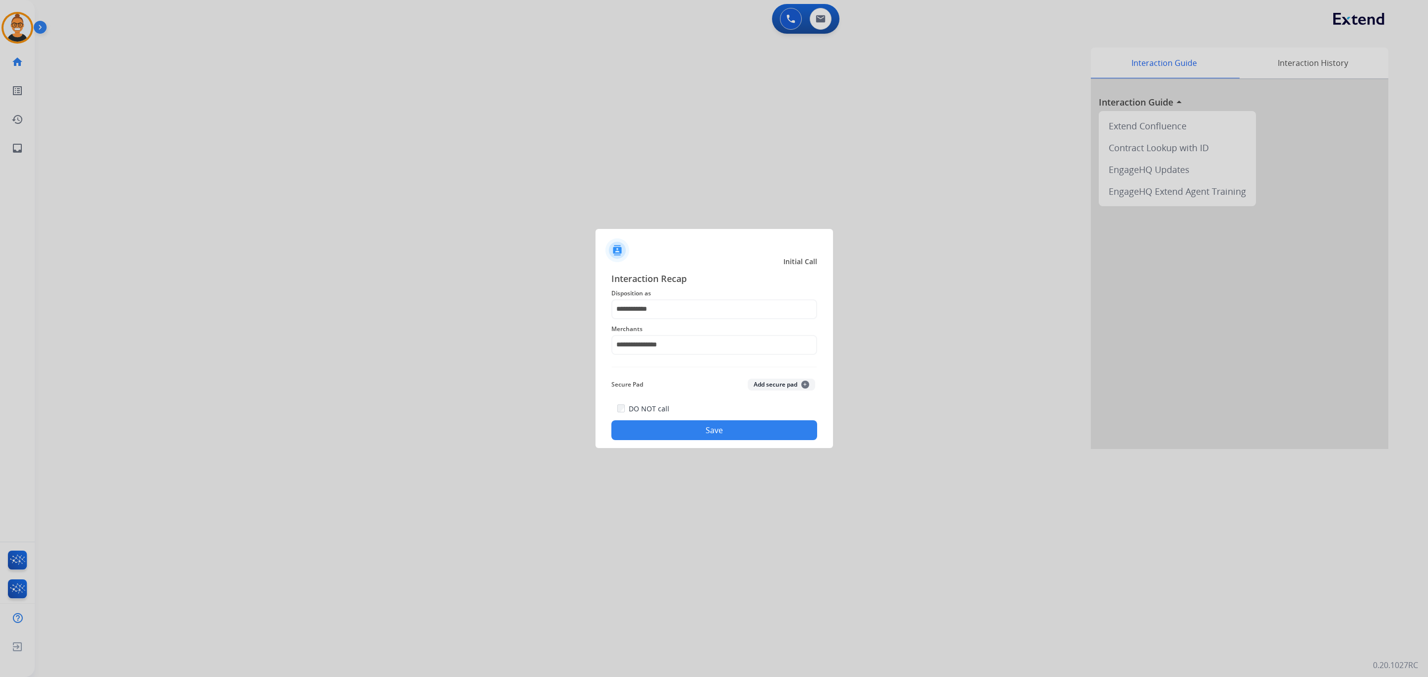
click at [699, 450] on div at bounding box center [714, 338] width 1428 height 677
click at [692, 432] on button "Save" at bounding box center [714, 430] width 206 height 20
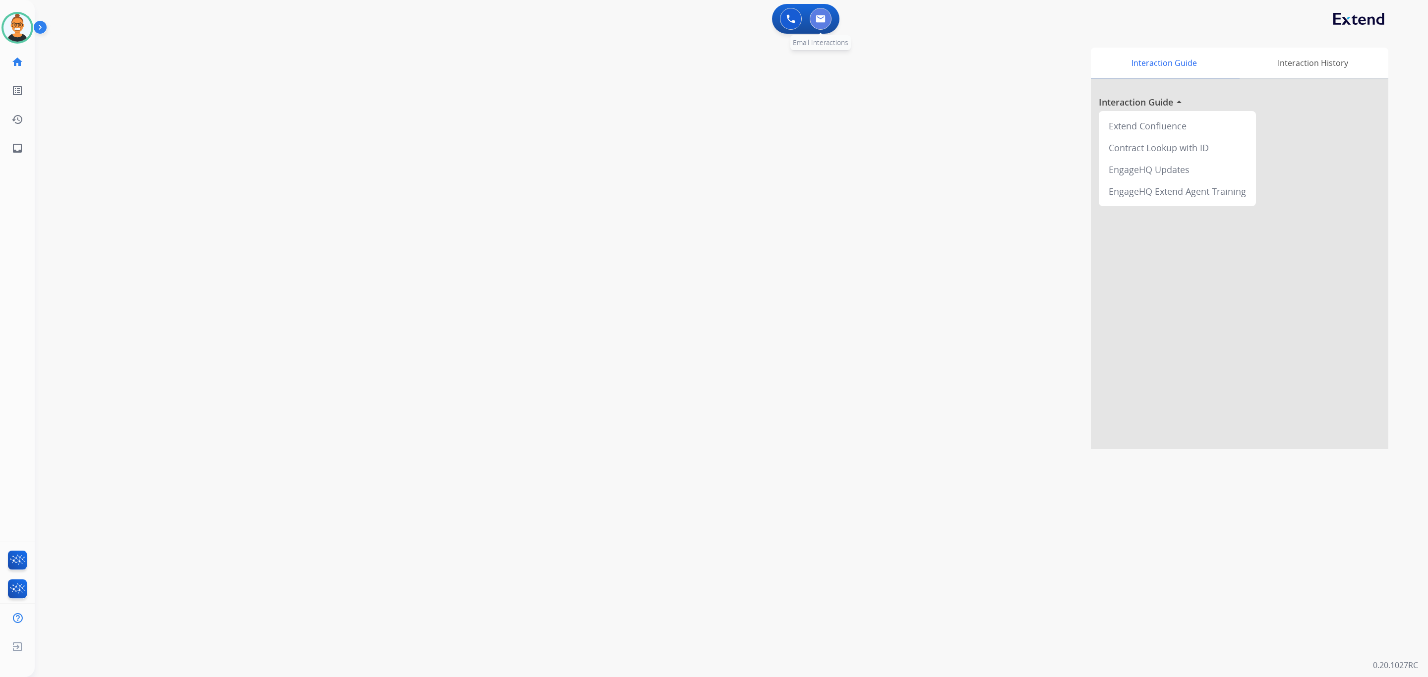
click at [820, 21] on img at bounding box center [820, 19] width 10 height 8
select select "**********"
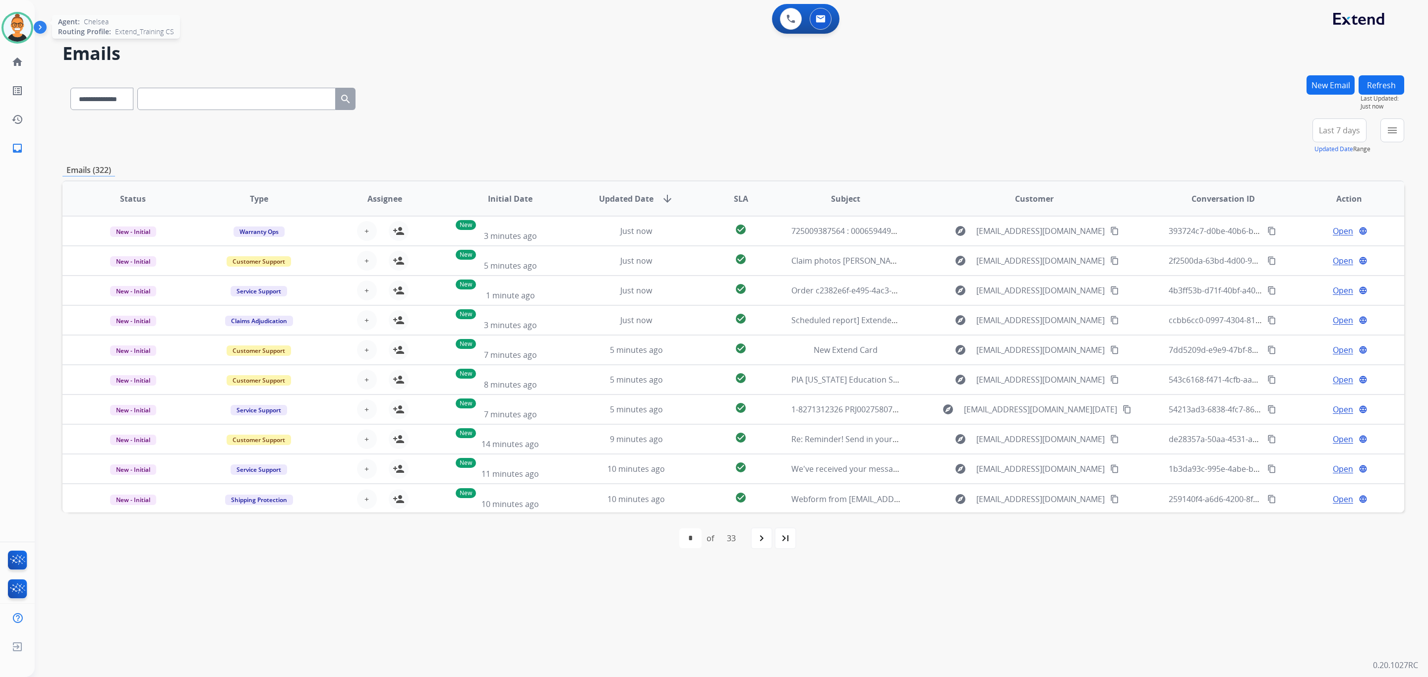
click at [5, 33] on img at bounding box center [17, 28] width 28 height 28
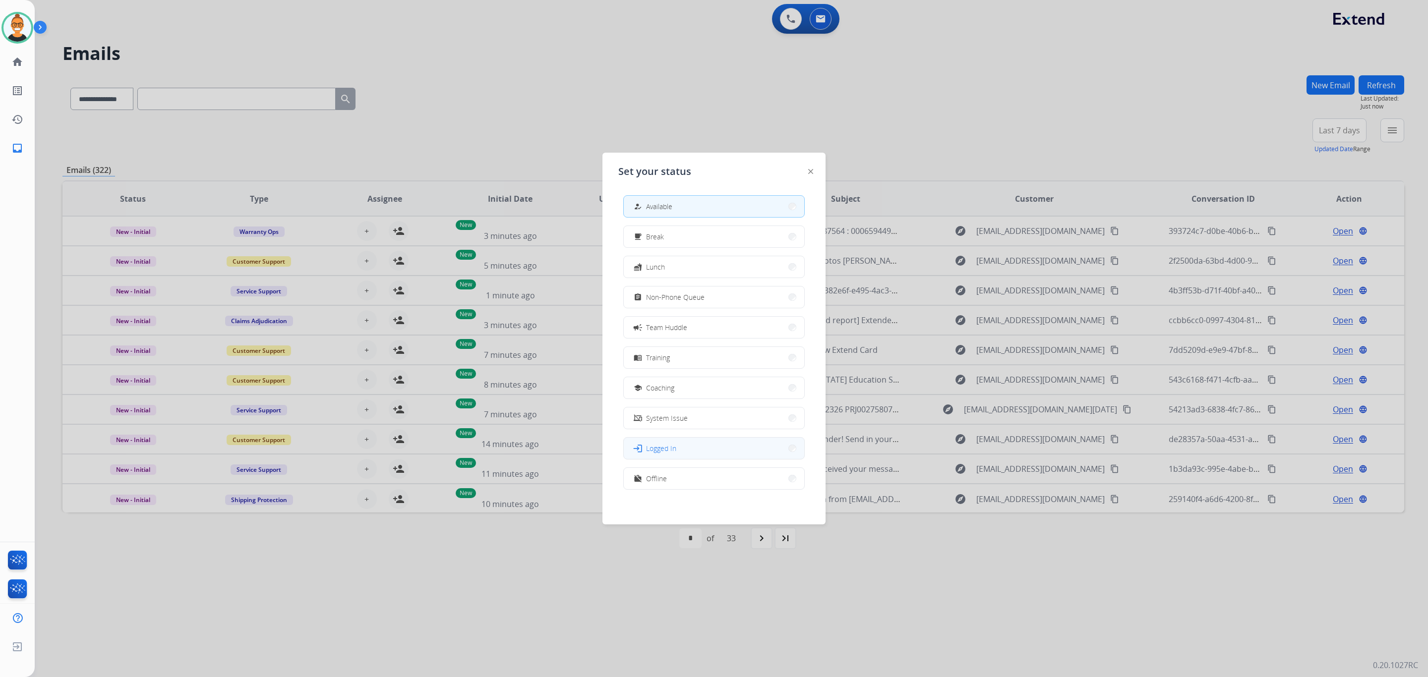
click at [651, 451] on span "Logged In" at bounding box center [661, 448] width 30 height 10
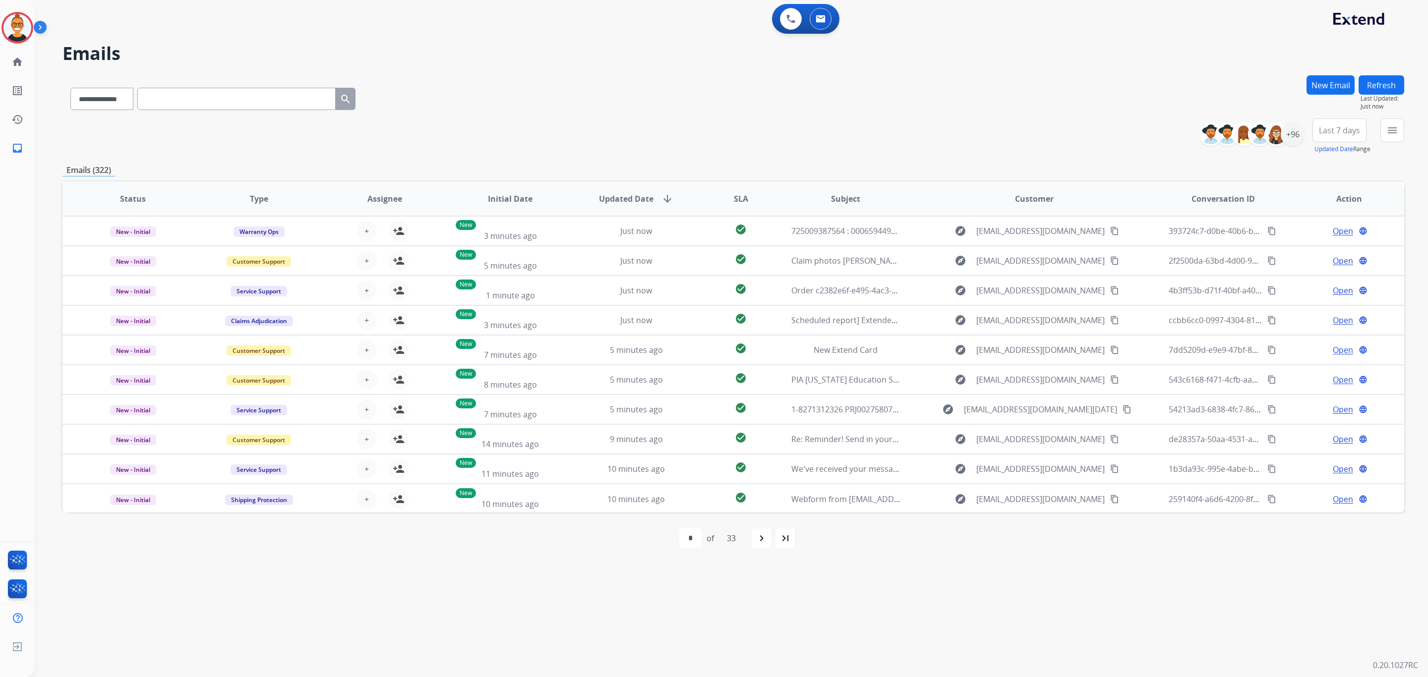
click at [1319, 76] on button "New Email" at bounding box center [1330, 84] width 48 height 19
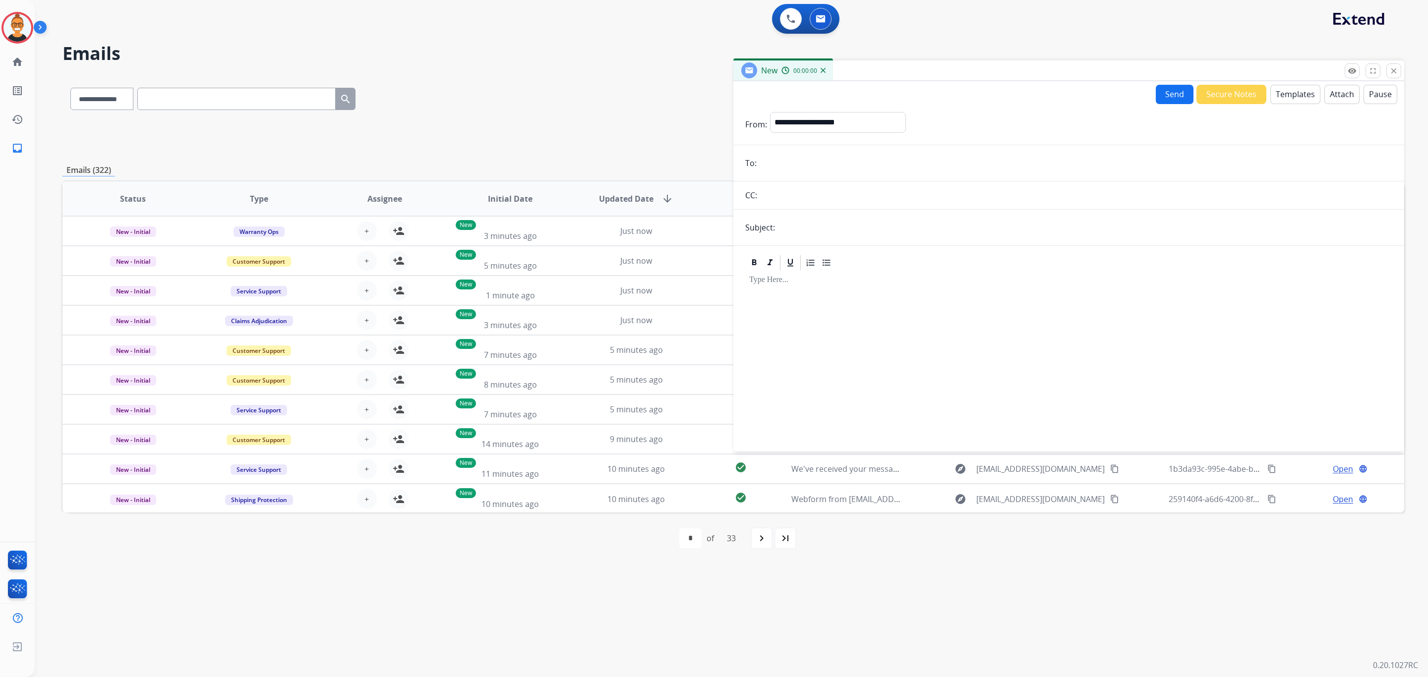
click at [816, 170] on input "email" at bounding box center [1075, 163] width 633 height 20
paste input "**********"
type input "**********"
click at [819, 158] on input "**********" at bounding box center [1075, 163] width 633 height 20
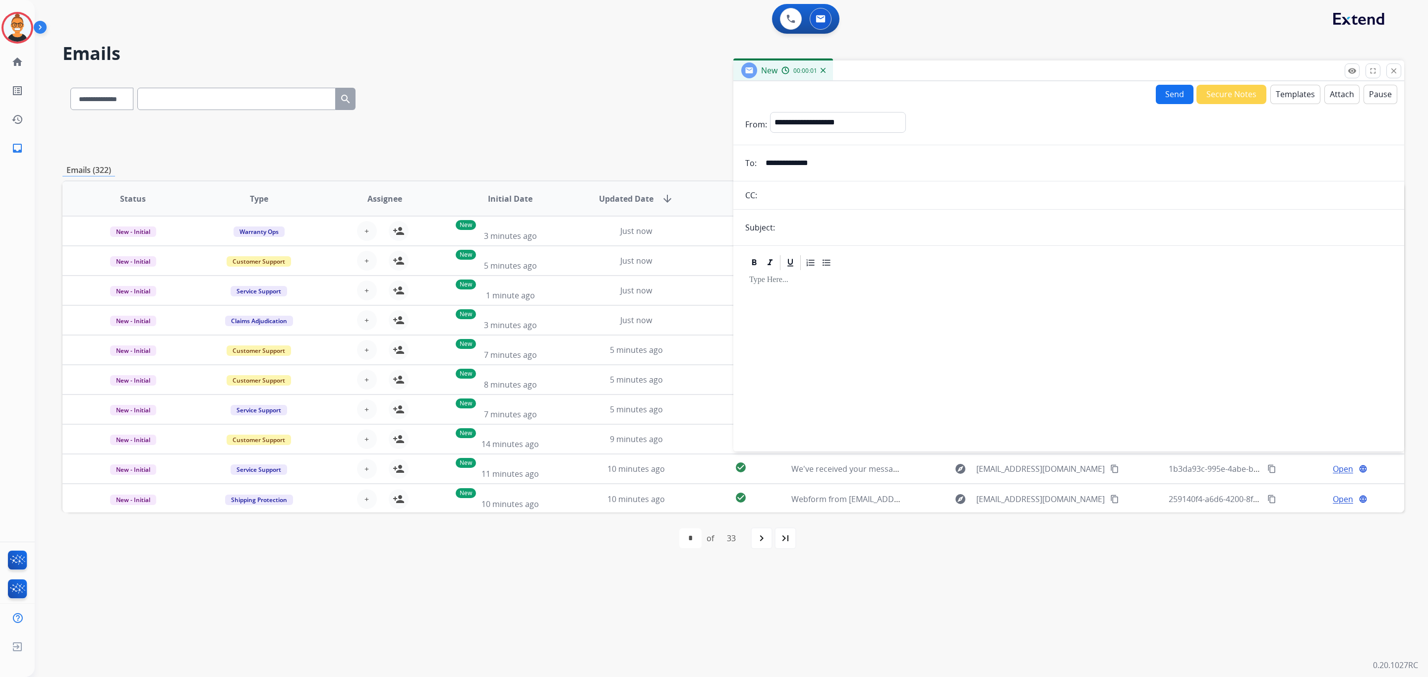
click at [819, 158] on input "**********" at bounding box center [1075, 163] width 633 height 20
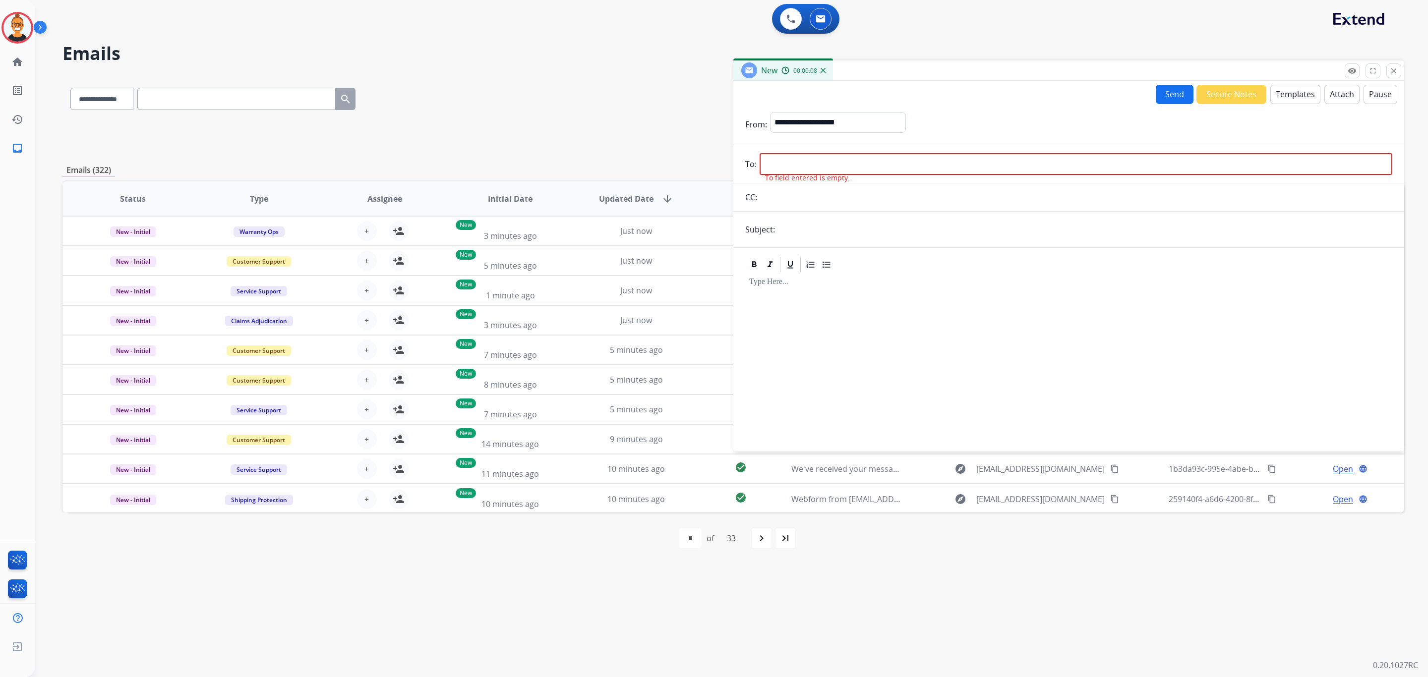
click at [857, 161] on input "email" at bounding box center [1075, 164] width 633 height 22
paste input "**********"
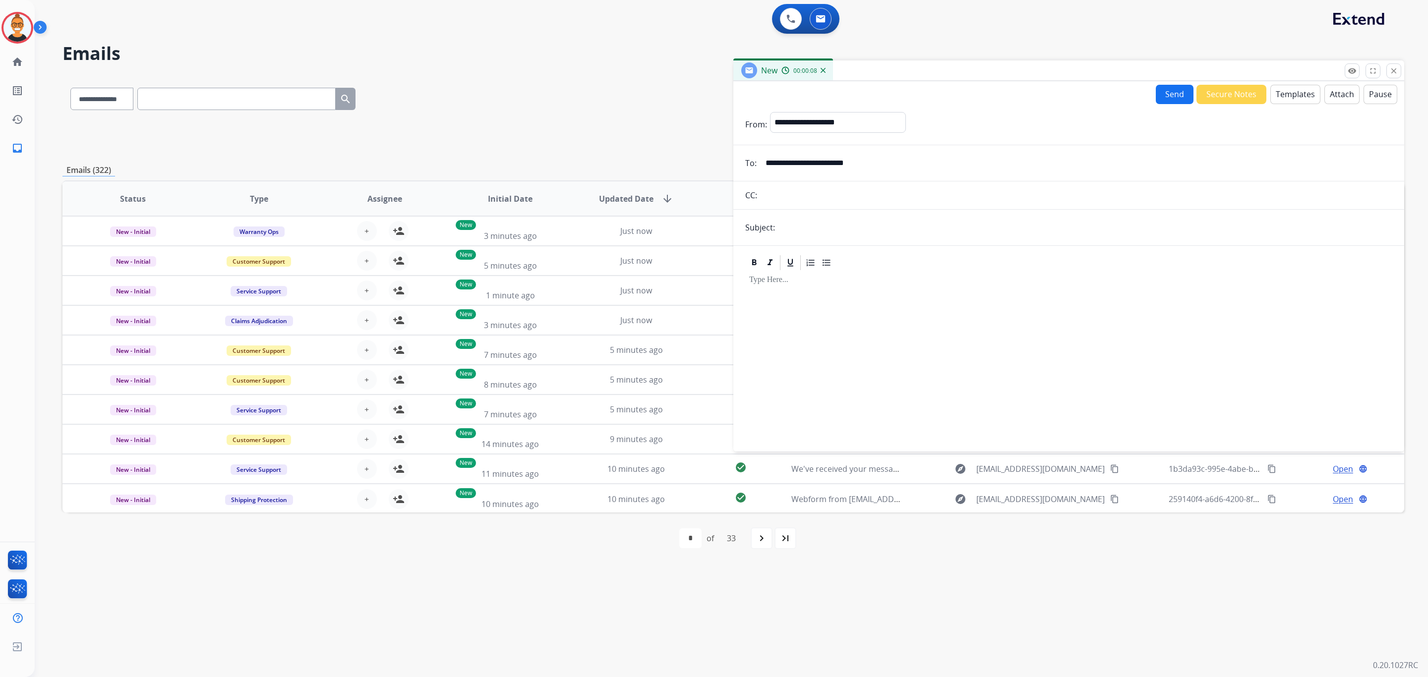
type input "**********"
click at [823, 228] on input "text" at bounding box center [1085, 228] width 614 height 20
click at [817, 223] on input "**********" at bounding box center [1085, 228] width 614 height 20
type input "**********"
click at [1003, 330] on div at bounding box center [1068, 357] width 647 height 170
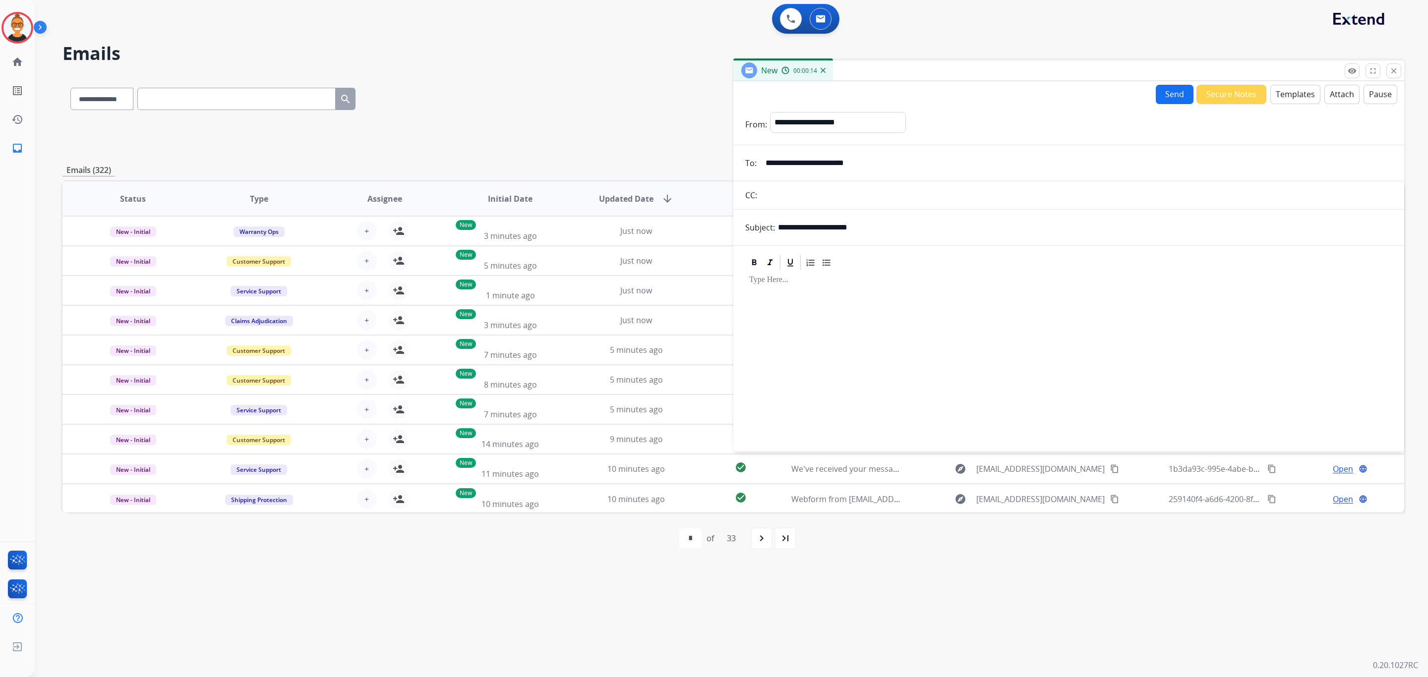
click at [1291, 91] on button "Templates" at bounding box center [1295, 94] width 50 height 19
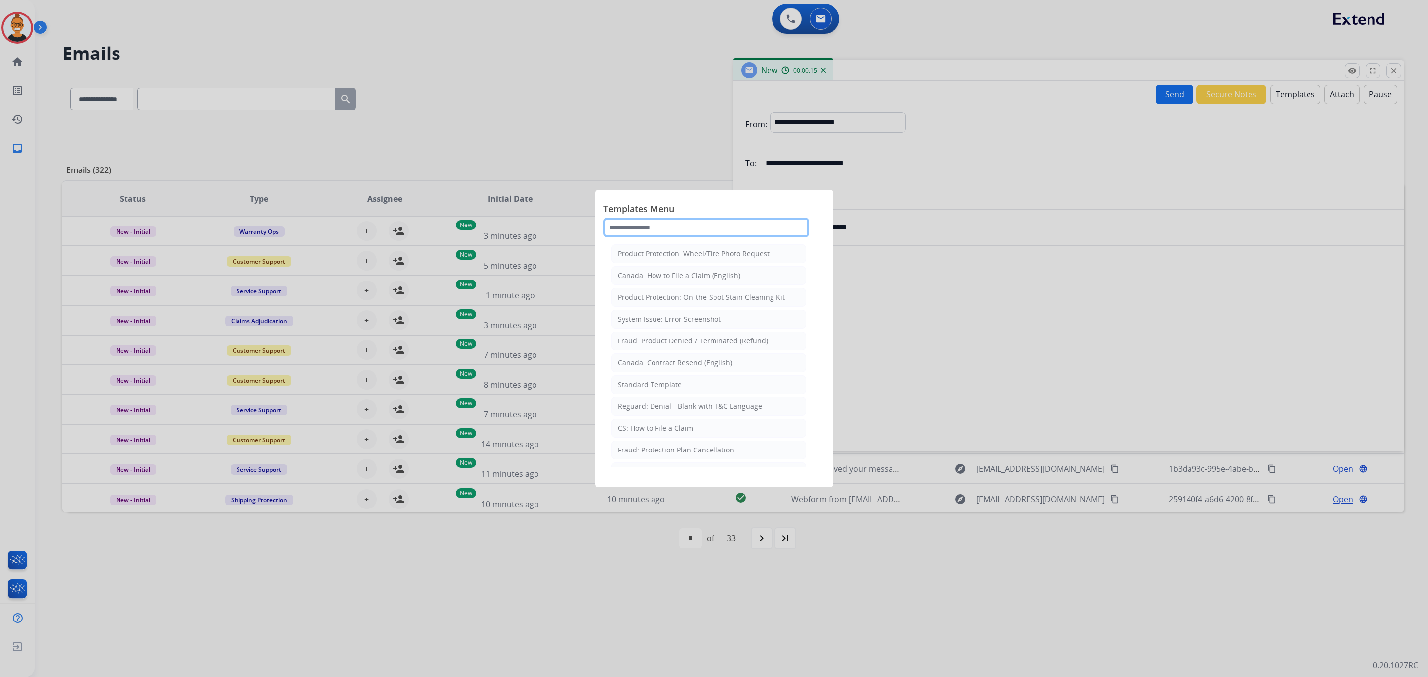
click at [661, 223] on input "text" at bounding box center [706, 228] width 206 height 20
type input "***"
click at [653, 273] on div "Standard Template" at bounding box center [650, 276] width 64 height 10
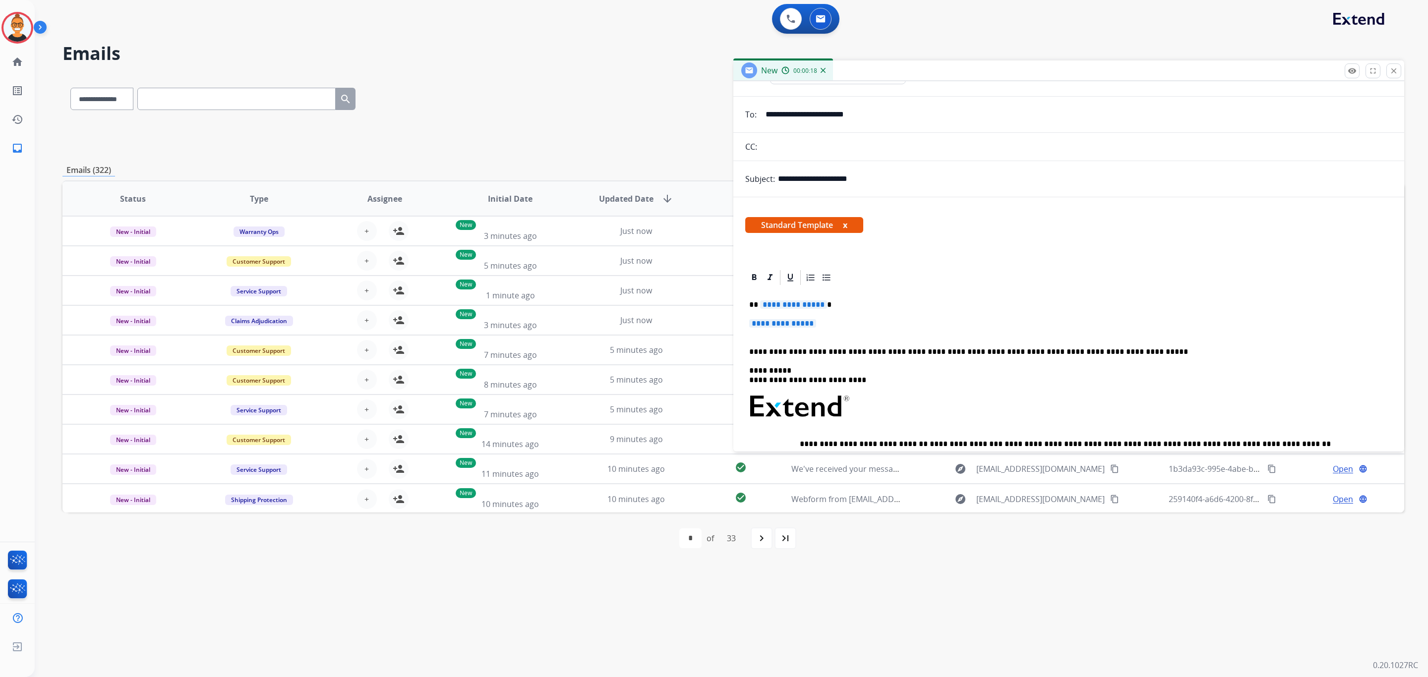
scroll to position [74, 0]
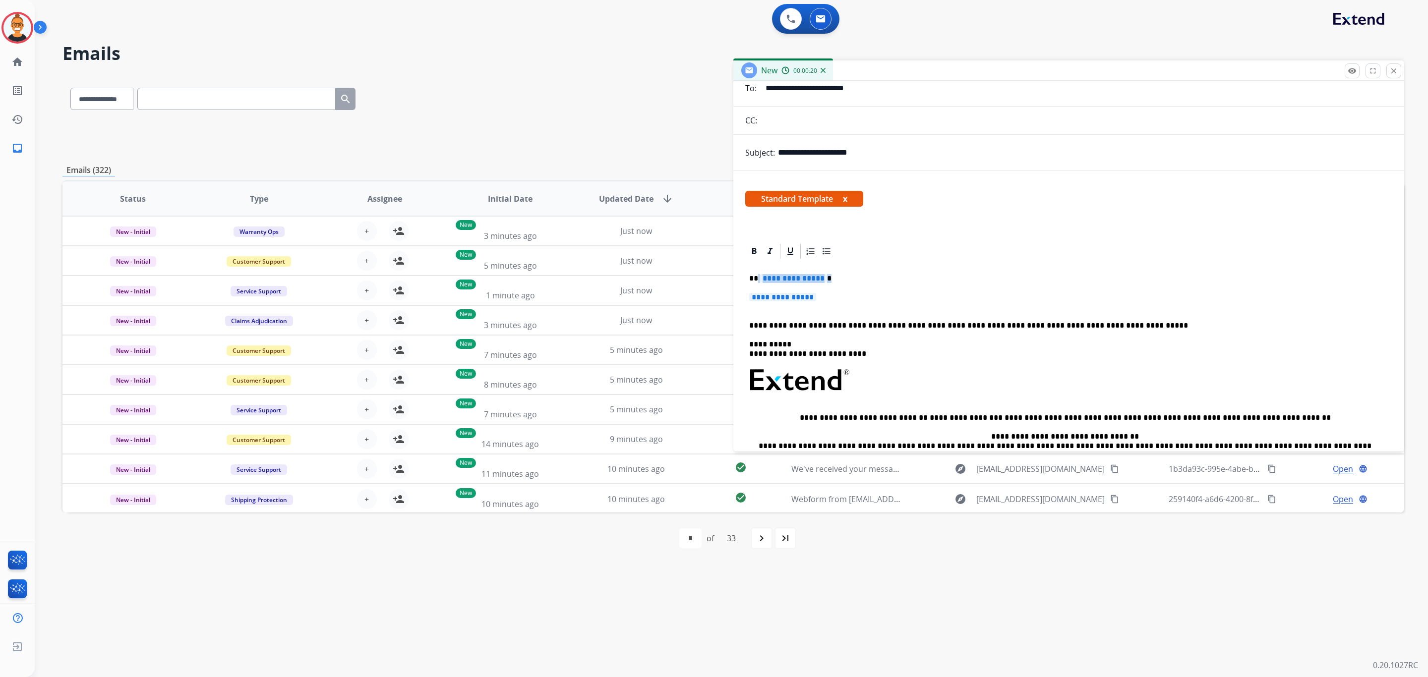
drag, startPoint x: 859, startPoint y: 295, endPoint x: 757, endPoint y: 273, distance: 103.6
click at [757, 273] on div "**********" at bounding box center [1068, 394] width 647 height 268
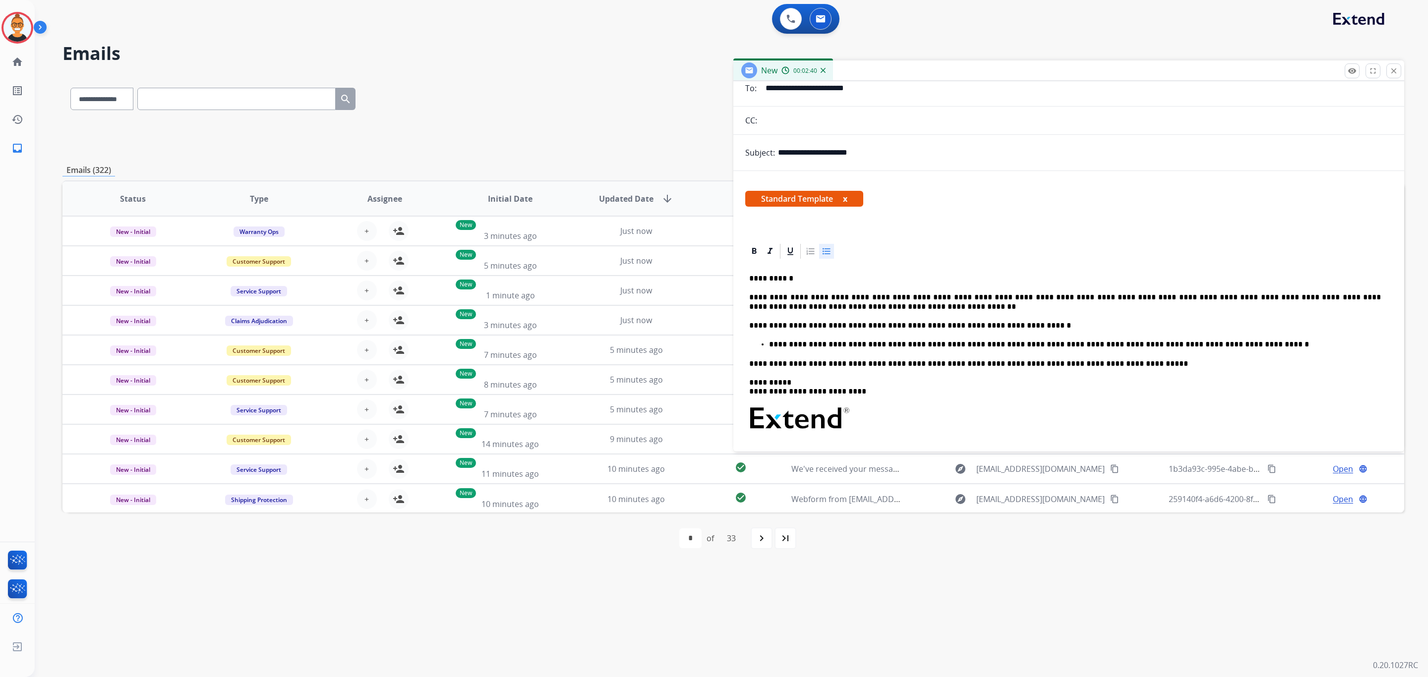
click at [840, 310] on p "**********" at bounding box center [1065, 302] width 632 height 18
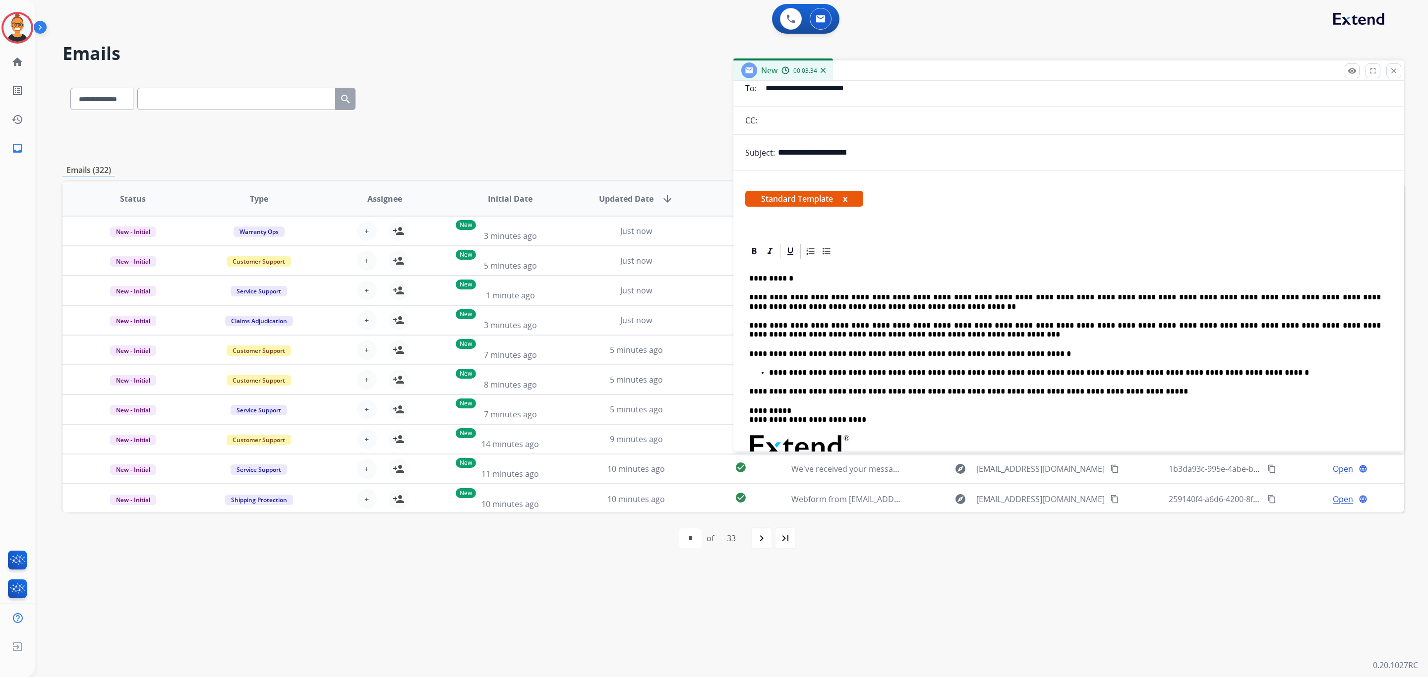
click at [770, 335] on p "**********" at bounding box center [1065, 330] width 632 height 18
click at [872, 336] on p "**********" at bounding box center [1065, 330] width 632 height 18
click at [1330, 330] on p "**********" at bounding box center [1065, 330] width 632 height 18
click at [1075, 338] on p "**********" at bounding box center [1065, 330] width 632 height 18
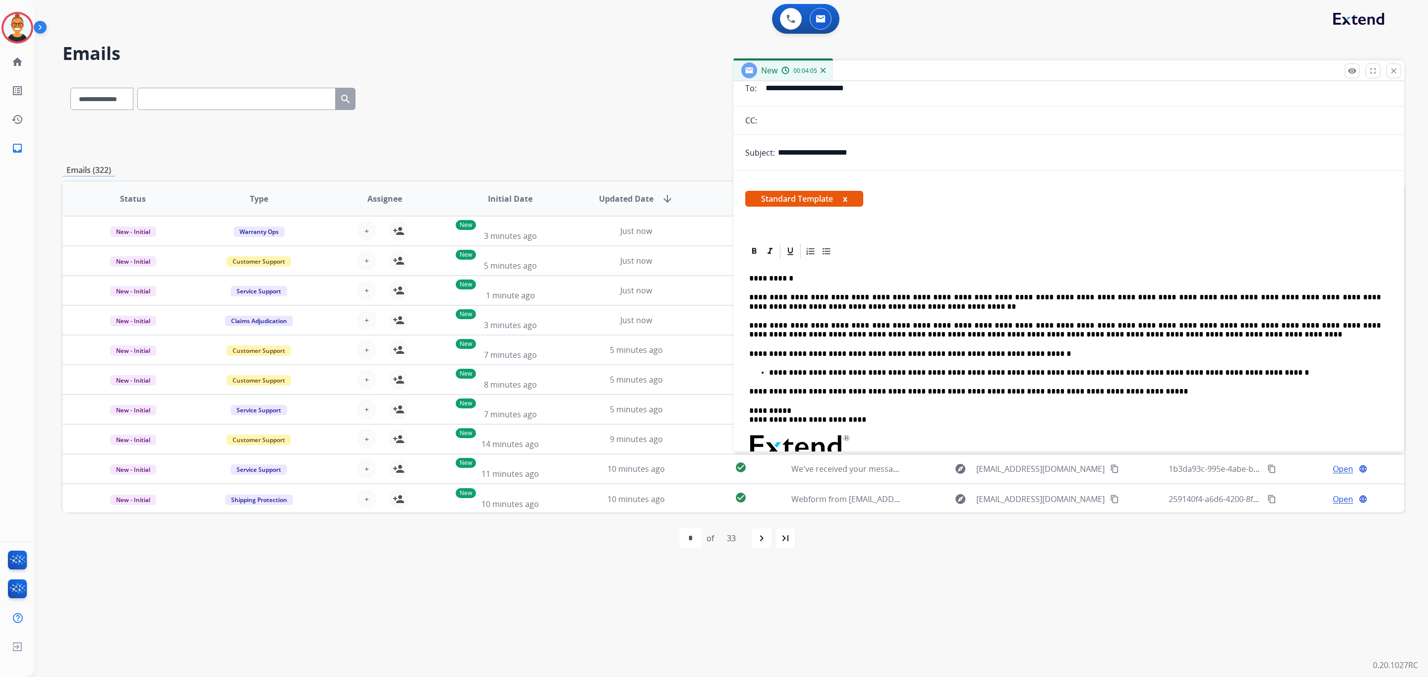
click at [1086, 335] on p "**********" at bounding box center [1065, 330] width 632 height 18
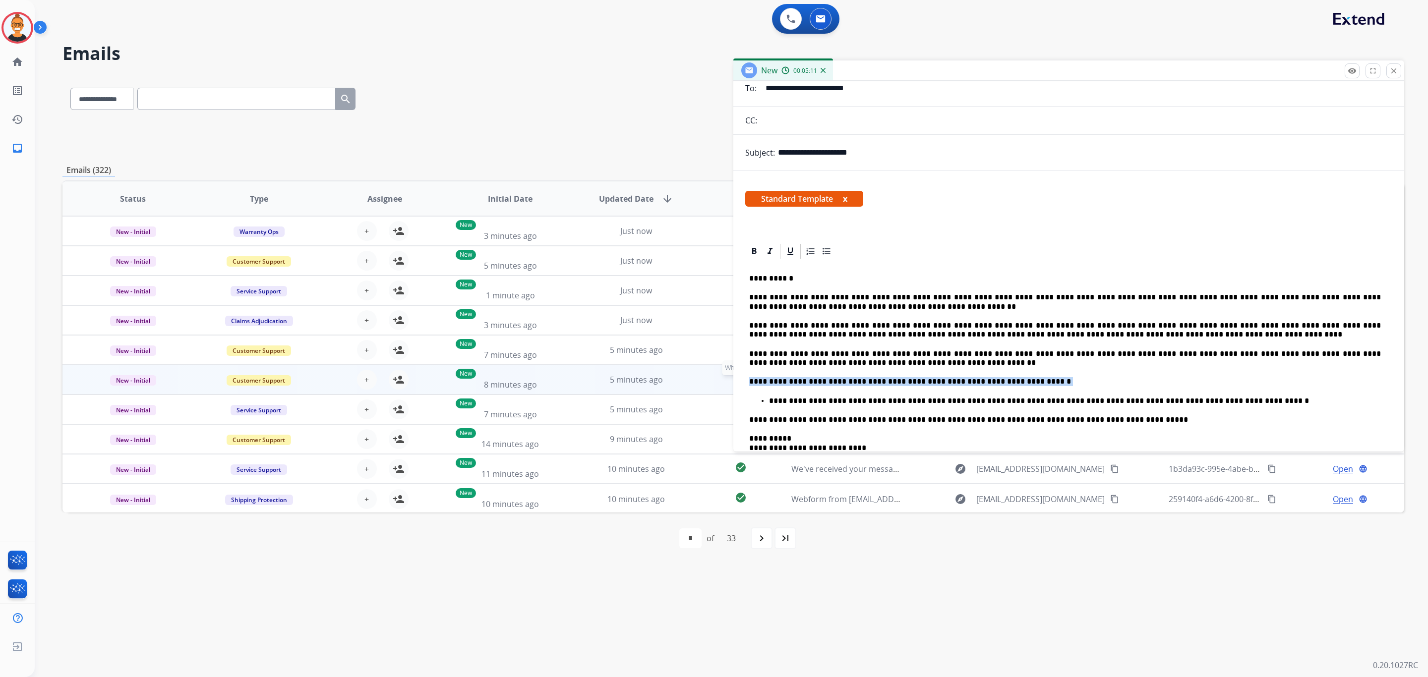
drag, startPoint x: 1019, startPoint y: 380, endPoint x: 731, endPoint y: 381, distance: 288.5
click at [731, 381] on div "**********" at bounding box center [732, 319] width 1341 height 489
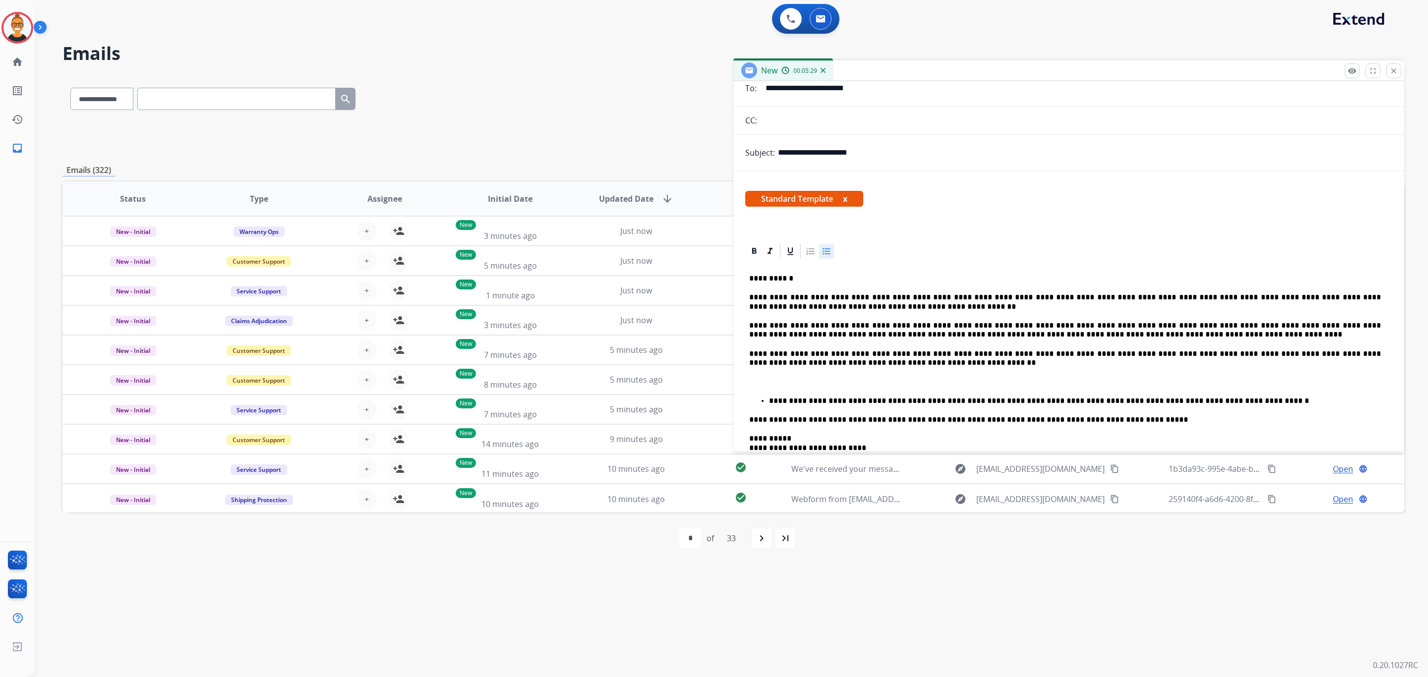
click at [769, 399] on p "**********" at bounding box center [1075, 401] width 612 height 9
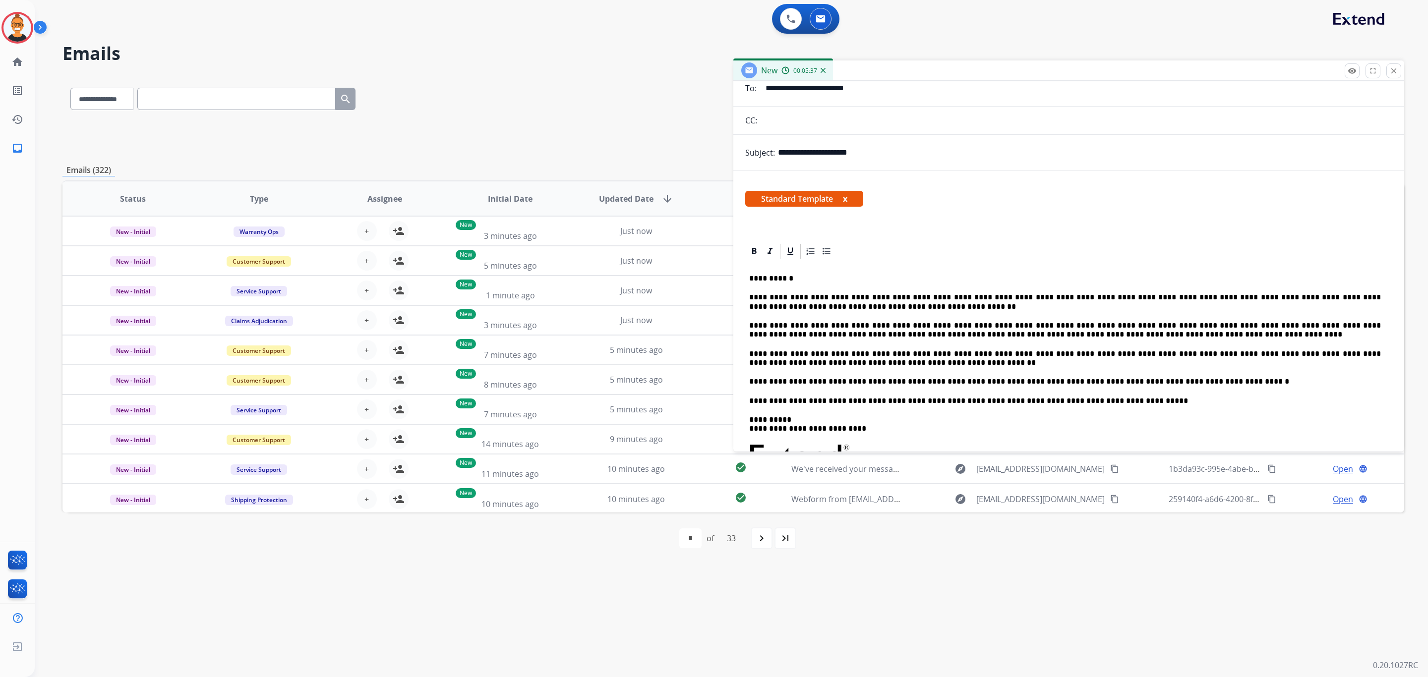
click at [1202, 368] on p "**********" at bounding box center [1065, 358] width 632 height 18
click at [1198, 378] on div "**********" at bounding box center [1068, 432] width 647 height 344
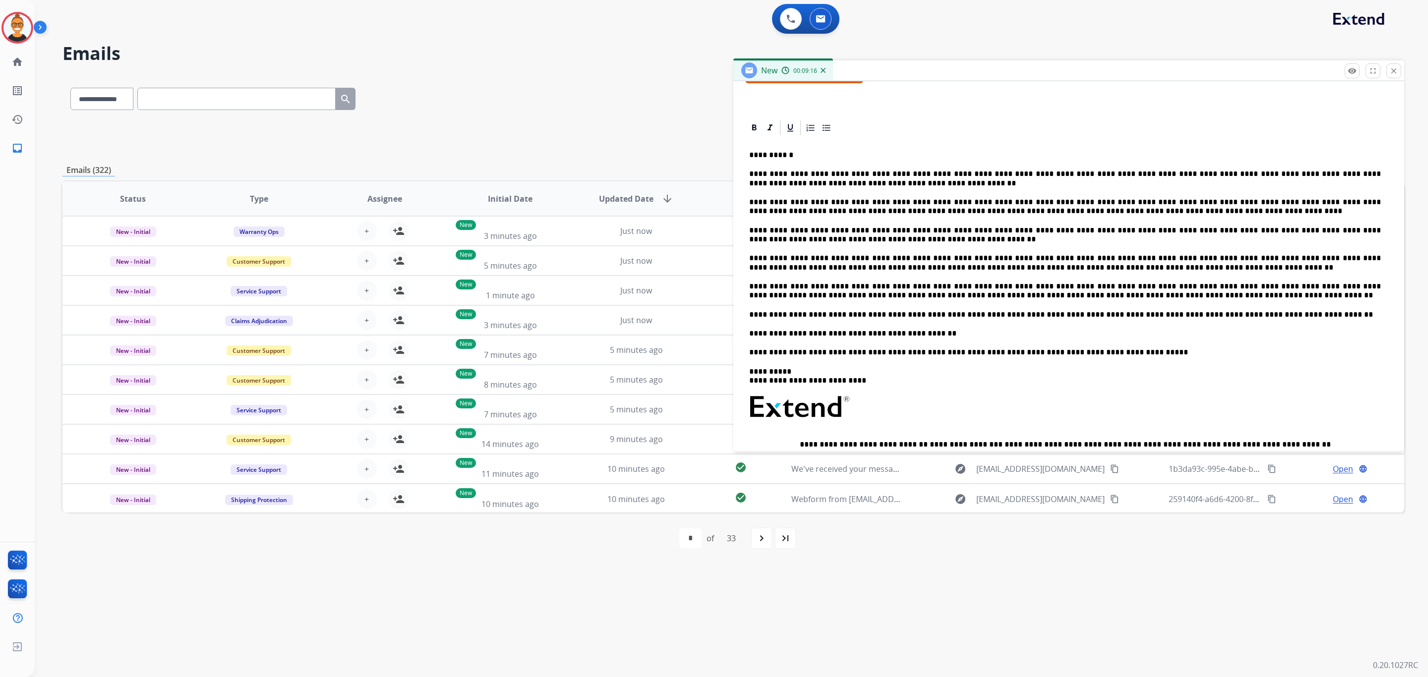
scroll to position [162, 0]
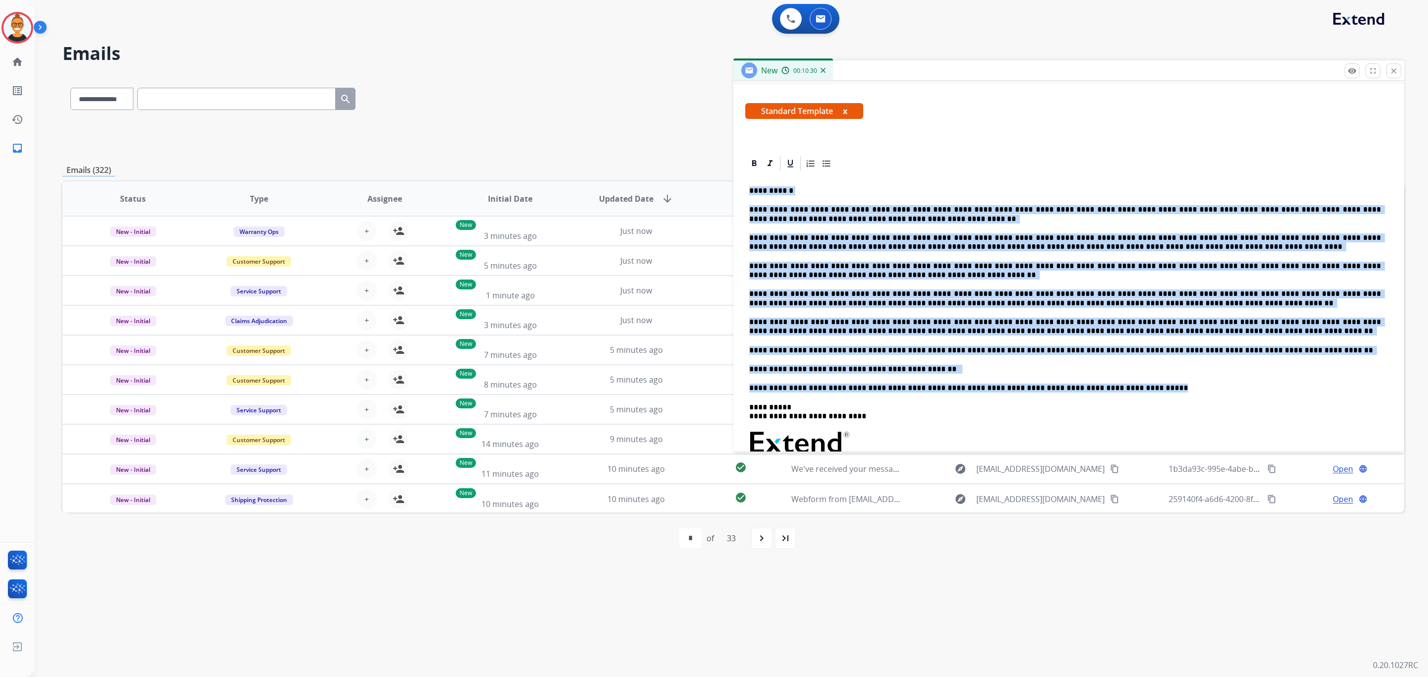
drag, startPoint x: 1110, startPoint y: 392, endPoint x: 739, endPoint y: 189, distance: 422.4
click at [739, 189] on div "**********" at bounding box center [1068, 372] width 671 height 435
copy div "**********"
click at [1004, 249] on p "**********" at bounding box center [1065, 242] width 632 height 18
click at [849, 224] on p "**********" at bounding box center [1065, 214] width 632 height 18
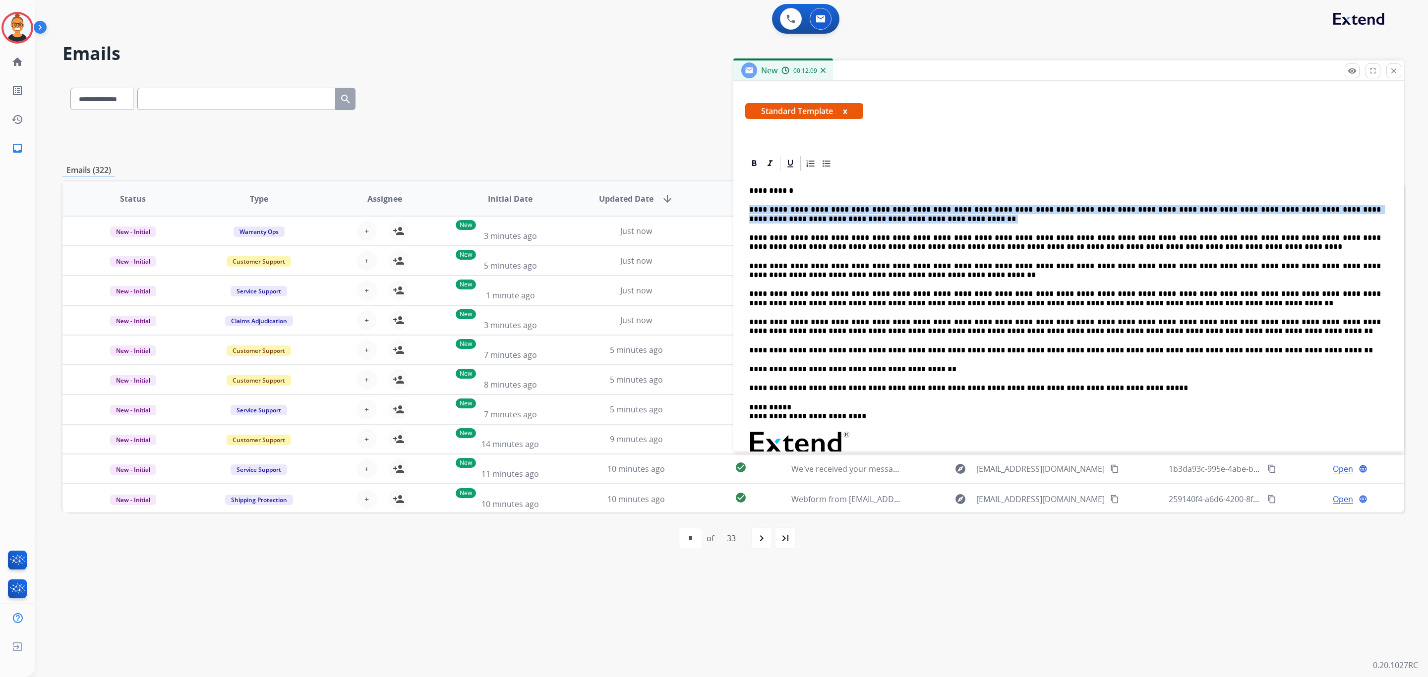
drag, startPoint x: 833, startPoint y: 219, endPoint x: 742, endPoint y: 211, distance: 91.6
click at [742, 211] on div "**********" at bounding box center [1068, 372] width 671 height 435
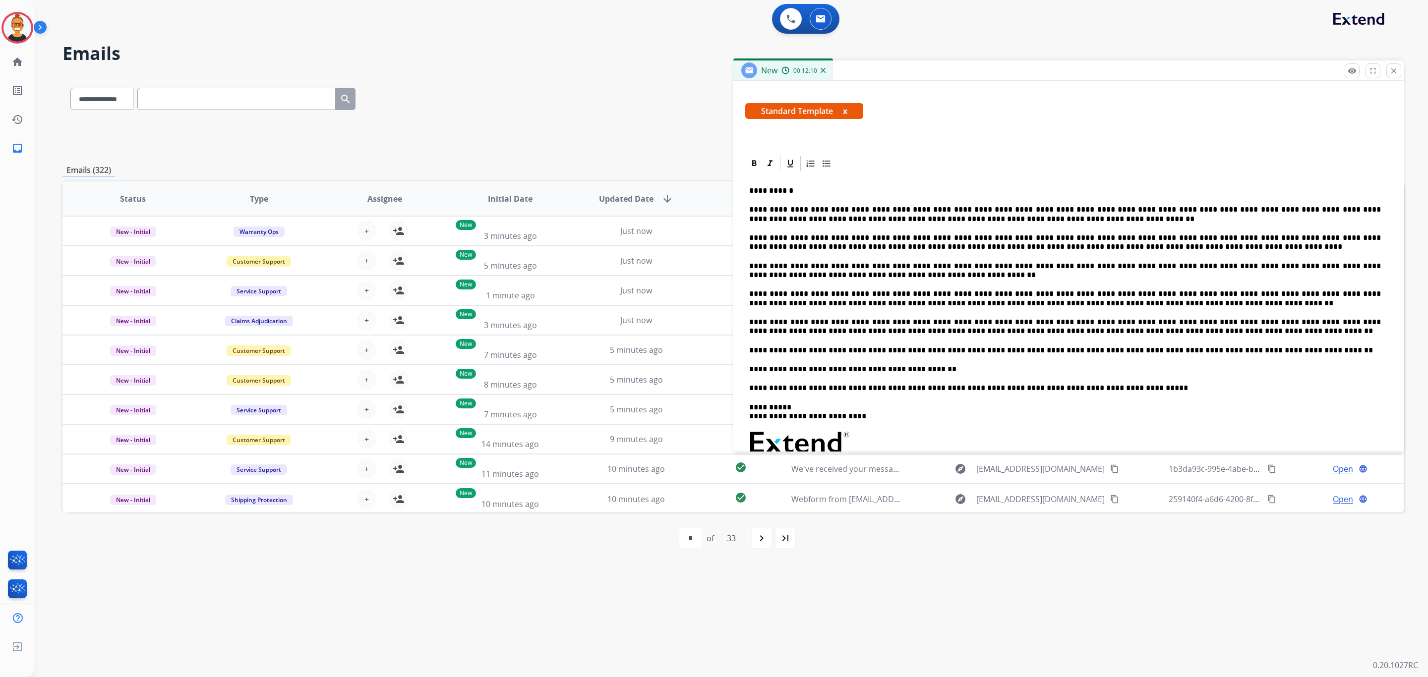
click at [979, 327] on p "**********" at bounding box center [1065, 327] width 632 height 18
drag, startPoint x: 1097, startPoint y: 248, endPoint x: 780, endPoint y: 248, distance: 316.8
click at [780, 248] on p "**********" at bounding box center [1065, 242] width 632 height 18
click at [919, 243] on p "**********" at bounding box center [1065, 242] width 632 height 18
click at [916, 250] on p "**********" at bounding box center [1065, 242] width 632 height 18
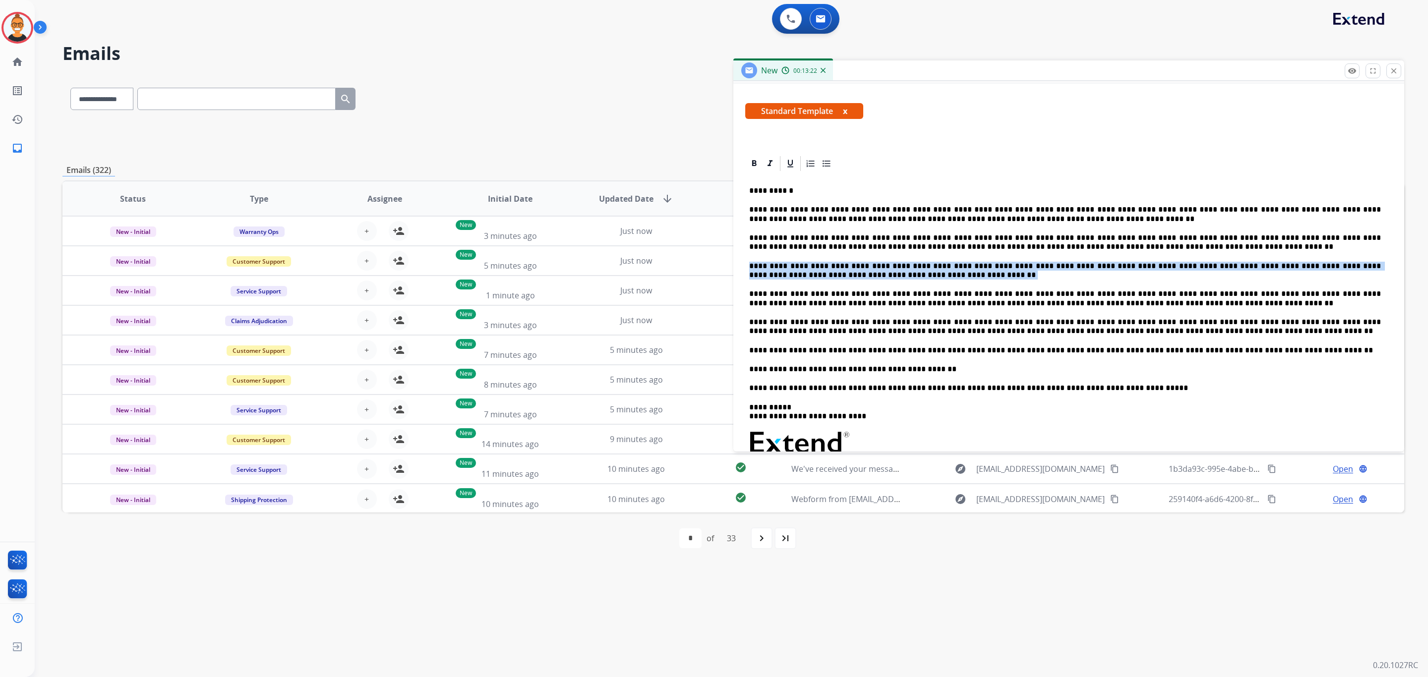
drag, startPoint x: 828, startPoint y: 279, endPoint x: 744, endPoint y: 267, distance: 85.1
click at [744, 267] on div "**********" at bounding box center [1068, 372] width 671 height 435
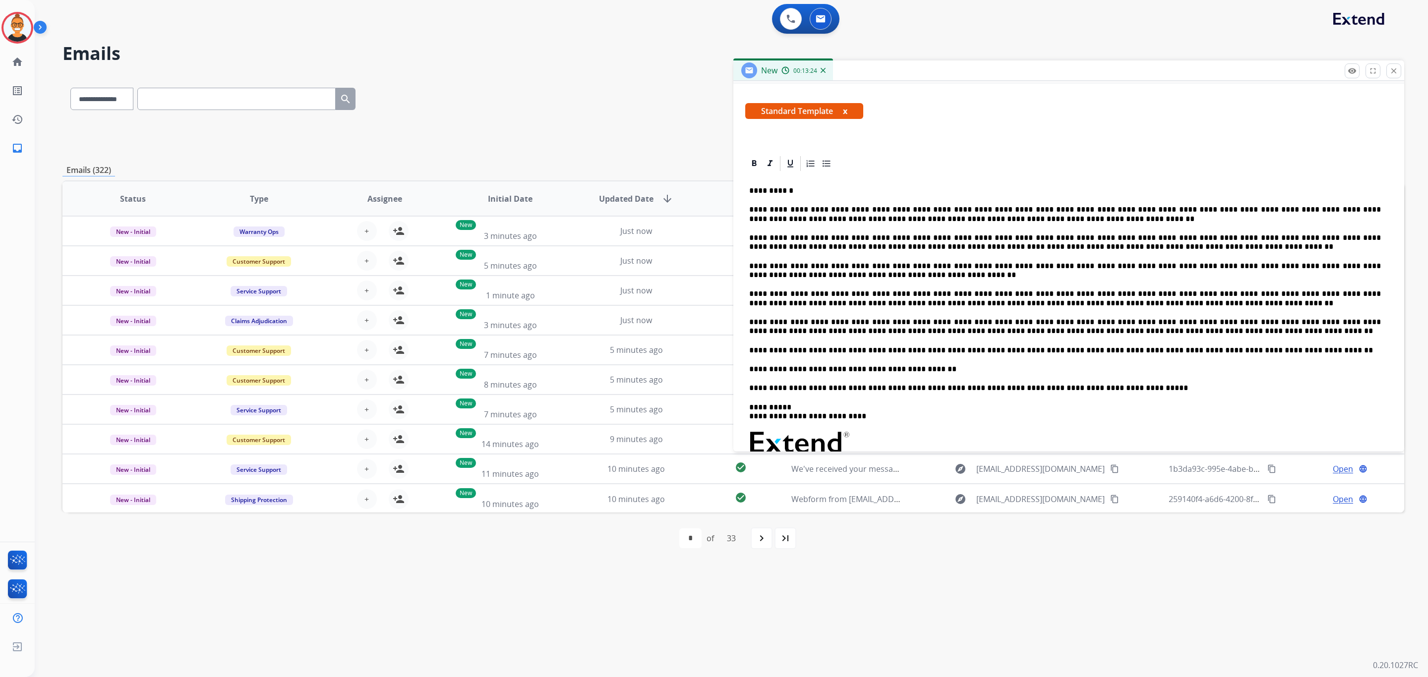
click at [917, 330] on p "**********" at bounding box center [1065, 327] width 632 height 18
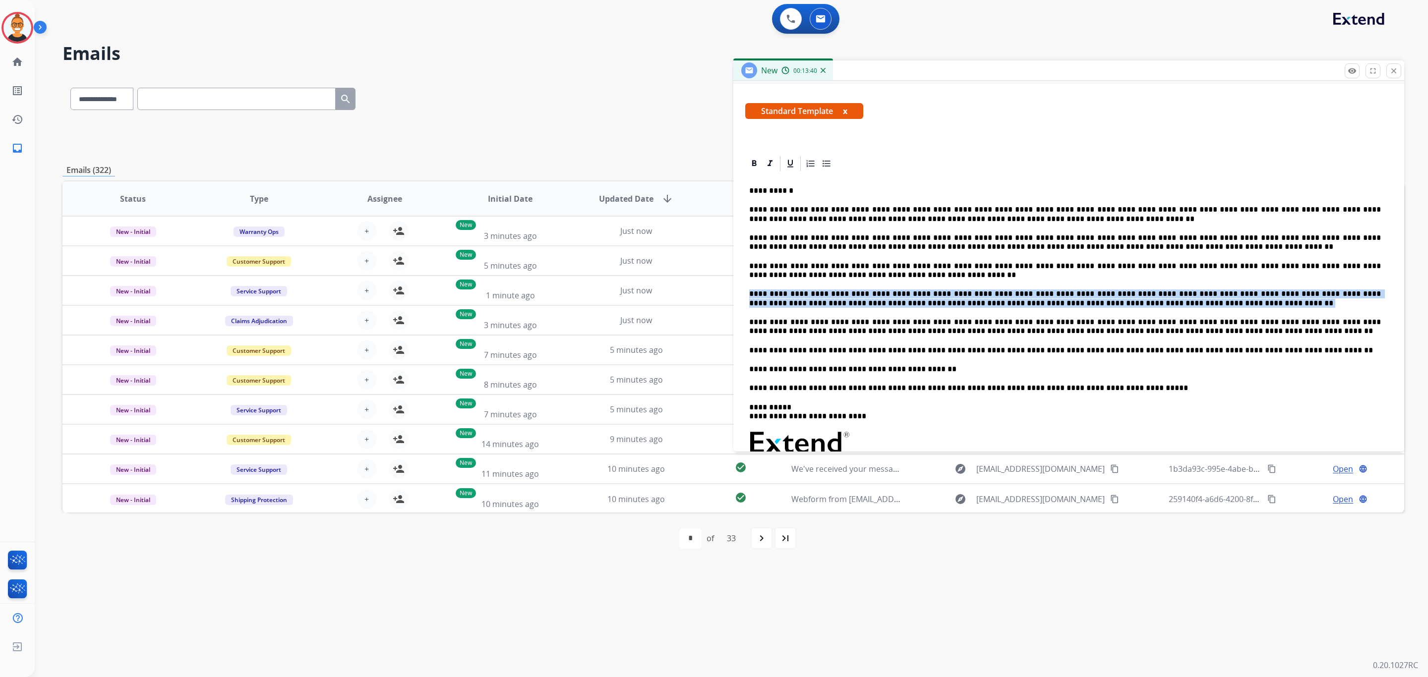
drag, startPoint x: 1101, startPoint y: 302, endPoint x: 737, endPoint y: 295, distance: 364.4
click at [737, 295] on div "**********" at bounding box center [1068, 372] width 671 height 435
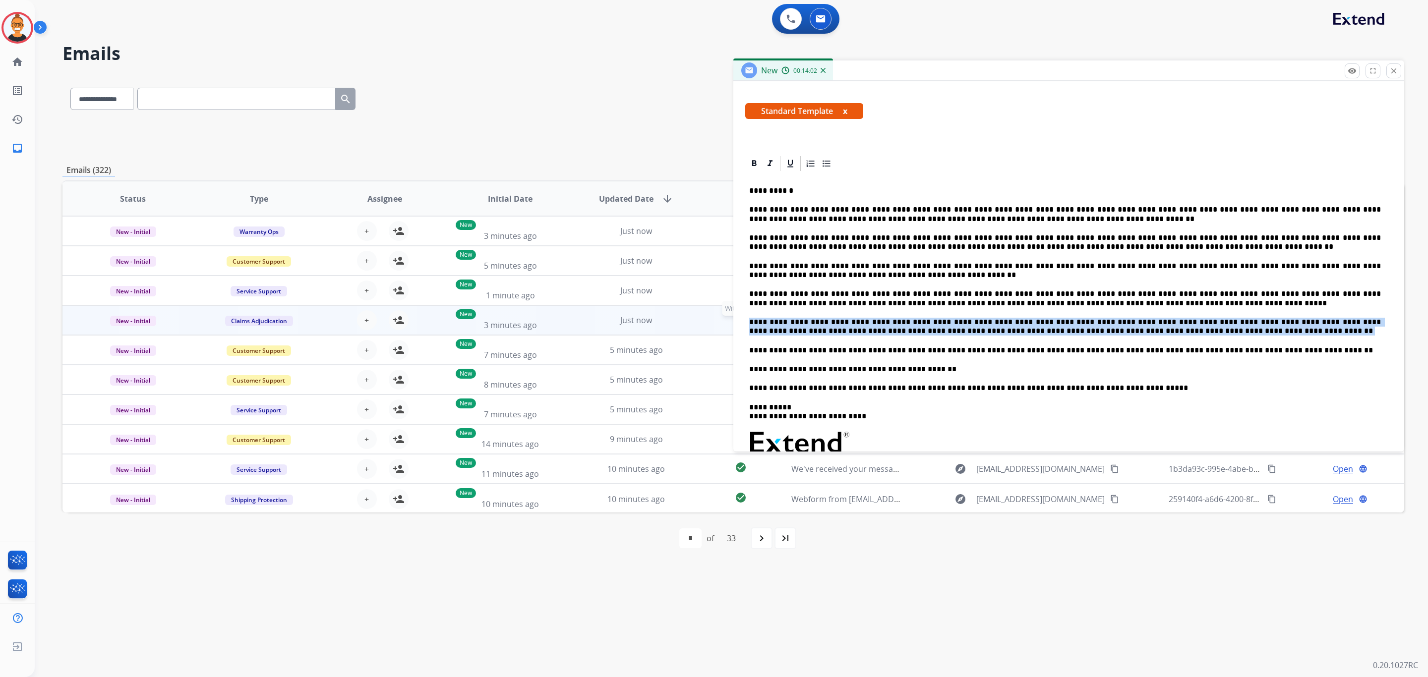
drag, startPoint x: 1120, startPoint y: 333, endPoint x: 716, endPoint y: 320, distance: 404.7
click at [716, 320] on div "**********" at bounding box center [732, 319] width 1341 height 489
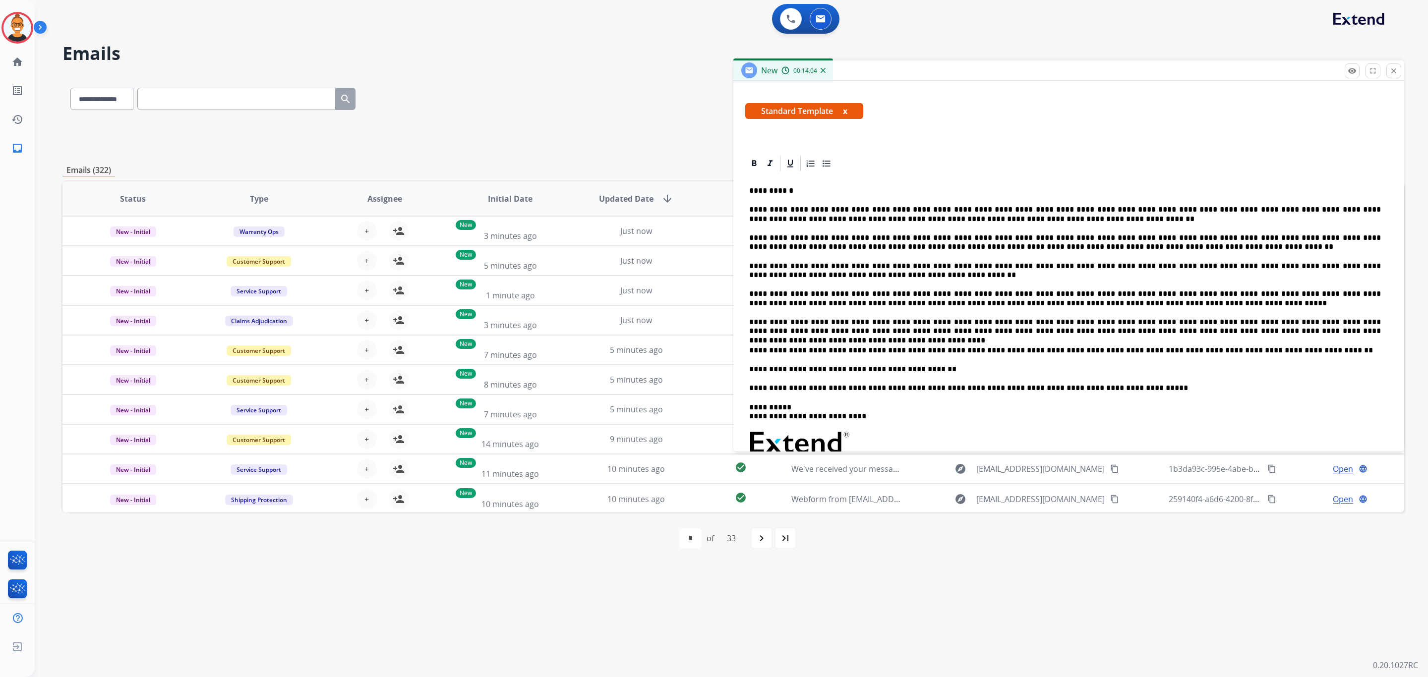
click at [947, 371] on p "**********" at bounding box center [1065, 369] width 632 height 9
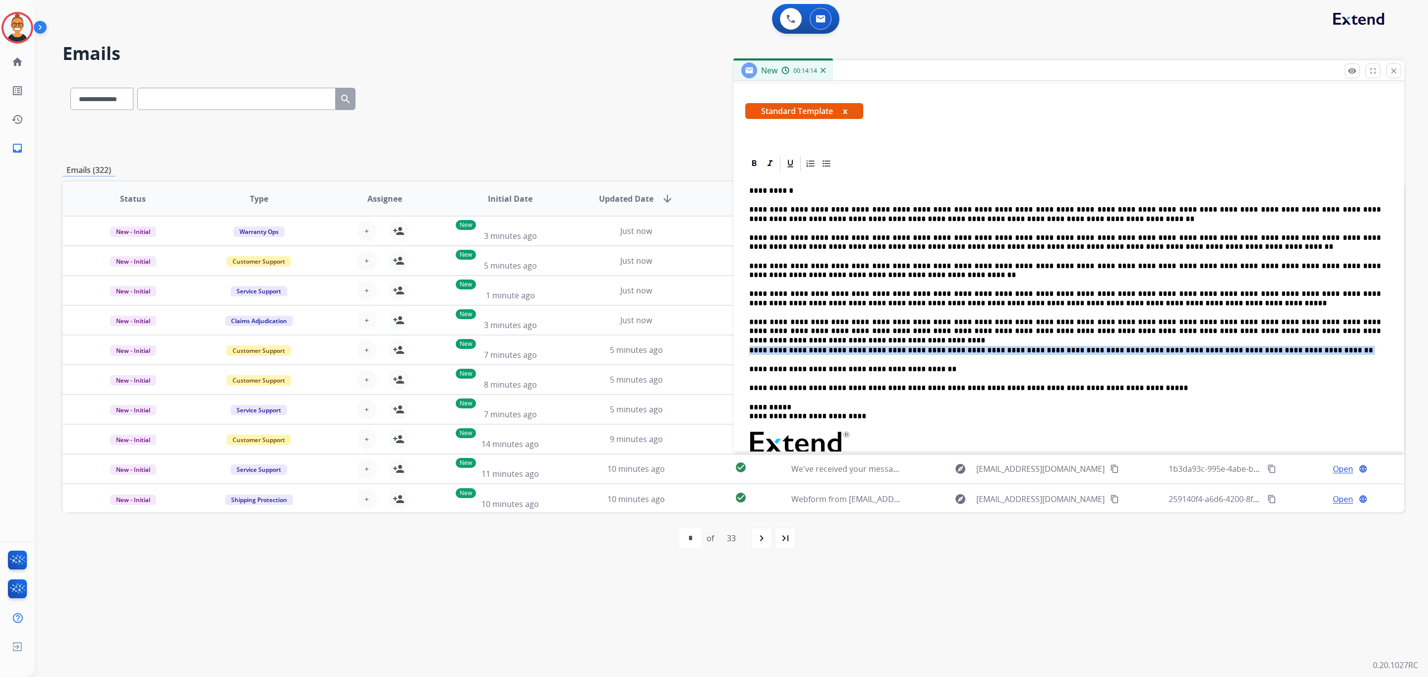
drag, startPoint x: 1266, startPoint y: 351, endPoint x: 740, endPoint y: 350, distance: 526.4
click at [740, 350] on div "**********" at bounding box center [1068, 372] width 671 height 435
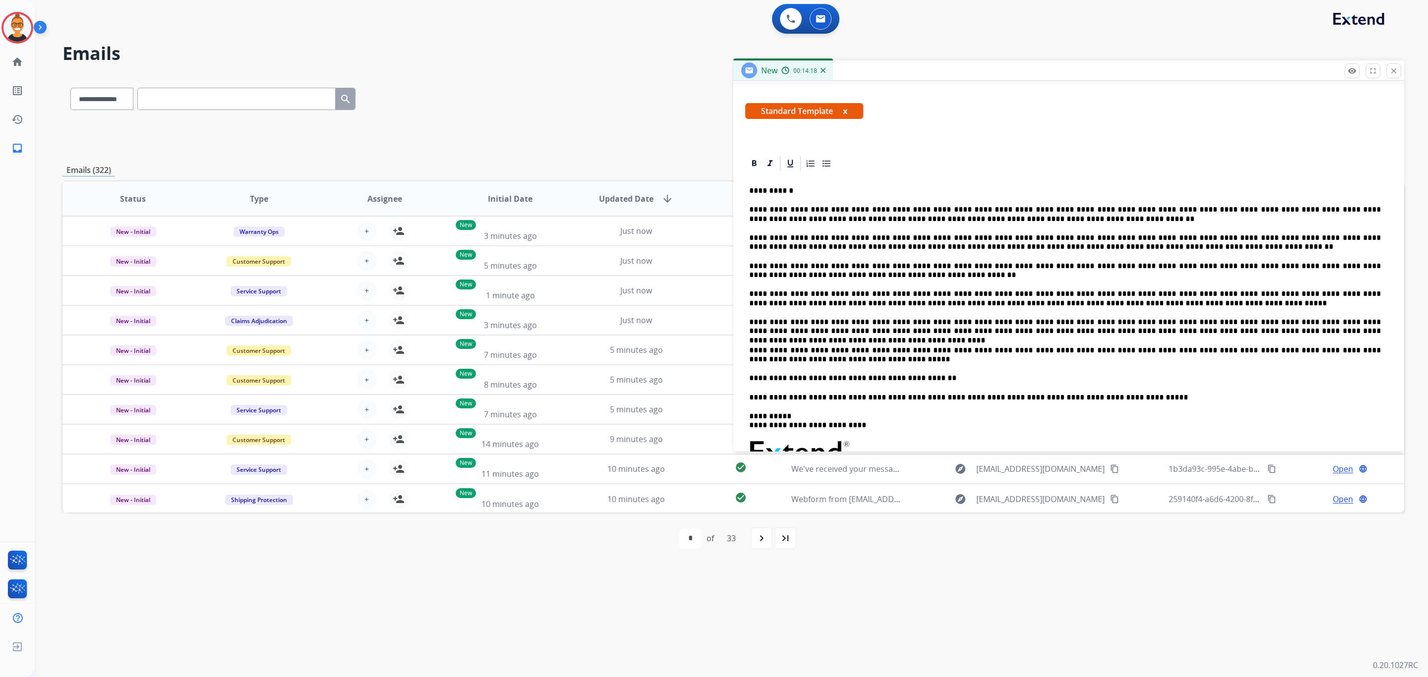
click at [1009, 369] on div "**********" at bounding box center [1068, 387] width 647 height 428
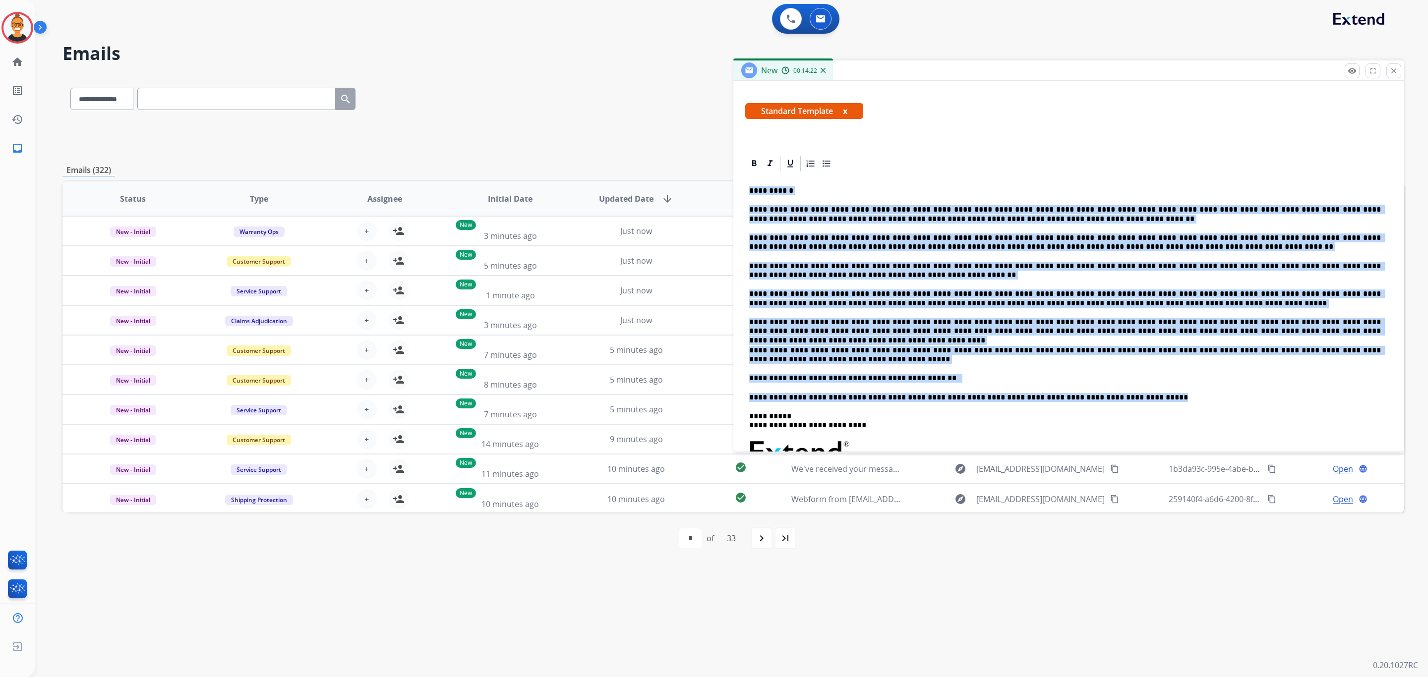
drag, startPoint x: 1124, startPoint y: 400, endPoint x: 745, endPoint y: 189, distance: 434.1
click at [745, 189] on div "**********" at bounding box center [1068, 387] width 647 height 428
copy div "**********"
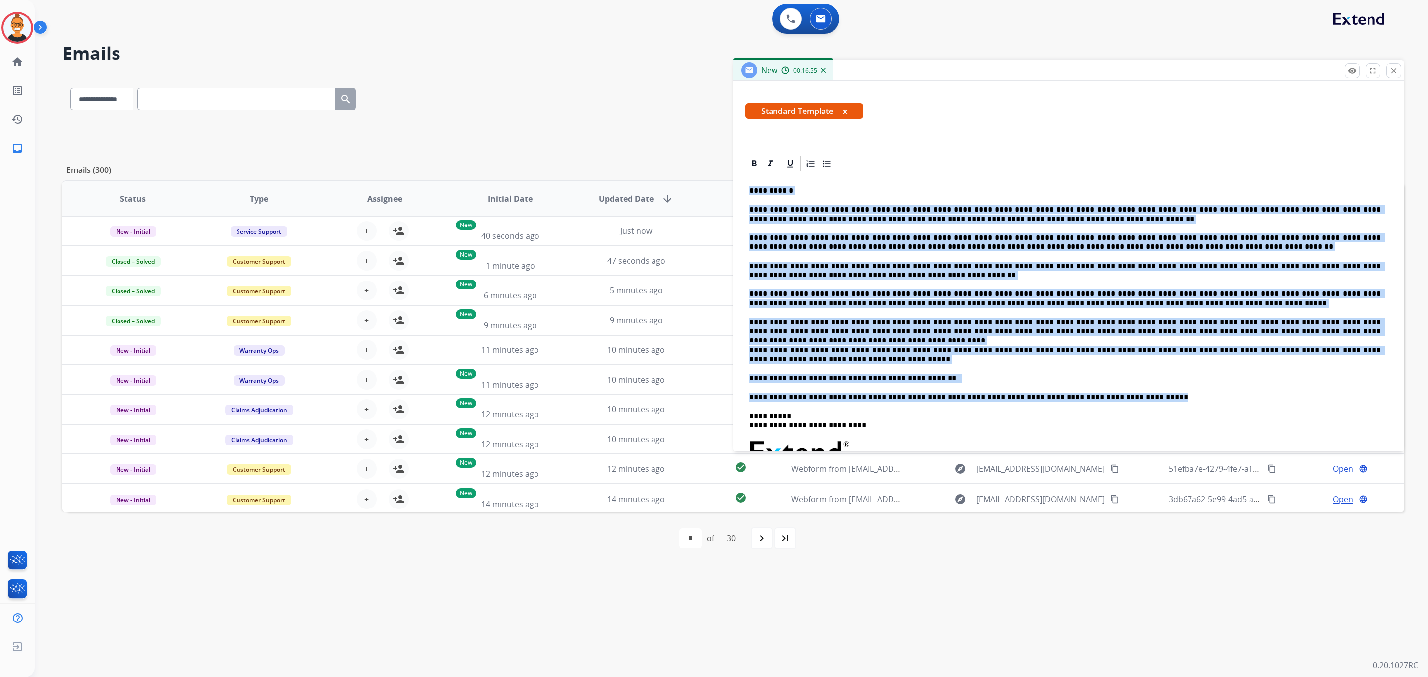
click at [1098, 268] on p "**********" at bounding box center [1065, 271] width 632 height 18
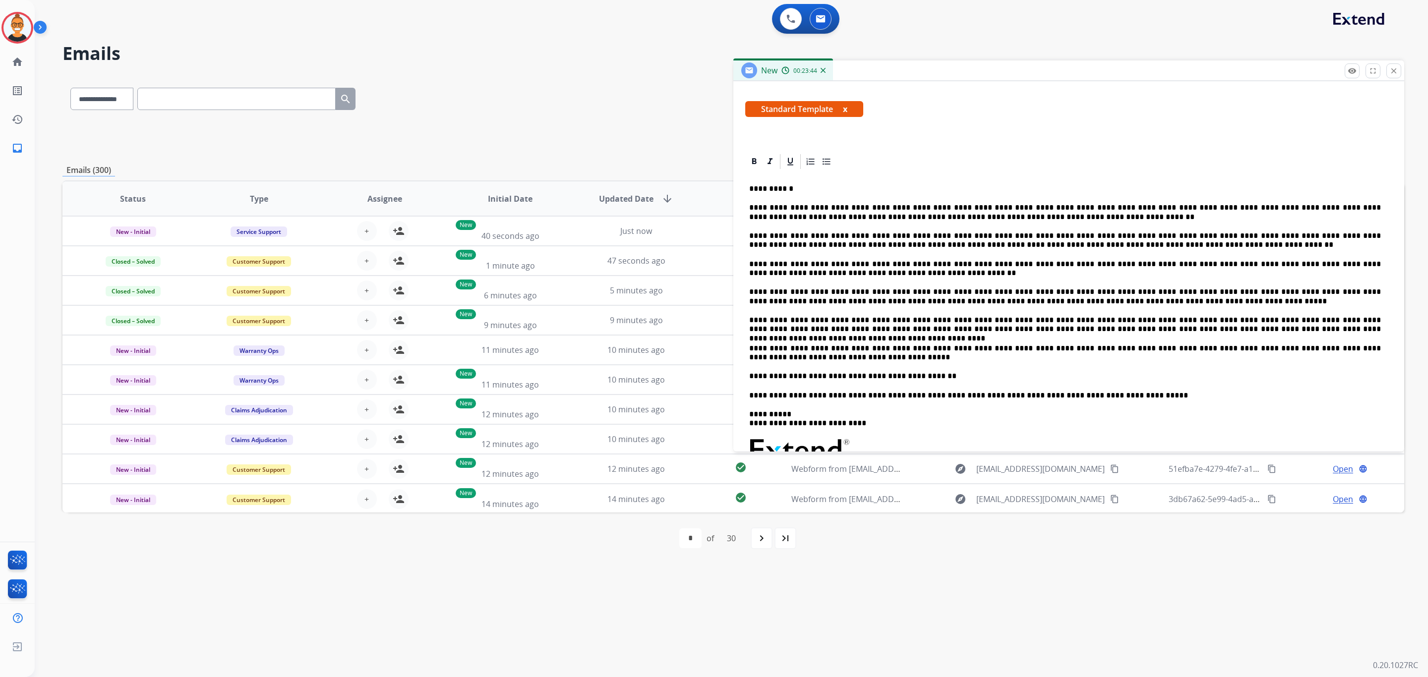
scroll to position [236, 0]
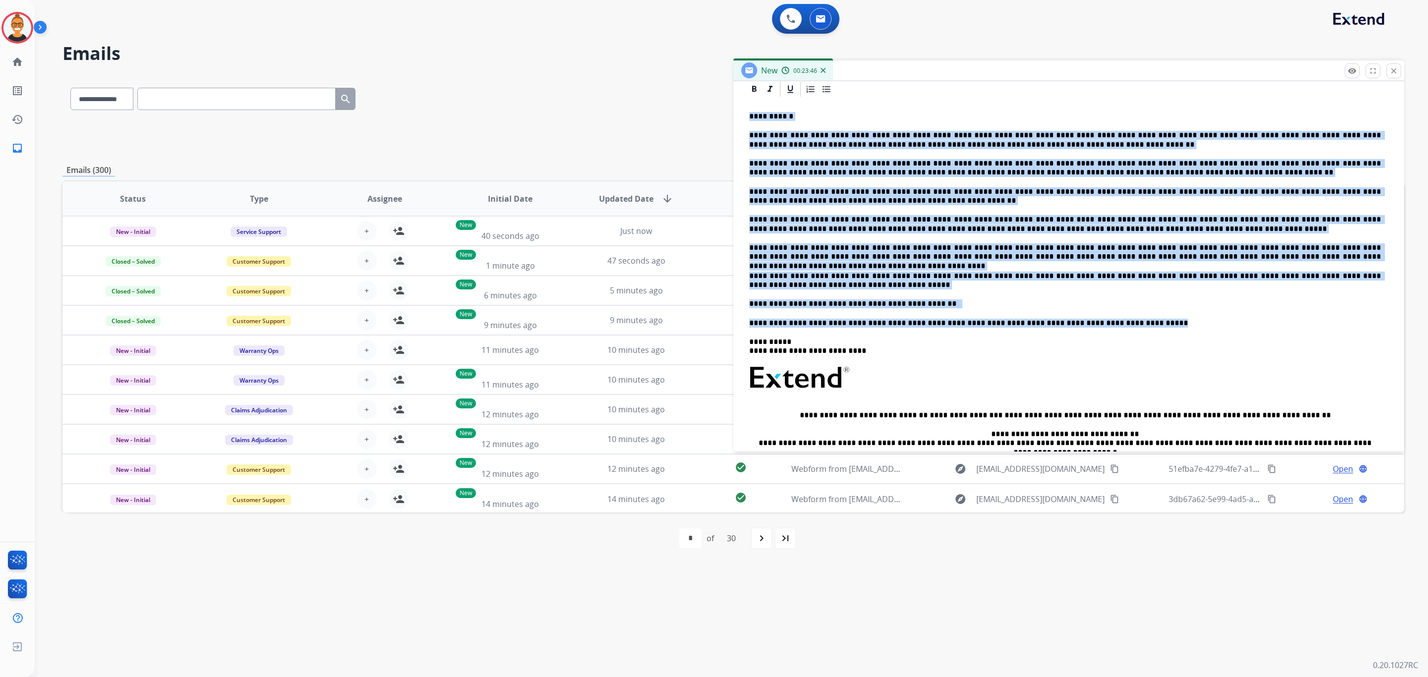
drag, startPoint x: 1111, startPoint y: 324, endPoint x: 744, endPoint y: 116, distance: 422.0
click at [744, 116] on div "**********" at bounding box center [1068, 302] width 671 height 444
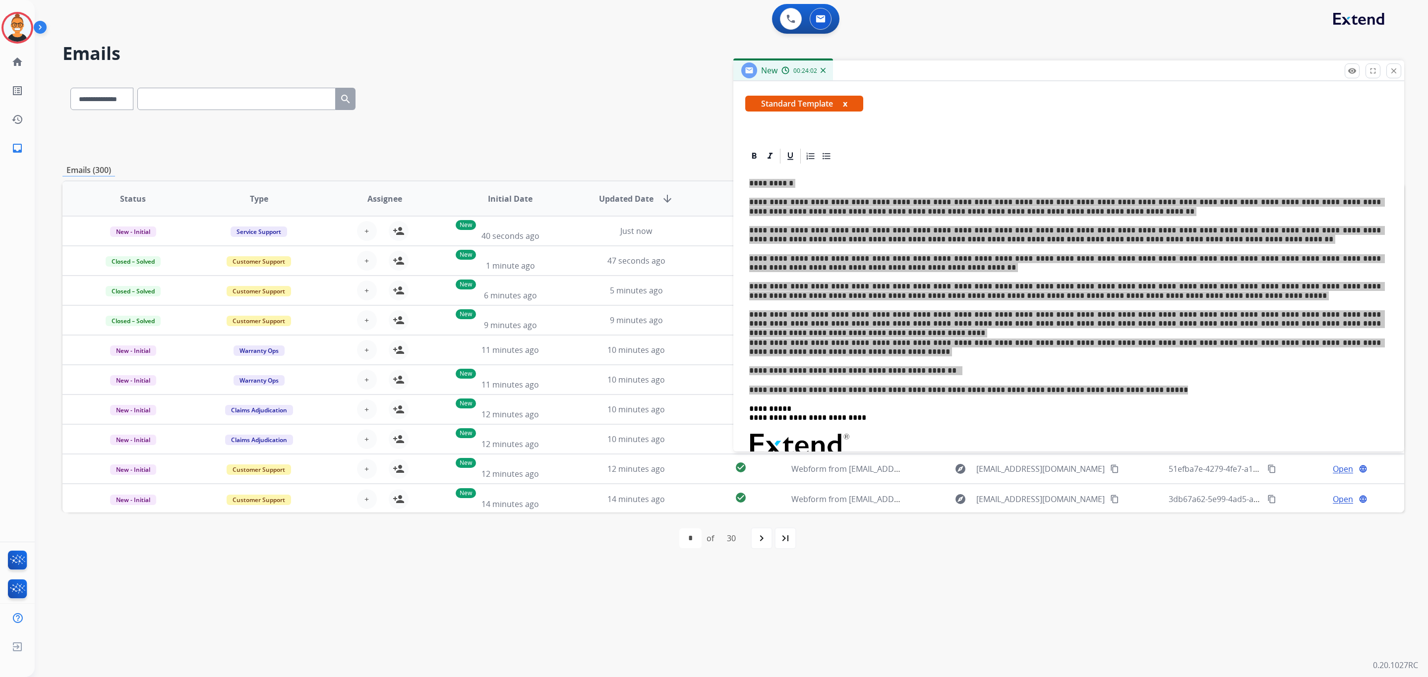
scroll to position [88, 0]
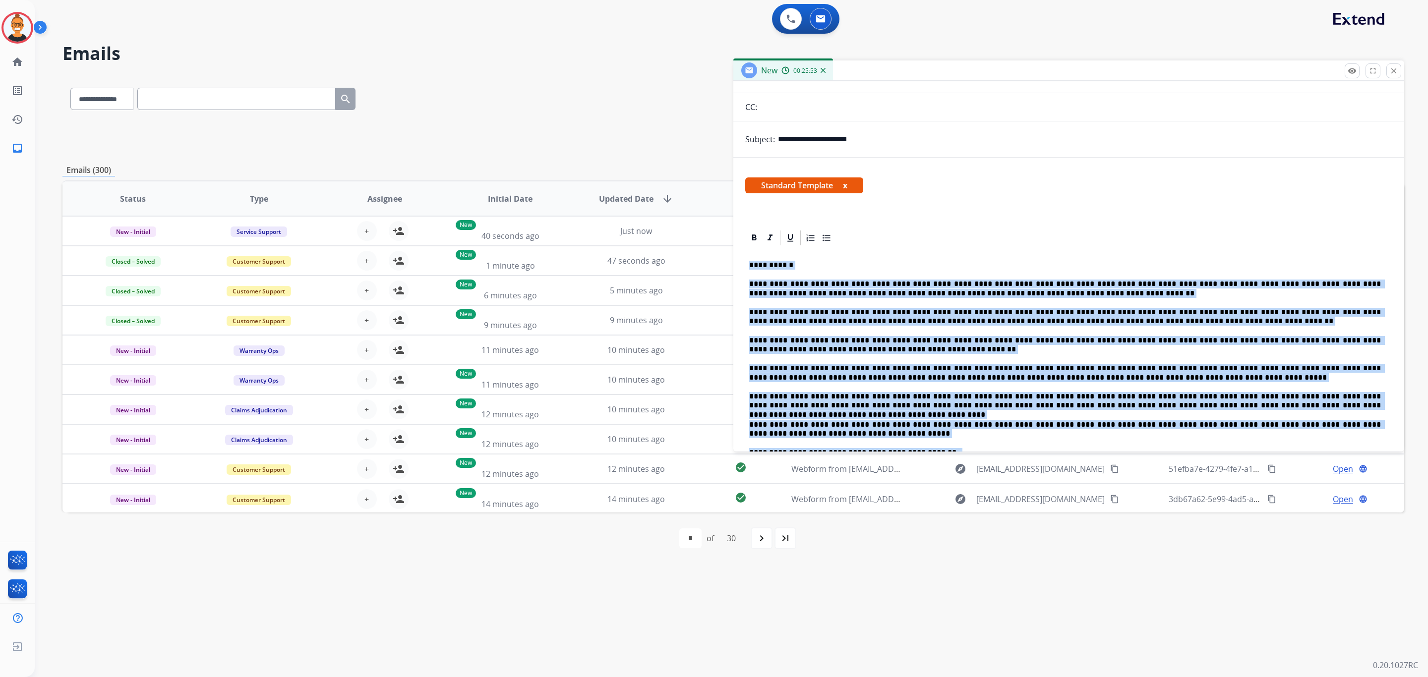
click at [955, 304] on div "**********" at bounding box center [1068, 461] width 647 height 428
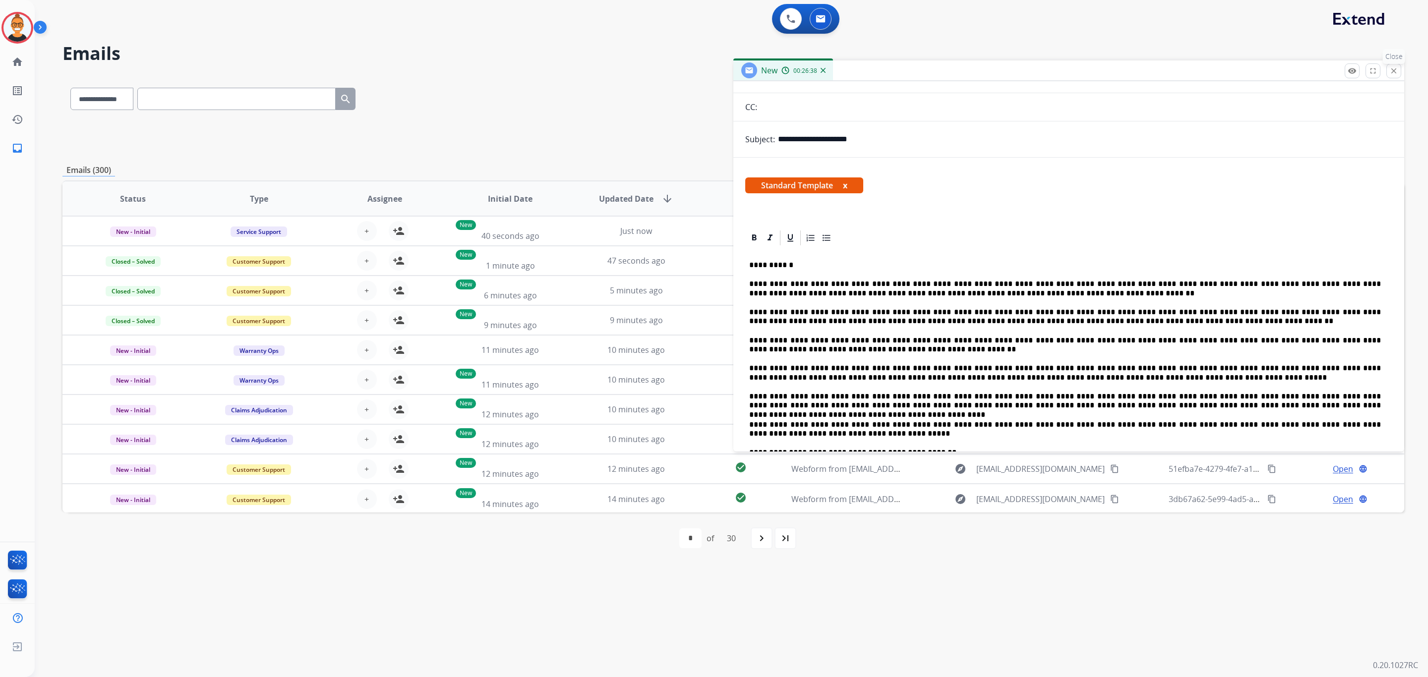
click at [1393, 67] on mat-icon "close" at bounding box center [1393, 70] width 9 height 9
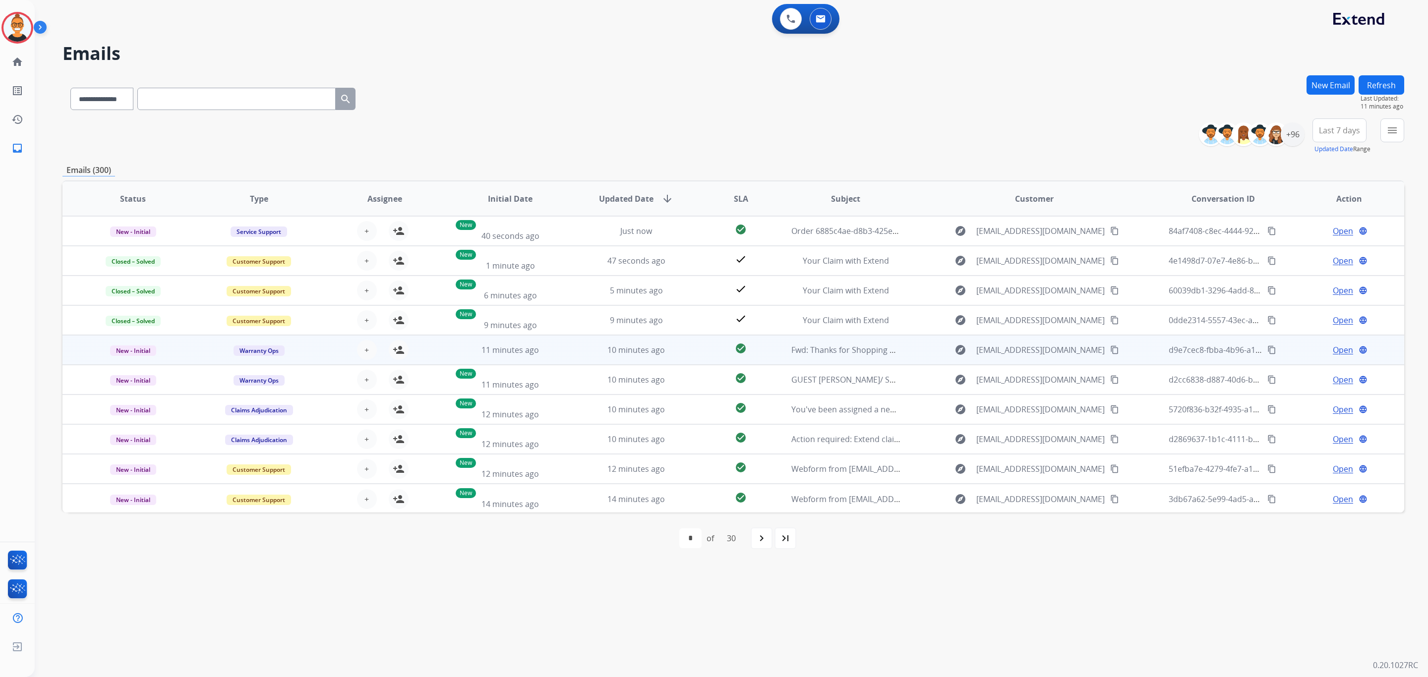
click at [570, 348] on td "10 minutes ago" at bounding box center [629, 350] width 126 height 30
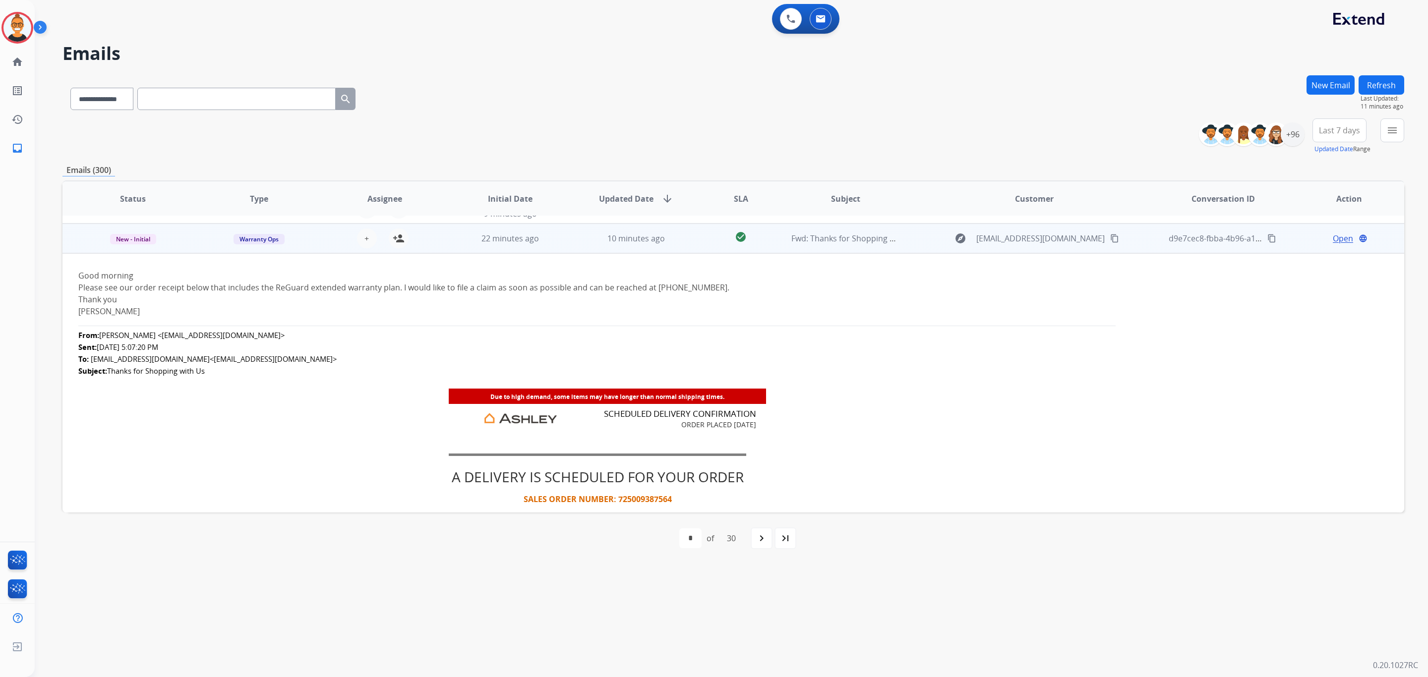
scroll to position [119, 0]
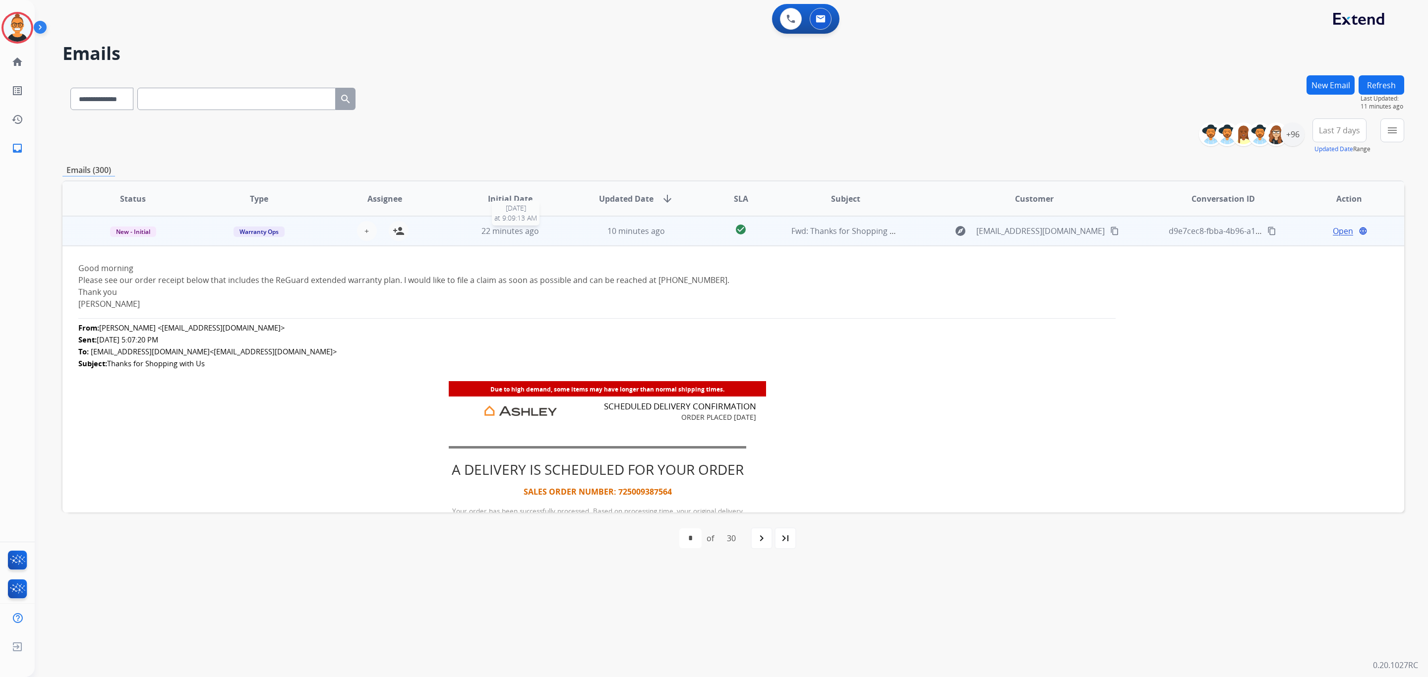
click at [456, 228] on div "22 minutes ago" at bounding box center [511, 231] width 110 height 12
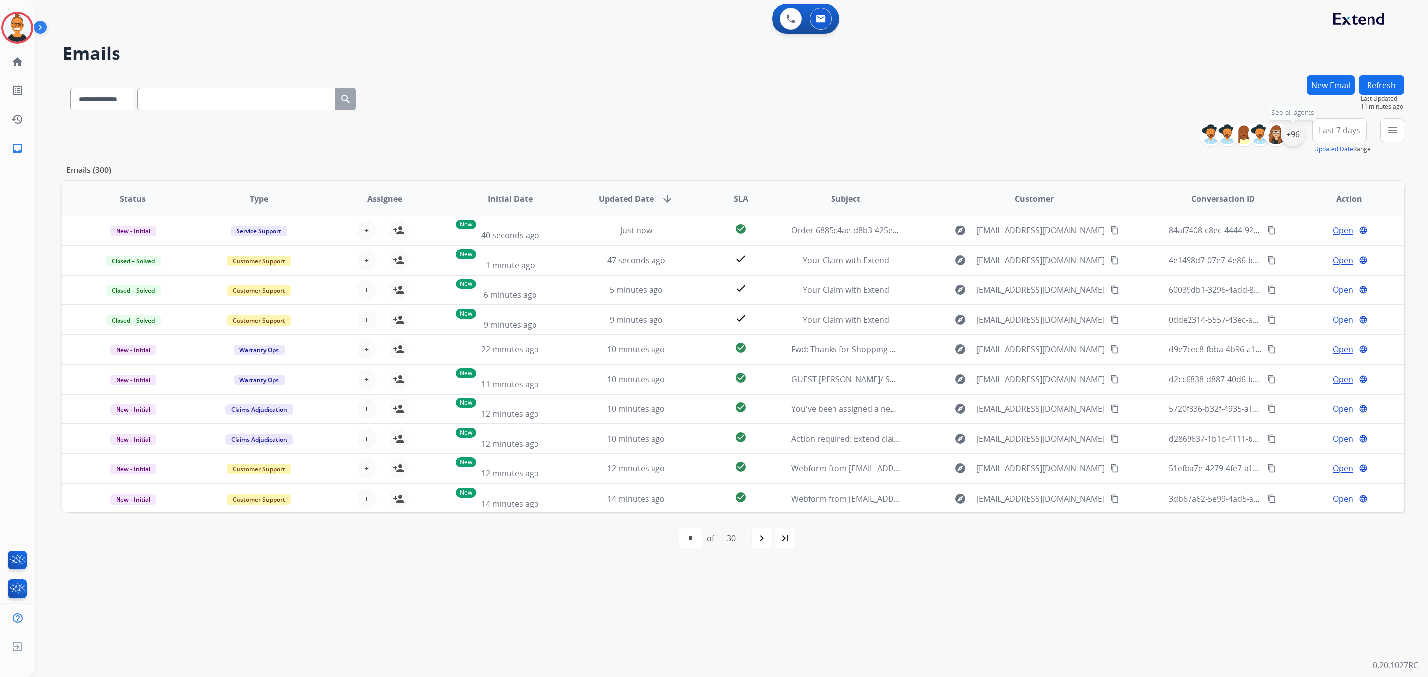
click at [1297, 135] on div "+96" at bounding box center [1292, 134] width 24 height 24
click at [1191, 233] on span "Unassigned" at bounding box center [1196, 232] width 33 height 8
click at [1251, 326] on button "Apply" at bounding box center [1243, 335] width 34 height 18
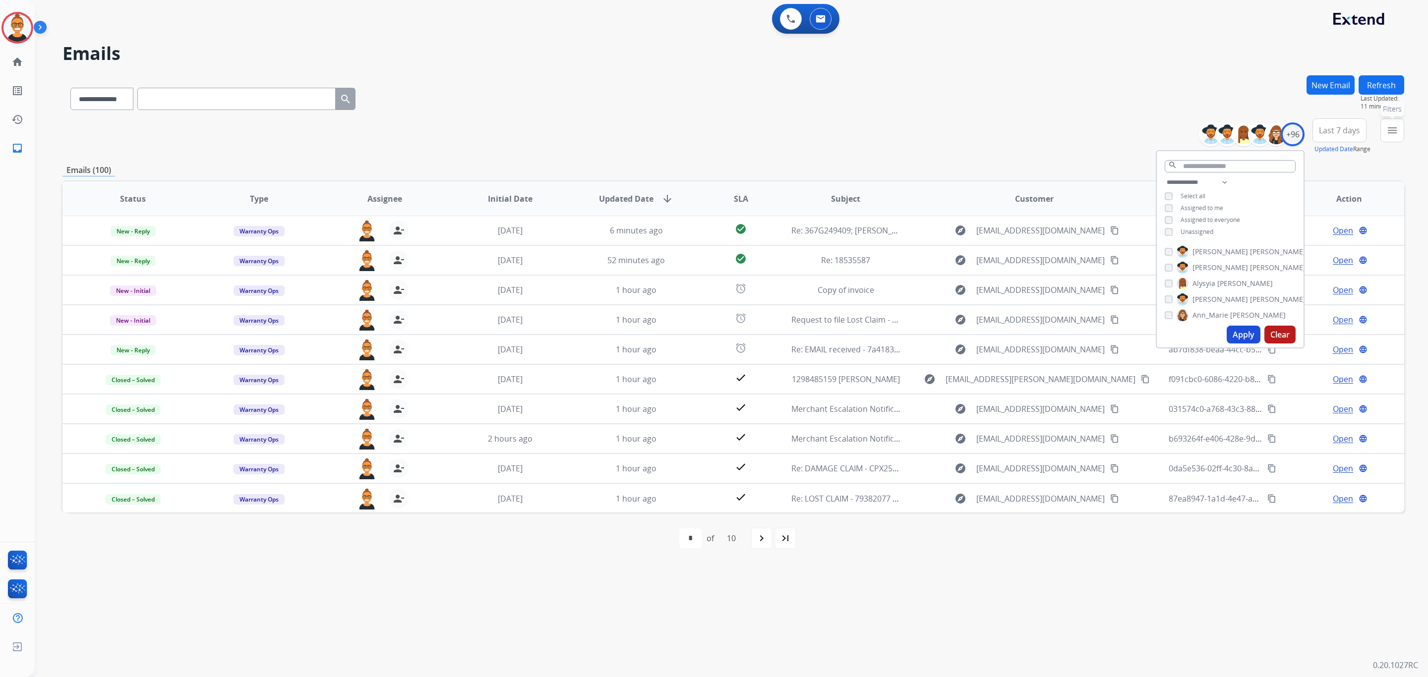
click at [1392, 125] on mat-icon "menu" at bounding box center [1392, 130] width 12 height 12
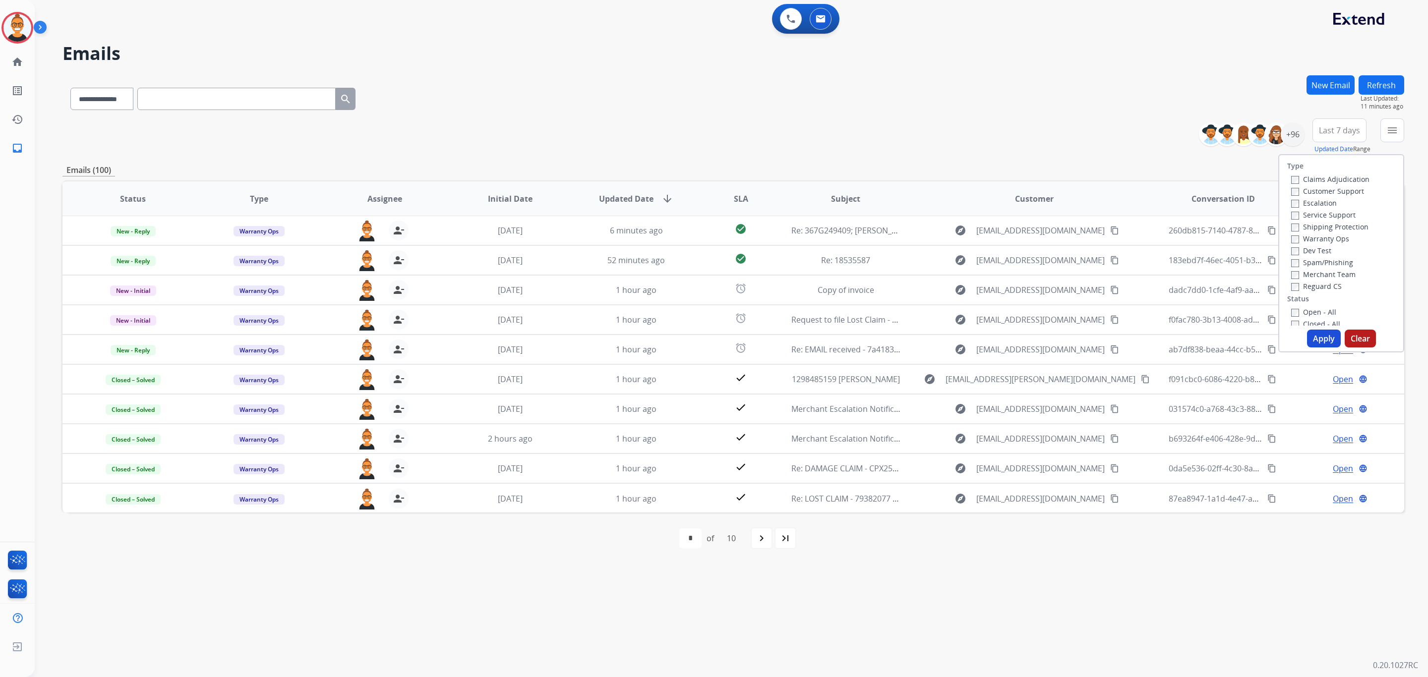
click at [1301, 311] on label "Open - All" at bounding box center [1313, 311] width 45 height 9
click at [1320, 337] on button "Apply" at bounding box center [1324, 339] width 34 height 18
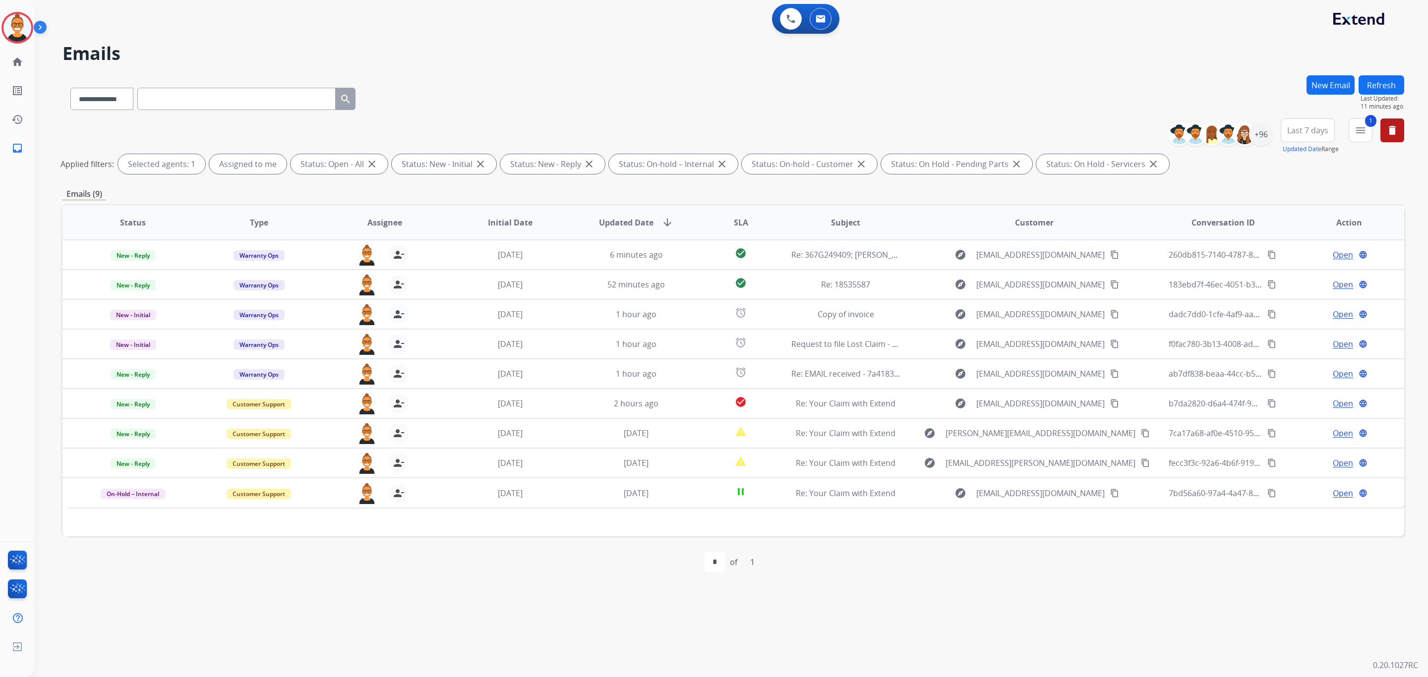
scroll to position [0, 0]
click at [515, 91] on div "**********" at bounding box center [732, 96] width 1341 height 43
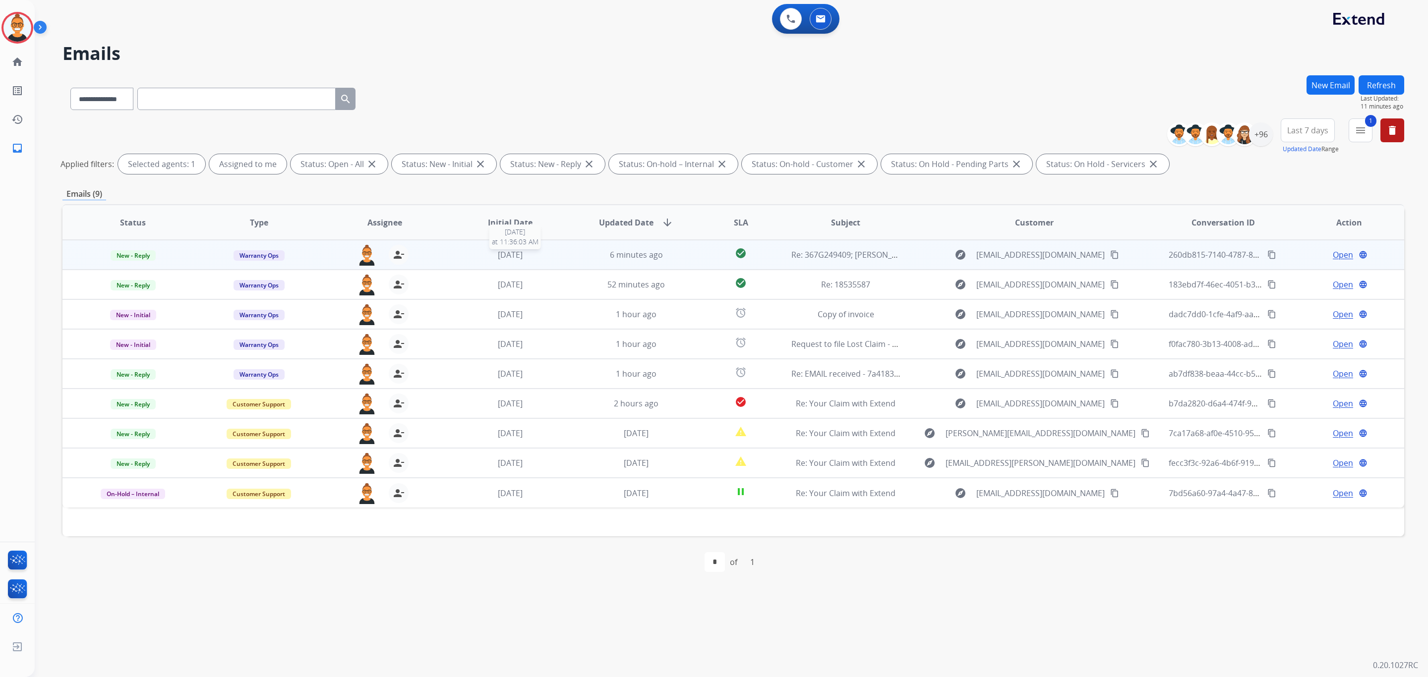
click at [467, 250] on div "[DATE]" at bounding box center [511, 255] width 110 height 12
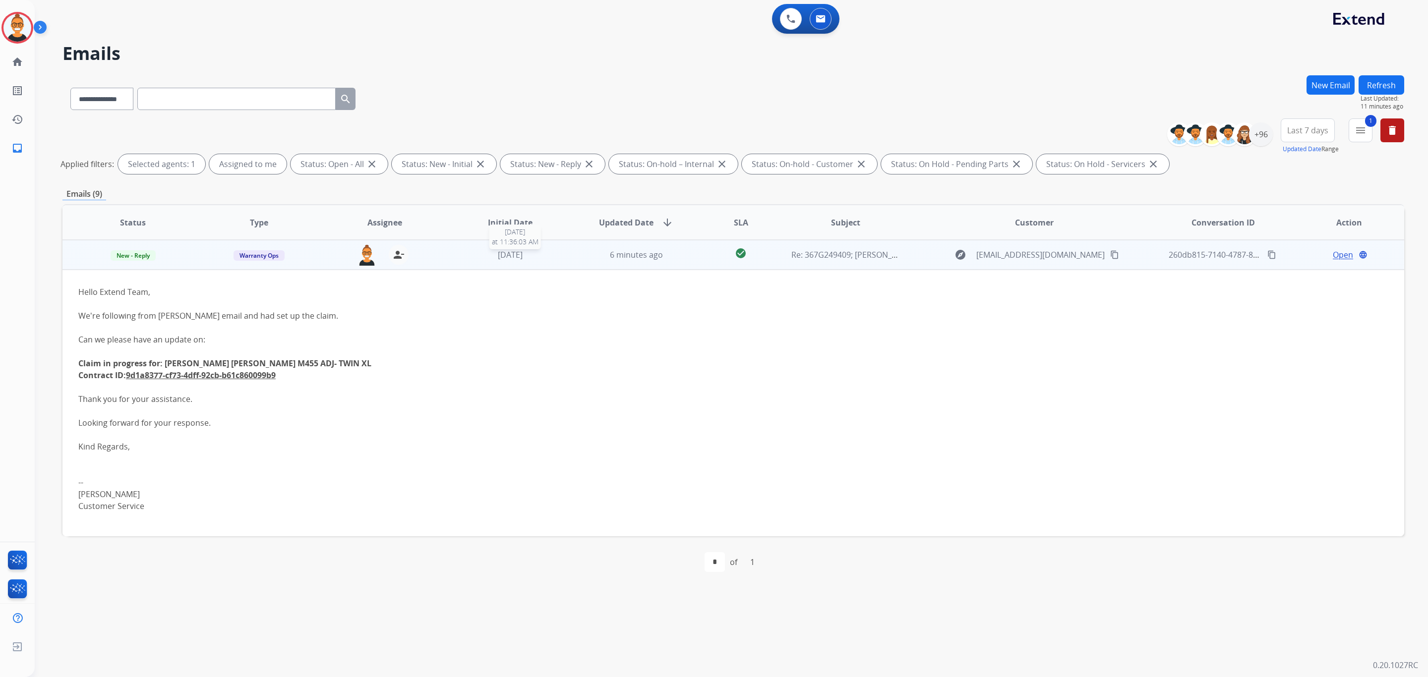
click at [461, 252] on div "[DATE]" at bounding box center [511, 255] width 110 height 12
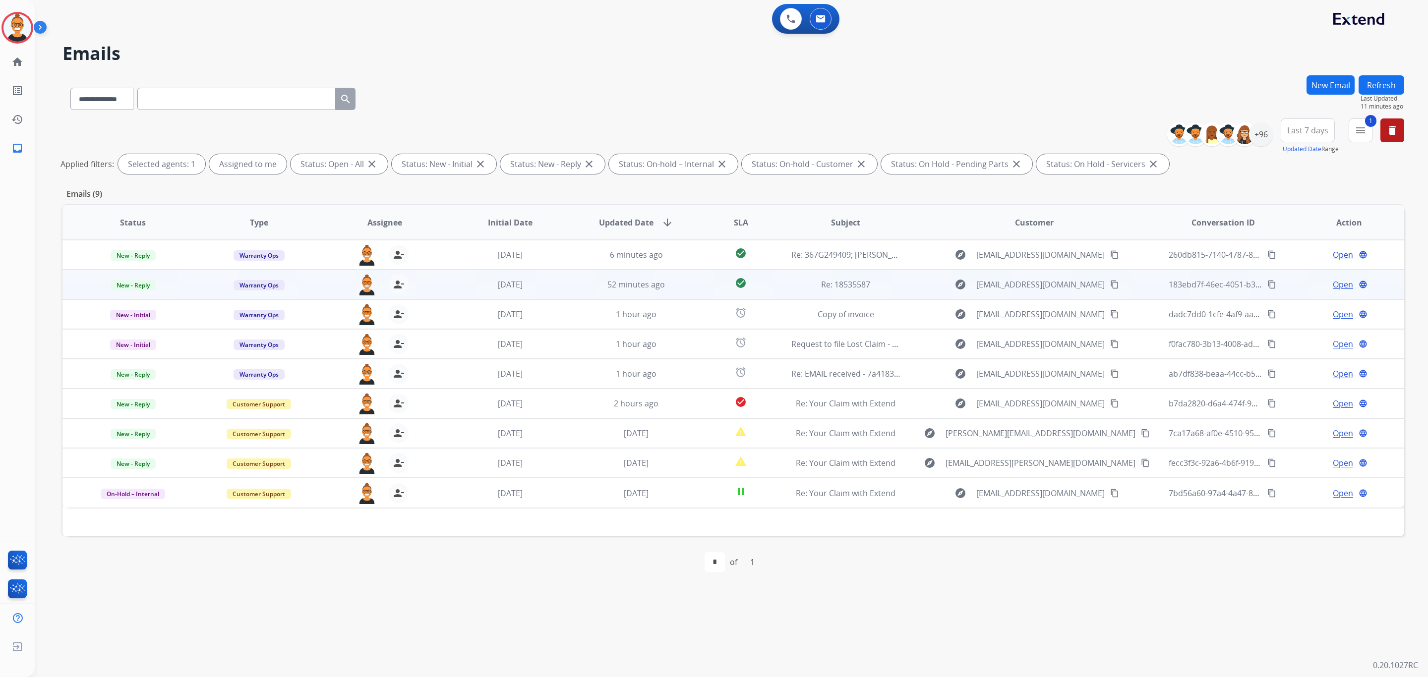
click at [448, 289] on td "[DATE]" at bounding box center [503, 285] width 126 height 30
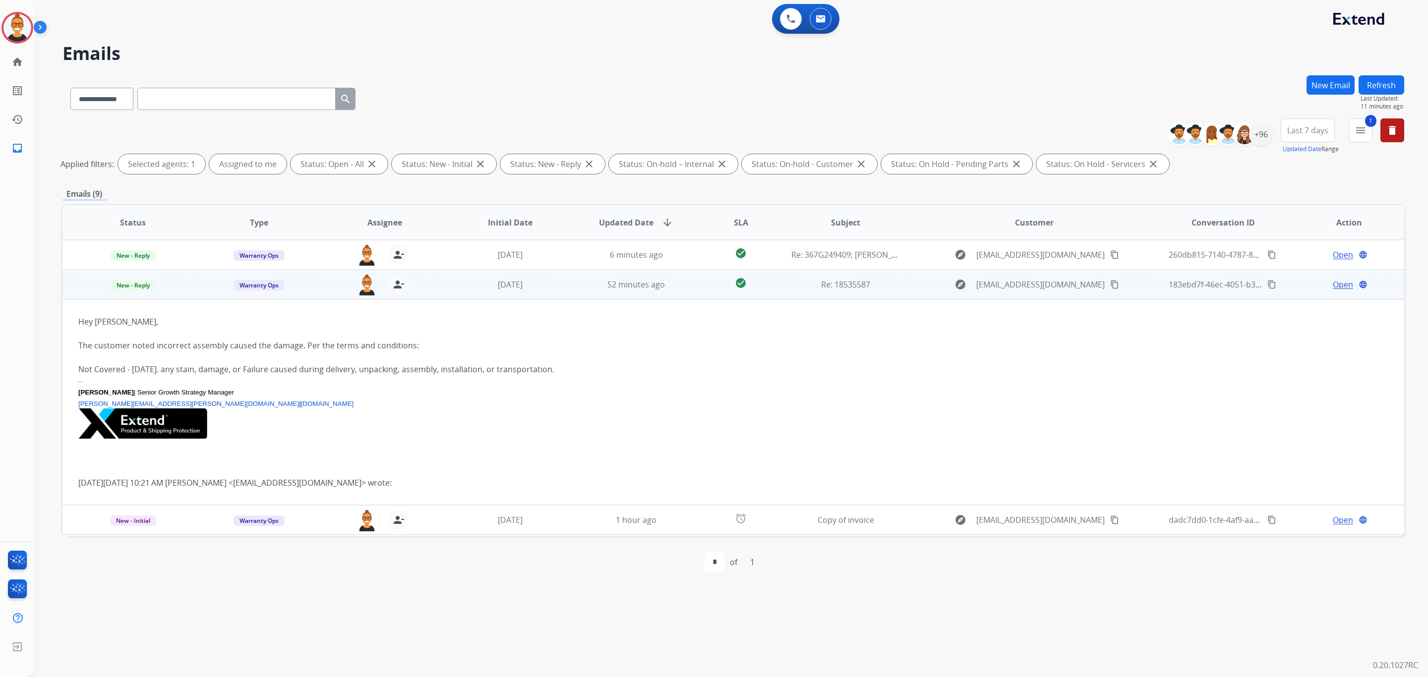
scroll to position [30, 0]
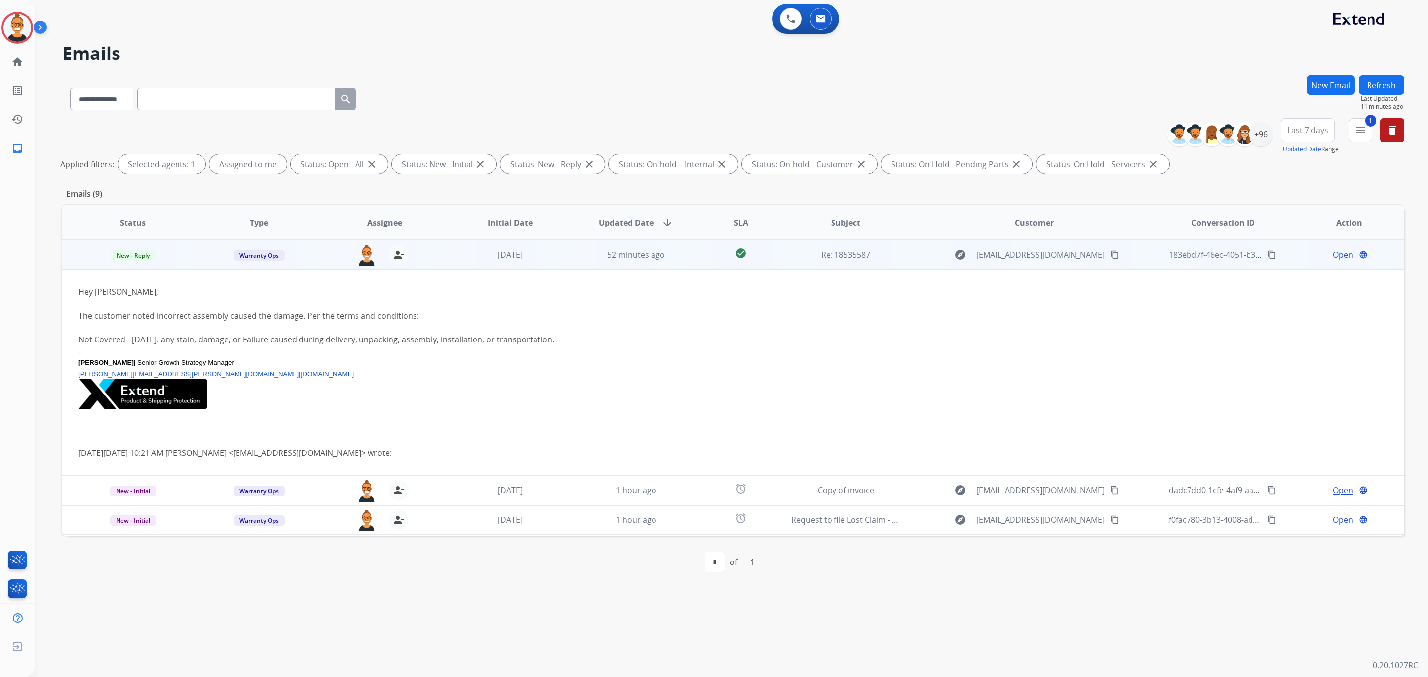
click at [1336, 258] on span "Open" at bounding box center [1342, 255] width 20 height 12
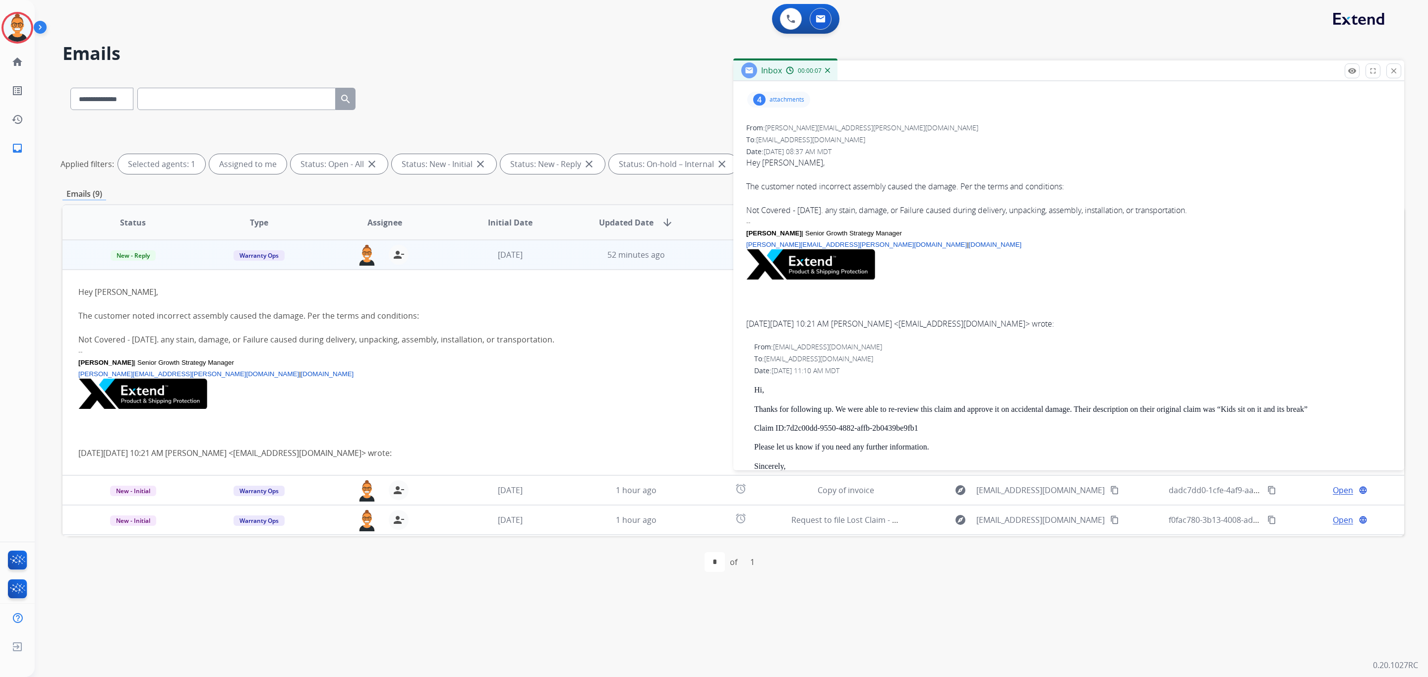
scroll to position [0, 0]
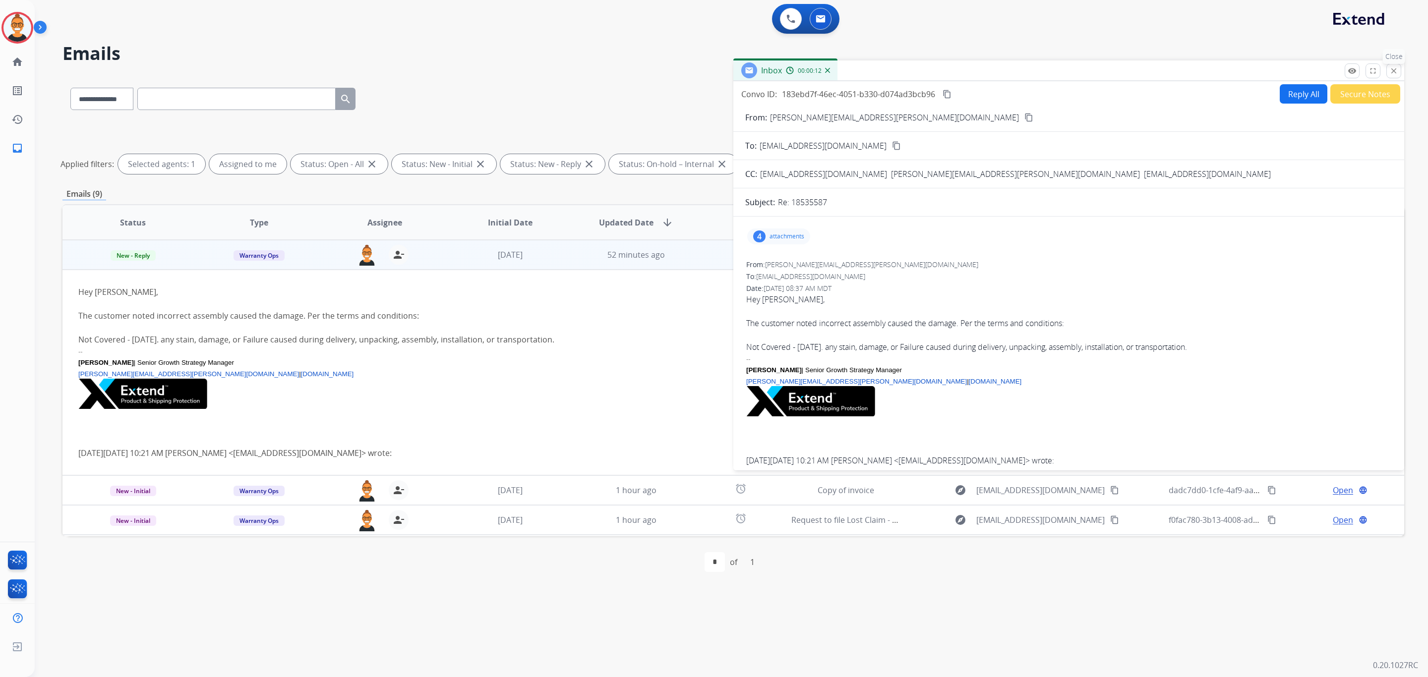
click at [1391, 70] on mat-icon "close" at bounding box center [1393, 70] width 9 height 9
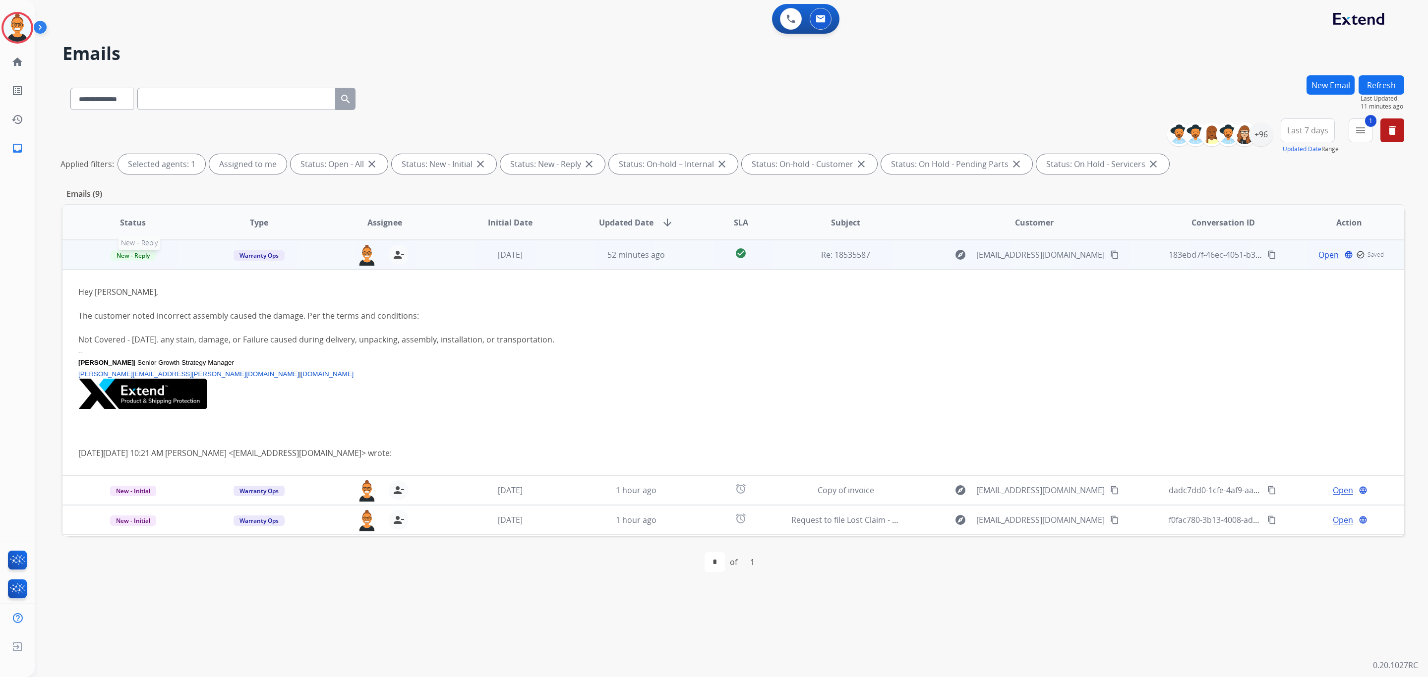
click at [135, 253] on span "New - Reply" at bounding box center [133, 255] width 45 height 10
click at [210, 345] on p "Closed – Solved" at bounding box center [199, 348] width 57 height 14
click at [682, 258] on div "52 minutes ago" at bounding box center [636, 255] width 110 height 12
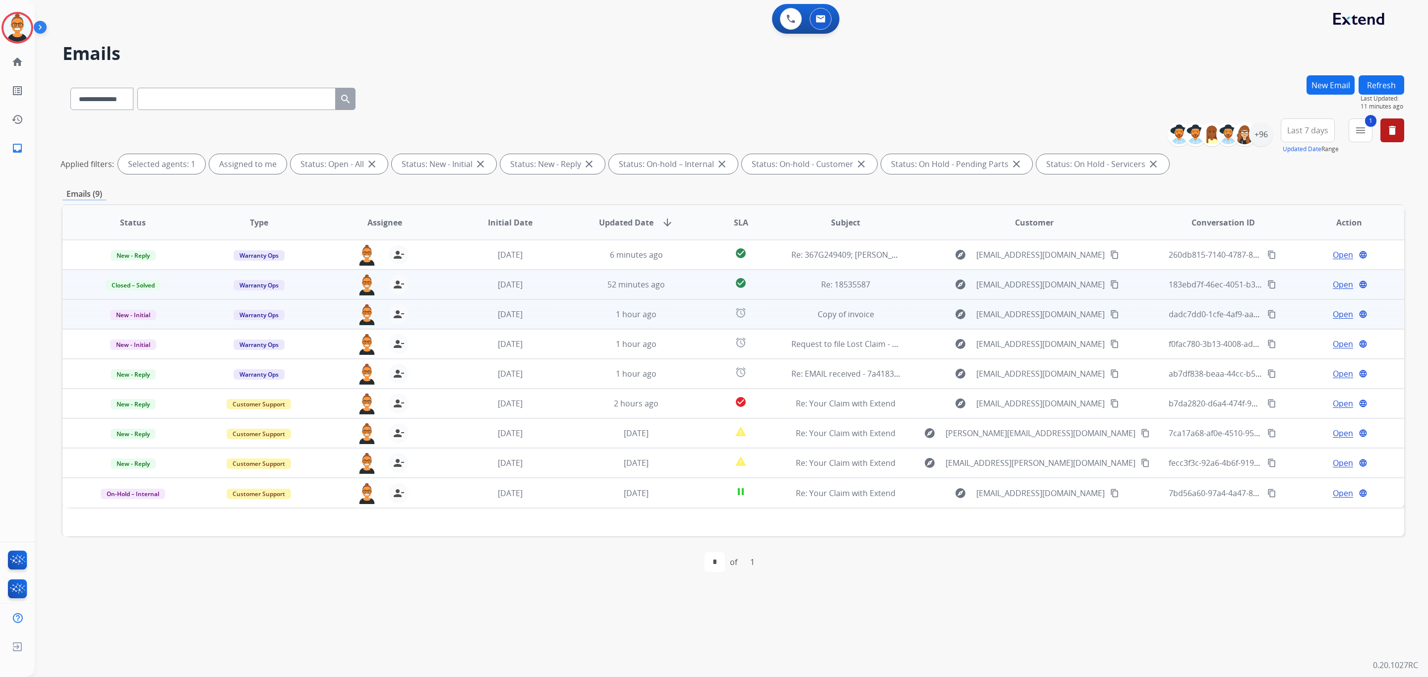
click at [575, 312] on td "1 hour ago" at bounding box center [629, 314] width 126 height 30
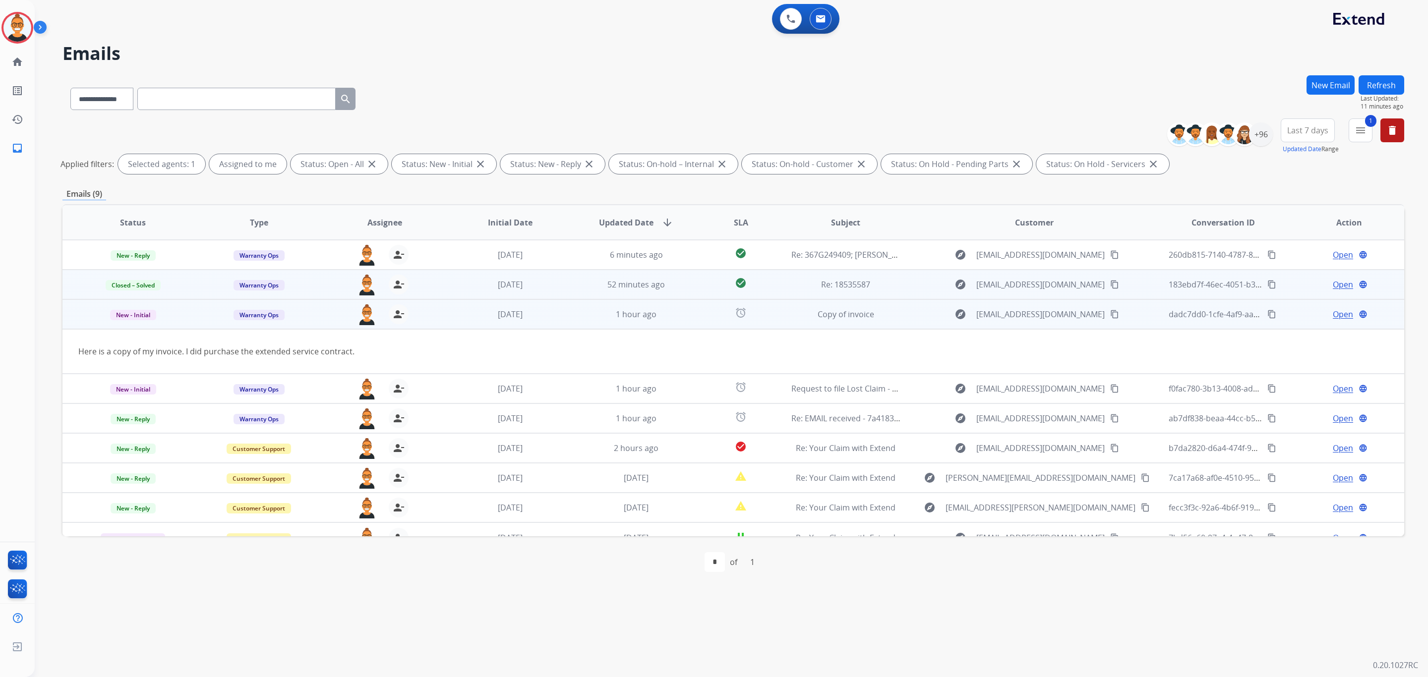
scroll to position [15, 0]
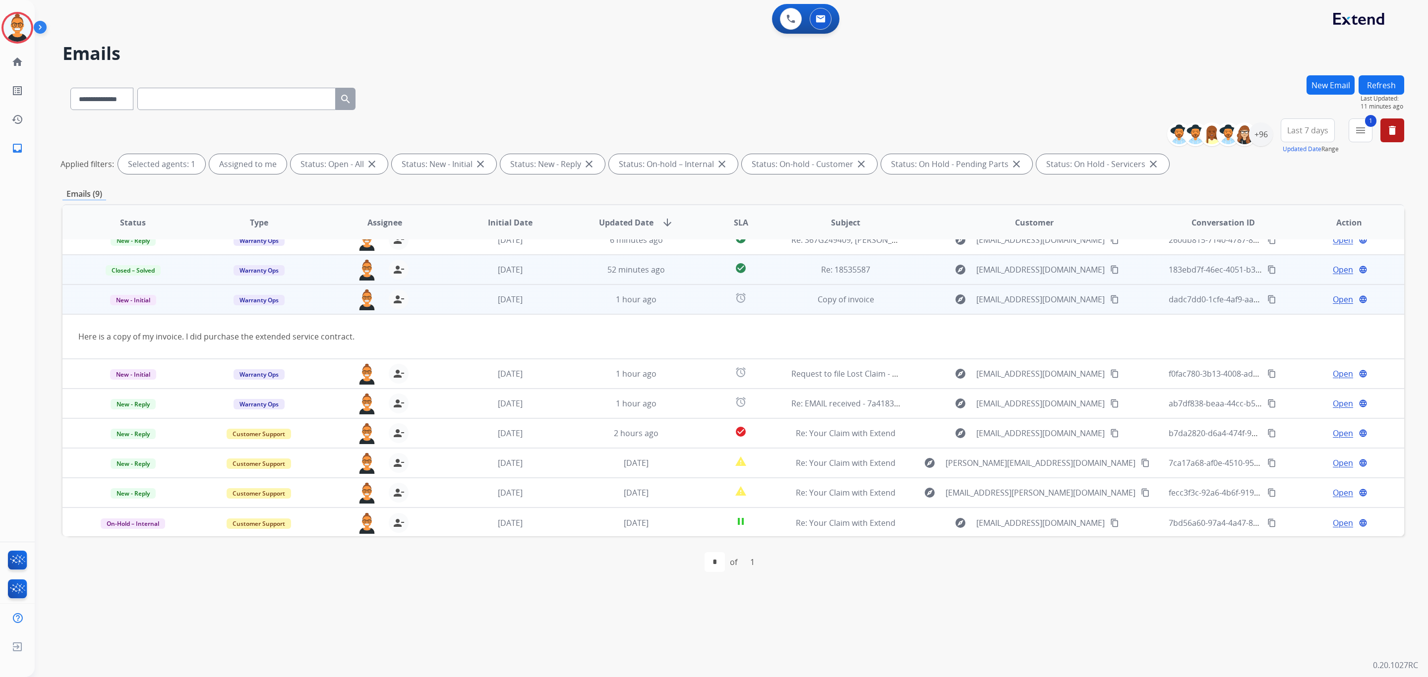
click at [1332, 299] on span "Open" at bounding box center [1342, 299] width 20 height 12
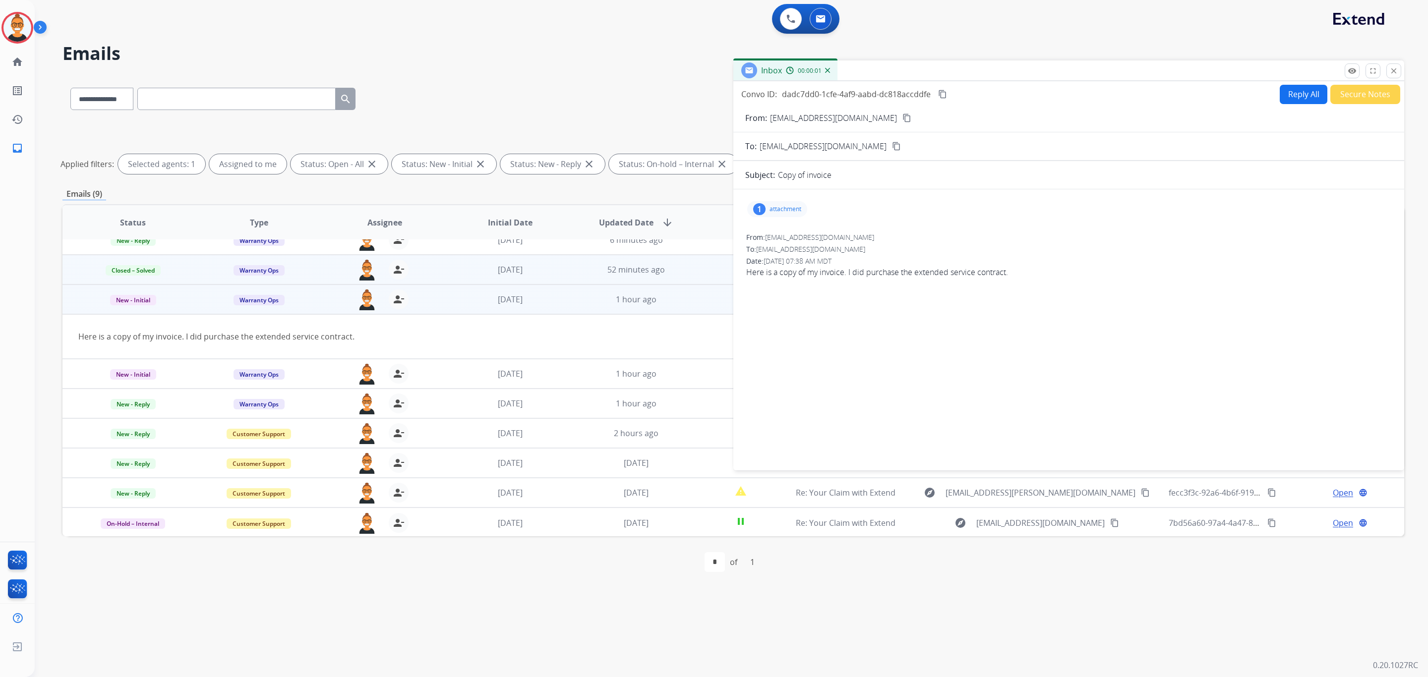
click at [786, 202] on div "1 attachment" at bounding box center [777, 209] width 60 height 16
click at [782, 253] on div at bounding box center [782, 236] width 50 height 35
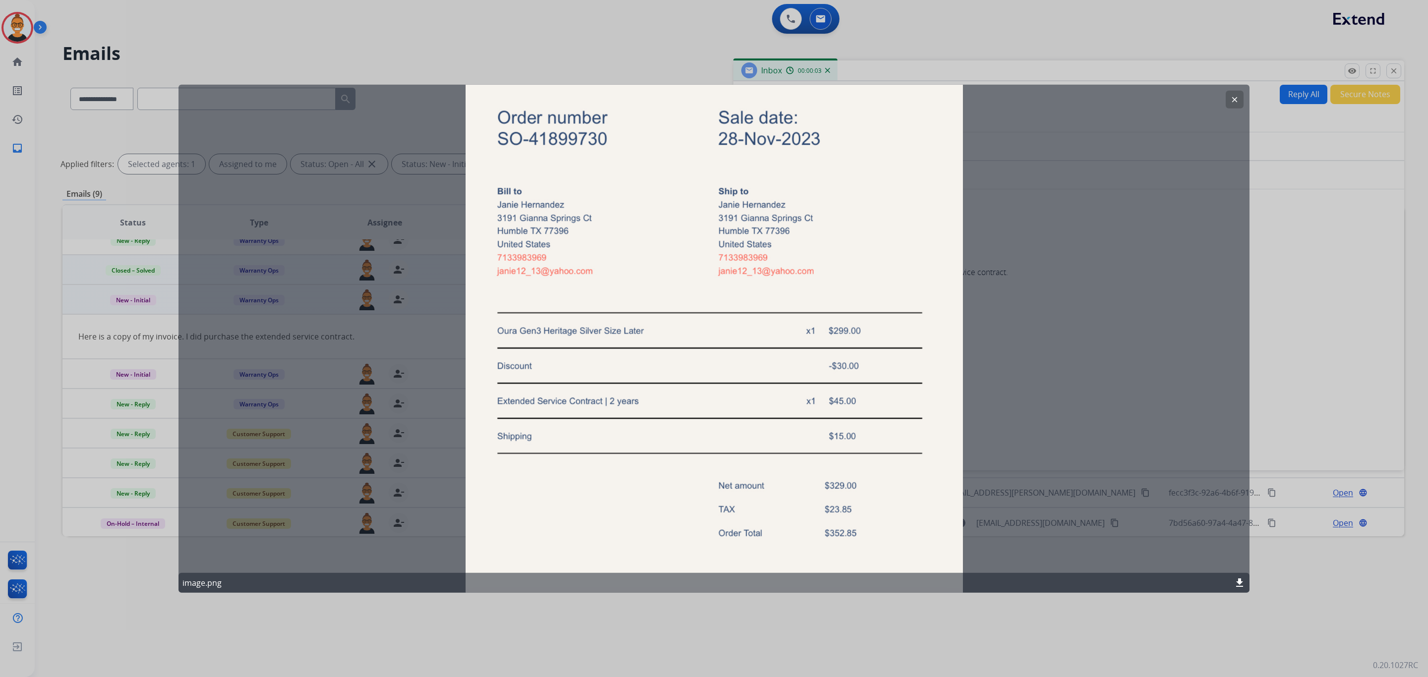
click at [1233, 100] on mat-icon "clear" at bounding box center [1234, 99] width 9 height 9
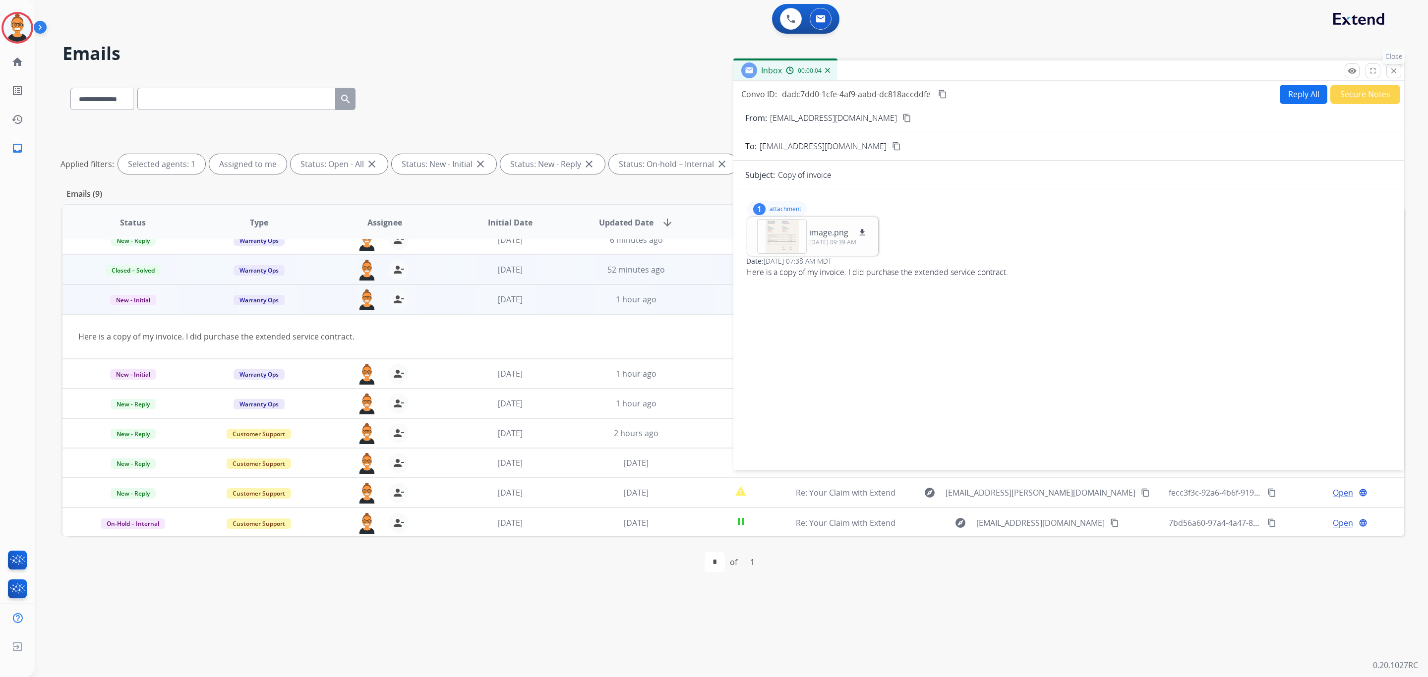
click at [1392, 74] on mat-icon "close" at bounding box center [1393, 70] width 9 height 9
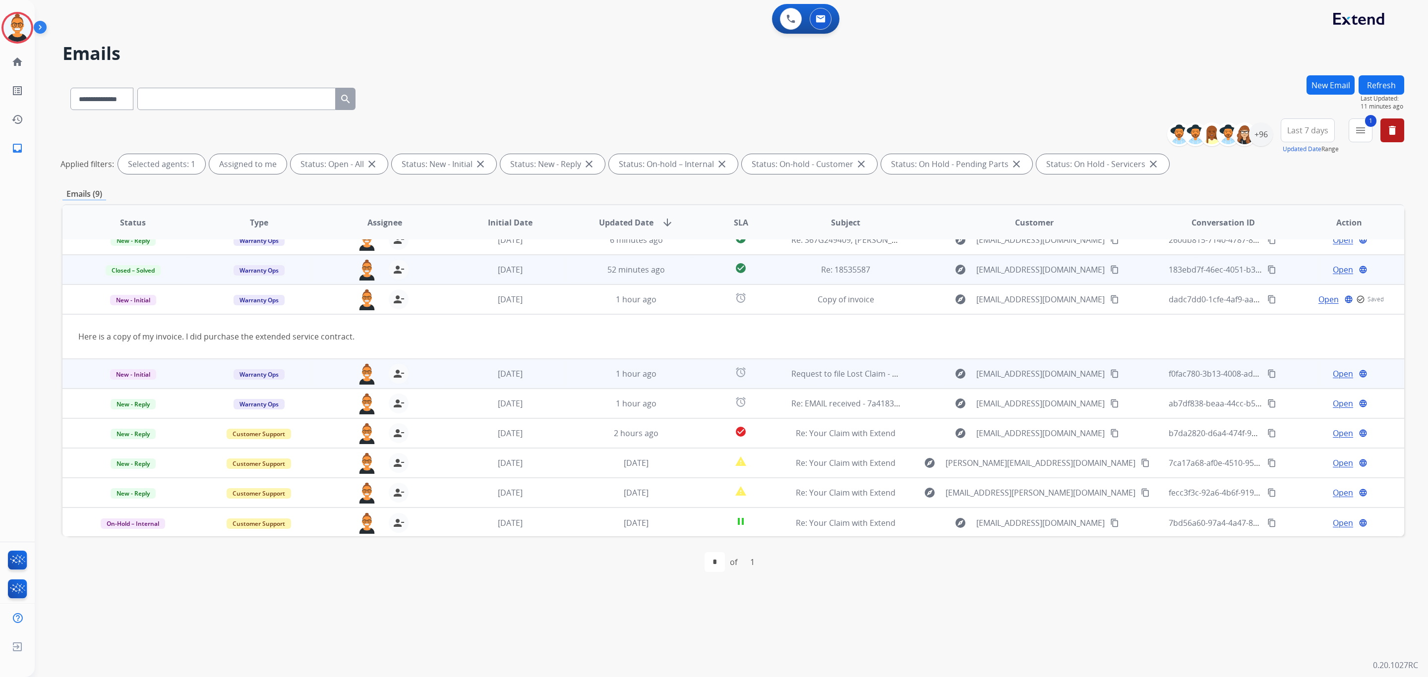
click at [427, 364] on div "[EMAIL_ADDRESS][PERSON_NAME][DOMAIN_NAME] person_remove Unassign to Me" at bounding box center [376, 374] width 125 height 28
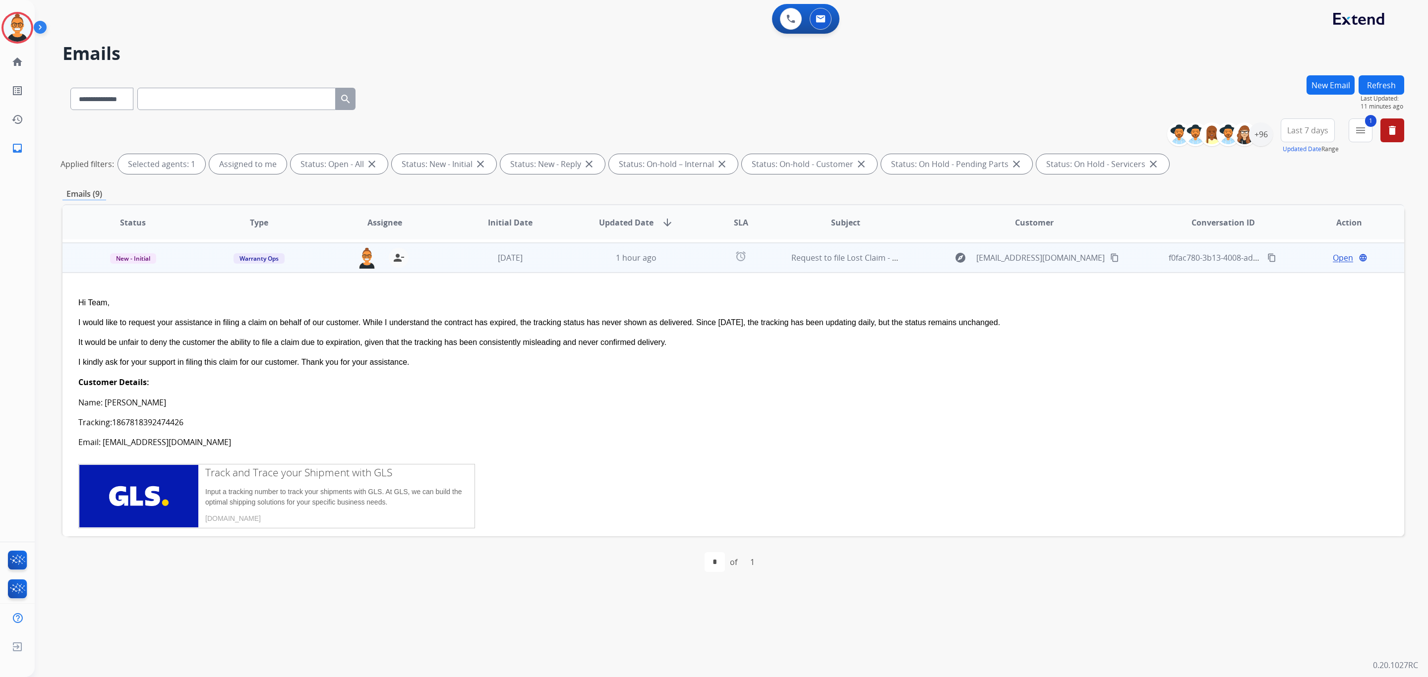
scroll to position [89, 0]
click at [449, 255] on td "[DATE]" at bounding box center [503, 255] width 126 height 30
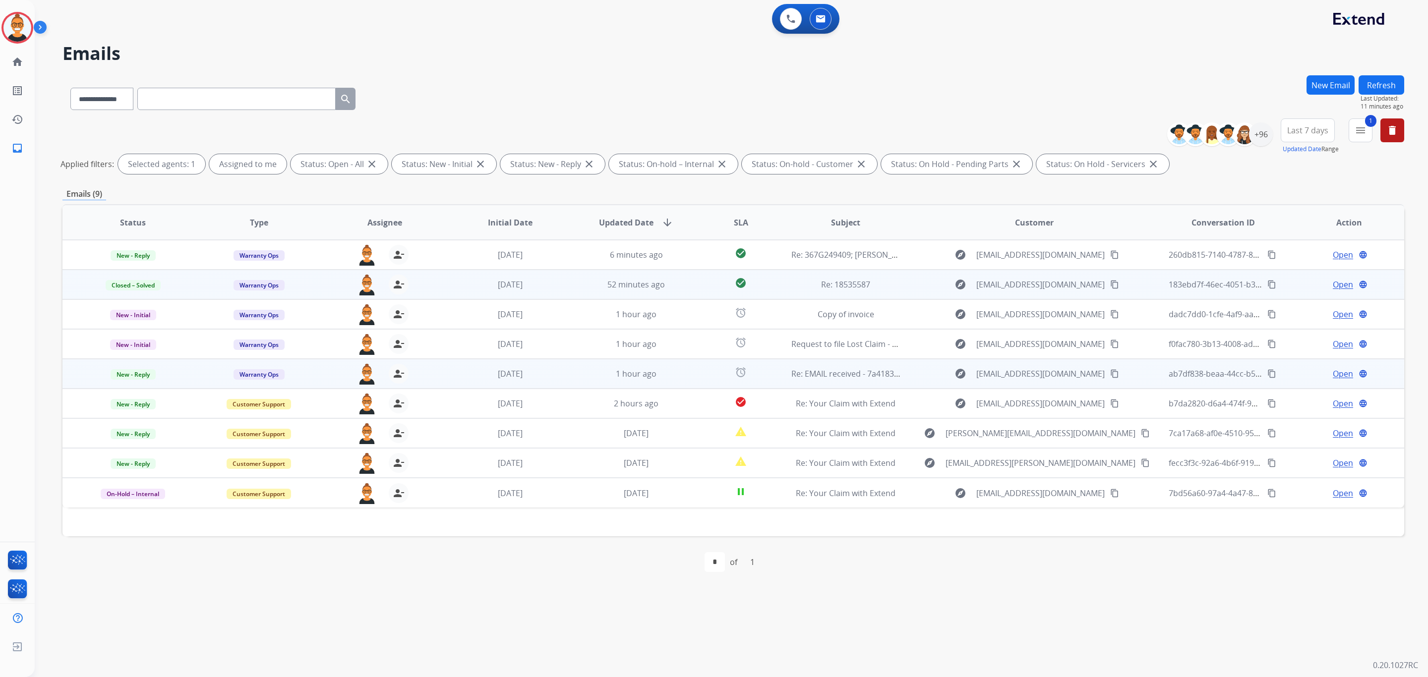
click at [423, 375] on div "[EMAIL_ADDRESS][PERSON_NAME][DOMAIN_NAME] person_remove Unassign to Me" at bounding box center [376, 374] width 125 height 28
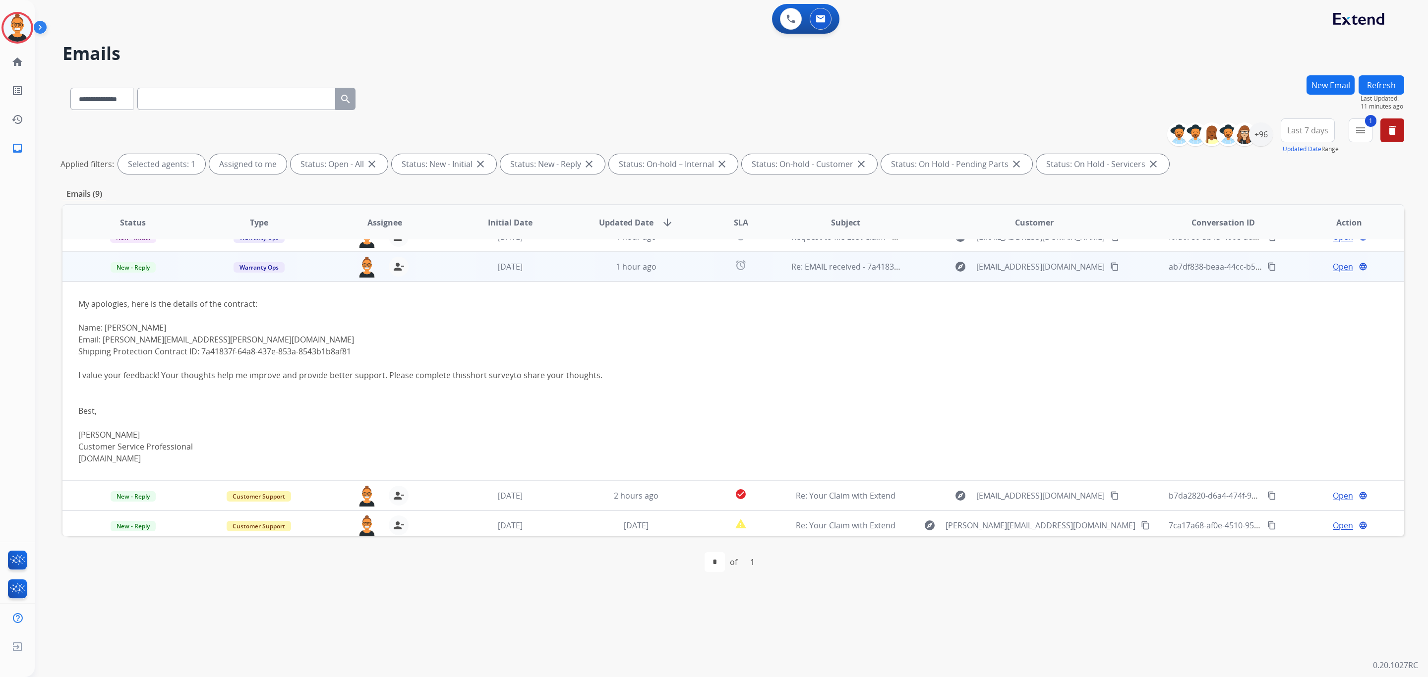
scroll to position [119, 0]
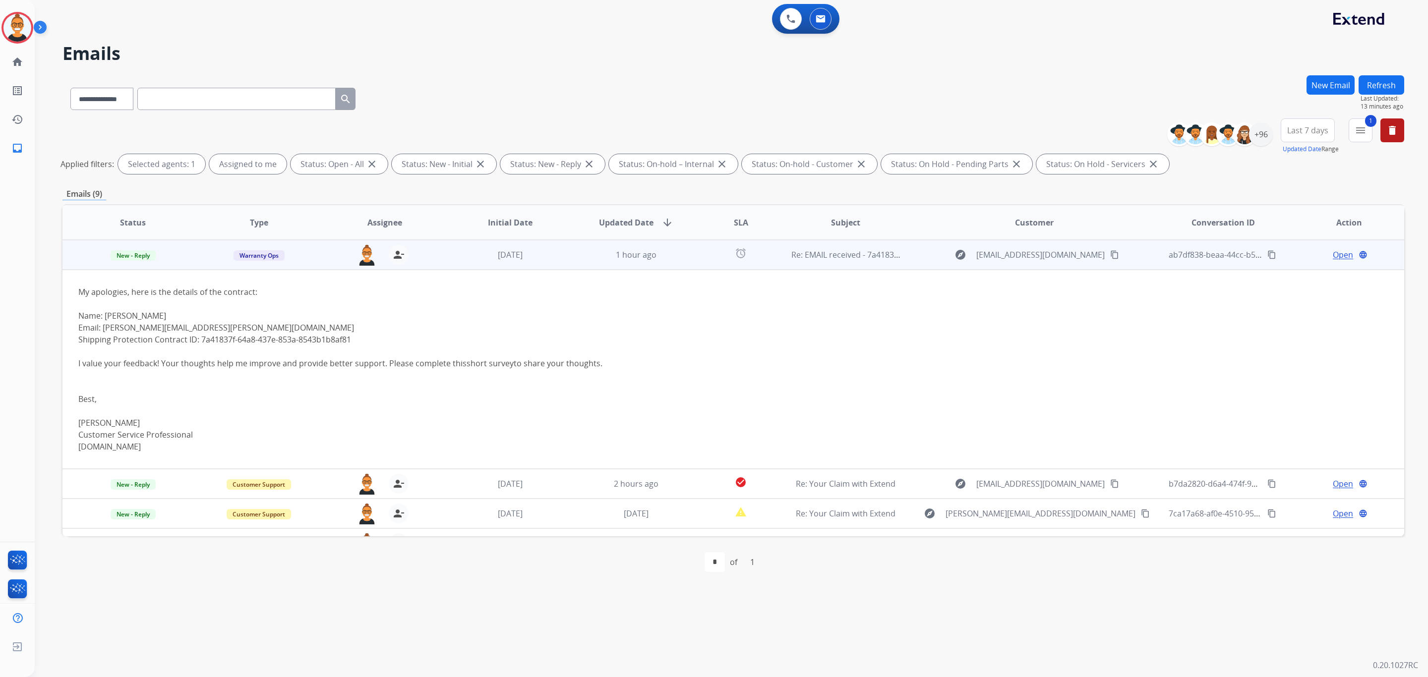
click at [1335, 251] on span "Open" at bounding box center [1342, 255] width 20 height 12
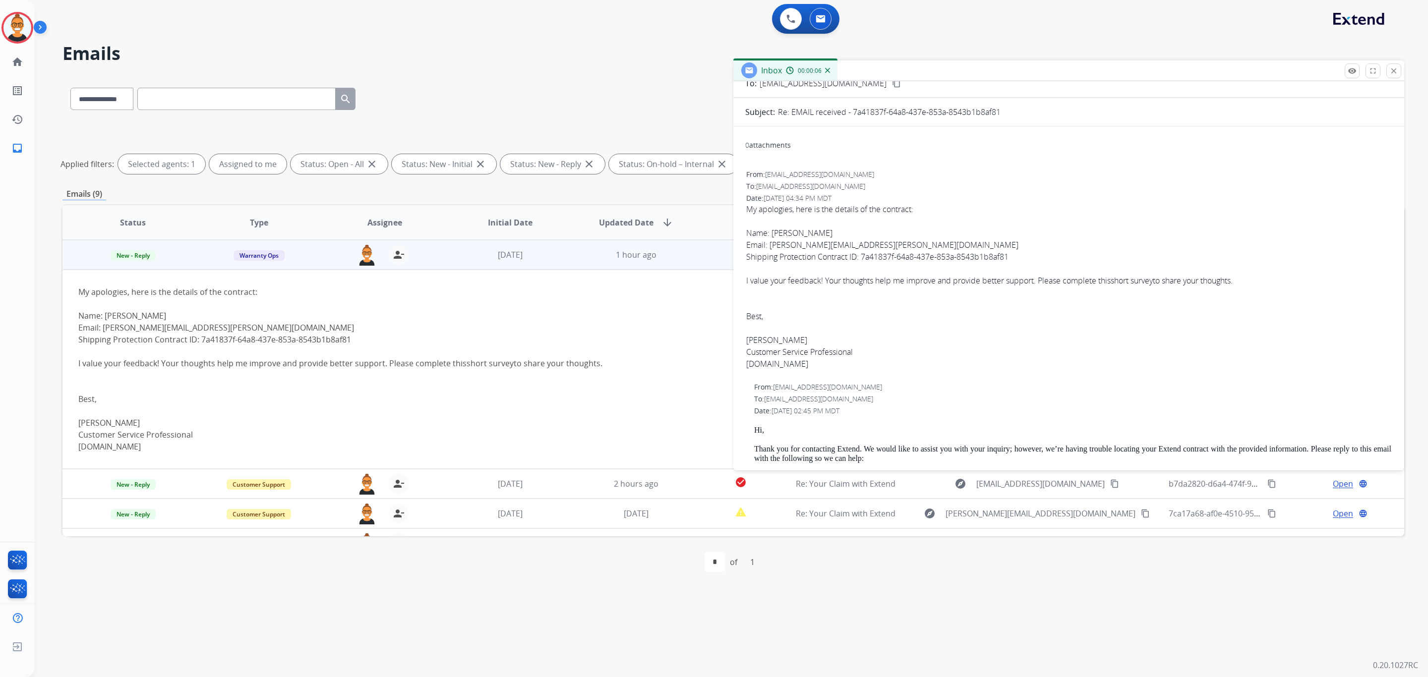
scroll to position [0, 0]
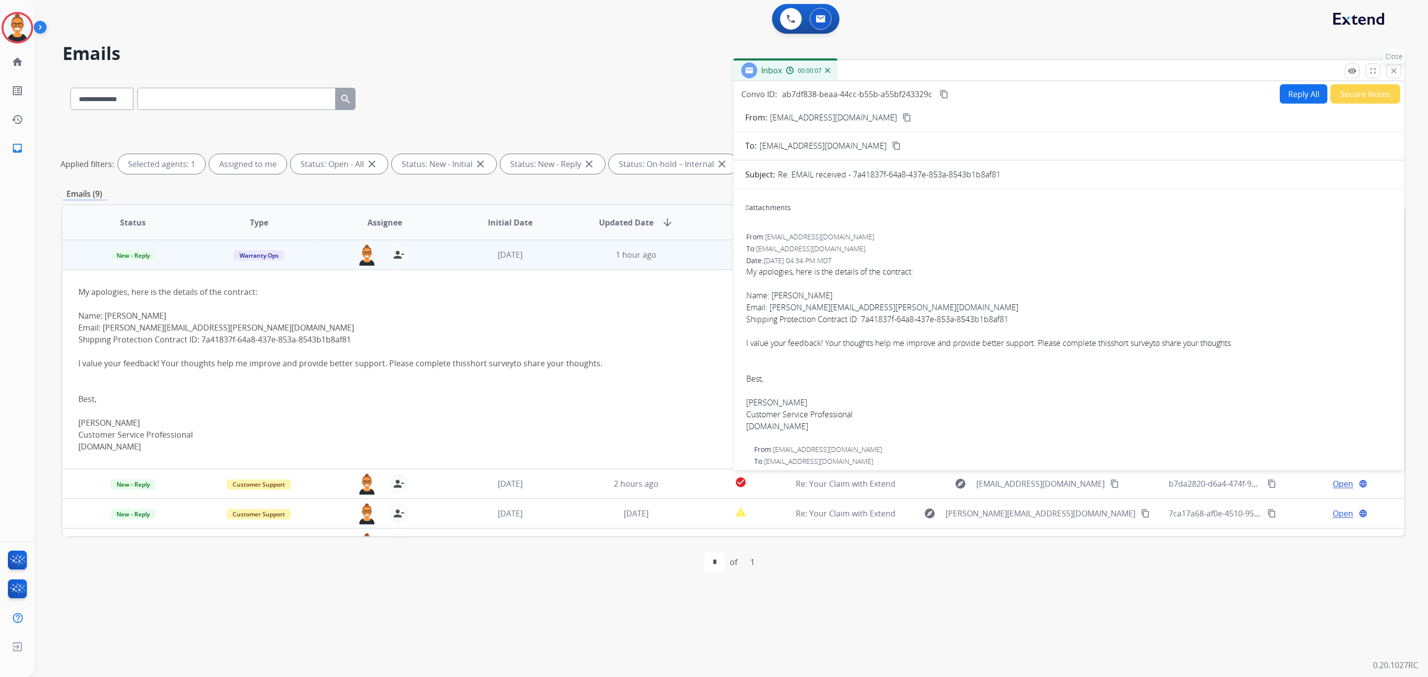
click at [1399, 61] on p "Close" at bounding box center [1394, 56] width 22 height 15
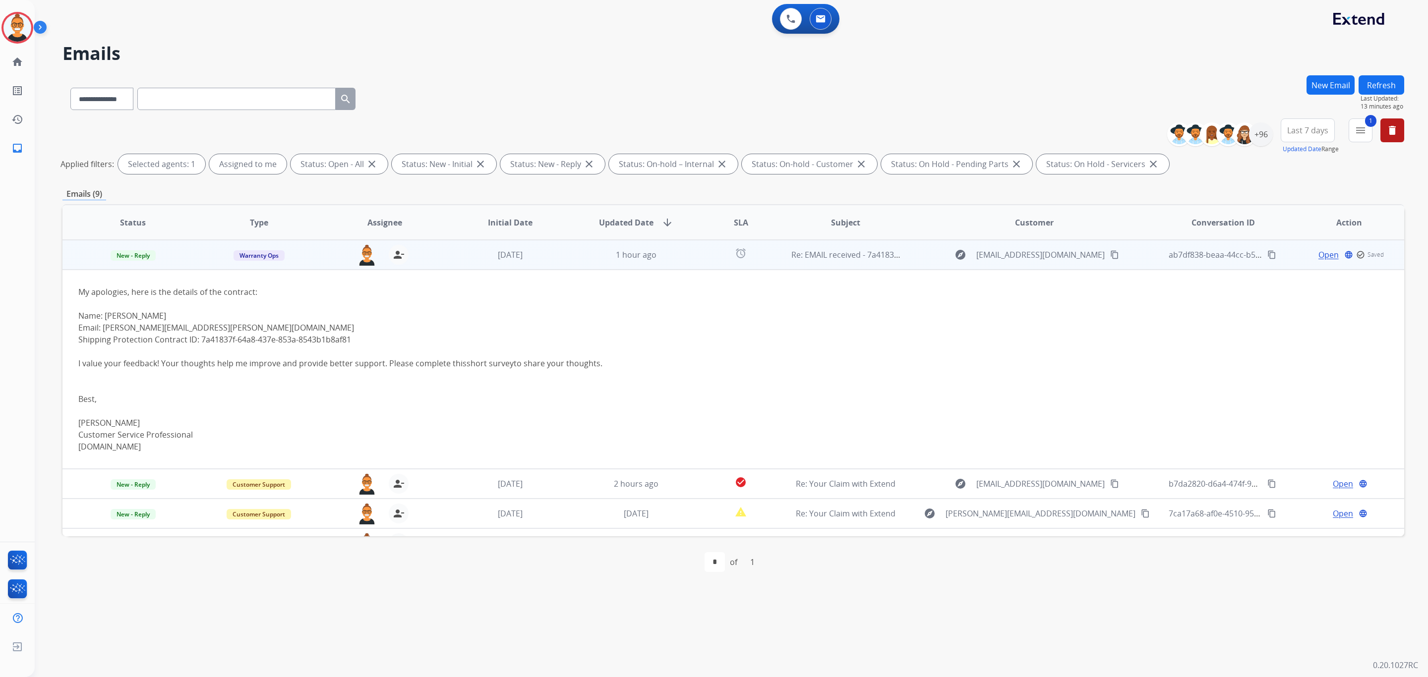
click at [466, 264] on td "[DATE]" at bounding box center [503, 255] width 126 height 30
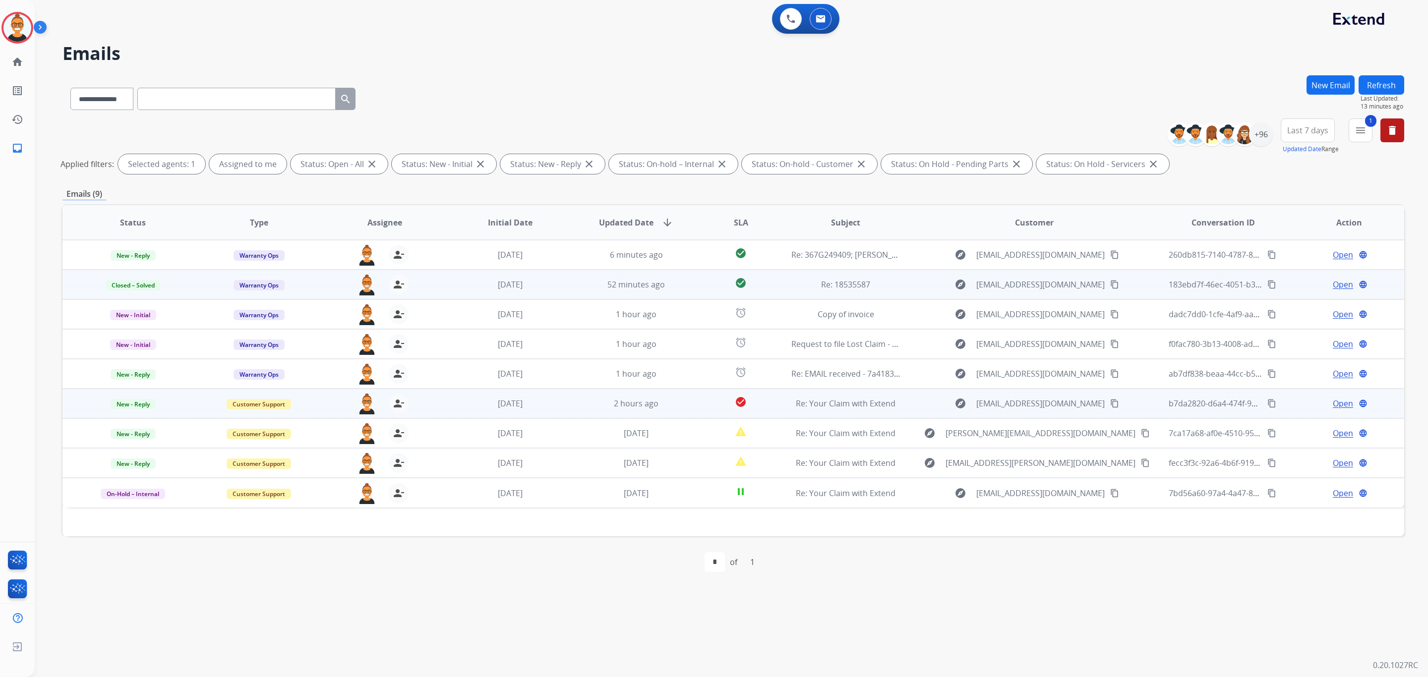
click at [424, 413] on div "[EMAIL_ADDRESS][PERSON_NAME][DOMAIN_NAME] person_remove Unassign to Me" at bounding box center [376, 404] width 125 height 28
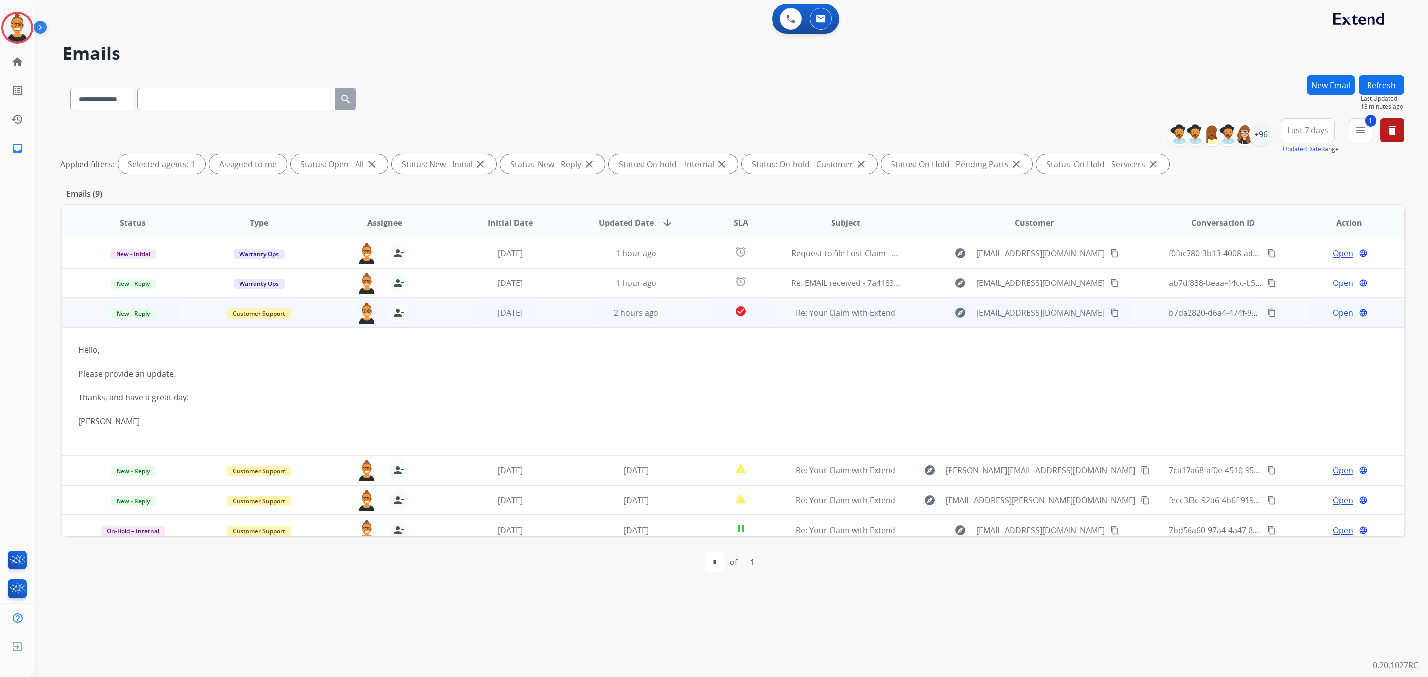
scroll to position [98, 0]
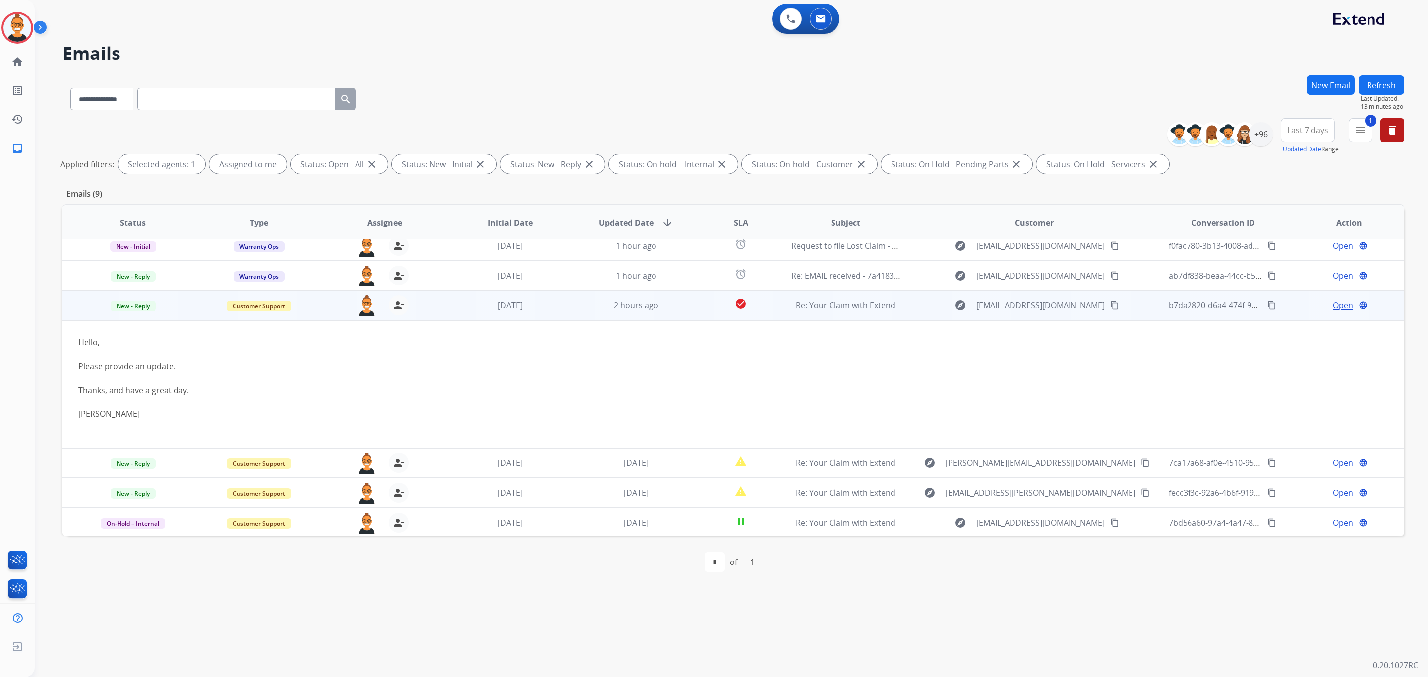
click at [547, 297] on td "[DATE]" at bounding box center [503, 305] width 126 height 30
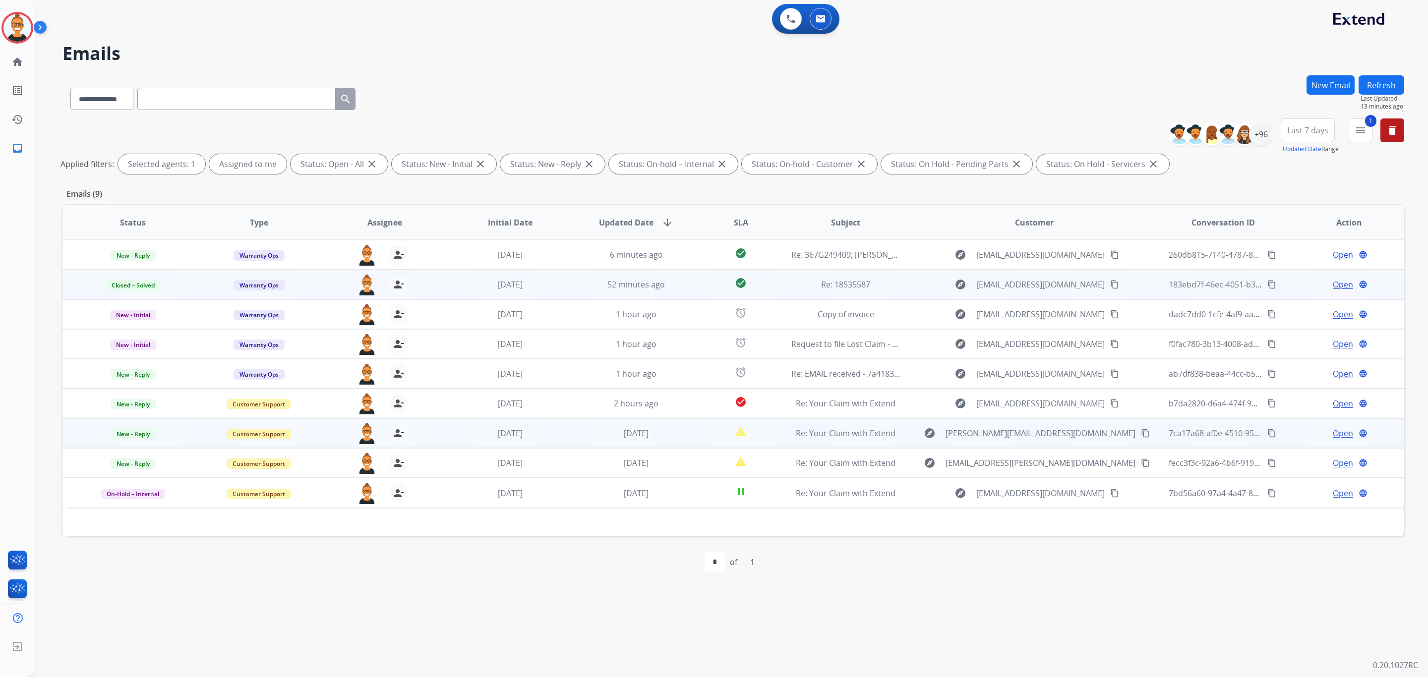
click at [579, 424] on td "[DATE]" at bounding box center [629, 433] width 126 height 30
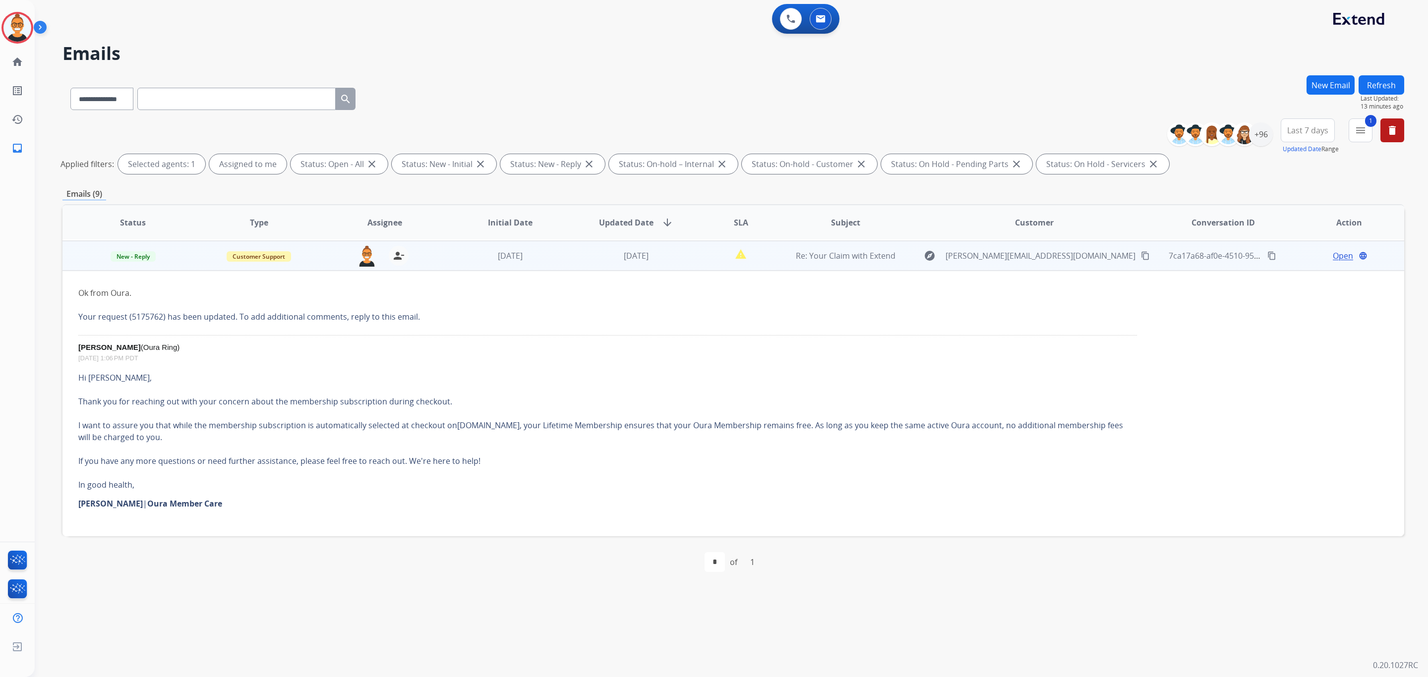
scroll to position [178, 0]
click at [1337, 257] on span "Open" at bounding box center [1342, 255] width 20 height 12
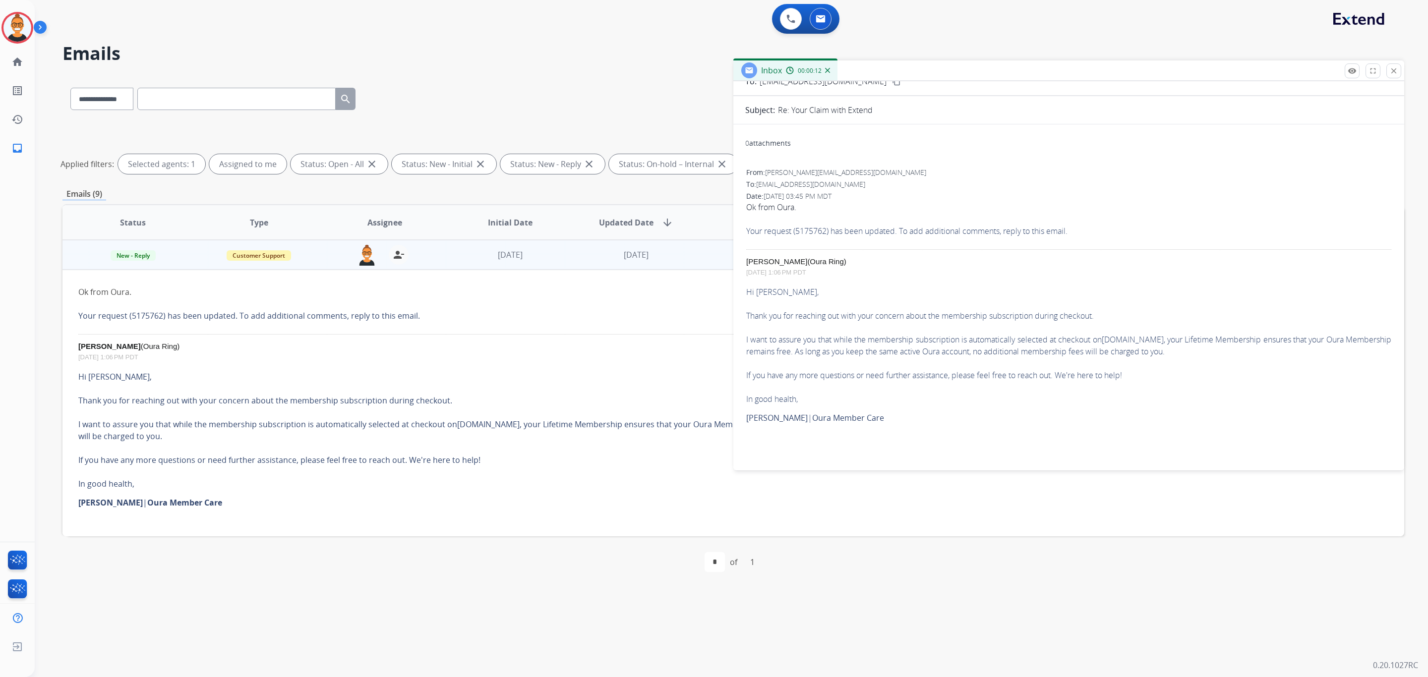
scroll to position [0, 0]
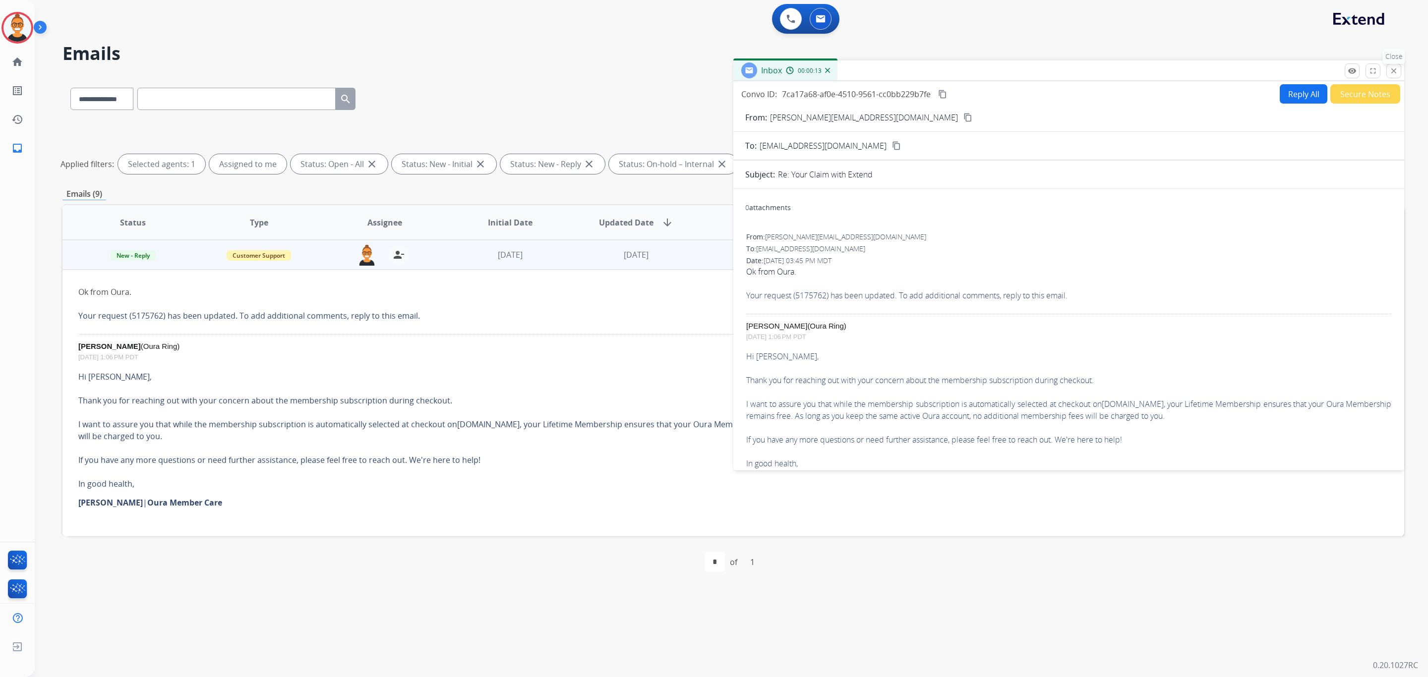
click at [1391, 67] on mat-icon "close" at bounding box center [1393, 70] width 9 height 9
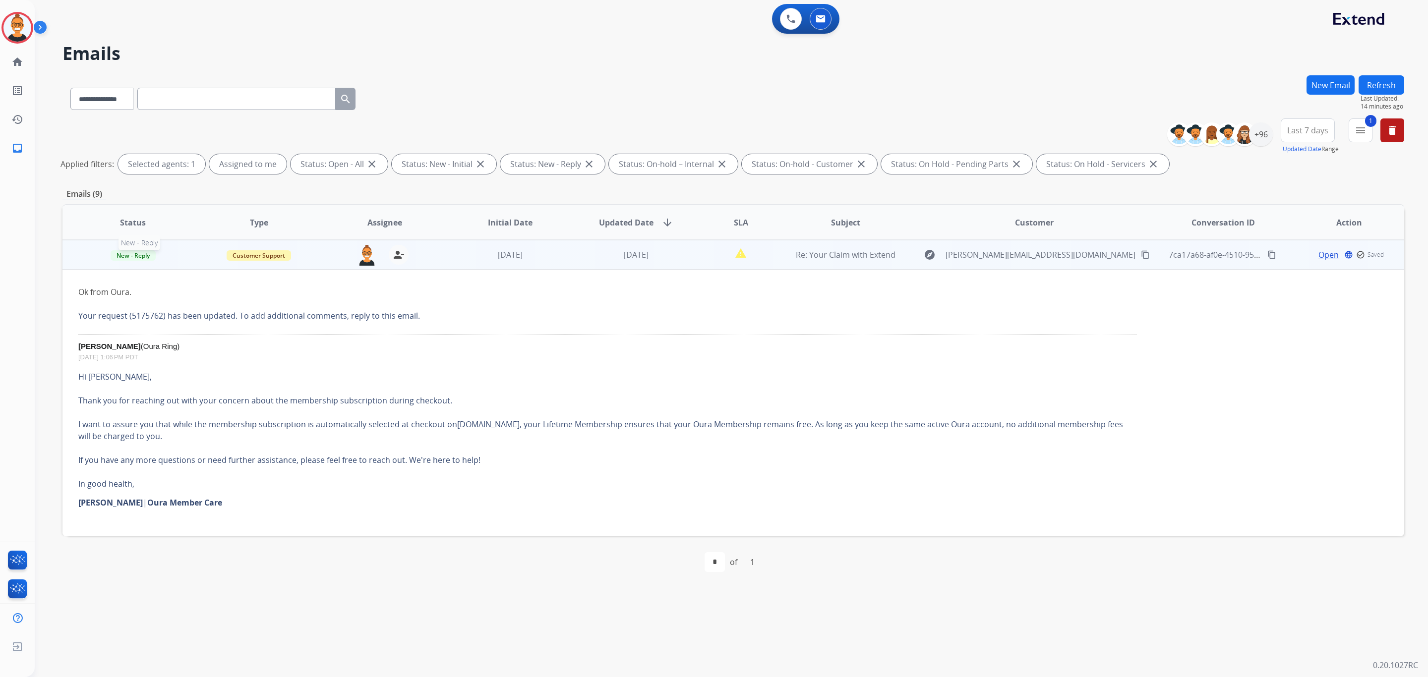
click at [138, 254] on span "New - Reply" at bounding box center [133, 255] width 45 height 10
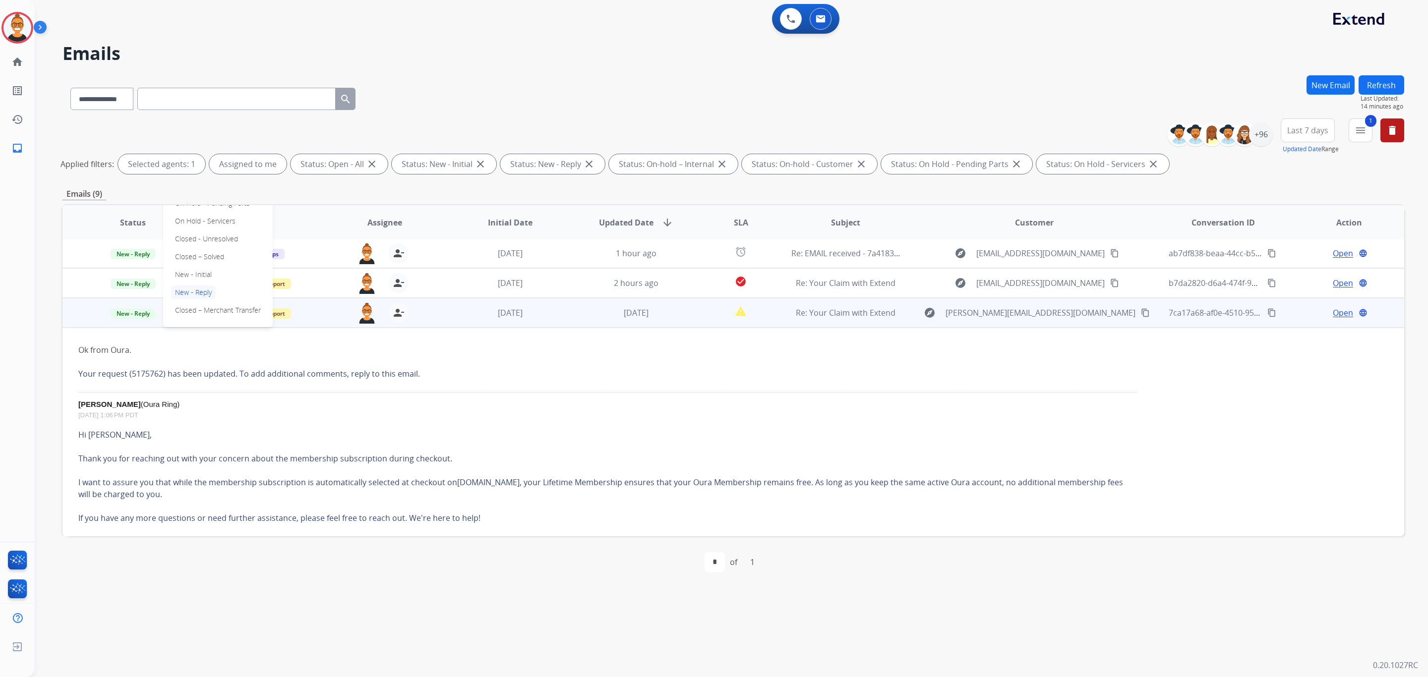
scroll to position [104, 0]
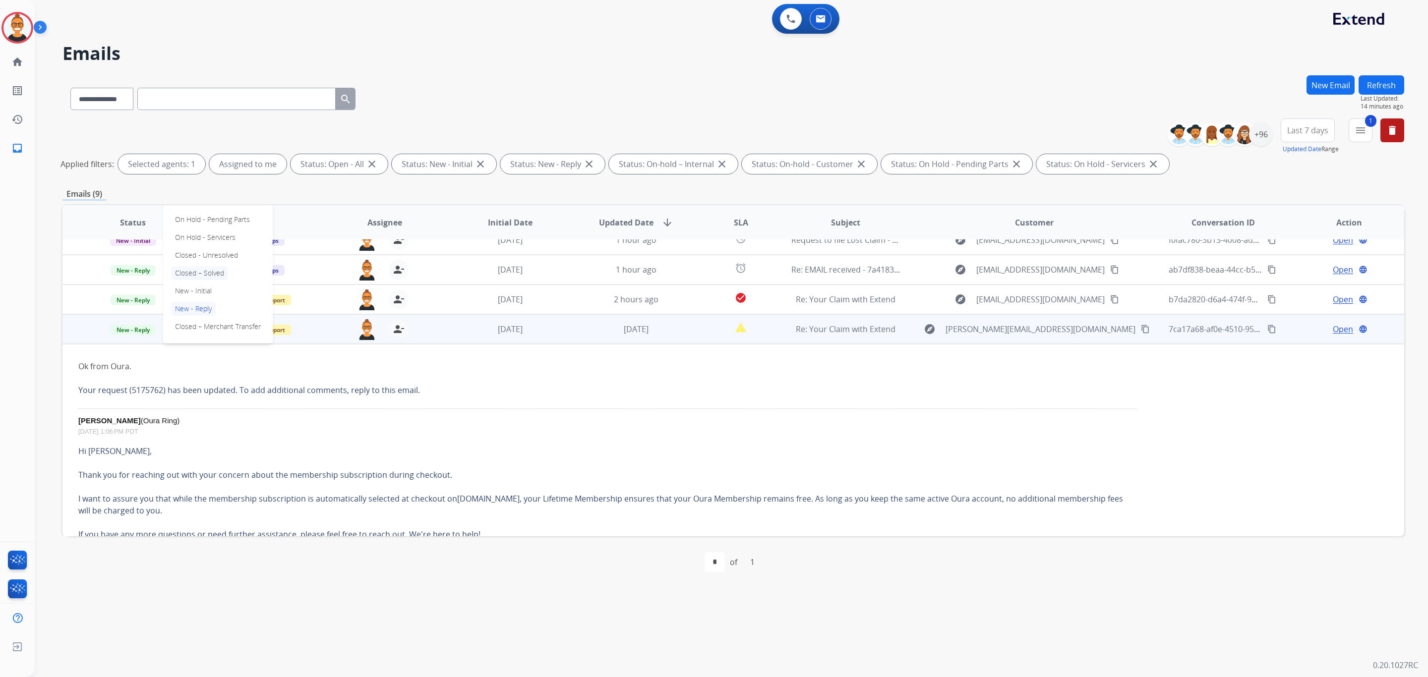
click at [210, 273] on p "Closed – Solved" at bounding box center [199, 273] width 57 height 14
click at [620, 335] on div "[DATE]" at bounding box center [636, 329] width 110 height 12
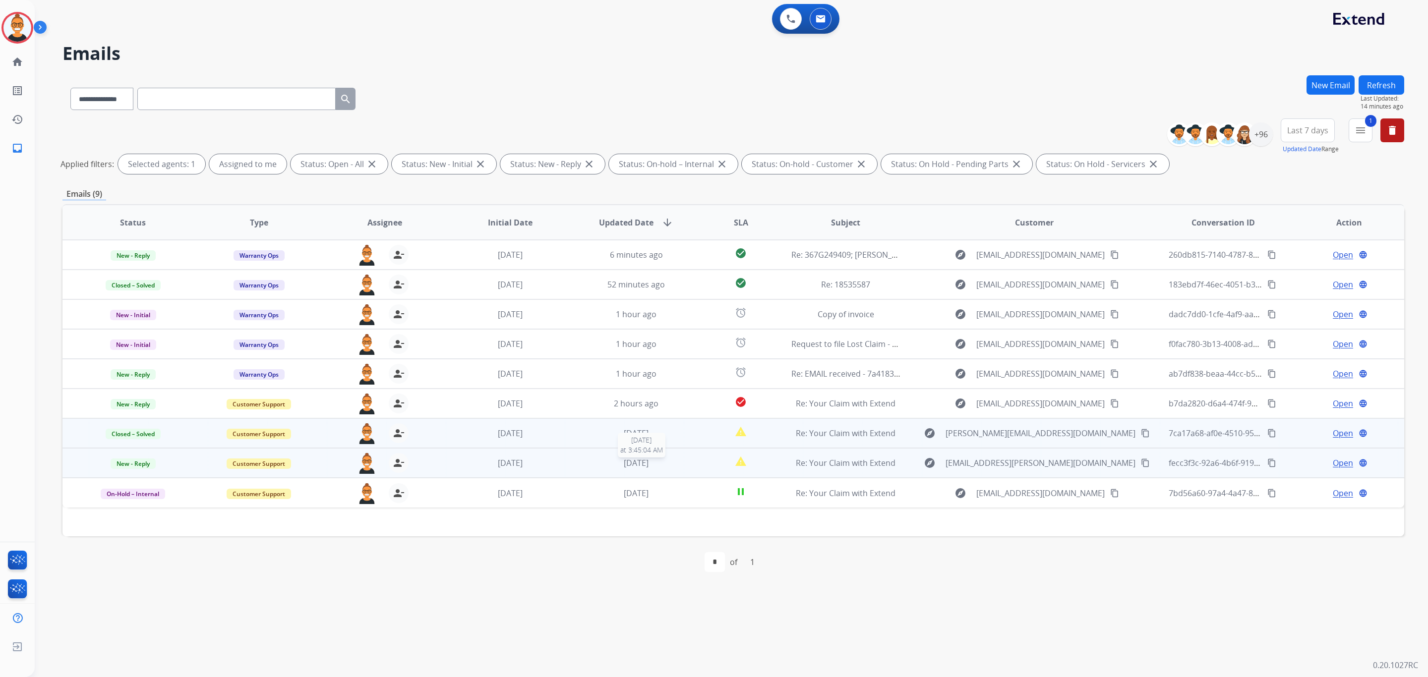
click at [639, 463] on span "[DATE]" at bounding box center [636, 463] width 25 height 11
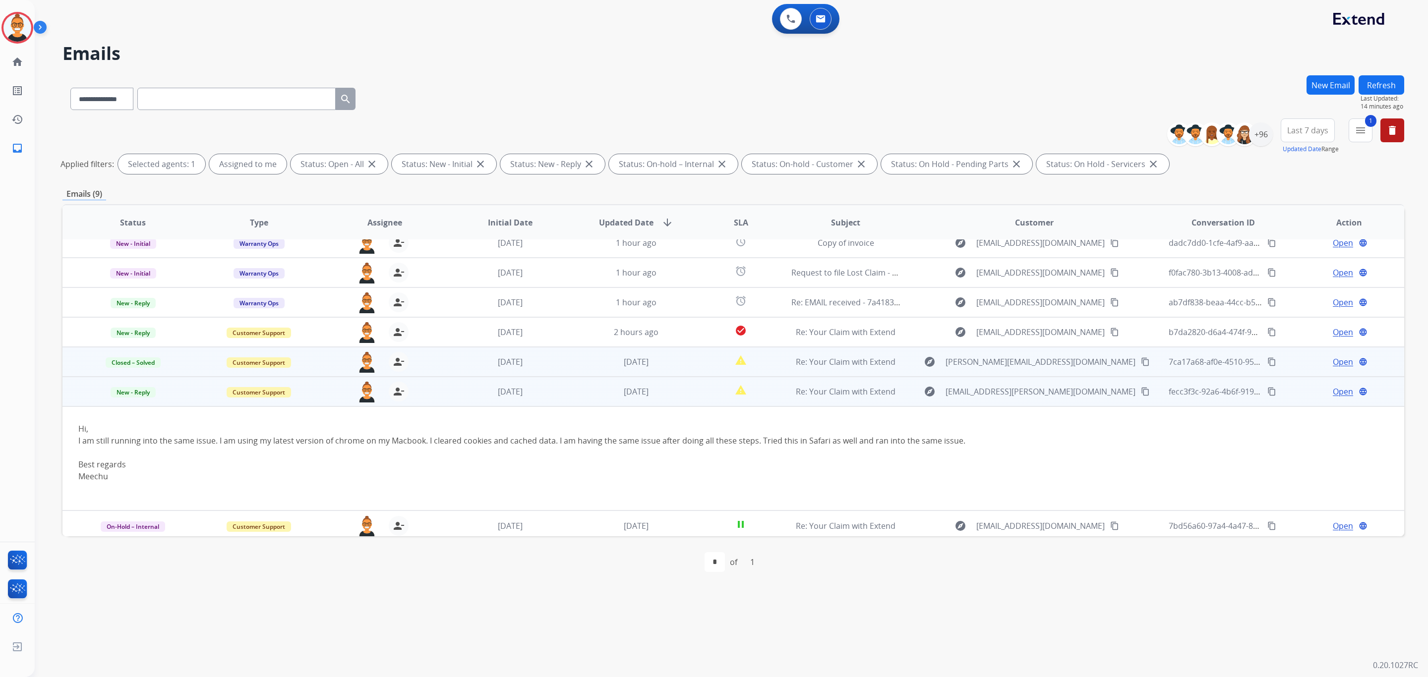
scroll to position [74, 0]
click at [1332, 389] on span "Open" at bounding box center [1342, 389] width 20 height 12
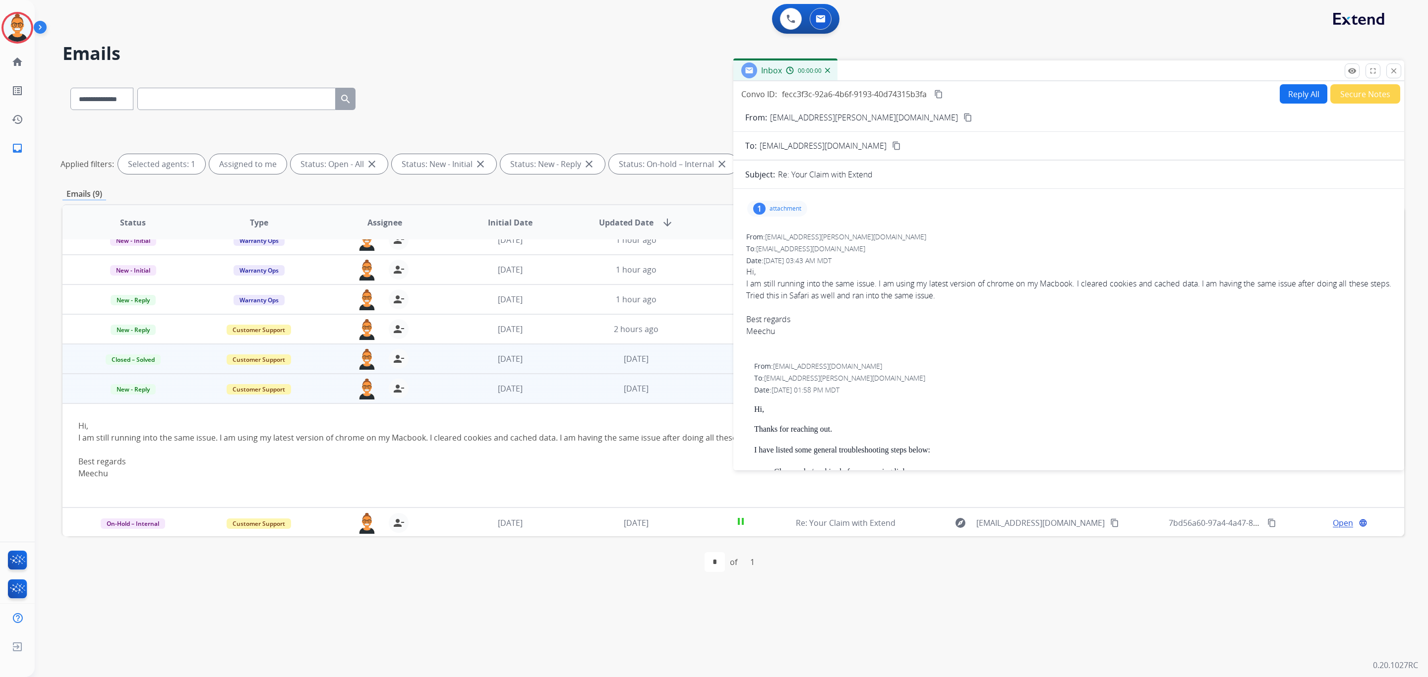
click at [774, 209] on p "attachment" at bounding box center [785, 209] width 32 height 8
click at [781, 242] on div at bounding box center [782, 236] width 50 height 35
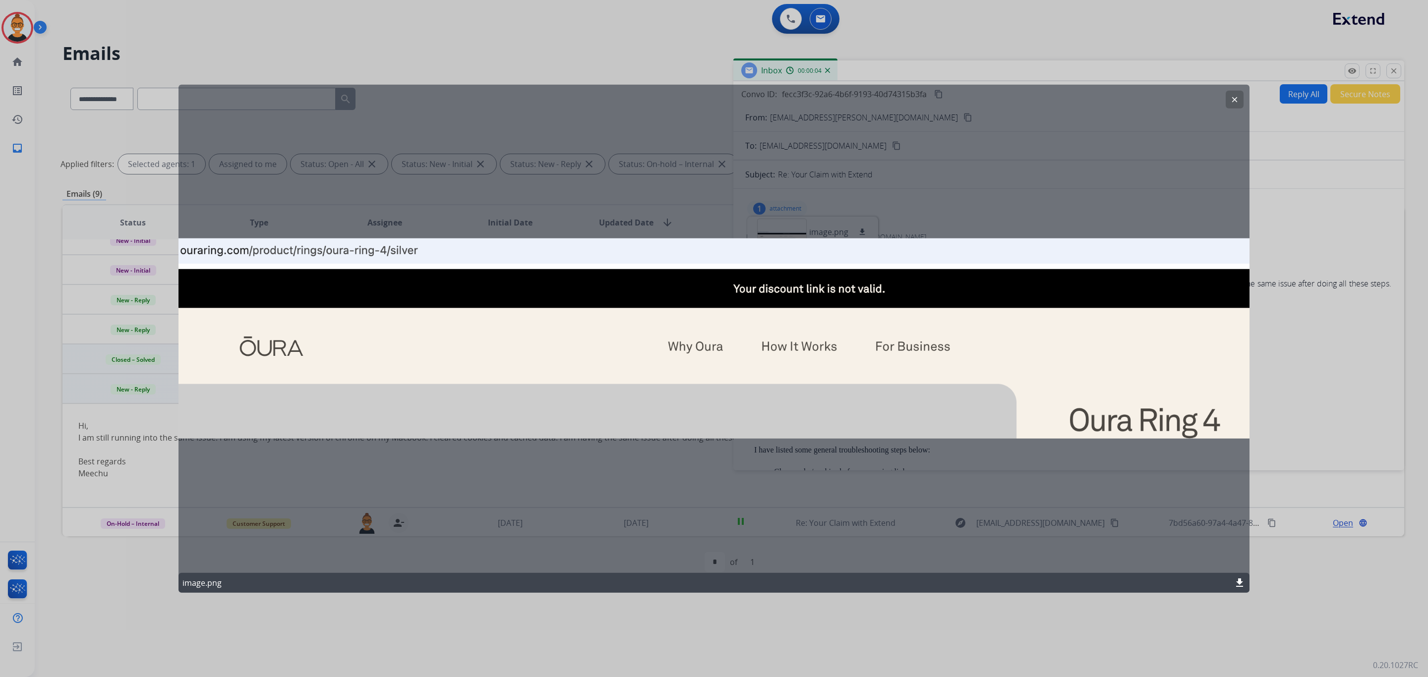
click at [1233, 106] on button "clear" at bounding box center [1234, 100] width 18 height 18
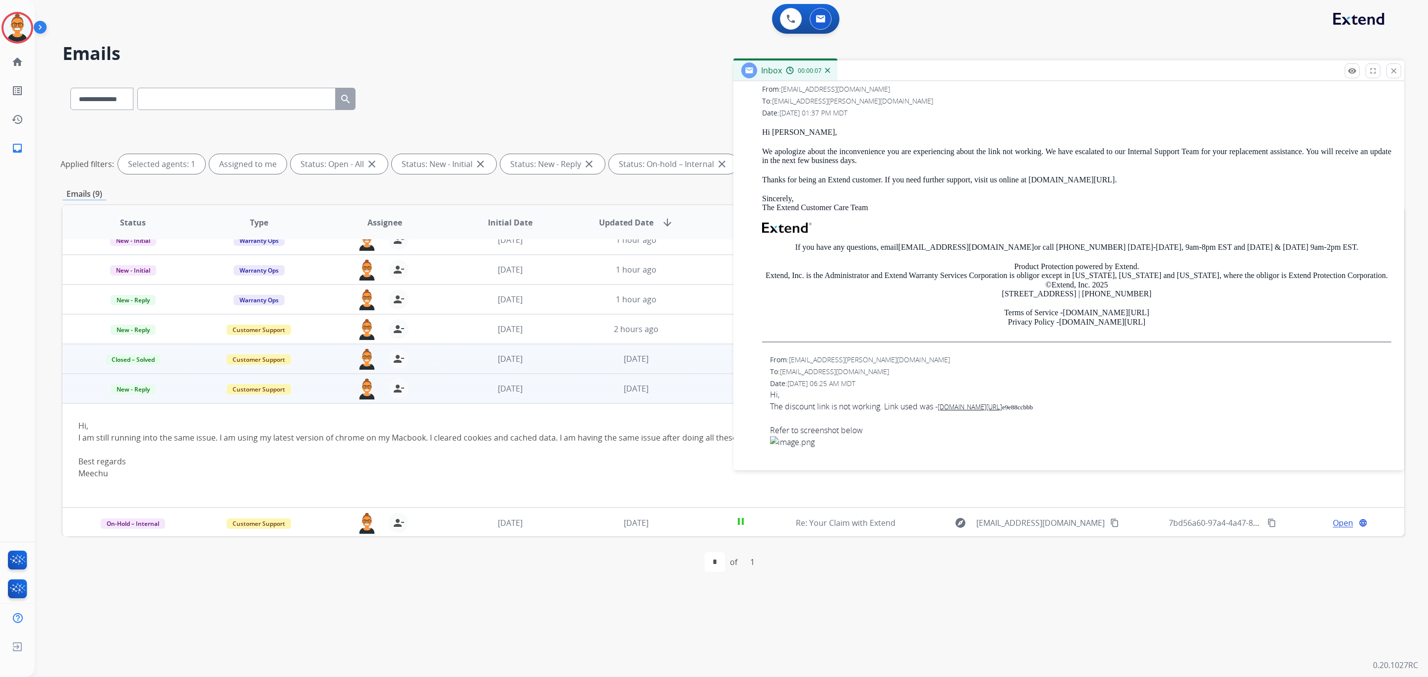
scroll to position [669, 0]
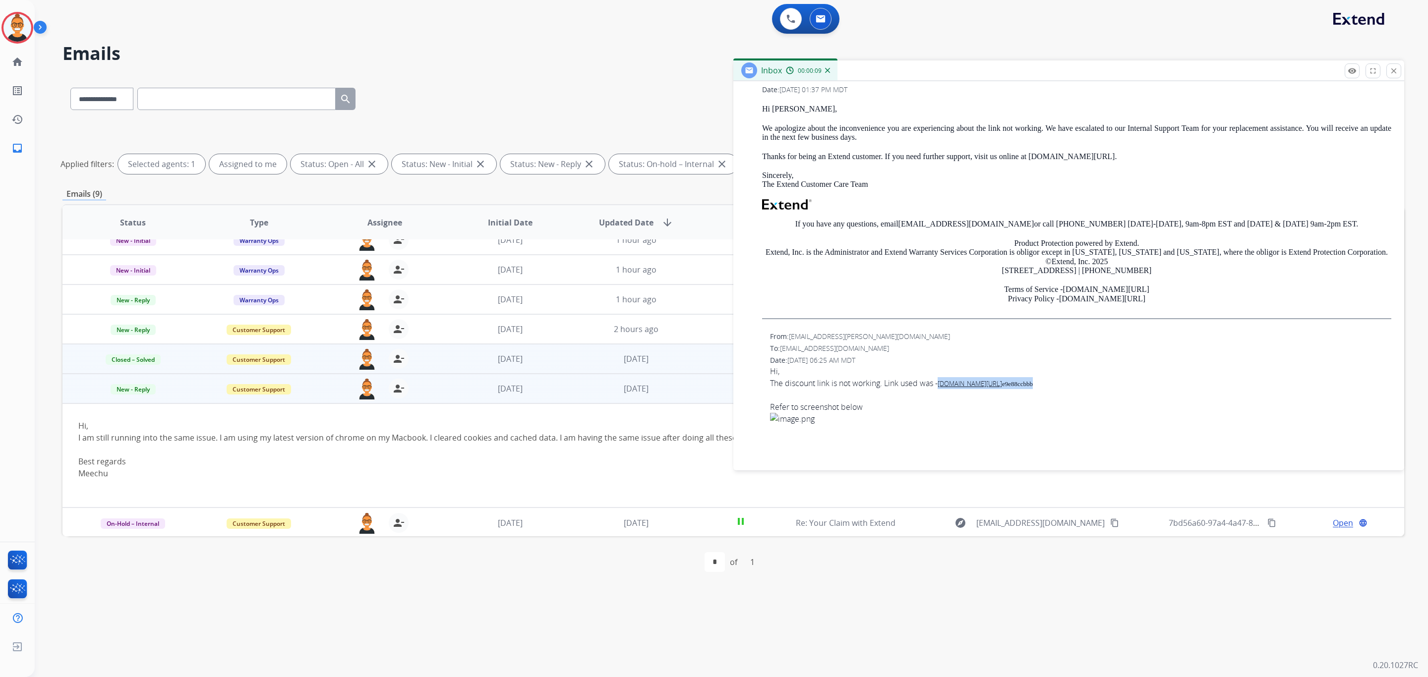
drag, startPoint x: 1059, startPoint y: 387, endPoint x: 941, endPoint y: 386, distance: 117.5
click at [941, 386] on div "The discount link is not working. Link used was - [DOMAIN_NAME][URL] e9e88ccbbb" at bounding box center [1080, 383] width 621 height 12
copy div "[DOMAIN_NAME][URL] e9e88ccbbb"
click at [1395, 70] on mat-icon "close" at bounding box center [1393, 70] width 9 height 9
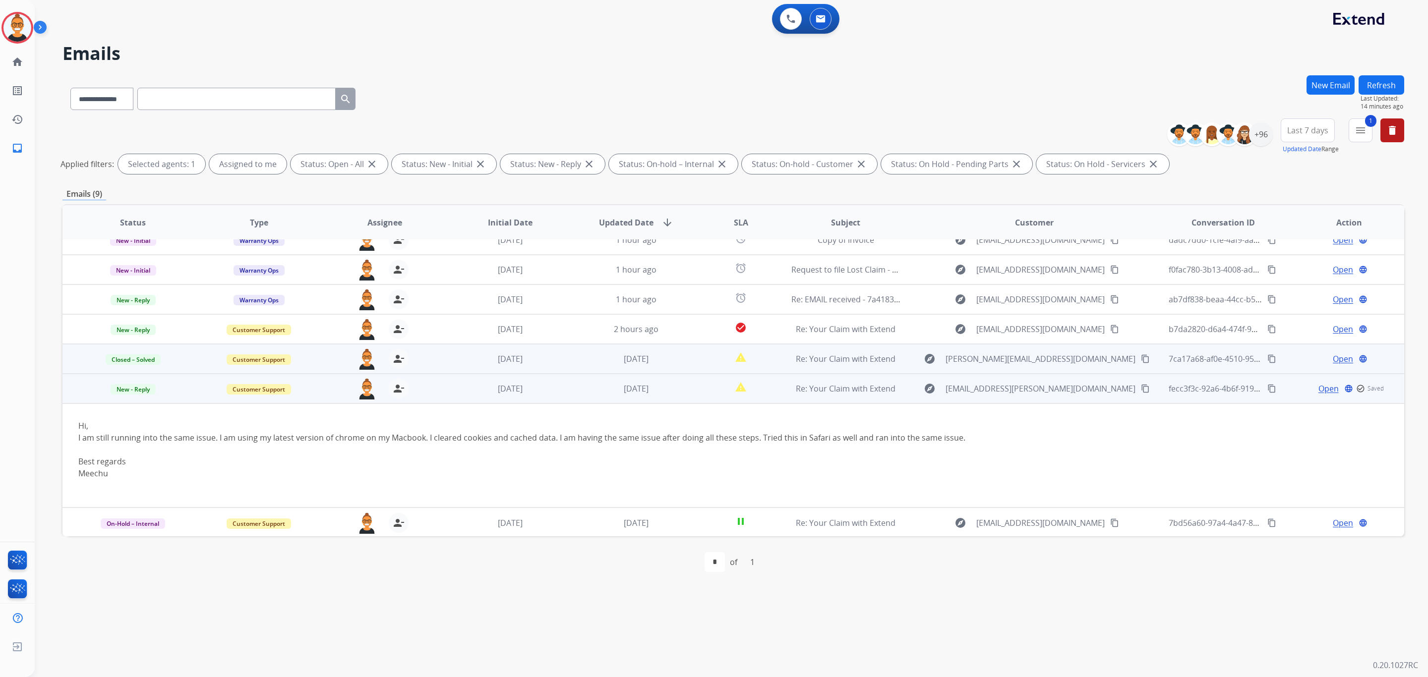
click at [552, 381] on td "[DATE]" at bounding box center [503, 389] width 126 height 30
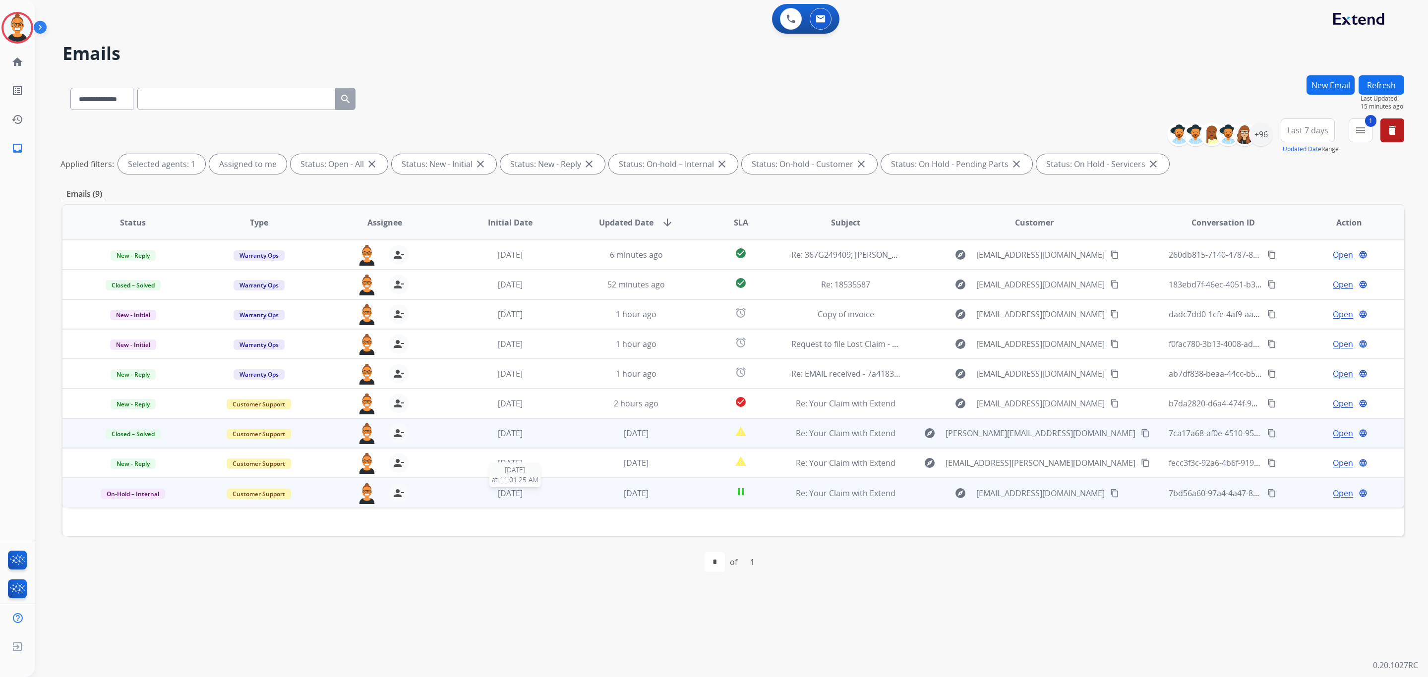
click at [547, 495] on div "[DATE]" at bounding box center [511, 493] width 110 height 12
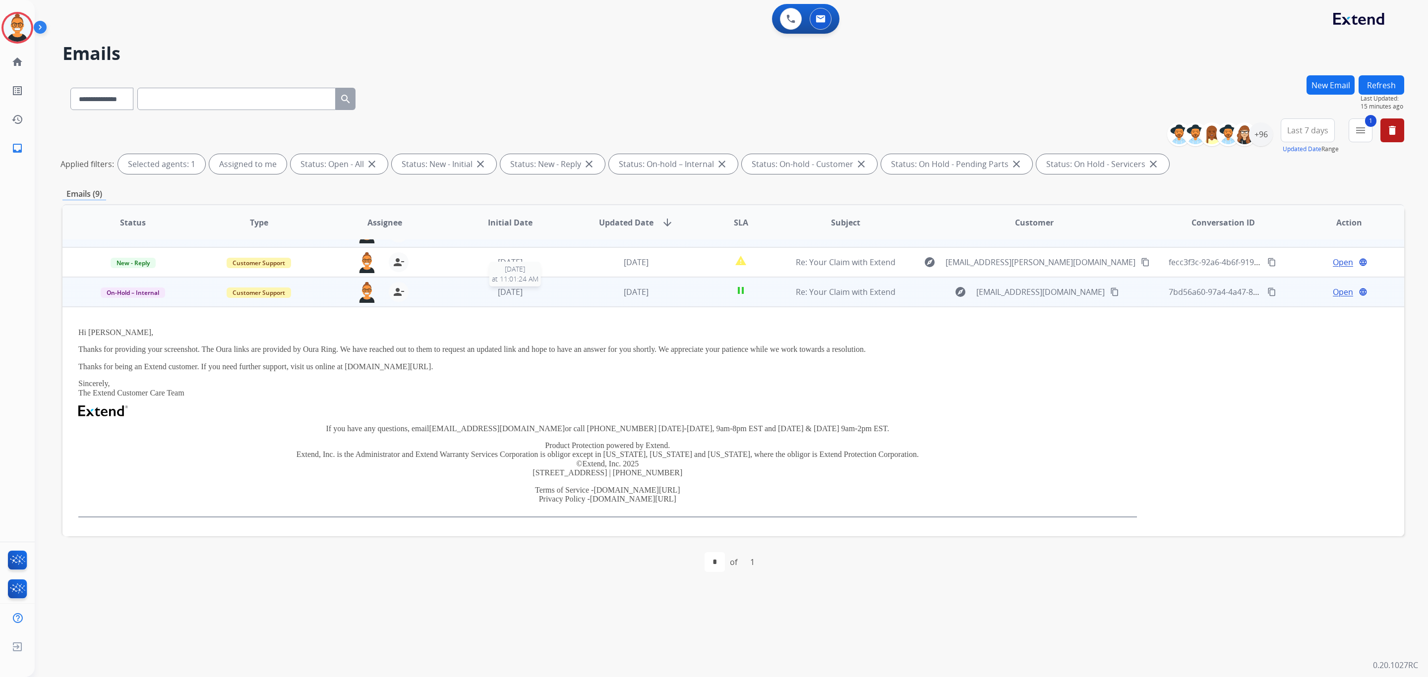
scroll to position [202, 0]
click at [538, 289] on div "[DATE]" at bounding box center [511, 291] width 110 height 12
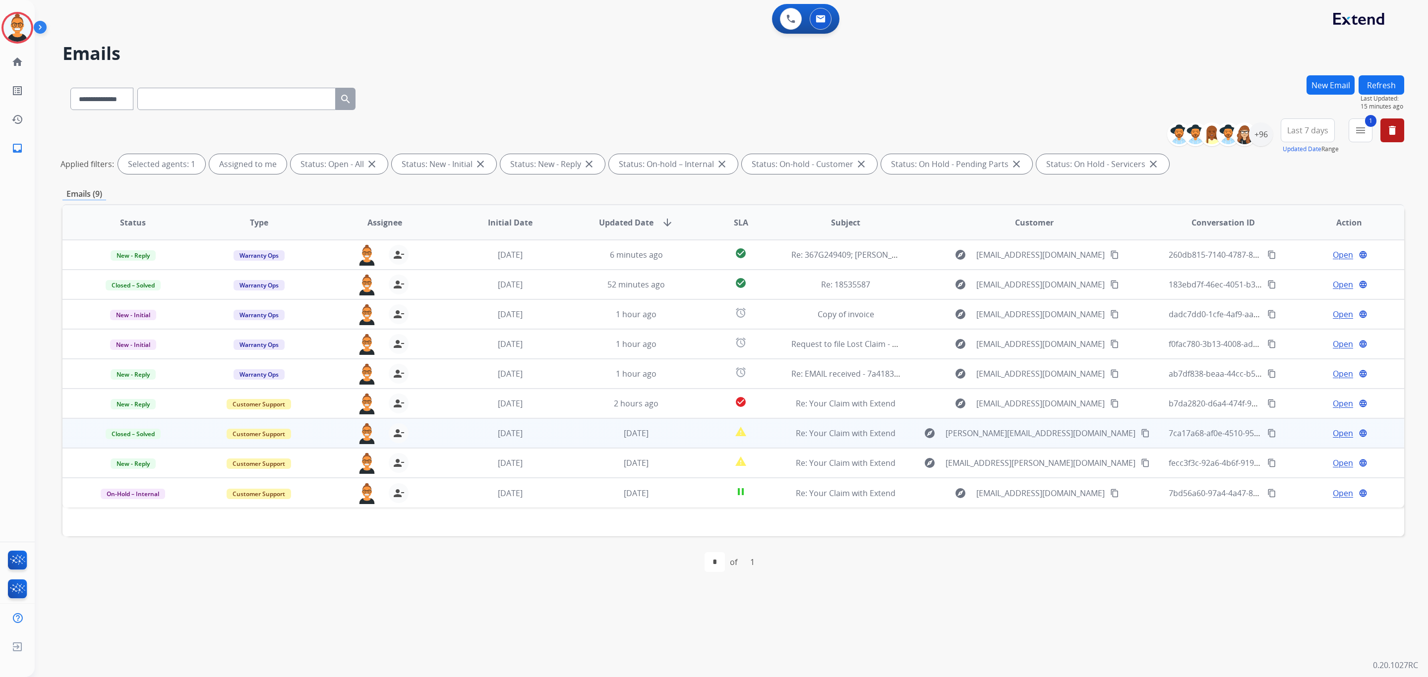
click at [1370, 86] on button "Refresh" at bounding box center [1381, 84] width 46 height 19
